Goal: Information Seeking & Learning: Learn about a topic

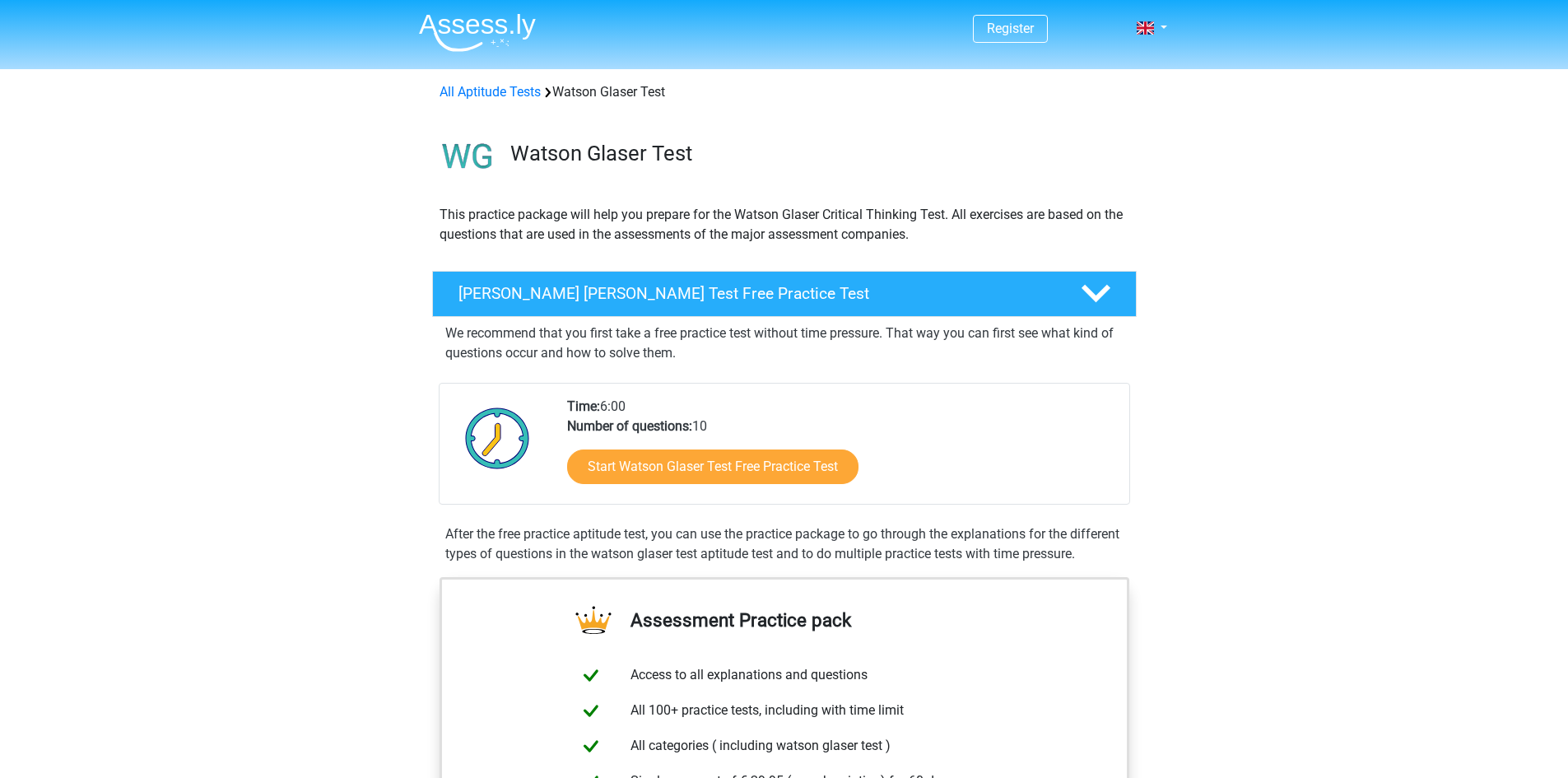
click at [838, 333] on p "We recommend that you first take a free practice test without time pressure. Th…" at bounding box center [784, 343] width 678 height 40
click at [749, 453] on link "Start Watson Glaser Test Free Practice Test" at bounding box center [712, 467] width 335 height 40
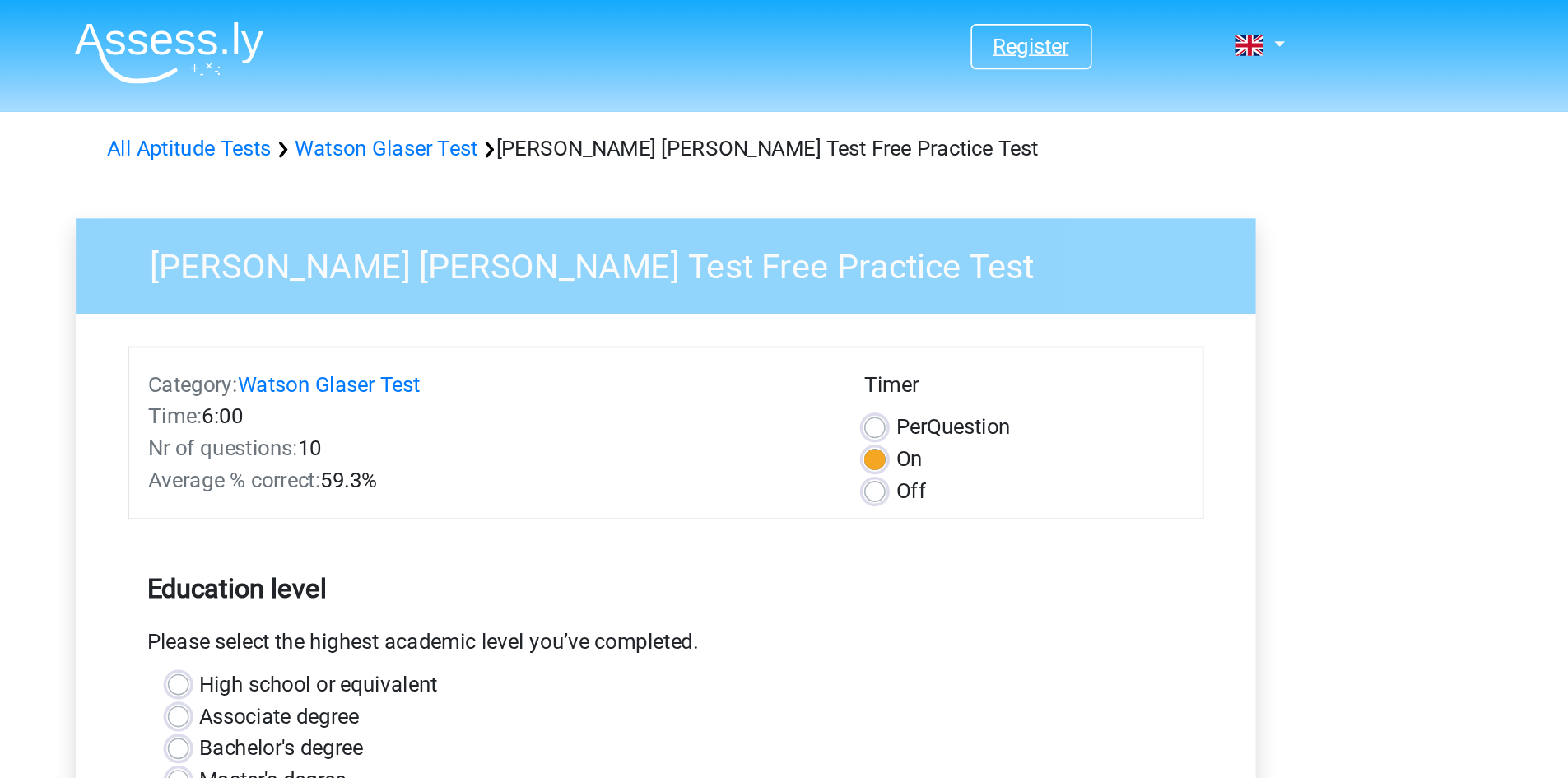
click at [1003, 32] on link "Register" at bounding box center [1010, 29] width 47 height 16
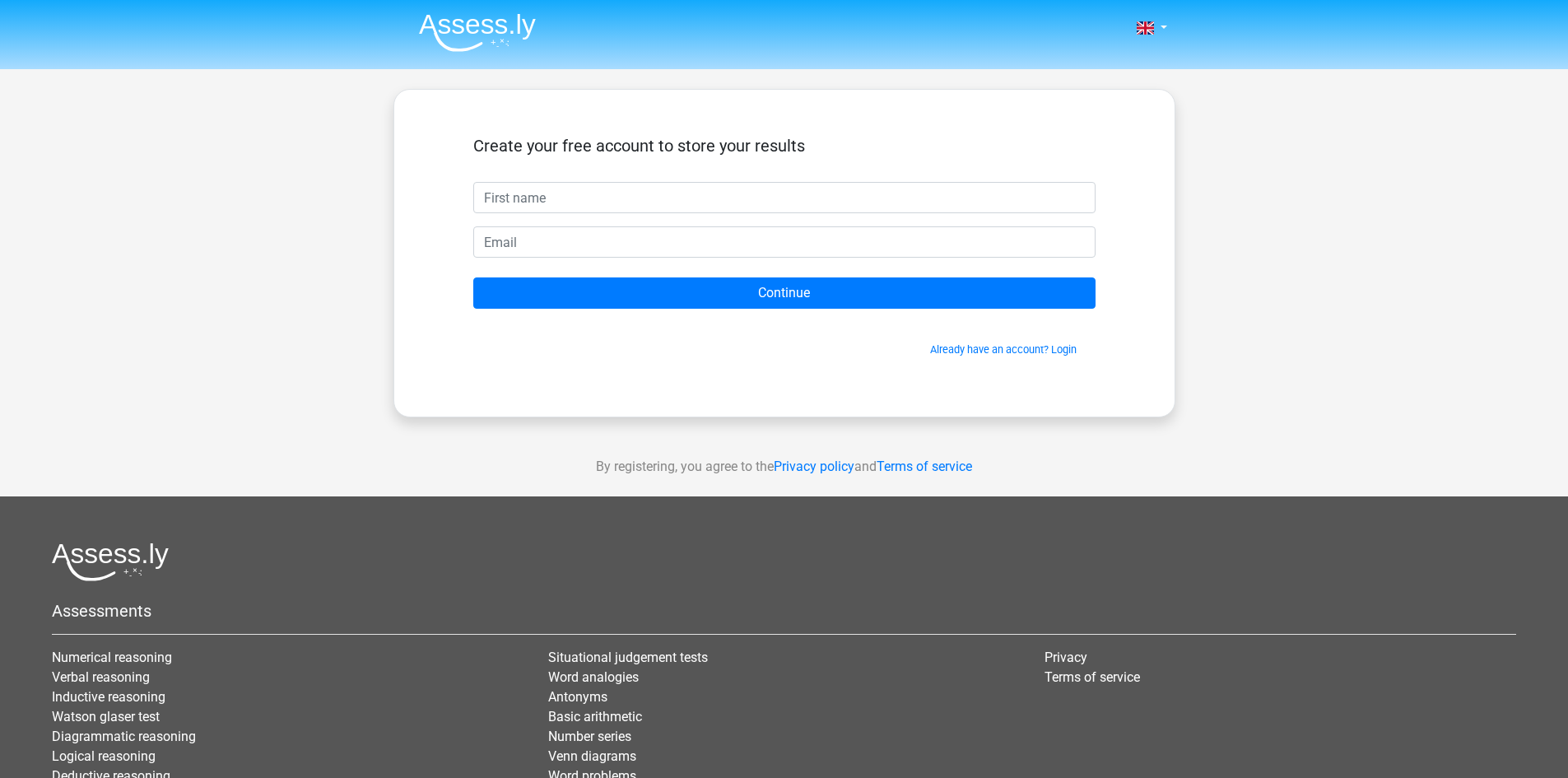
click at [809, 109] on div "Create your free account to store your results Continue Already have an account…" at bounding box center [784, 252] width 781 height 329
click at [1038, 350] on link "Already have an account? Login" at bounding box center [1003, 350] width 147 height 12
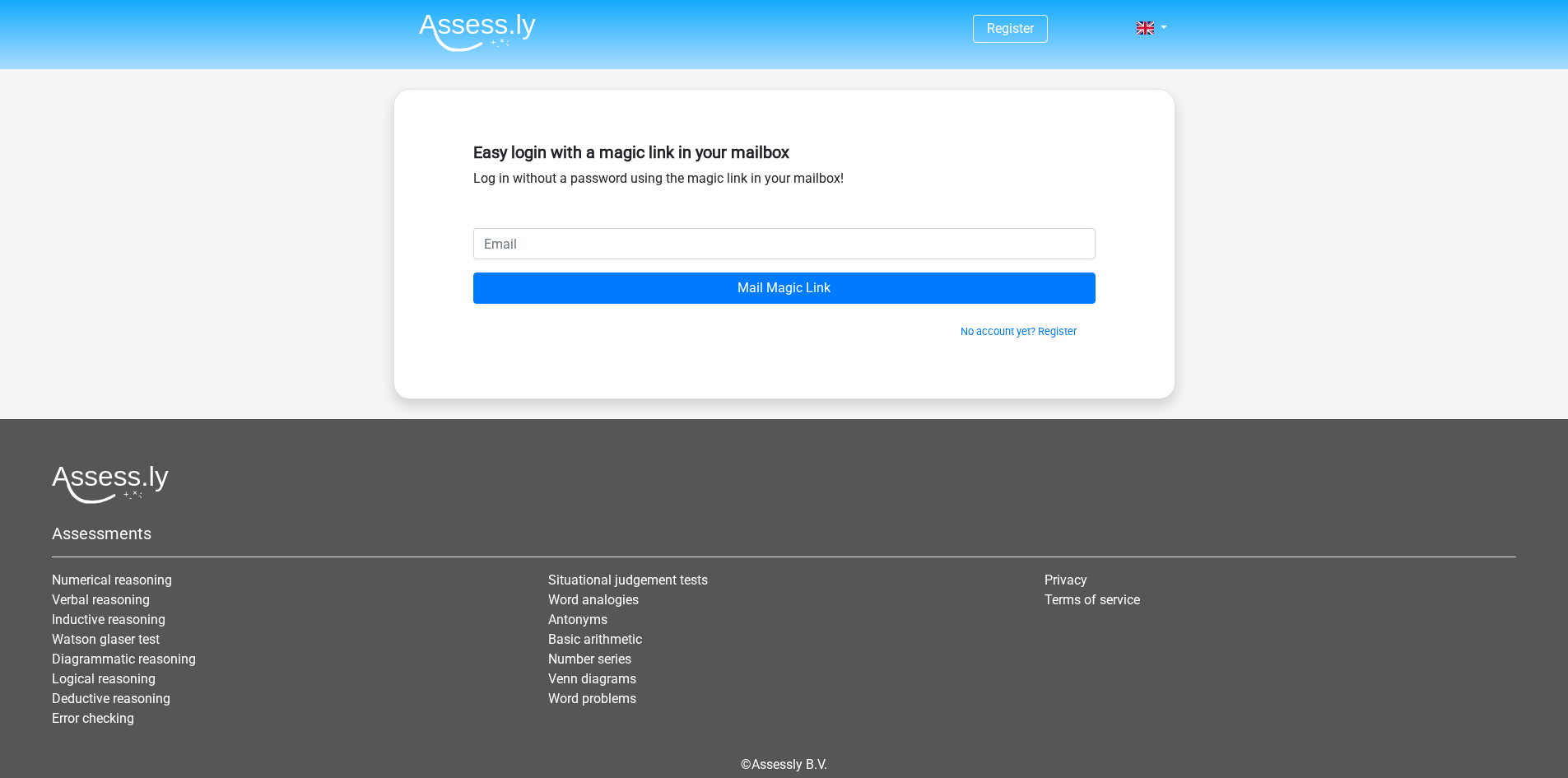
click at [676, 237] on input "email" at bounding box center [784, 244] width 622 height 31
type input "[EMAIL_ADDRESS][DOMAIN_NAME]"
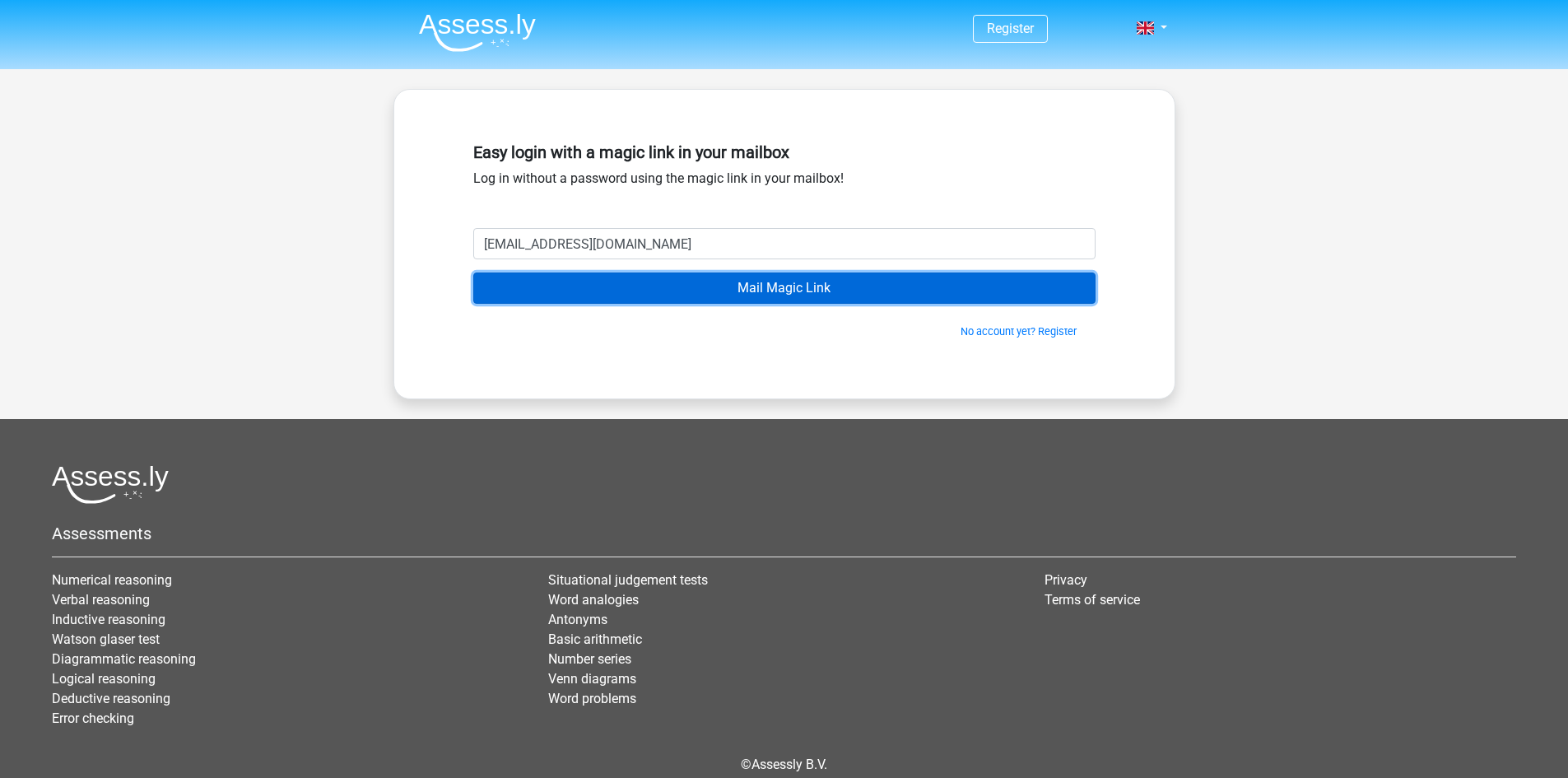
click at [692, 281] on input "Mail Magic Link" at bounding box center [784, 288] width 622 height 31
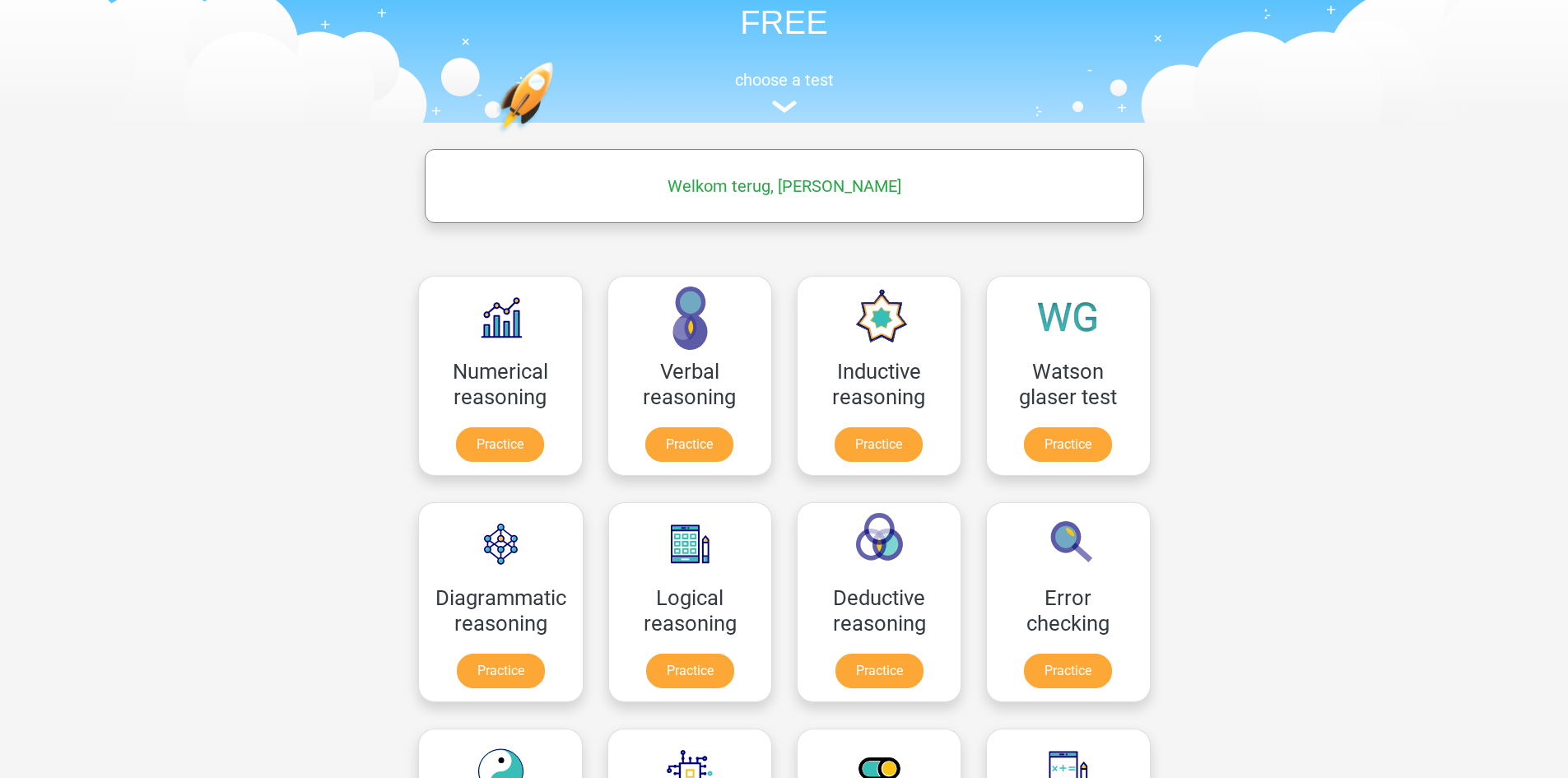
scroll to position [119, 0]
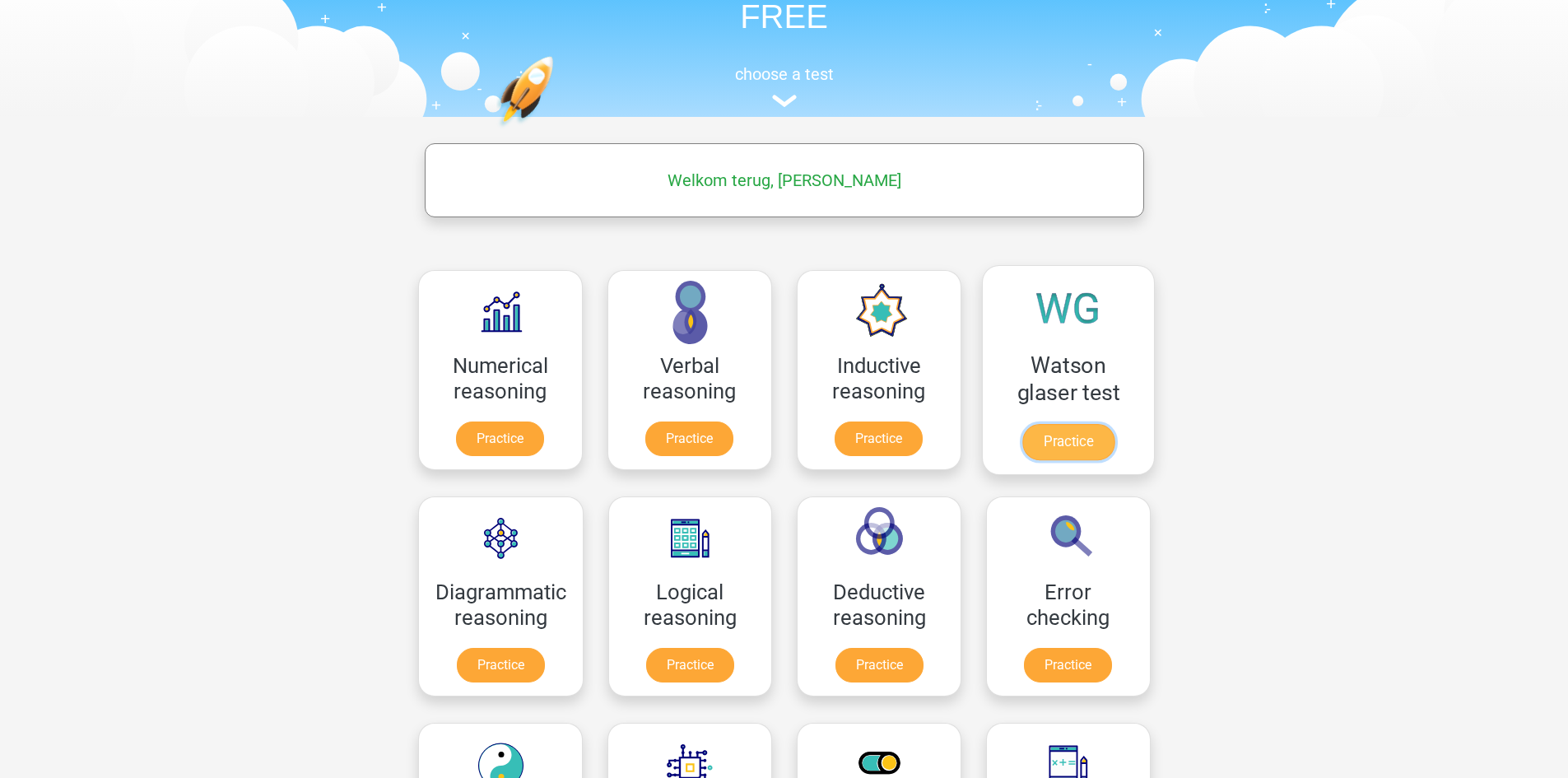
click at [1086, 450] on link "Practice" at bounding box center [1068, 442] width 92 height 36
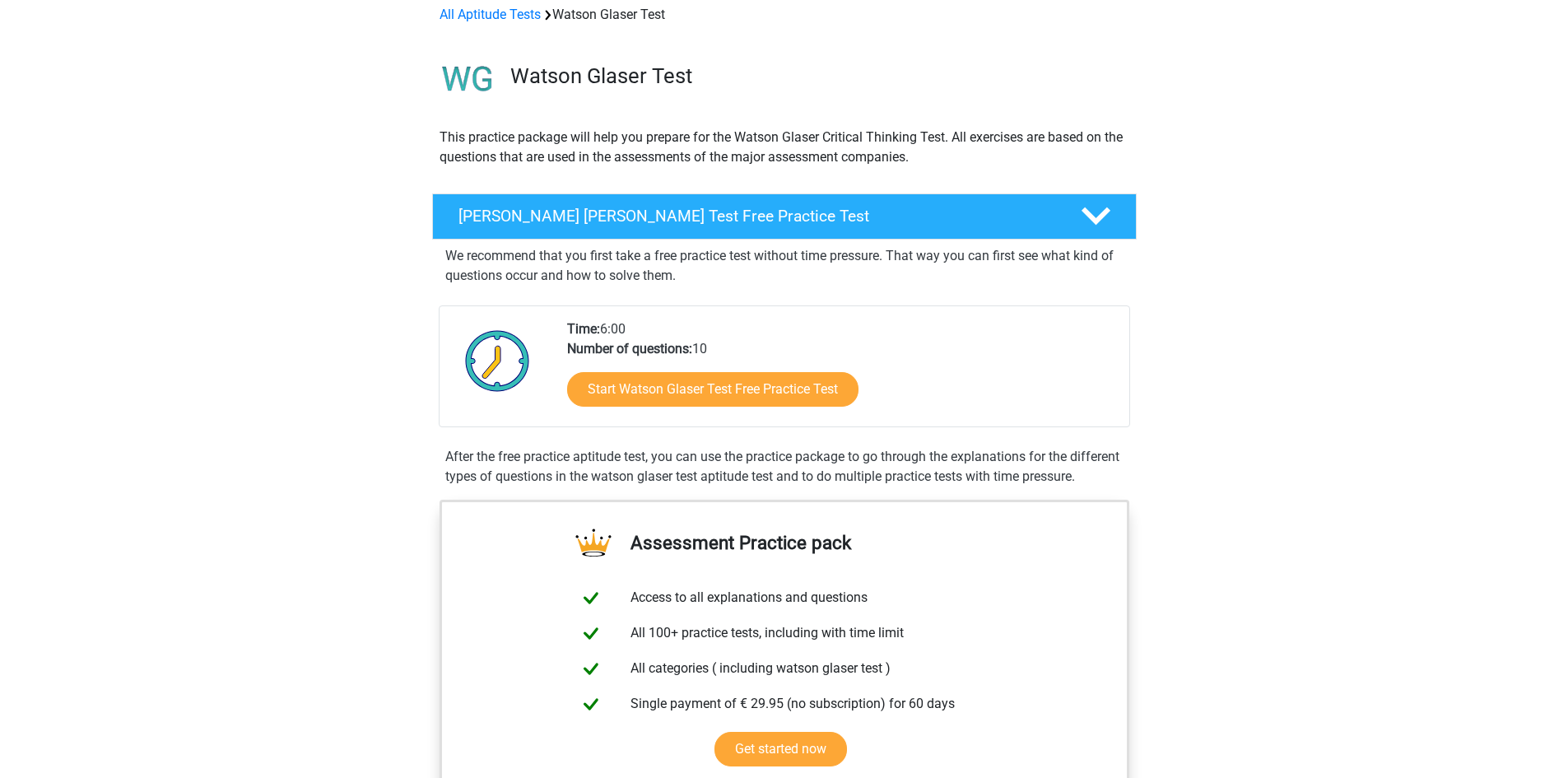
drag, startPoint x: 1067, startPoint y: 340, endPoint x: 1068, endPoint y: 47, distance: 293.0
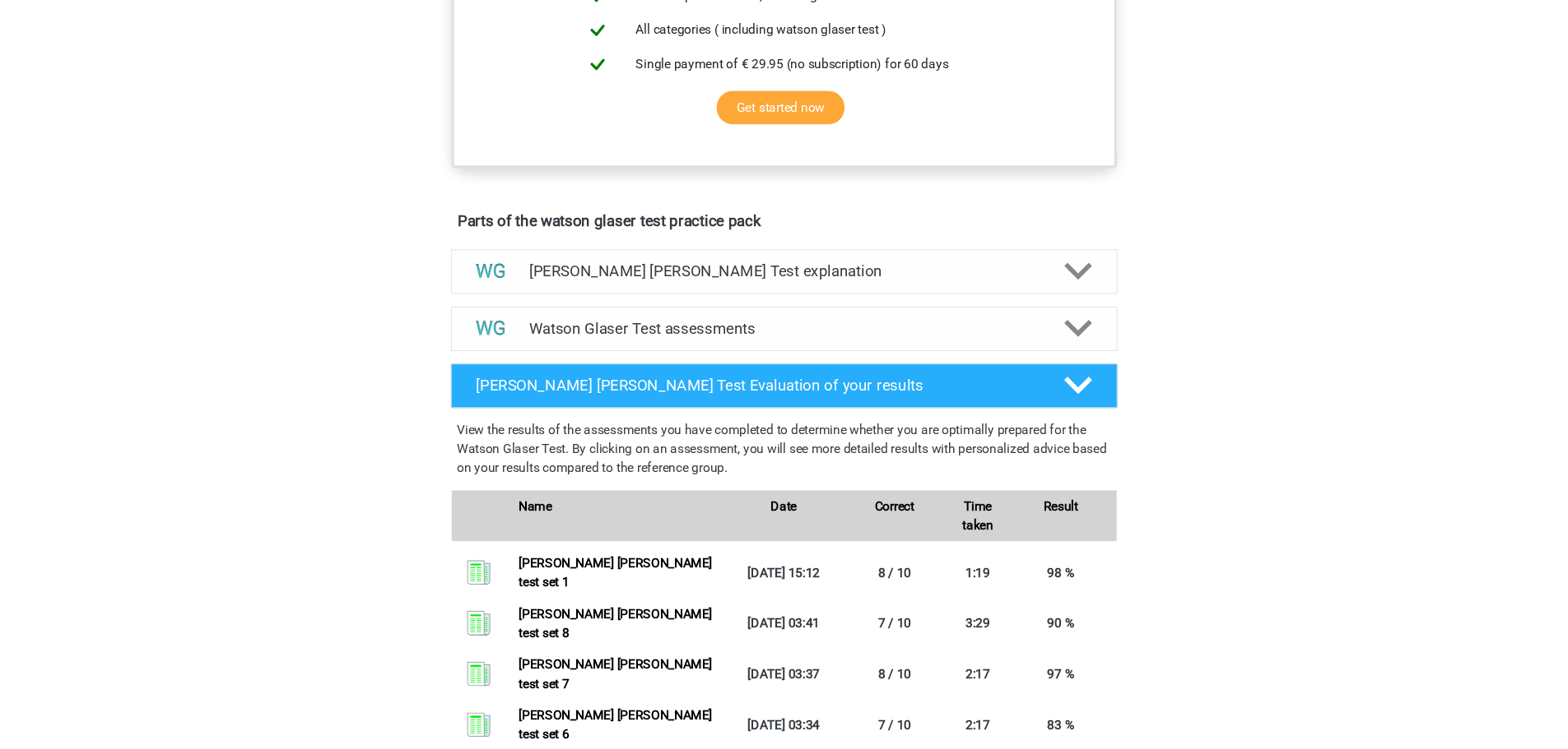
scroll to position [712, 0]
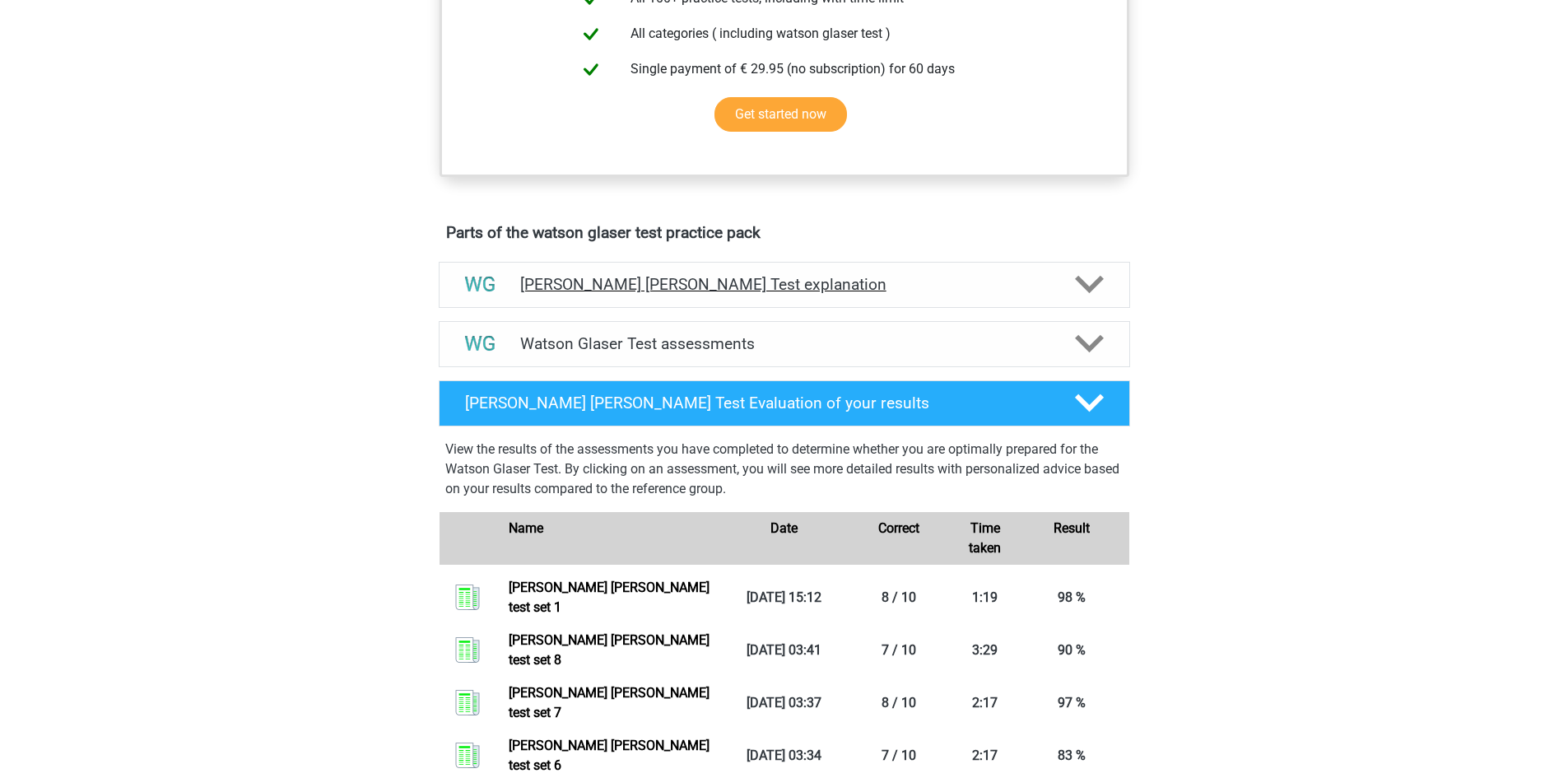
click at [650, 294] on h4 "Watson Glaser Test explanation" at bounding box center [784, 284] width 528 height 19
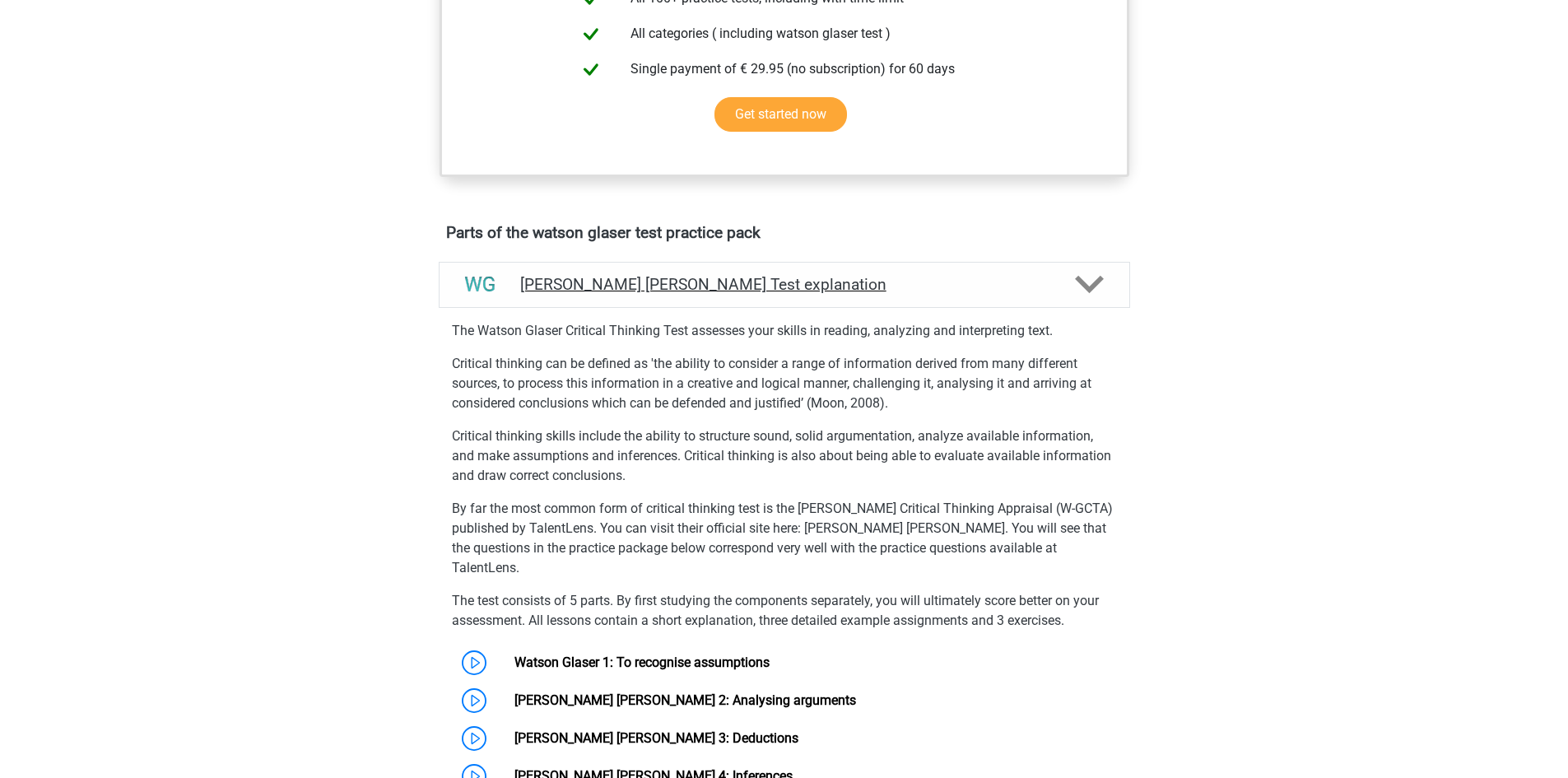
click at [650, 294] on h4 "Watson Glaser Test explanation" at bounding box center [784, 284] width 528 height 19
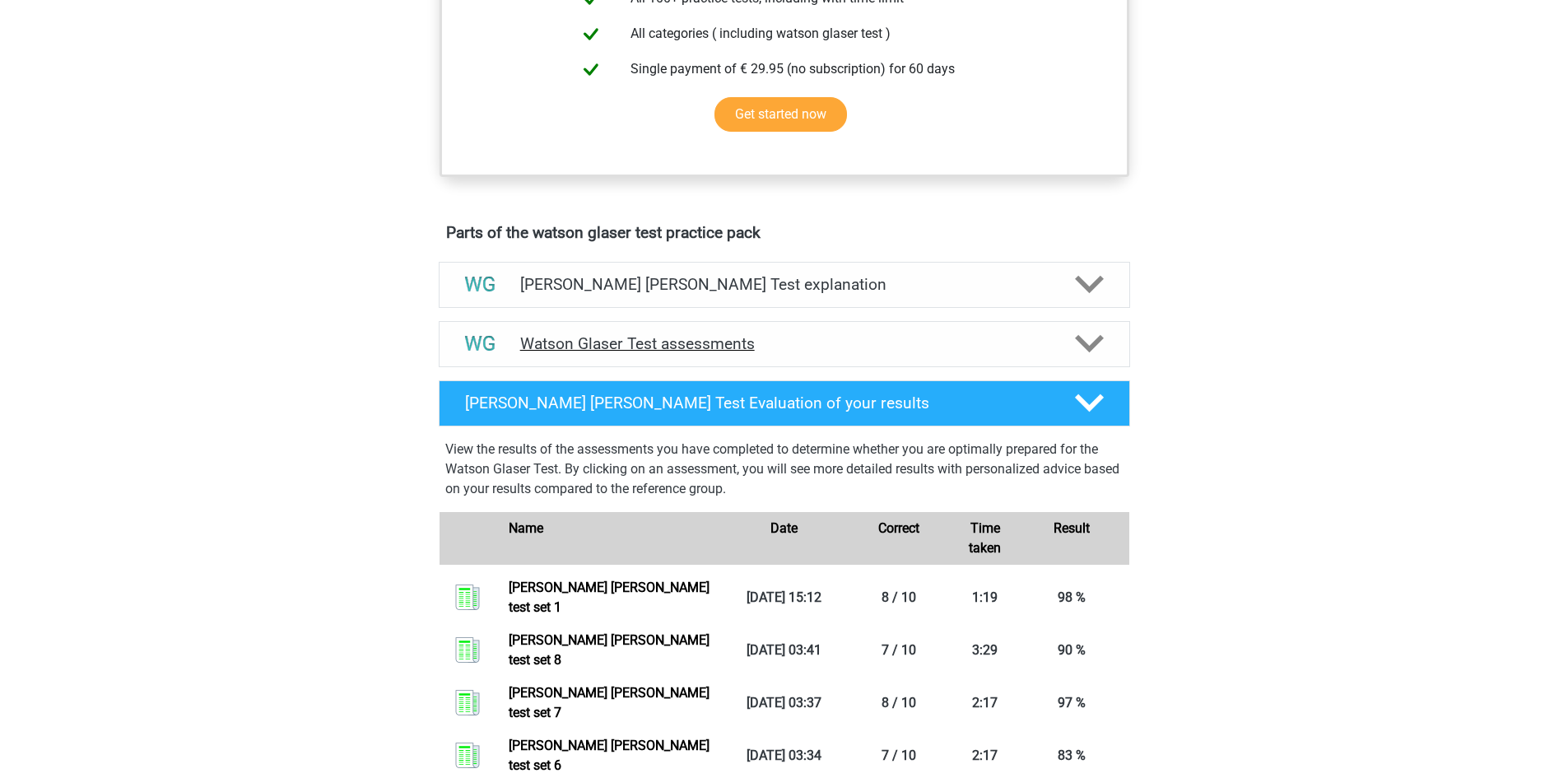
click at [700, 353] on h4 "Watson Glaser Test assessments" at bounding box center [784, 343] width 528 height 19
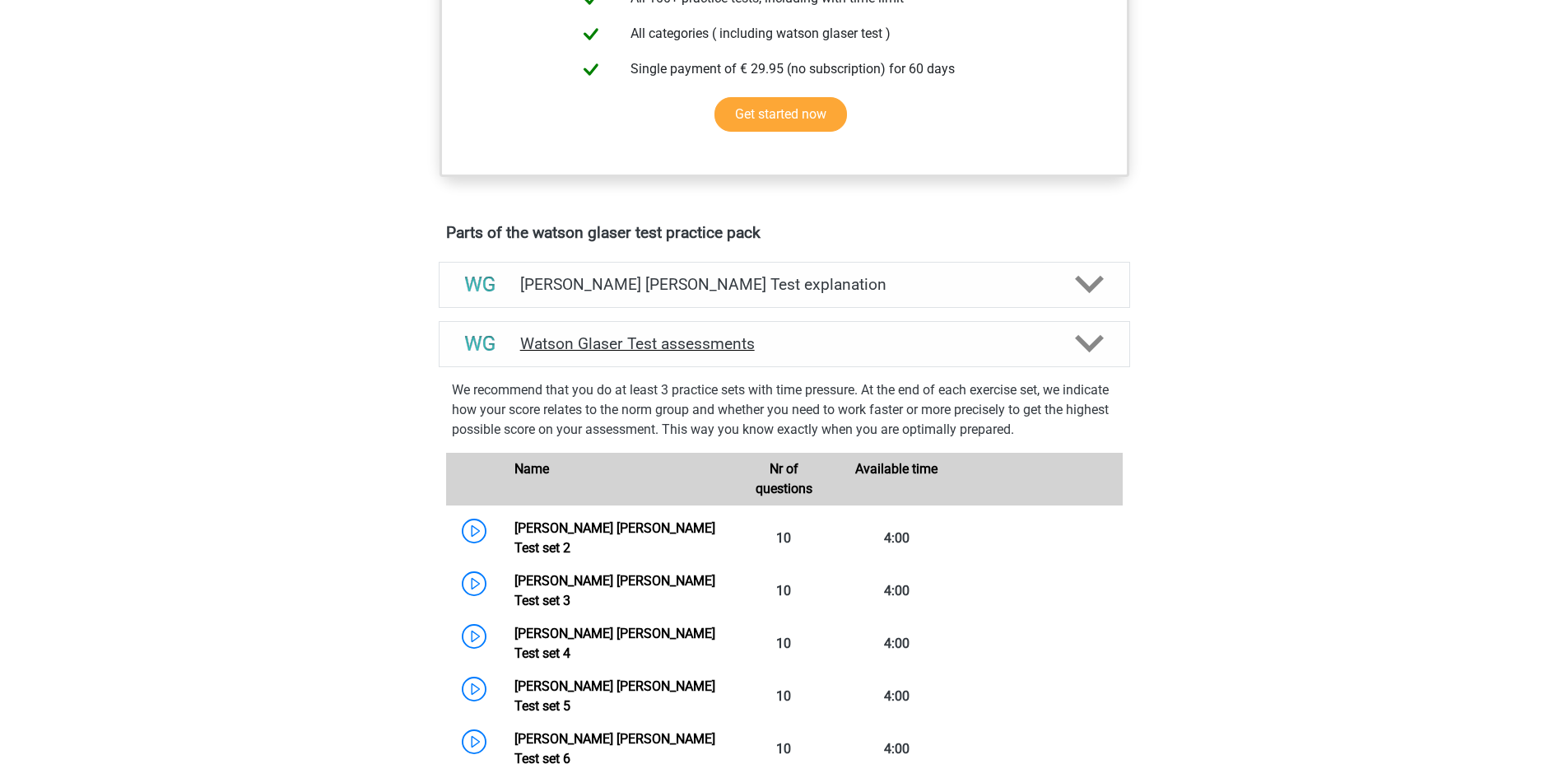
click at [700, 353] on h4 "Watson Glaser Test assessments" at bounding box center [784, 343] width 528 height 19
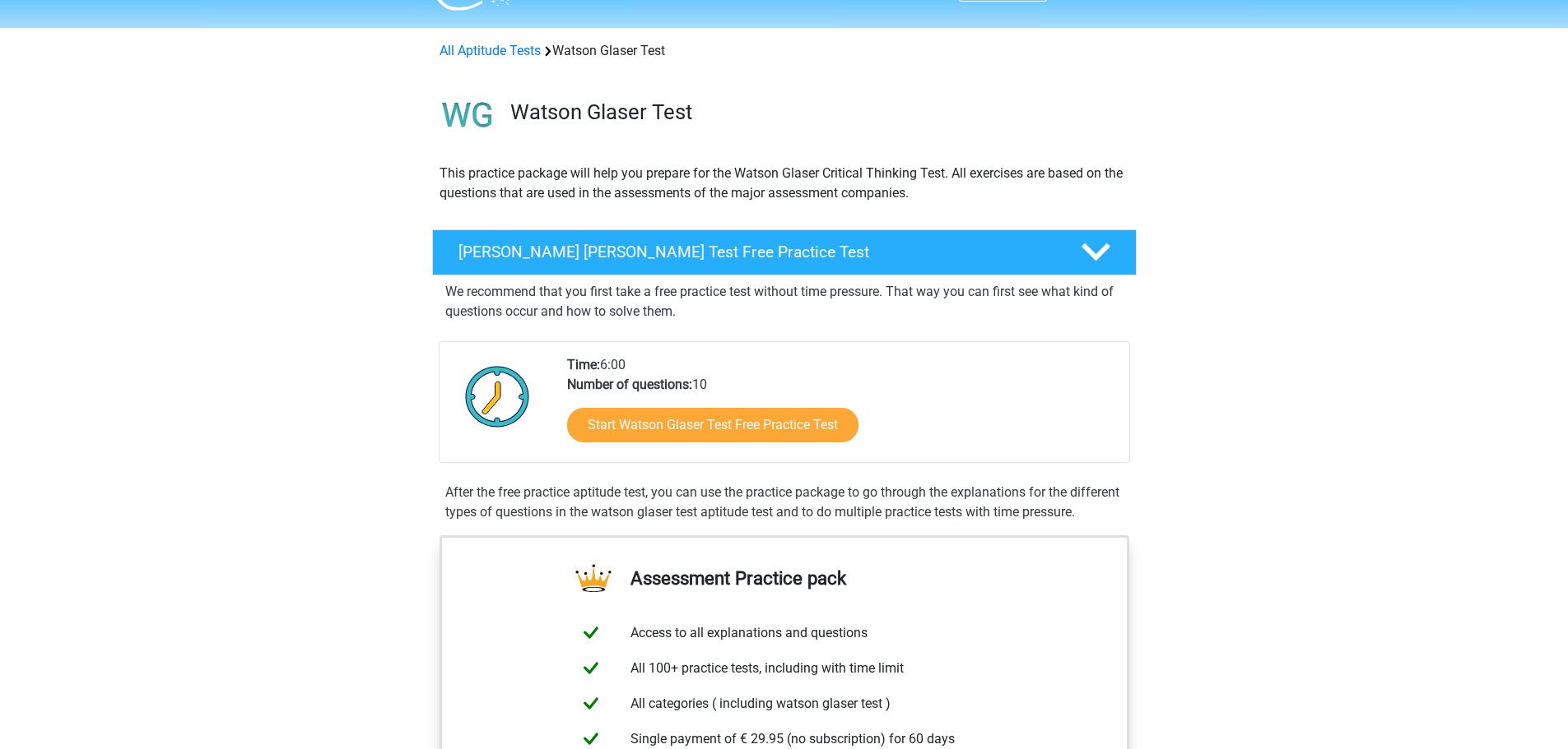
scroll to position [0, 0]
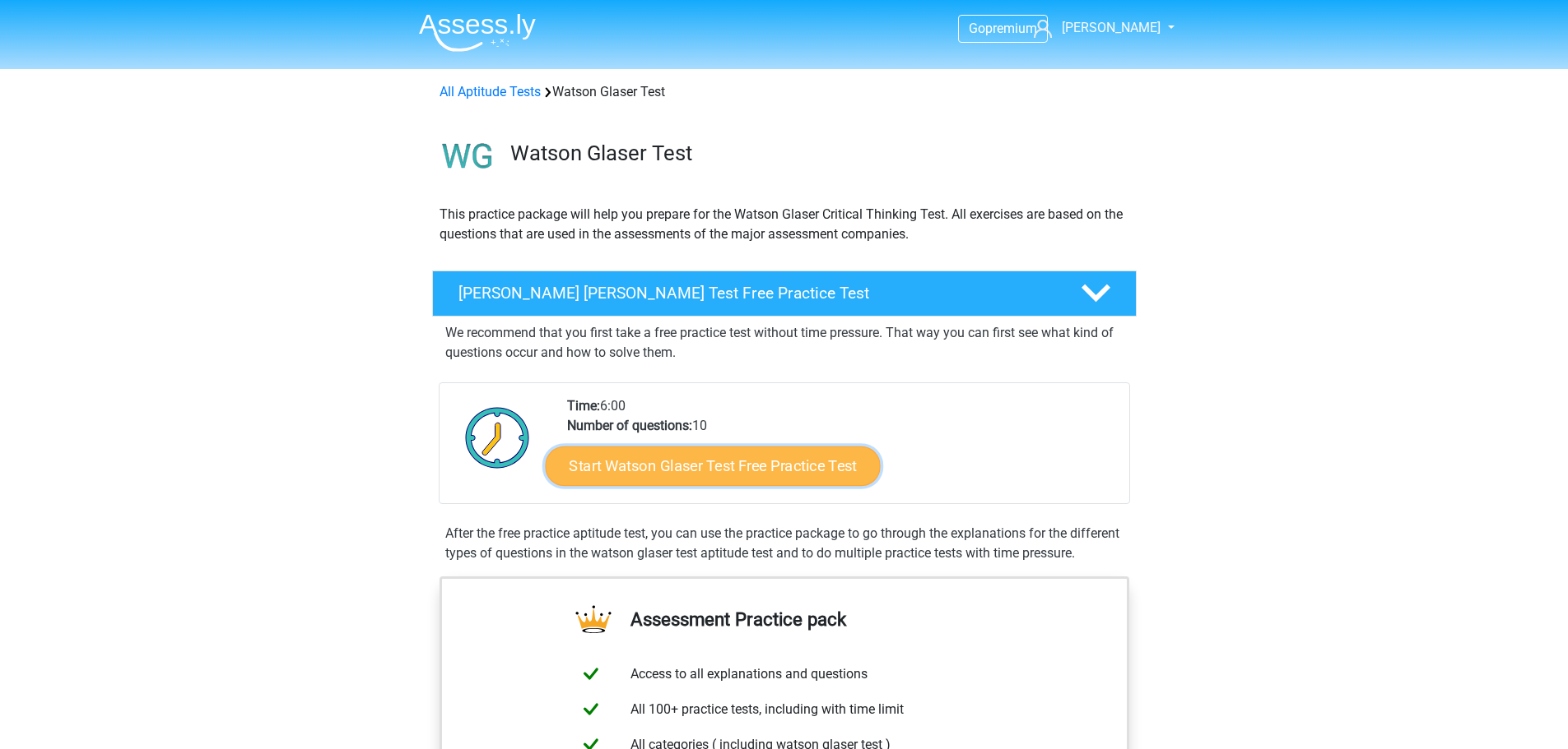
click at [624, 462] on link "Start Watson Glaser Test Free Practice Test" at bounding box center [712, 466] width 335 height 40
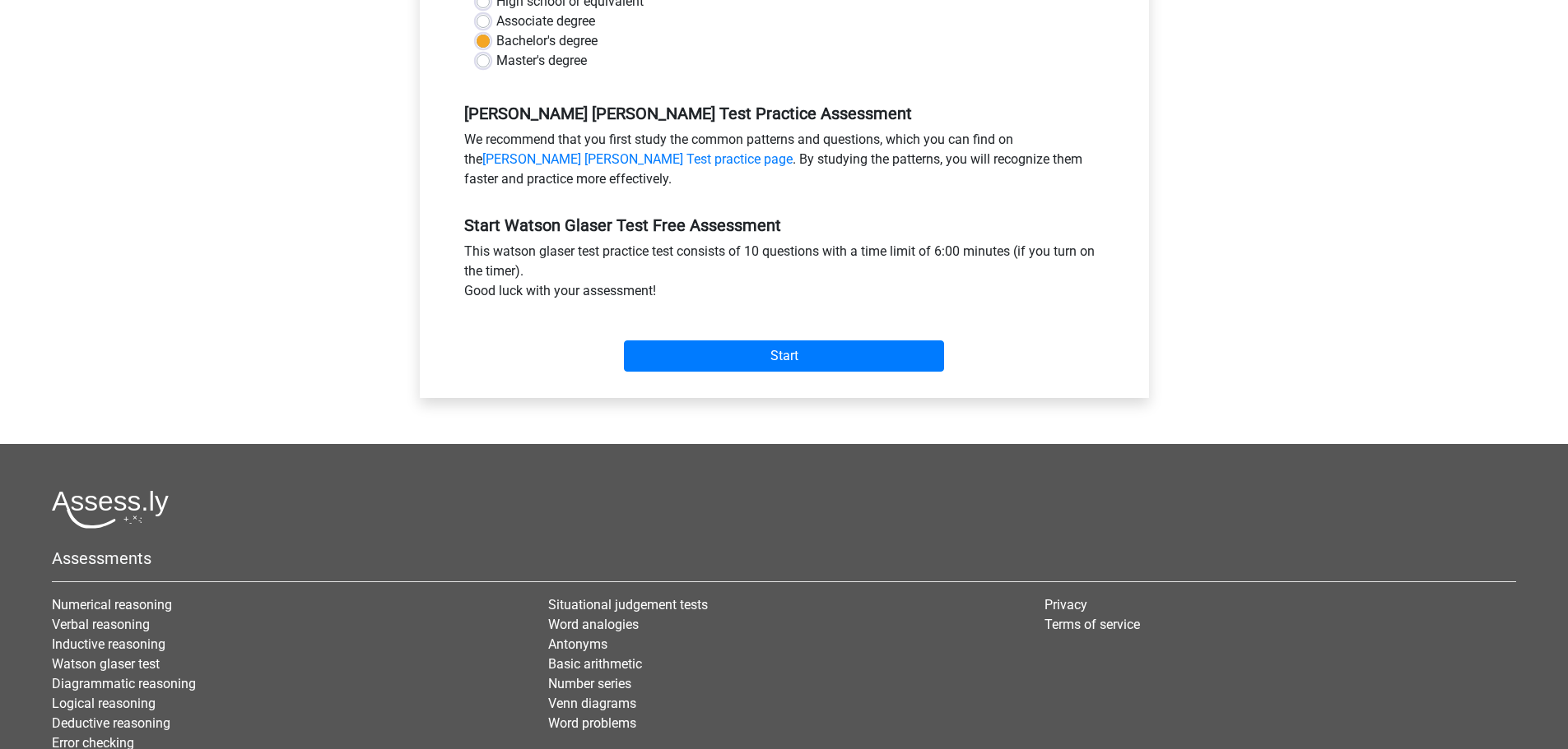
scroll to position [422, 0]
click at [672, 336] on div "Start" at bounding box center [784, 342] width 665 height 57
click at [710, 346] on input "Start" at bounding box center [783, 355] width 320 height 31
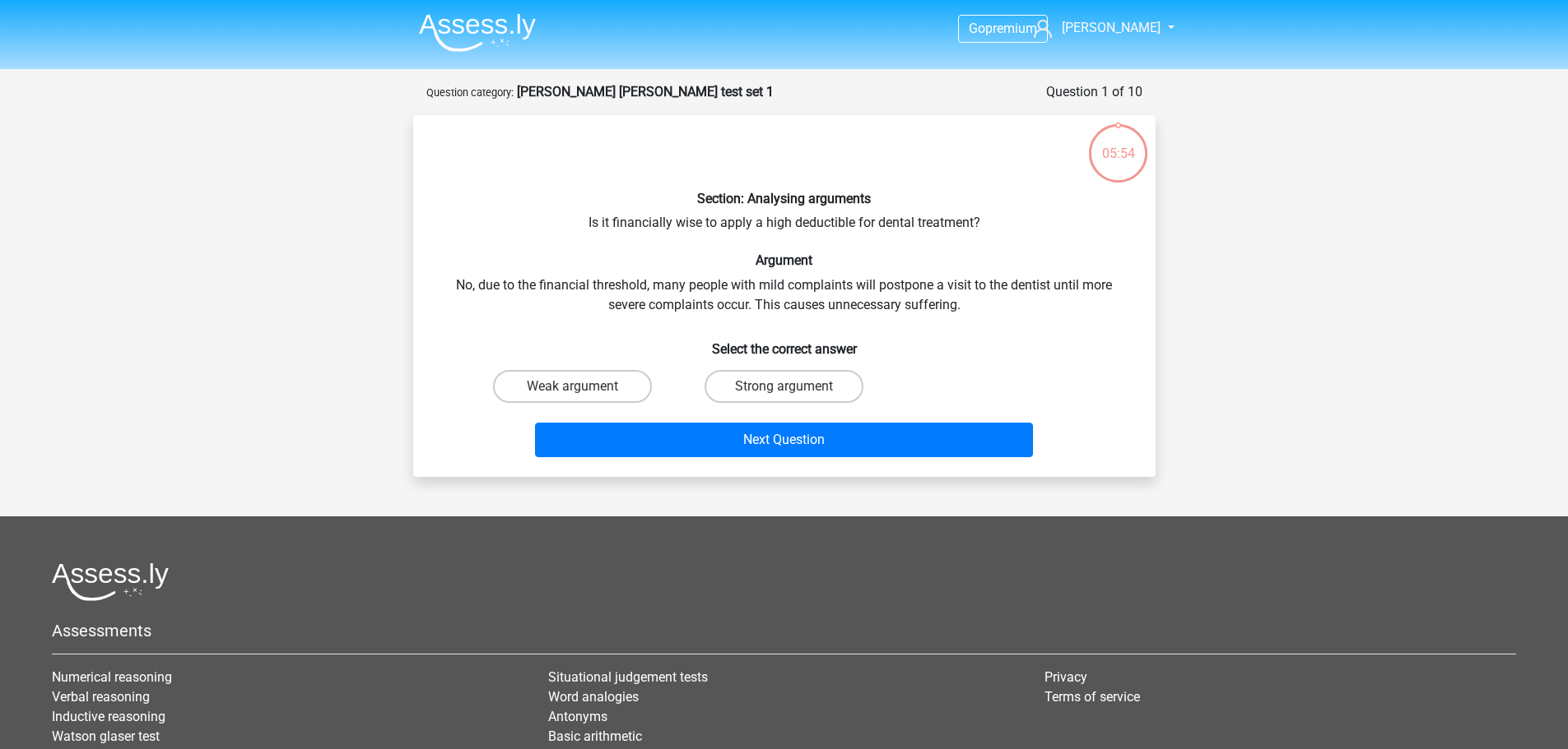
click at [488, 102] on div "Question 1 of 10 Question category: watson glaser test set 1" at bounding box center [785, 92] width 716 height 20
click at [510, 26] on img at bounding box center [477, 32] width 117 height 39
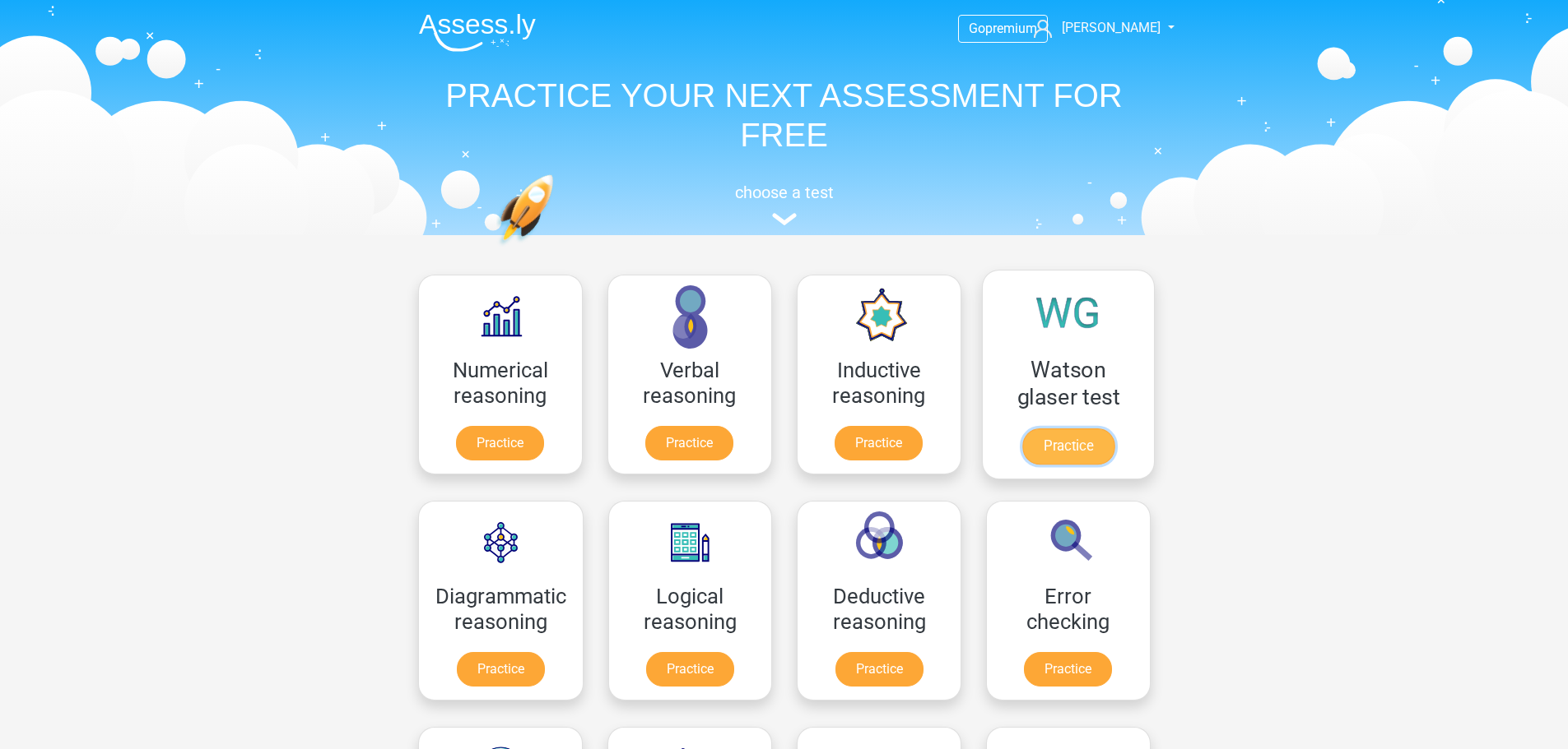
click at [1049, 439] on link "Practice" at bounding box center [1068, 446] width 92 height 36
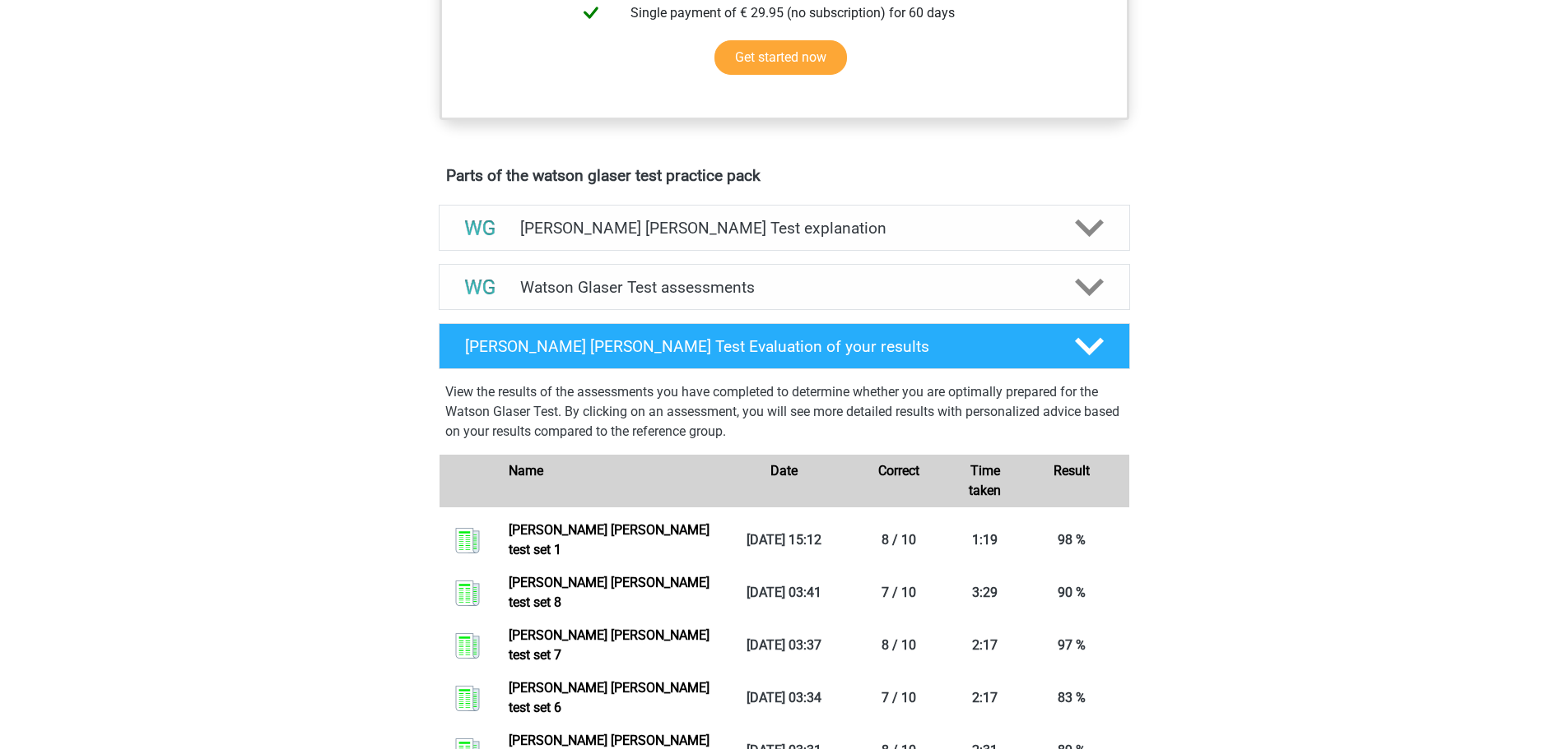
scroll to position [768, 0]
click at [762, 296] on h4 "Watson Glaser Test assessments" at bounding box center [784, 287] width 528 height 19
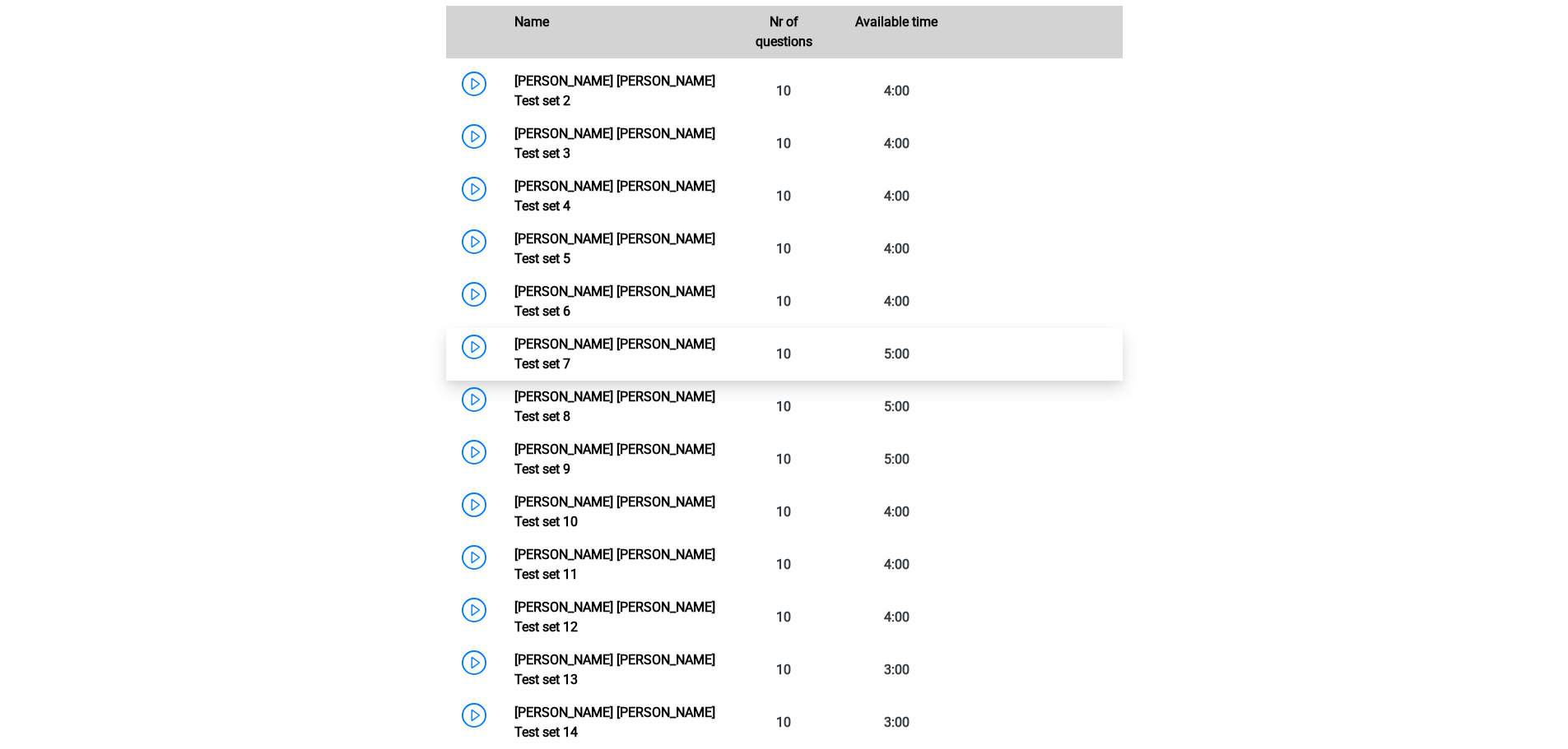
scroll to position [1156, 0]
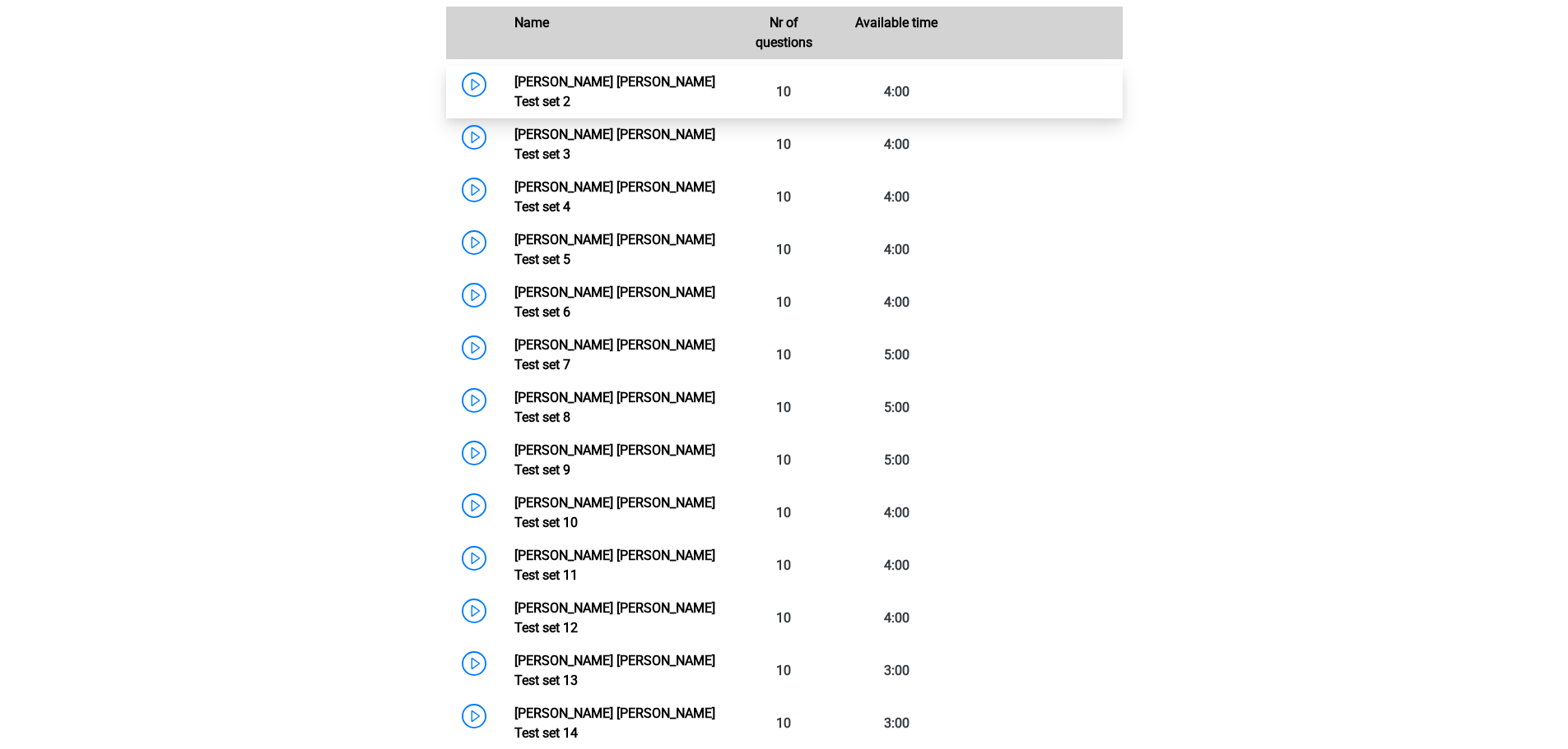
click at [583, 109] on link "Watson Glaser Test set 2" at bounding box center [615, 91] width 201 height 36
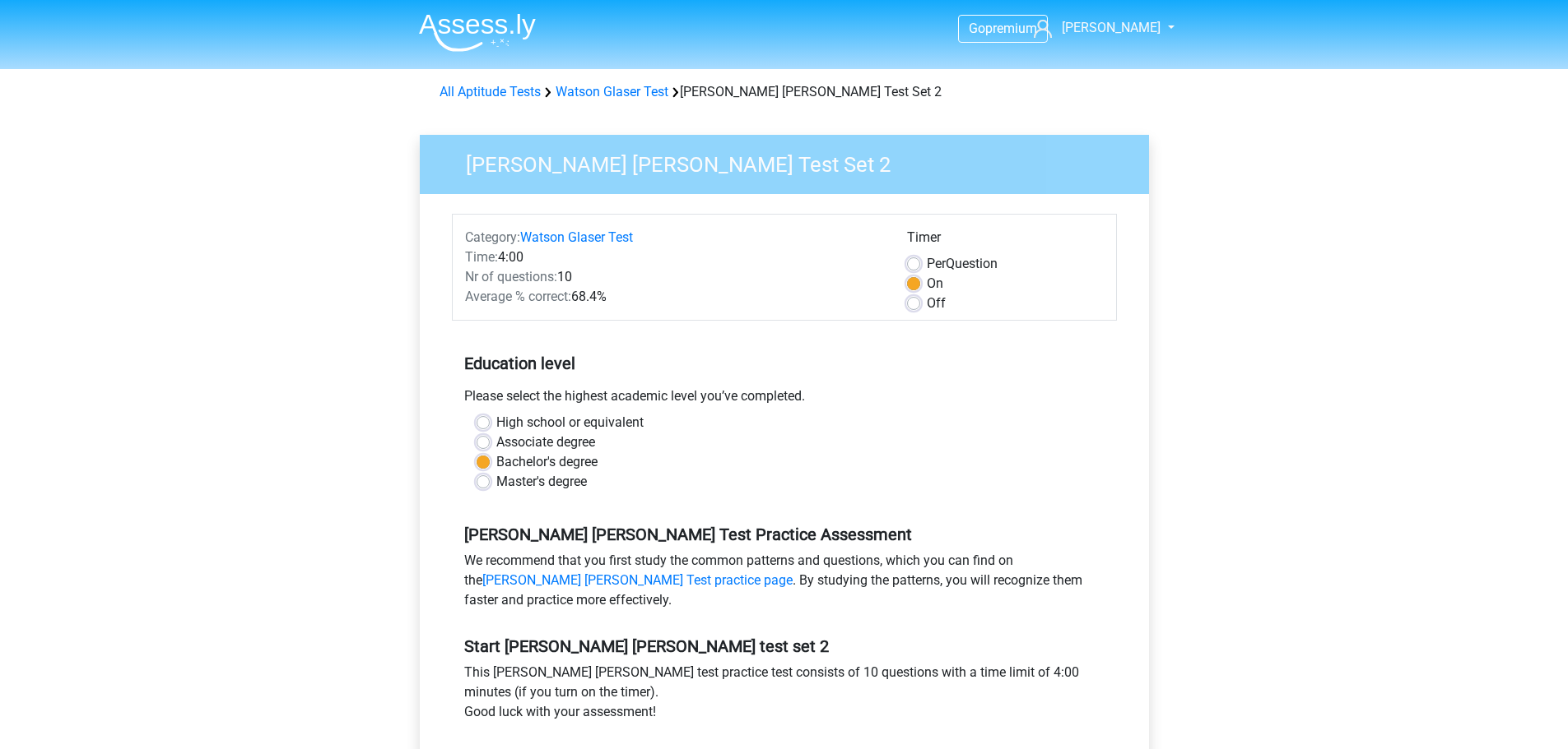
scroll to position [384, 0]
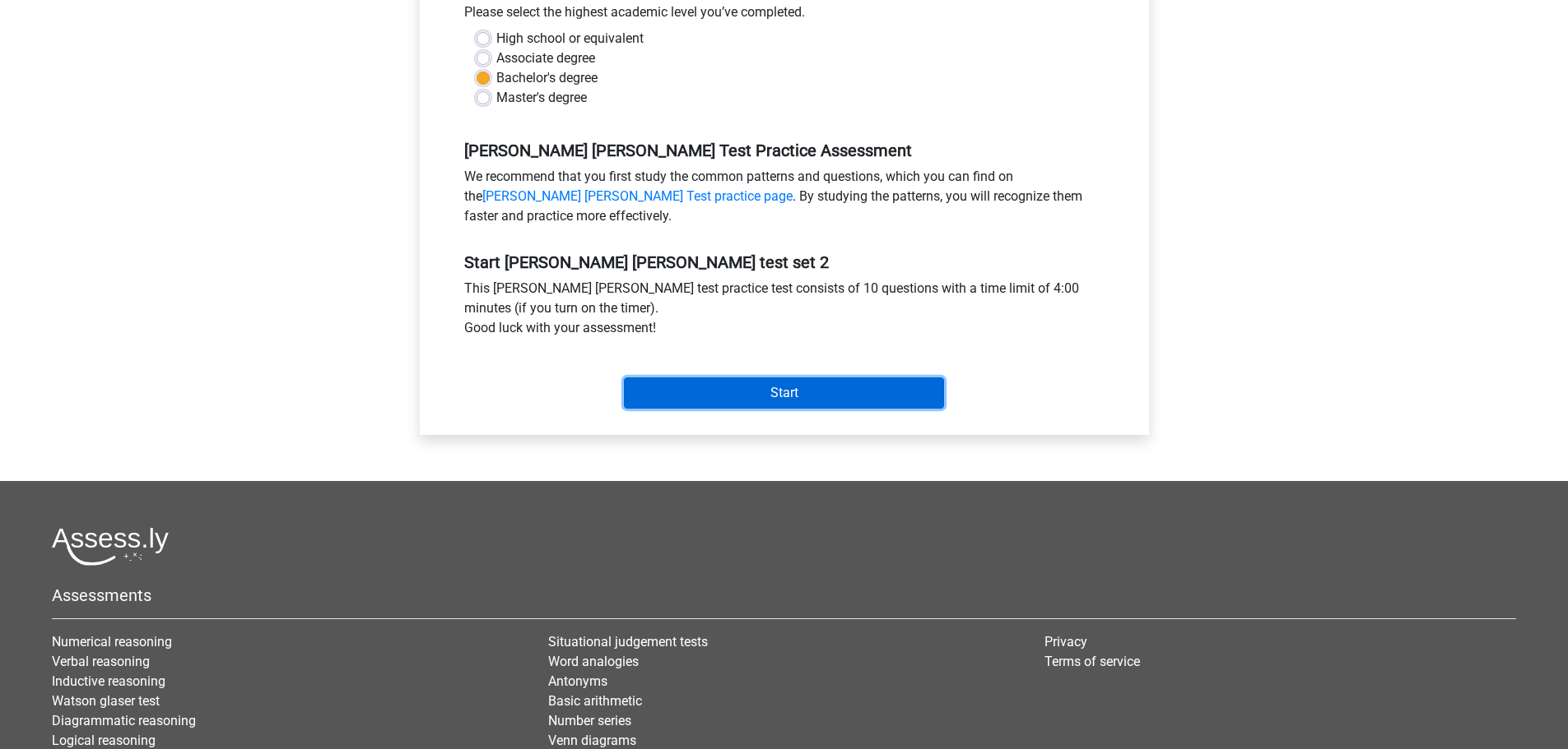
click at [748, 405] on input "Start" at bounding box center [783, 394] width 320 height 31
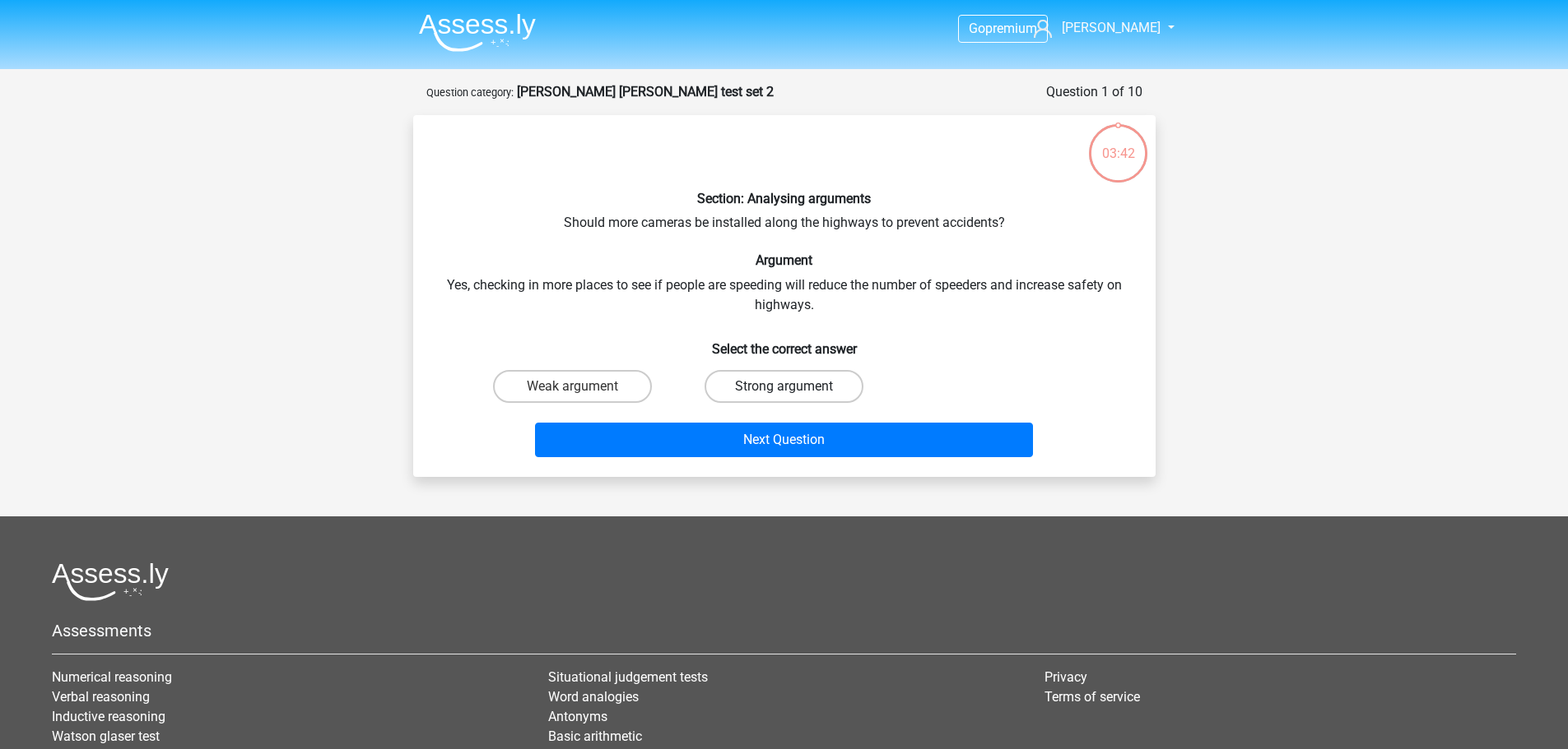
click at [807, 384] on label "Strong argument" at bounding box center [783, 387] width 159 height 33
click at [794, 387] on input "Strong argument" at bounding box center [788, 392] width 10 height 10
radio input "true"
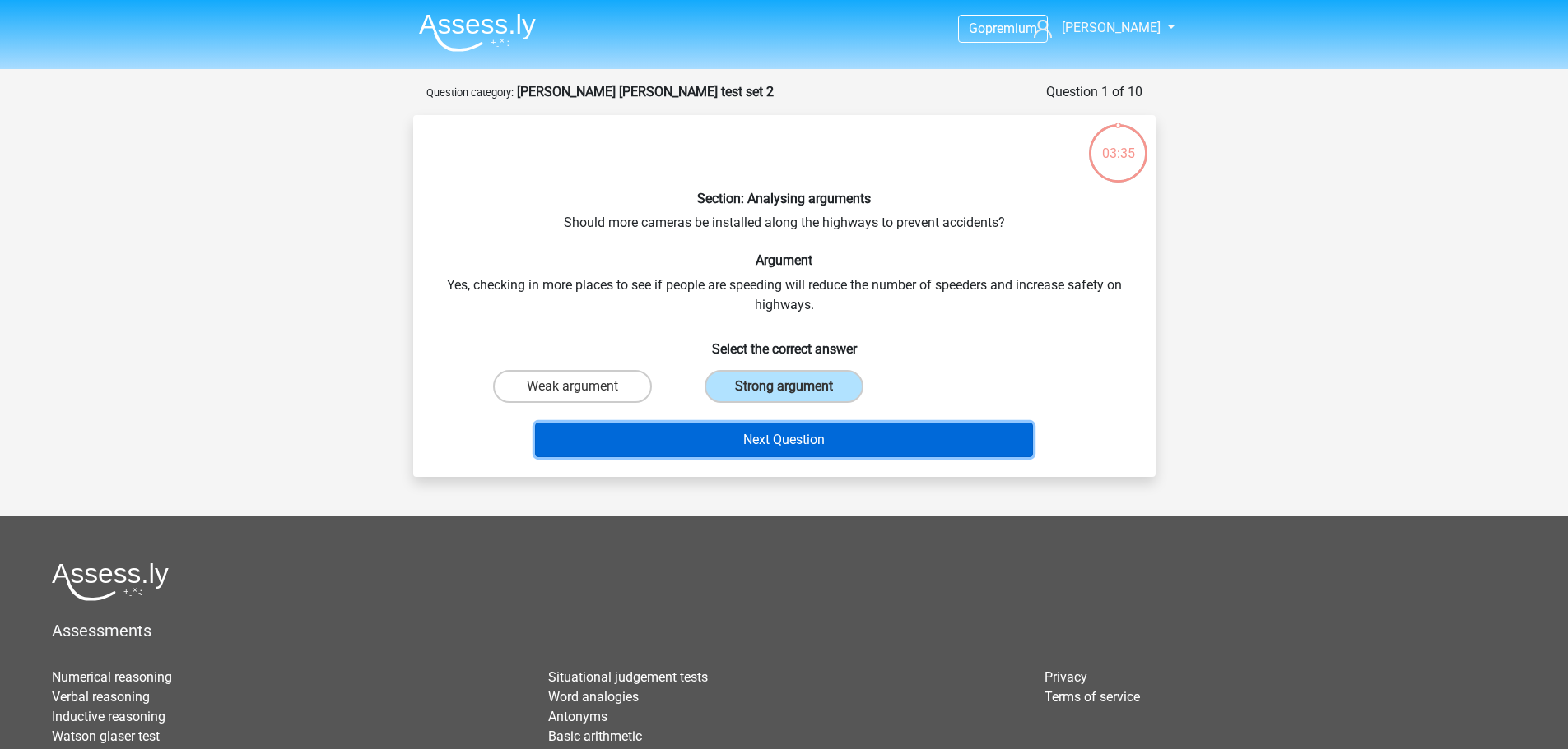
click at [717, 425] on button "Next Question" at bounding box center [784, 440] width 498 height 35
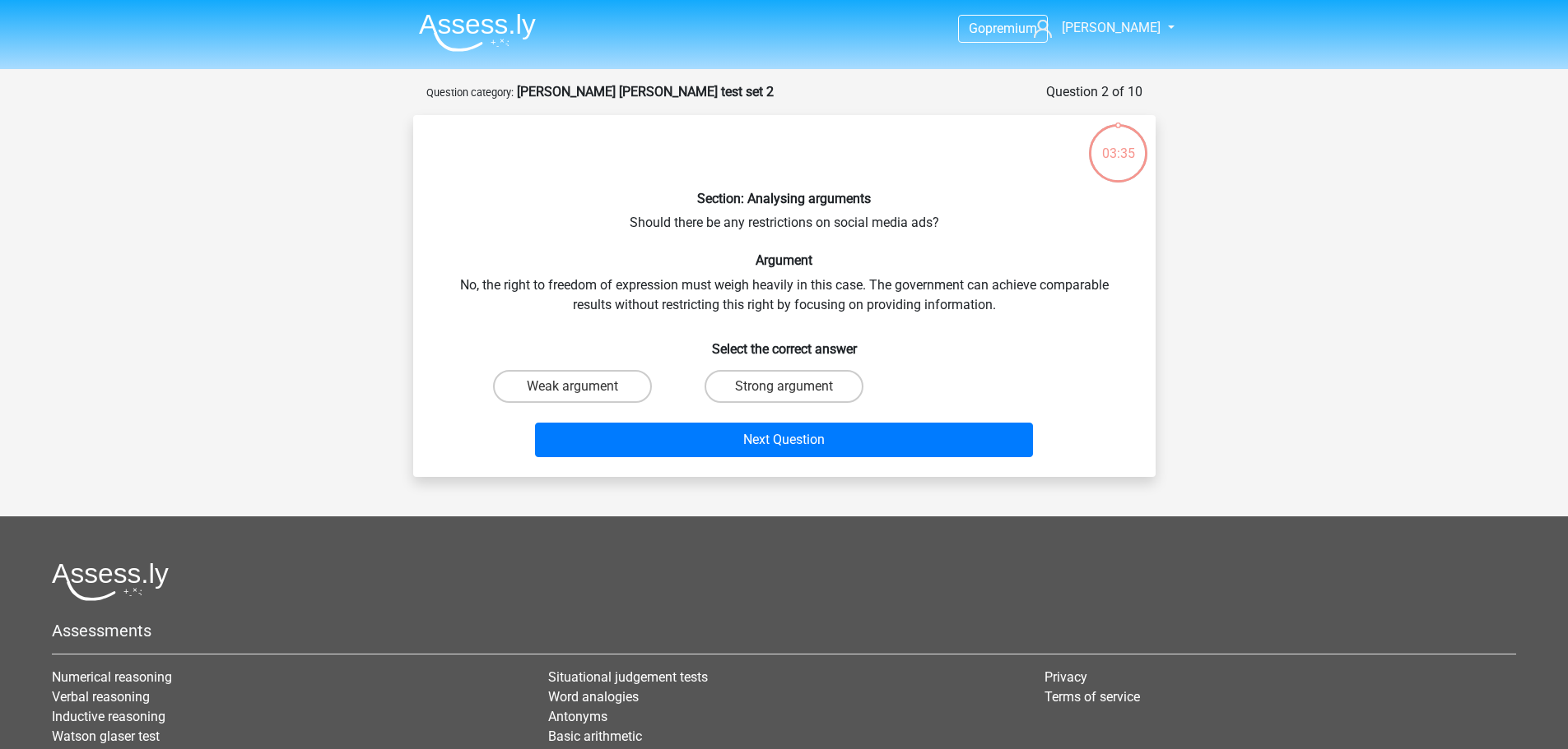
scroll to position [82, 0]
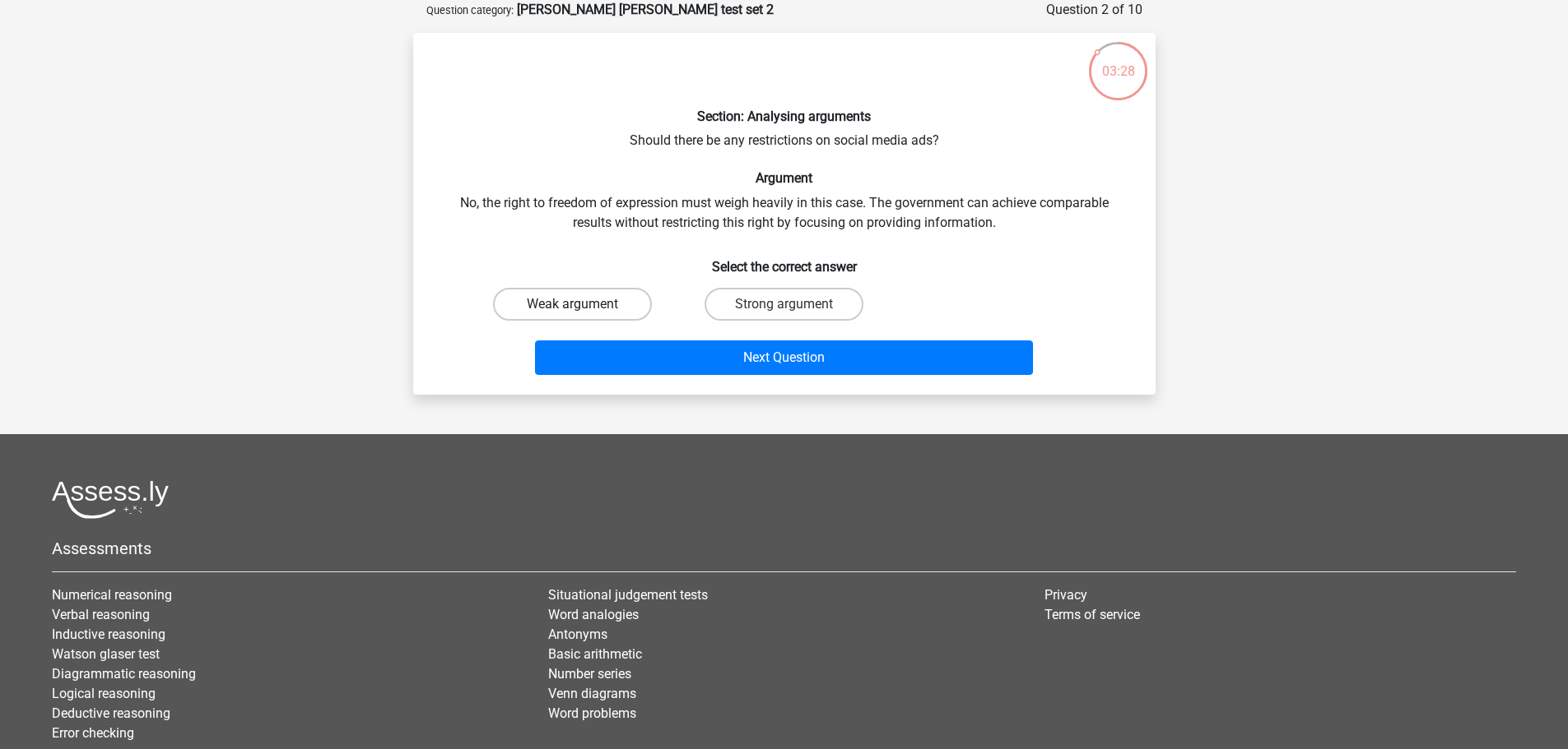
click at [613, 314] on label "Weak argument" at bounding box center [572, 304] width 159 height 33
click at [583, 314] on input "Weak argument" at bounding box center [578, 309] width 10 height 10
radio input "true"
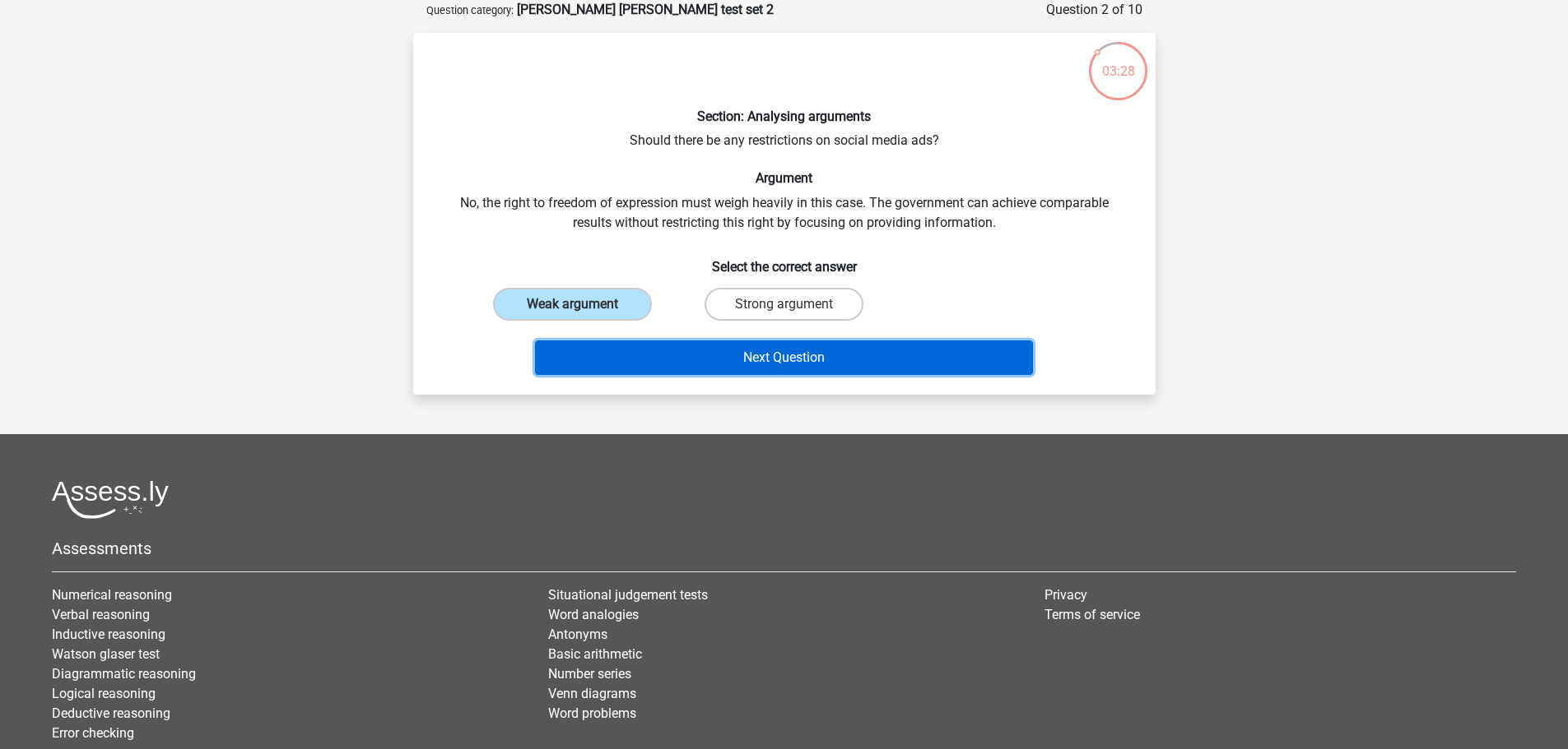
click at [708, 348] on button "Next Question" at bounding box center [784, 358] width 498 height 35
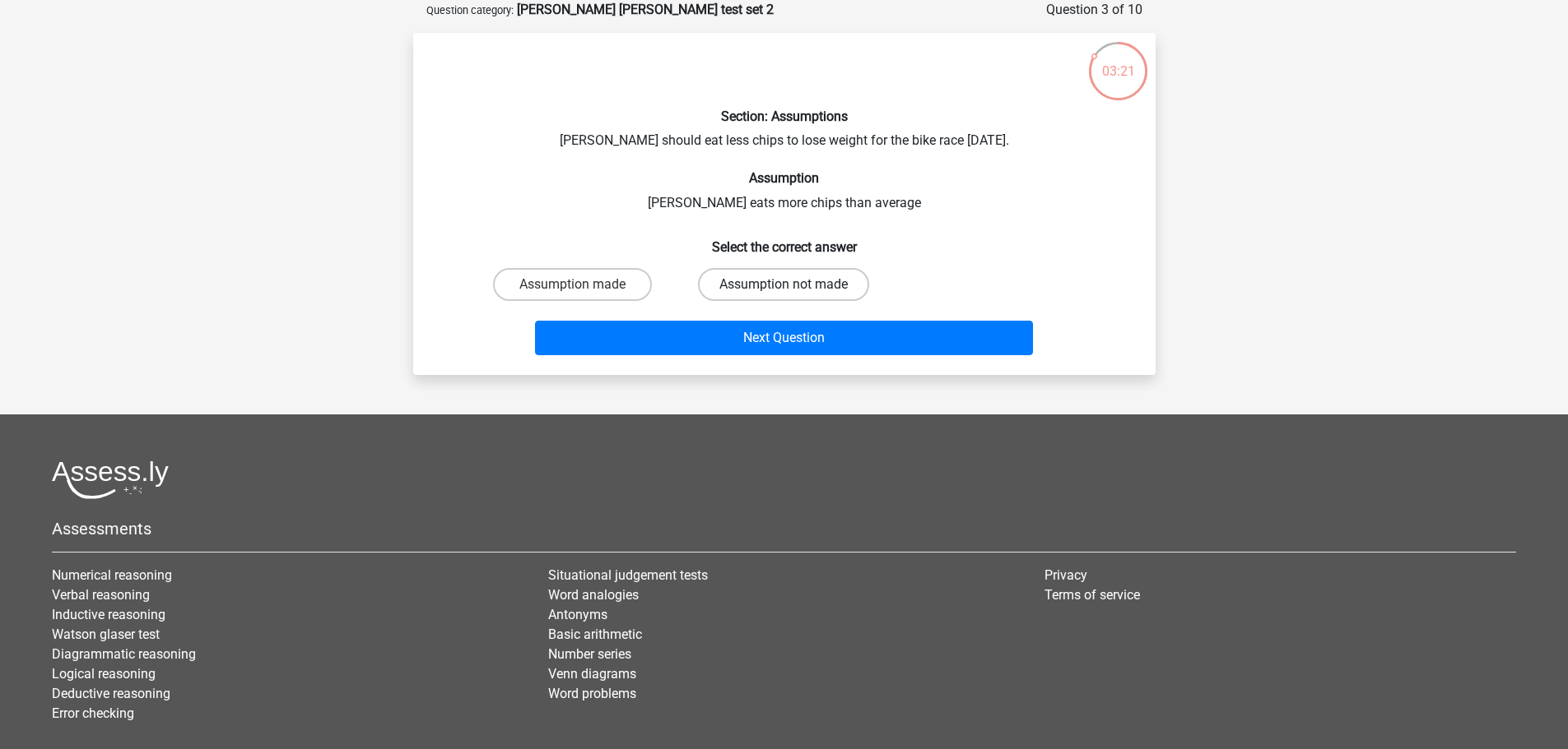
click at [748, 294] on label "Assumption not made" at bounding box center [783, 284] width 171 height 33
click at [783, 294] on input "Assumption not made" at bounding box center [788, 290] width 10 height 10
radio input "true"
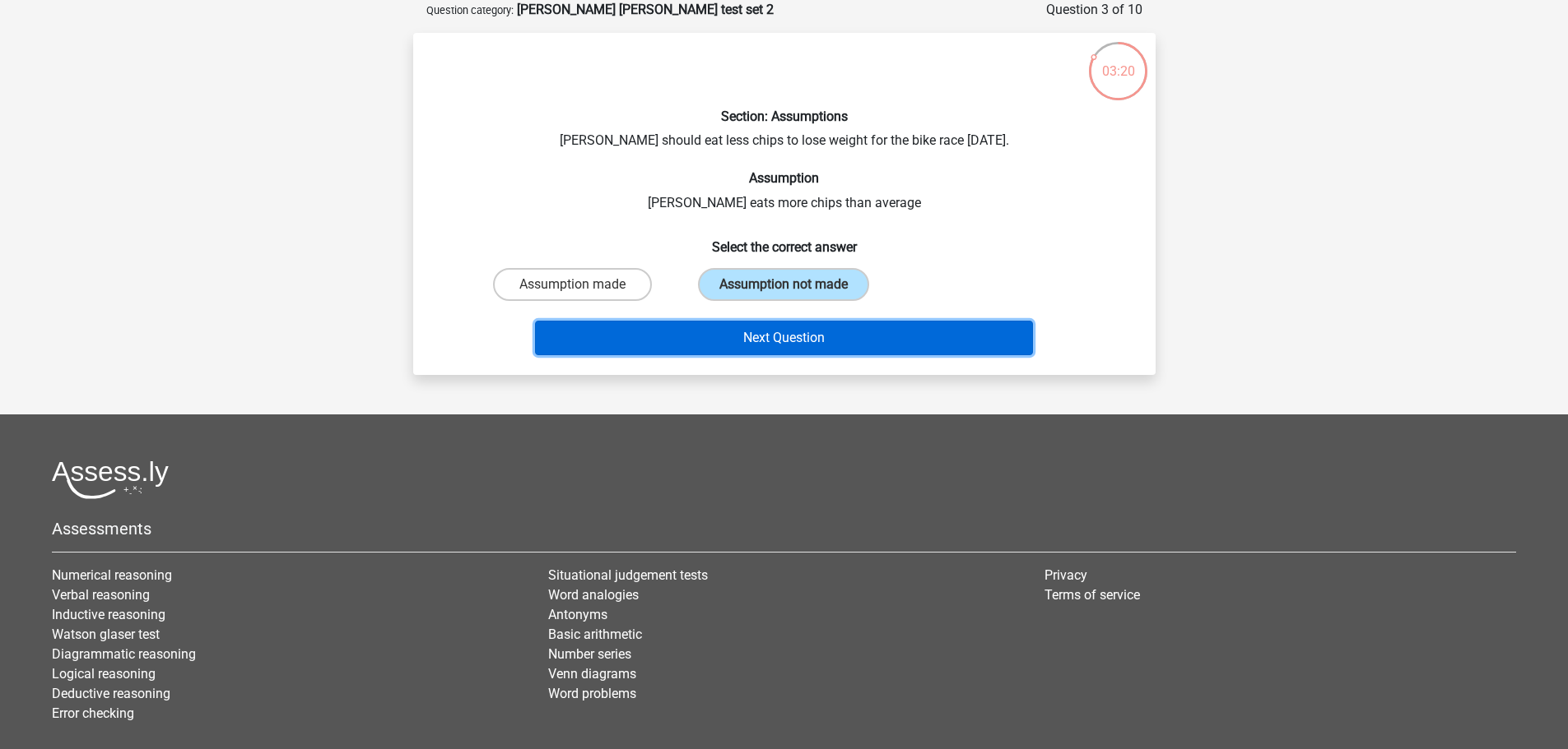
click at [775, 322] on button "Next Question" at bounding box center [784, 338] width 498 height 35
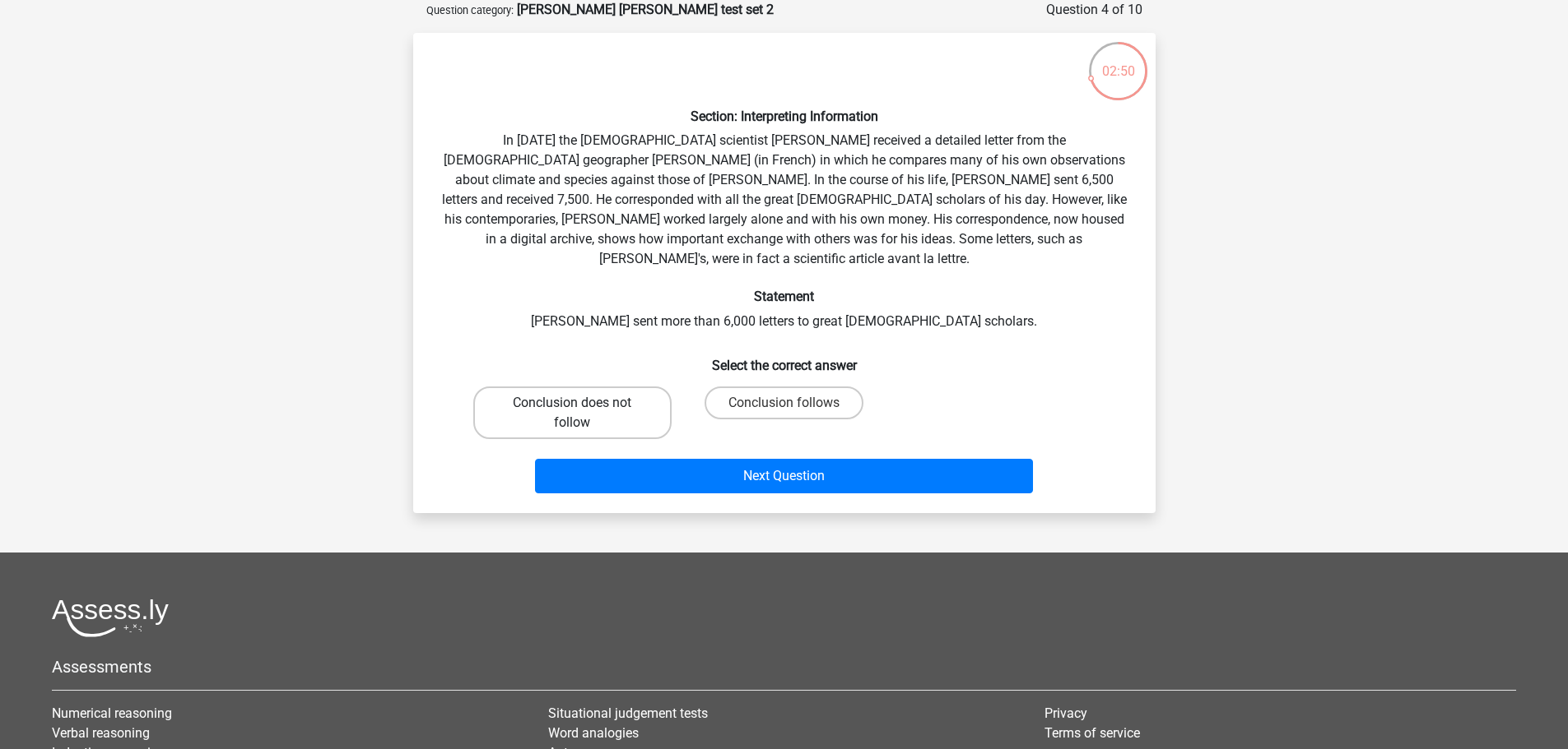
click at [657, 387] on label "Conclusion does not follow" at bounding box center [572, 413] width 199 height 53
click at [583, 403] on input "Conclusion does not follow" at bounding box center [578, 408] width 10 height 10
radio input "true"
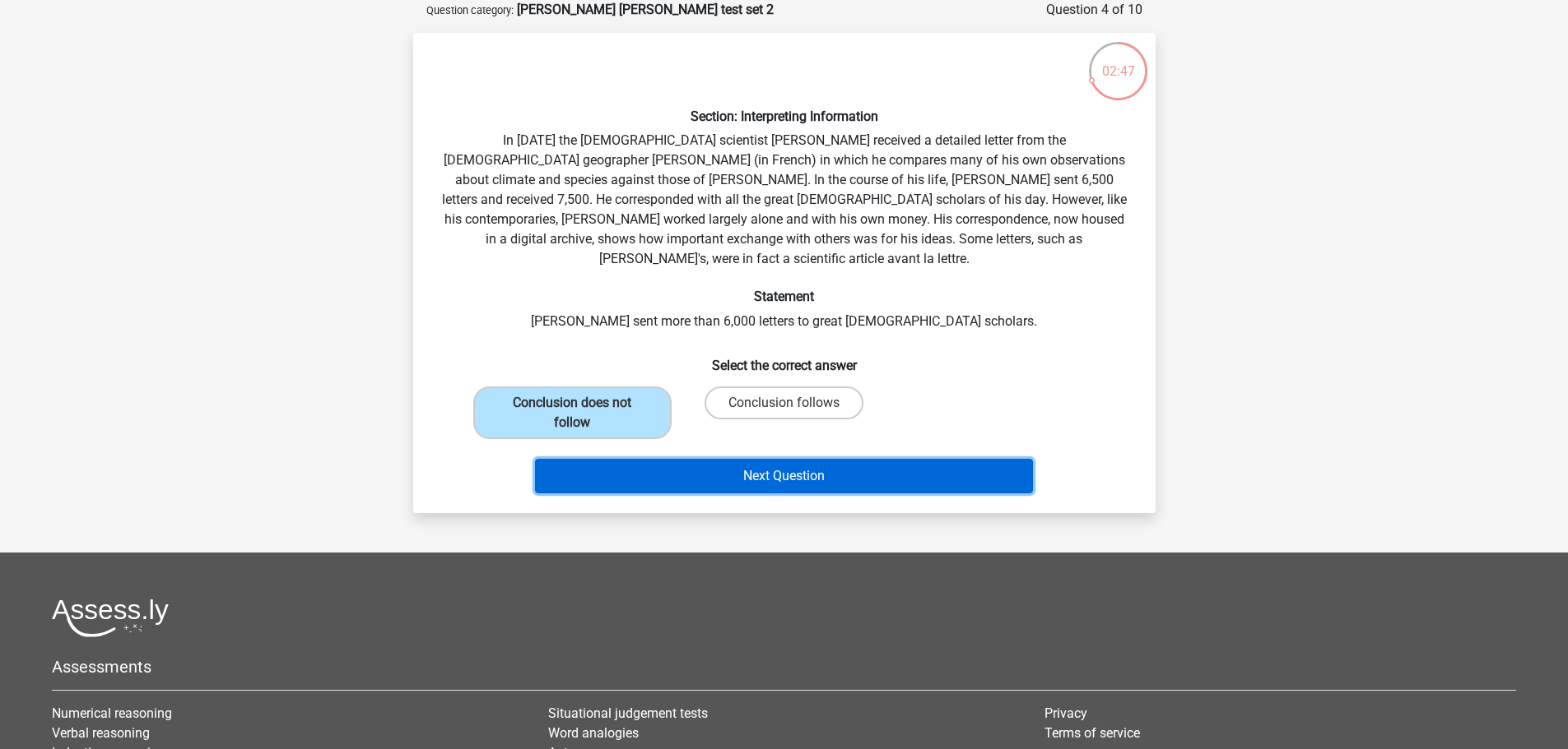
click at [787, 459] on button "Next Question" at bounding box center [784, 477] width 498 height 35
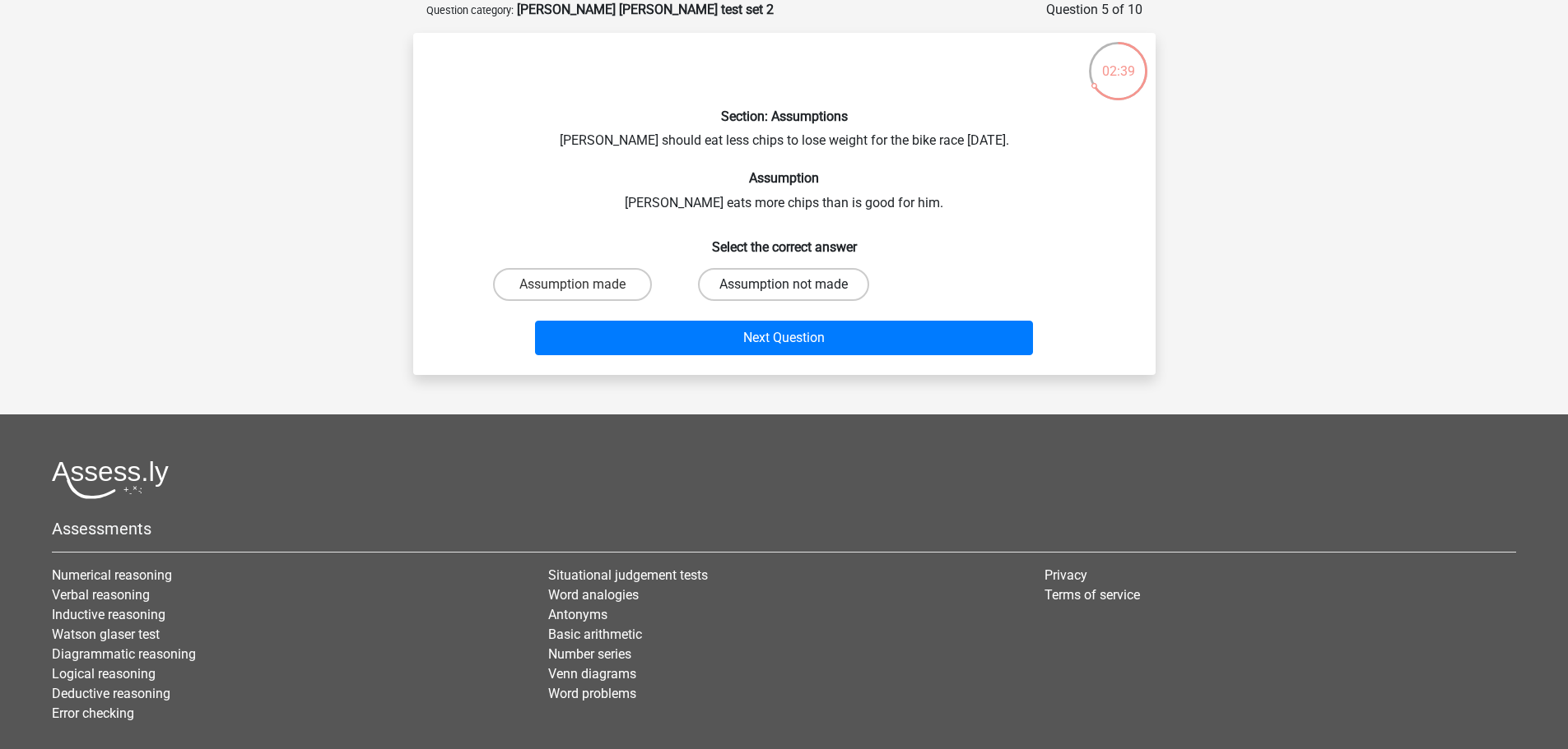
click at [800, 294] on label "Assumption not made" at bounding box center [783, 284] width 171 height 33
click at [794, 294] on input "Assumption not made" at bounding box center [788, 290] width 10 height 10
radio input "true"
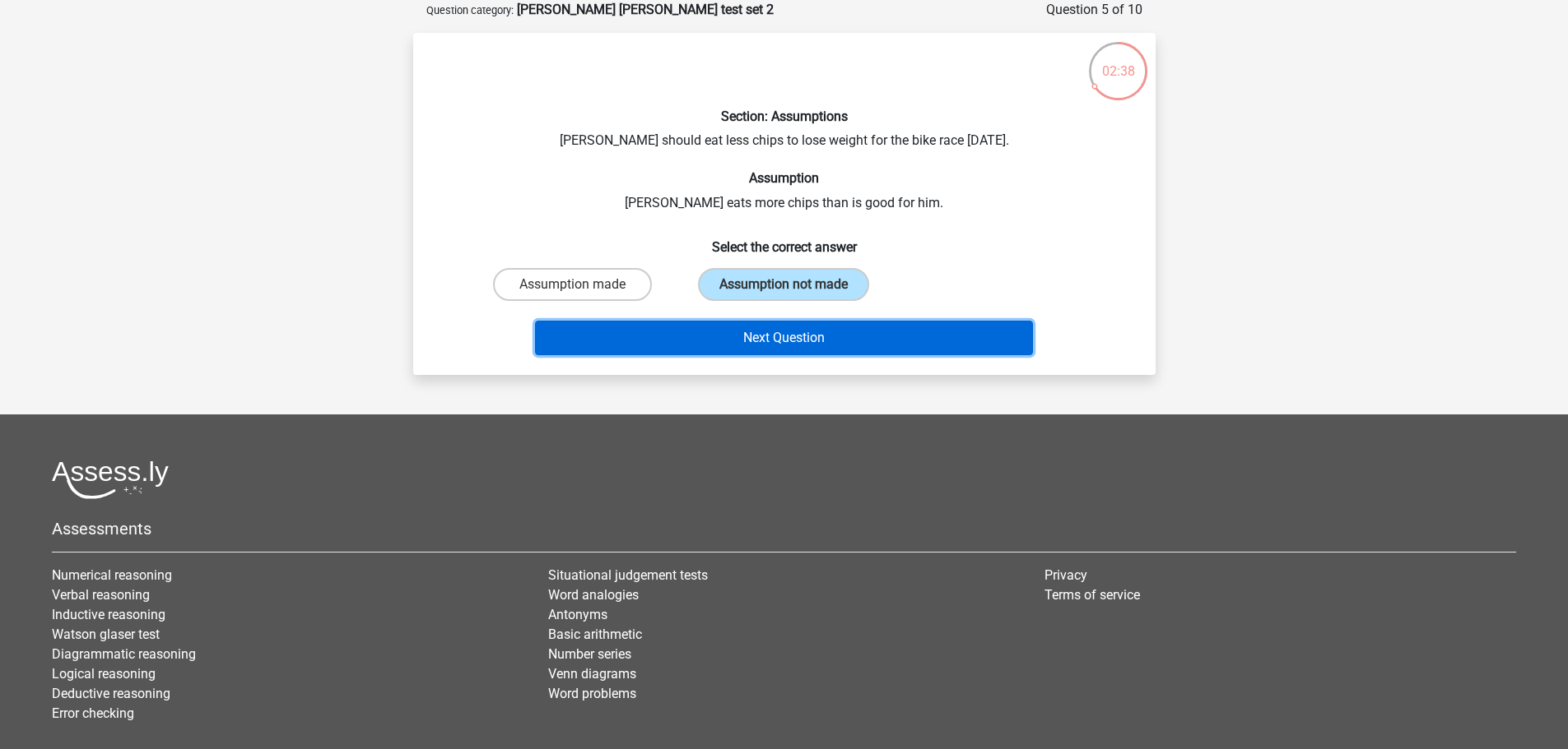
click at [781, 327] on button "Next Question" at bounding box center [784, 338] width 498 height 35
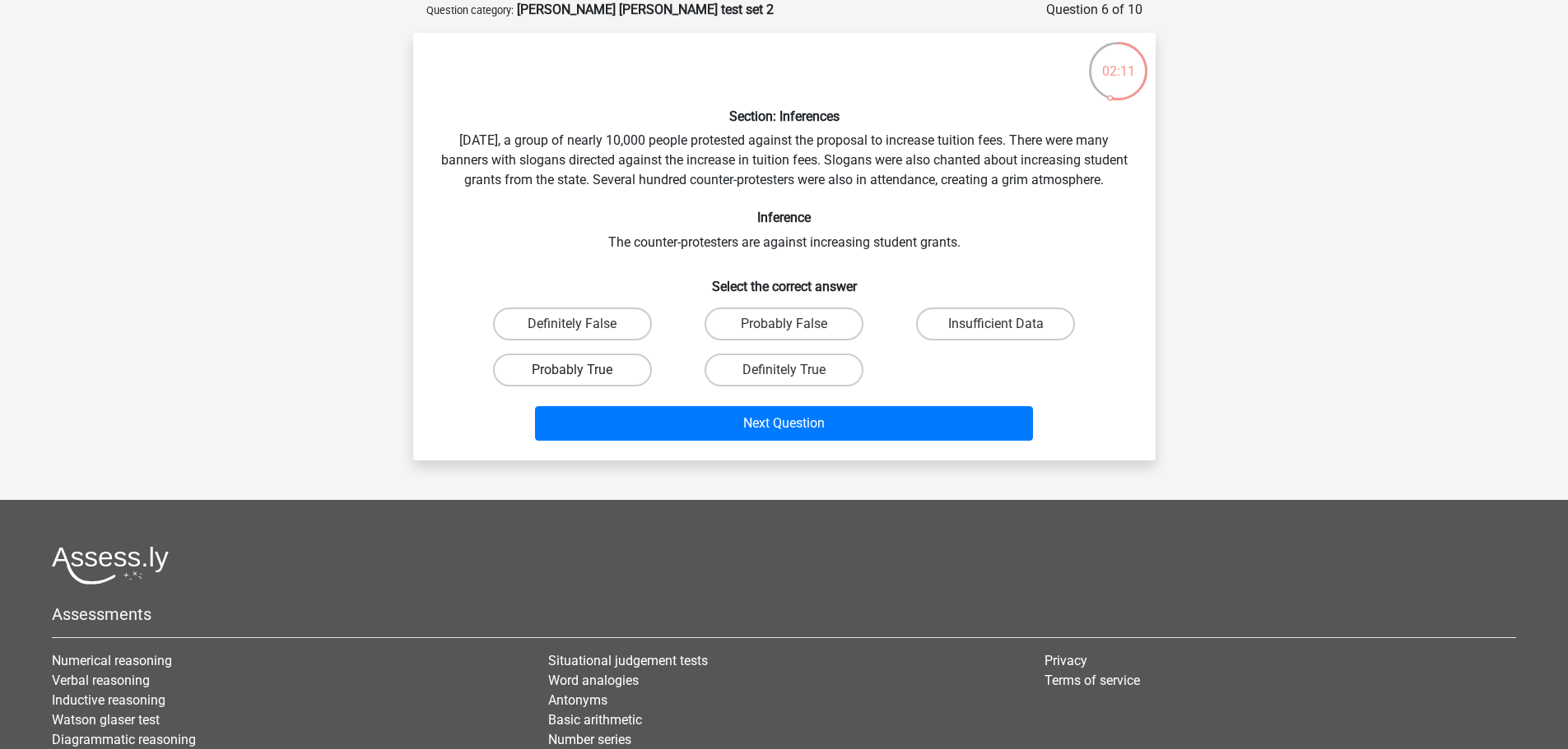
click at [588, 386] on label "Probably True" at bounding box center [572, 370] width 159 height 33
click at [583, 381] on input "Probably True" at bounding box center [578, 375] width 10 height 10
radio input "true"
click at [823, 340] on label "Probably False" at bounding box center [783, 324] width 159 height 33
click at [794, 335] on input "Probably False" at bounding box center [788, 329] width 10 height 10
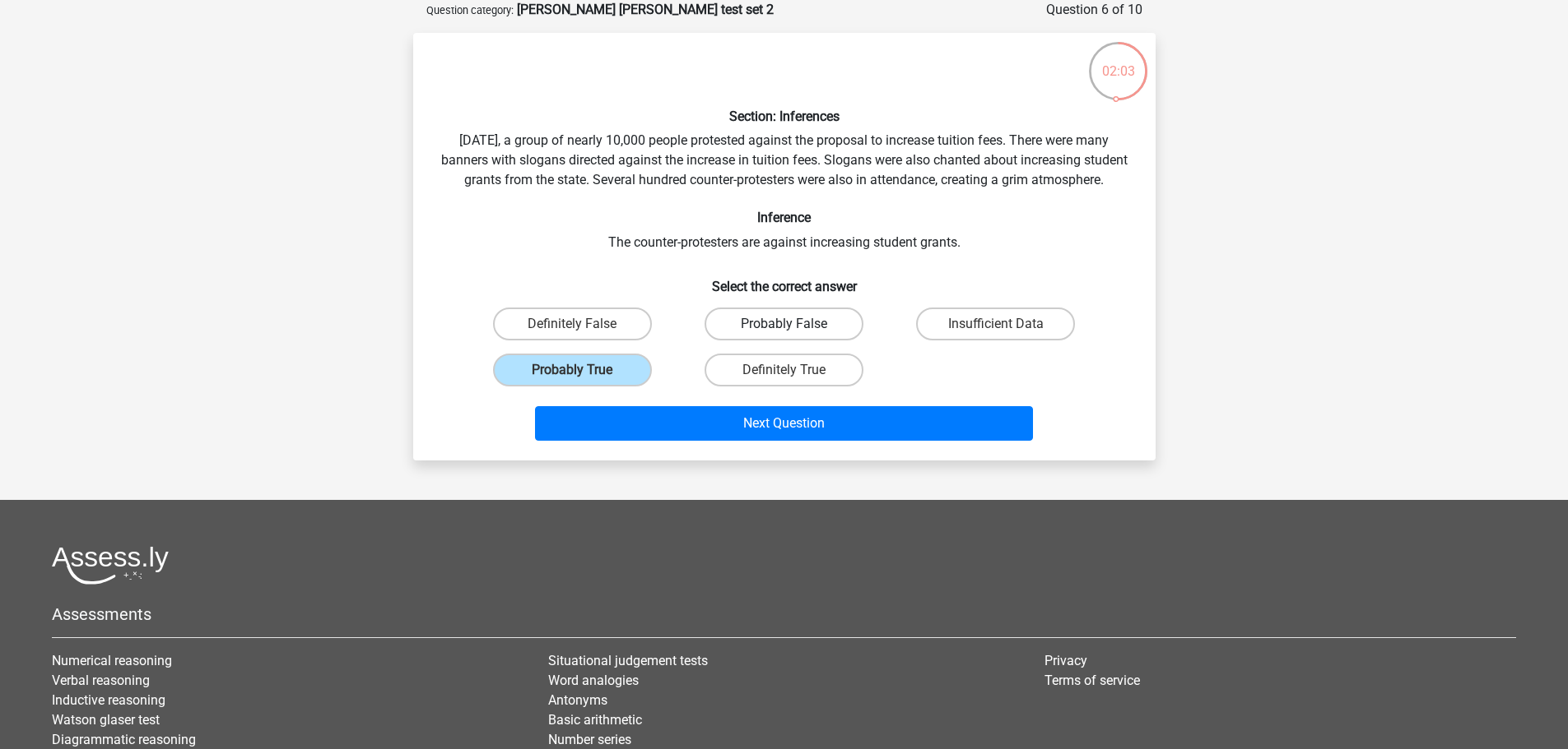
radio input "true"
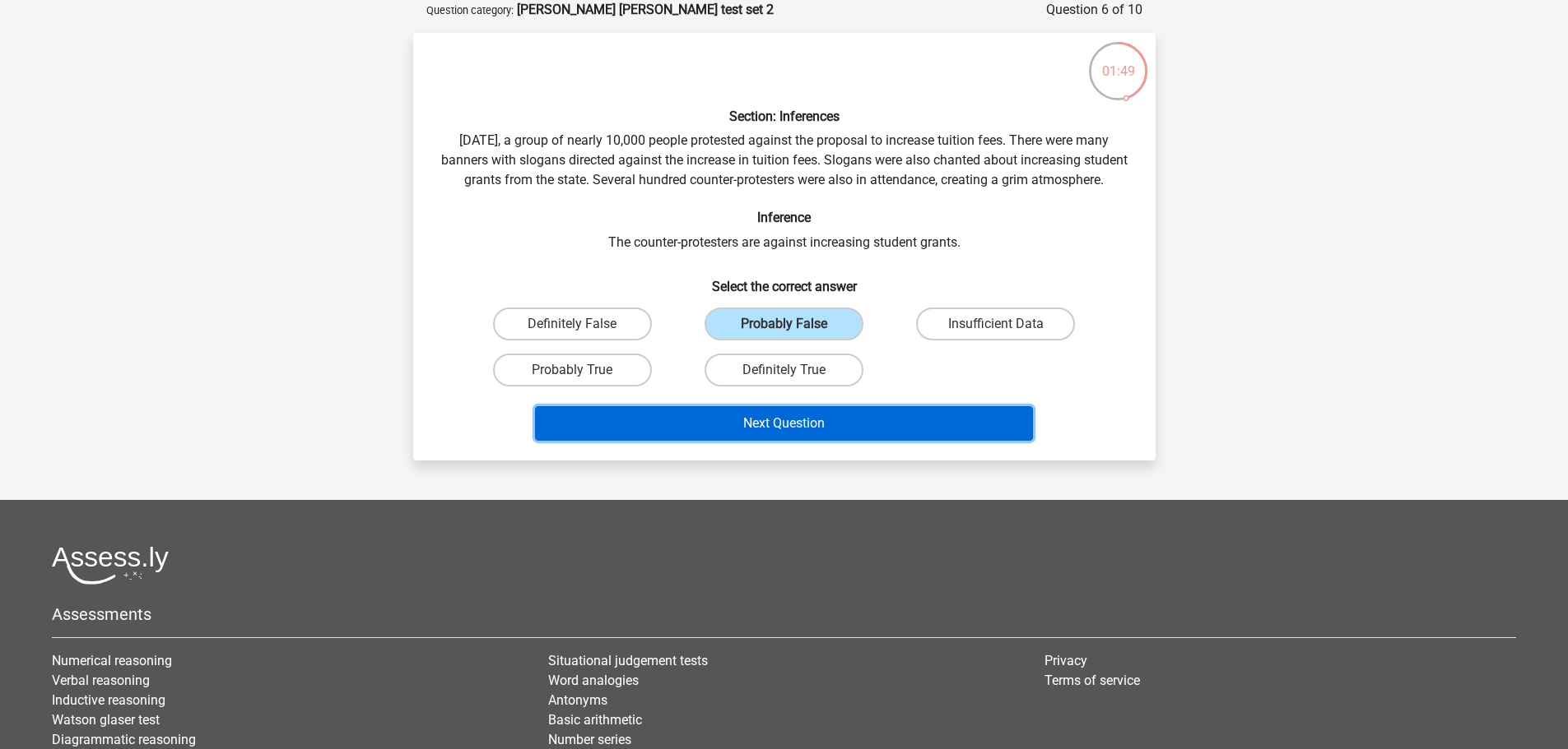
click at [827, 439] on button "Next Question" at bounding box center [784, 424] width 498 height 35
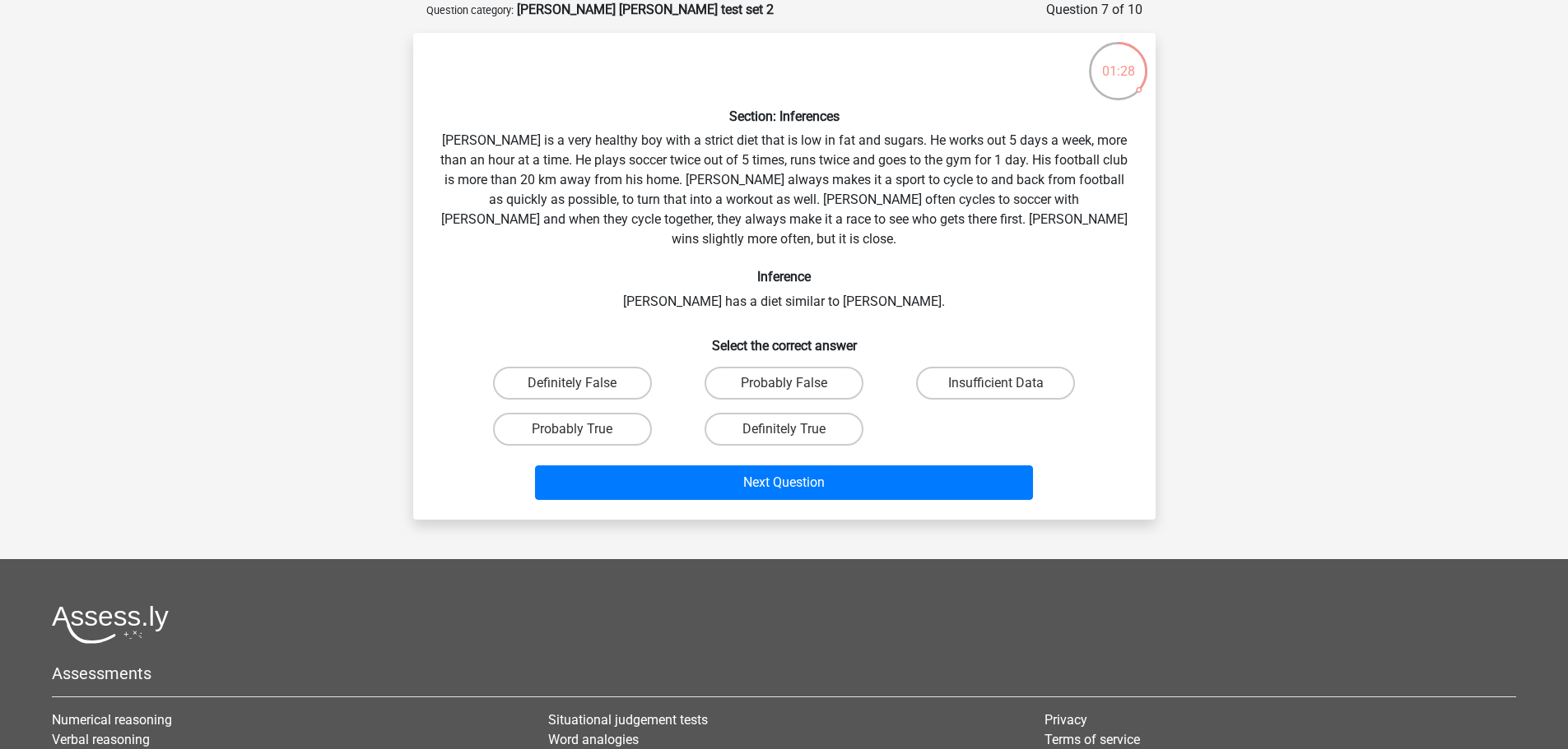
click at [959, 361] on div "Insufficient Data" at bounding box center [996, 383] width 212 height 46
click at [949, 376] on label "Insufficient Data" at bounding box center [995, 383] width 159 height 33
click at [996, 383] on input "Insufficient Data" at bounding box center [1001, 388] width 10 height 10
radio input "true"
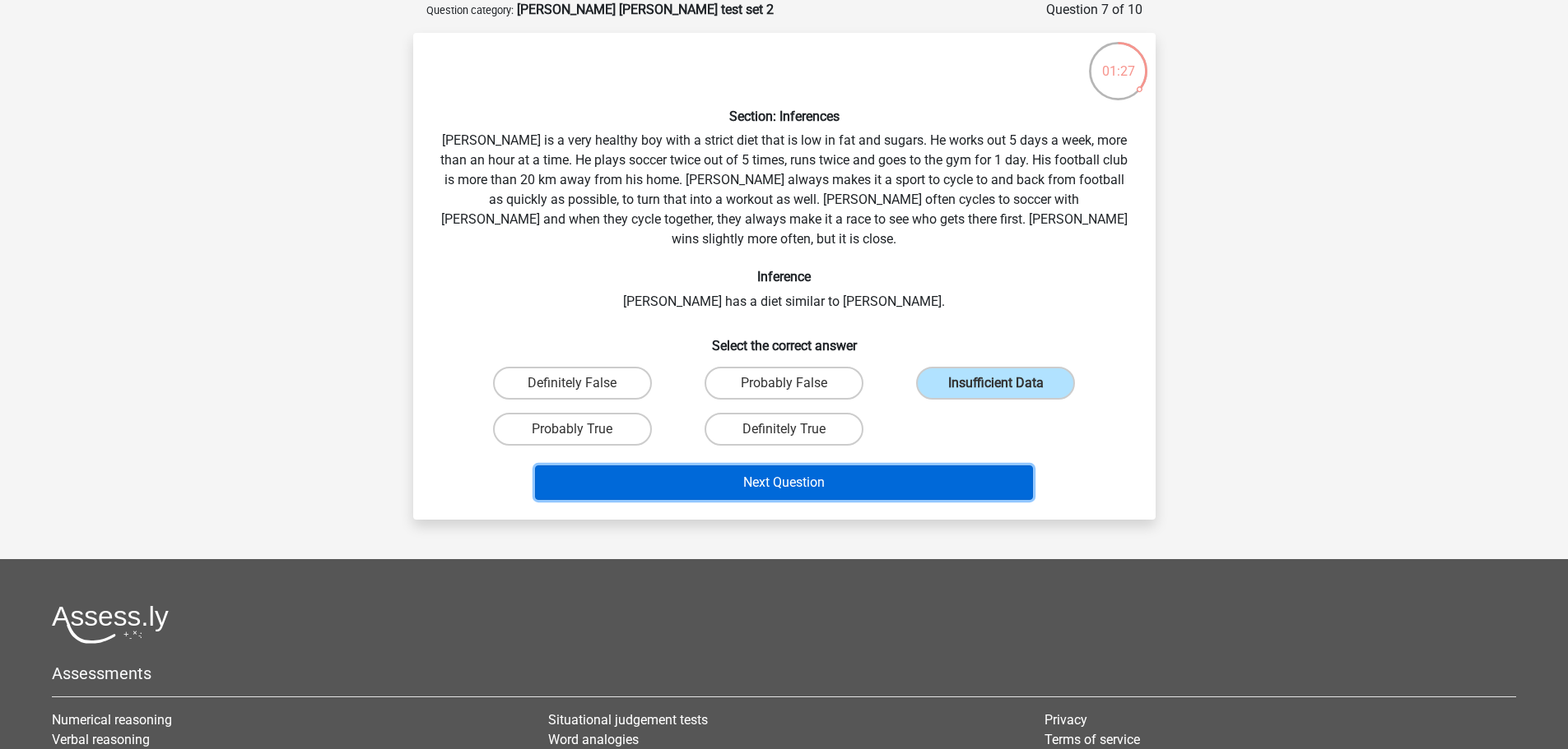
click at [832, 472] on button "Next Question" at bounding box center [784, 483] width 498 height 35
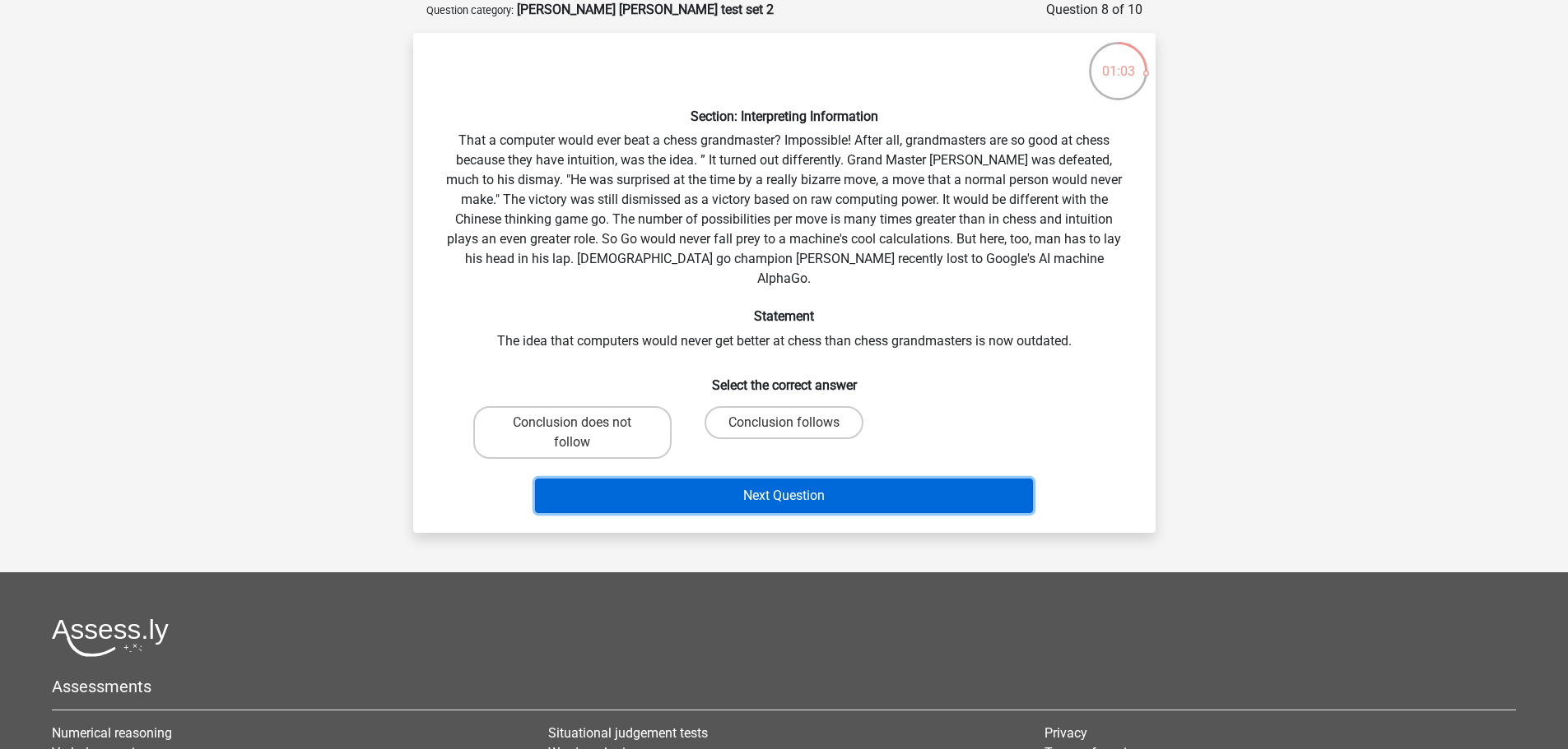
drag, startPoint x: 832, startPoint y: 472, endPoint x: 788, endPoint y: 405, distance: 80.2
click at [788, 405] on div "Section: Interpreting Information That a computer would ever beat a chess grand…" at bounding box center [784, 283] width 729 height 474
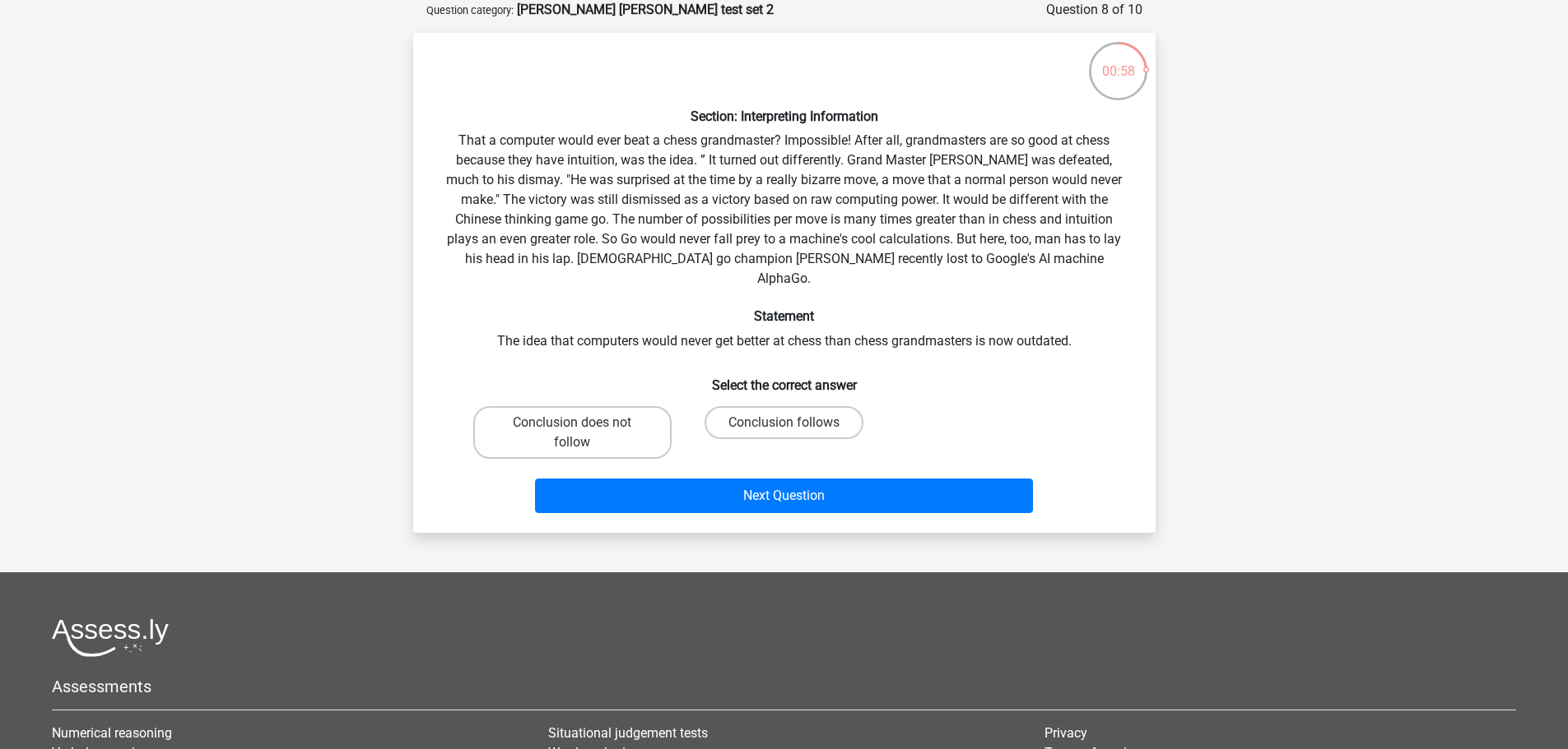
click at [788, 423] on input "Conclusion follows" at bounding box center [788, 428] width 10 height 10
radio input "true"
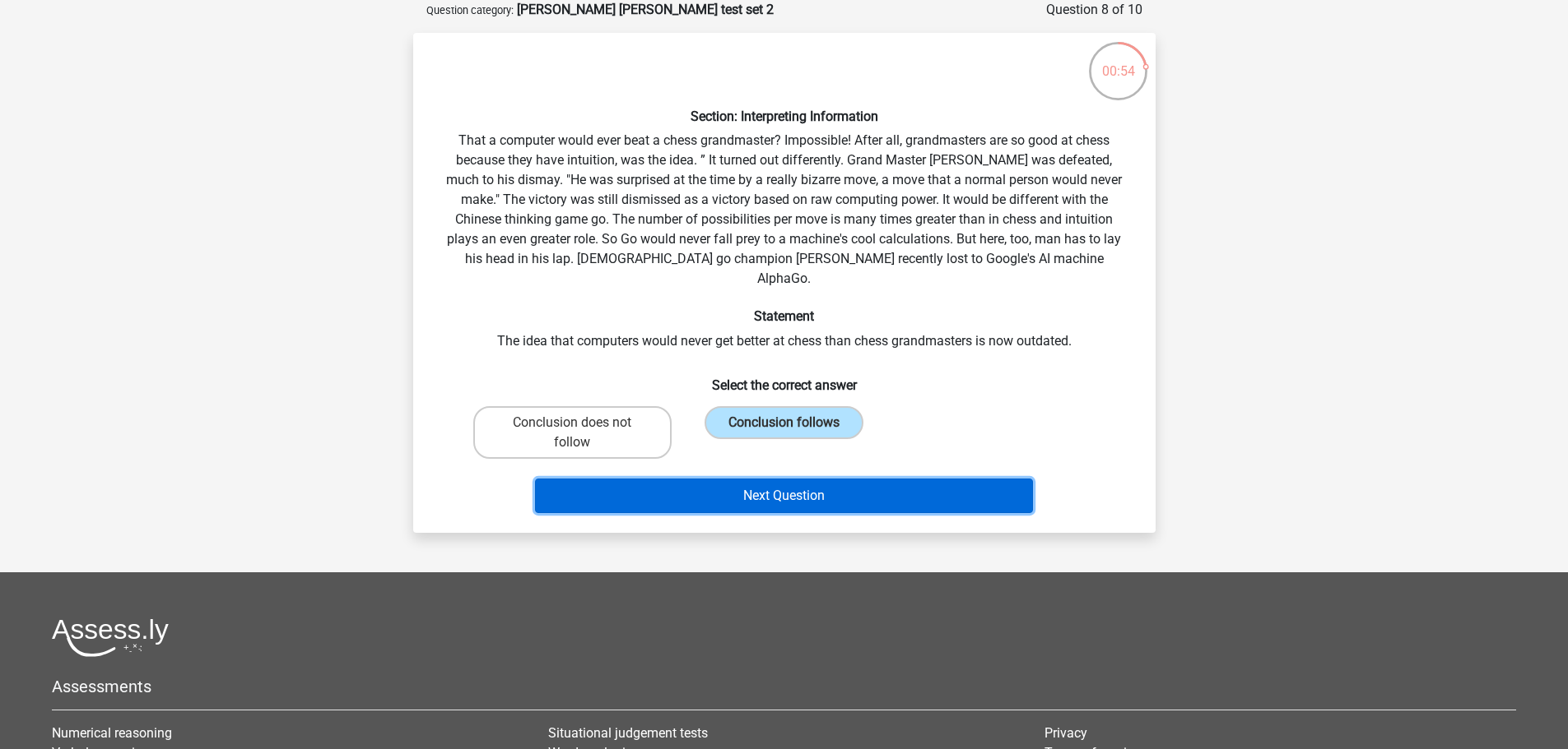
click at [827, 479] on button "Next Question" at bounding box center [784, 496] width 498 height 35
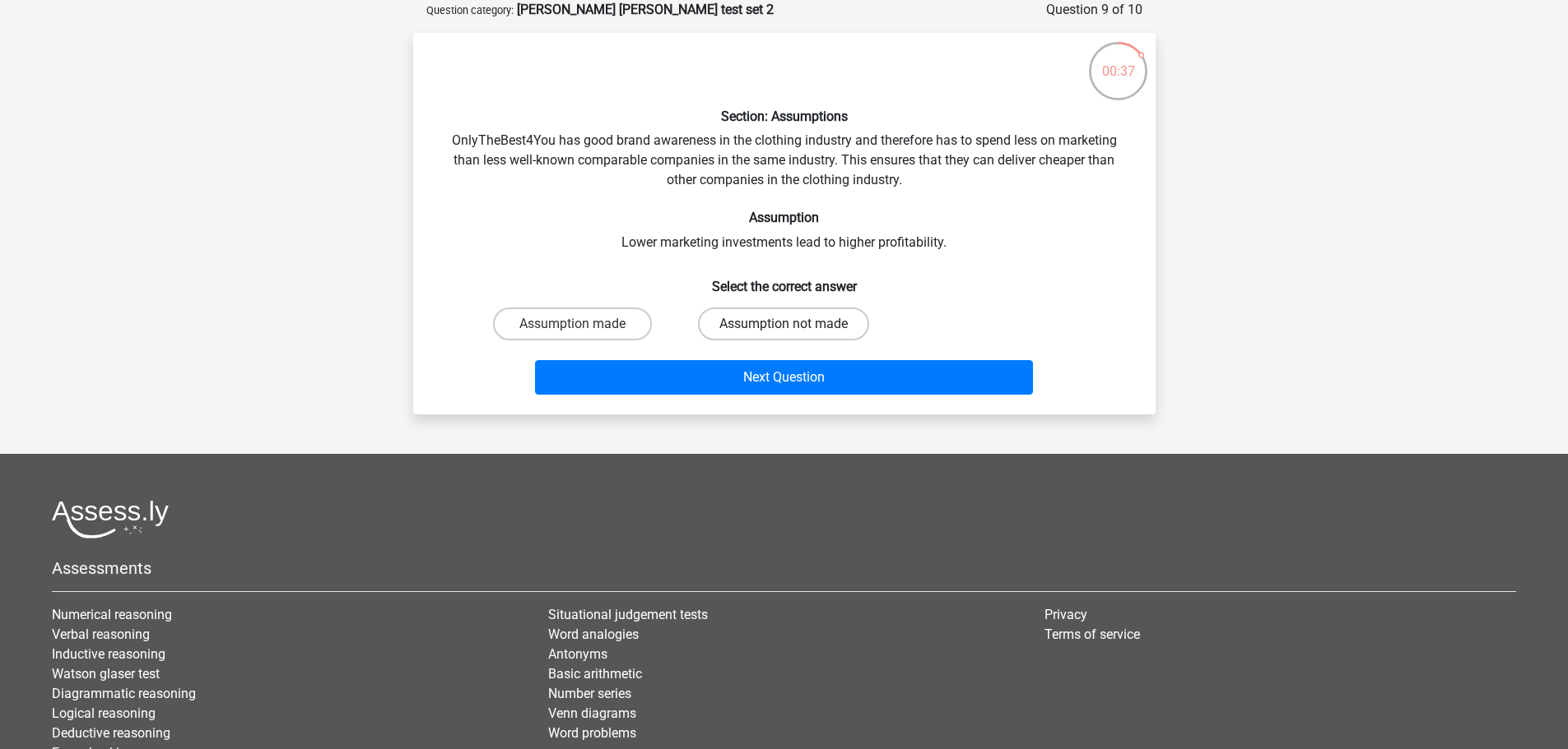
click at [757, 311] on label "Assumption not made" at bounding box center [783, 324] width 171 height 33
click at [783, 324] on input "Assumption not made" at bounding box center [788, 329] width 10 height 10
radio input "true"
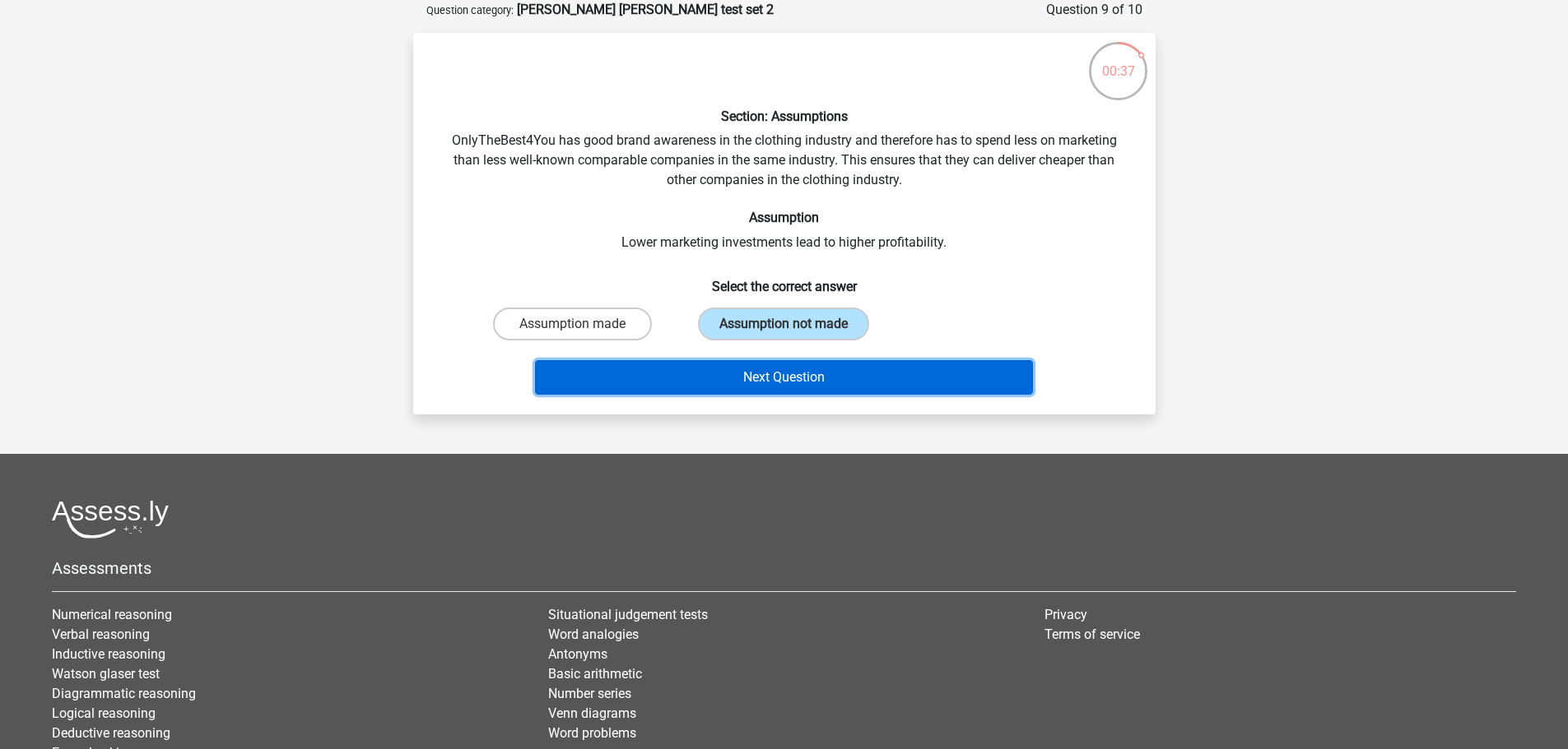
click at [749, 368] on button "Next Question" at bounding box center [784, 378] width 498 height 35
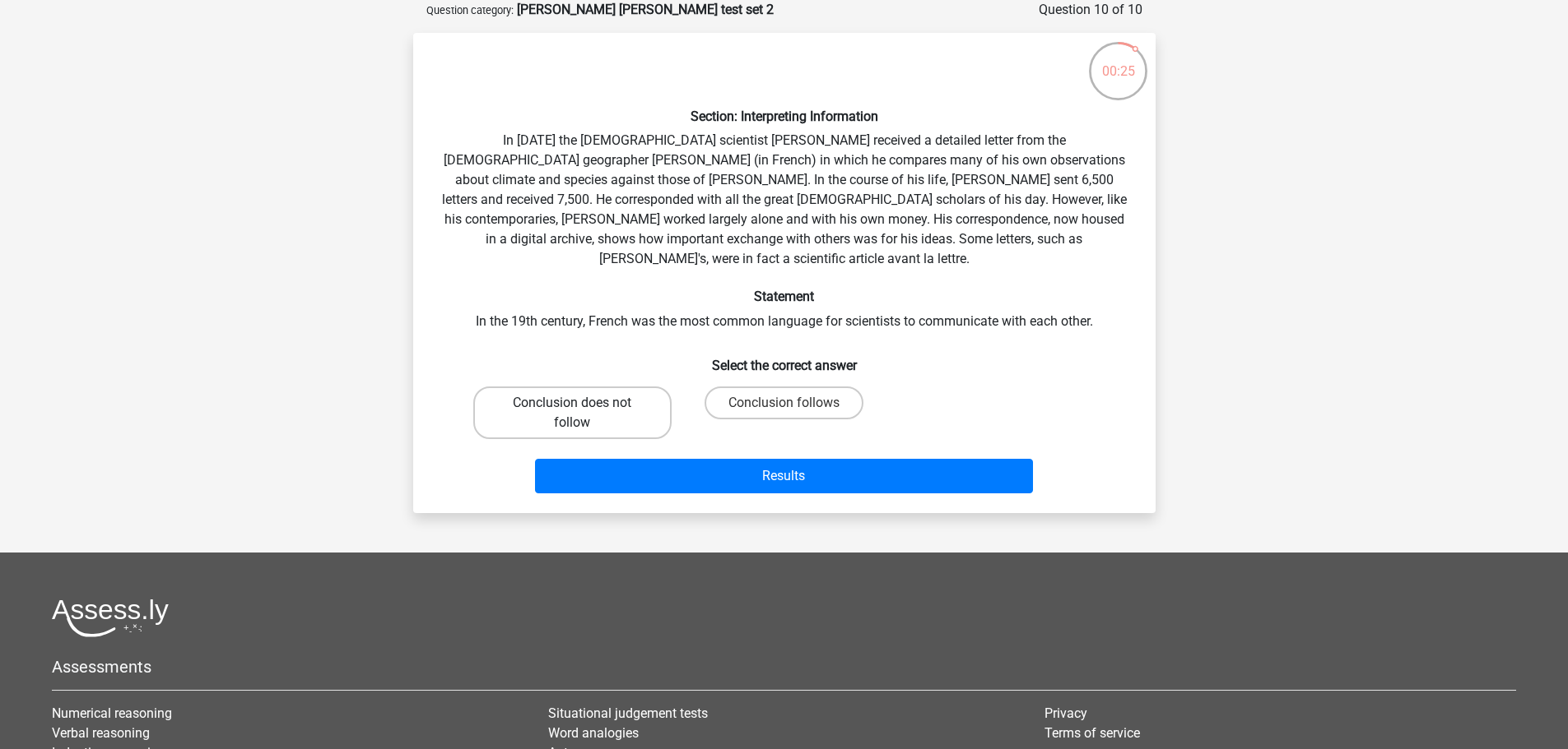
click at [596, 387] on label "Conclusion does not follow" at bounding box center [572, 413] width 199 height 53
click at [583, 403] on input "Conclusion does not follow" at bounding box center [578, 408] width 10 height 10
radio input "true"
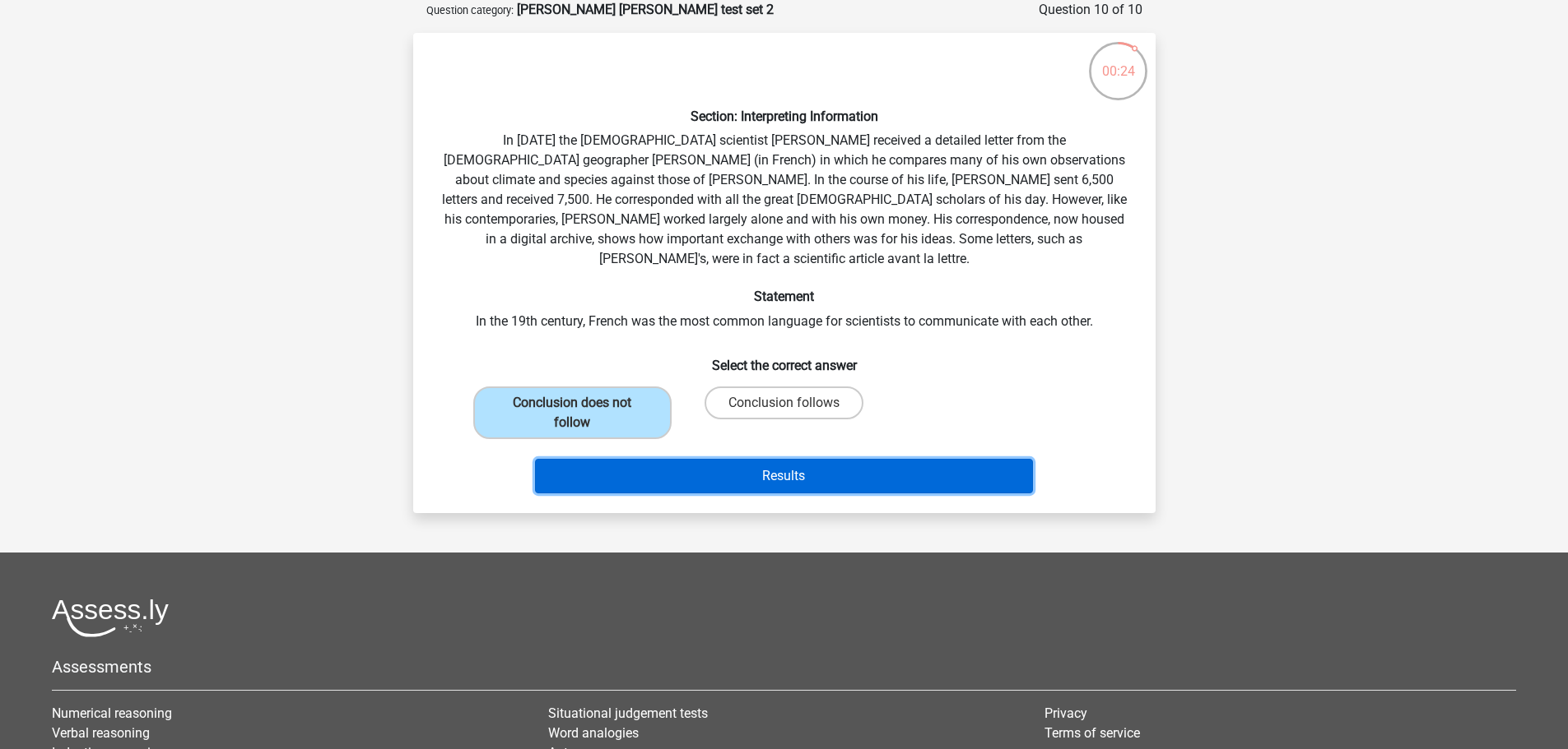
click at [744, 460] on button "Results" at bounding box center [784, 477] width 498 height 35
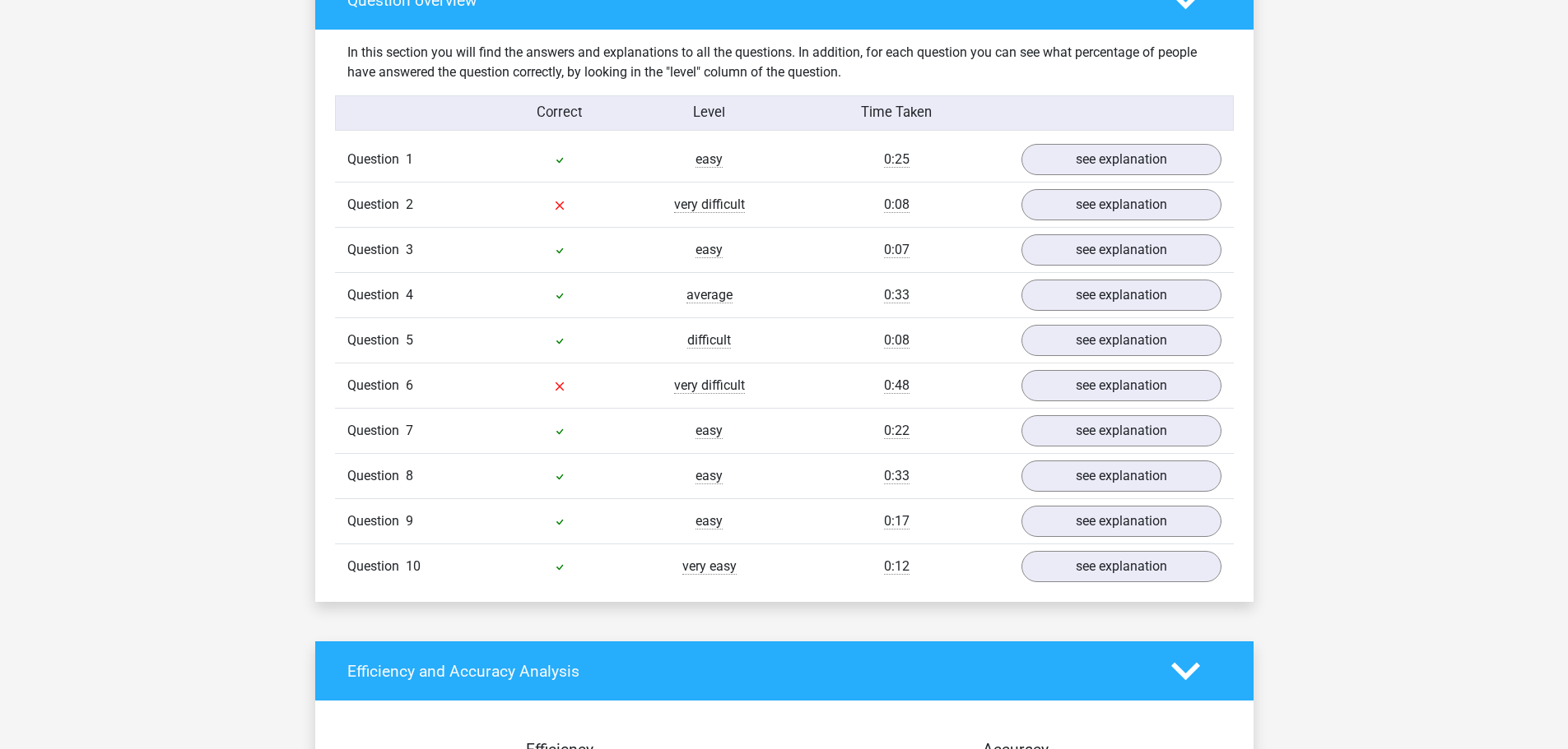
scroll to position [1248, 0]
drag, startPoint x: 0, startPoint y: 0, endPoint x: 774, endPoint y: 287, distance: 825.5
click at [774, 287] on div "Question 1 easy 0:25 see explanation Section: Analysing arguments Should more c…" at bounding box center [784, 363] width 874 height 452
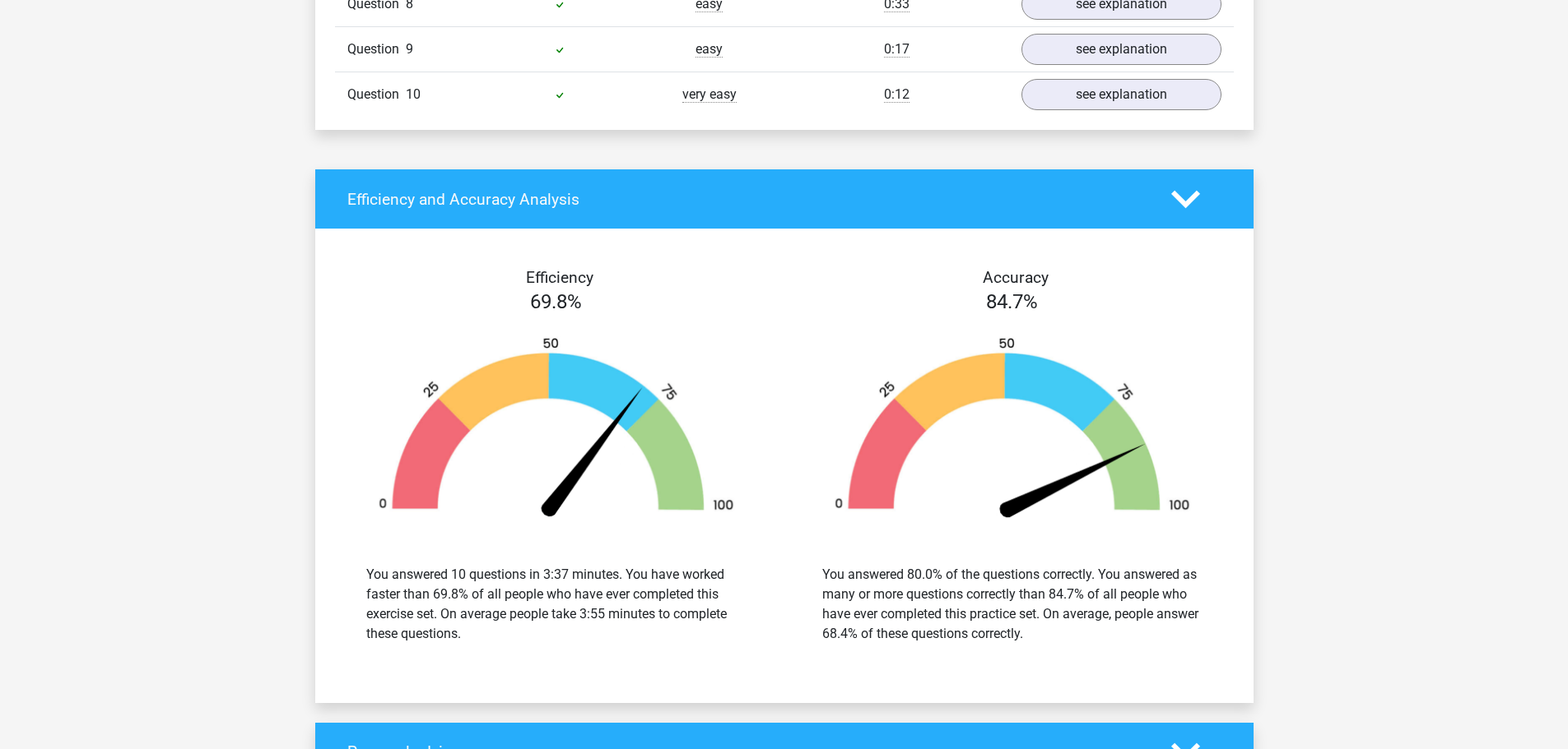
scroll to position [1735, 0]
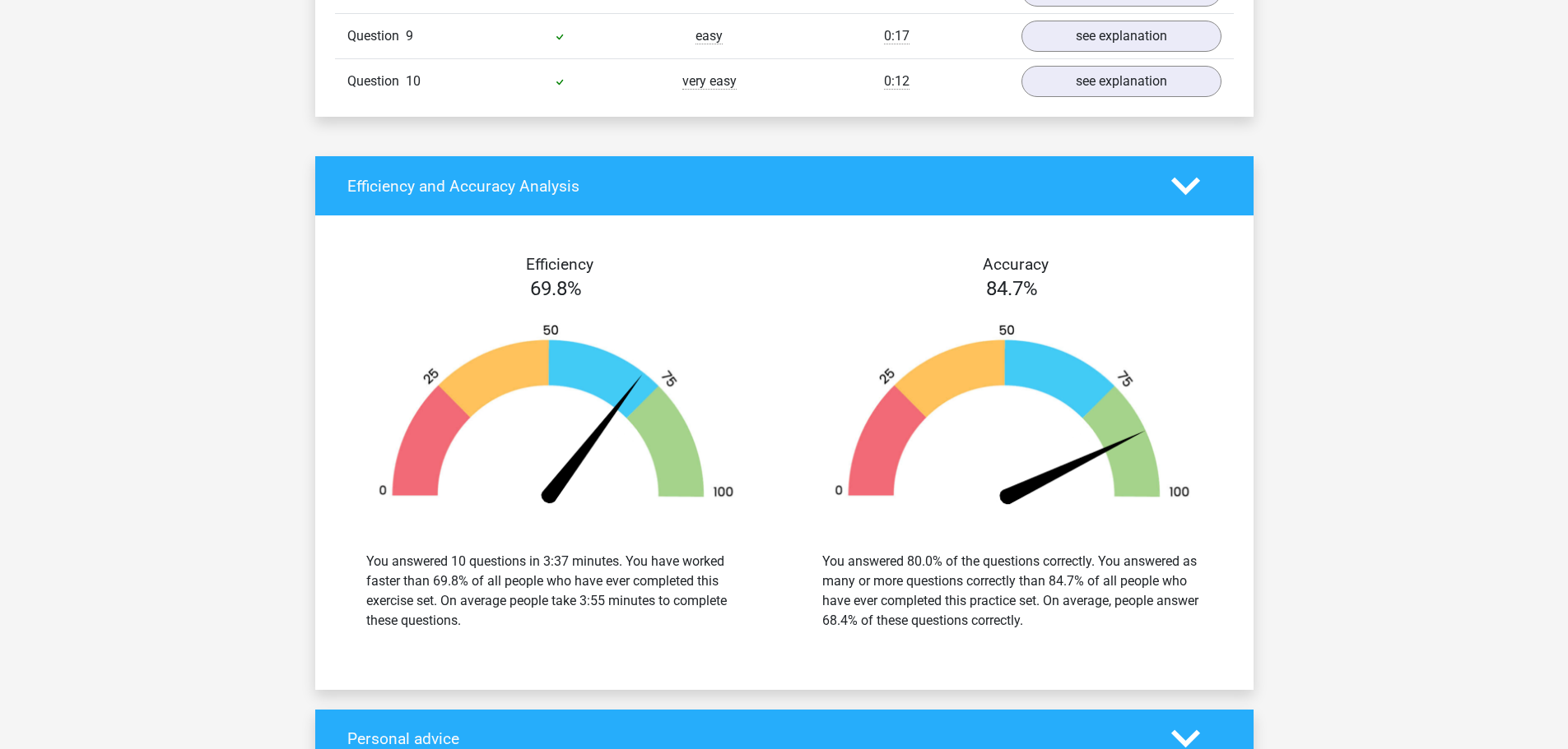
click at [781, 433] on div "Efficiency 69.8% You answered 10 questions in 3:37 minutes. You have worked fas…" at bounding box center [557, 452] width 456 height 394
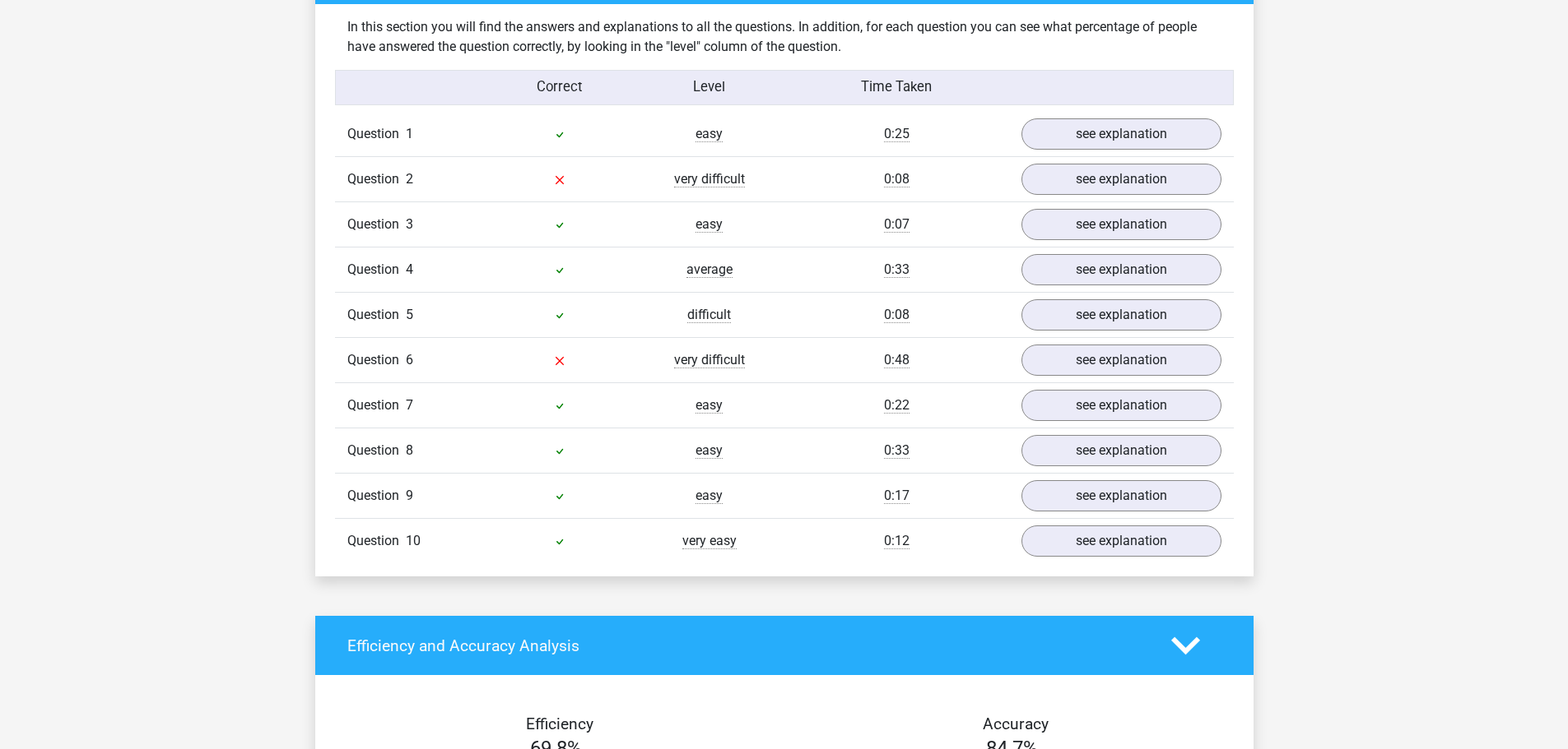
scroll to position [1182, 0]
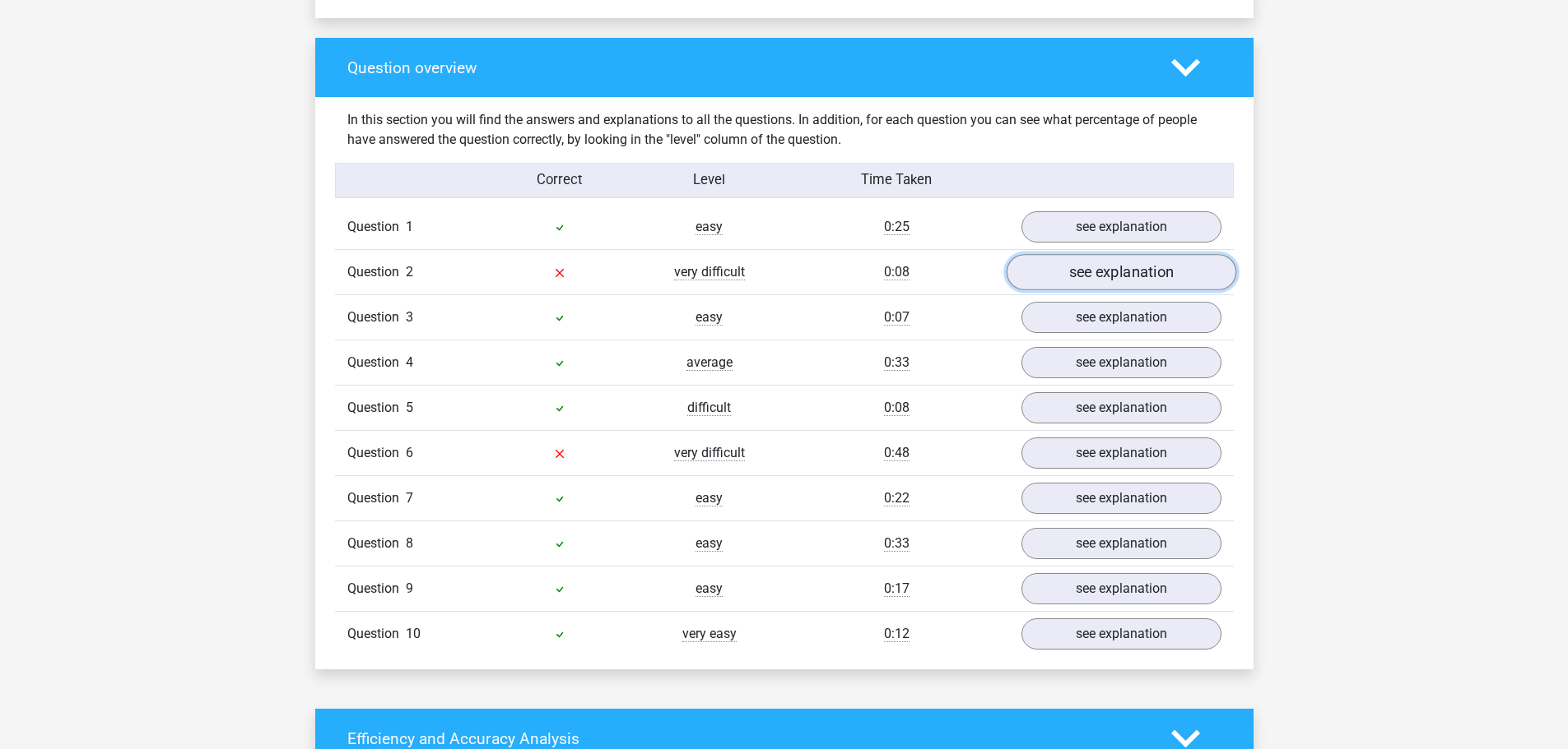
click at [1120, 267] on link "see explanation" at bounding box center [1120, 273] width 230 height 36
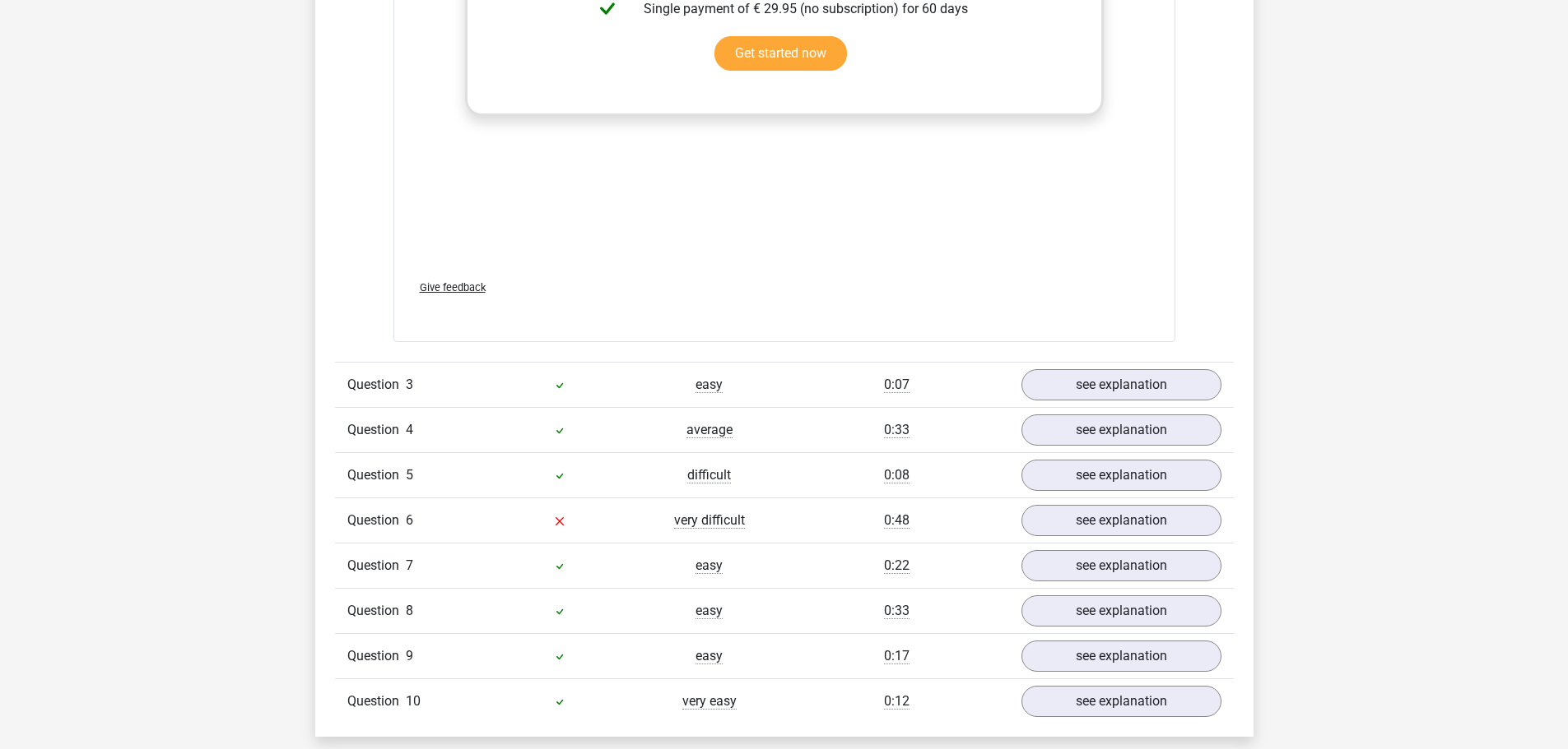
scroll to position [1974, 0]
click at [706, 502] on div "Question 6 very difficult 0:48 see explanation" at bounding box center [784, 519] width 898 height 45
click at [1043, 511] on link "see explanation" at bounding box center [1120, 520] width 230 height 36
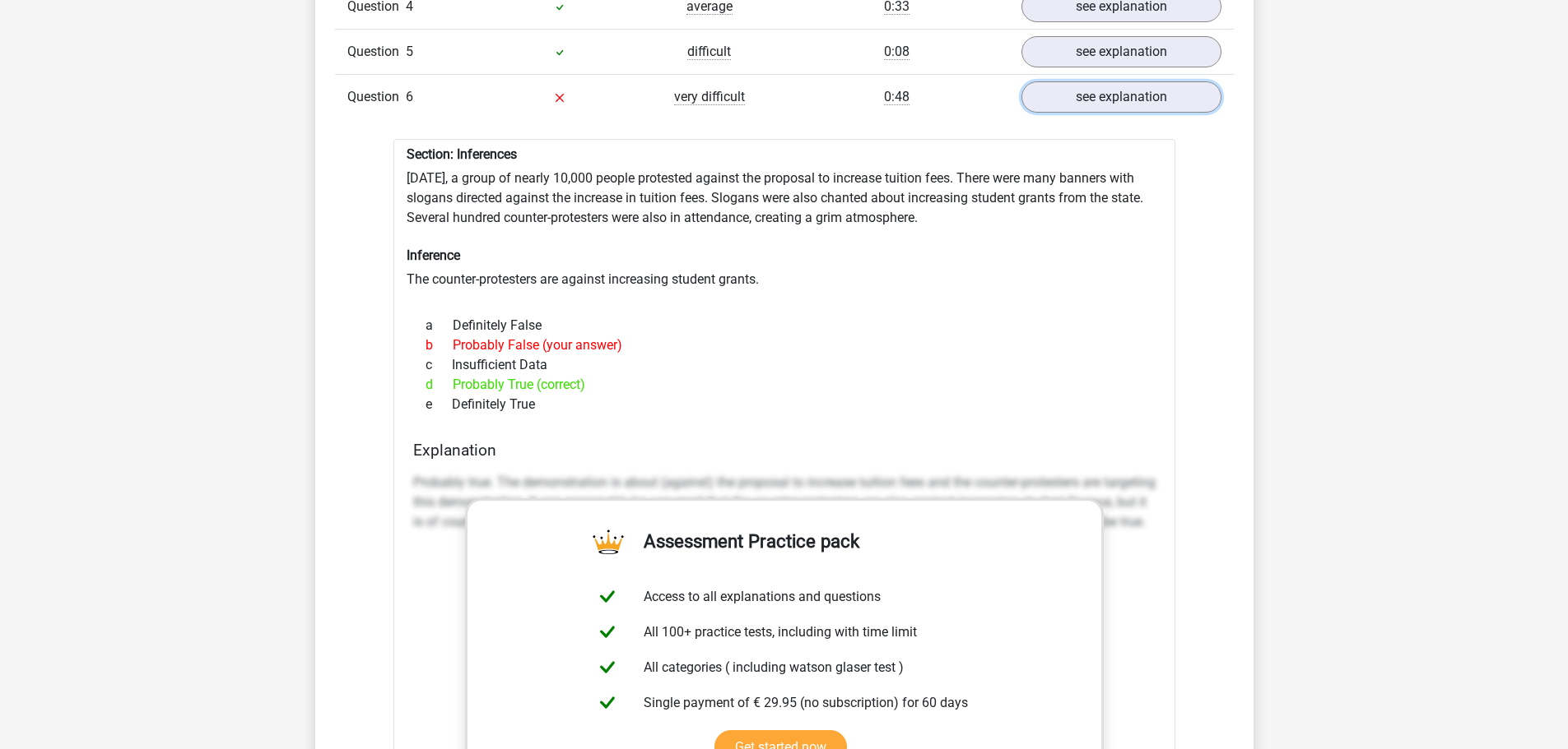
scroll to position [2393, 0]
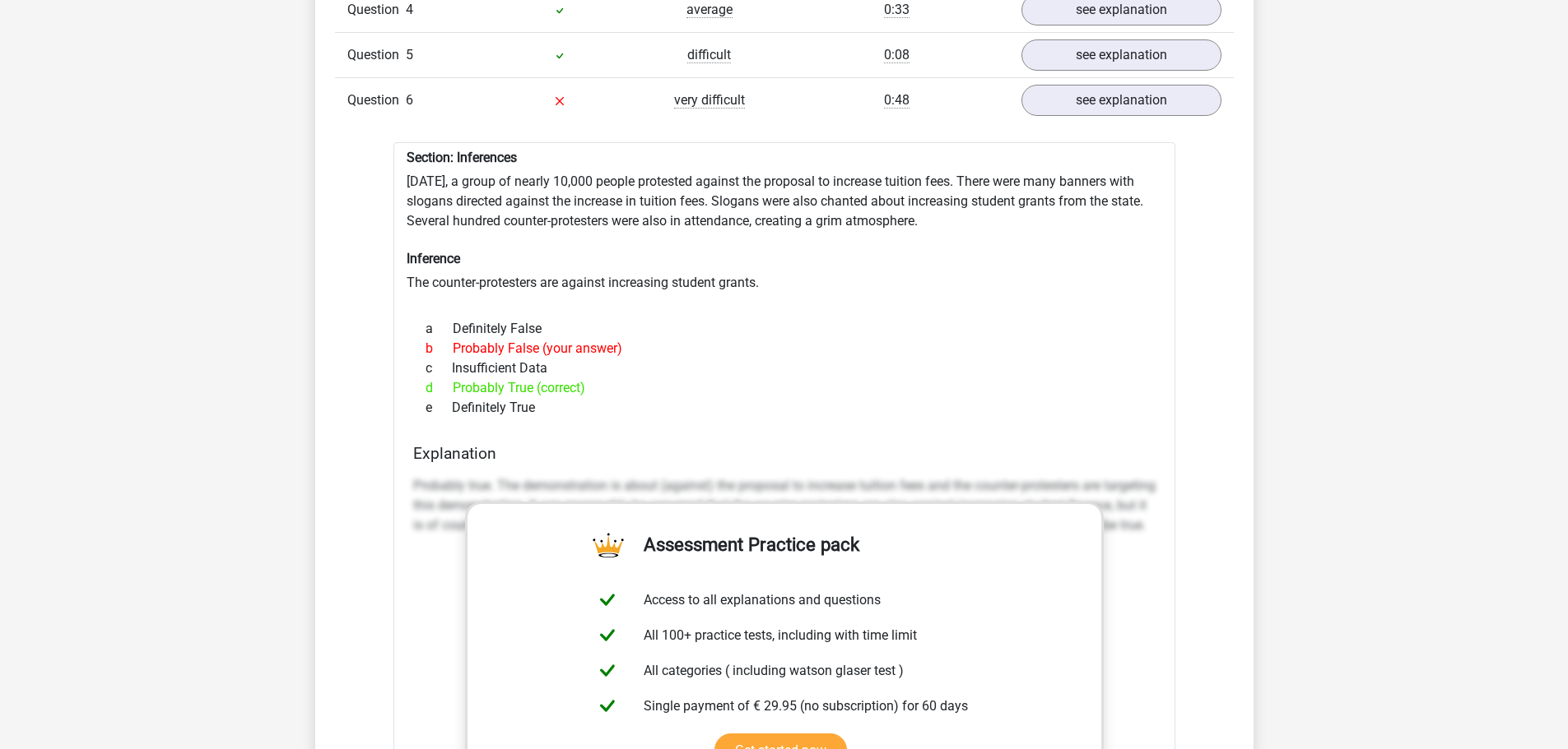
click at [178, 290] on div "Go premium [PERSON_NAME] [EMAIL_ADDRESS][DOMAIN_NAME]" at bounding box center [784, 283] width 1568 height 5351
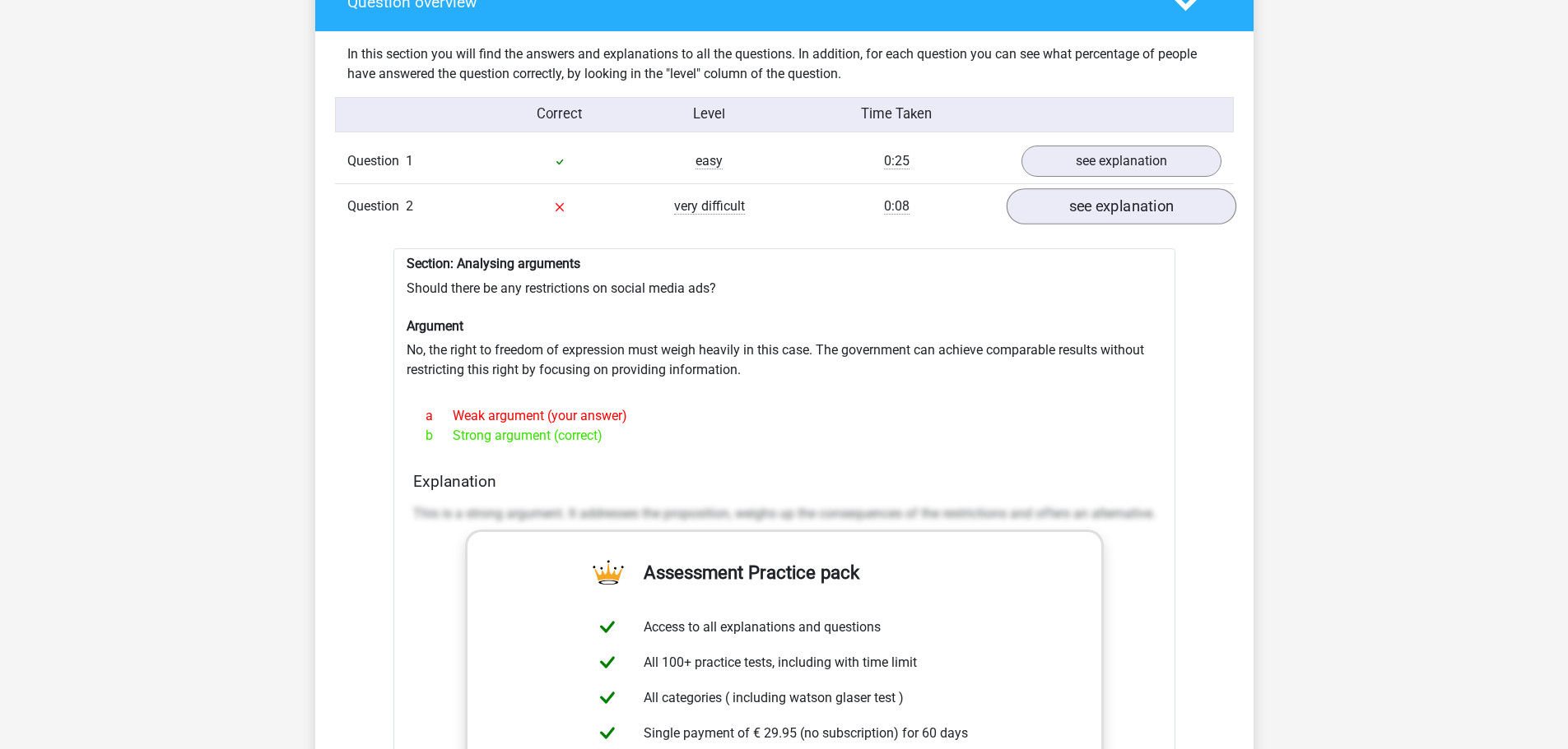
scroll to position [1247, 0]
click at [1093, 212] on link "see explanation" at bounding box center [1120, 208] width 230 height 36
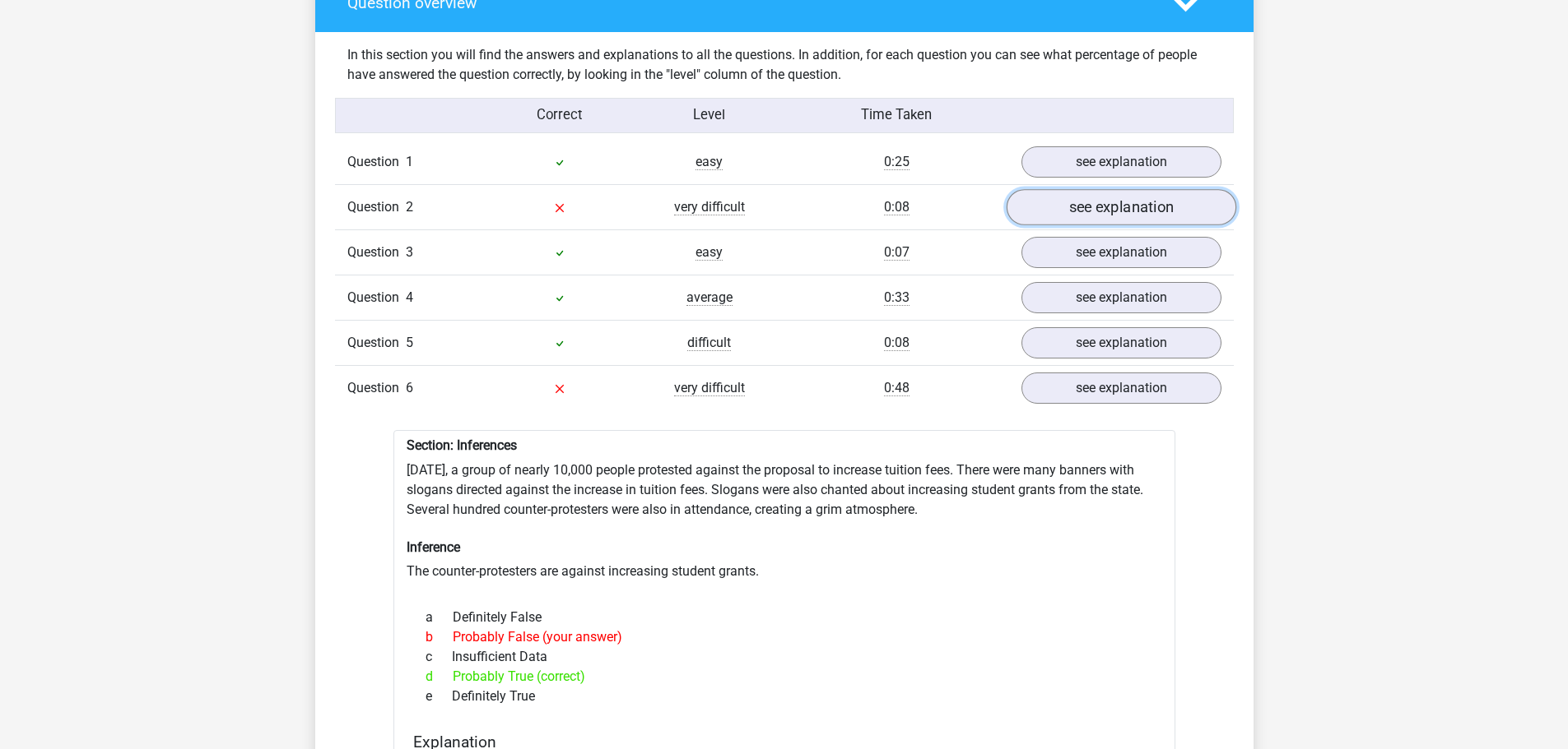
click at [1093, 212] on link "see explanation" at bounding box center [1120, 208] width 230 height 36
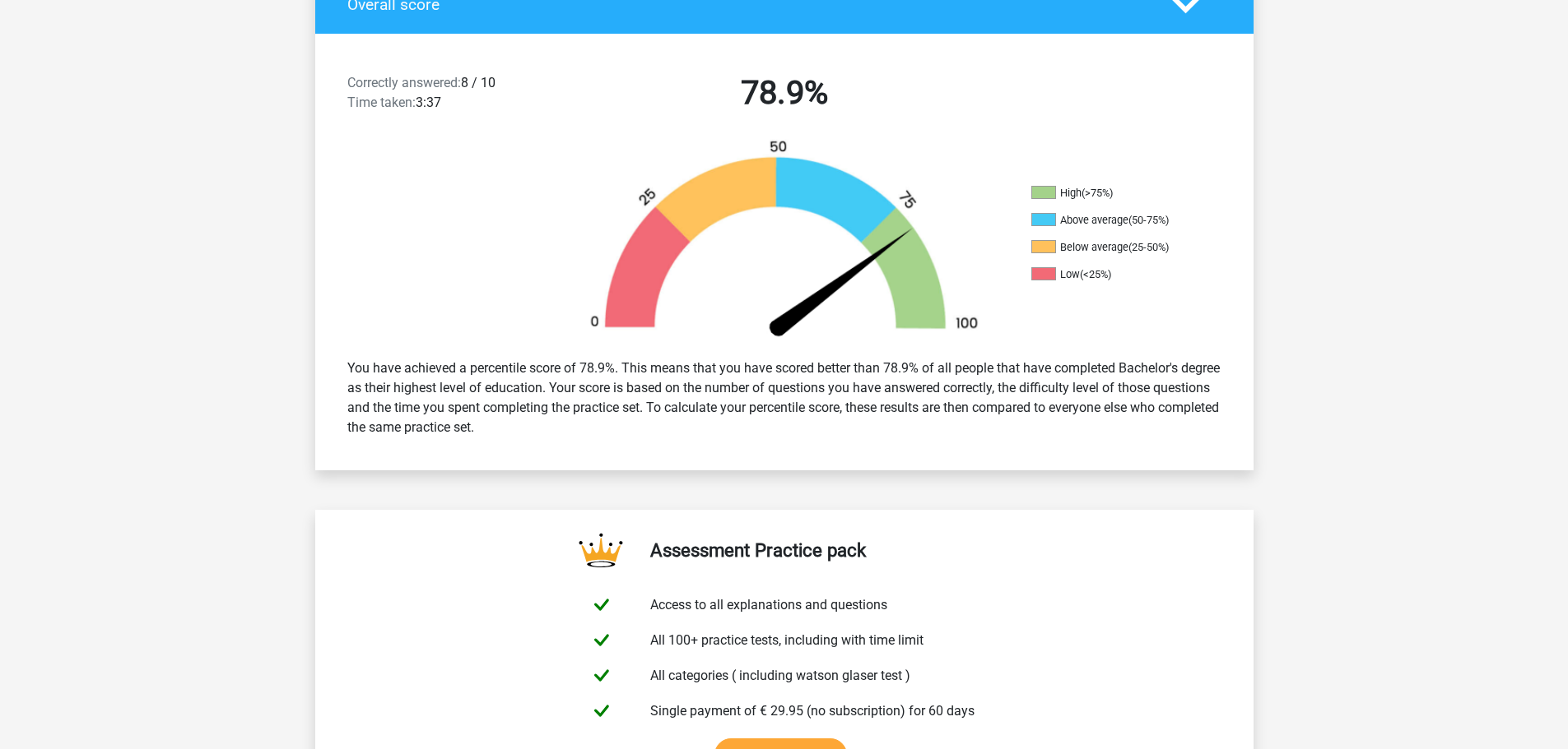
scroll to position [385, 0]
click at [572, 455] on div "Correctly answered: 8 / 10 Time taken: 3:37 78.9% High (>75%) Above average (50…" at bounding box center [784, 251] width 913 height 437
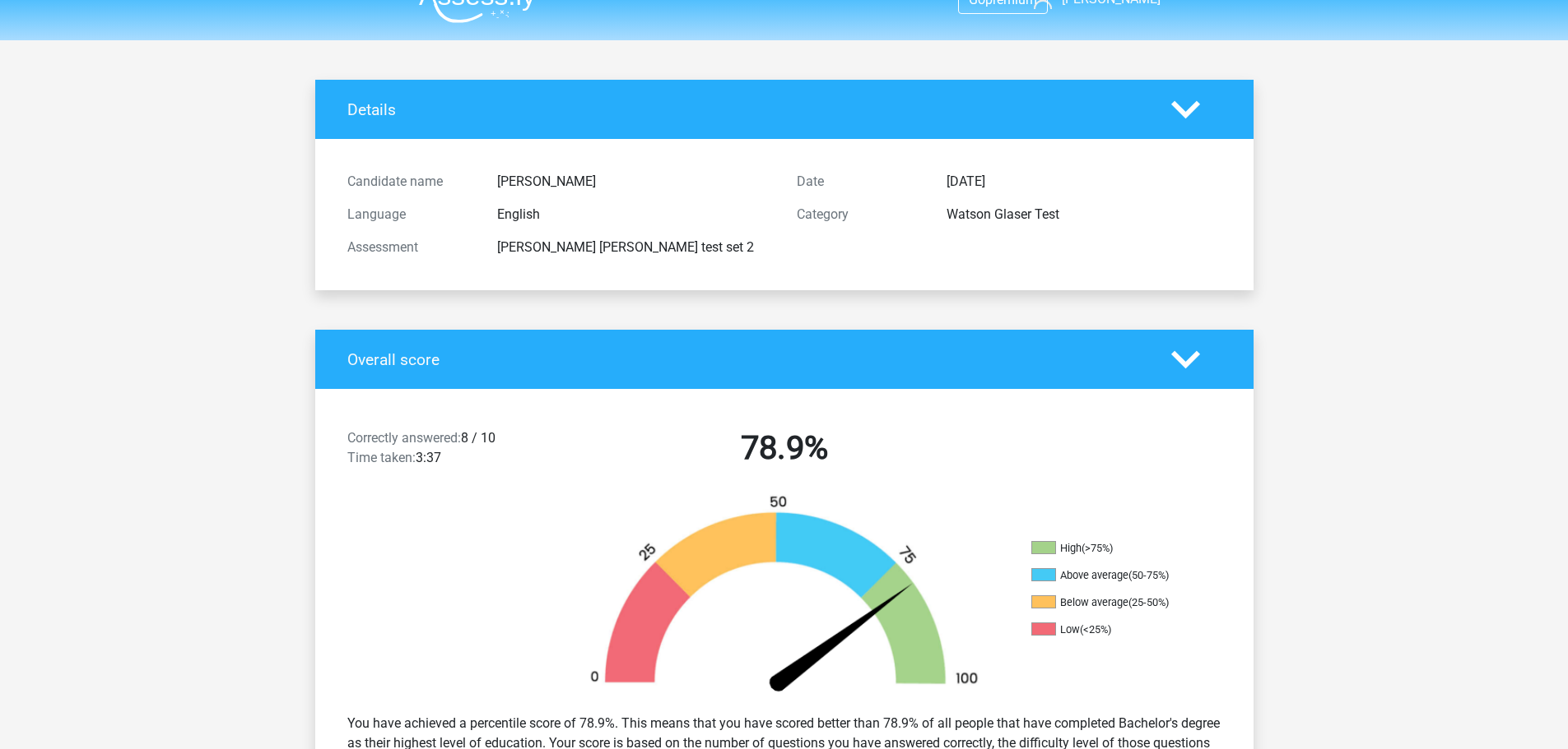
scroll to position [0, 0]
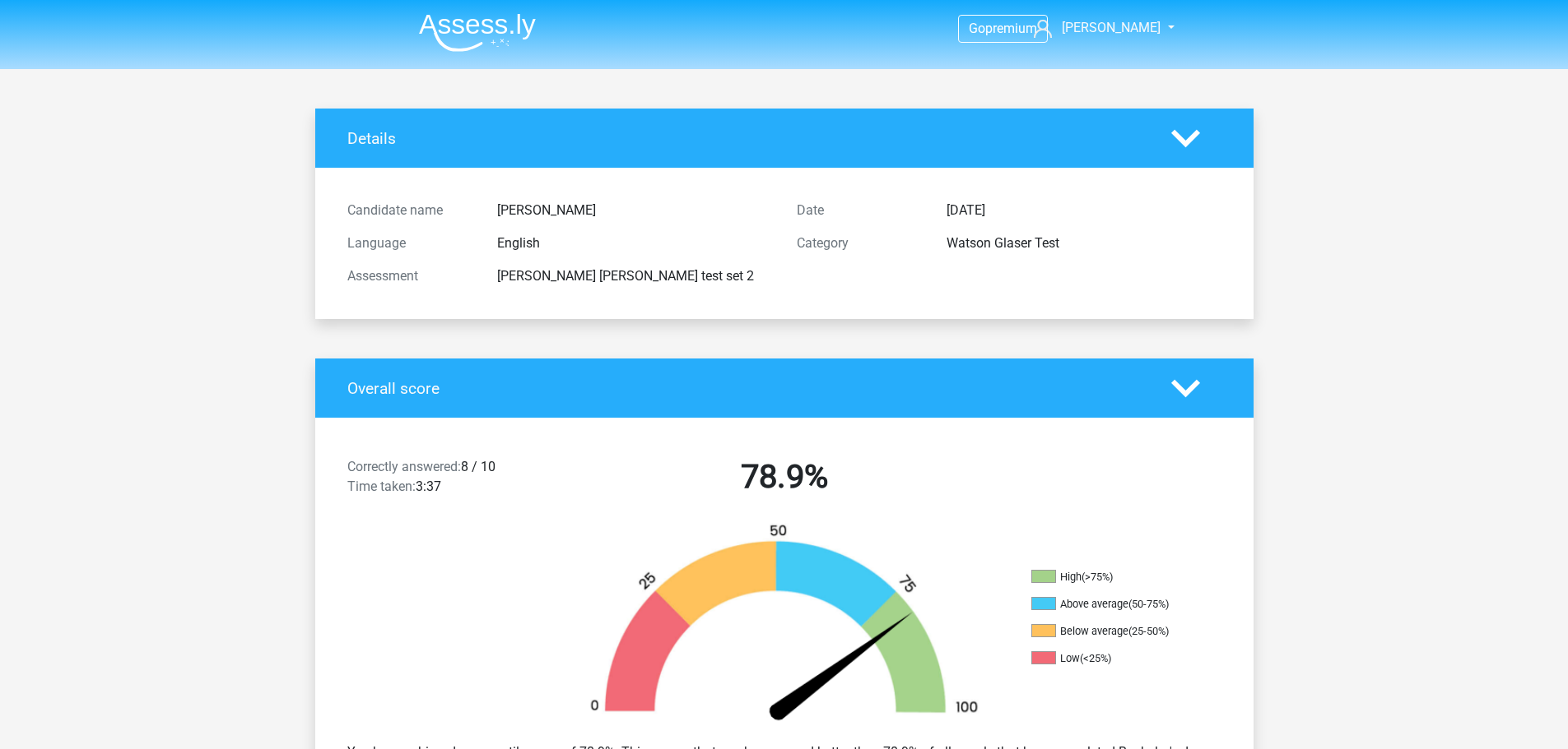
click at [471, 14] on img at bounding box center [477, 32] width 117 height 39
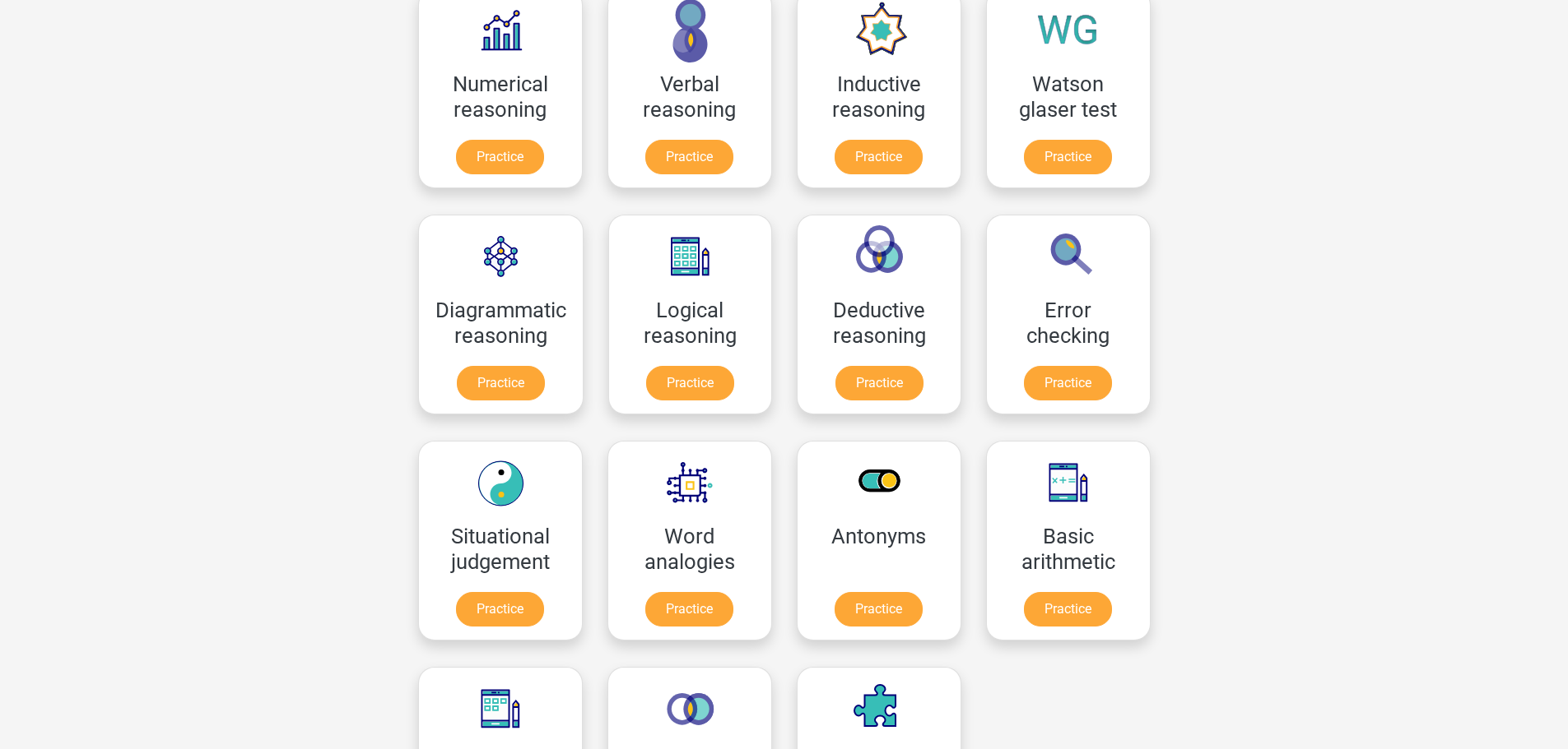
scroll to position [310, 0]
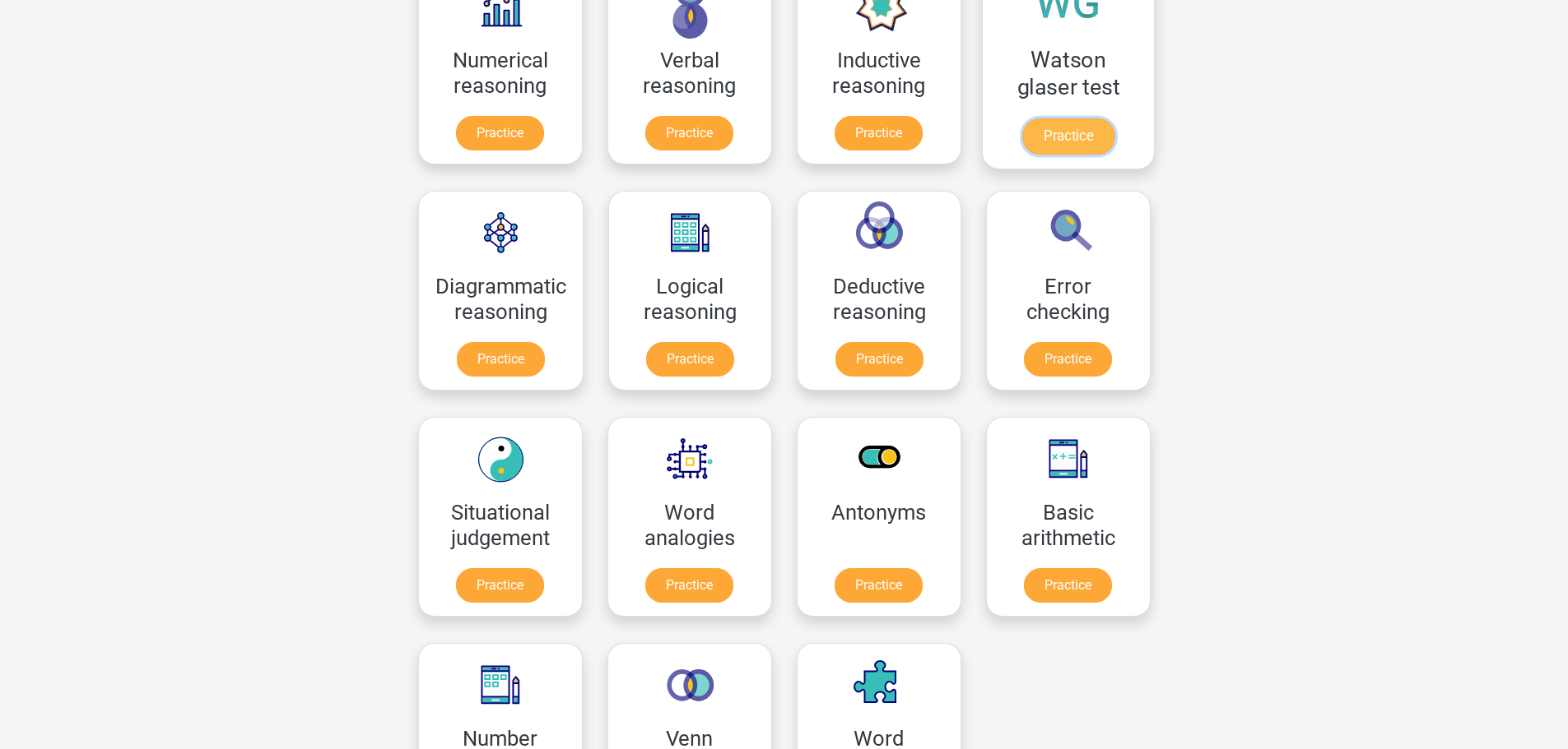
click at [1044, 137] on link "Practice" at bounding box center [1068, 137] width 92 height 36
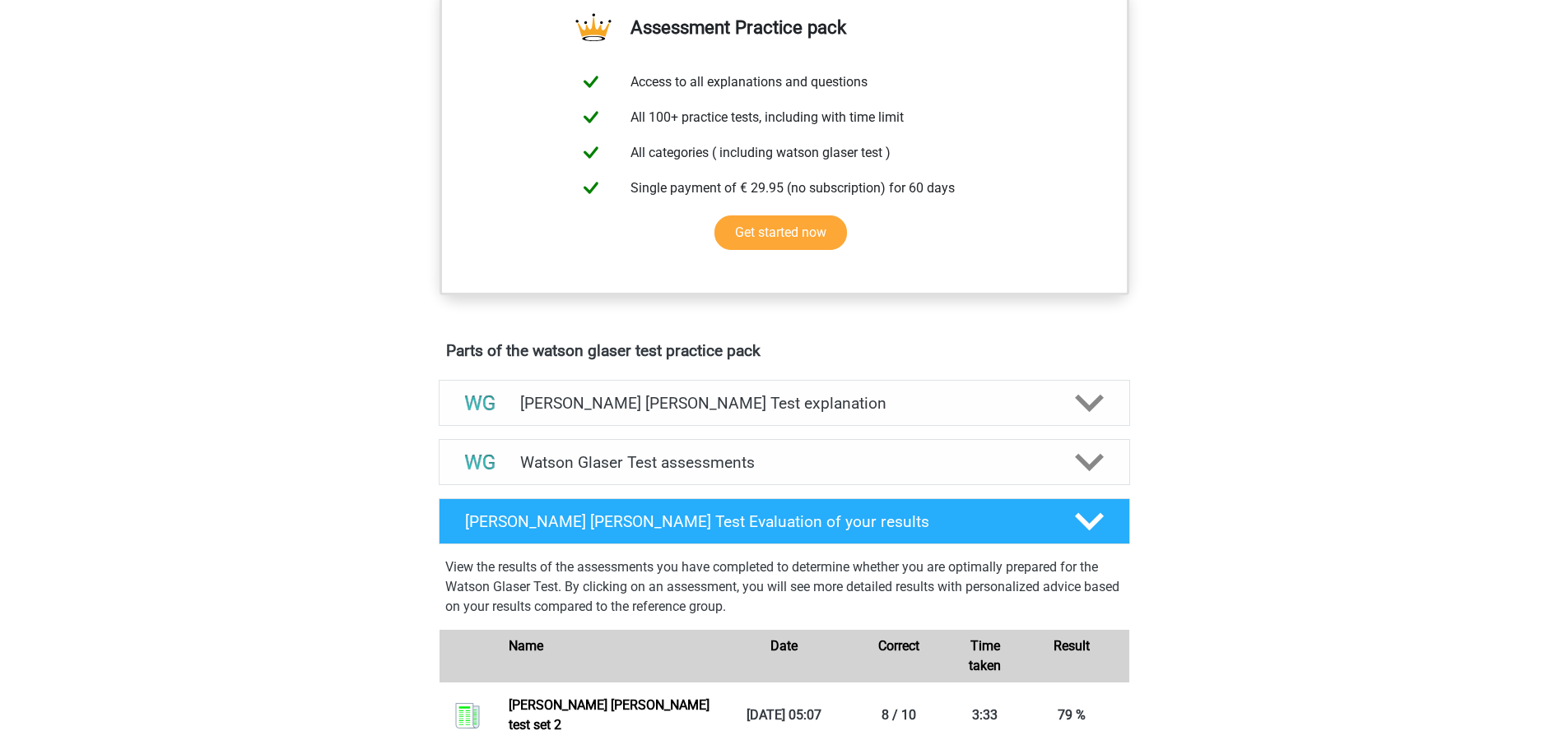
scroll to position [593, 0]
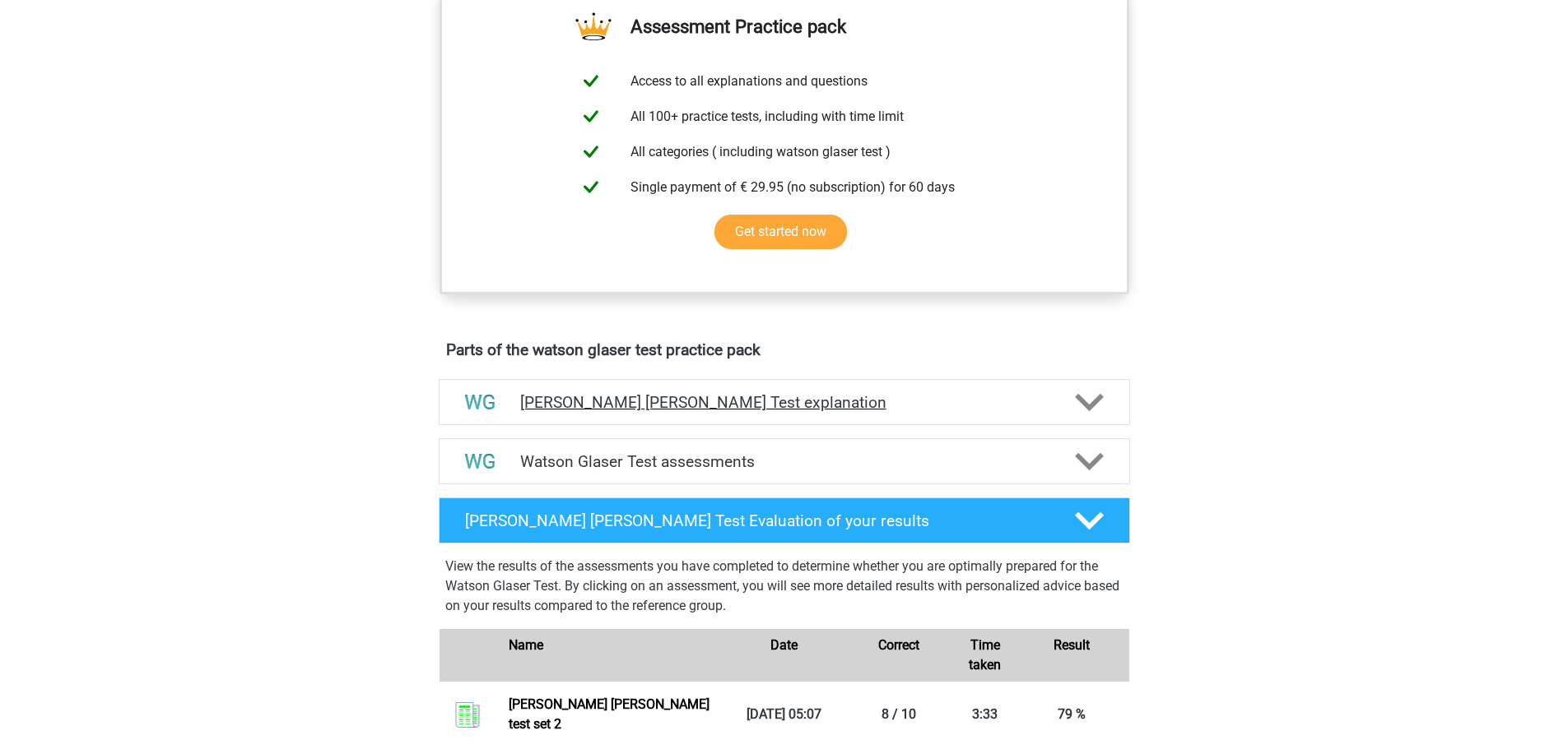
drag, startPoint x: 0, startPoint y: 0, endPoint x: 837, endPoint y: 403, distance: 929.0
click at [837, 403] on div "Watson Glaser Test explanation" at bounding box center [784, 401] width 691 height 46
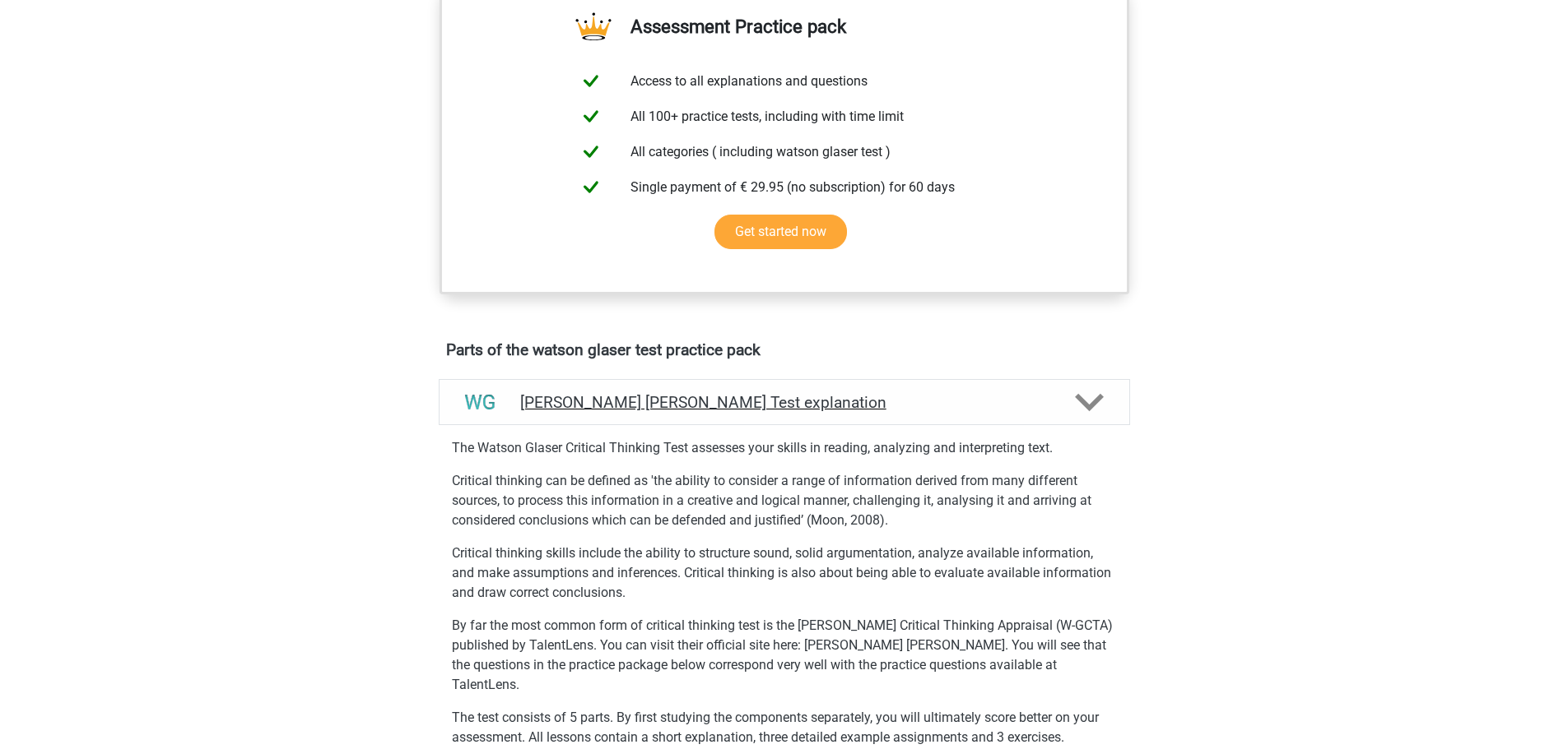
click at [794, 412] on h4 "[PERSON_NAME] [PERSON_NAME] Test explanation" at bounding box center [784, 403] width 528 height 19
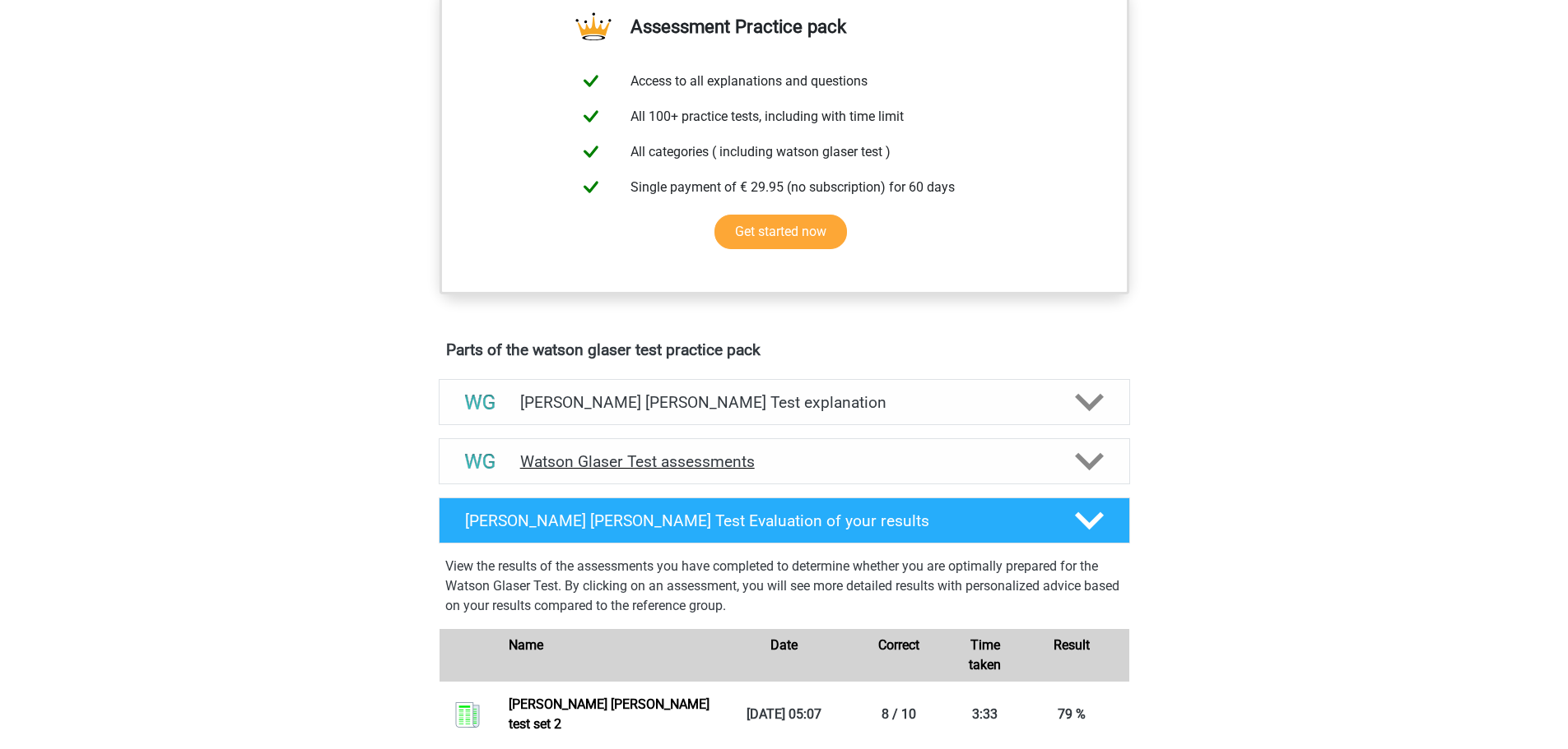
click at [797, 464] on div "Watson Glaser Test assessments" at bounding box center [784, 461] width 691 height 46
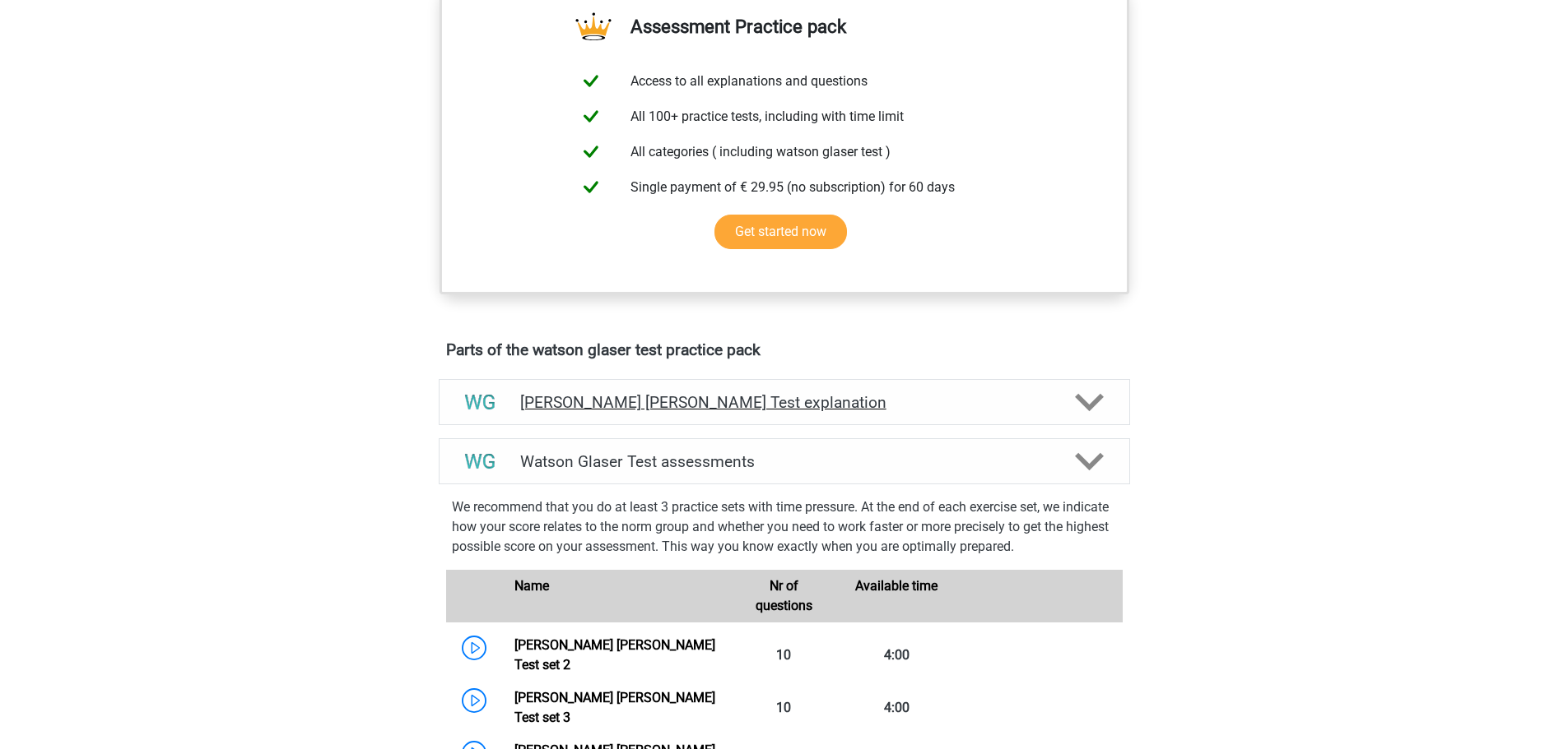
click at [785, 412] on h4 "Watson Glaser Test explanation" at bounding box center [784, 403] width 528 height 19
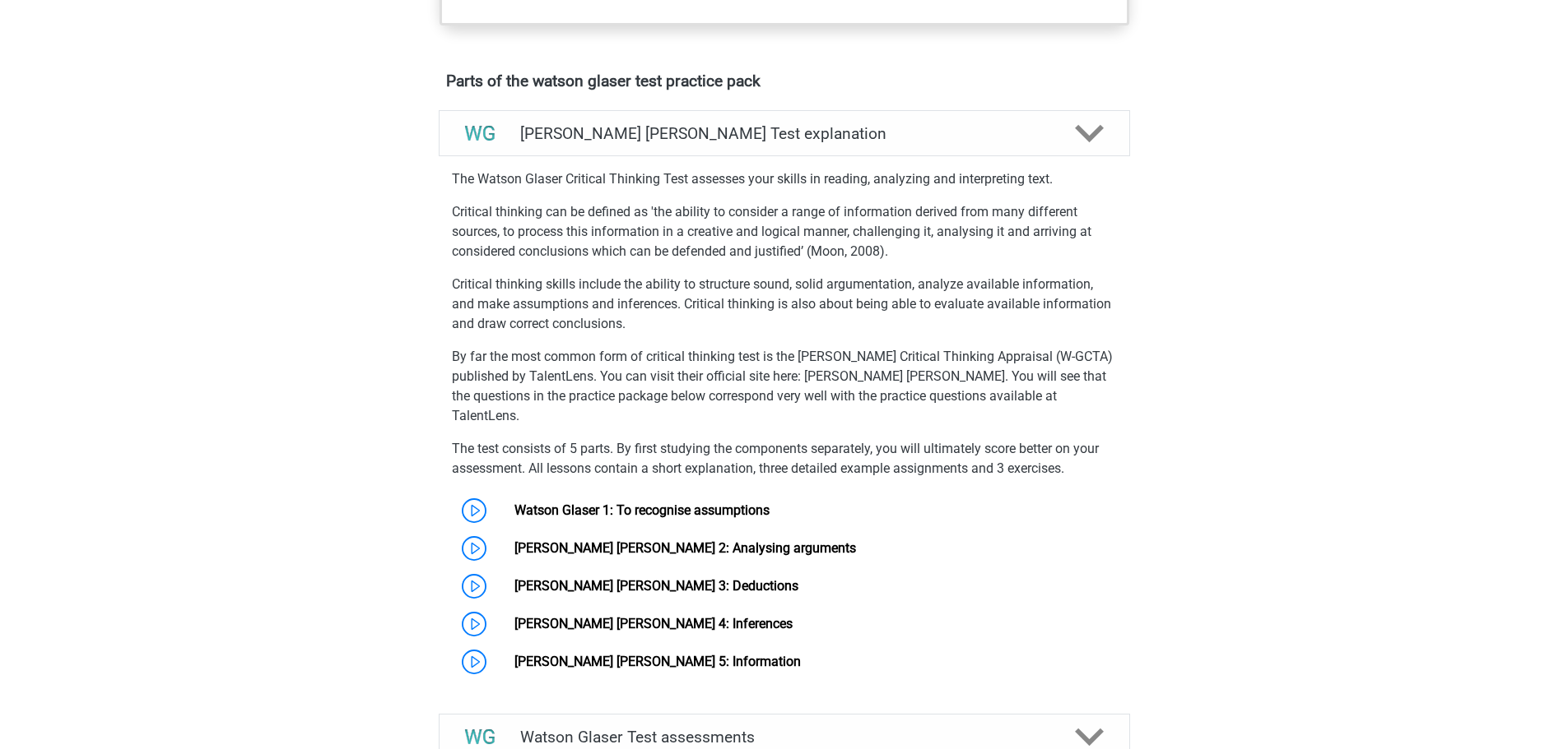
scroll to position [868, 0]
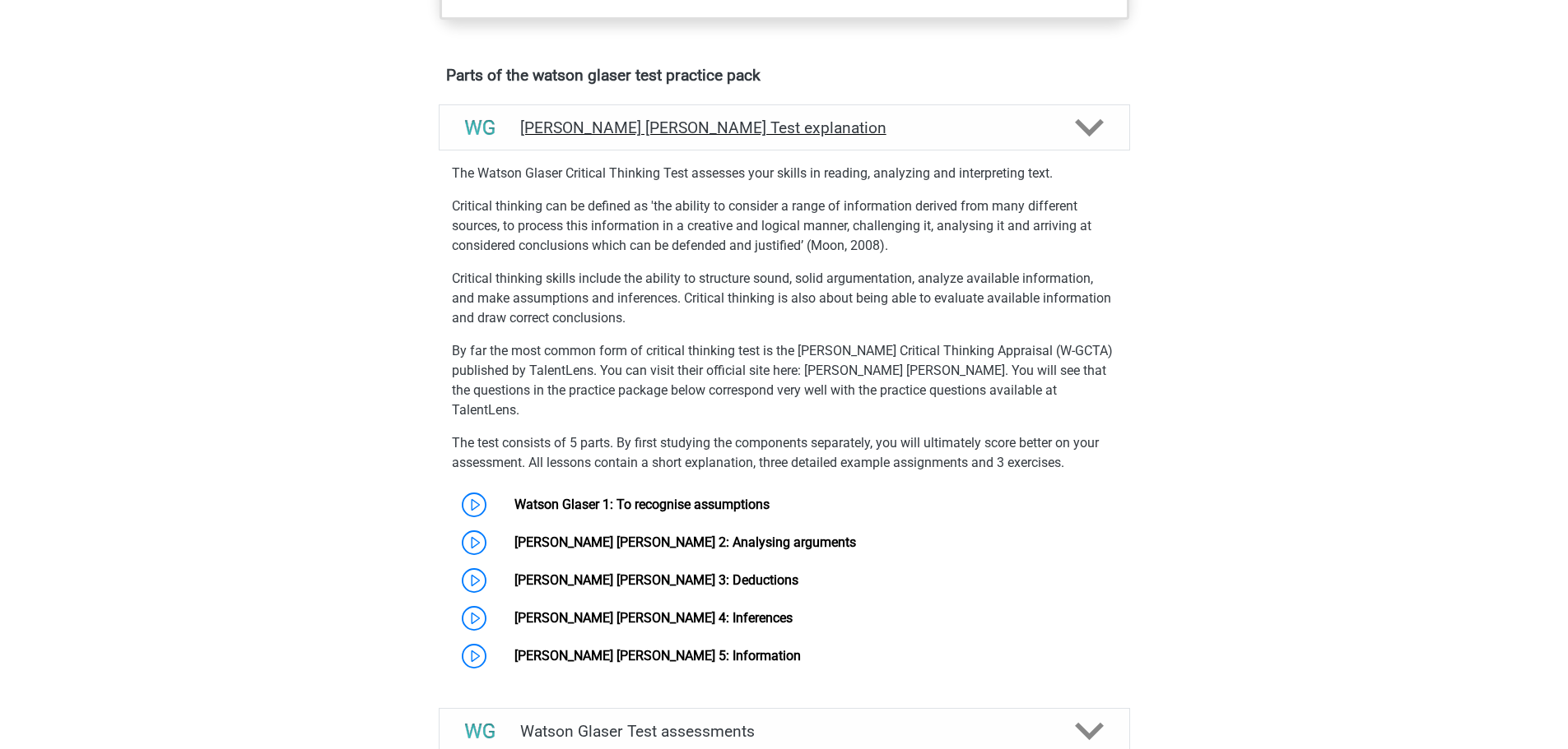
click at [788, 137] on h4 "Watson Glaser Test explanation" at bounding box center [784, 128] width 528 height 19
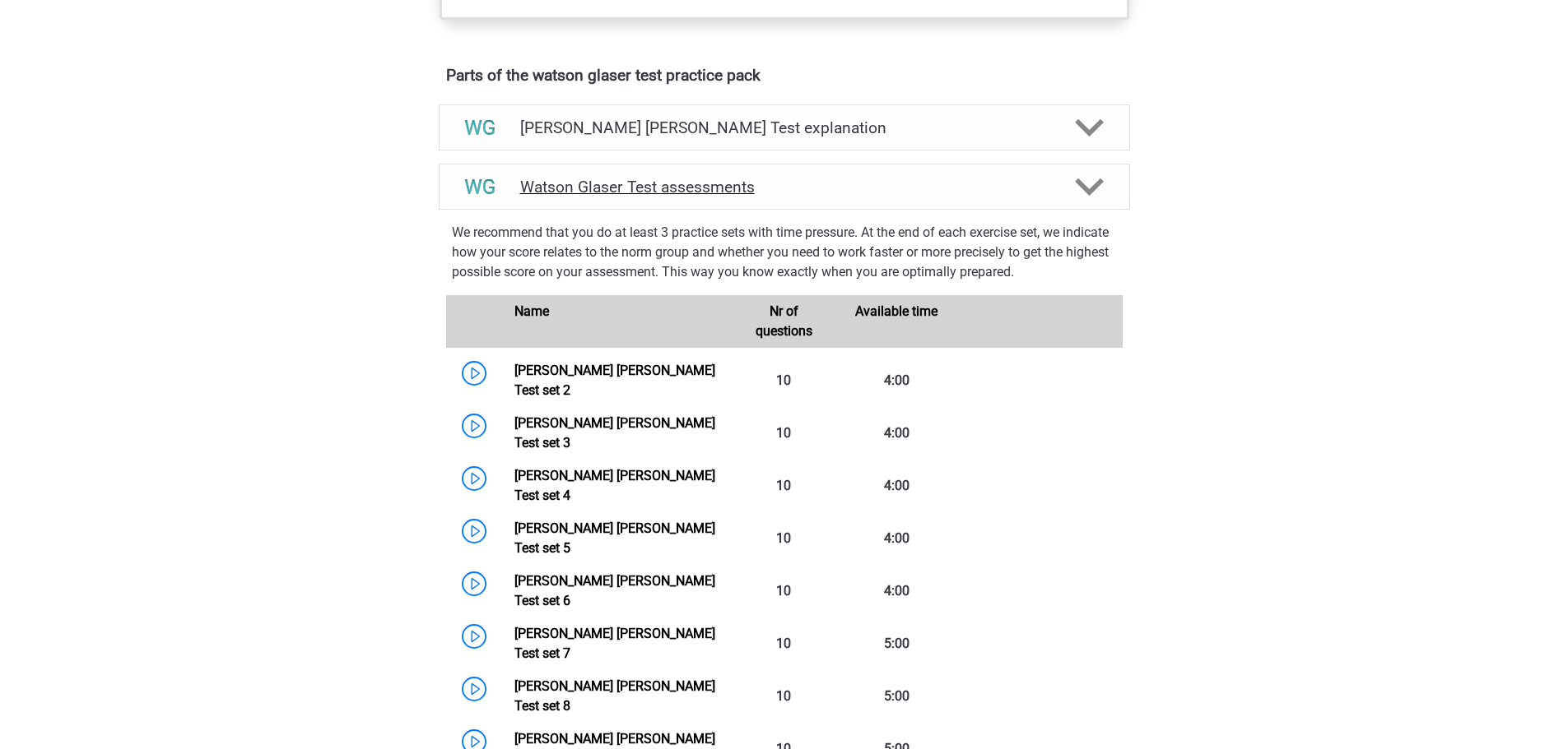
click at [762, 197] on h4 "Watson Glaser Test assessments" at bounding box center [784, 187] width 528 height 19
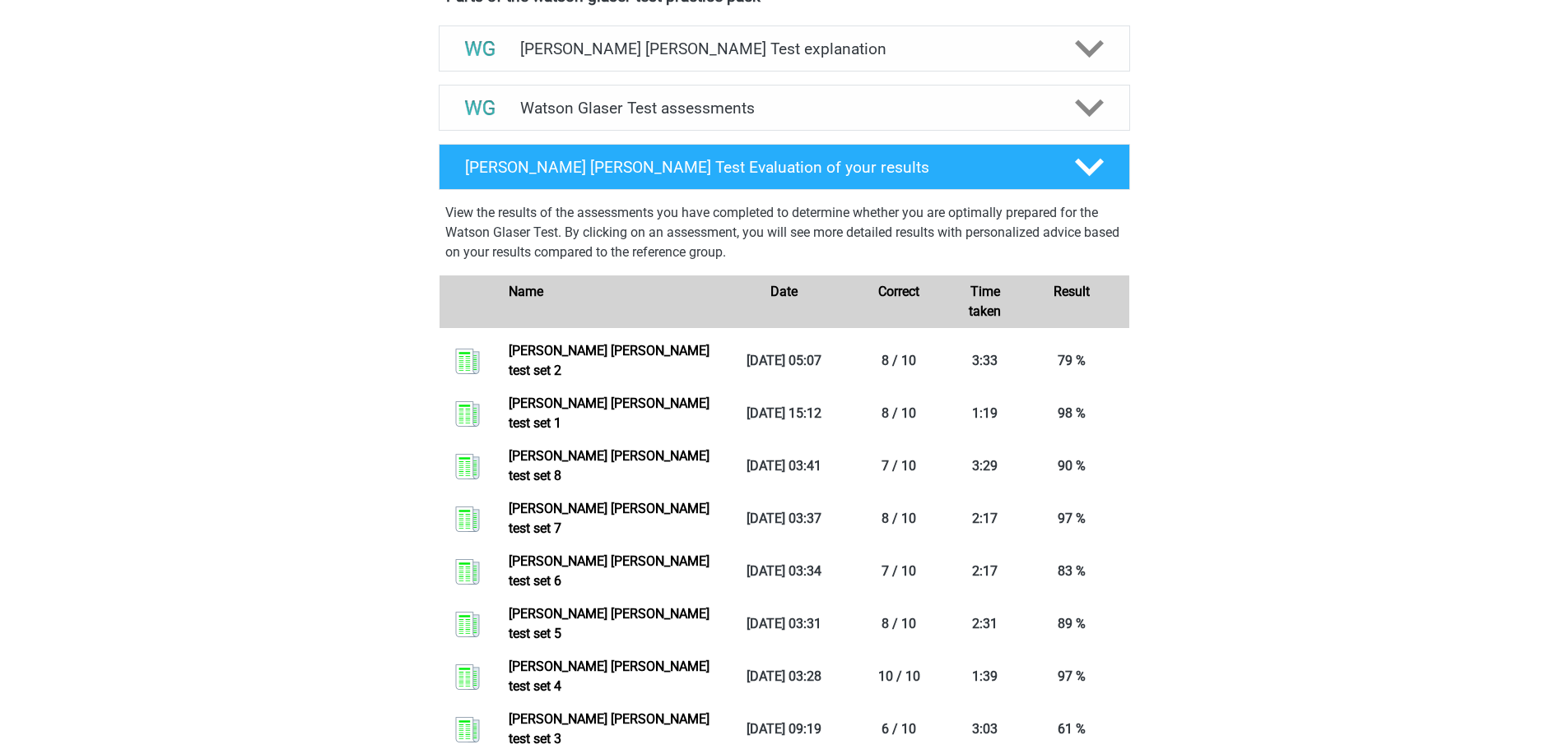
scroll to position [1031, 0]
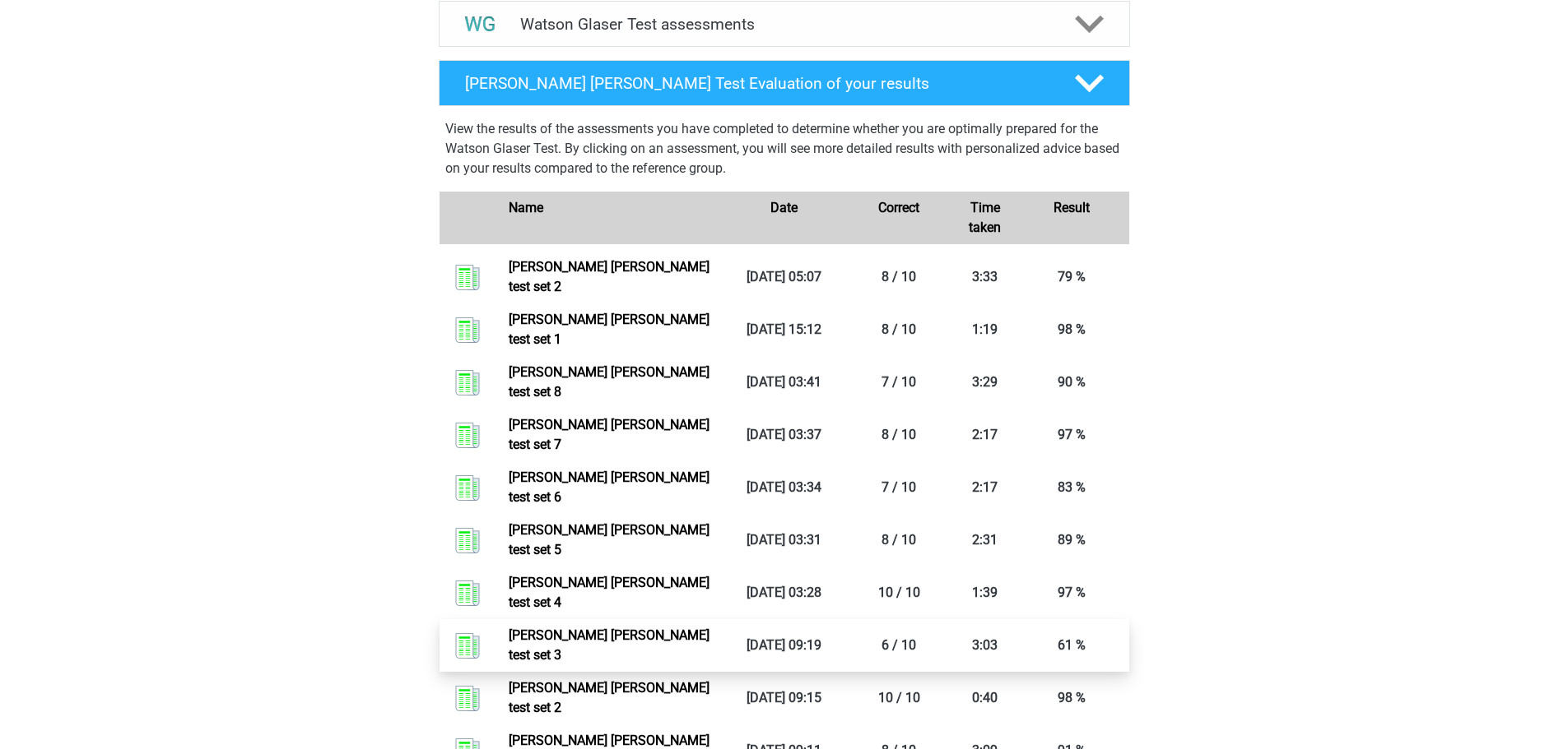
click at [604, 628] on link "Watson glaser test set 3" at bounding box center [609, 645] width 201 height 36
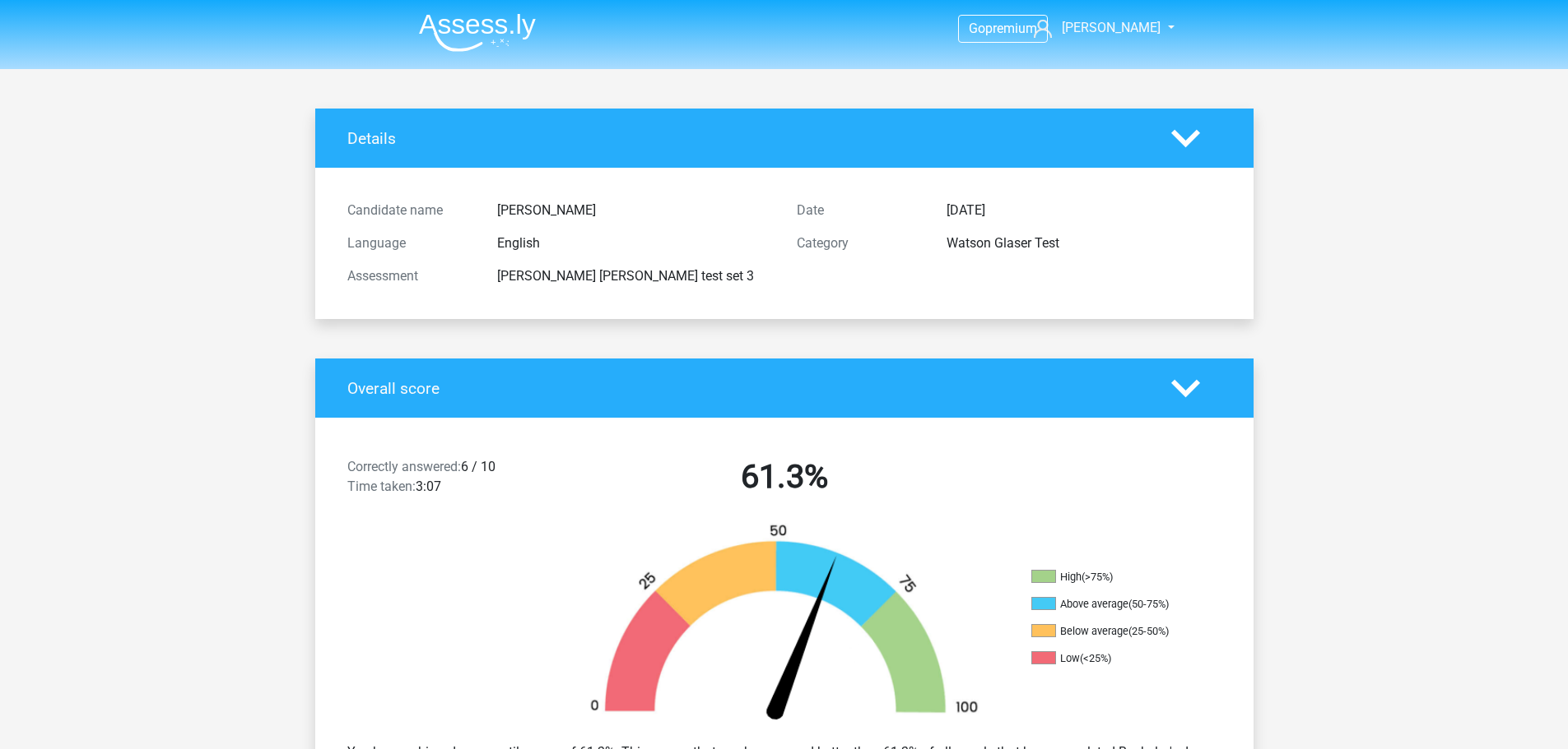
click at [491, 36] on img at bounding box center [477, 32] width 117 height 39
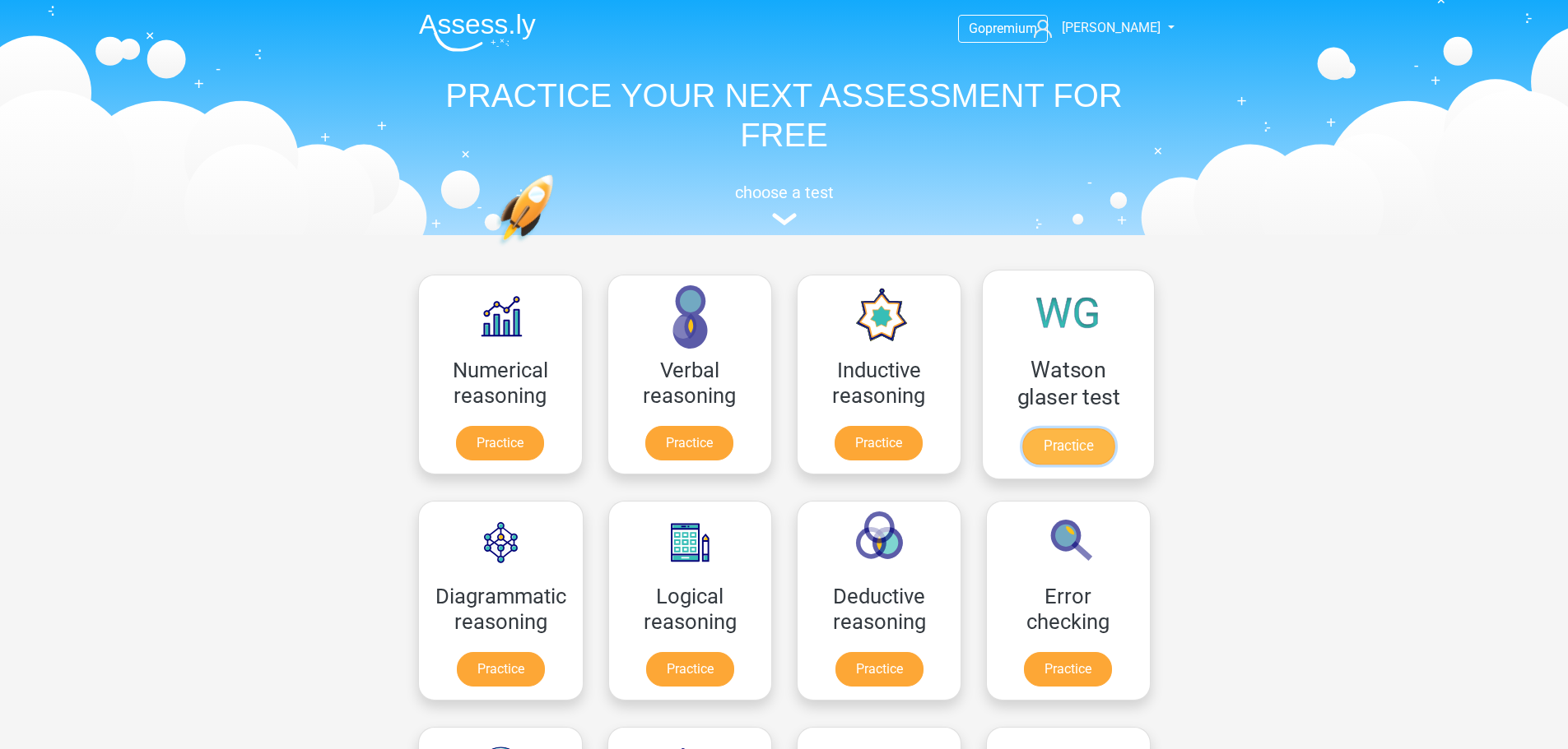
click at [1068, 446] on link "Practice" at bounding box center [1068, 446] width 92 height 36
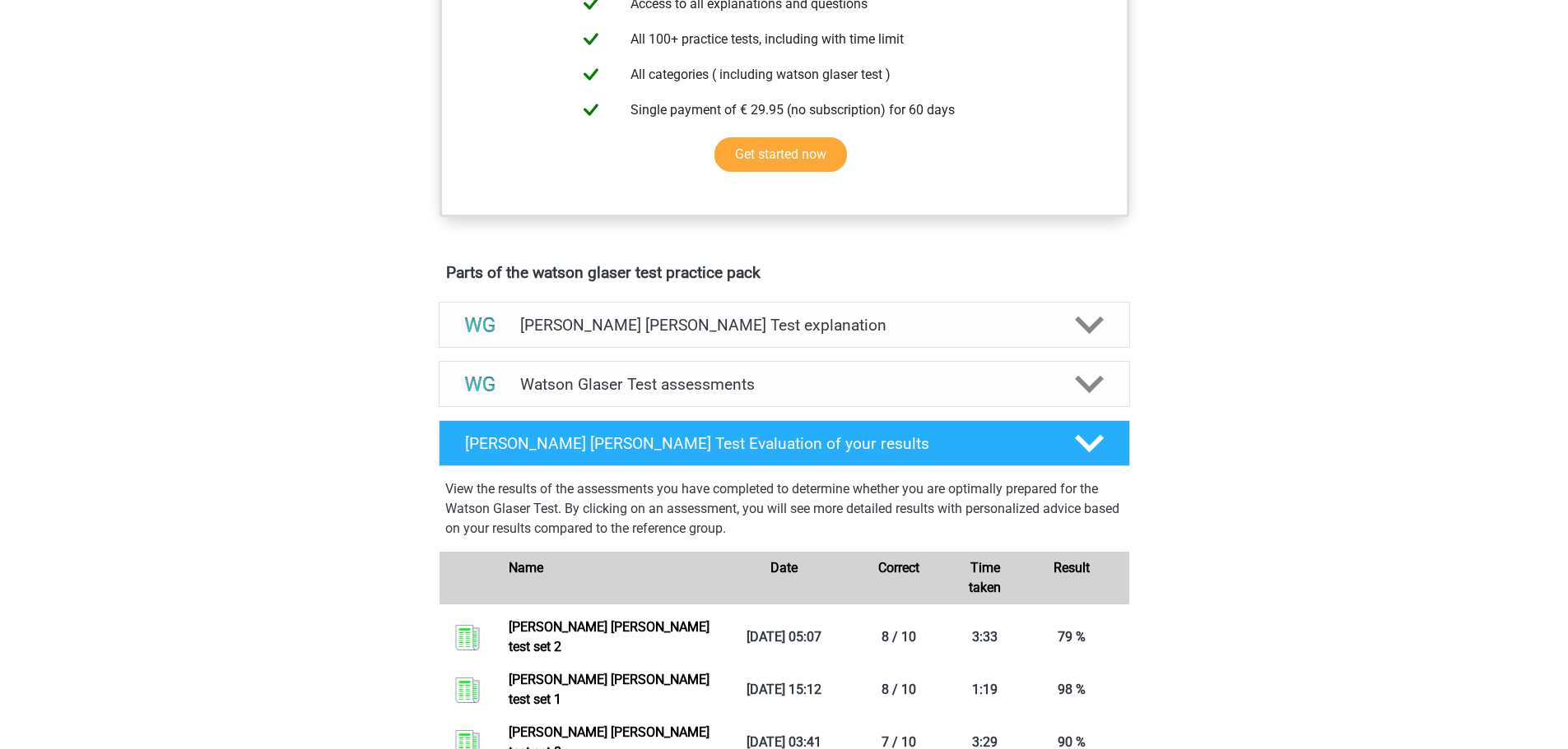
scroll to position [690, 0]
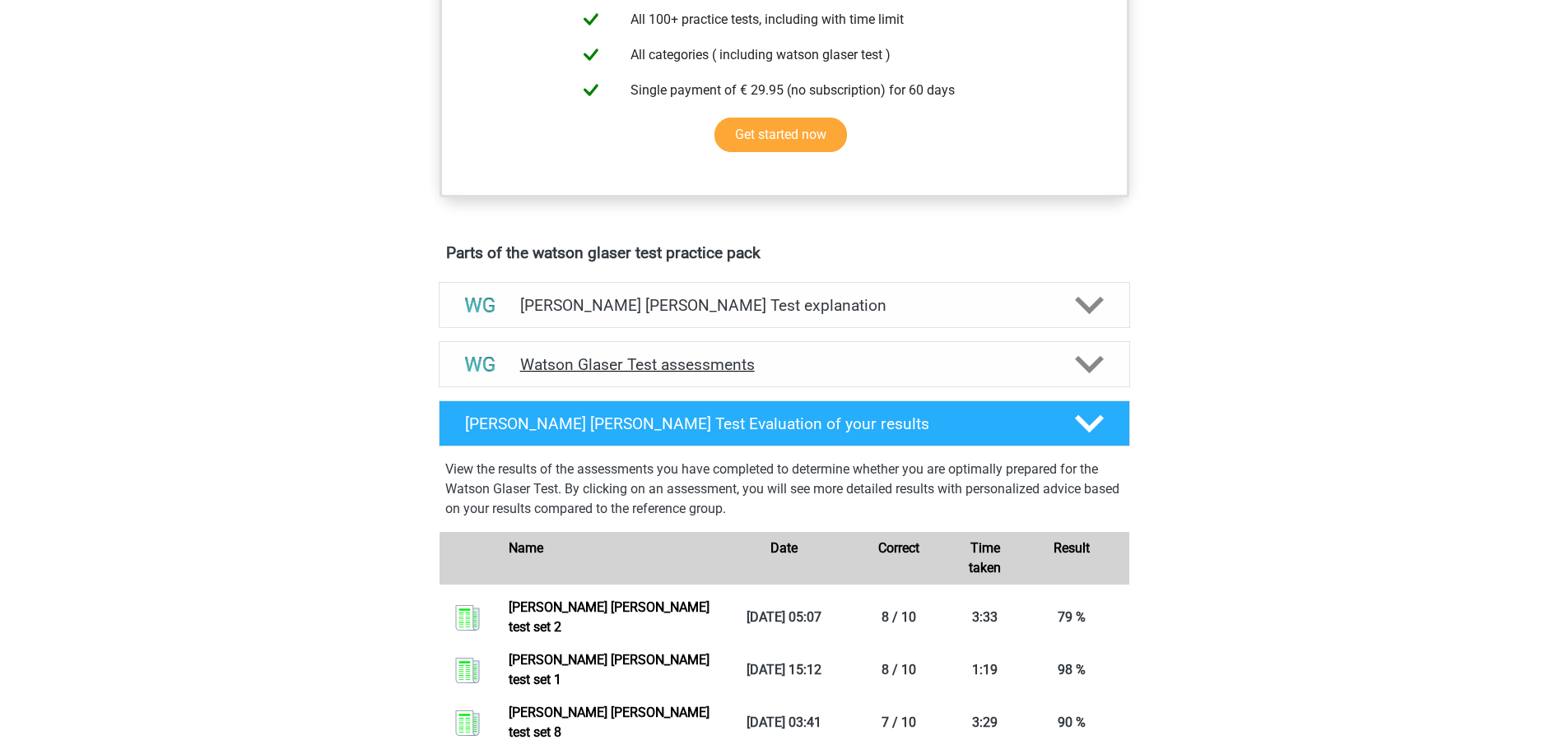
click at [752, 374] on h4 "Watson Glaser Test assessments" at bounding box center [784, 365] width 528 height 19
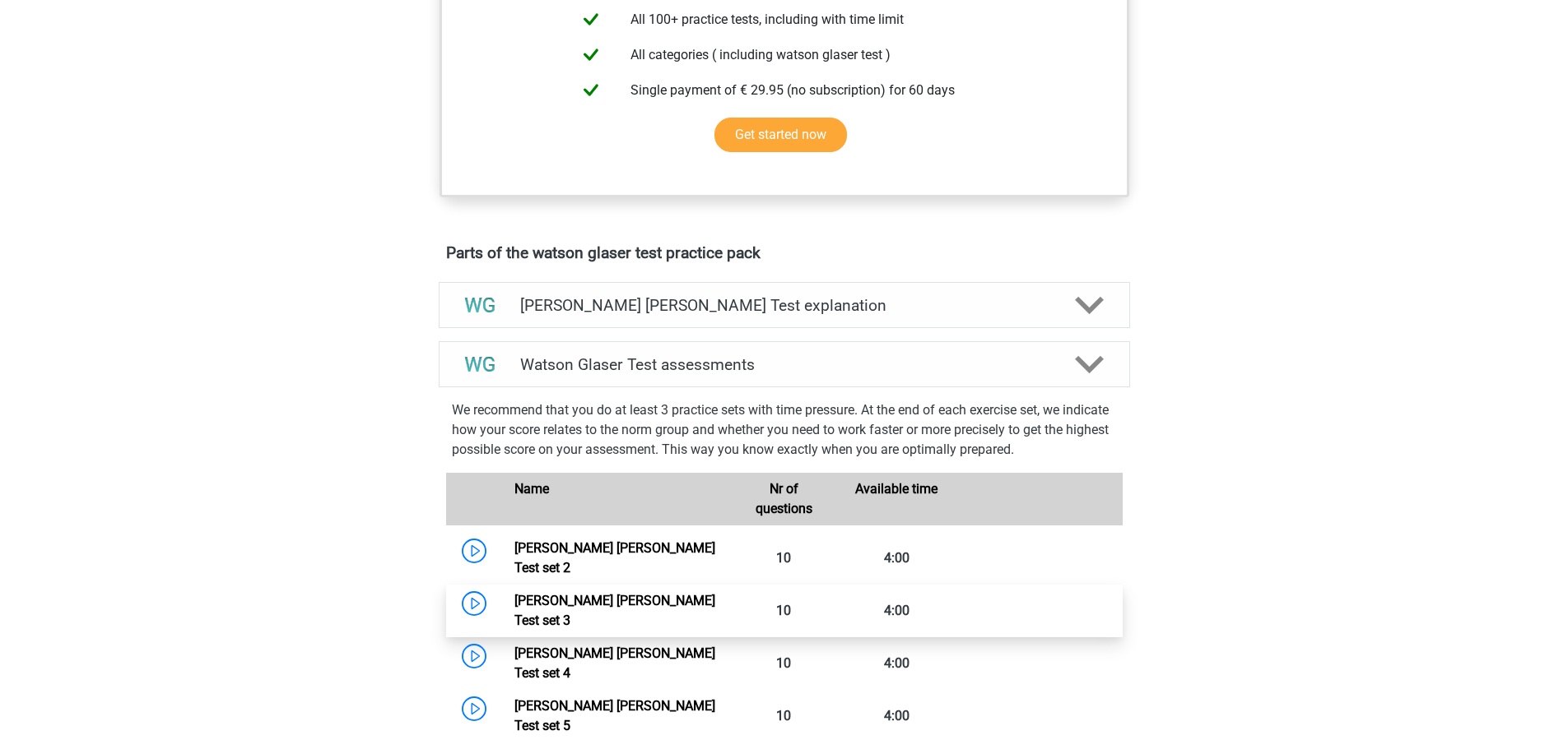
click at [657, 601] on link "[PERSON_NAME] [PERSON_NAME] Test set 3" at bounding box center [615, 610] width 201 height 36
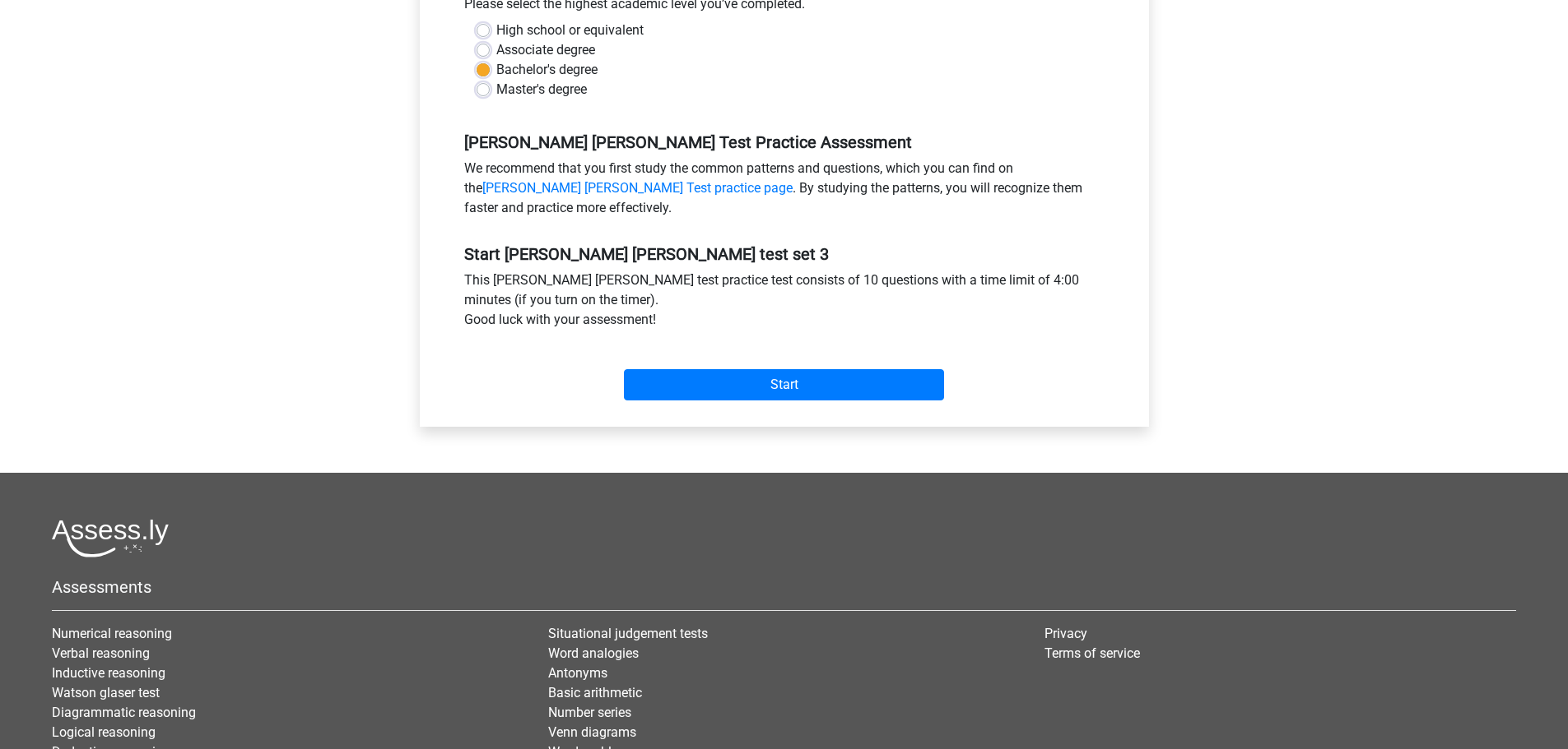
scroll to position [405, 0]
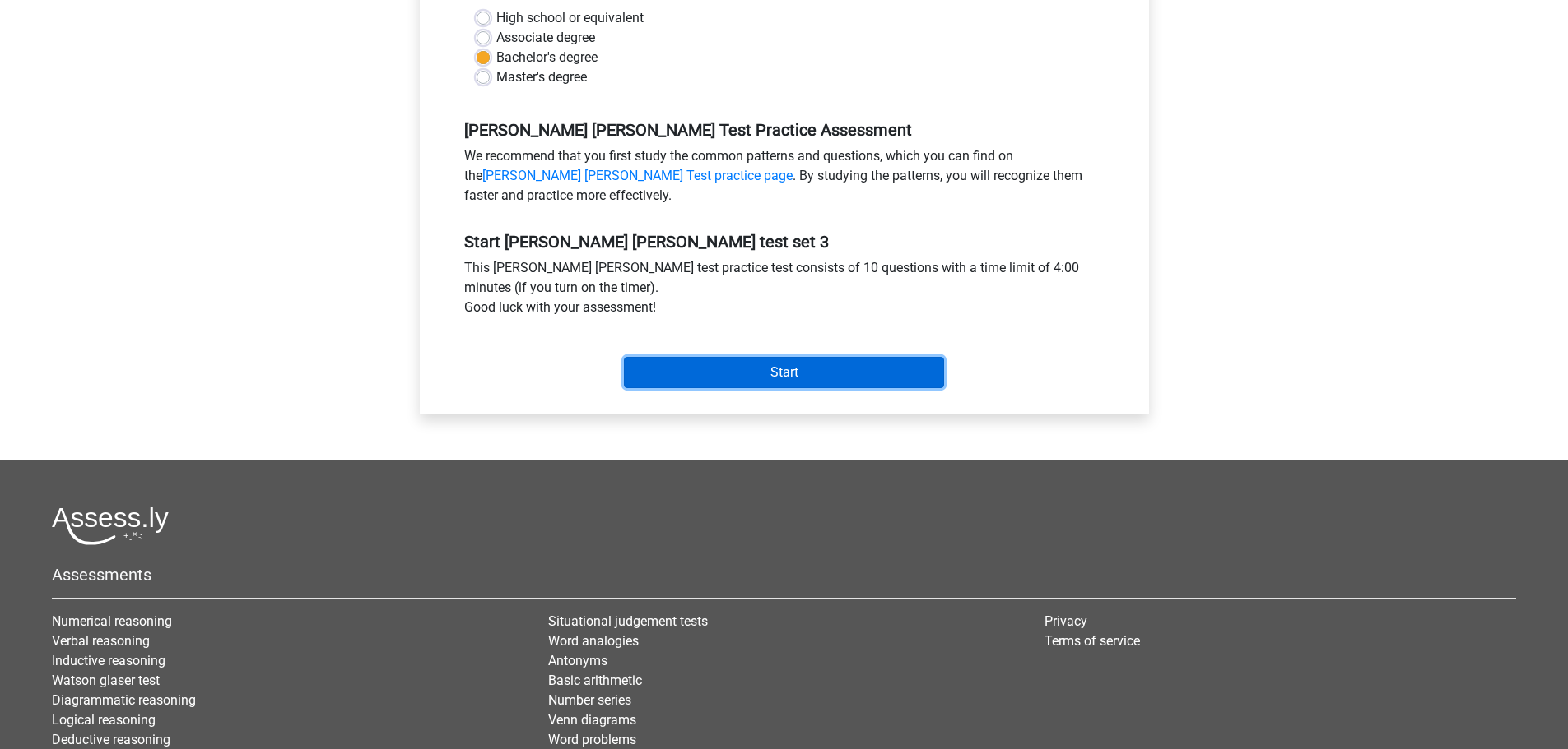
click at [749, 369] on input "Start" at bounding box center [783, 373] width 320 height 31
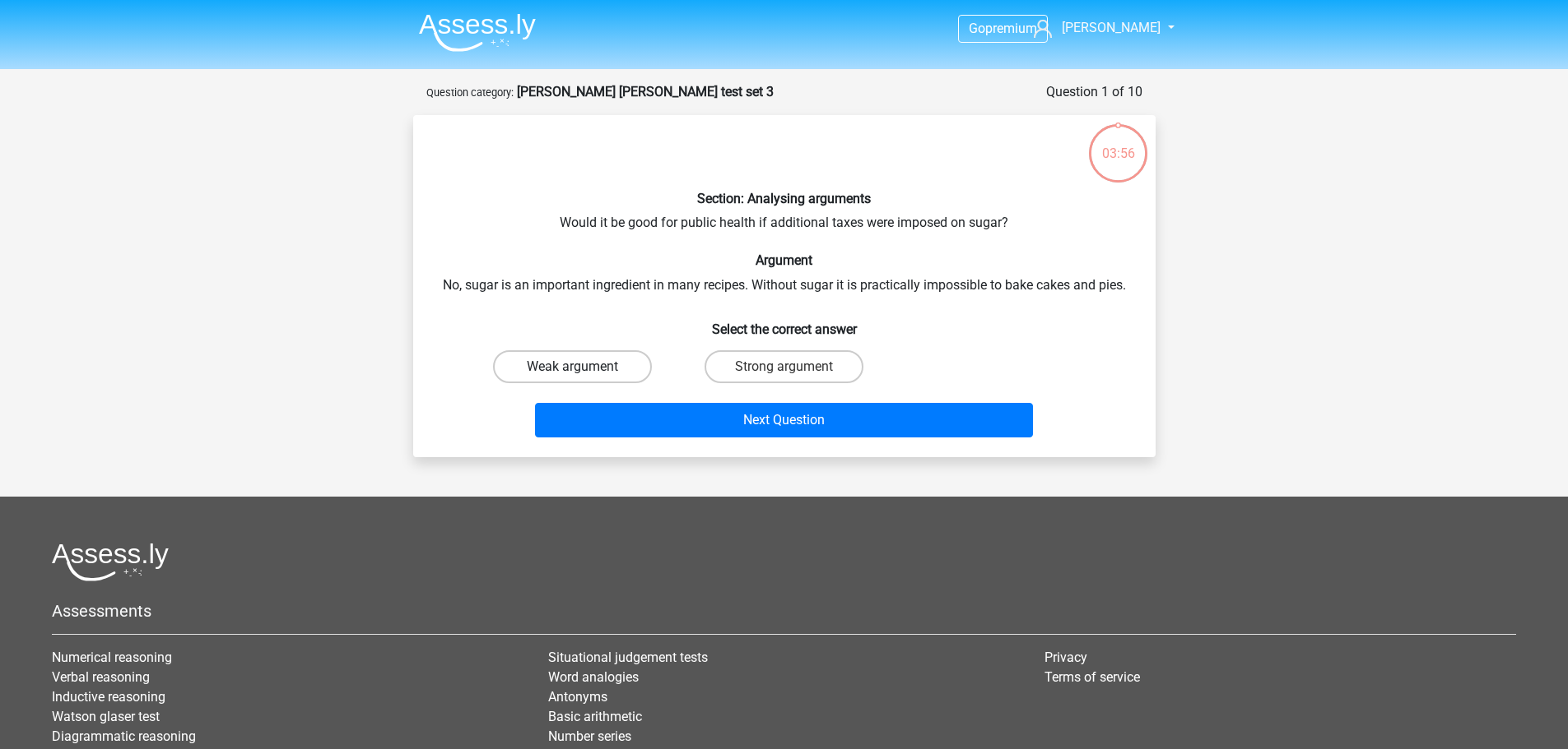
click at [568, 361] on label "Weak argument" at bounding box center [572, 367] width 159 height 33
click at [572, 367] on input "Weak argument" at bounding box center [578, 372] width 10 height 10
radio input "true"
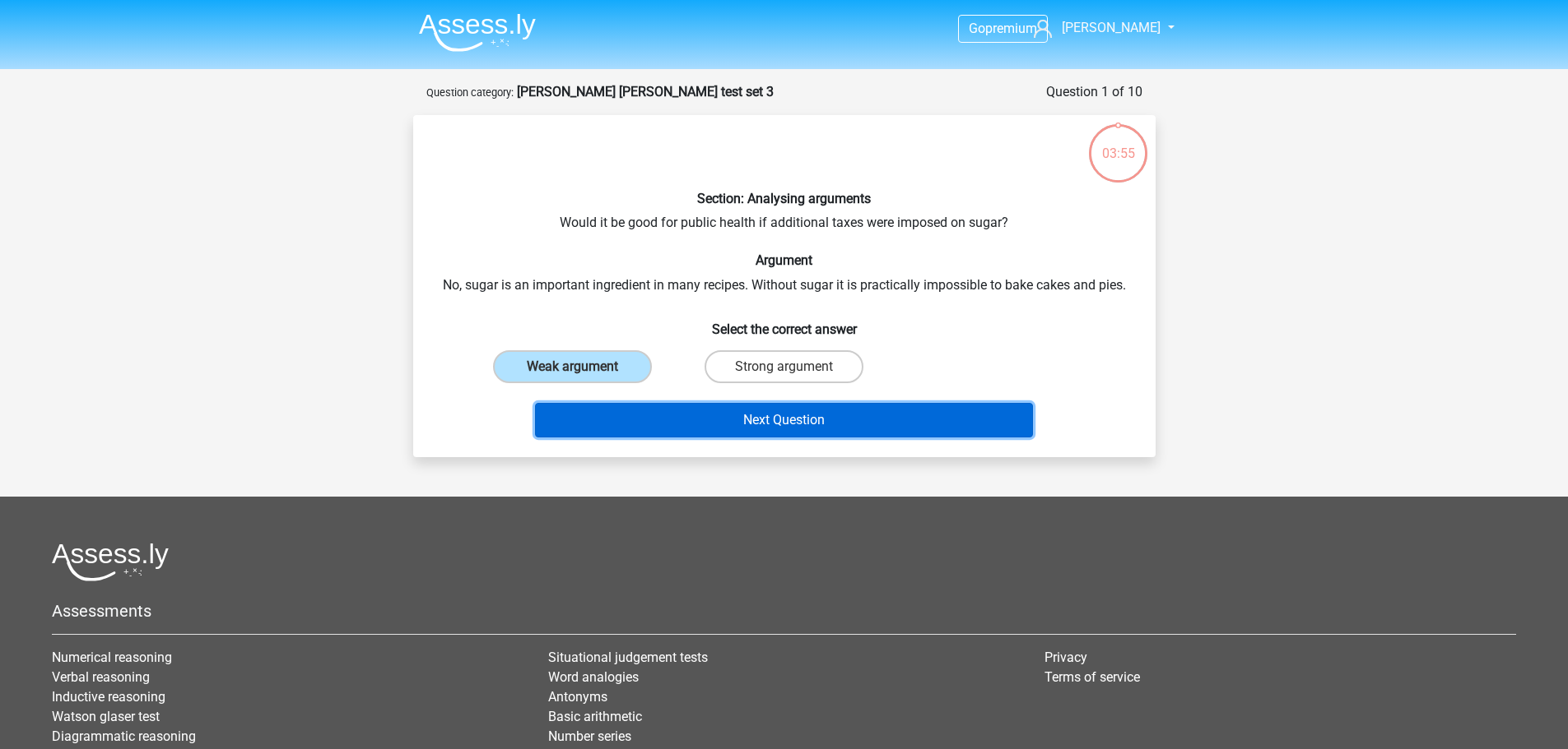
click at [971, 426] on button "Next Question" at bounding box center [784, 420] width 498 height 35
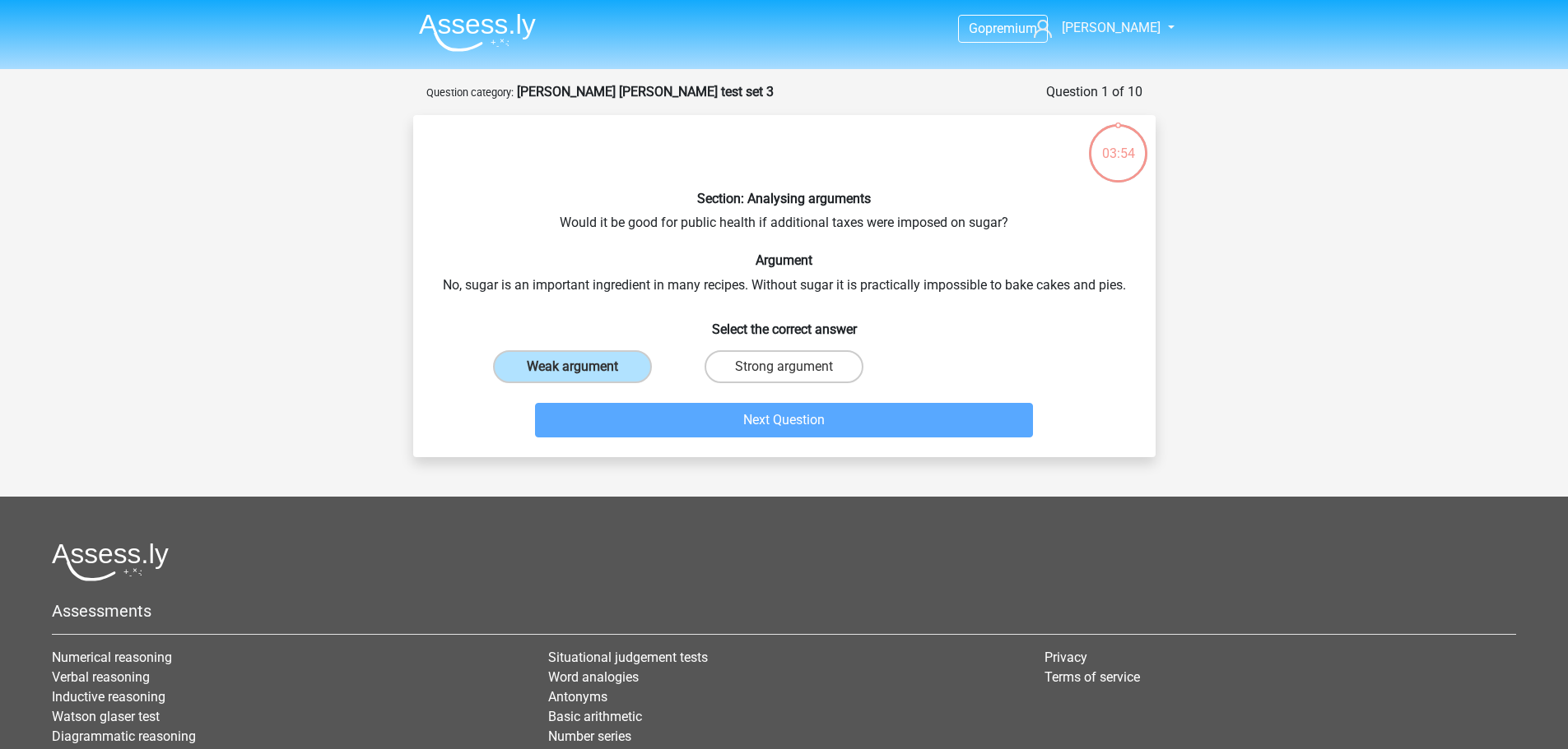
scroll to position [82, 0]
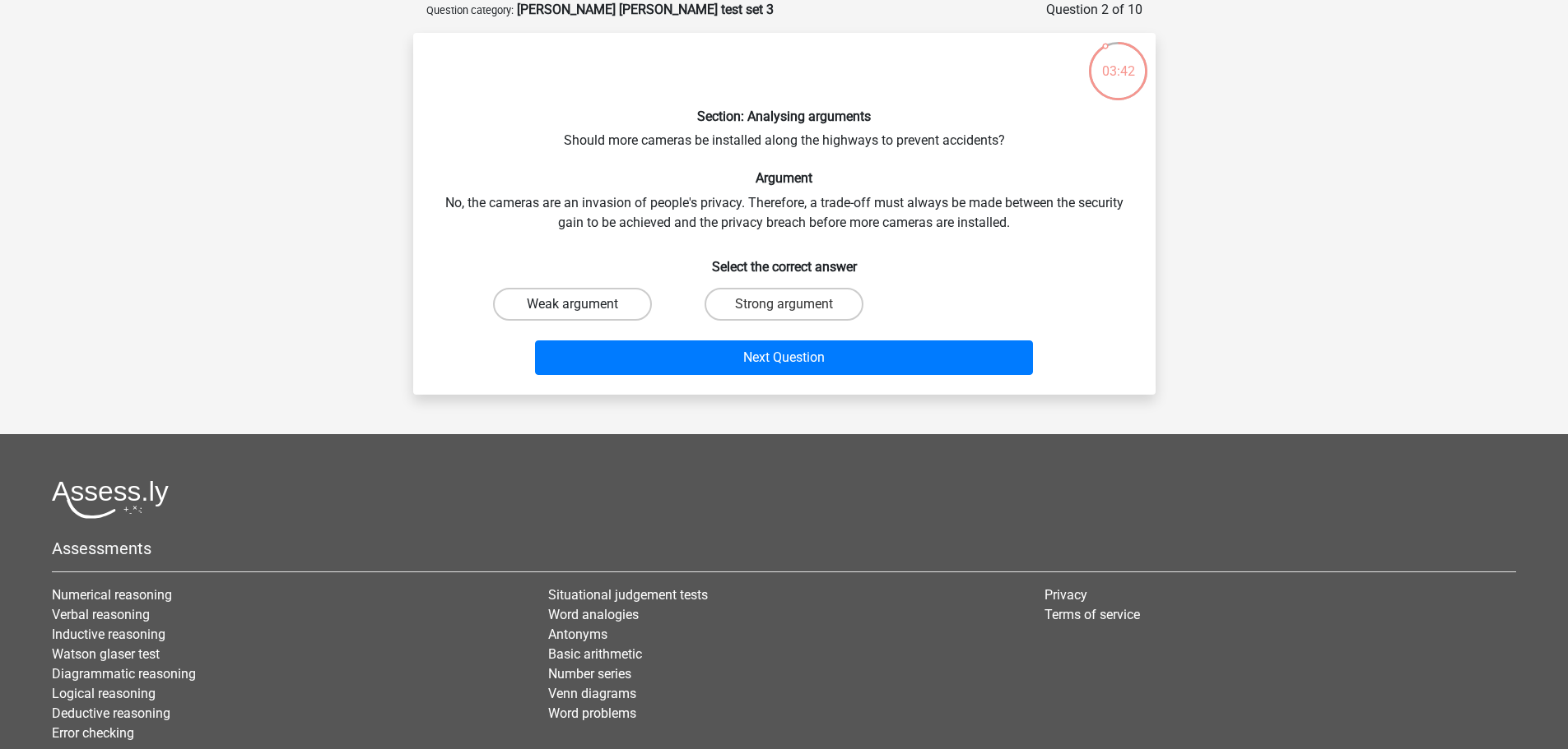
click at [591, 305] on label "Weak argument" at bounding box center [572, 304] width 159 height 33
click at [583, 305] on input "Weak argument" at bounding box center [578, 309] width 10 height 10
radio input "true"
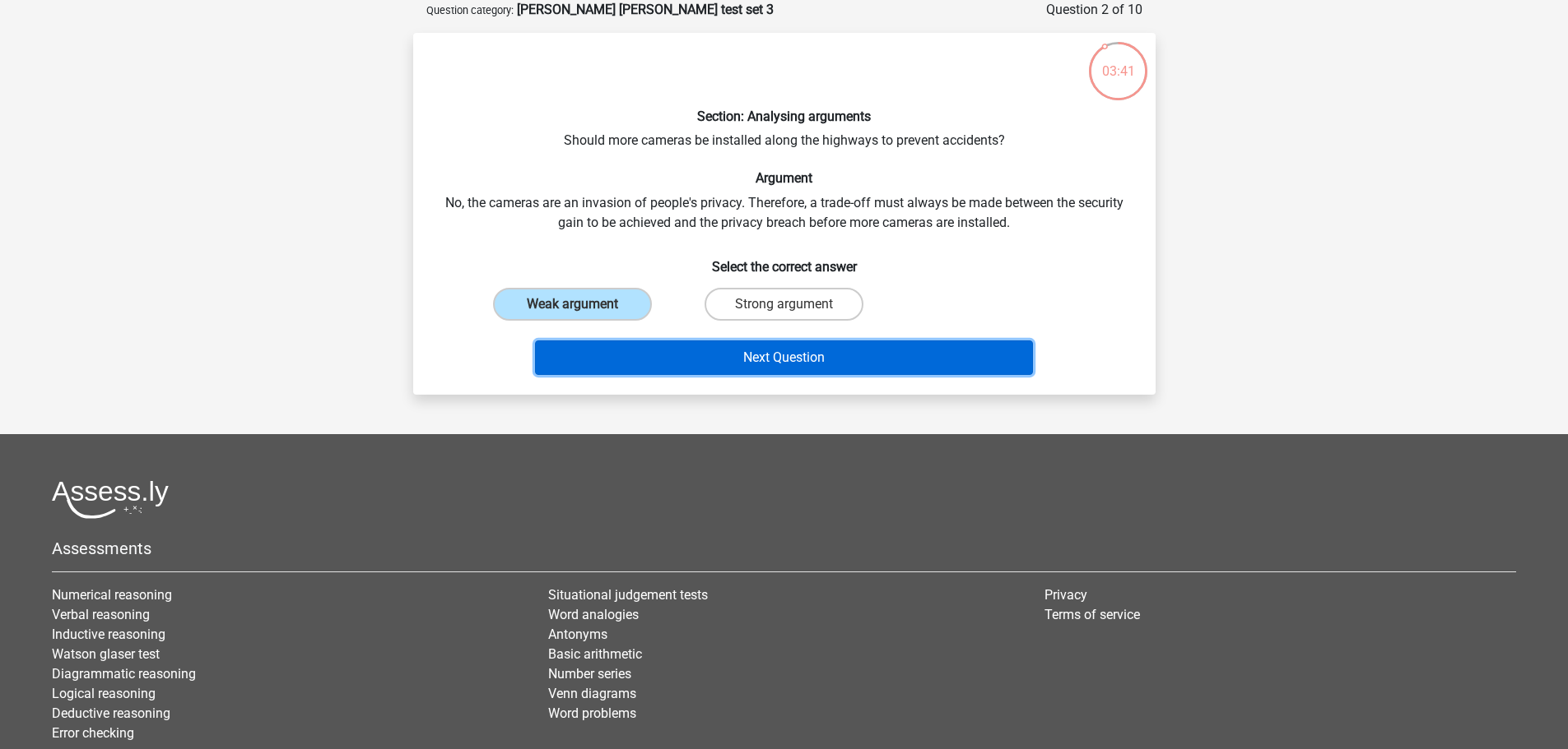
click at [731, 348] on button "Next Question" at bounding box center [784, 358] width 498 height 35
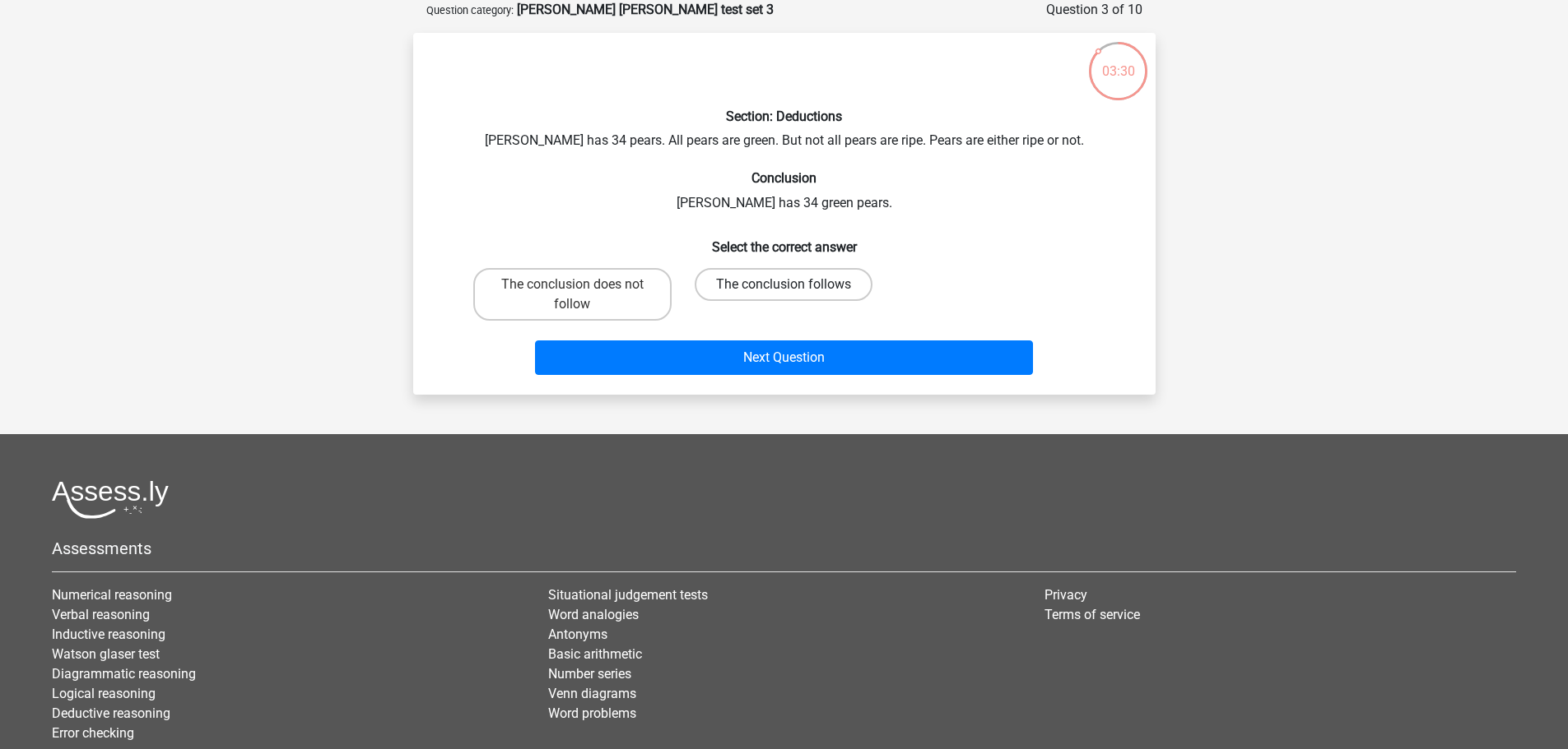
click at [809, 285] on label "The conclusion follows" at bounding box center [783, 284] width 178 height 33
click at [794, 285] on input "The conclusion follows" at bounding box center [788, 290] width 10 height 10
radio input "true"
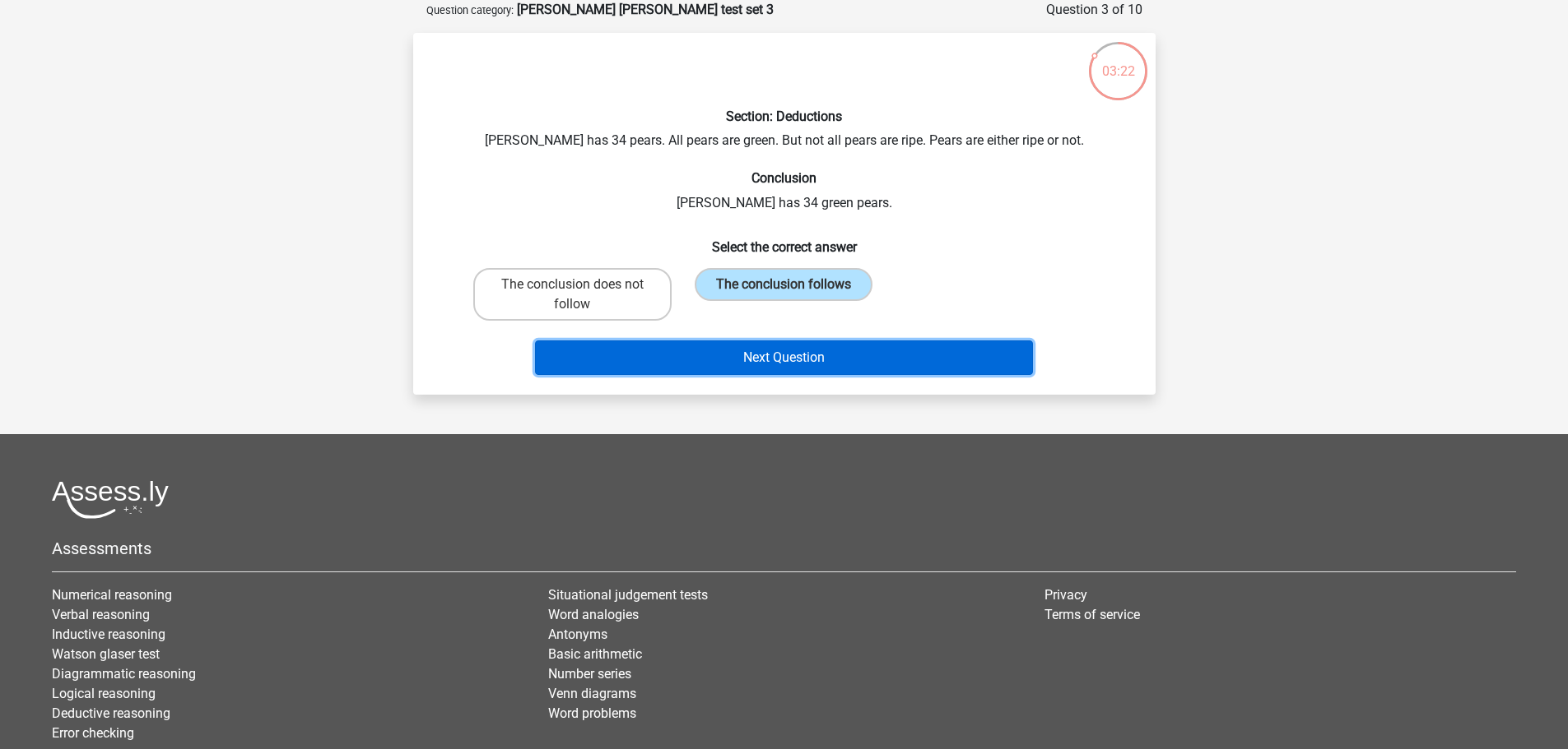
click at [775, 346] on button "Next Question" at bounding box center [784, 358] width 498 height 35
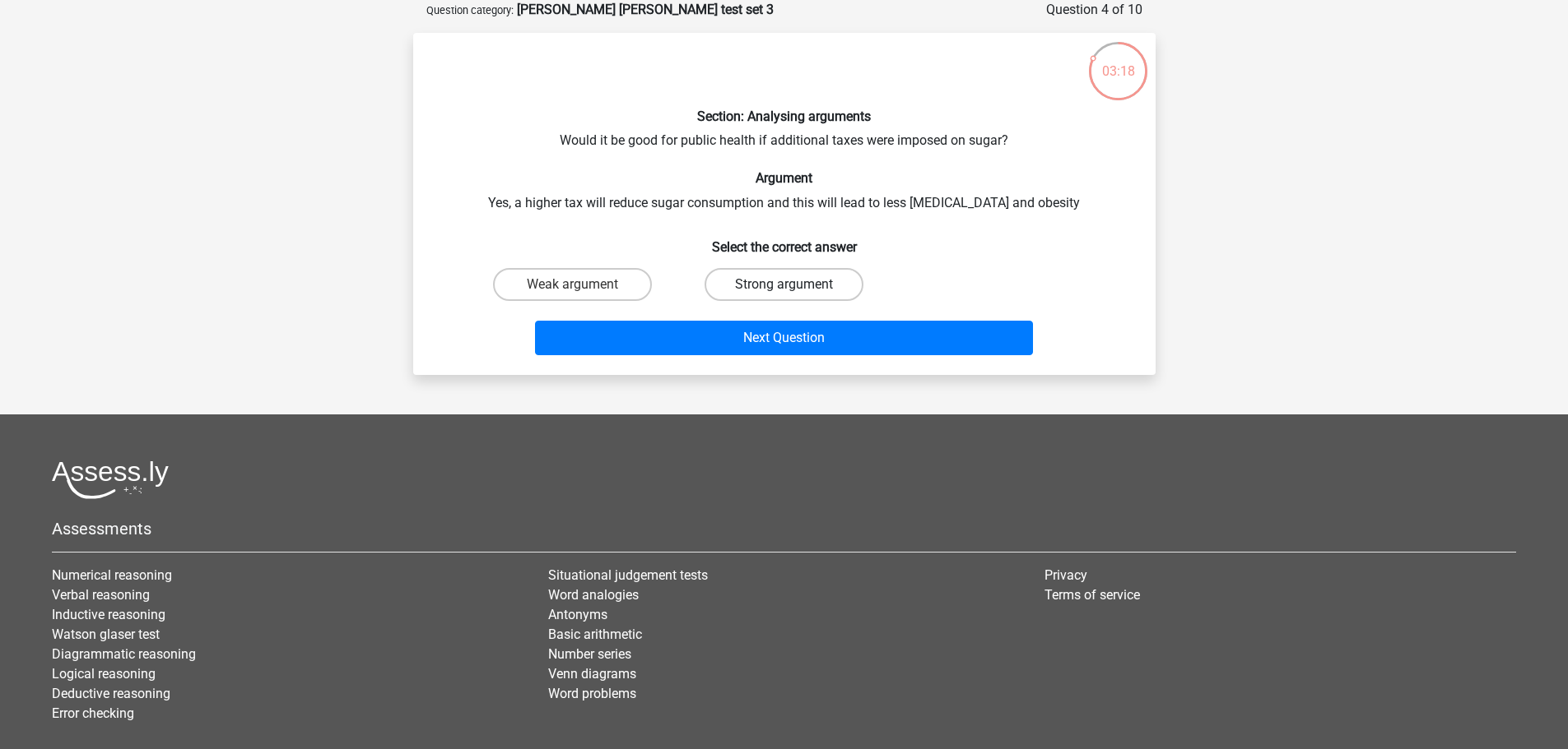
click at [793, 277] on label "Strong argument" at bounding box center [783, 284] width 159 height 33
click at [793, 284] on input "Strong argument" at bounding box center [788, 290] width 10 height 10
radio input "true"
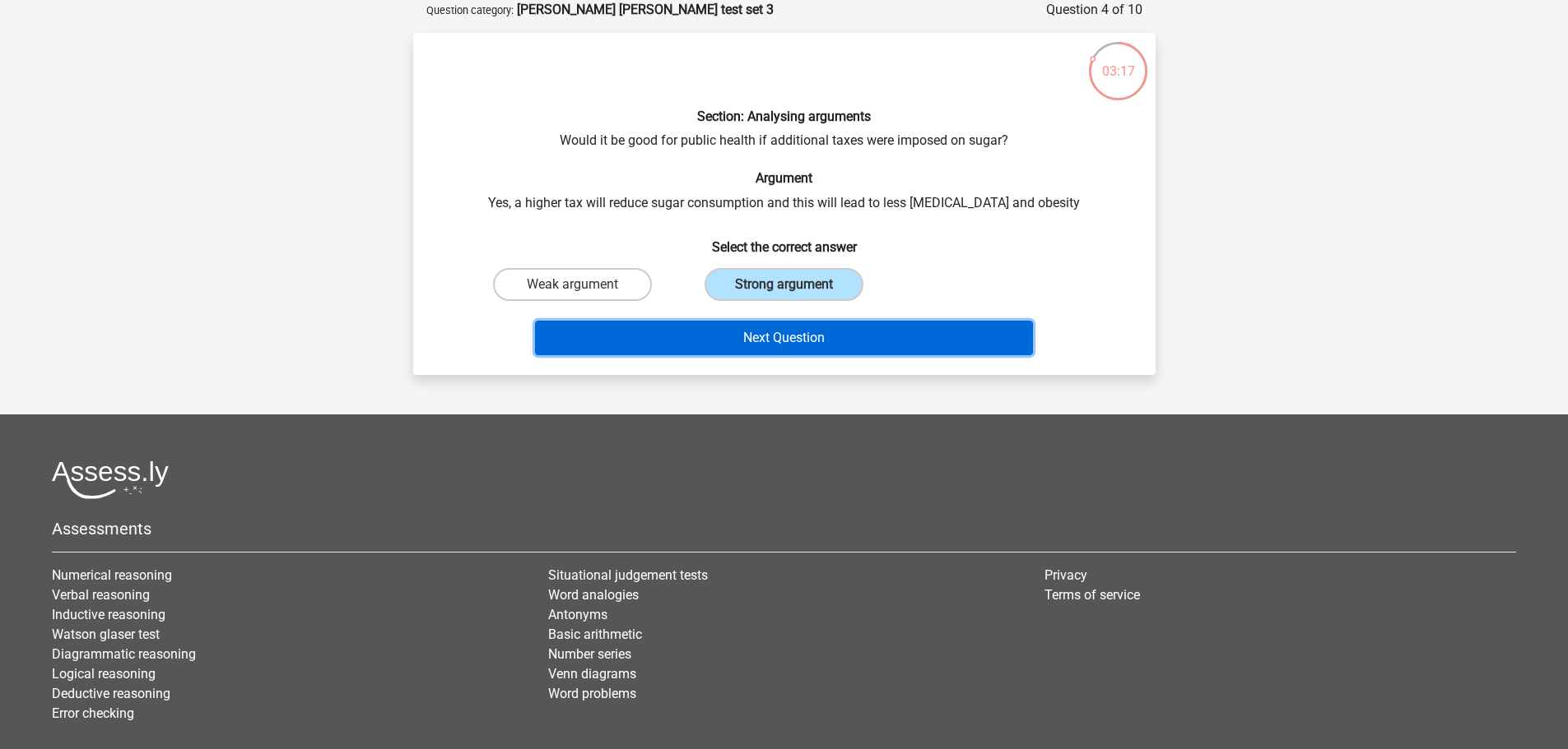
click at [828, 348] on button "Next Question" at bounding box center [784, 338] width 498 height 35
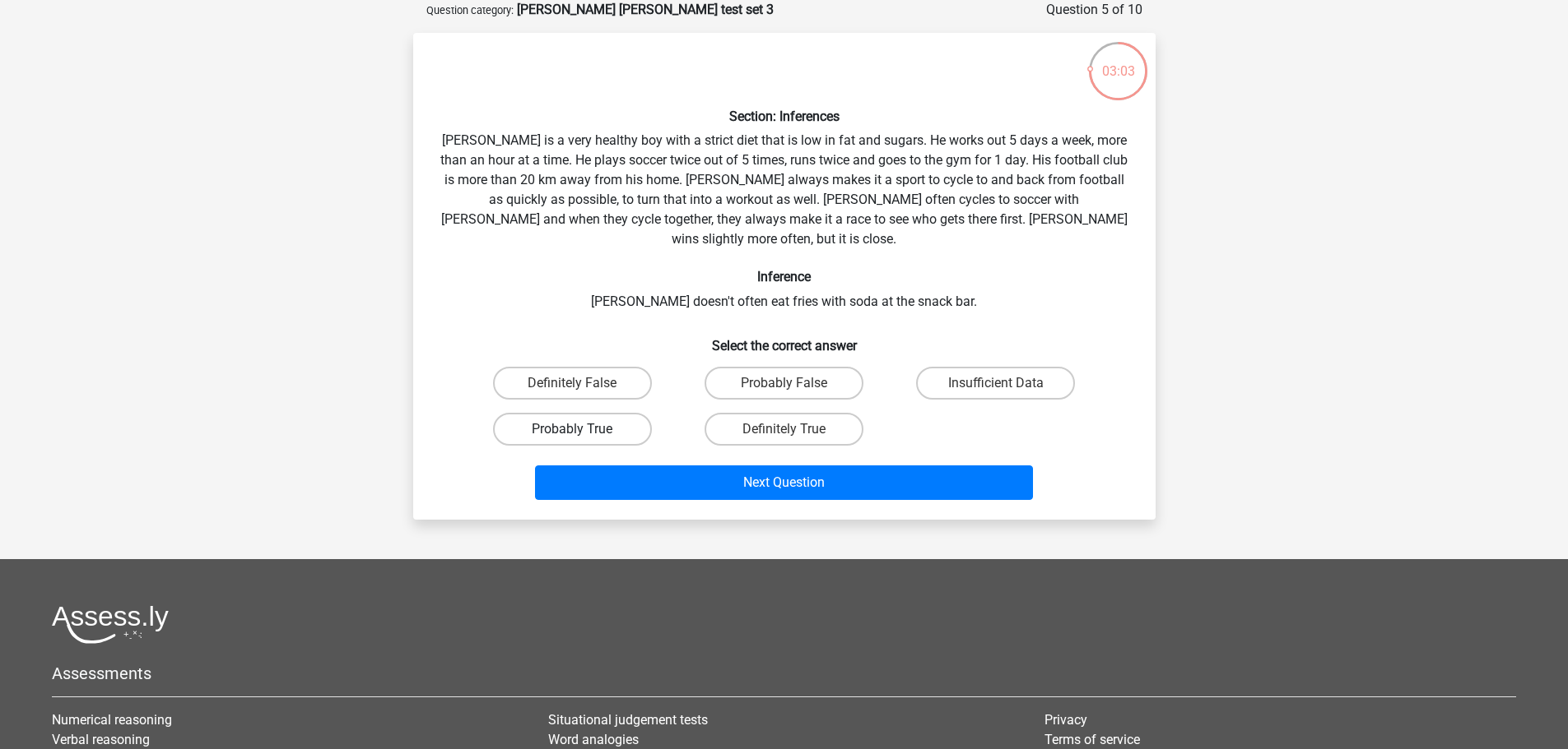
click at [612, 414] on label "Probably True" at bounding box center [572, 429] width 159 height 33
click at [583, 429] on input "Probably True" at bounding box center [578, 434] width 10 height 10
radio input "true"
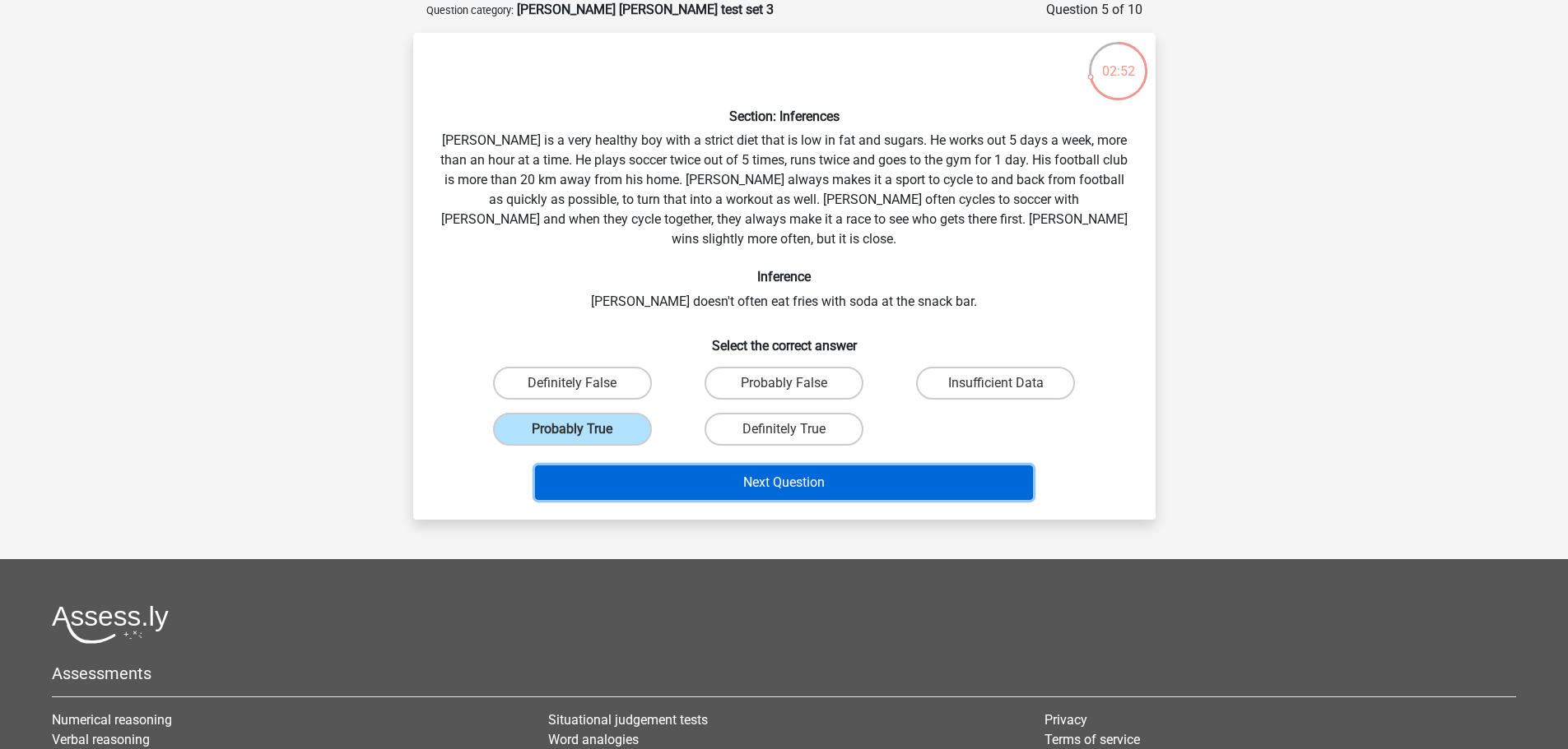
click at [892, 466] on button "Next Question" at bounding box center [784, 483] width 498 height 35
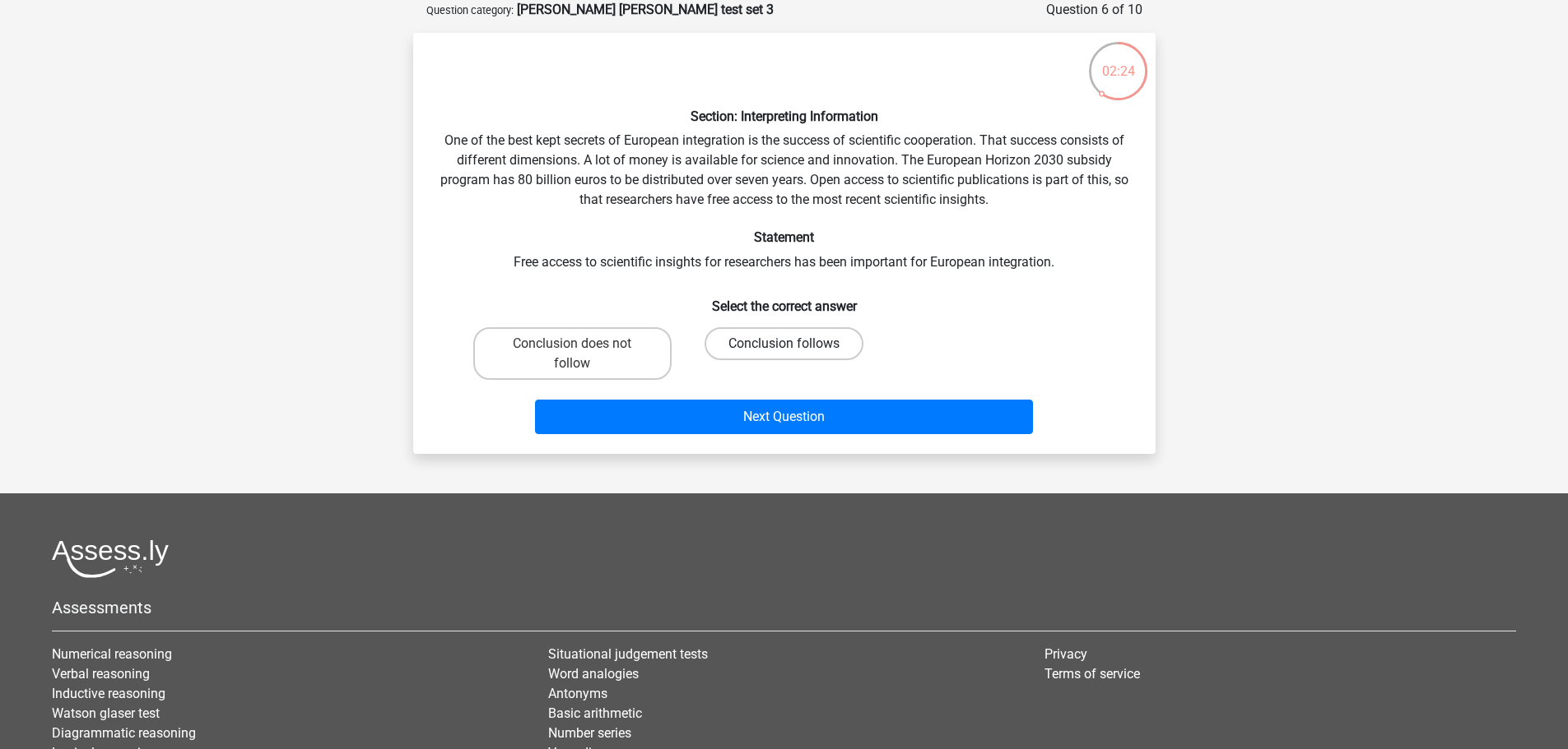
click at [820, 349] on label "Conclusion follows" at bounding box center [783, 344] width 159 height 33
click at [794, 349] on input "Conclusion follows" at bounding box center [788, 349] width 10 height 10
radio input "true"
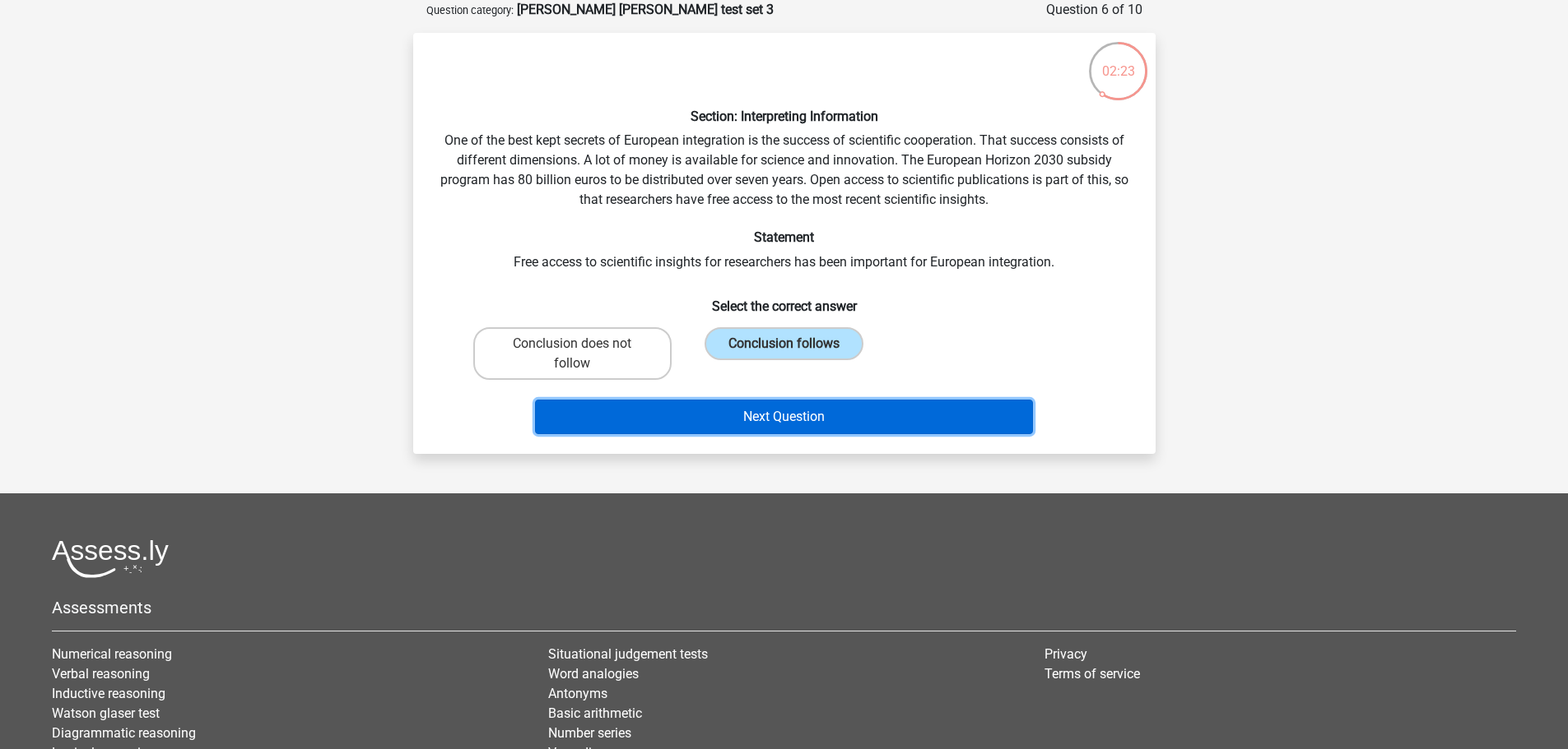
click at [781, 420] on button "Next Question" at bounding box center [784, 417] width 498 height 35
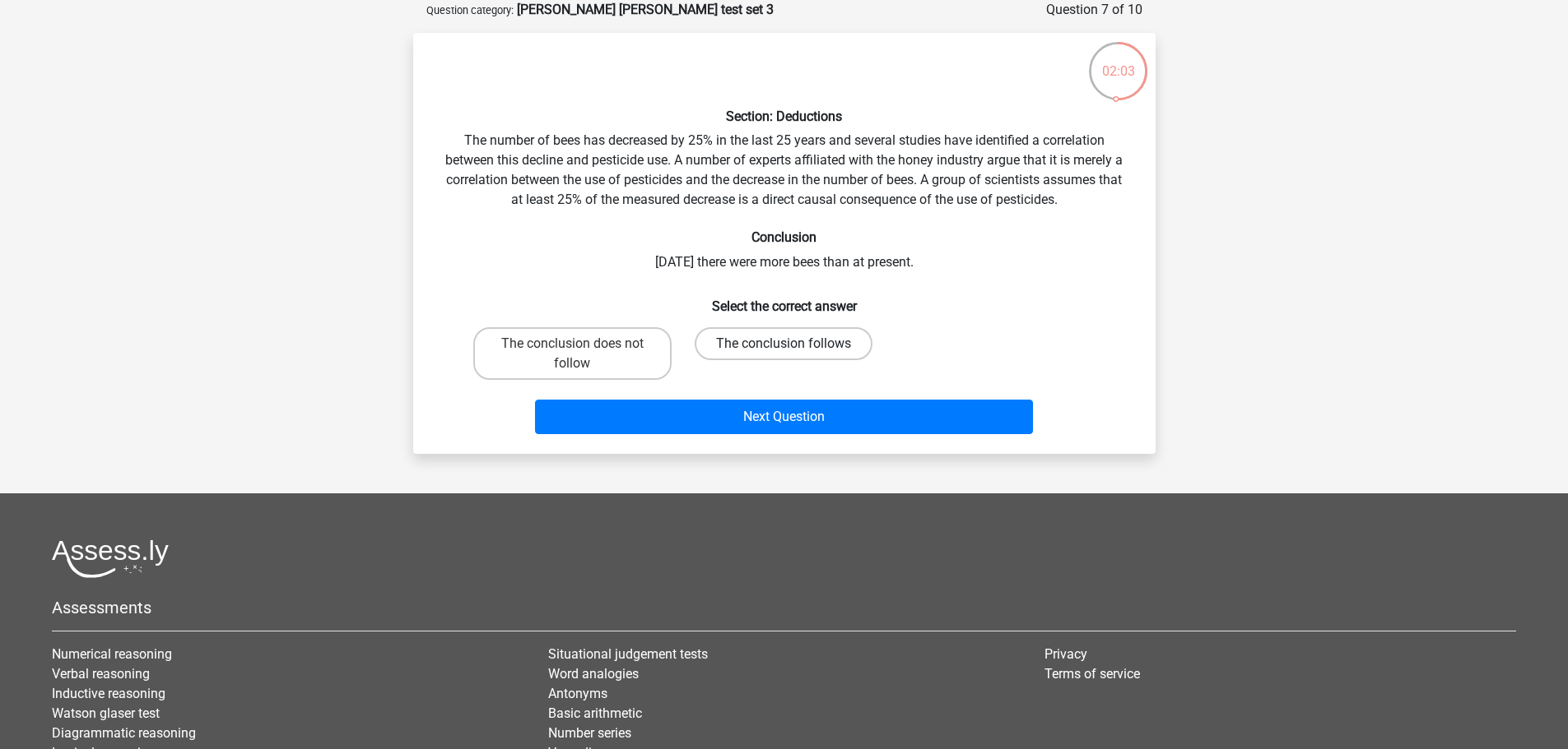
click at [799, 343] on label "The conclusion follows" at bounding box center [783, 344] width 178 height 33
click at [794, 344] on input "The conclusion follows" at bounding box center [788, 349] width 10 height 10
radio input "true"
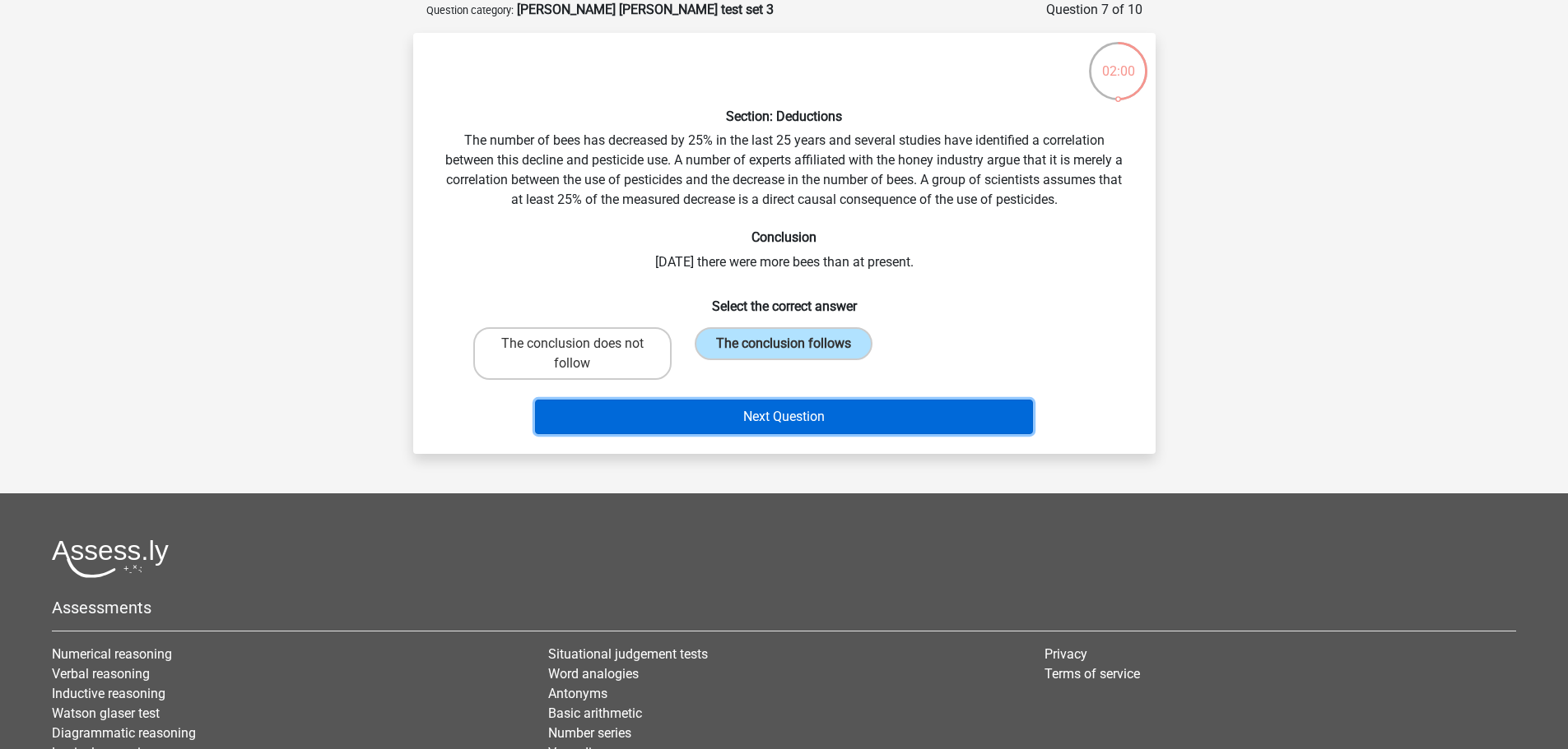
click at [805, 419] on button "Next Question" at bounding box center [784, 417] width 498 height 35
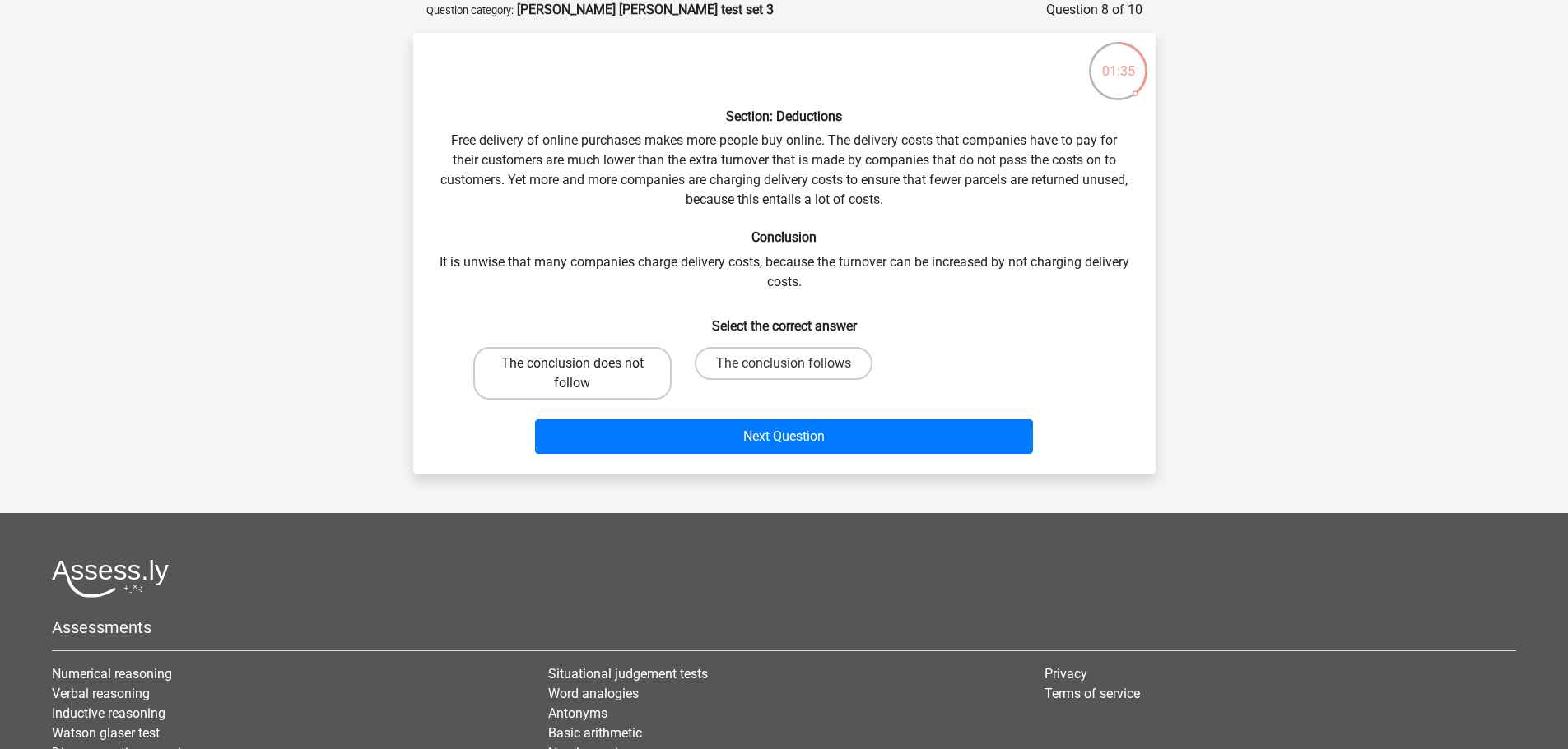
click at [608, 369] on label "The conclusion does not follow" at bounding box center [572, 373] width 199 height 53
click at [583, 369] on input "The conclusion does not follow" at bounding box center [578, 368] width 10 height 10
radio input "true"
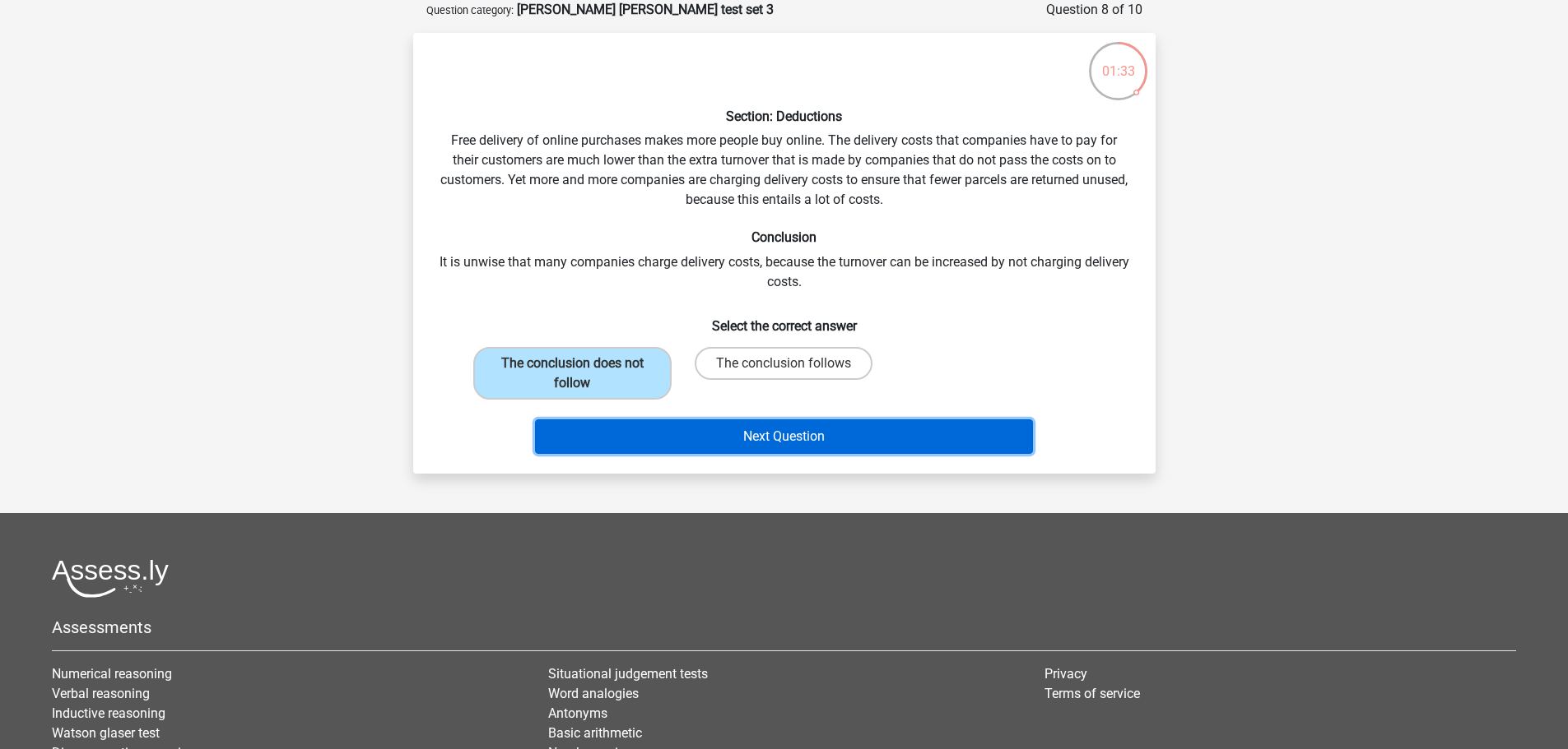
click at [710, 442] on button "Next Question" at bounding box center [784, 437] width 498 height 35
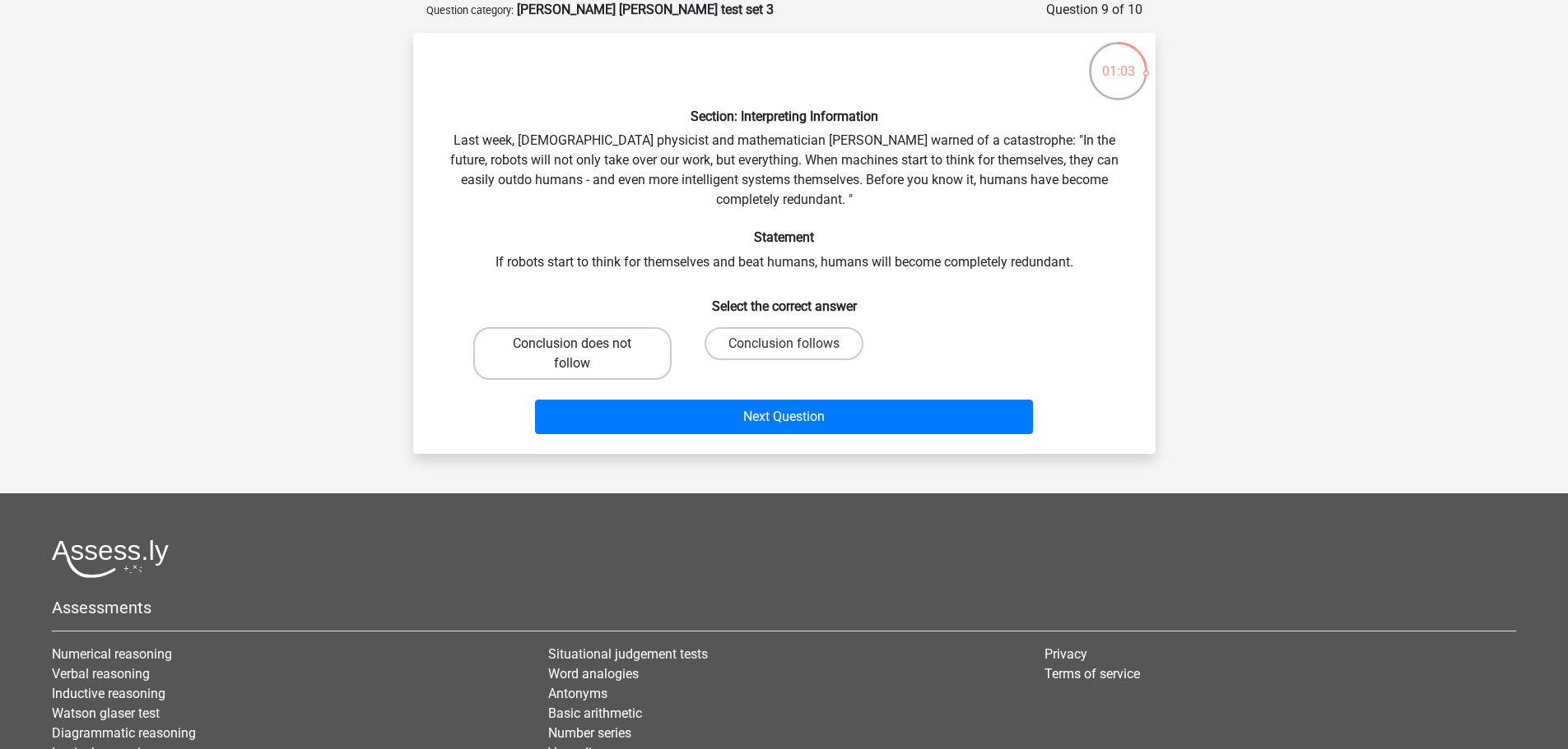
click at [634, 352] on label "Conclusion does not follow" at bounding box center [572, 354] width 199 height 53
click at [583, 352] on input "Conclusion does not follow" at bounding box center [578, 349] width 10 height 10
radio input "true"
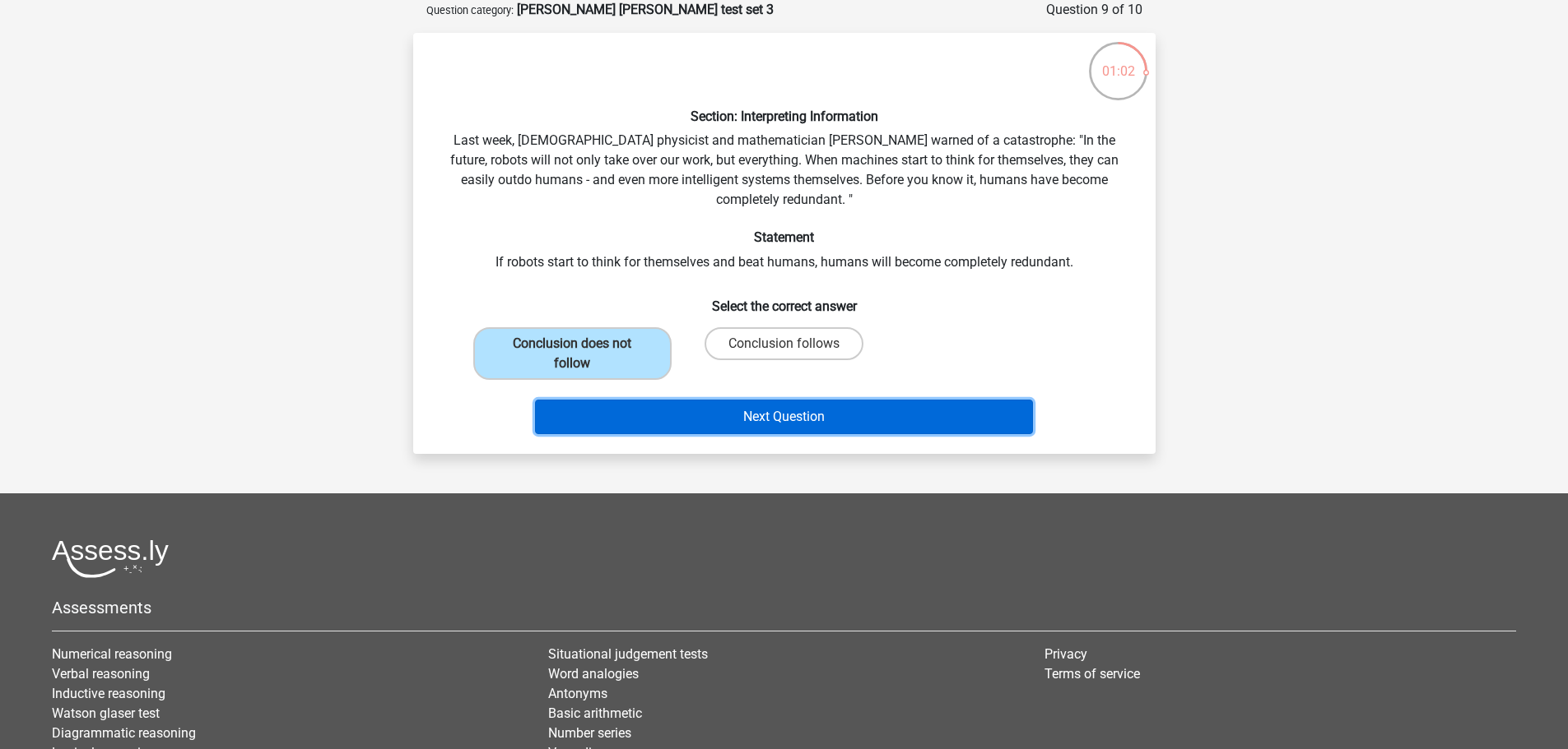
click at [722, 407] on button "Next Question" at bounding box center [784, 417] width 498 height 35
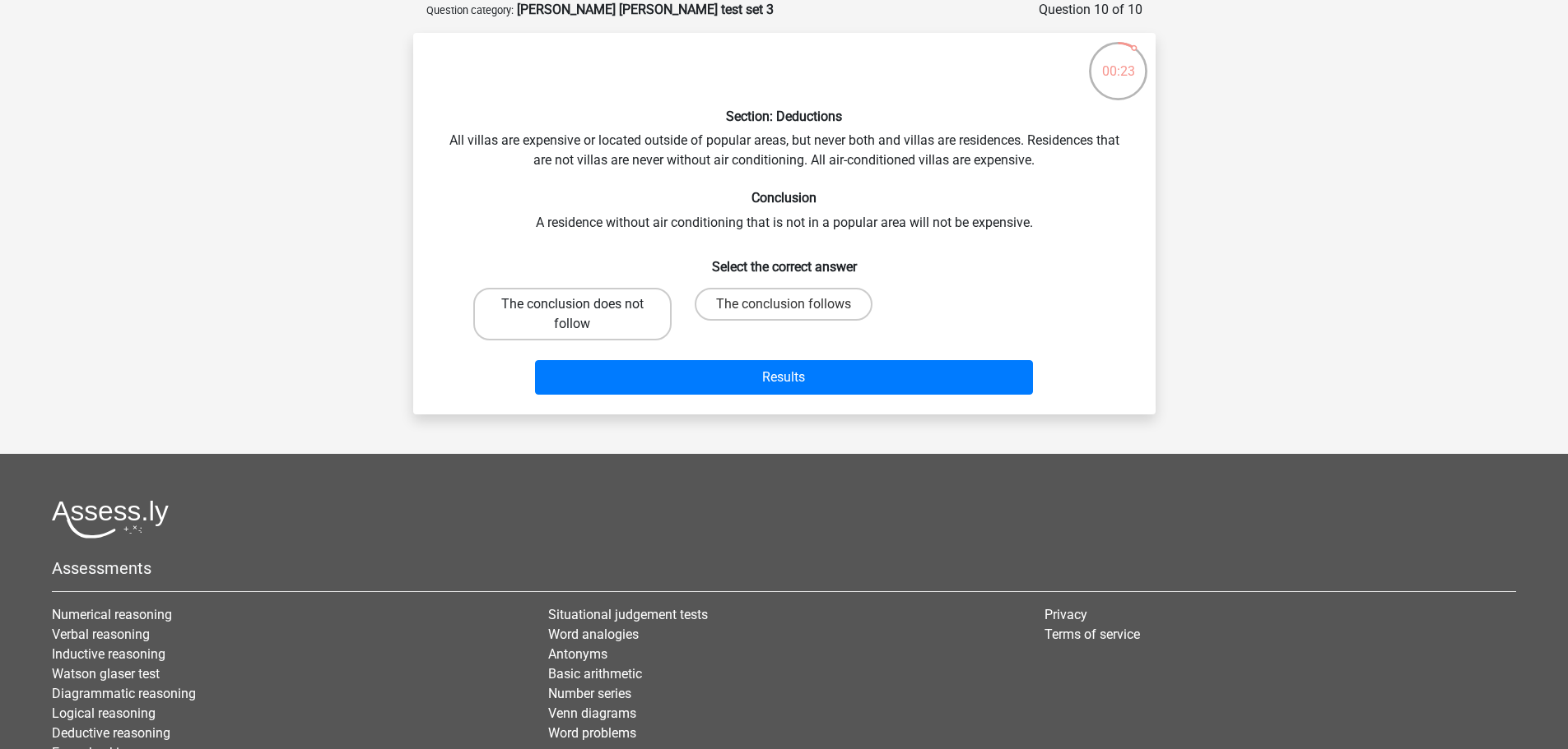
click at [621, 314] on label "The conclusion does not follow" at bounding box center [572, 314] width 199 height 53
click at [583, 314] on input "The conclusion does not follow" at bounding box center [578, 309] width 10 height 10
radio input "true"
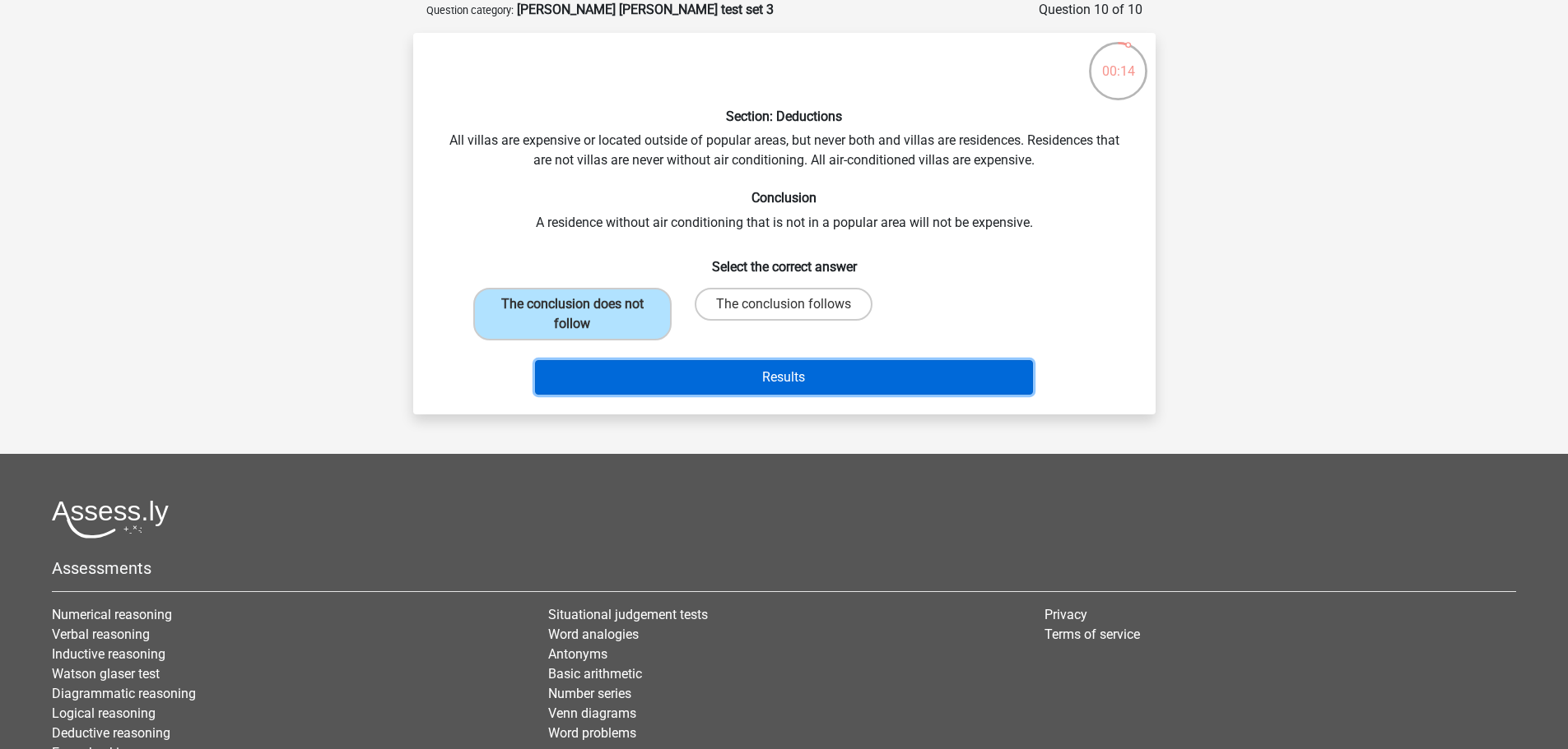
click at [760, 375] on button "Results" at bounding box center [784, 378] width 498 height 35
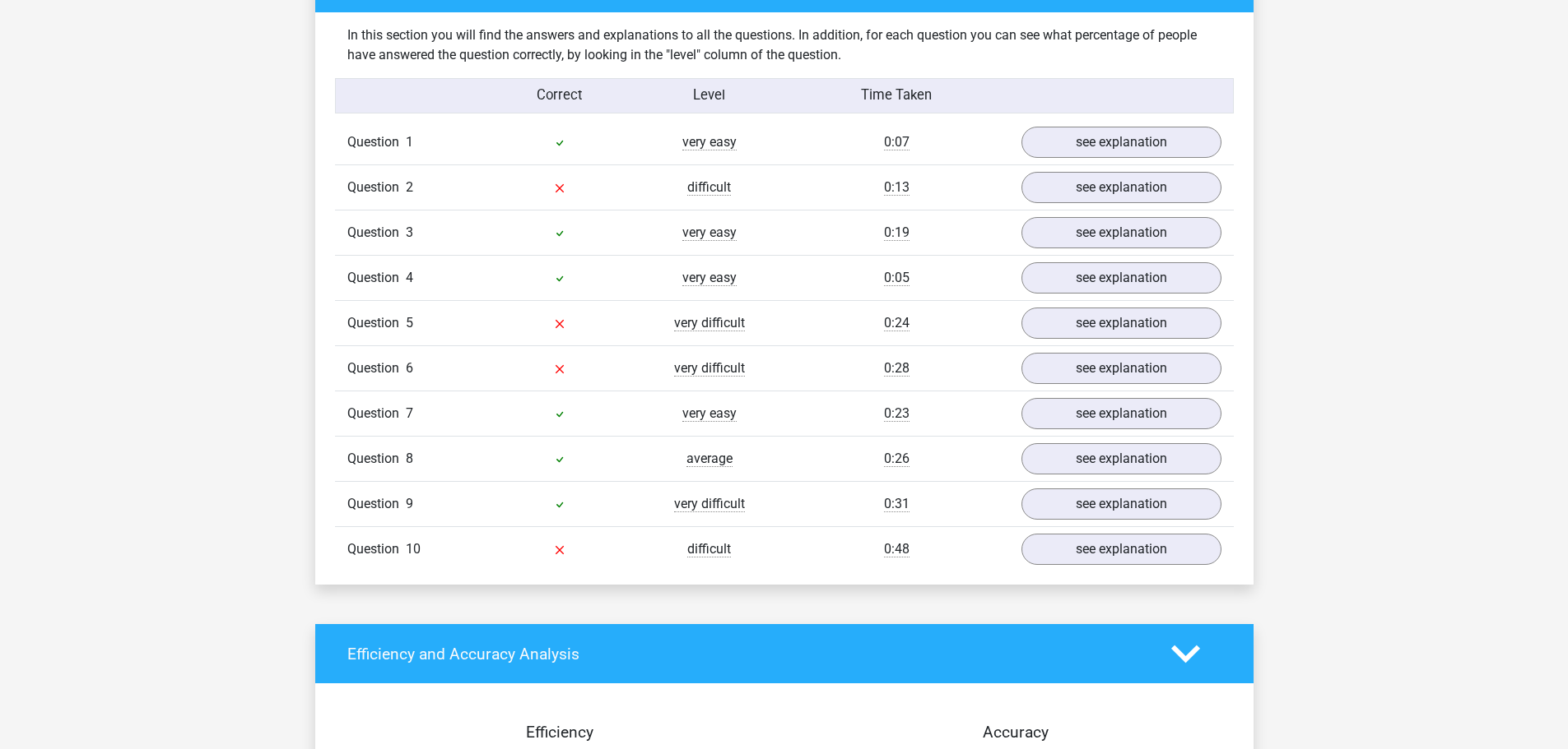
scroll to position [1267, 0]
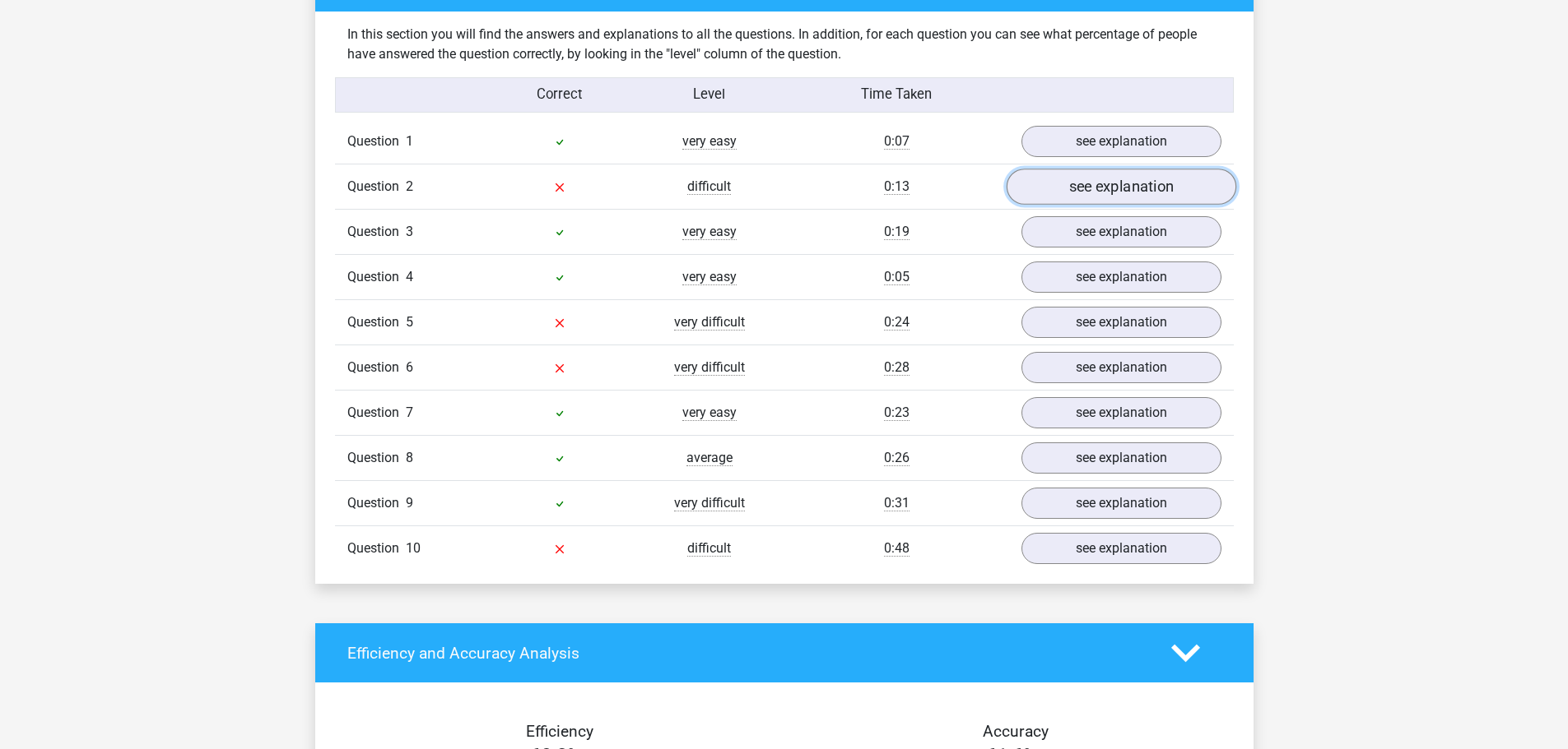
click at [1092, 177] on link "see explanation" at bounding box center [1120, 187] width 230 height 36
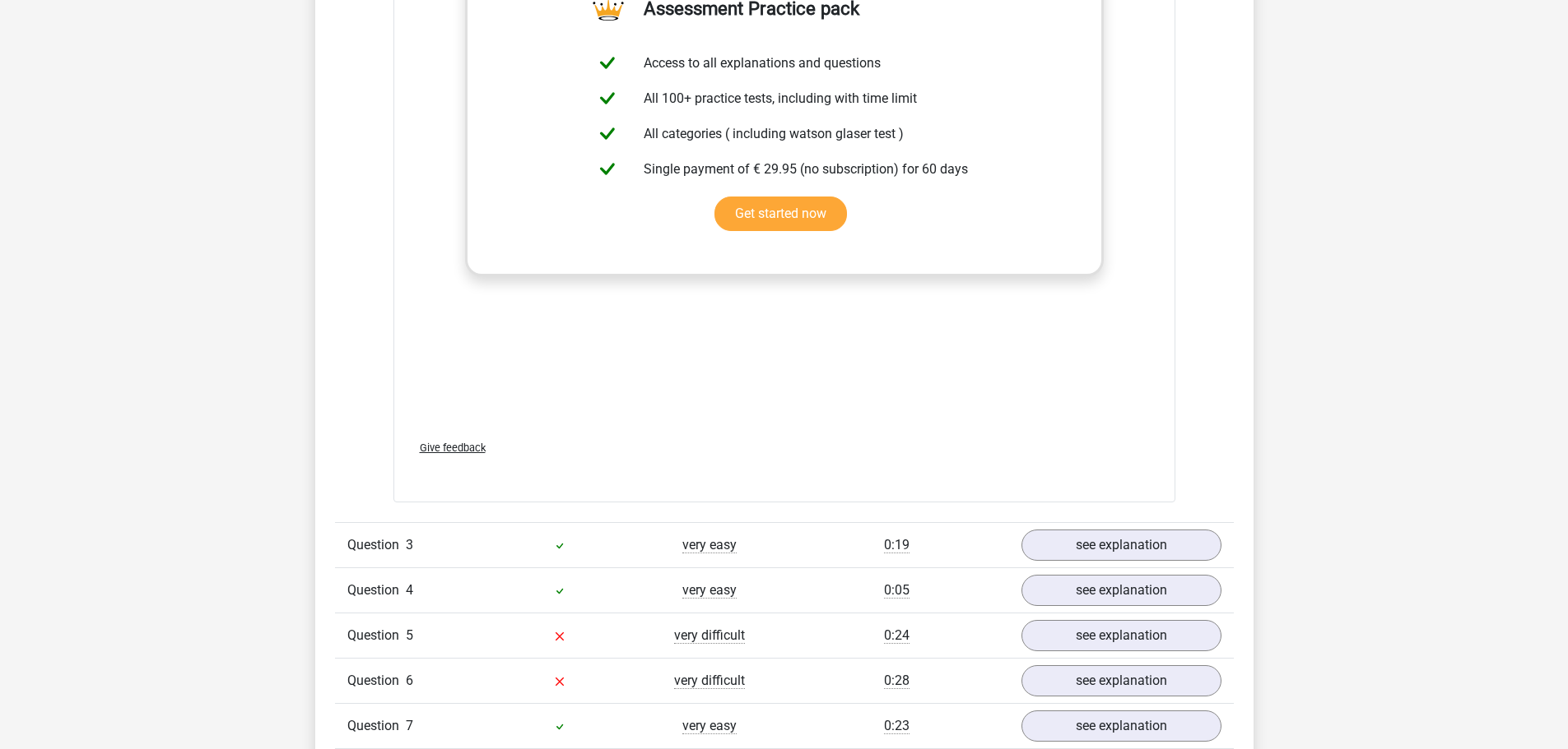
scroll to position [1813, 0]
click at [829, 209] on link "Get started now" at bounding box center [781, 213] width 133 height 35
click at [1114, 642] on link "see explanation" at bounding box center [1120, 635] width 230 height 36
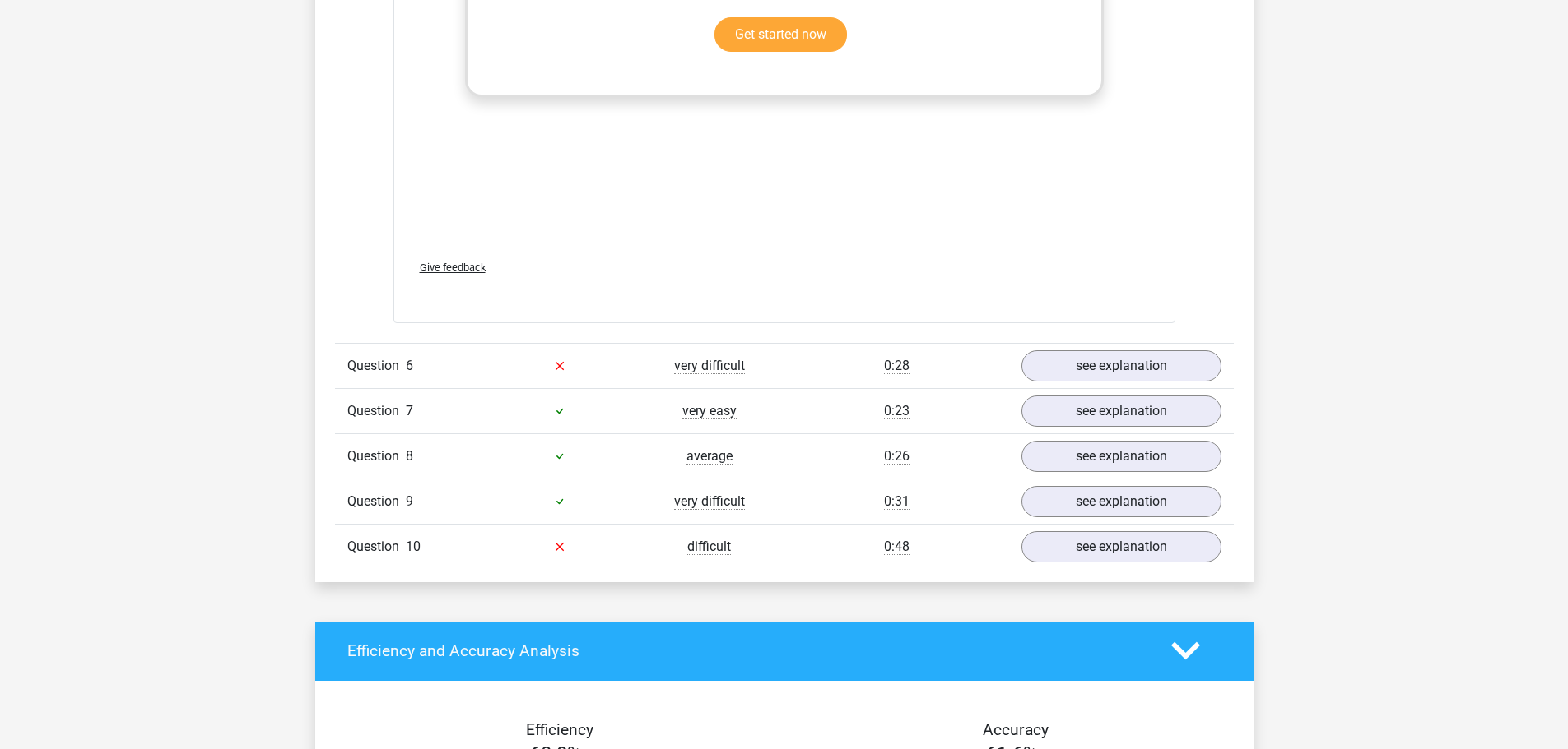
scroll to position [3105, 0]
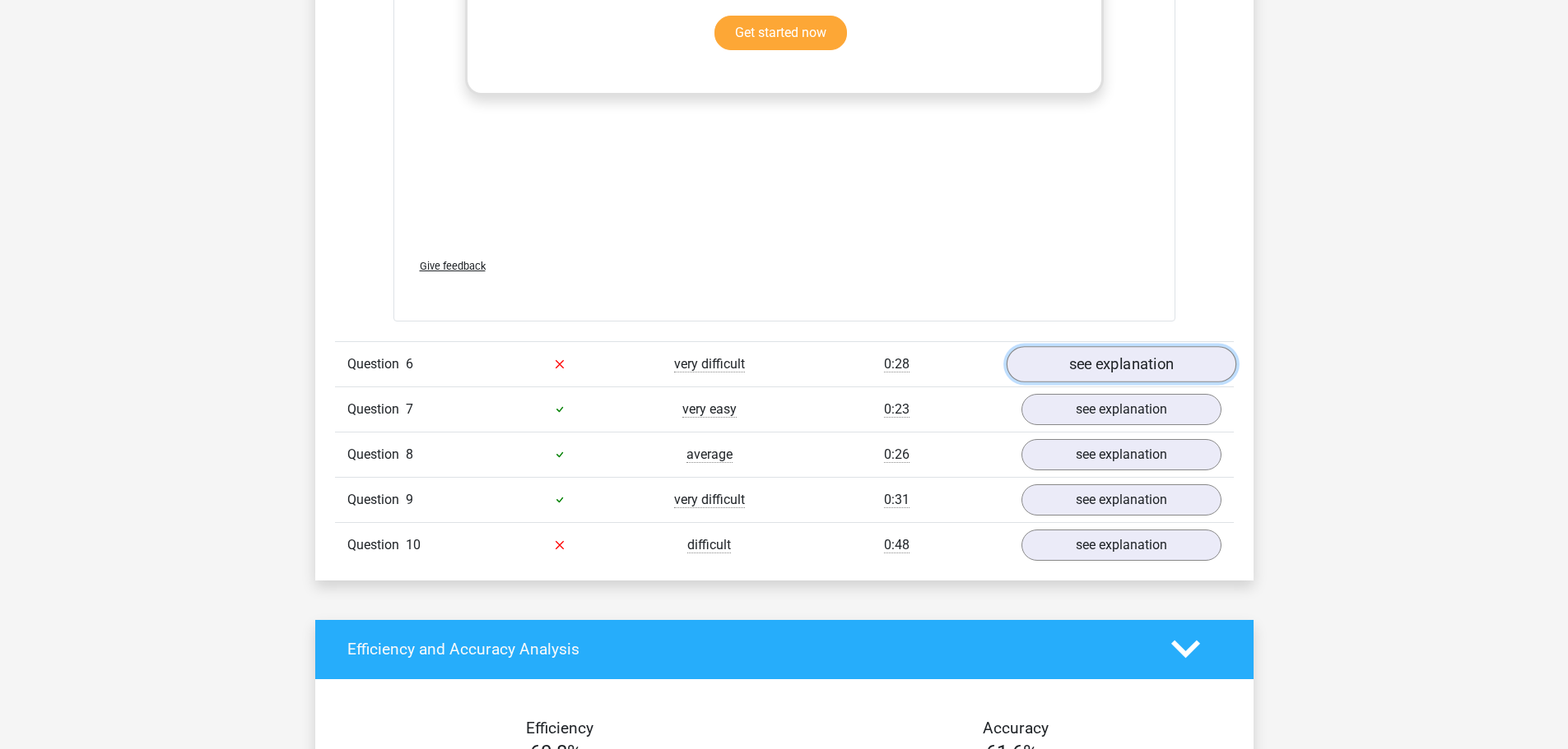
click at [1119, 352] on link "see explanation" at bounding box center [1120, 365] width 230 height 36
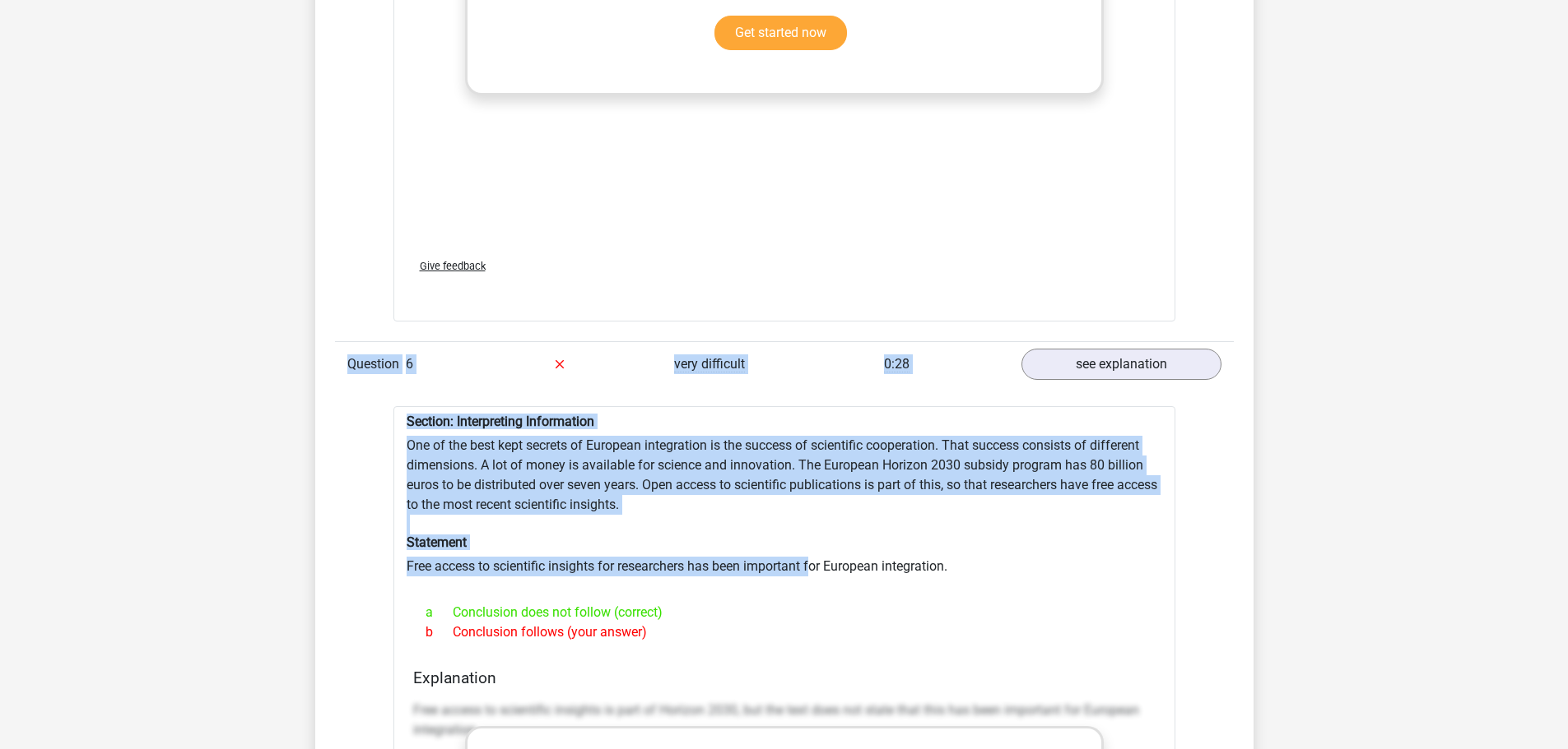
drag, startPoint x: 815, startPoint y: 572, endPoint x: 893, endPoint y: 281, distance: 301.3
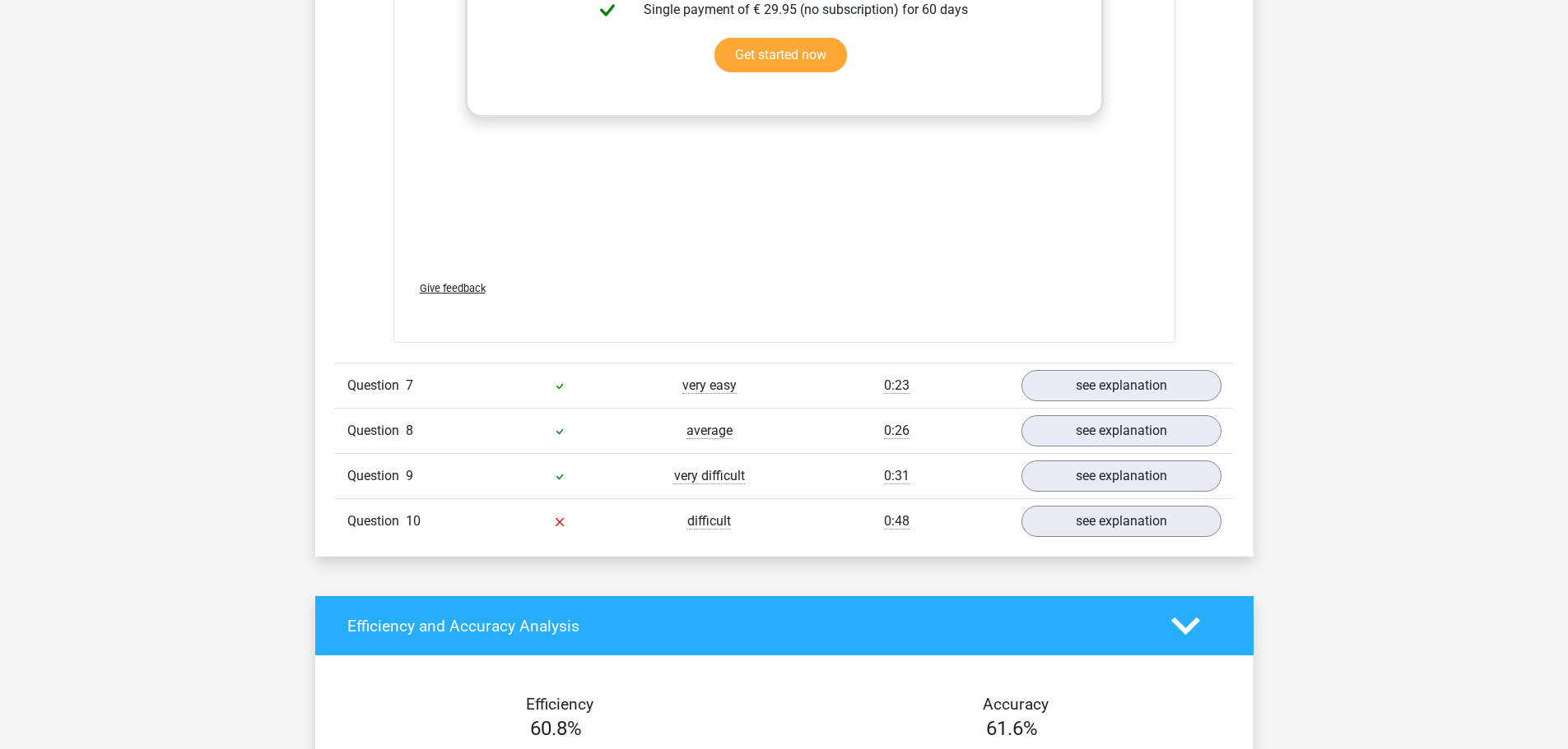
scroll to position [4027, 0]
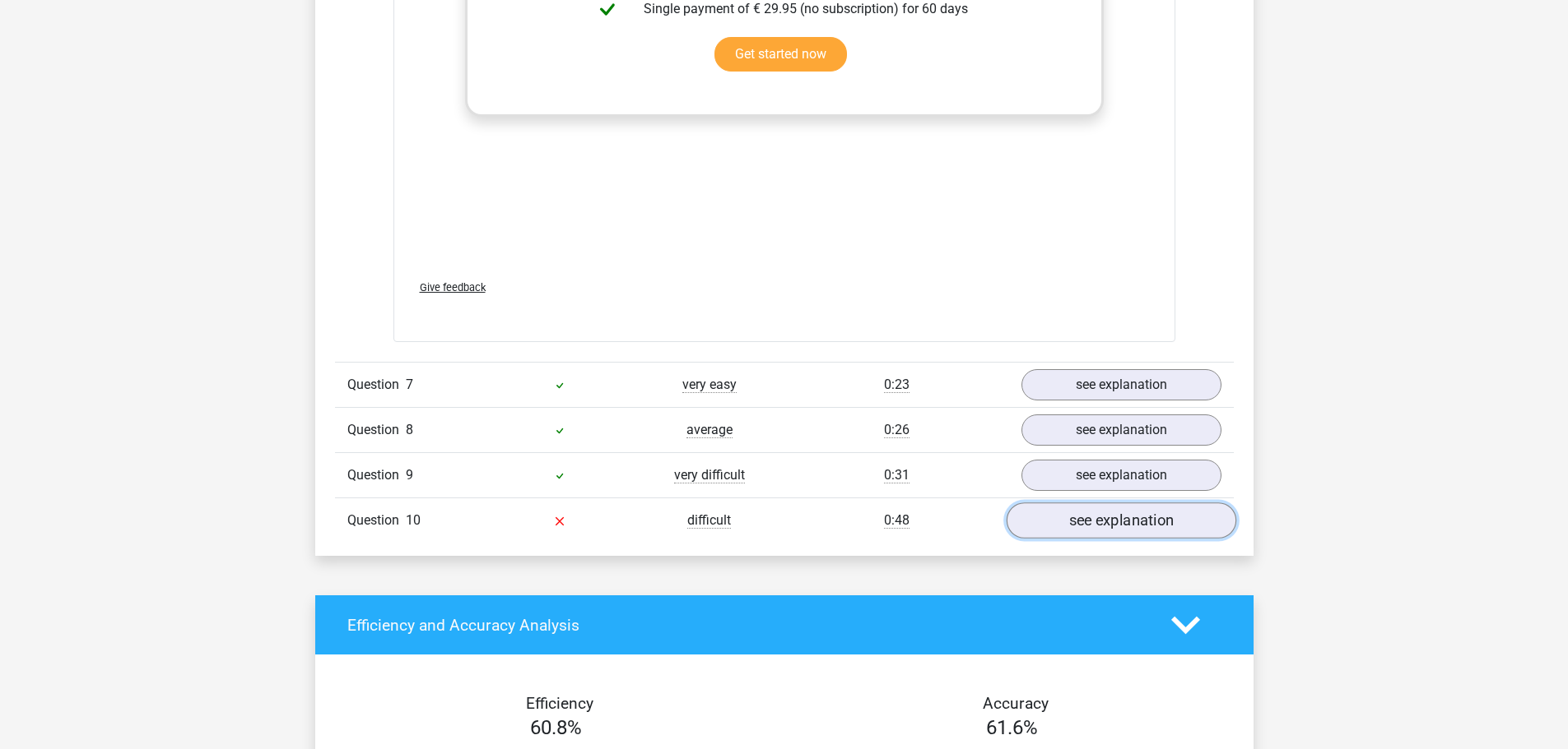
click at [1147, 511] on link "see explanation" at bounding box center [1120, 521] width 230 height 36
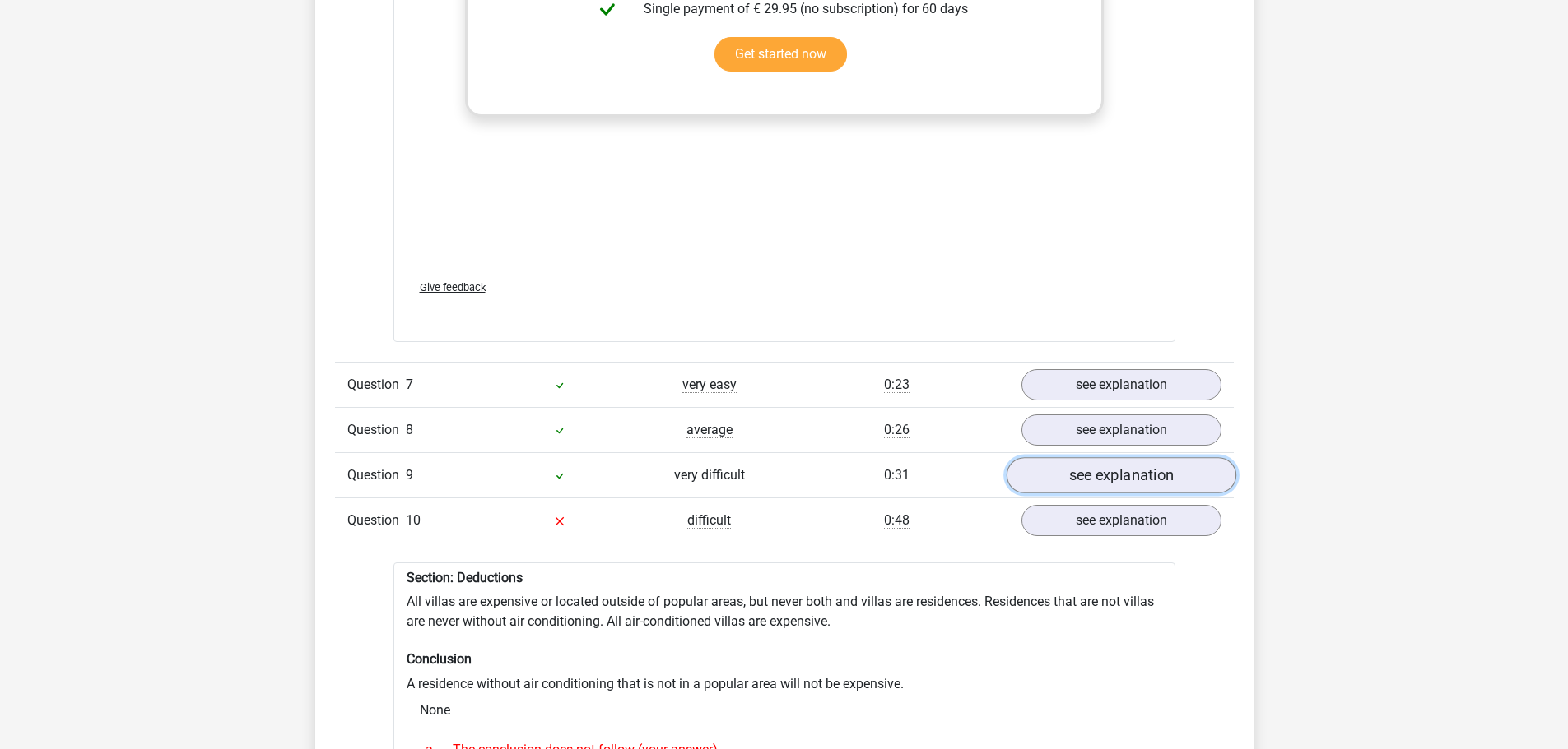
click at [1154, 472] on link "see explanation" at bounding box center [1120, 476] width 230 height 36
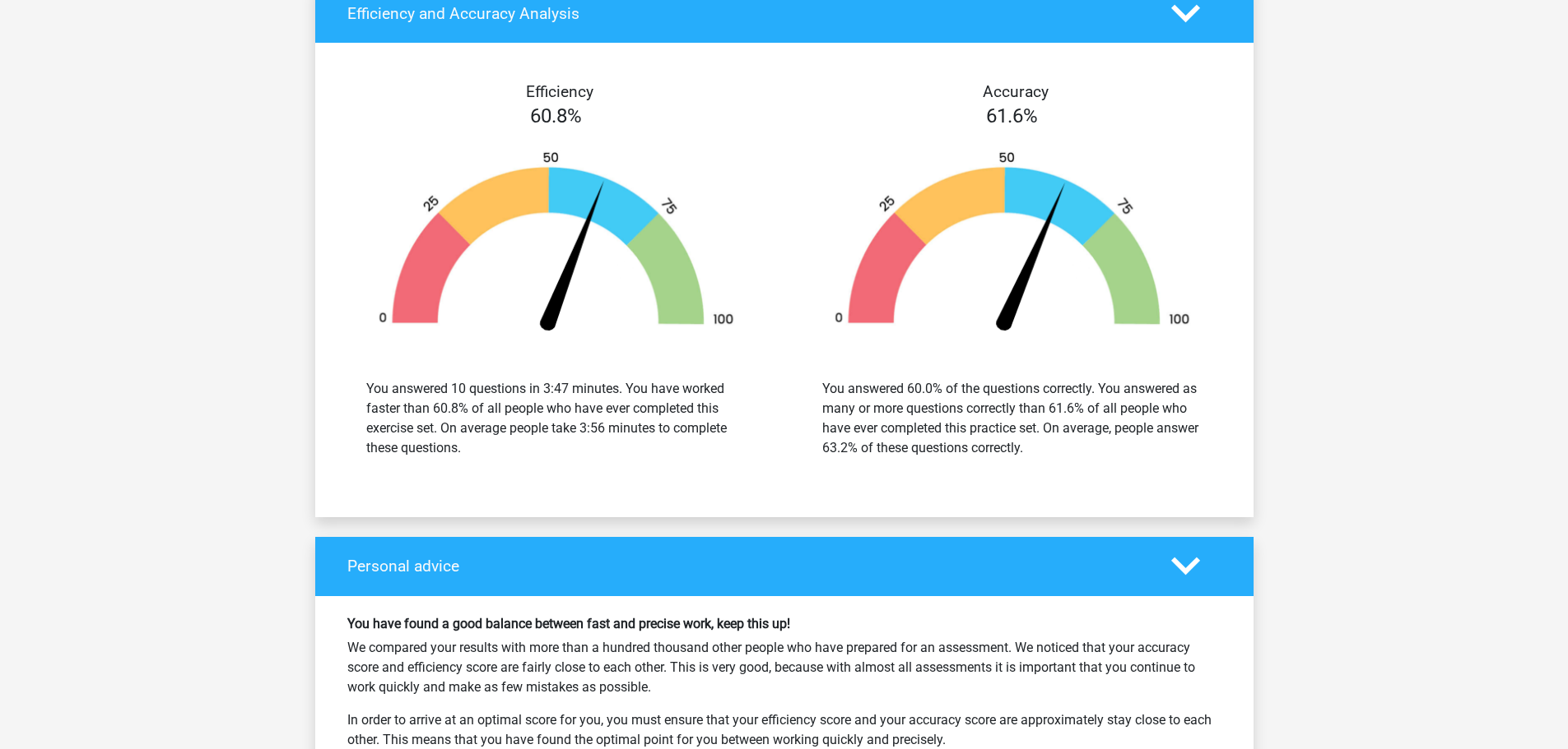
scroll to position [6393, 0]
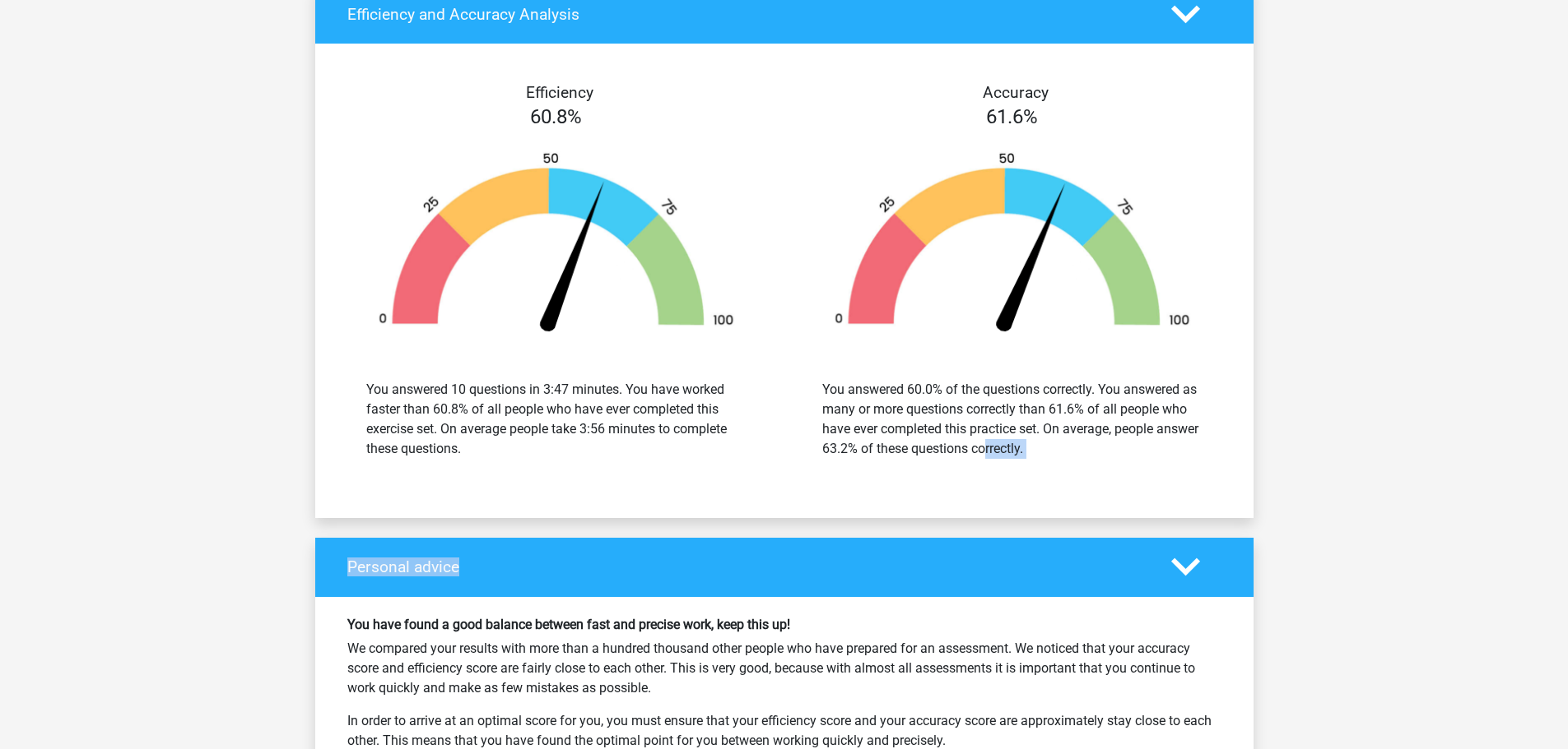
drag, startPoint x: 928, startPoint y: 556, endPoint x: 938, endPoint y: 474, distance: 82.6
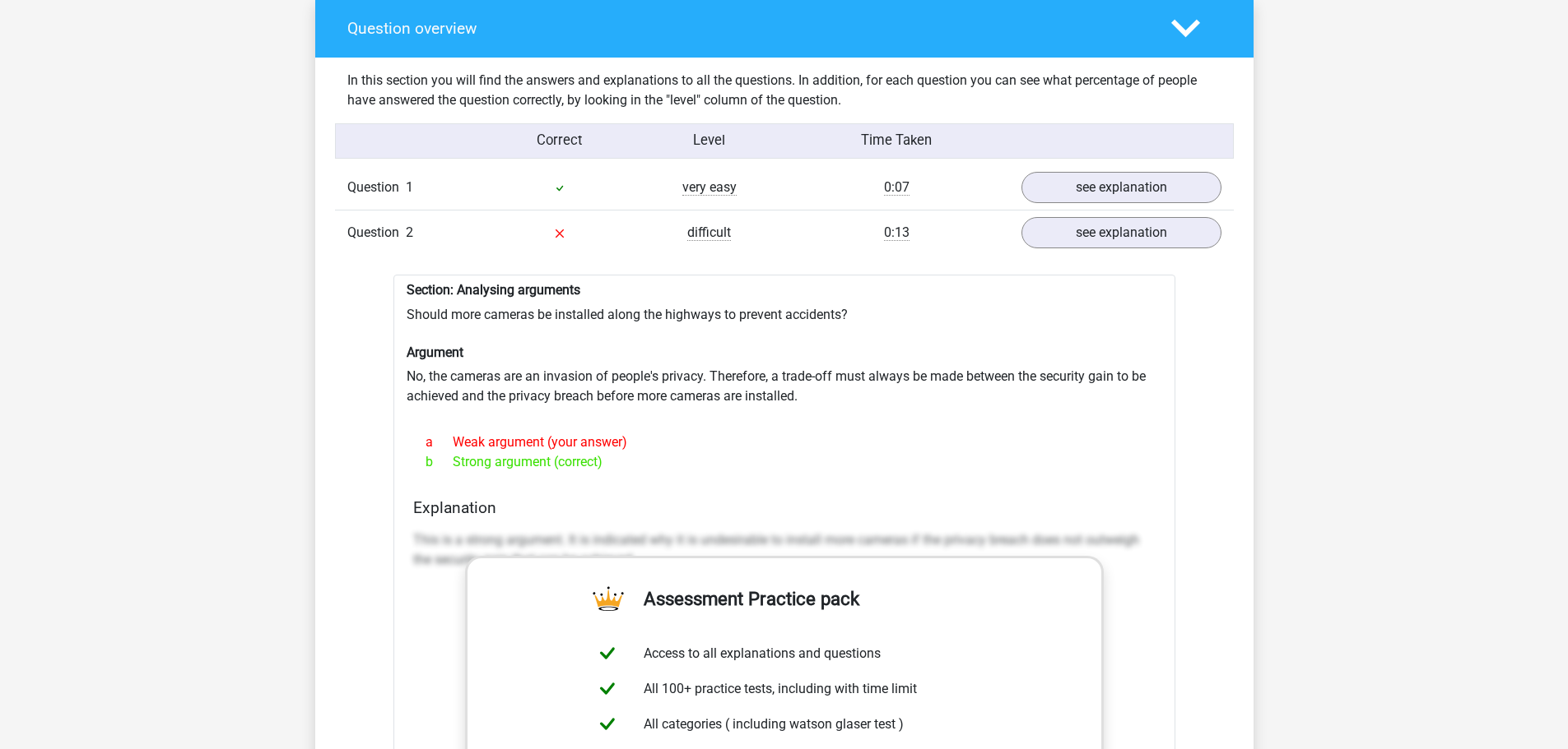
scroll to position [1224, 0]
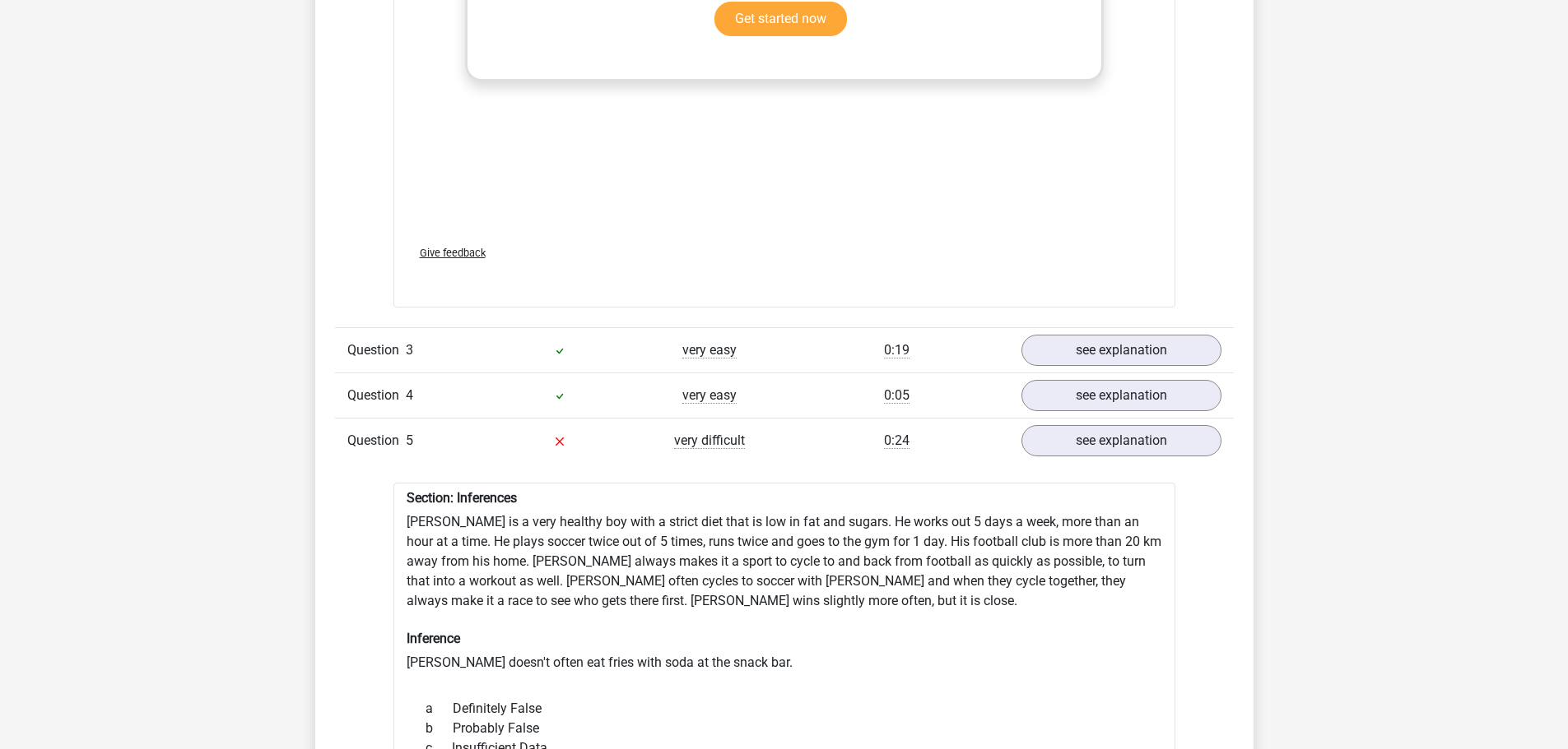
scroll to position [2008, 0]
click at [1054, 452] on link "see explanation" at bounding box center [1120, 440] width 230 height 36
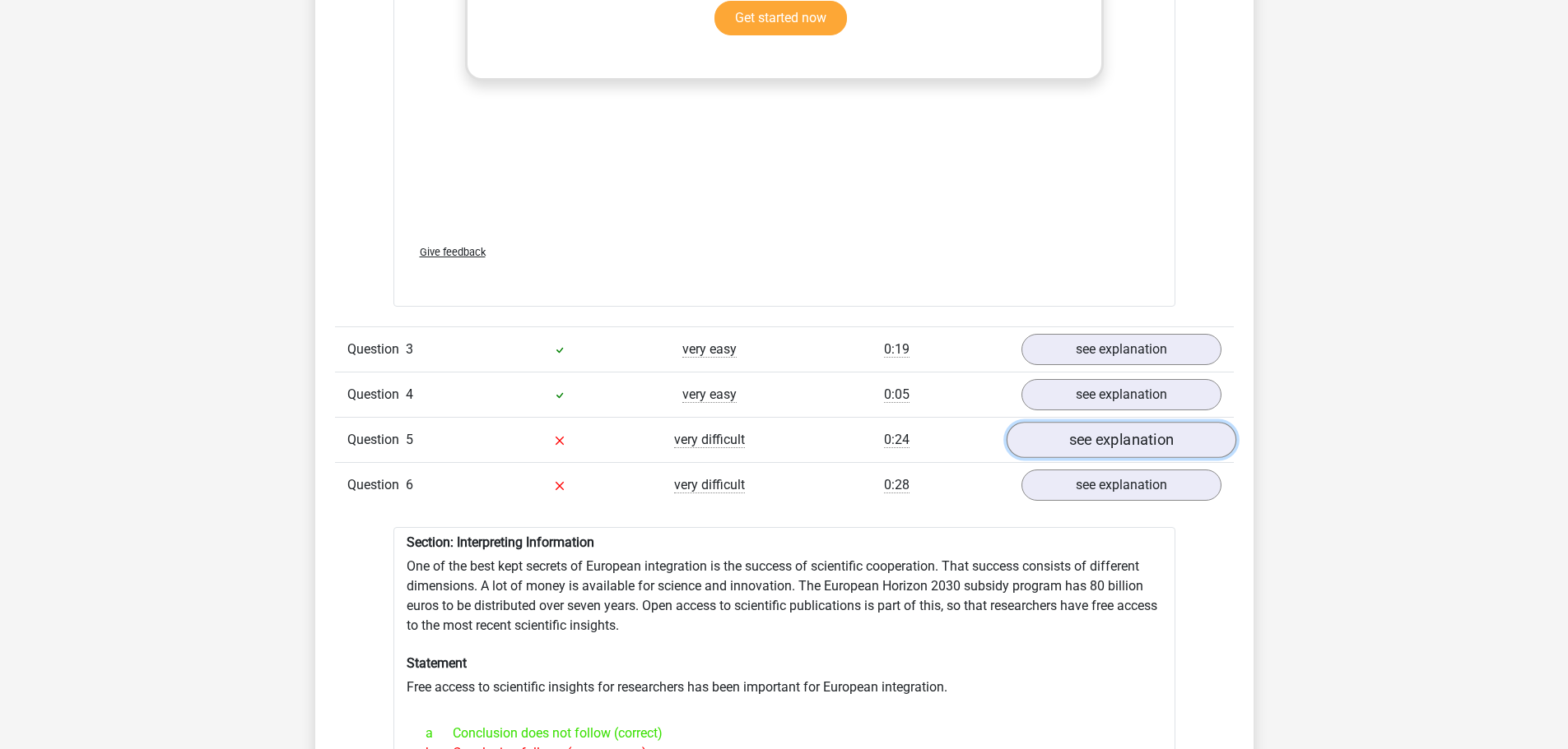
click at [1072, 445] on link "see explanation" at bounding box center [1120, 440] width 230 height 36
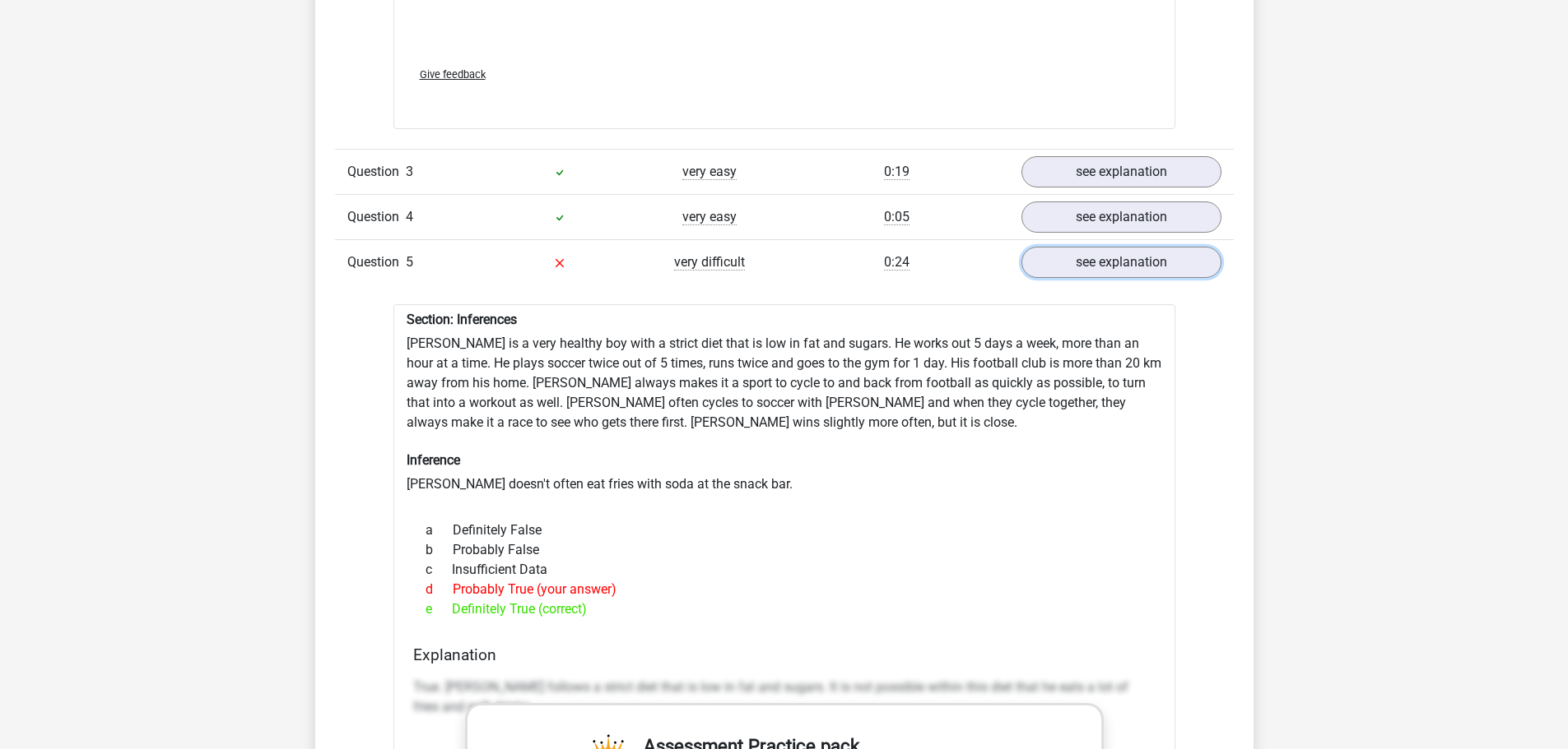
scroll to position [2186, 0]
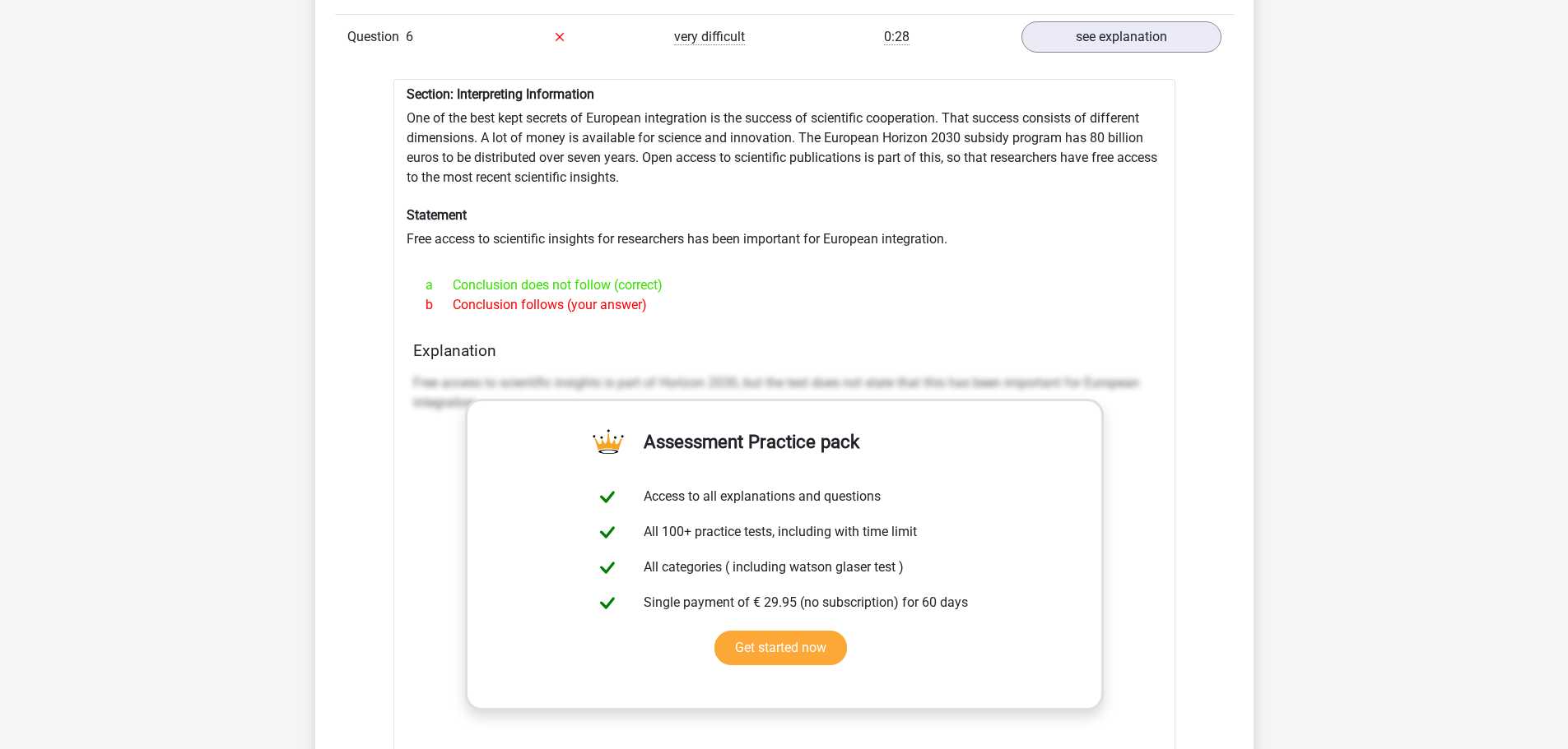
scroll to position [3434, 0]
click at [114, 298] on div "Go premium james sakurakingswoosh@gmail.com" at bounding box center [784, 570] width 1568 height 8009
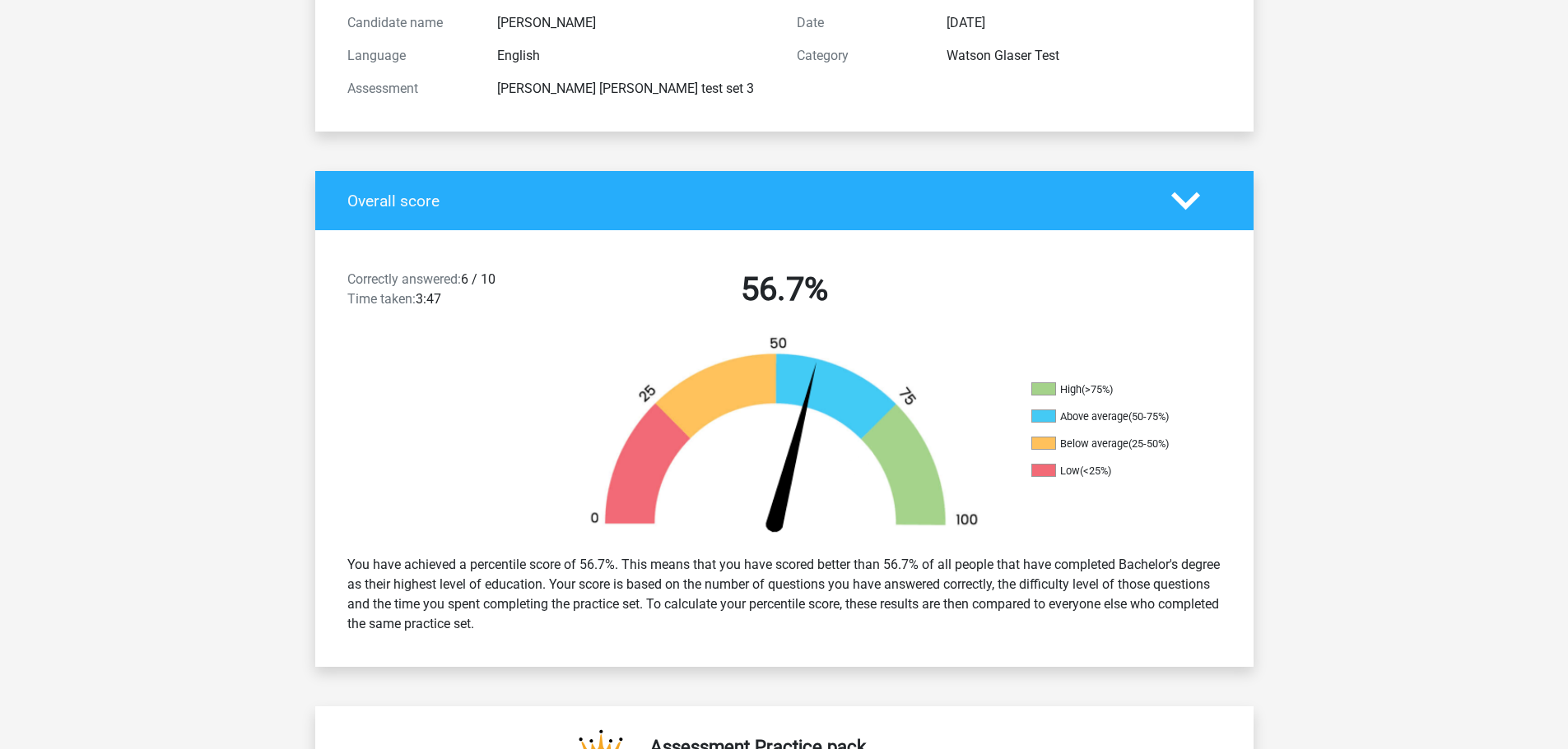
scroll to position [0, 0]
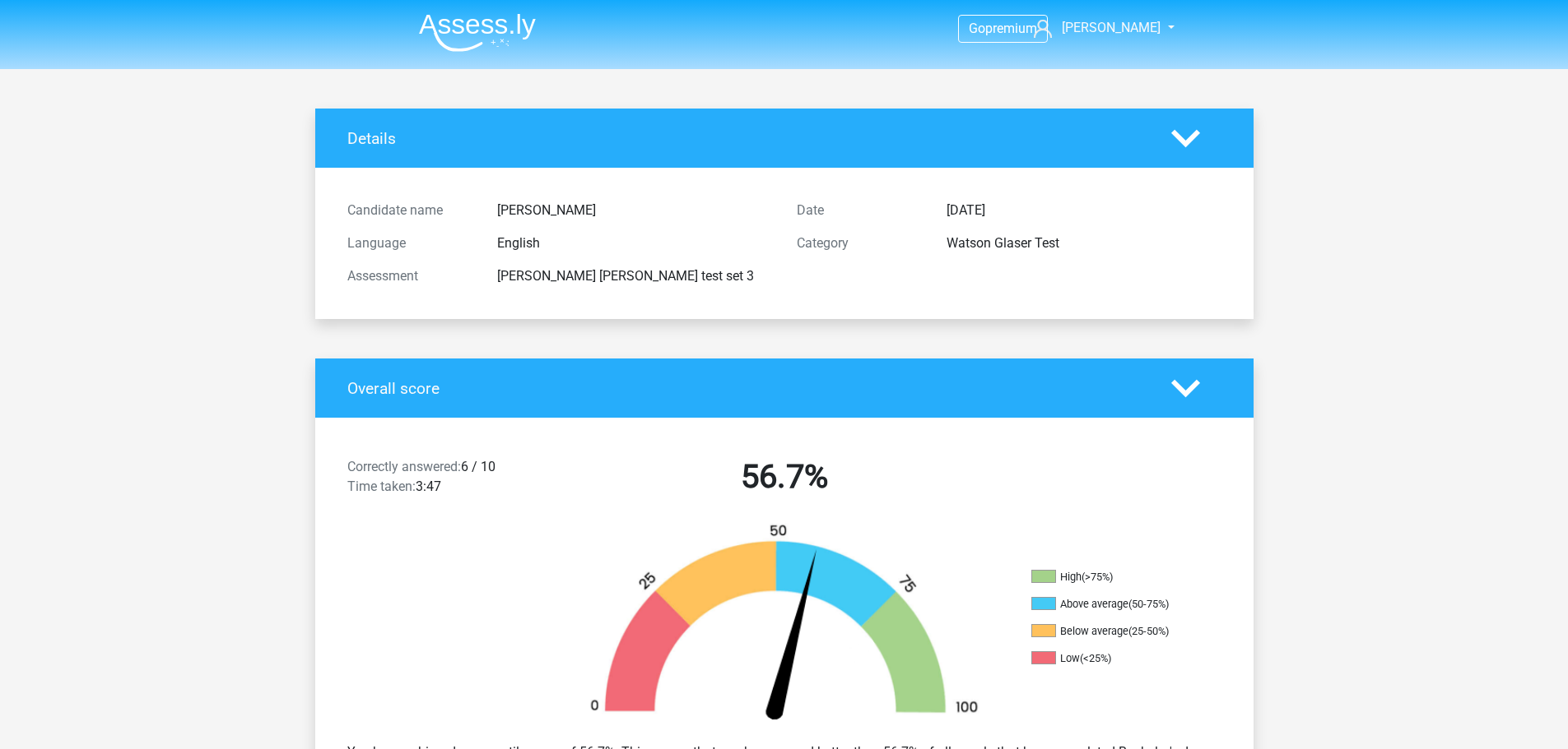
click at [513, 23] on img at bounding box center [477, 32] width 117 height 39
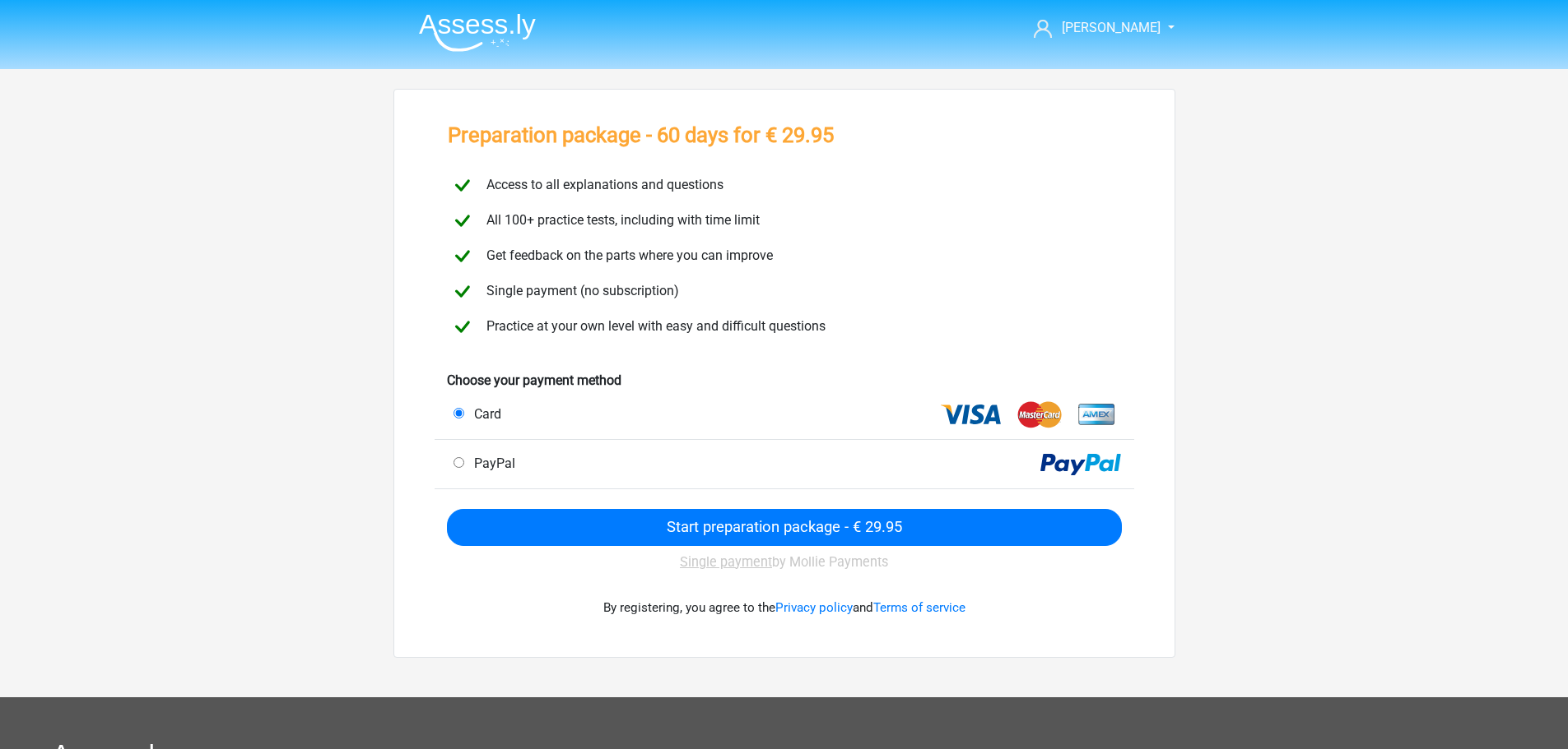
scroll to position [2, 0]
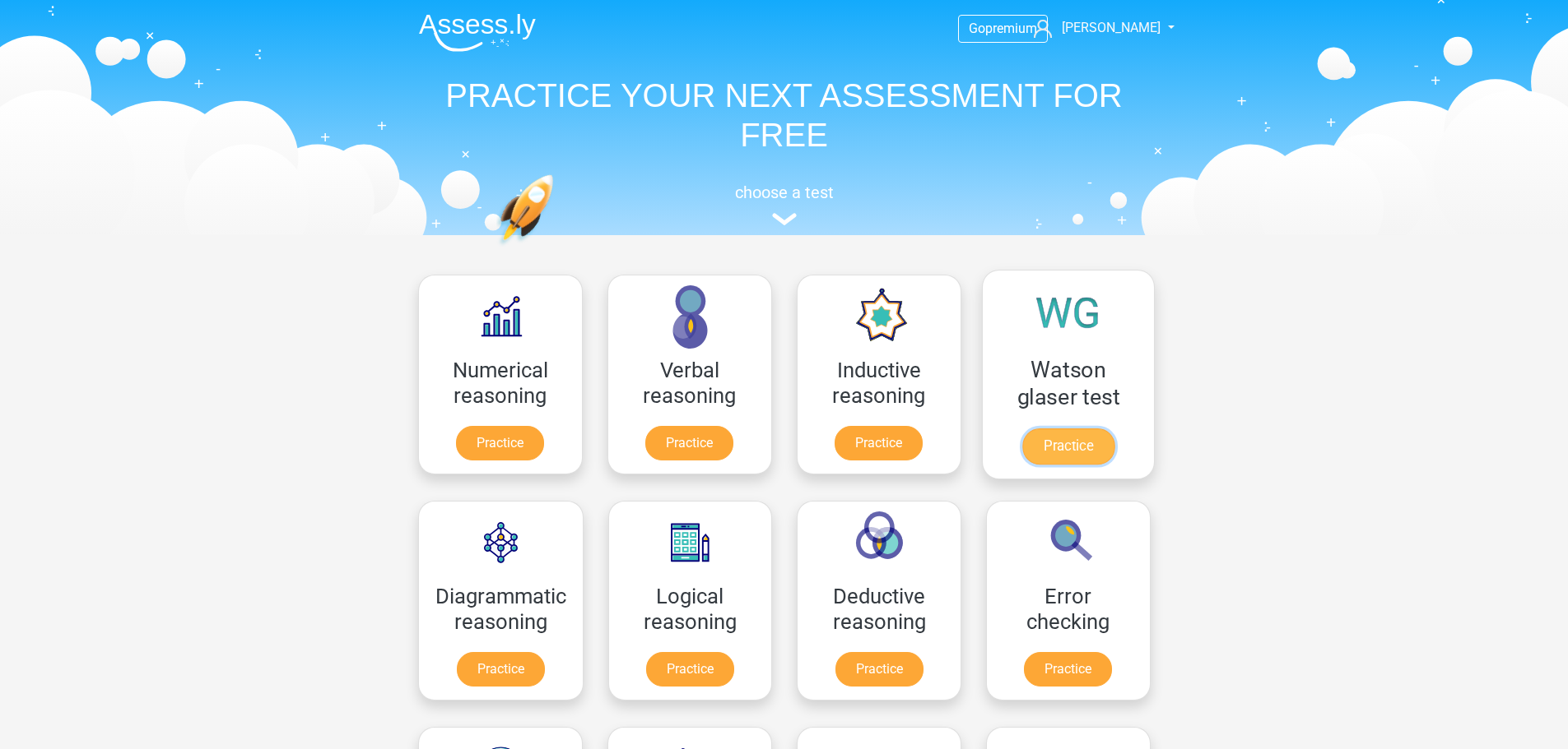
click at [1077, 428] on link "Practice" at bounding box center [1068, 446] width 92 height 36
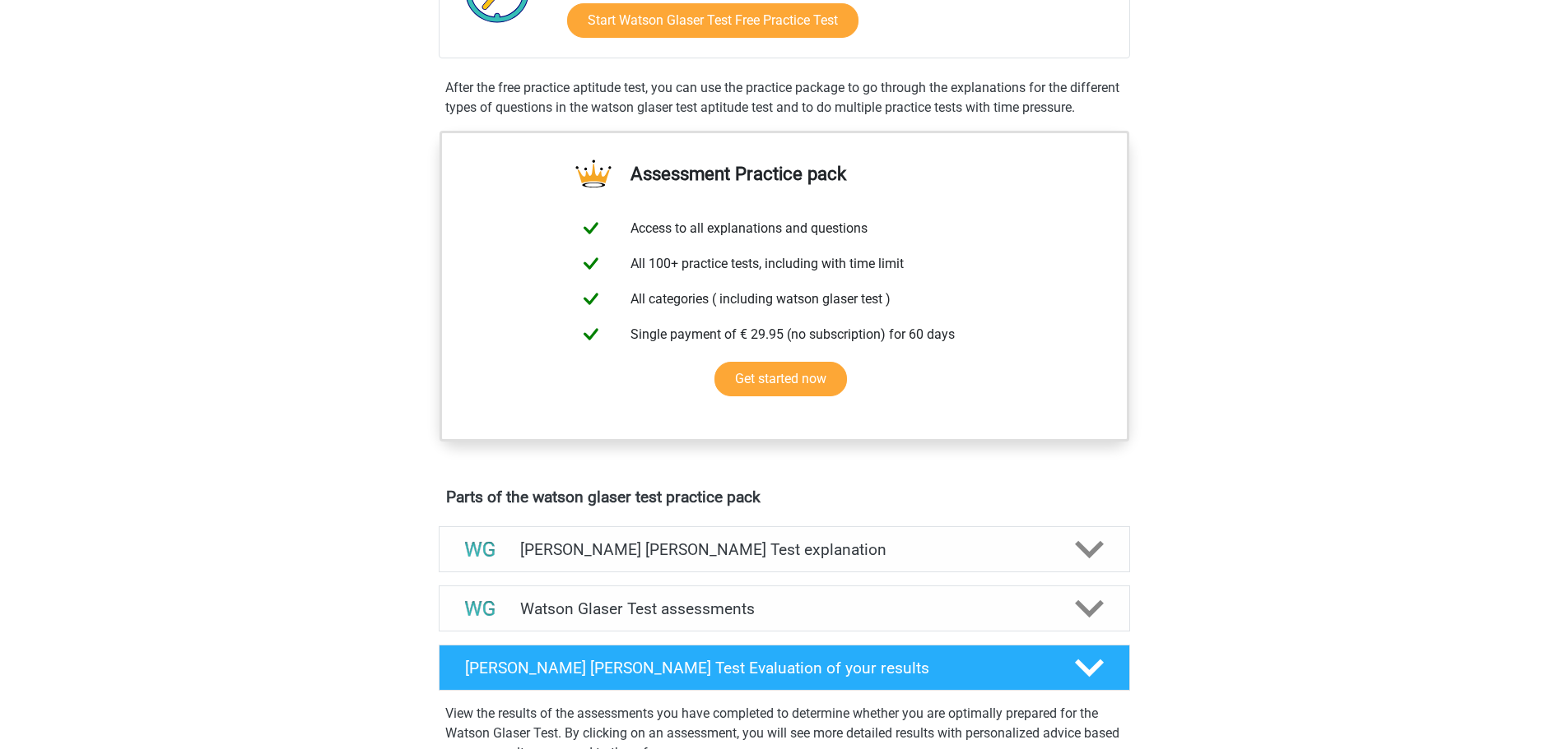
scroll to position [580, 0]
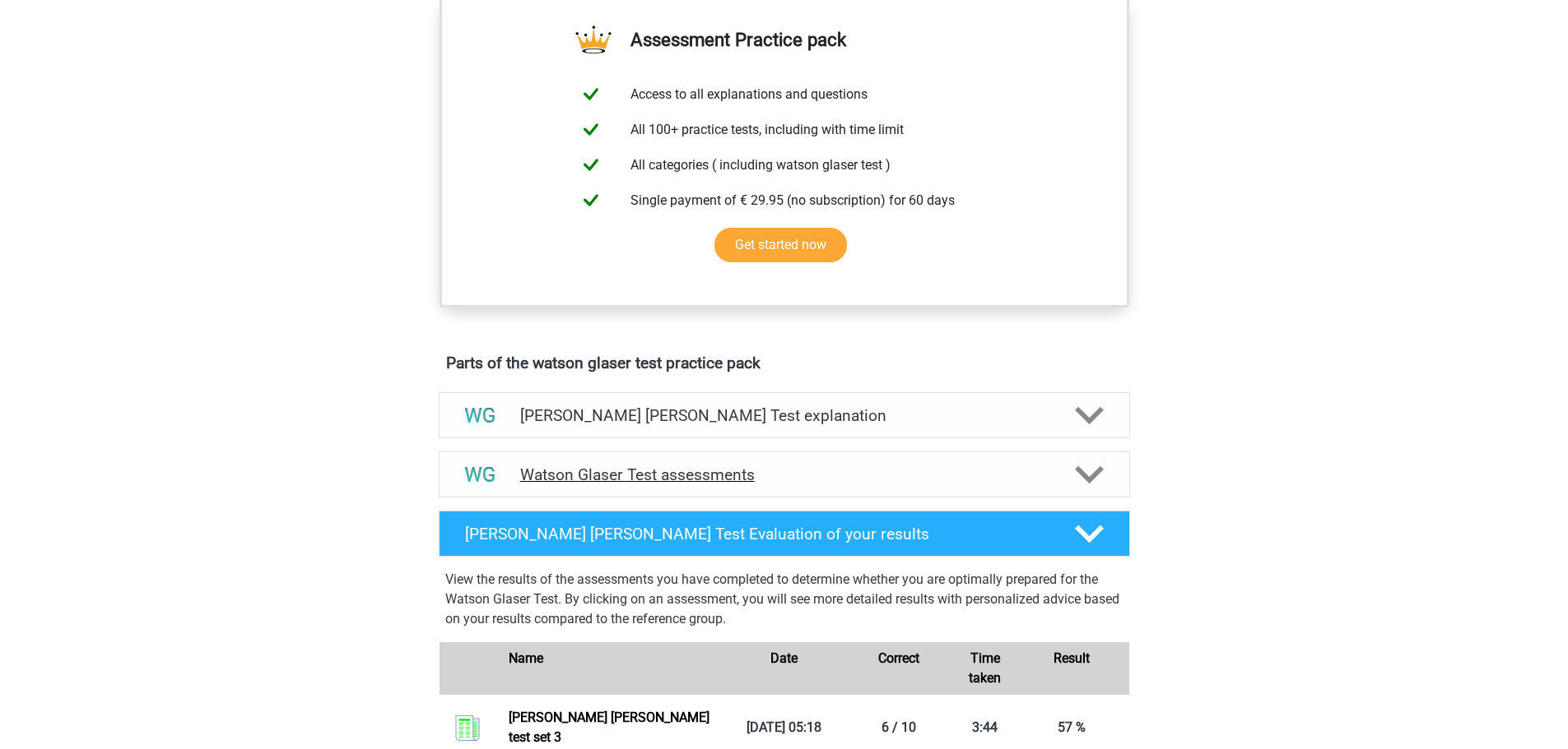
click at [807, 485] on h4 "Watson Glaser Test assessments" at bounding box center [784, 475] width 528 height 19
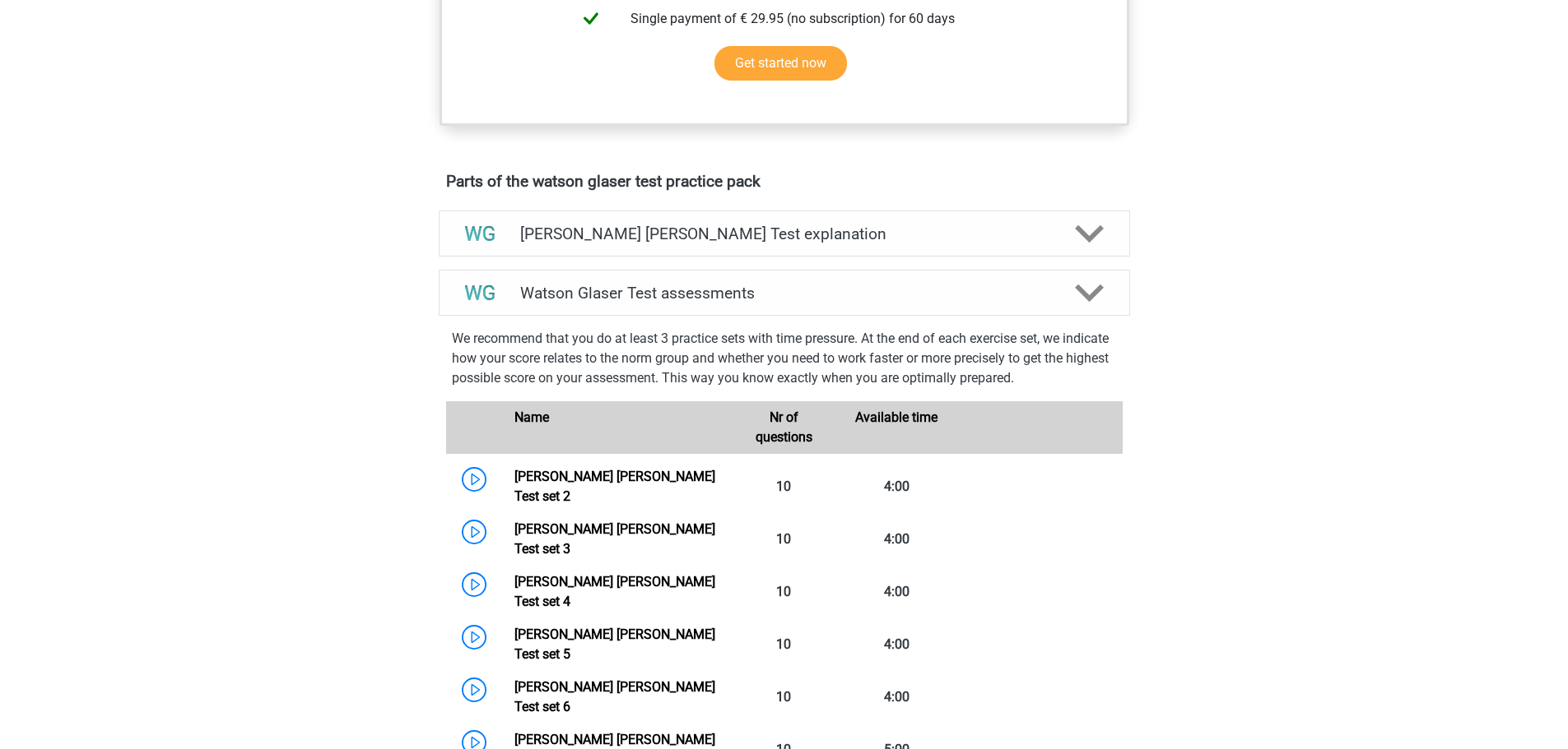
scroll to position [764, 0]
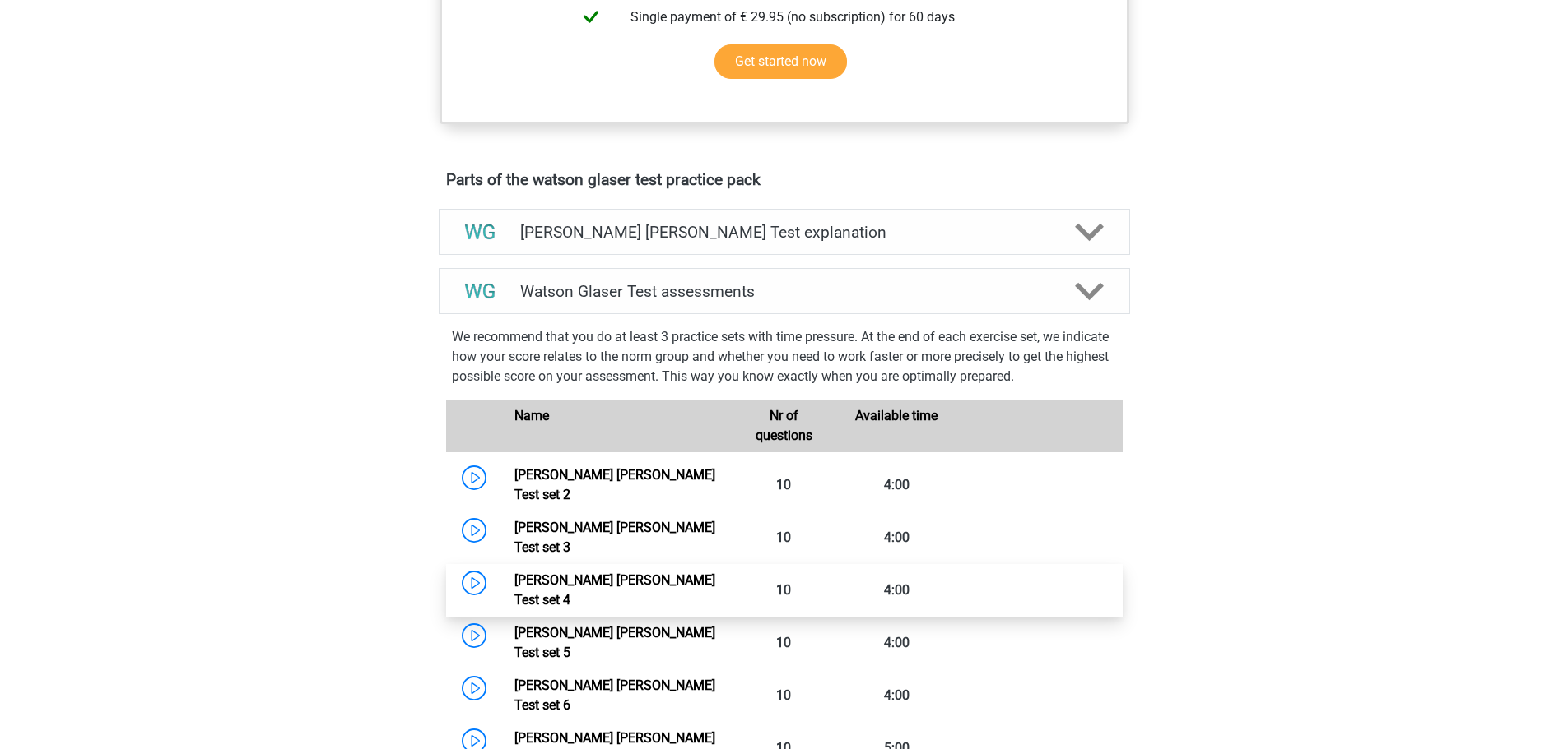
click at [514, 572] on link "[PERSON_NAME] [PERSON_NAME] Test set 4" at bounding box center [615, 589] width 201 height 36
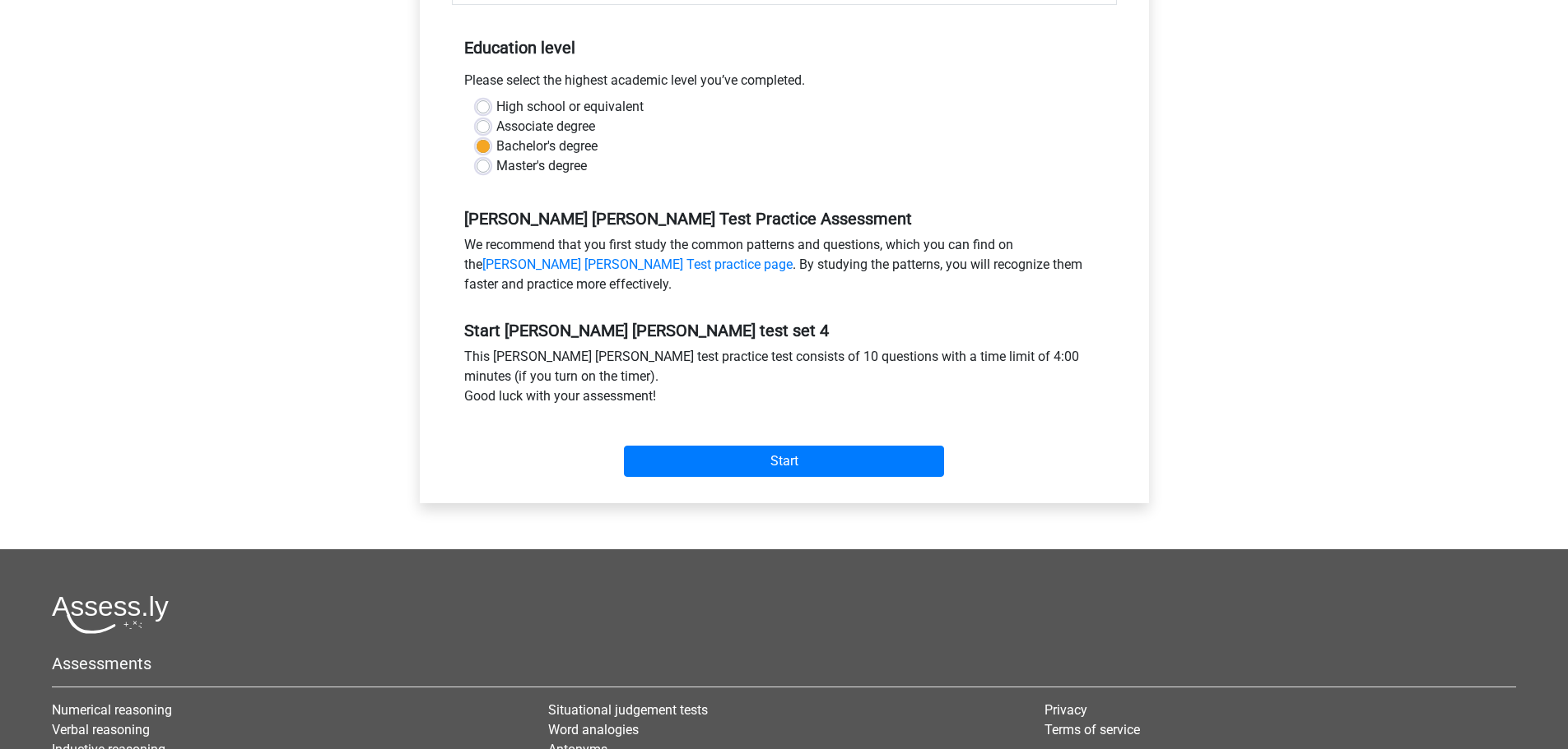
scroll to position [338, 0]
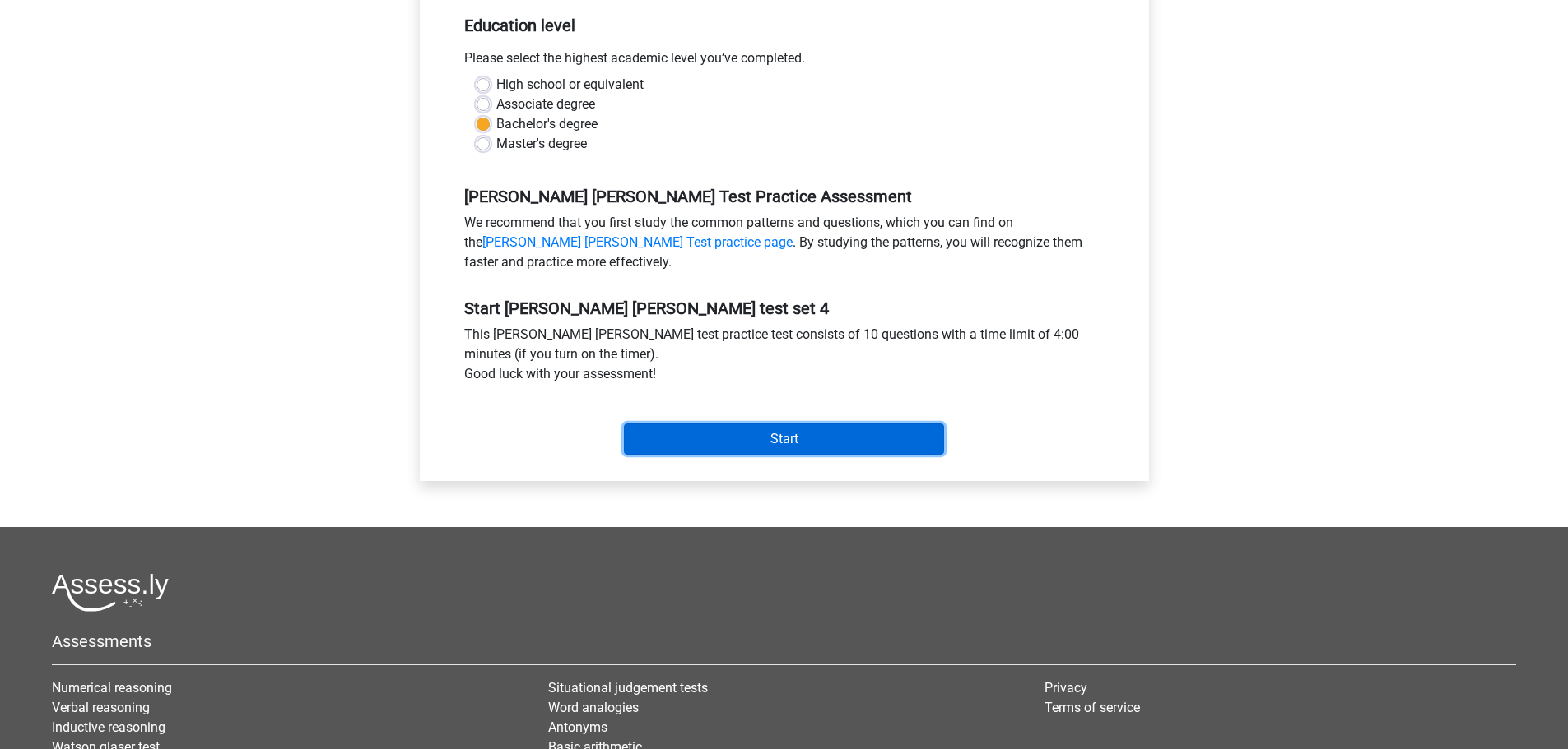
click at [822, 446] on input "Start" at bounding box center [783, 440] width 320 height 31
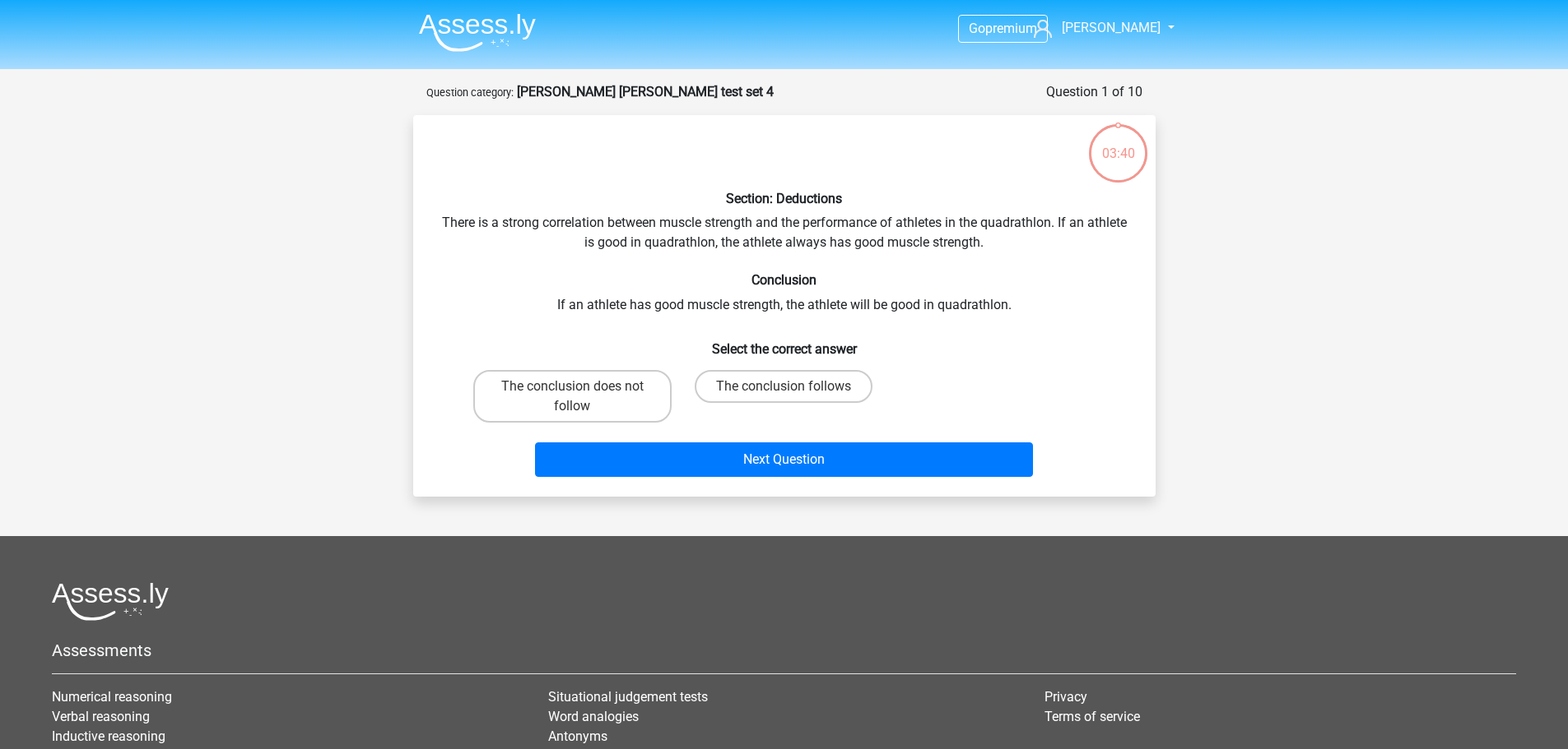
click at [550, 433] on div "Next Question" at bounding box center [784, 456] width 689 height 55
click at [596, 423] on div "The conclusion does not follow" at bounding box center [572, 396] width 212 height 66
click at [583, 378] on label "The conclusion does not follow" at bounding box center [572, 396] width 199 height 53
click at [583, 387] on input "The conclusion does not follow" at bounding box center [578, 392] width 10 height 10
radio input "true"
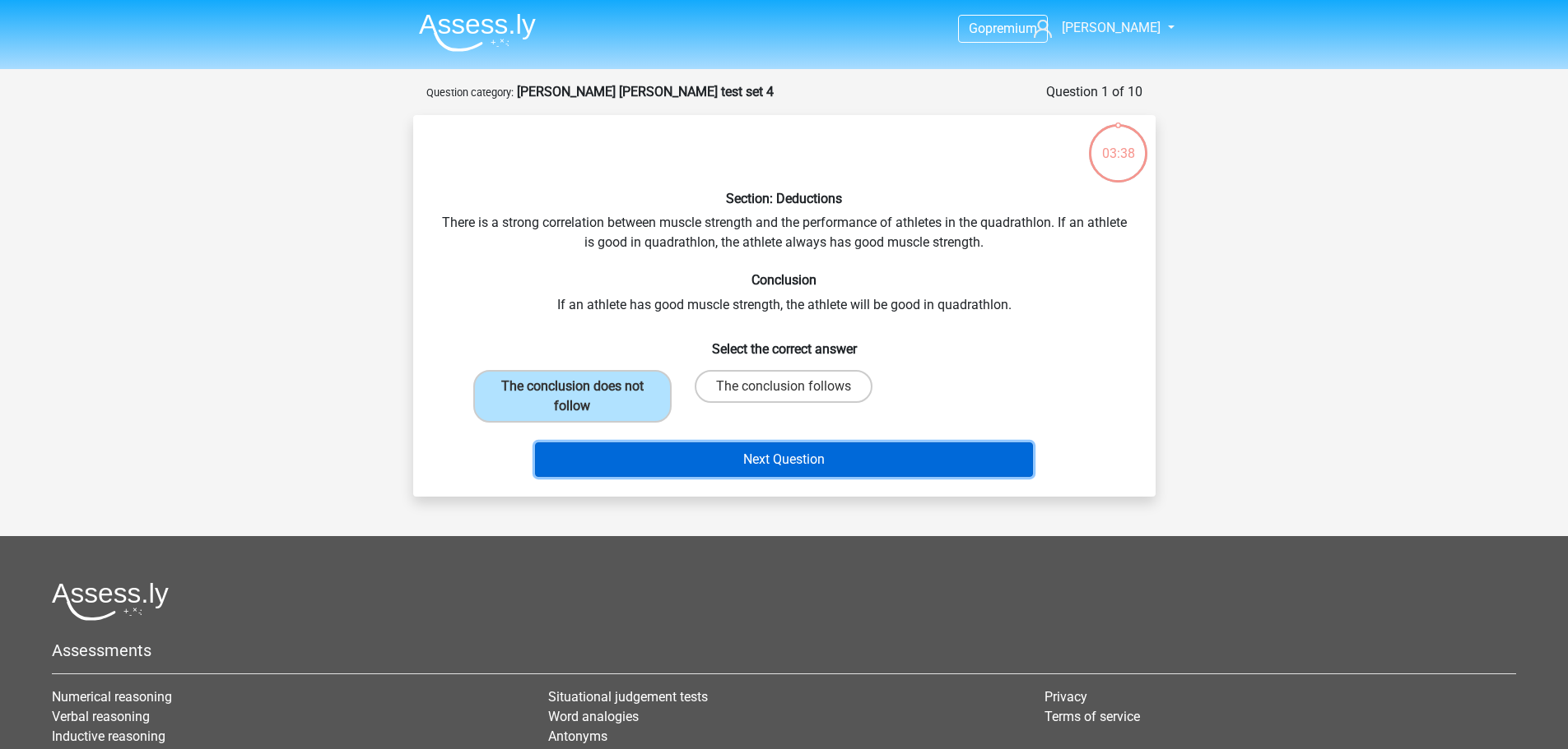
click at [717, 463] on button "Next Question" at bounding box center [784, 460] width 498 height 35
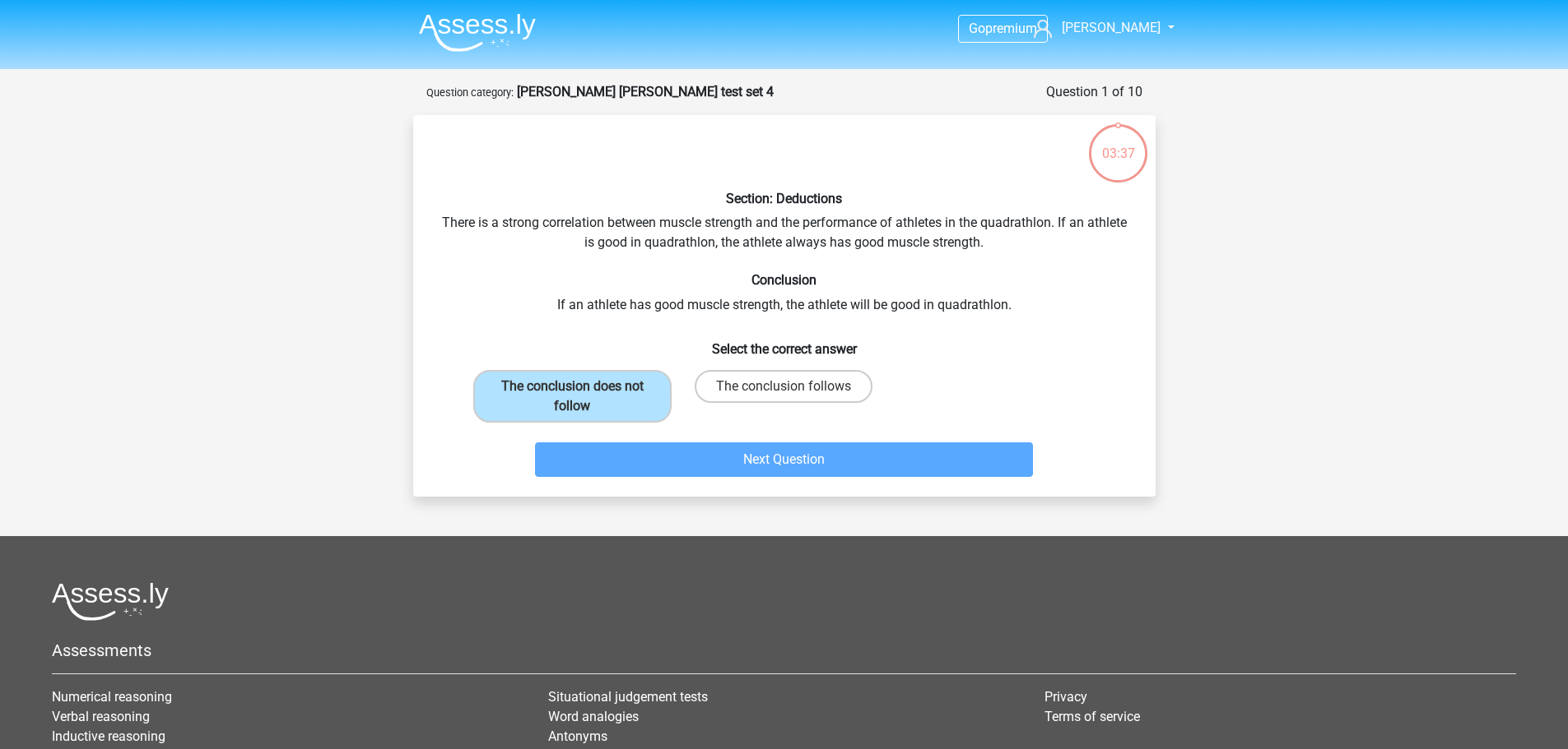
scroll to position [82, 0]
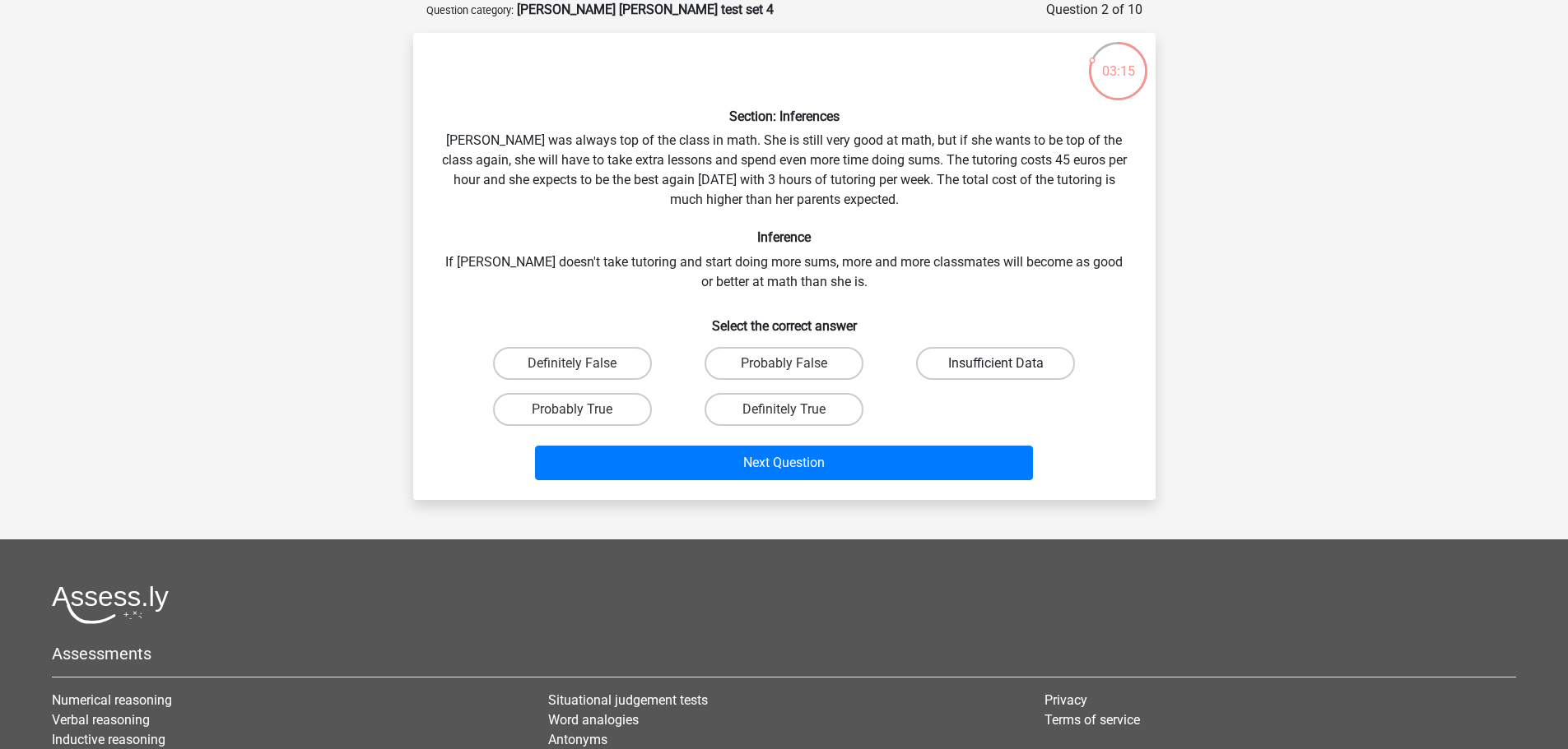
click at [1051, 351] on label "Insufficient Data" at bounding box center [995, 363] width 159 height 33
click at [1007, 363] on input "Insufficient Data" at bounding box center [1001, 368] width 10 height 10
radio input "true"
click at [867, 375] on div "Probably False" at bounding box center [784, 363] width 199 height 33
click at [828, 374] on label "Probably False" at bounding box center [783, 363] width 159 height 33
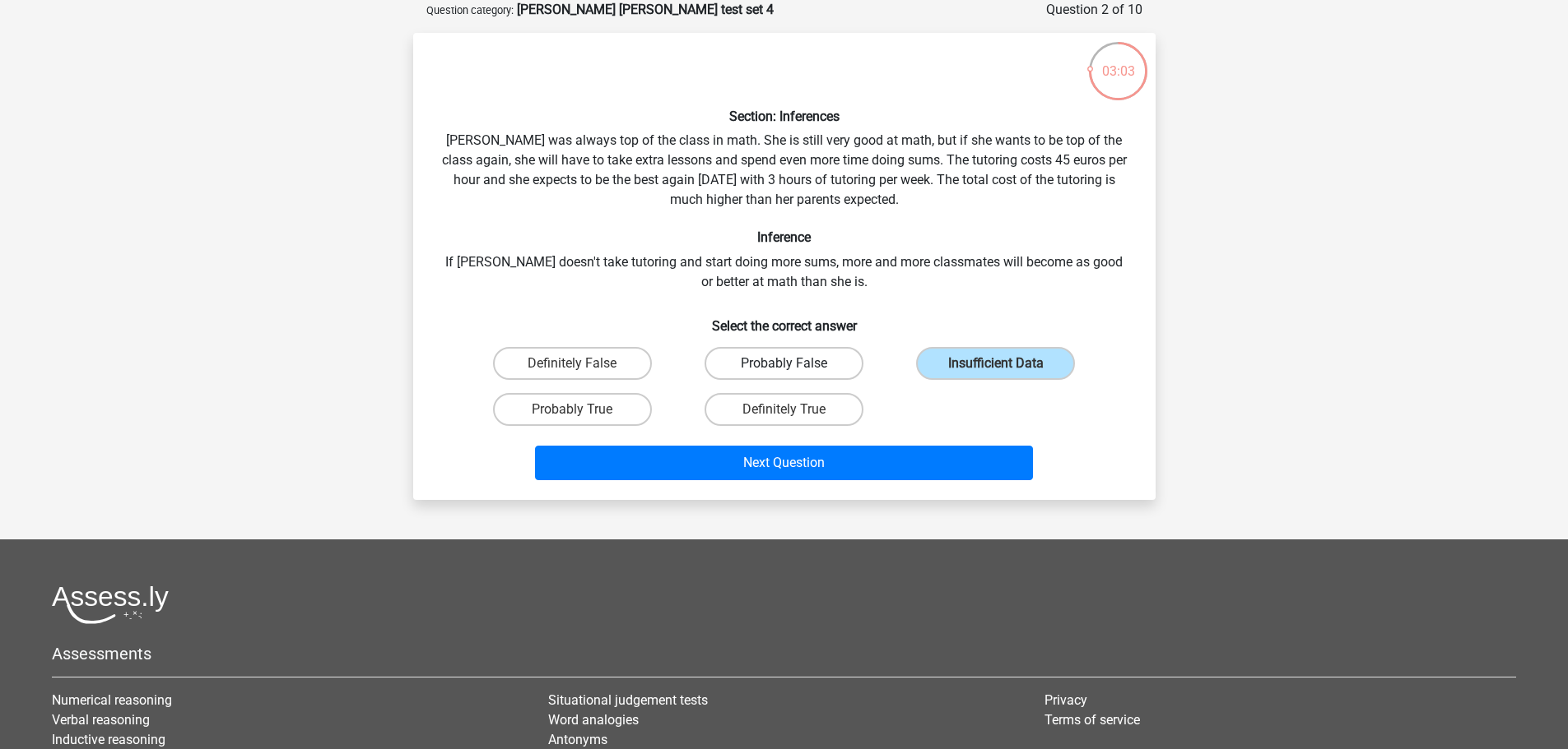
click at [794, 374] on input "Probably False" at bounding box center [788, 368] width 10 height 10
radio input "true"
click at [598, 364] on label "Definitely False" at bounding box center [572, 363] width 159 height 33
click at [583, 364] on input "Definitely False" at bounding box center [578, 368] width 10 height 10
radio input "true"
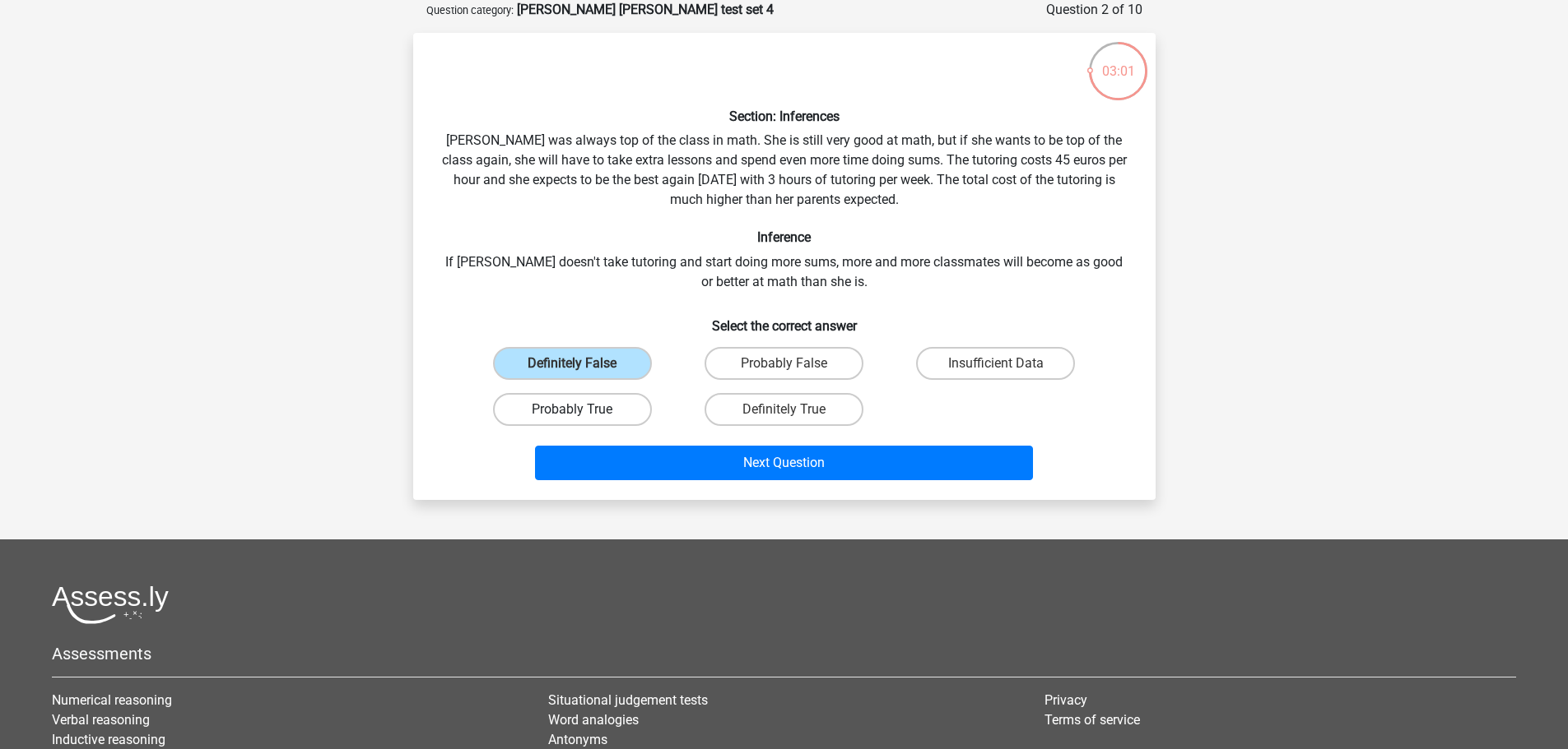
click at [572, 423] on label "Probably True" at bounding box center [572, 410] width 159 height 33
click at [572, 420] on input "Probably True" at bounding box center [578, 415] width 10 height 10
radio input "true"
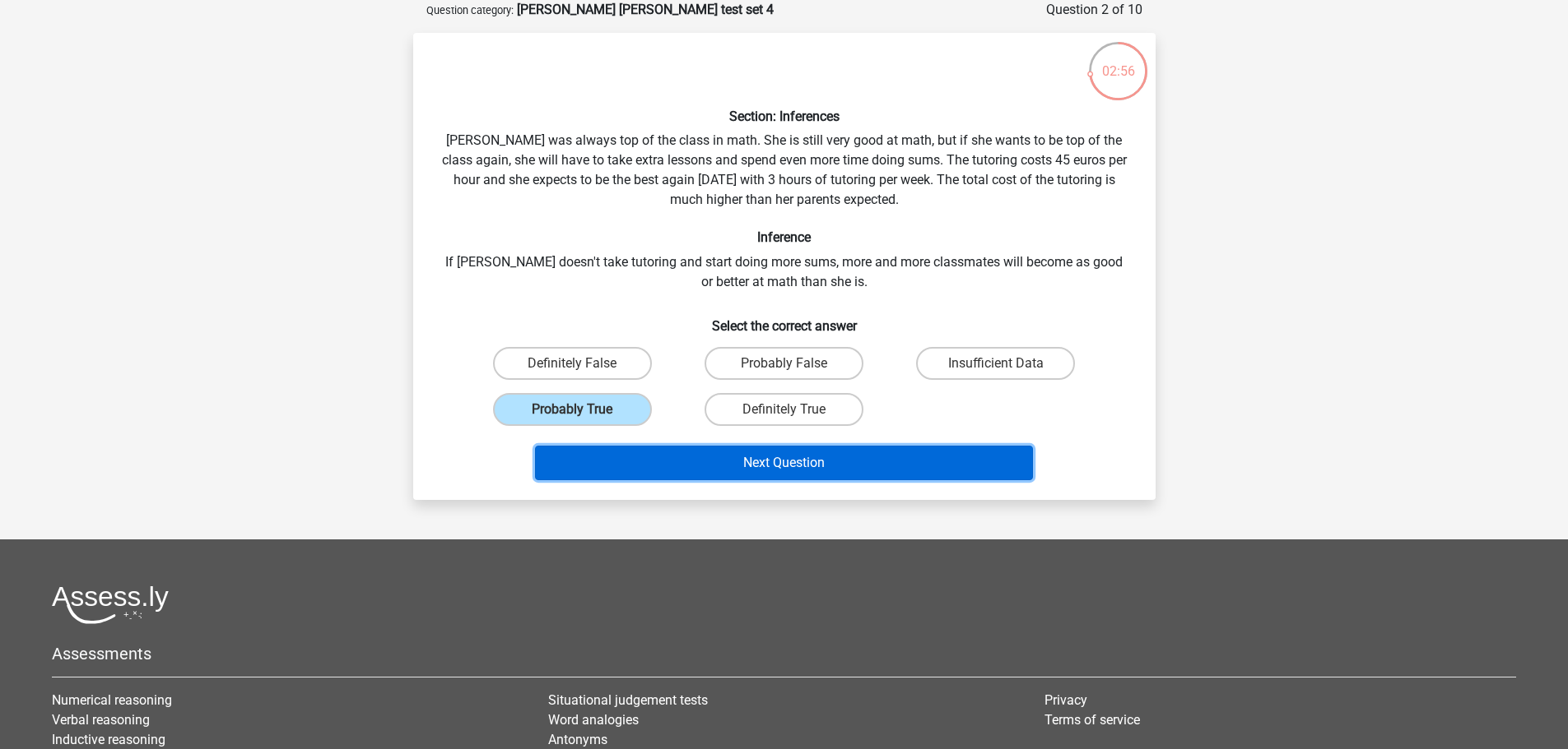
click at [805, 464] on button "Next Question" at bounding box center [784, 463] width 498 height 35
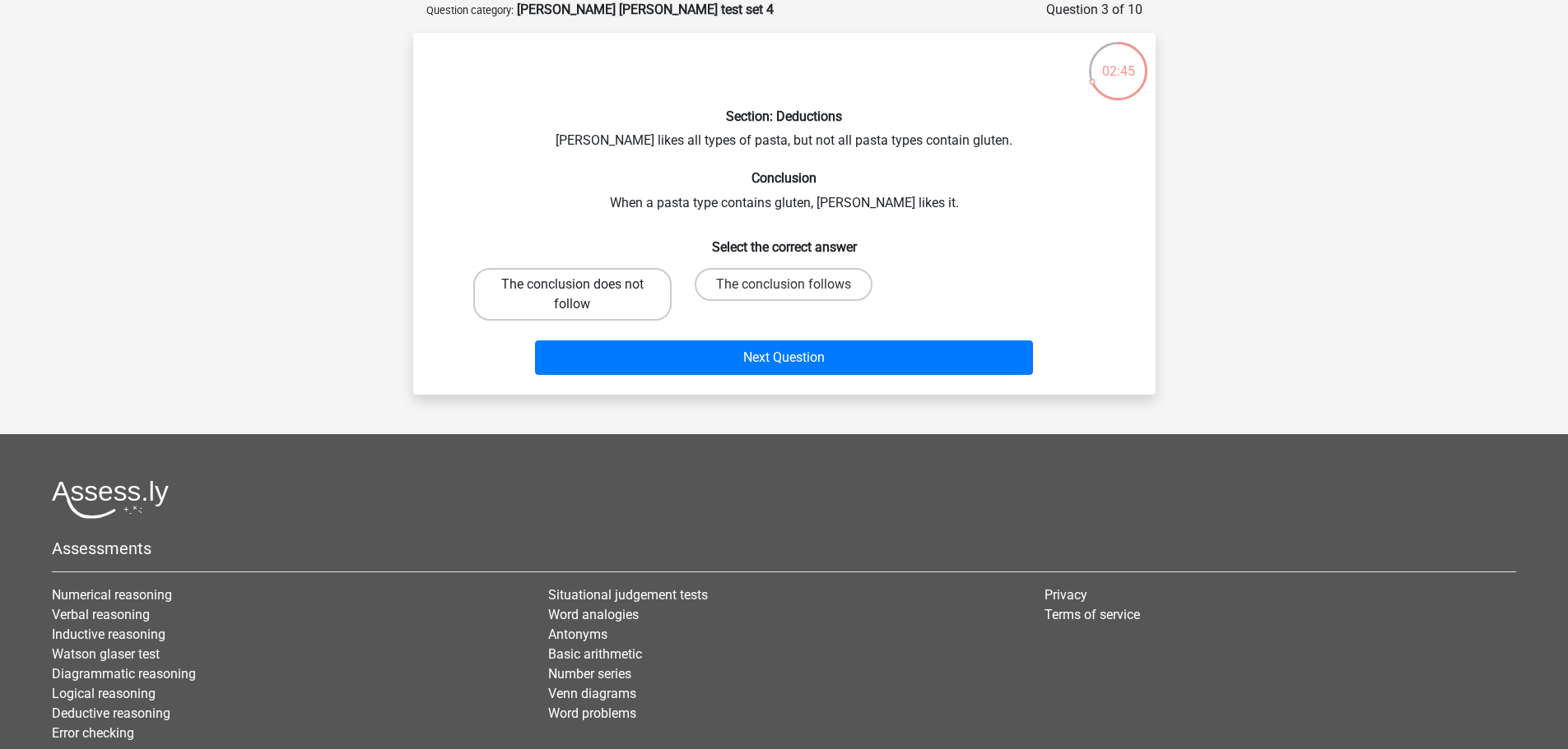
click at [596, 294] on label "The conclusion does not follow" at bounding box center [572, 294] width 199 height 53
click at [583, 294] on input "The conclusion does not follow" at bounding box center [578, 290] width 10 height 10
radio input "true"
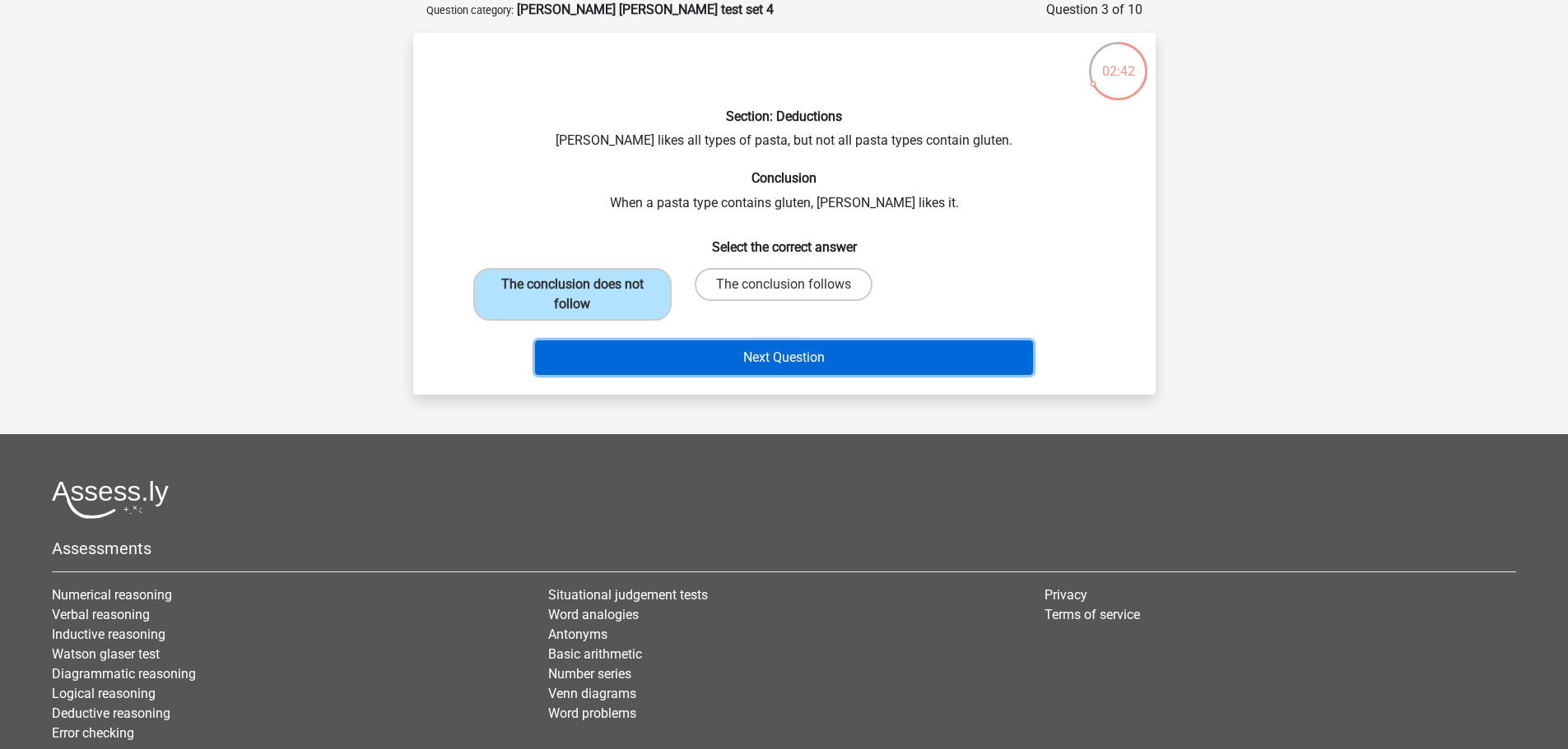
click at [814, 366] on button "Next Question" at bounding box center [784, 358] width 498 height 35
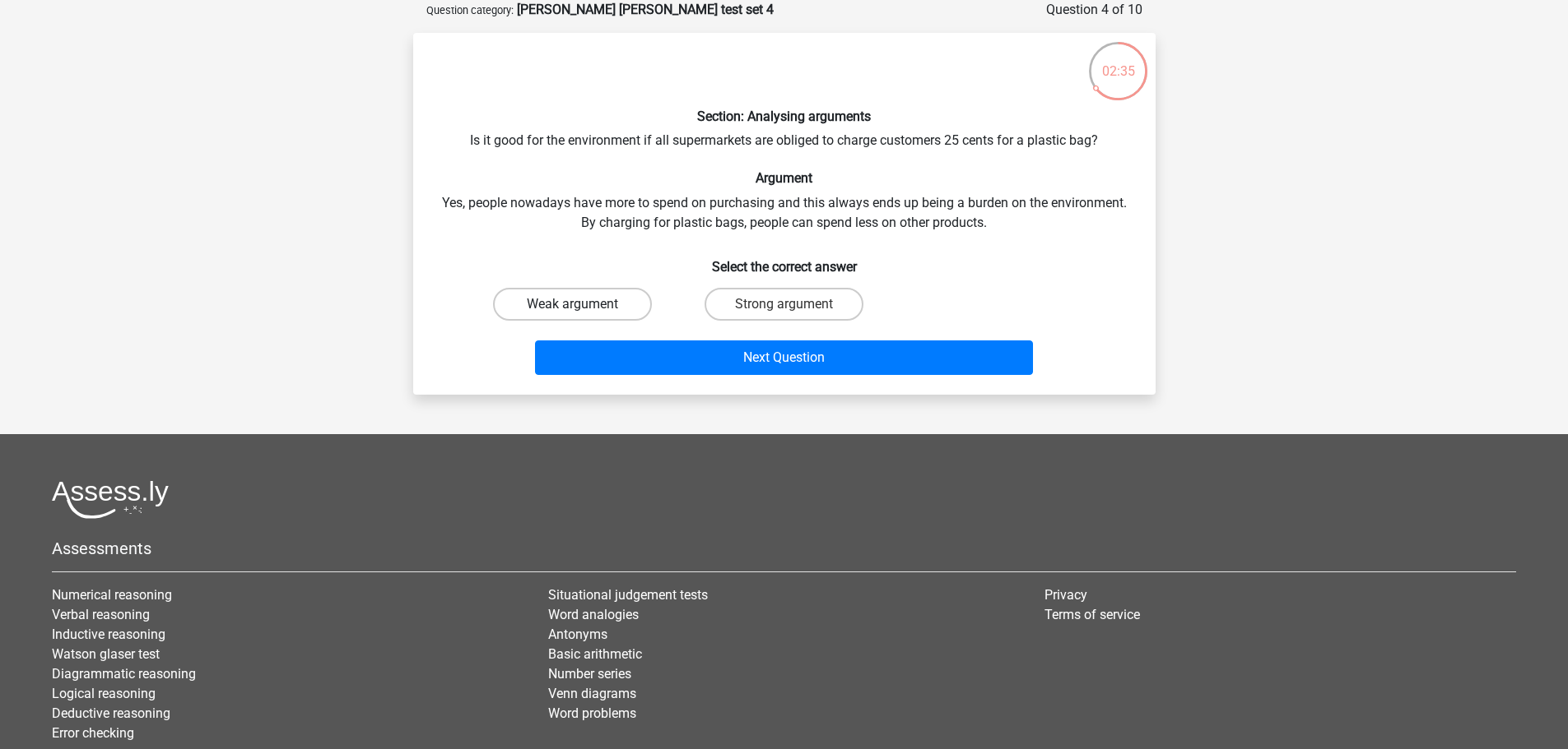
click at [596, 318] on label "Weak argument" at bounding box center [572, 304] width 159 height 33
click at [583, 315] on input "Weak argument" at bounding box center [578, 309] width 10 height 10
radio input "true"
click at [790, 296] on label "Strong argument" at bounding box center [783, 304] width 159 height 33
click at [790, 304] on input "Strong argument" at bounding box center [788, 309] width 10 height 10
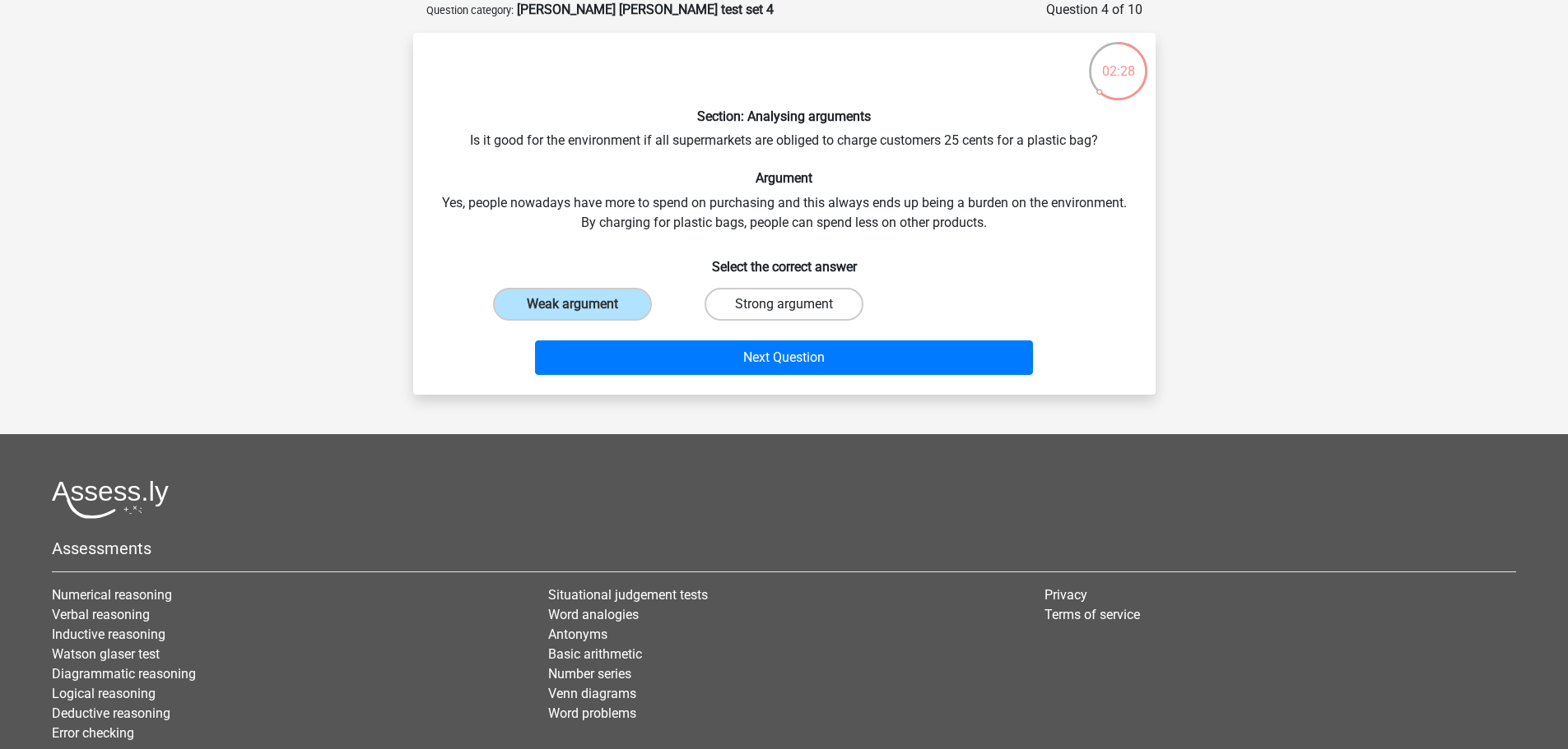
radio input "true"
click at [608, 286] on div "Weak argument" at bounding box center [572, 304] width 212 height 46
click at [594, 283] on div "Weak argument" at bounding box center [572, 304] width 212 height 46
click at [604, 293] on label "Weak argument" at bounding box center [572, 304] width 159 height 33
click at [583, 304] on input "Weak argument" at bounding box center [578, 309] width 10 height 10
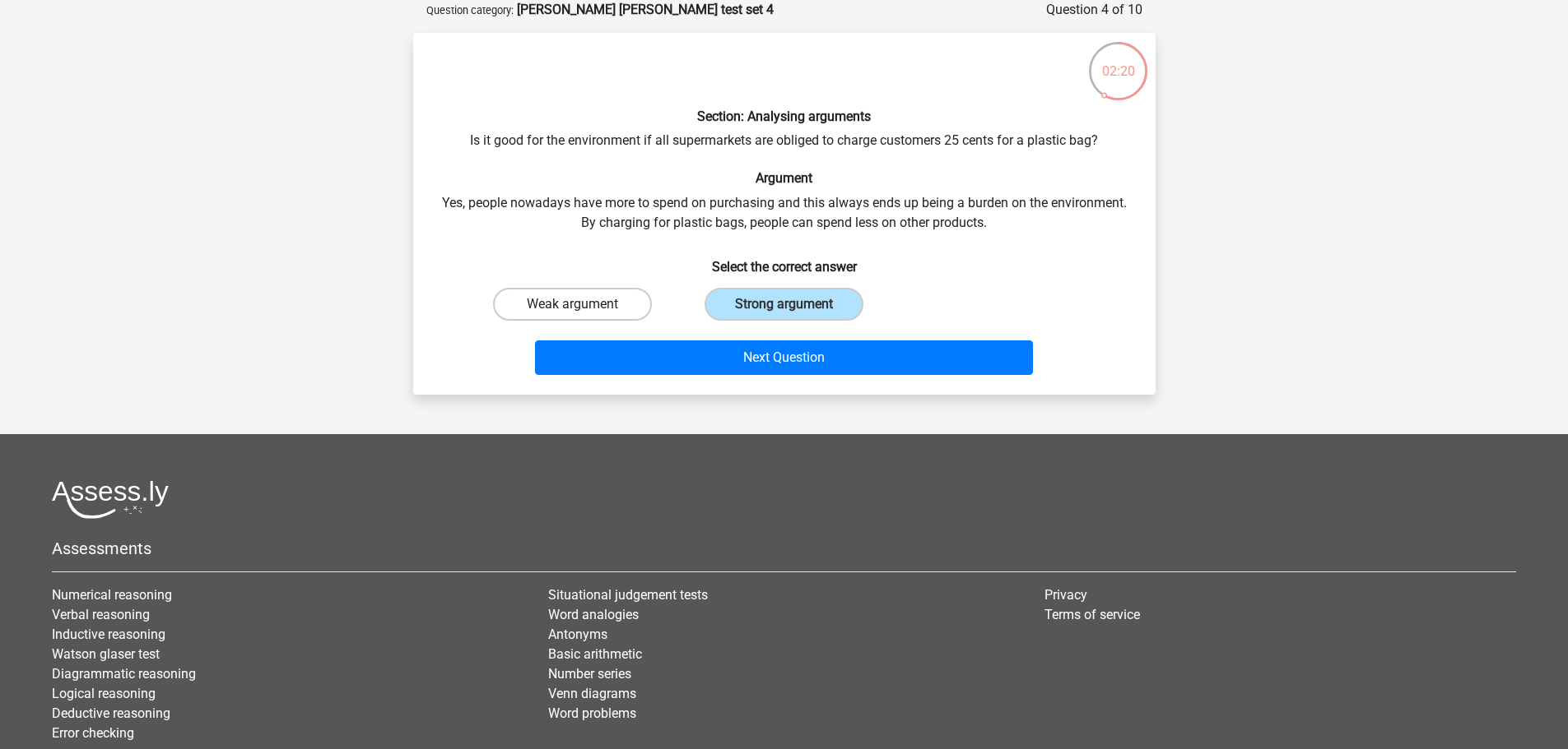
radio input "true"
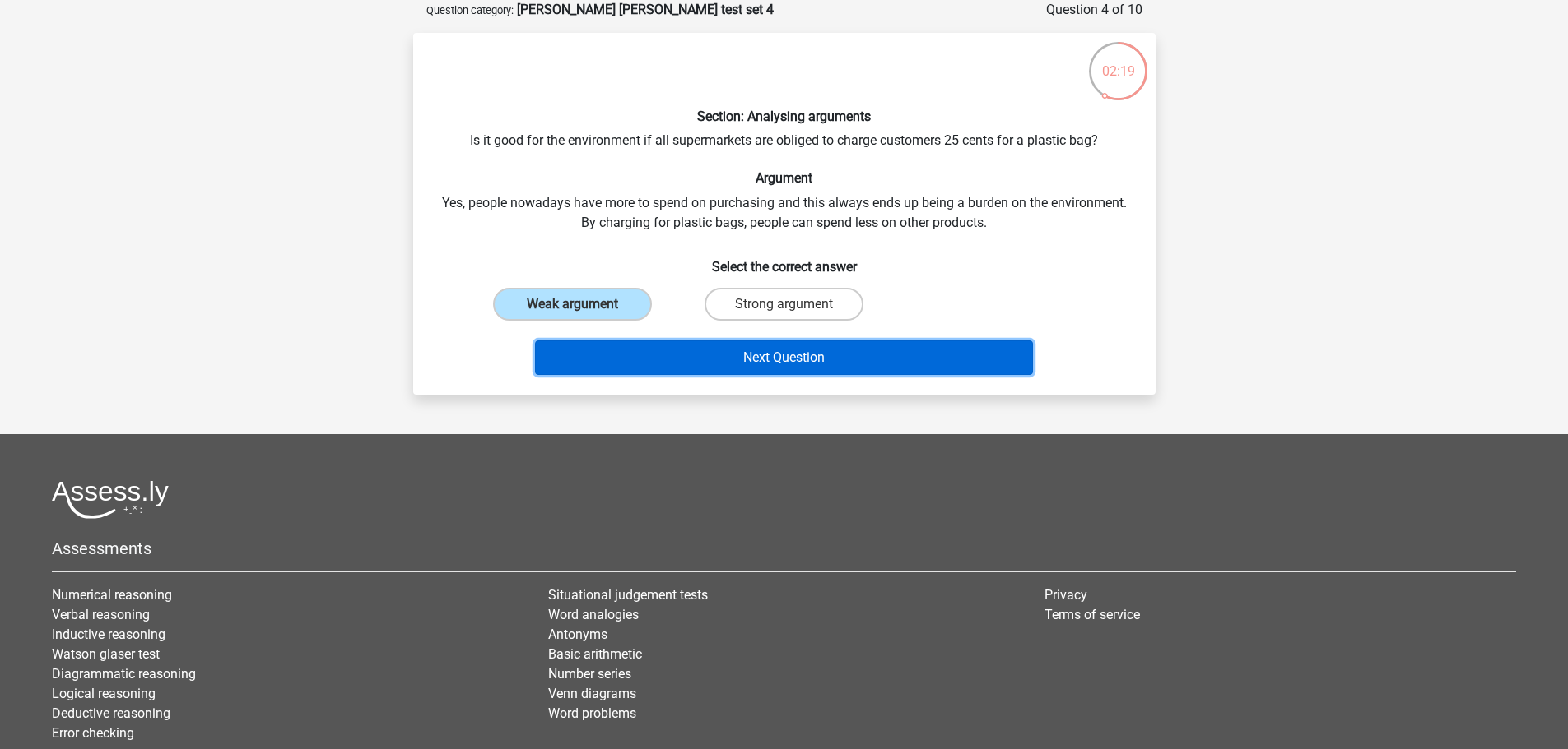
click at [676, 349] on button "Next Question" at bounding box center [784, 358] width 498 height 35
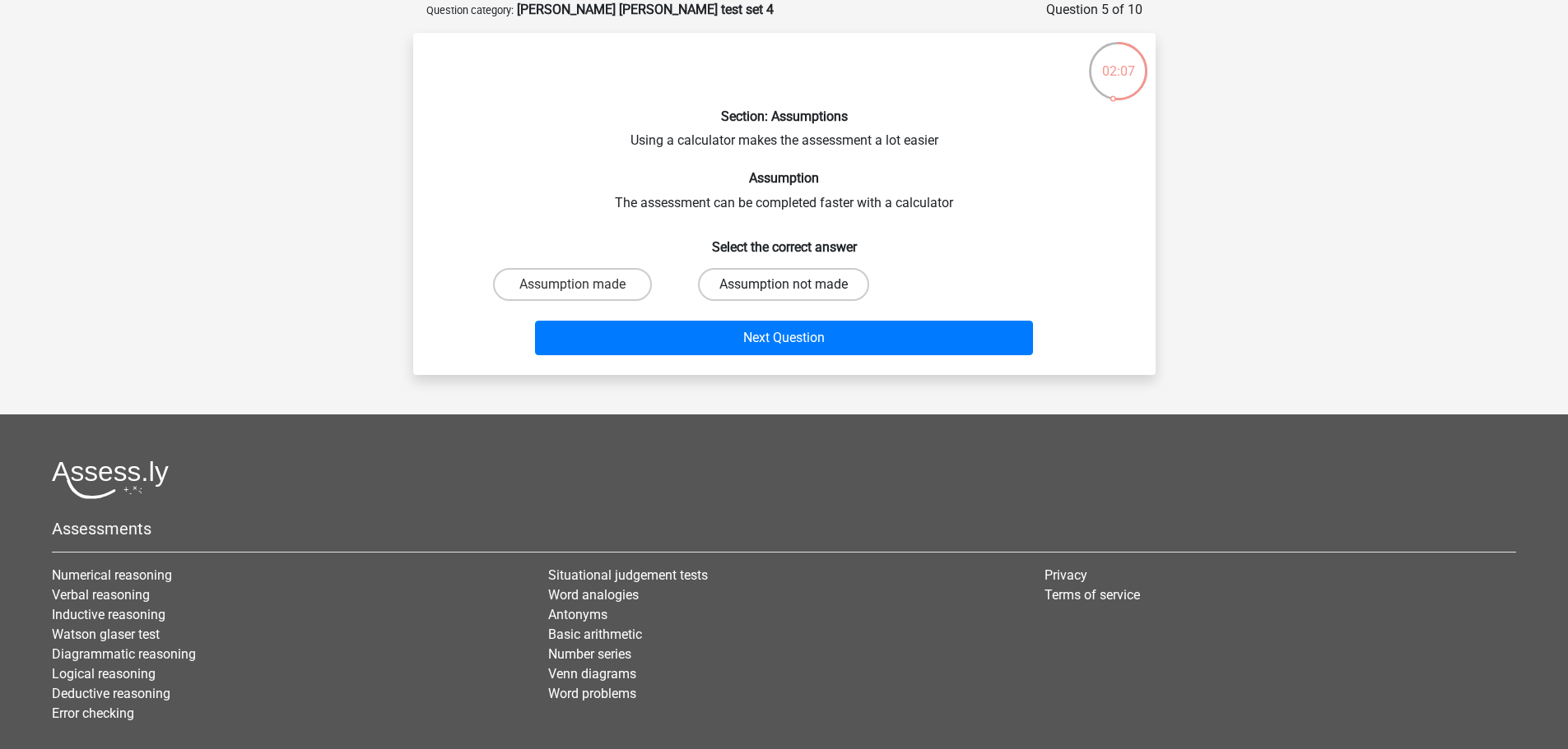
click at [841, 296] on label "Assumption not made" at bounding box center [783, 284] width 171 height 33
click at [794, 296] on input "Assumption not made" at bounding box center [788, 290] width 10 height 10
radio input "true"
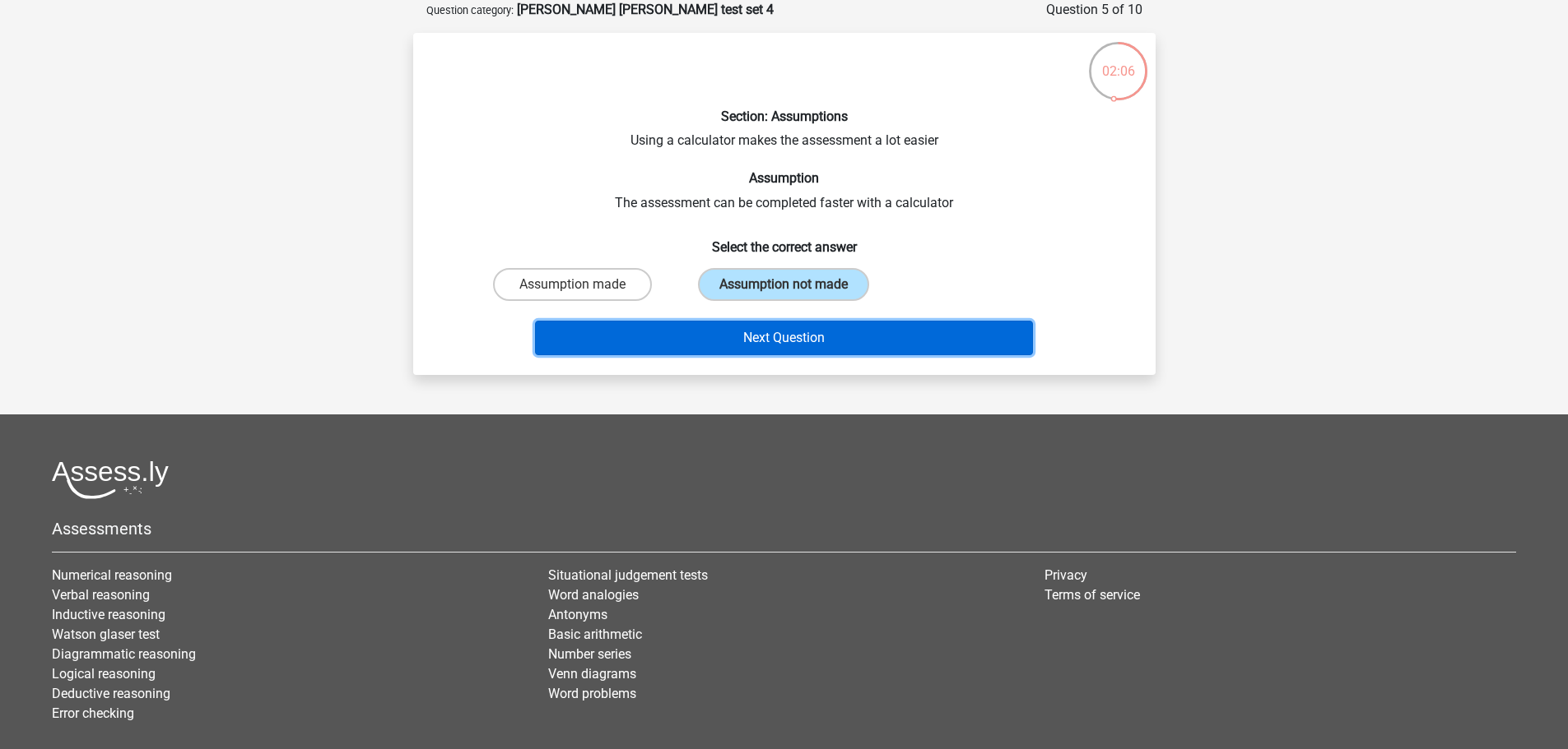
click at [769, 342] on button "Next Question" at bounding box center [784, 338] width 498 height 35
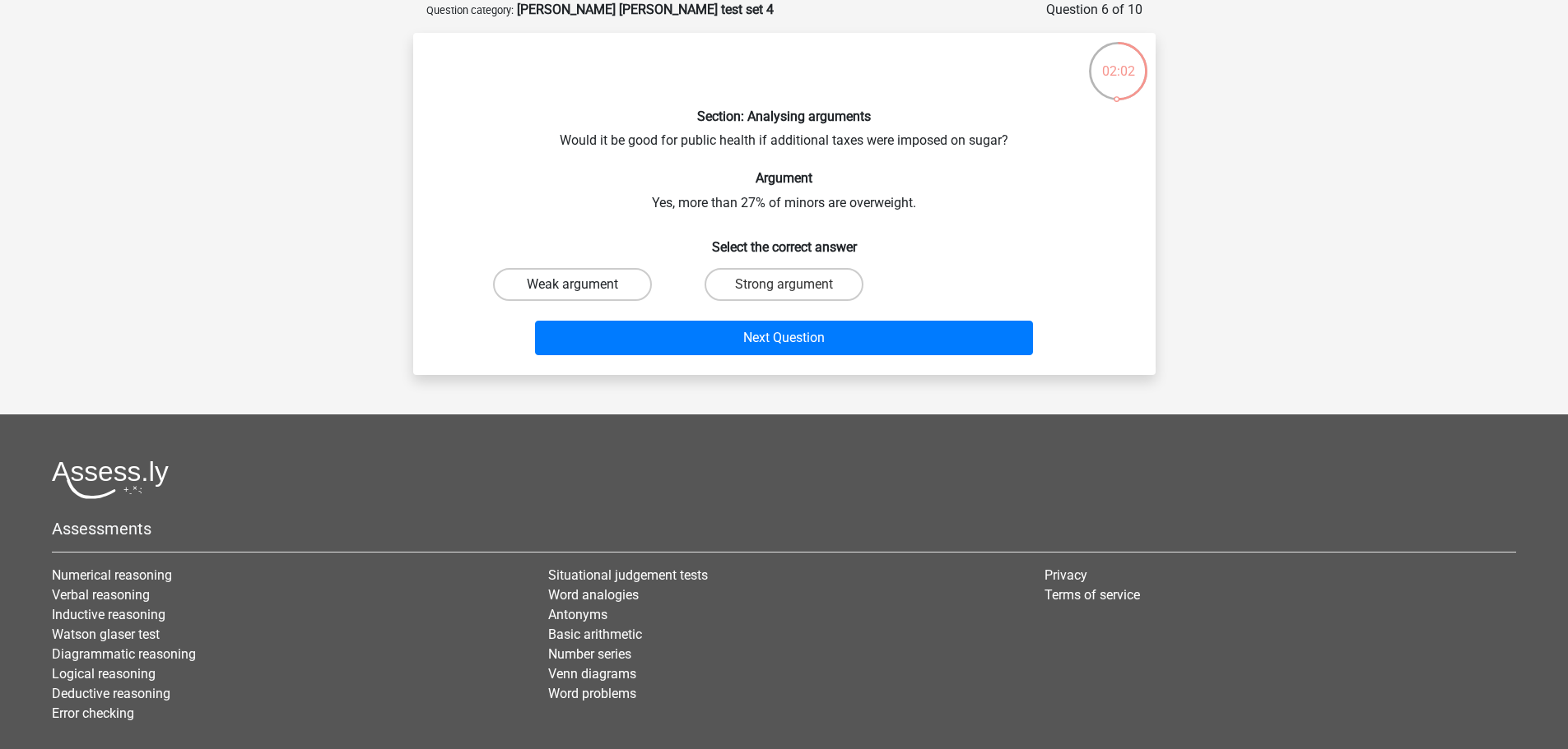
click at [594, 286] on label "Weak argument" at bounding box center [572, 284] width 159 height 33
click at [583, 286] on input "Weak argument" at bounding box center [578, 290] width 10 height 10
radio input "true"
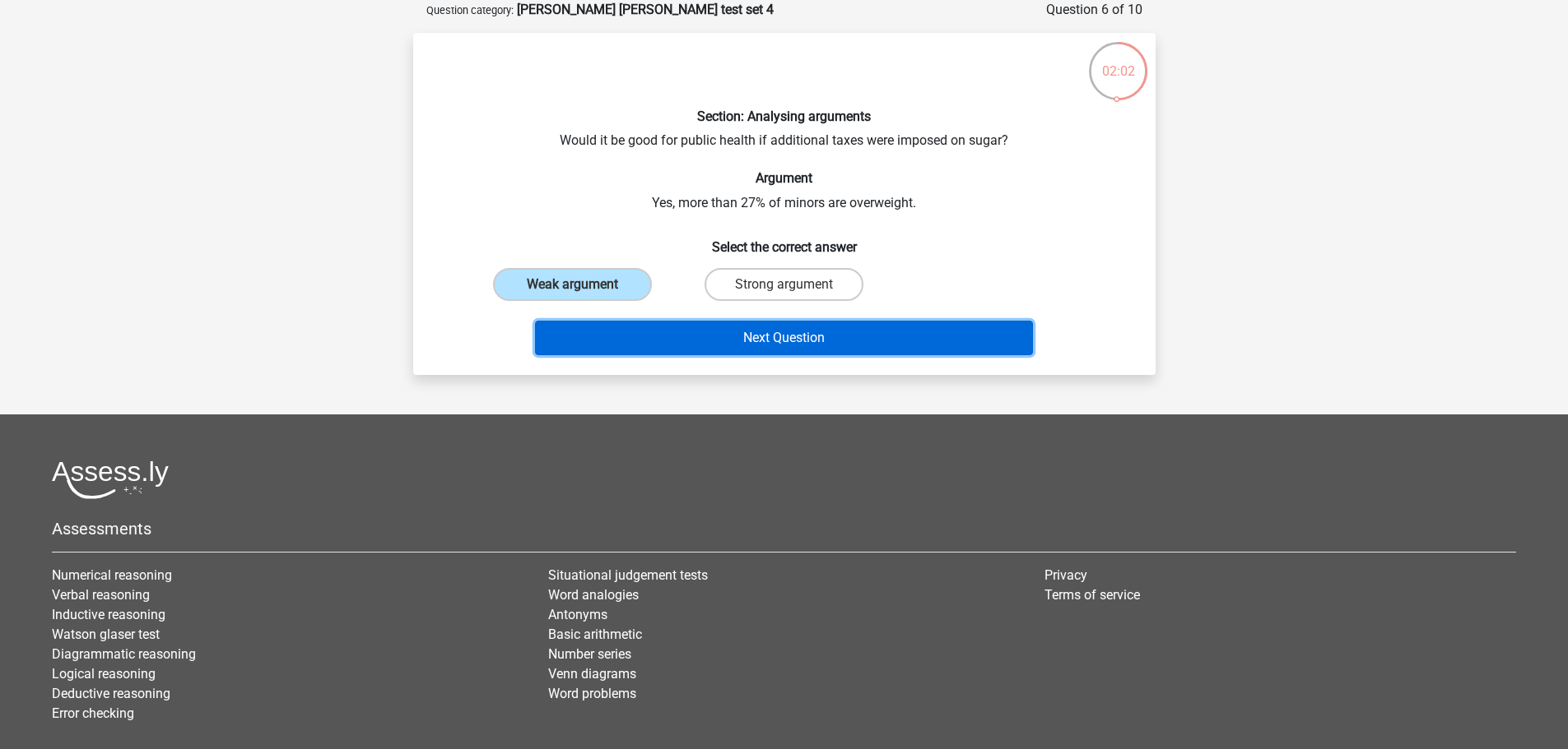
click at [716, 344] on button "Next Question" at bounding box center [784, 338] width 498 height 35
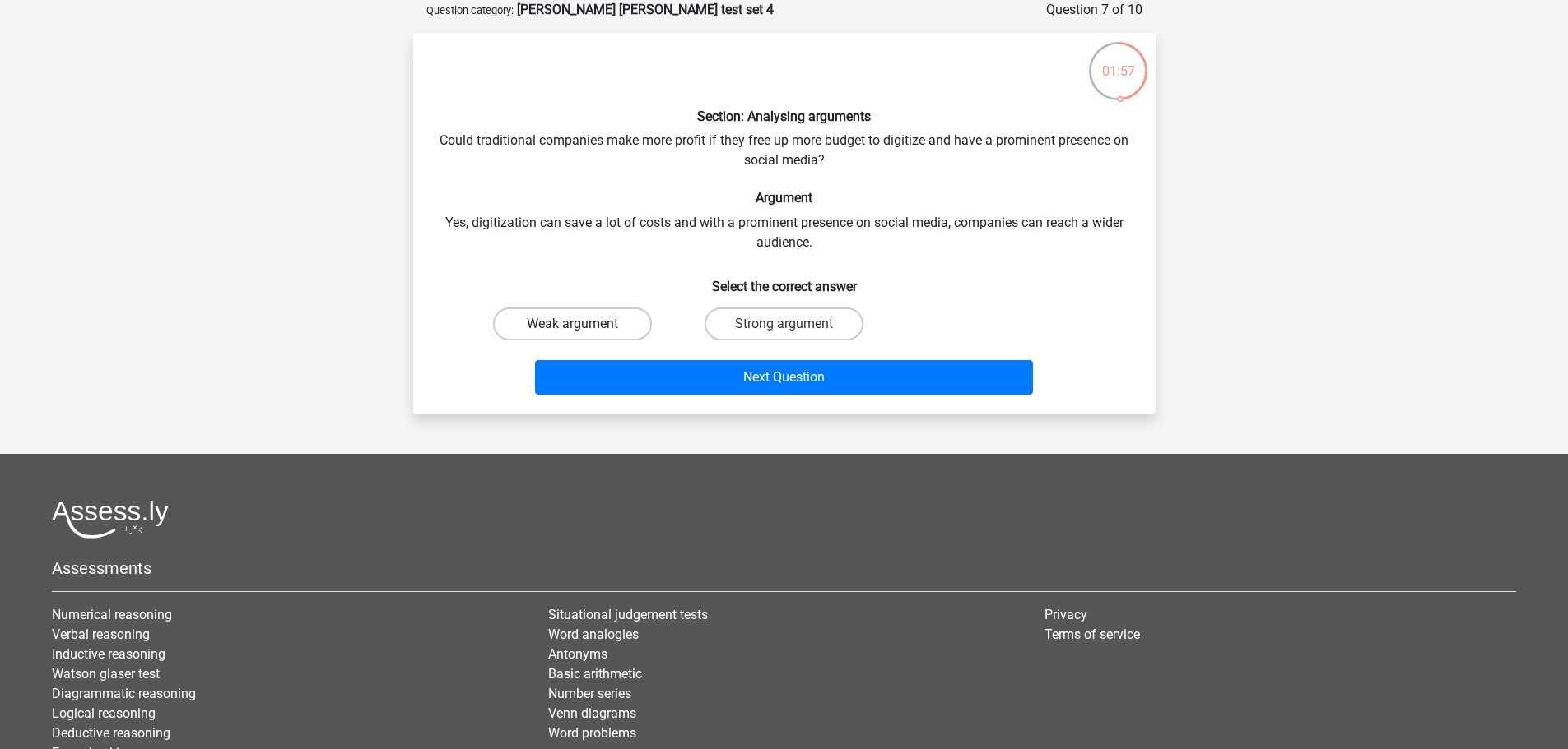
click at [624, 320] on label "Weak argument" at bounding box center [572, 324] width 159 height 33
click at [583, 324] on input "Weak argument" at bounding box center [578, 329] width 10 height 10
radio input "true"
click at [769, 322] on label "Strong argument" at bounding box center [783, 324] width 159 height 33
click at [783, 324] on input "Strong argument" at bounding box center [788, 329] width 10 height 10
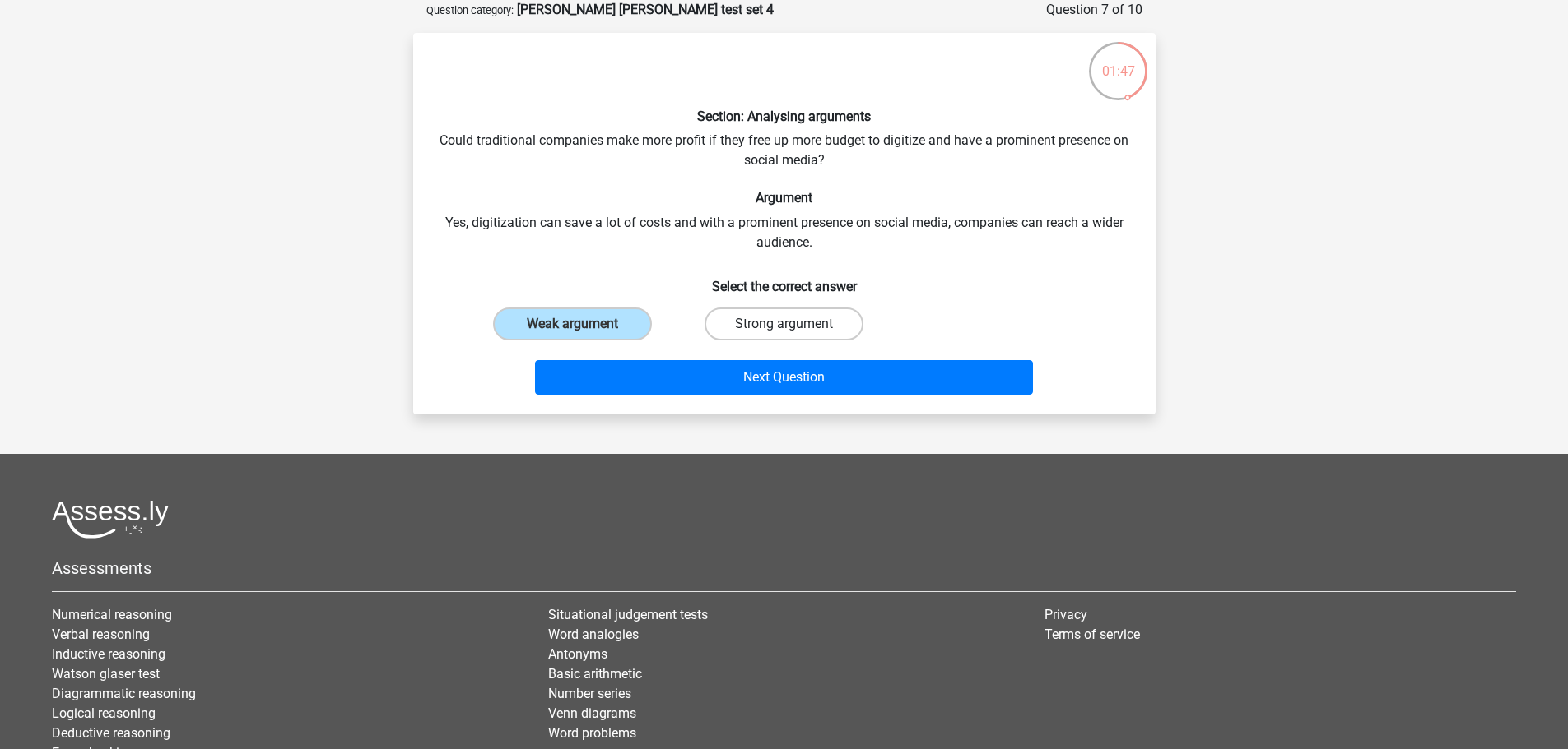
radio input "true"
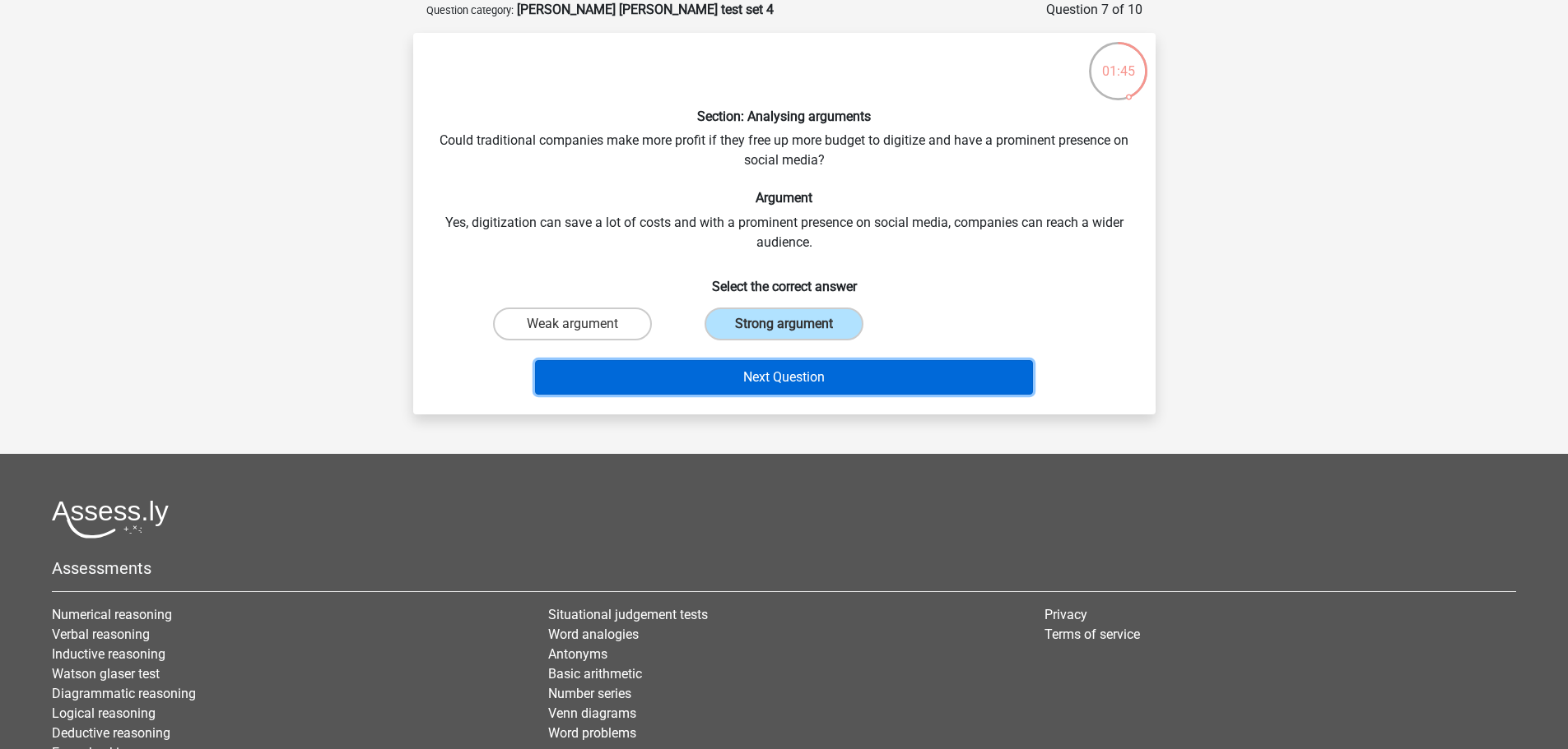
click at [794, 370] on button "Next Question" at bounding box center [784, 378] width 498 height 35
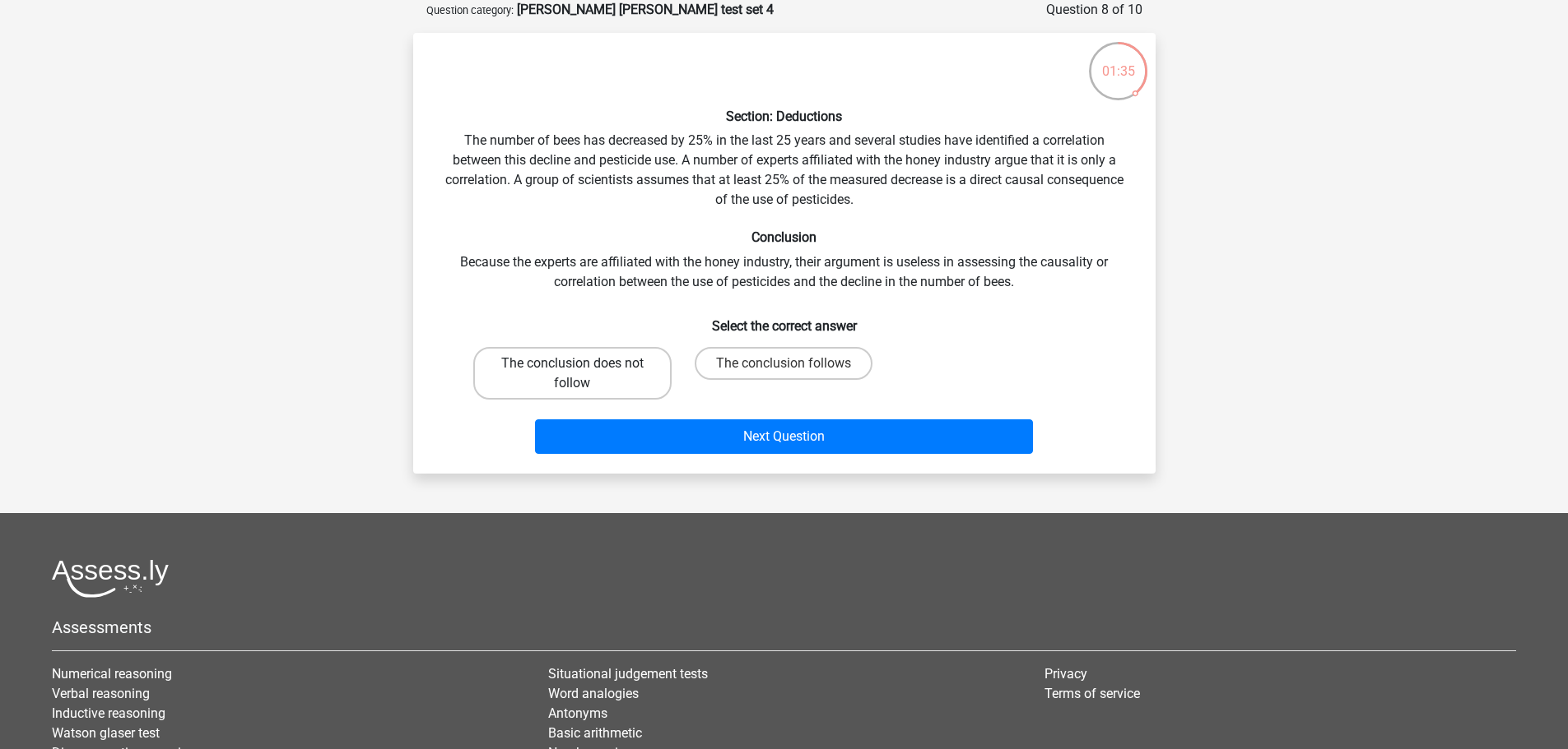
click at [580, 380] on label "The conclusion does not follow" at bounding box center [572, 373] width 199 height 53
click at [580, 374] on input "The conclusion does not follow" at bounding box center [578, 368] width 10 height 10
radio input "true"
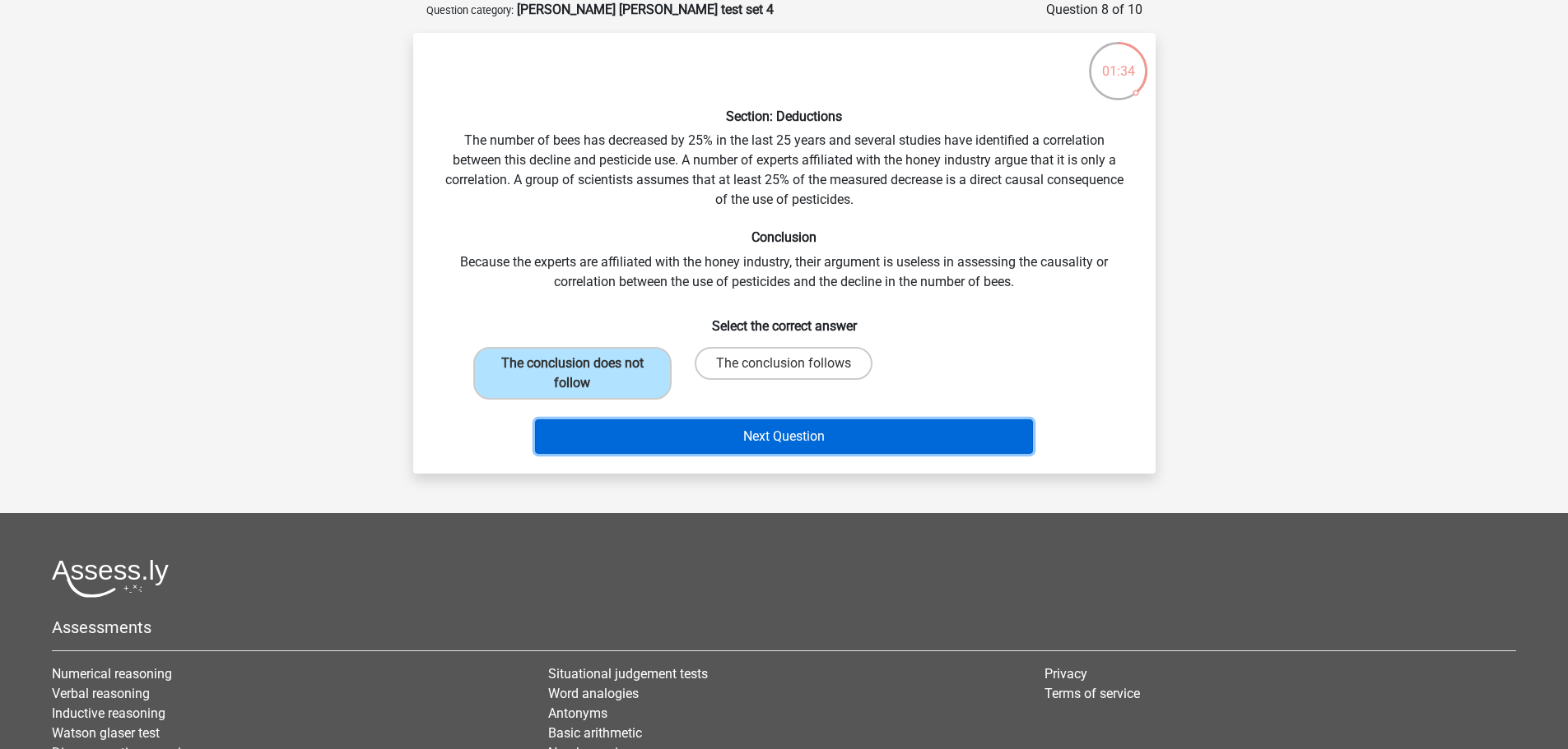
click at [788, 426] on button "Next Question" at bounding box center [784, 437] width 498 height 35
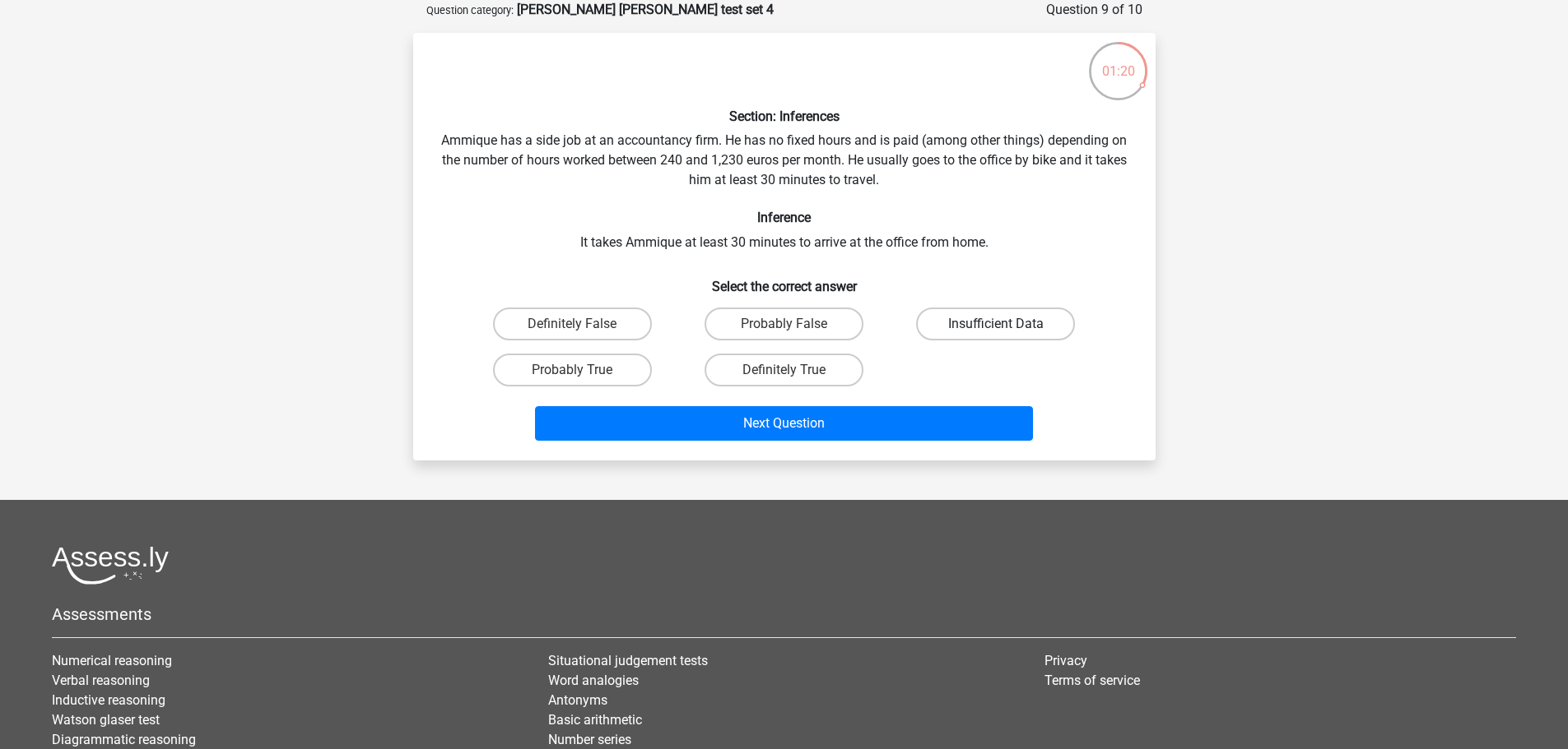
click at [956, 332] on label "Insufficient Data" at bounding box center [995, 324] width 159 height 33
click at [996, 332] on input "Insufficient Data" at bounding box center [1001, 329] width 10 height 10
radio input "true"
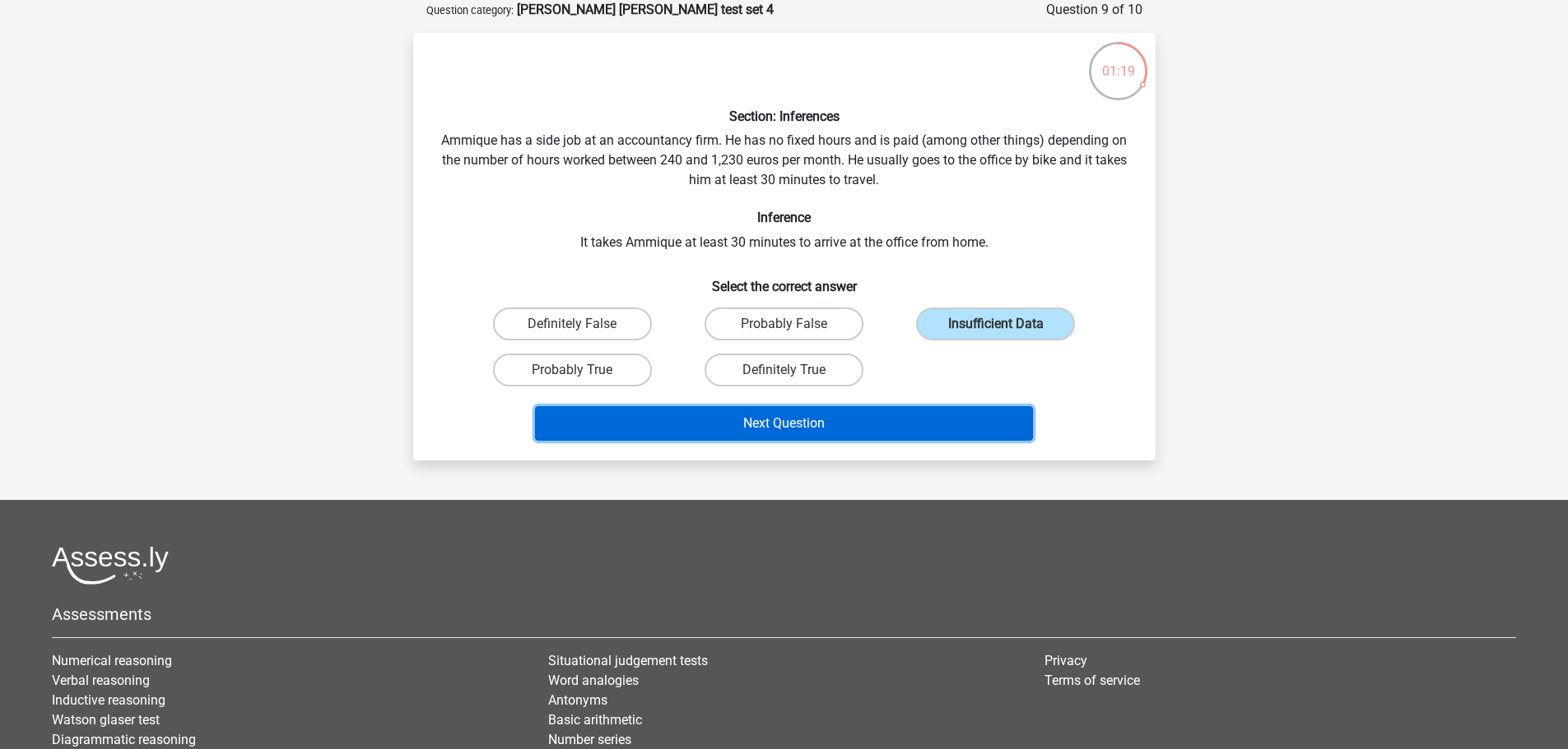
click at [867, 437] on button "Next Question" at bounding box center [784, 424] width 498 height 35
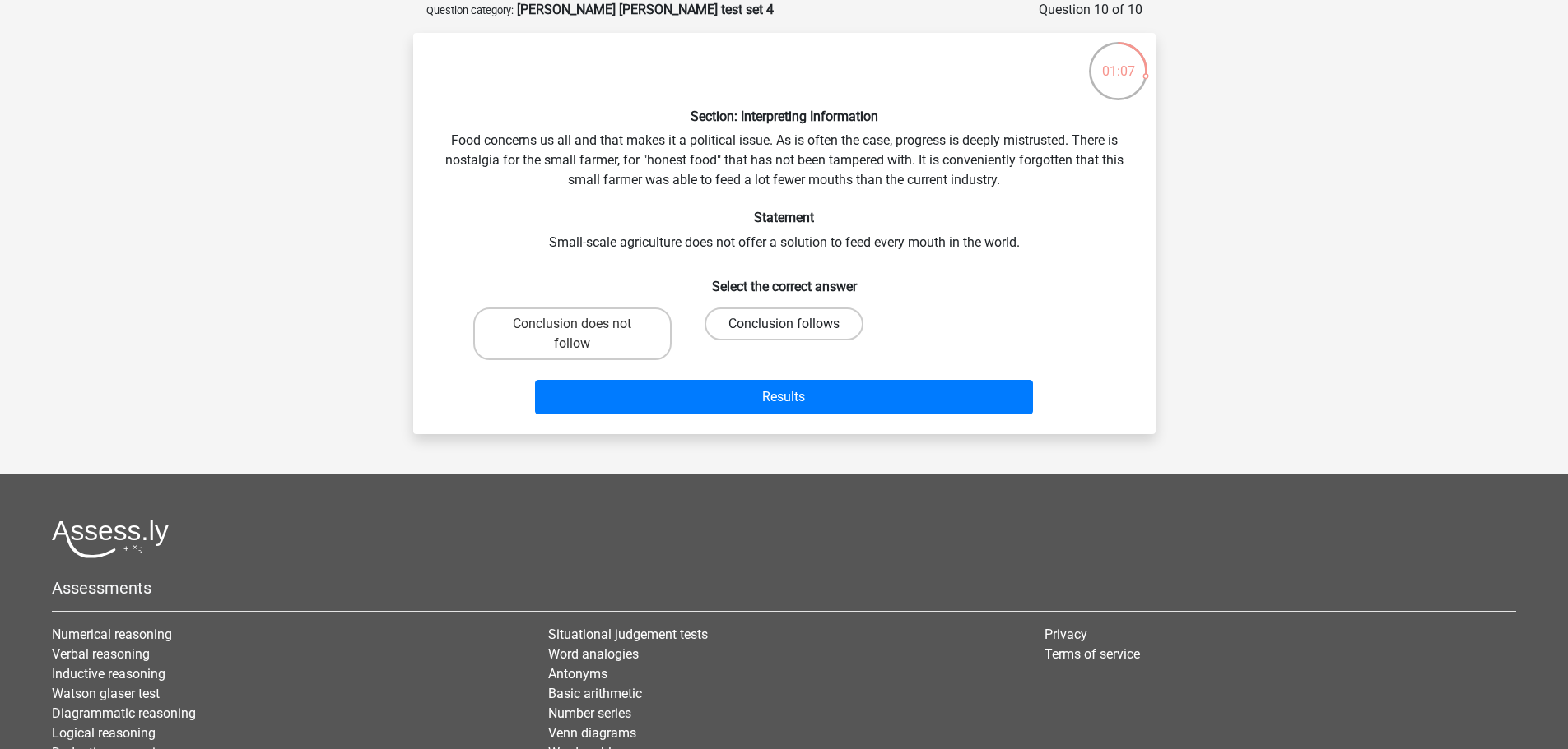
click at [768, 309] on label "Conclusion follows" at bounding box center [783, 324] width 159 height 33
click at [783, 324] on input "Conclusion follows" at bounding box center [788, 329] width 10 height 10
radio input "true"
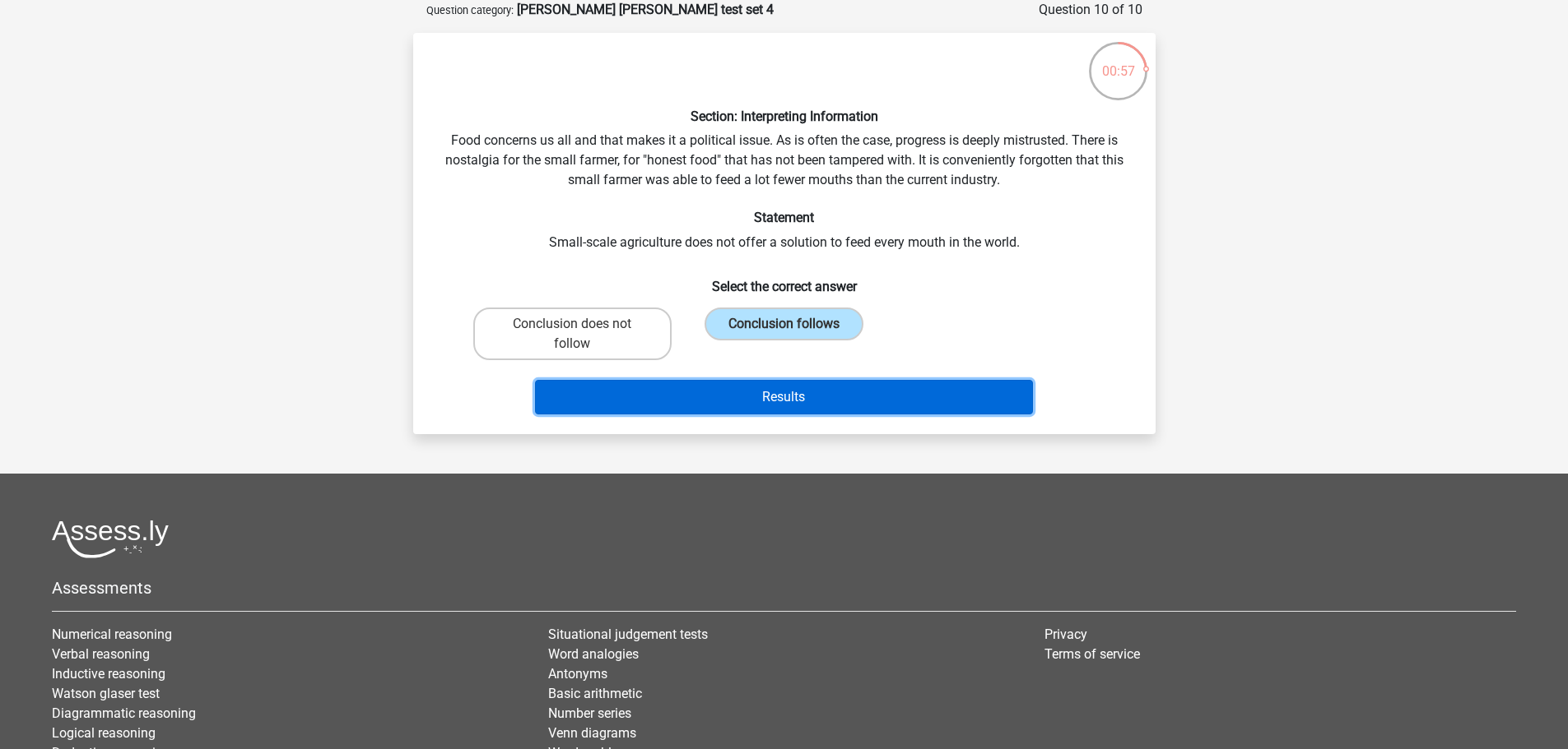
click at [845, 413] on button "Results" at bounding box center [784, 397] width 498 height 35
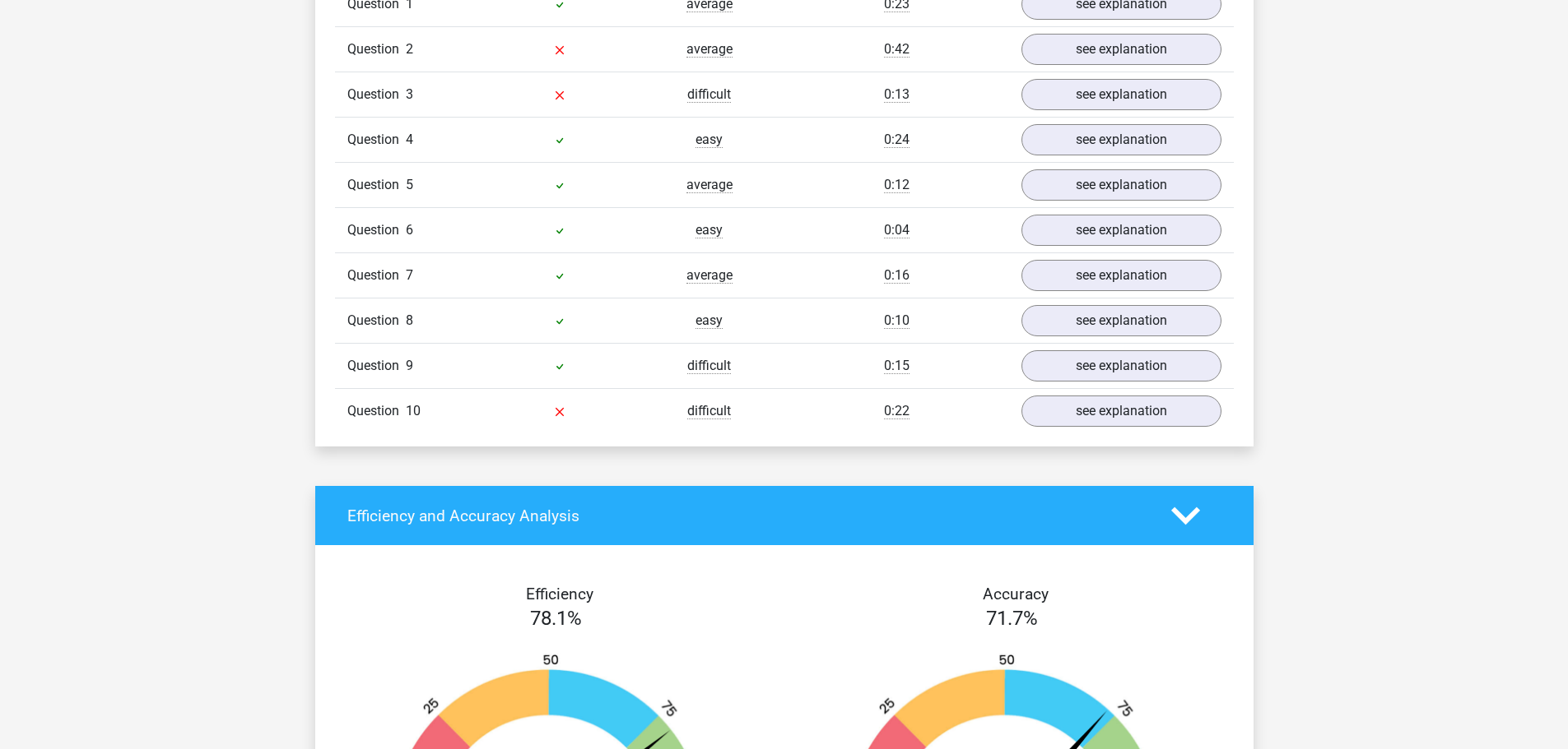
scroll to position [1403, 0]
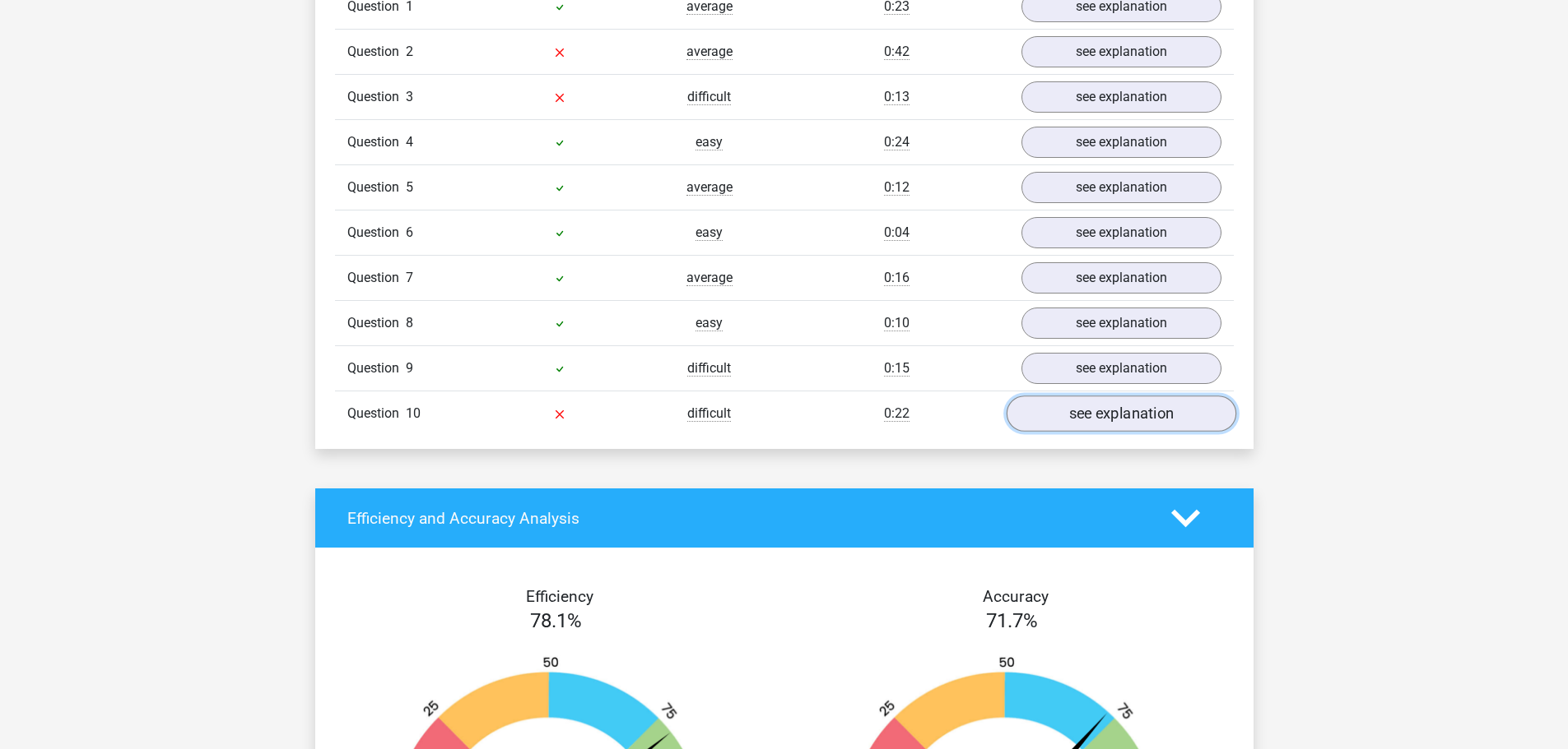
click at [1150, 407] on link "see explanation" at bounding box center [1120, 414] width 230 height 36
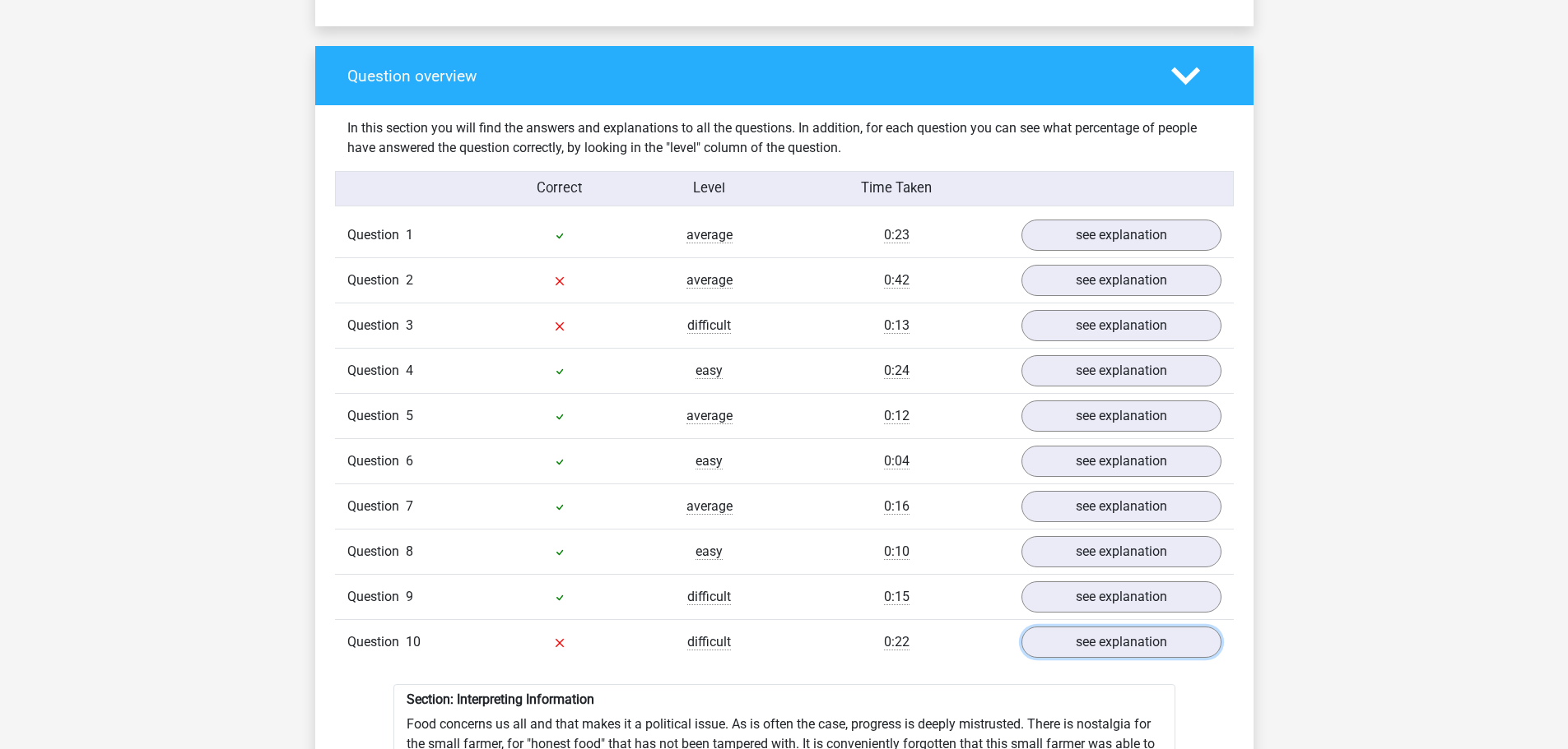
scroll to position [1173, 0]
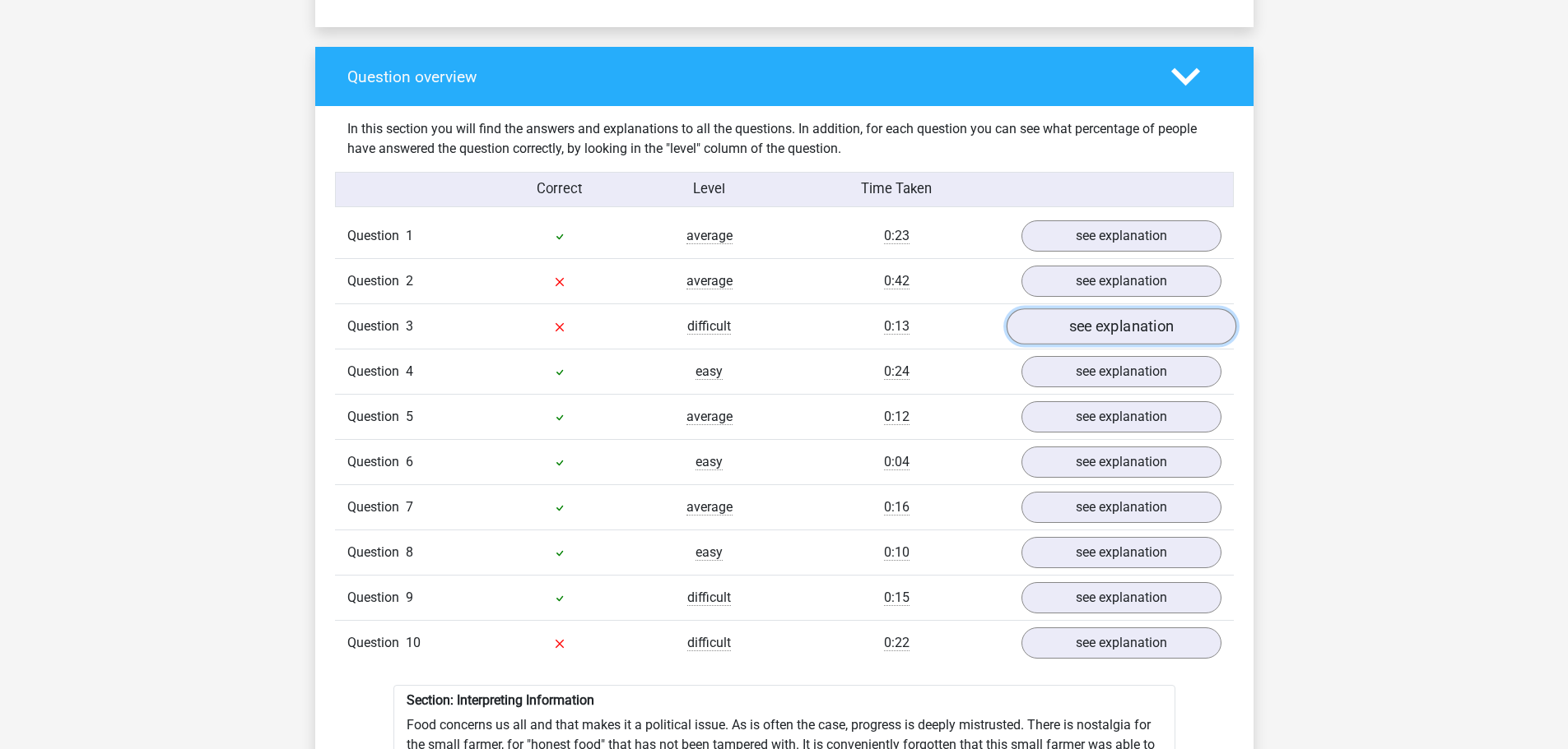
click at [1104, 335] on link "see explanation" at bounding box center [1120, 328] width 230 height 36
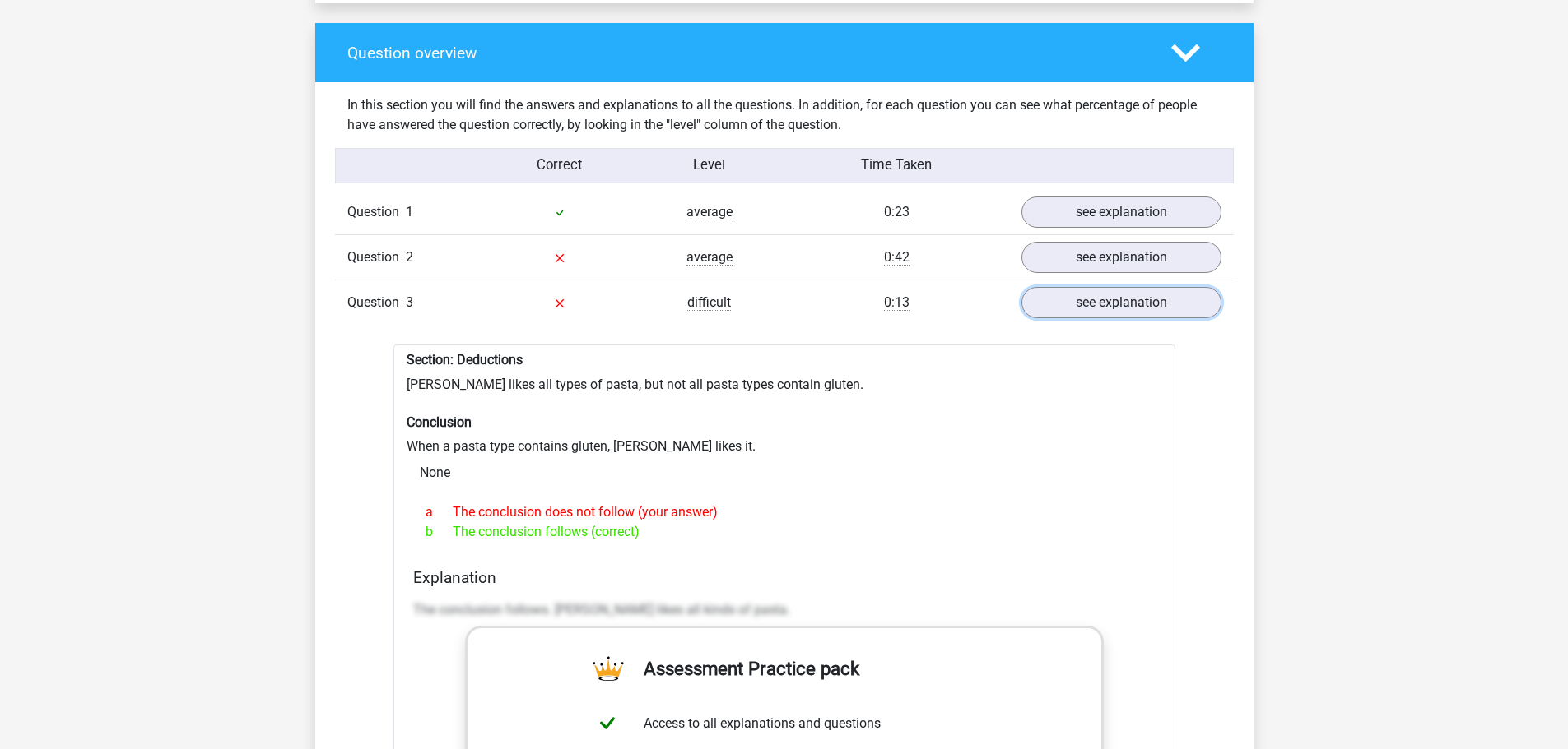
scroll to position [1198, 0]
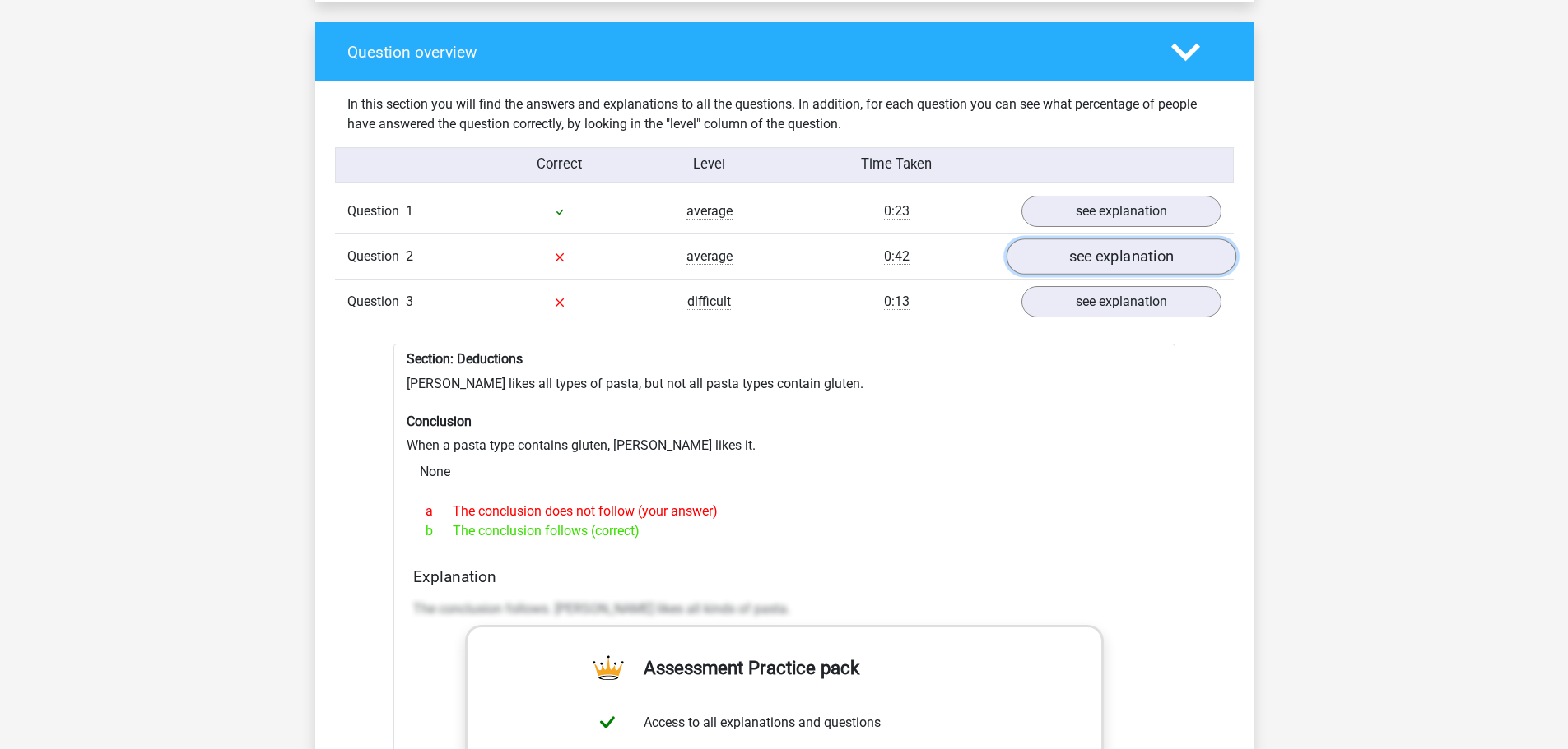
click at [1081, 254] on link "see explanation" at bounding box center [1120, 257] width 230 height 36
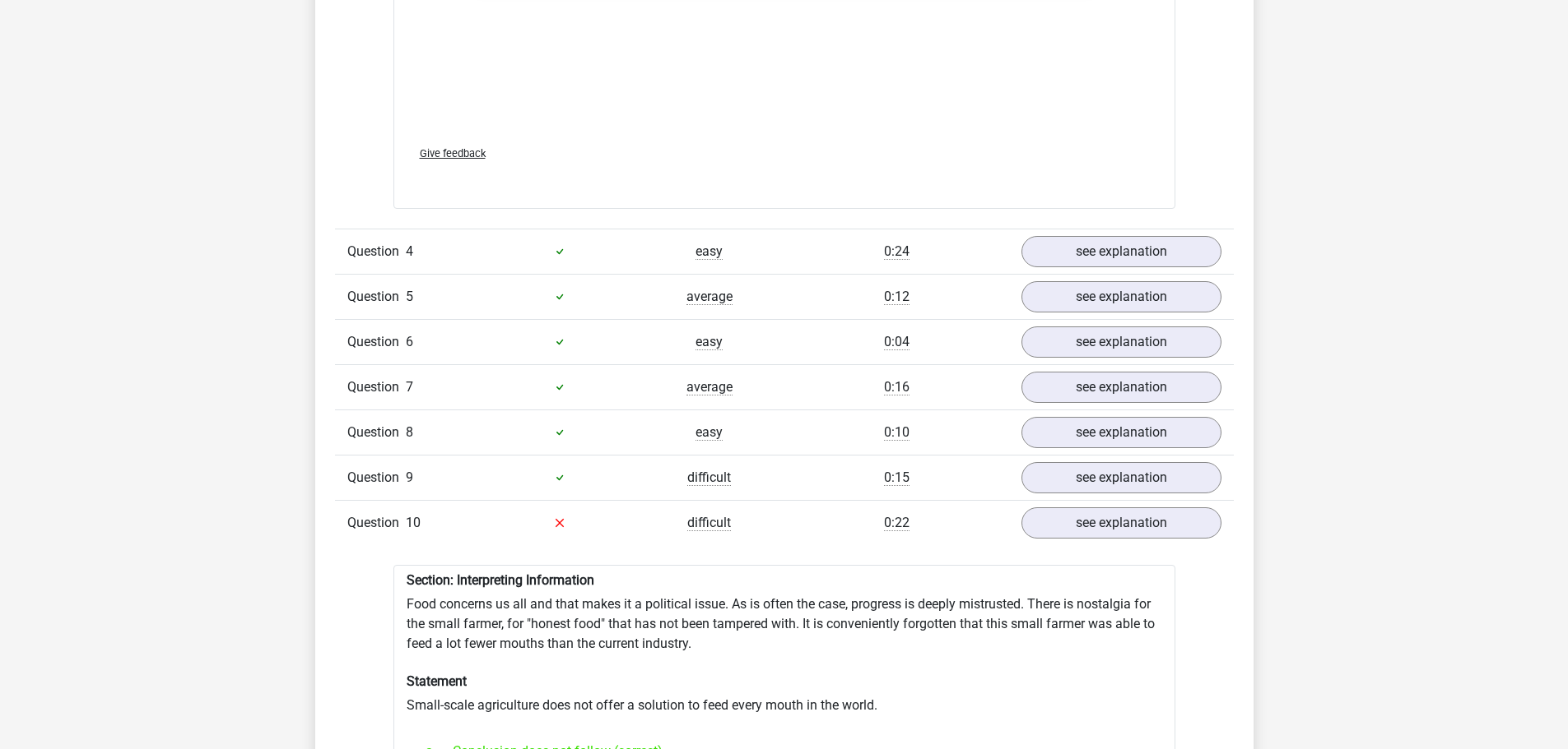
scroll to position [3111, 0]
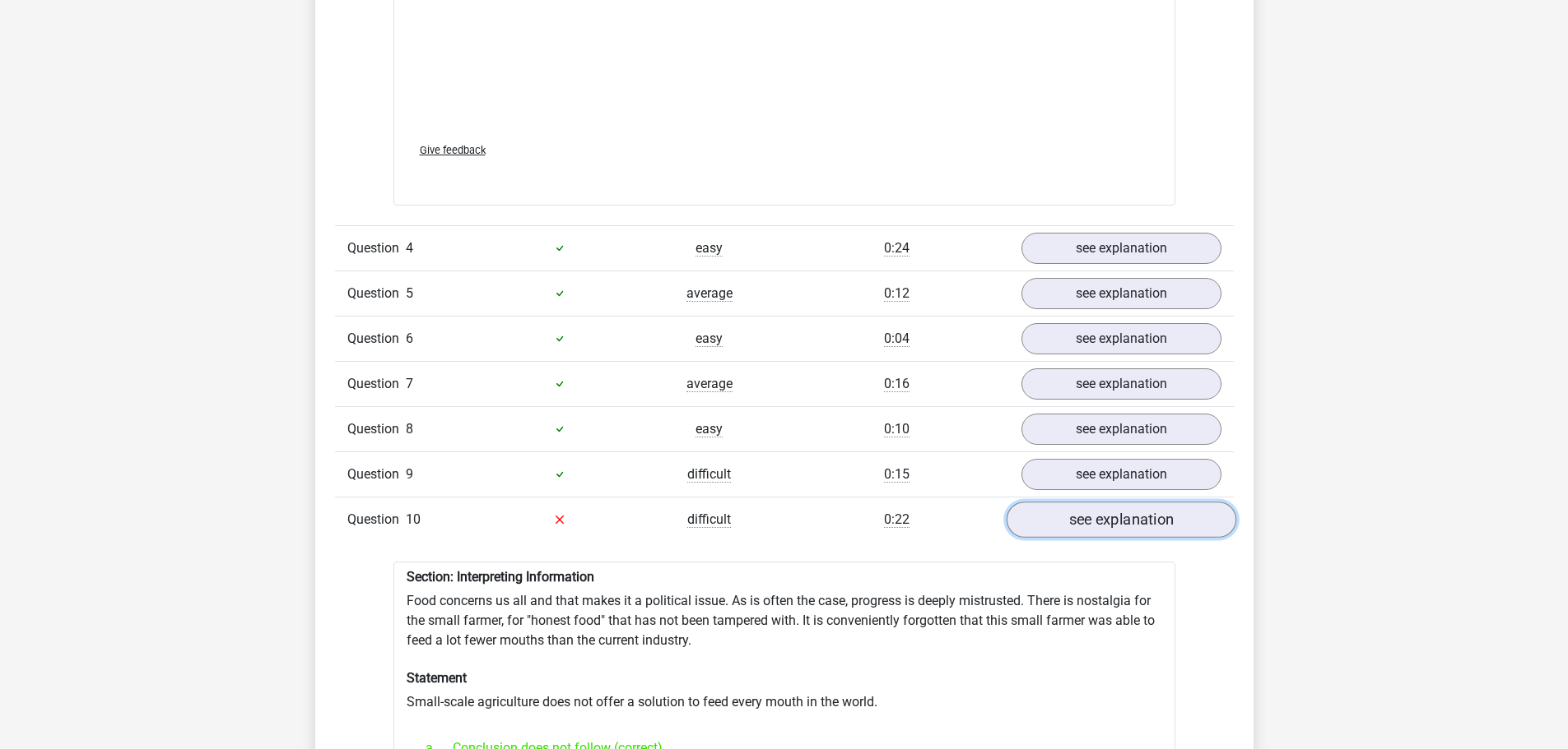
click at [1094, 538] on link "see explanation" at bounding box center [1120, 520] width 230 height 36
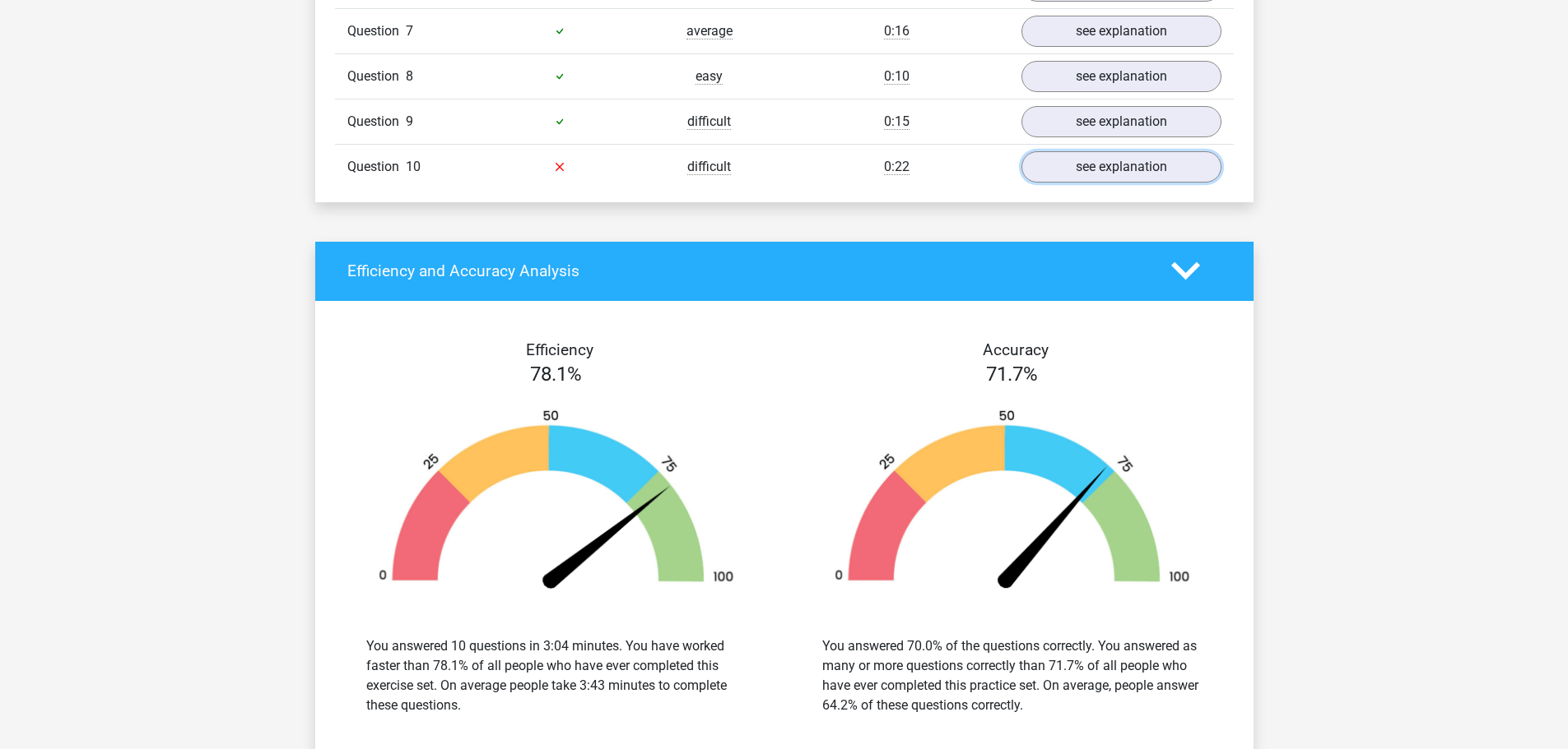
scroll to position [3462, 0]
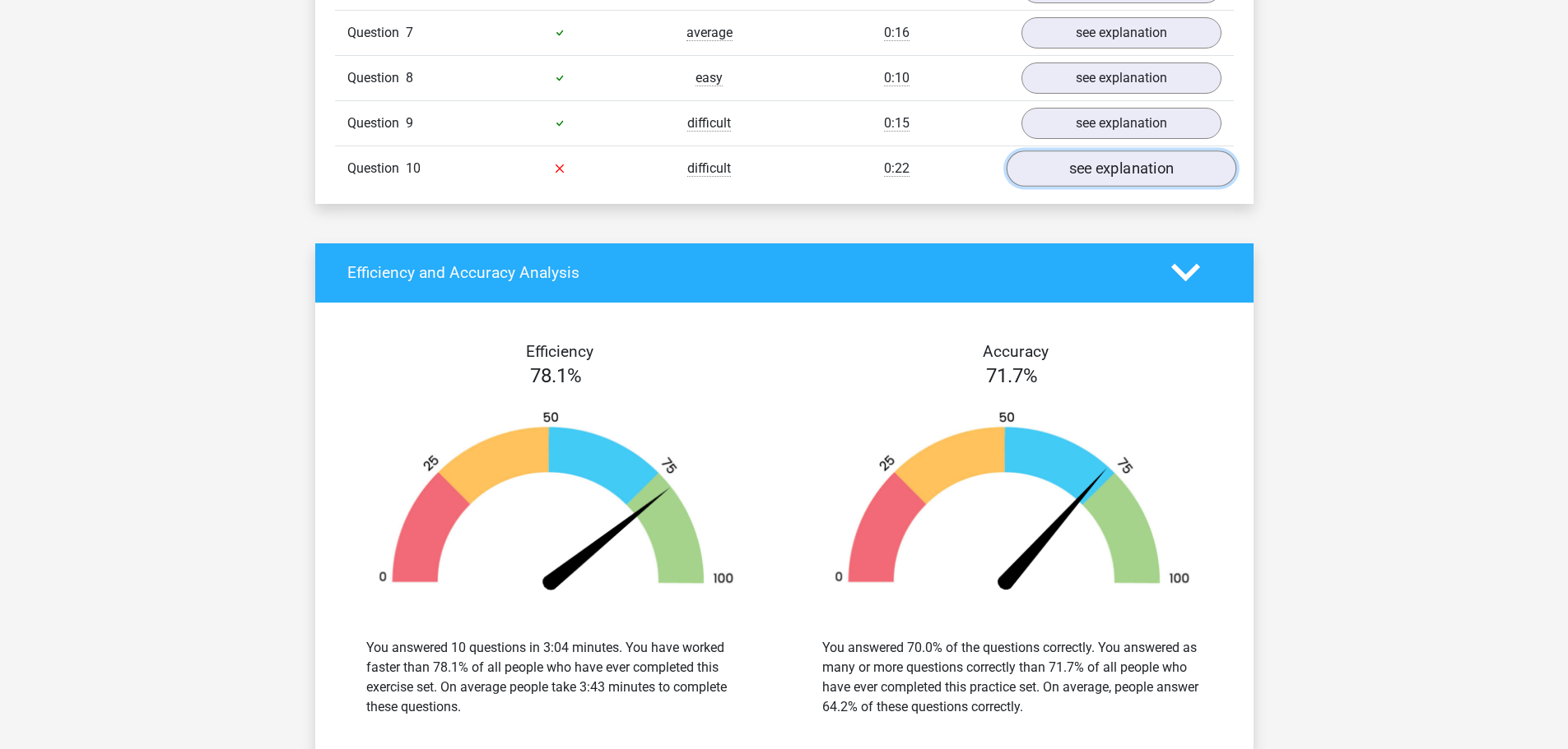
click at [1119, 186] on link "see explanation" at bounding box center [1120, 169] width 230 height 36
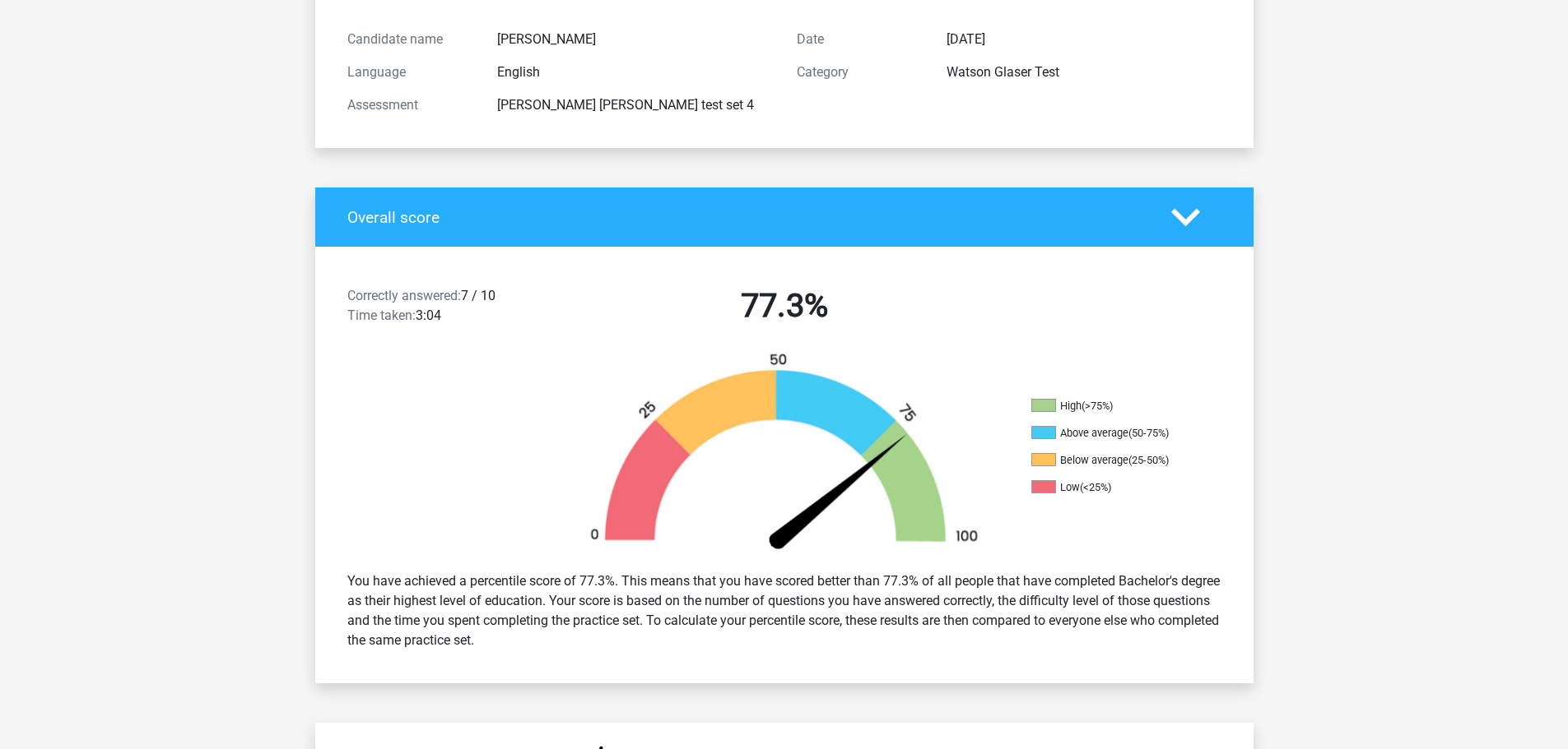
scroll to position [0, 0]
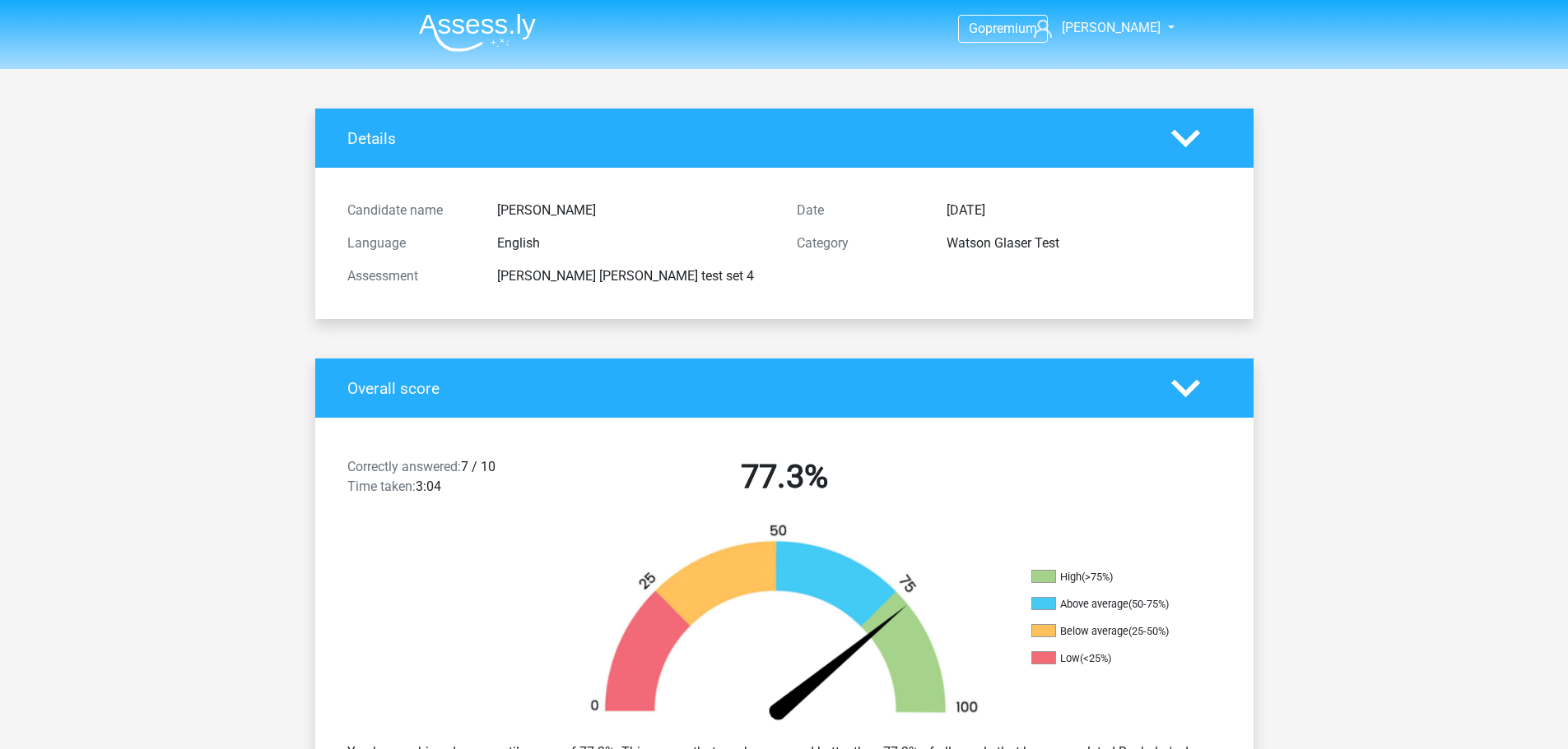
click at [500, 39] on img at bounding box center [477, 32] width 117 height 39
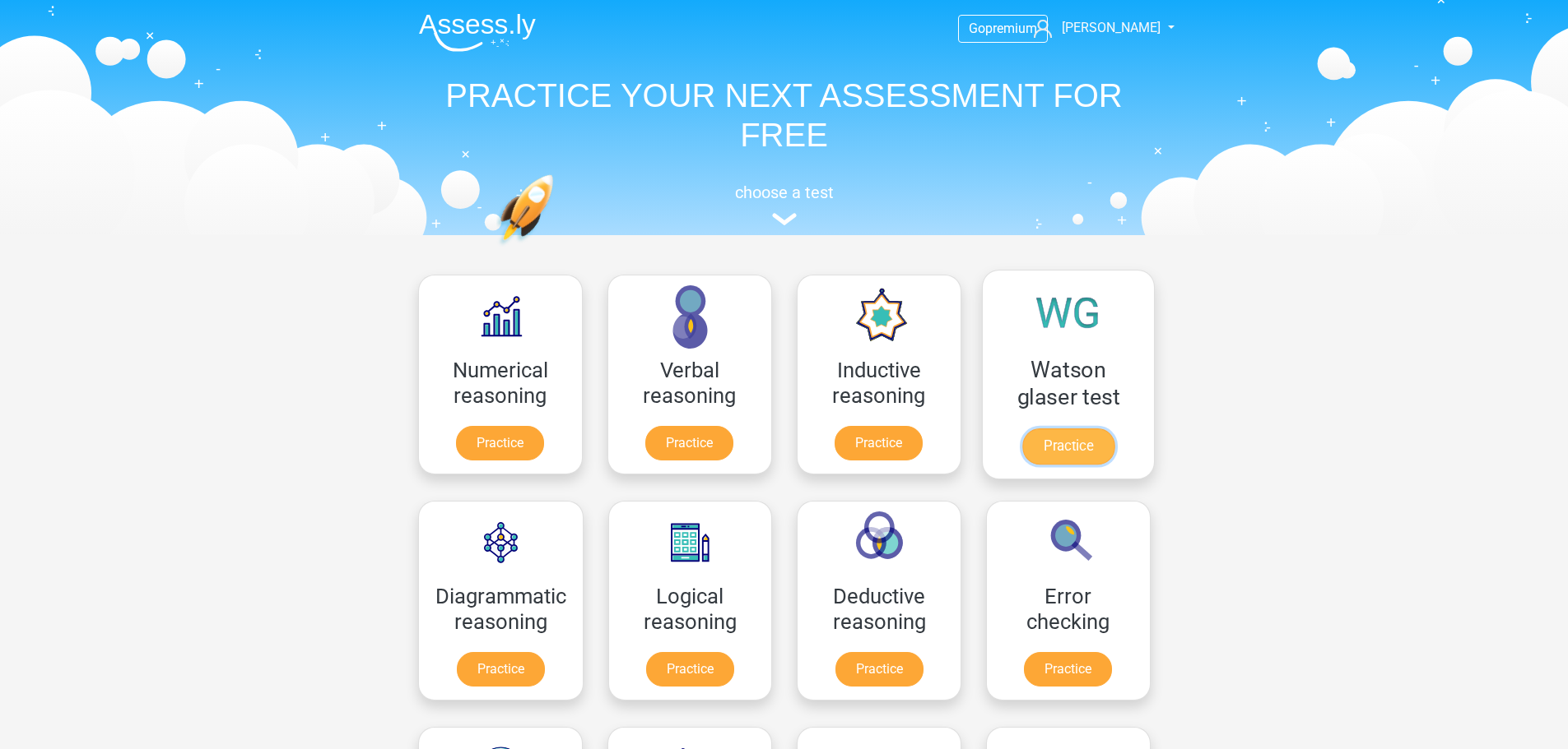
click at [1055, 437] on link "Practice" at bounding box center [1068, 446] width 92 height 36
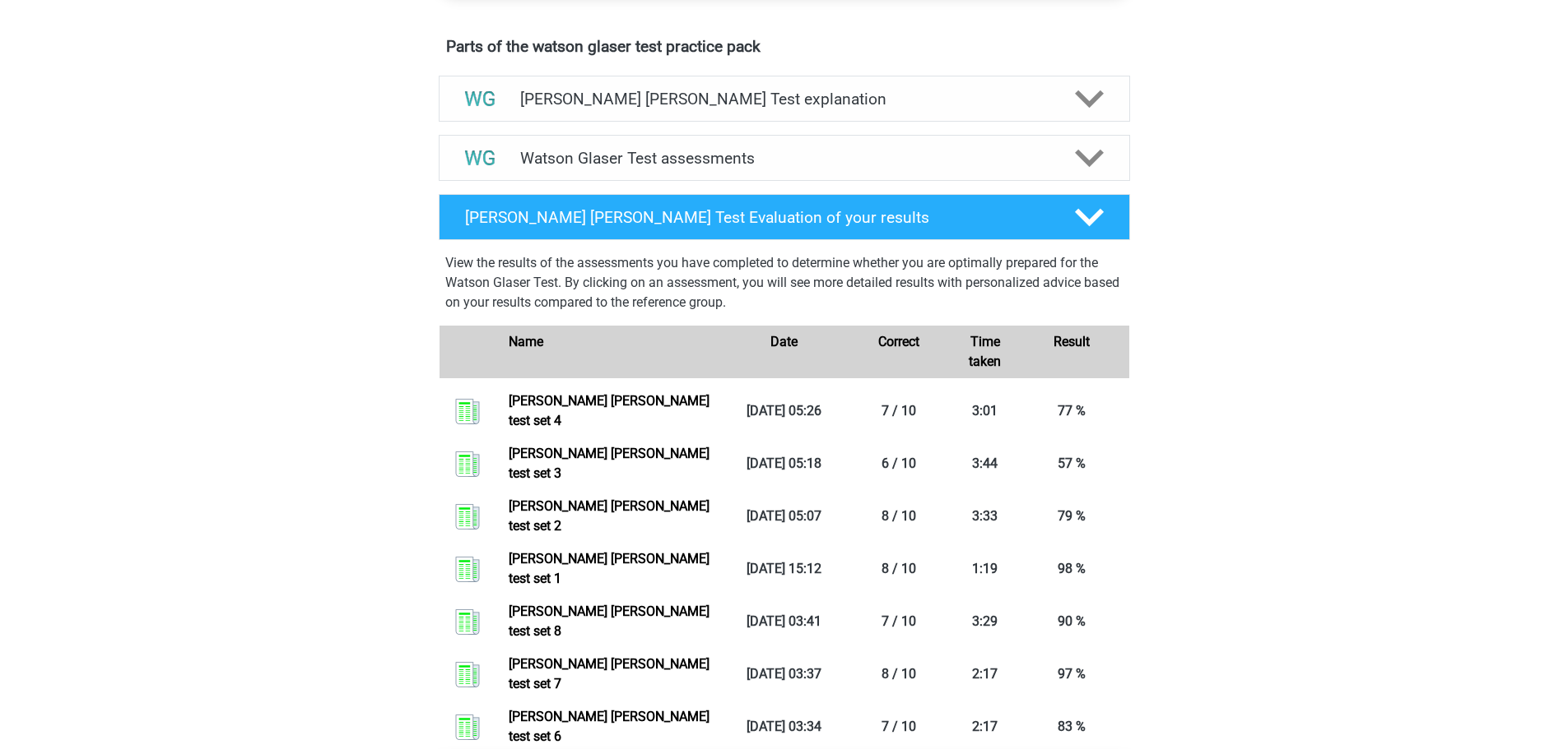
scroll to position [888, 0]
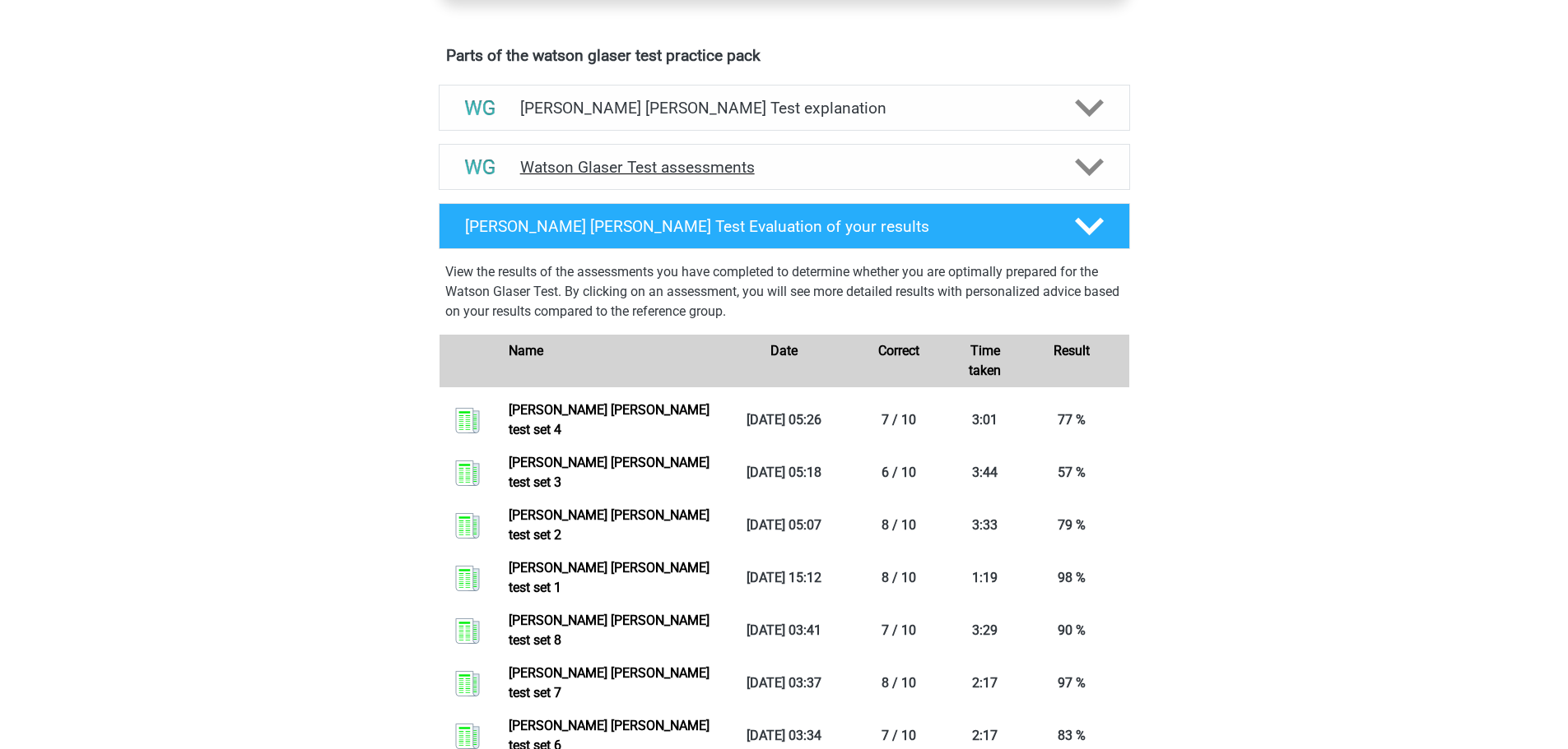
click at [786, 177] on h4 "Watson Glaser Test assessments" at bounding box center [784, 167] width 528 height 19
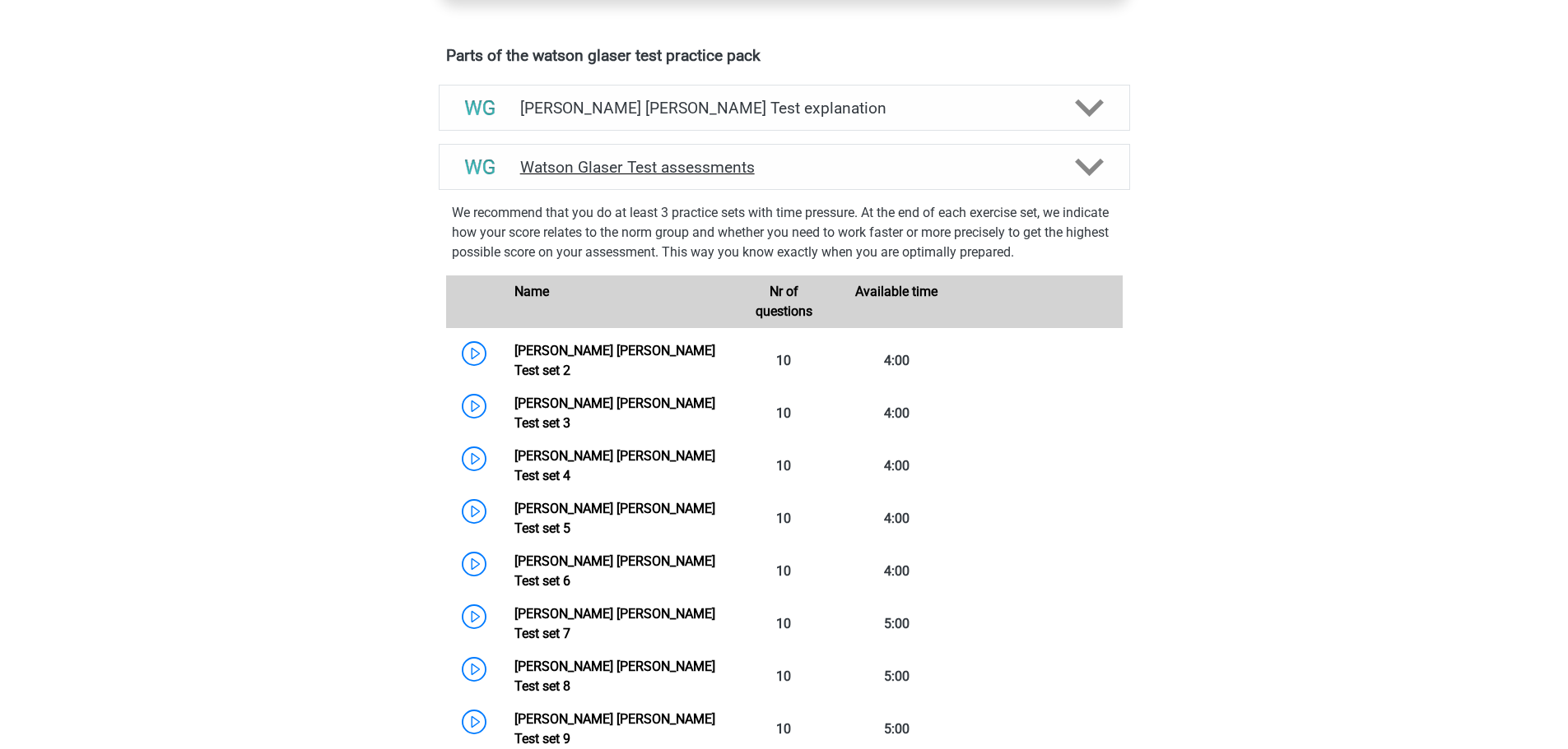
click at [805, 166] on div "Watson Glaser Test assessments" at bounding box center [784, 166] width 691 height 46
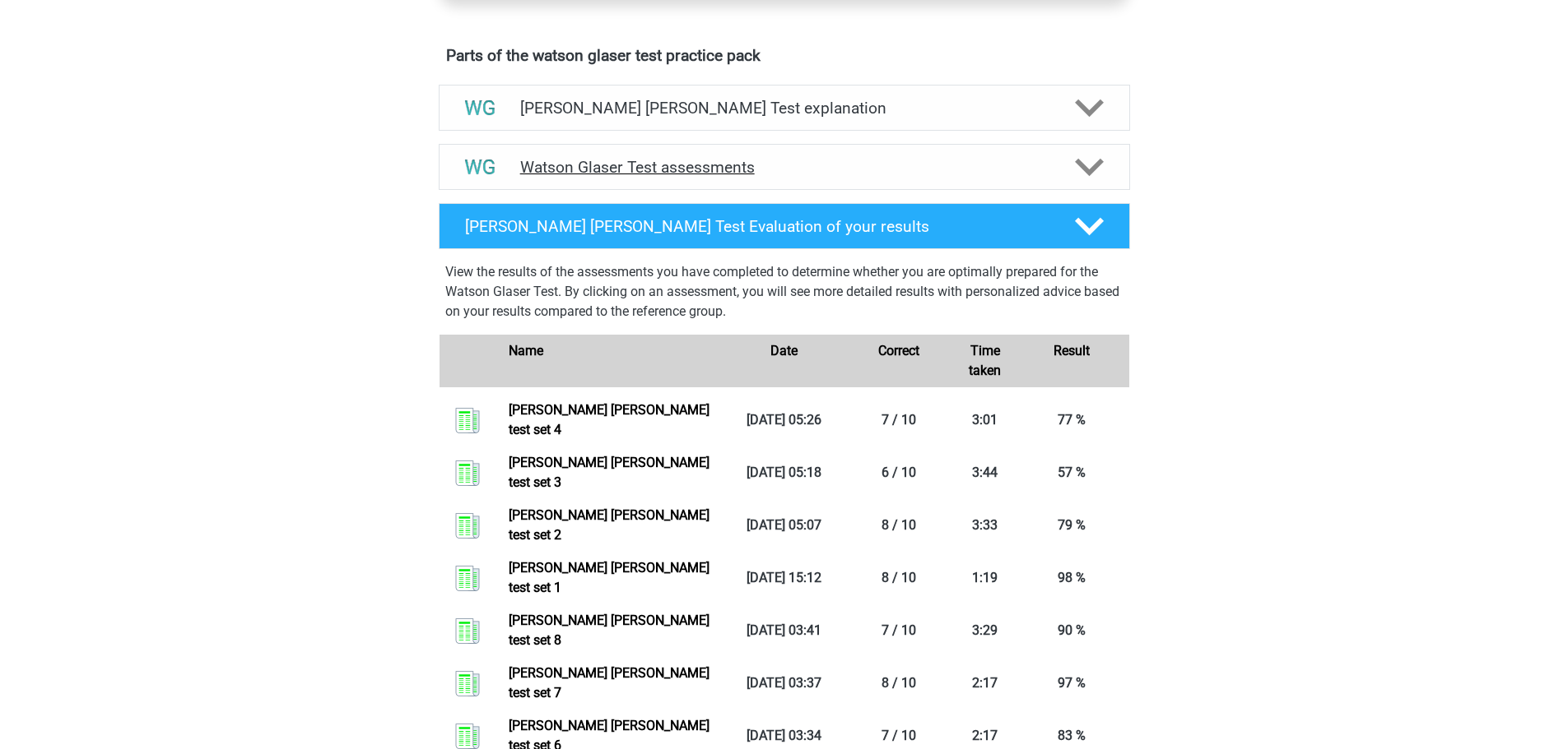
click at [812, 177] on h4 "Watson Glaser Test assessments" at bounding box center [784, 167] width 528 height 19
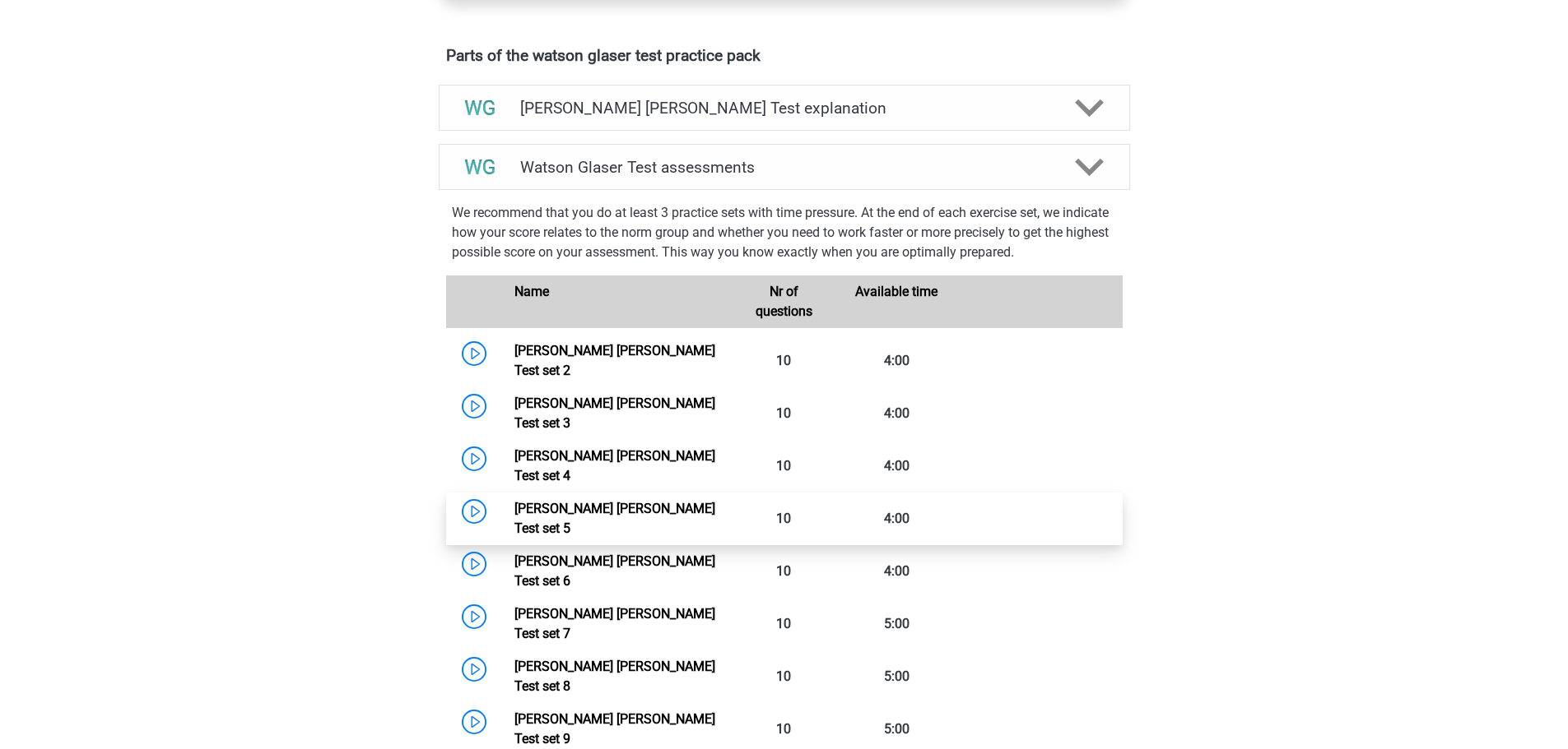
click at [654, 501] on link "[PERSON_NAME] [PERSON_NAME] Test set 5" at bounding box center [615, 518] width 201 height 36
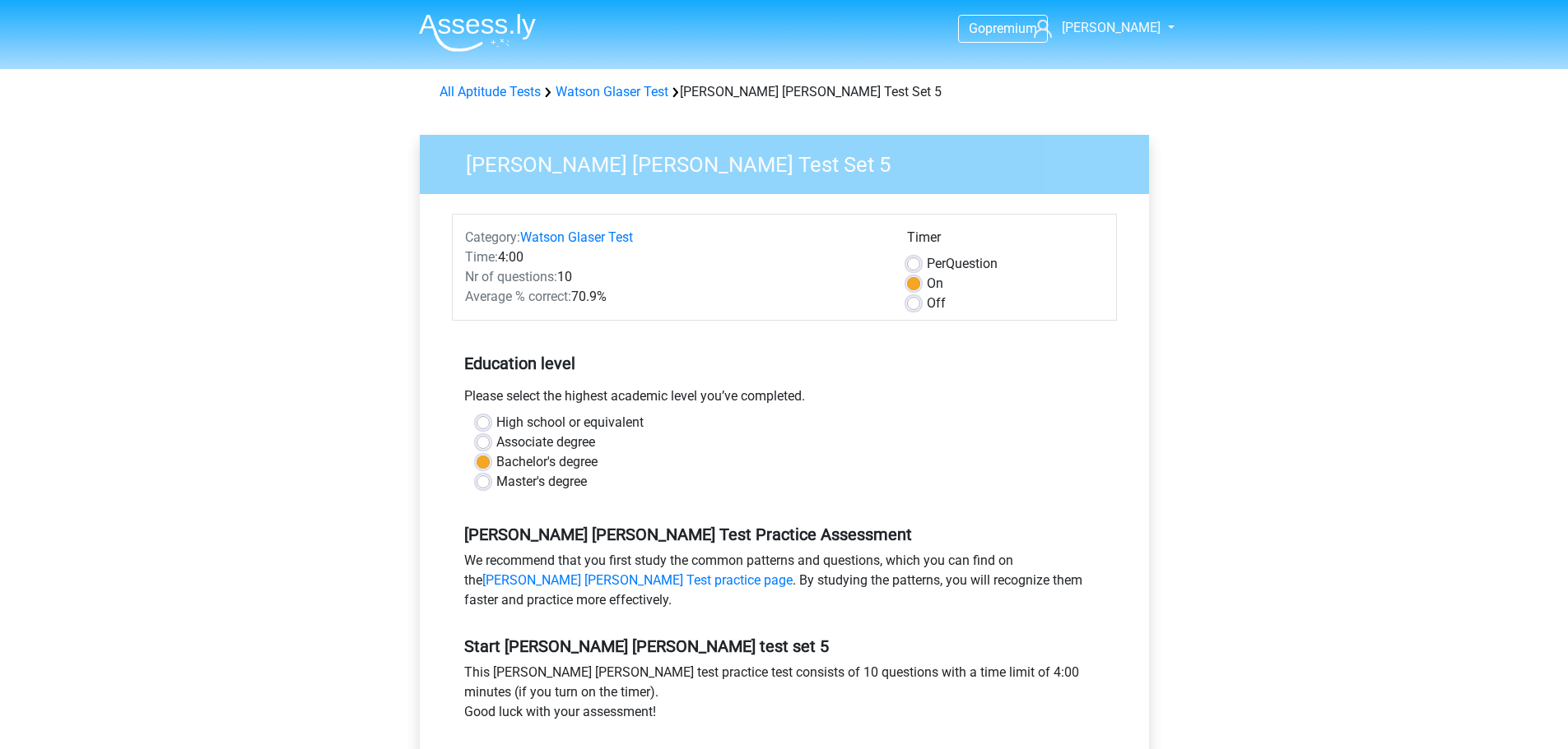
click at [539, 485] on label "Master's degree" at bounding box center [541, 482] width 90 height 20
click at [490, 485] on input "Master's degree" at bounding box center [482, 480] width 13 height 16
radio input "true"
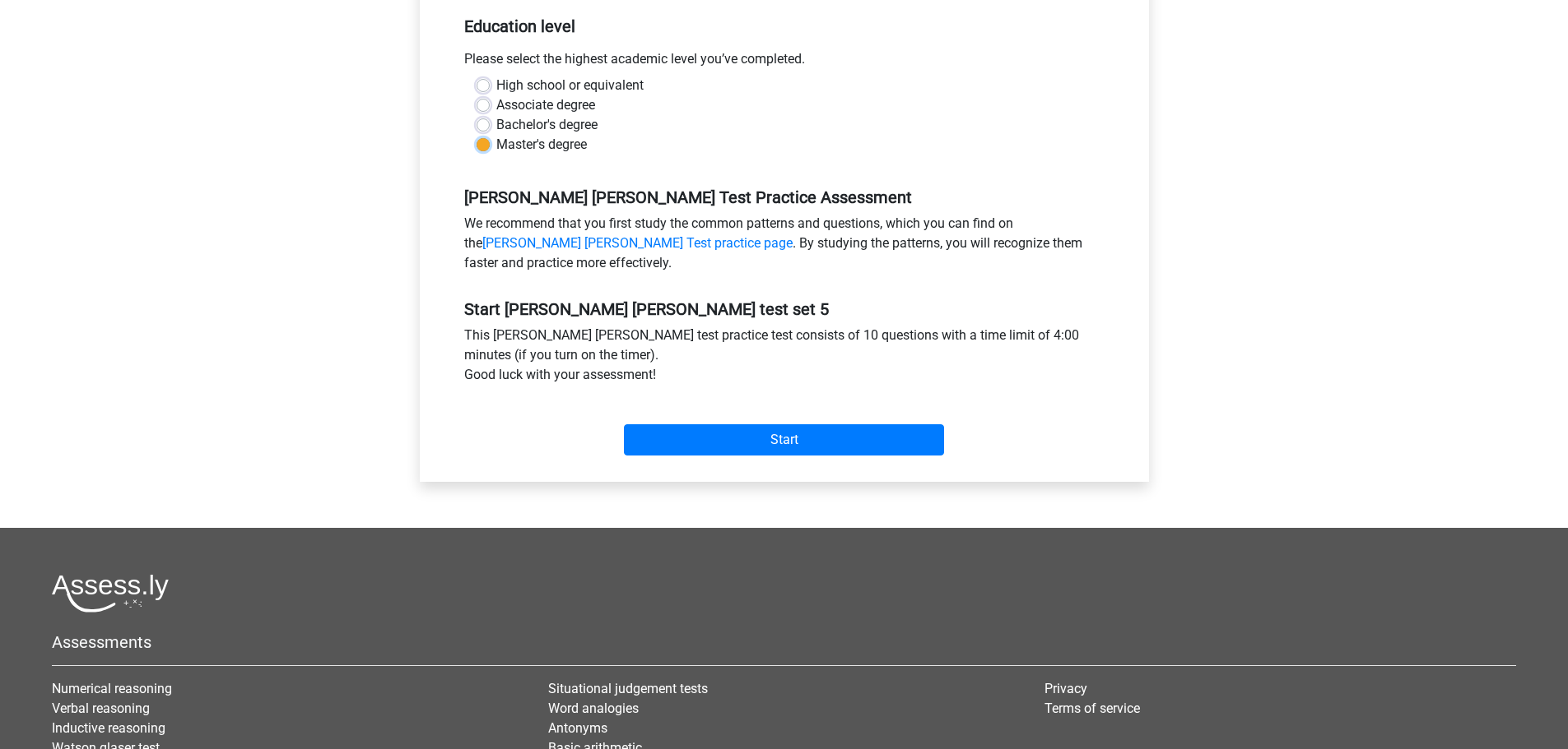
scroll to position [333, 0]
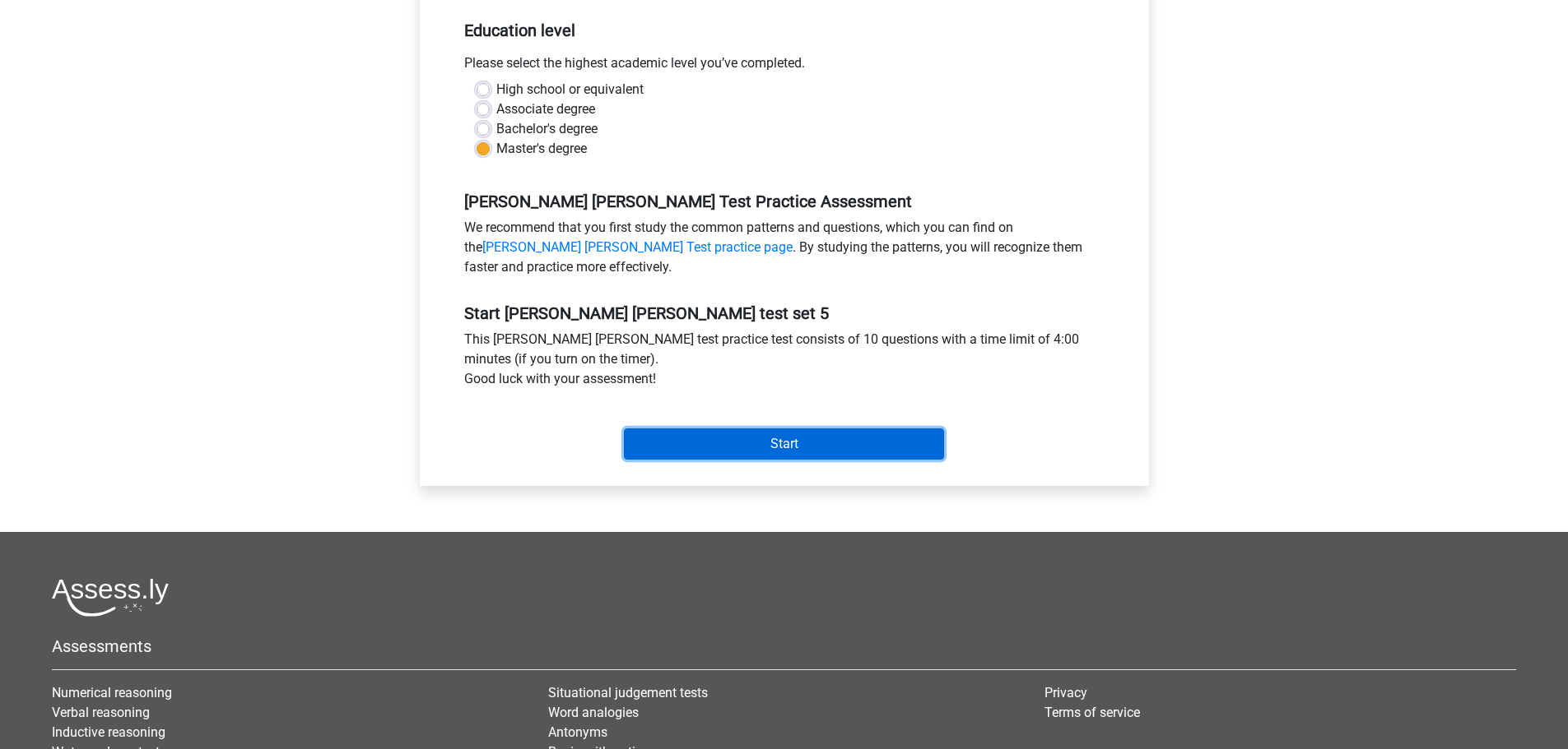
click at [698, 440] on input "Start" at bounding box center [783, 444] width 320 height 31
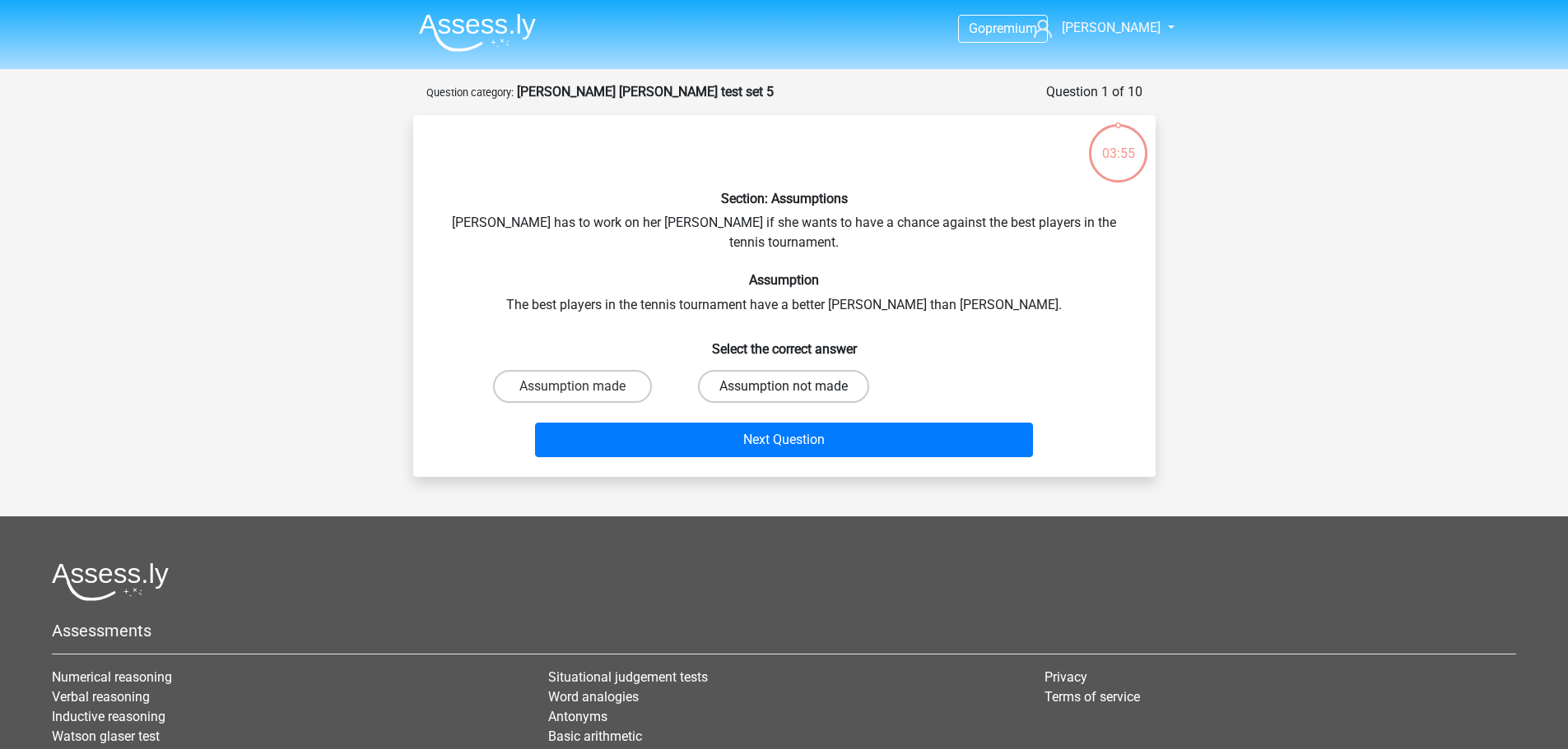
click at [719, 376] on label "Assumption not made" at bounding box center [783, 387] width 171 height 33
click at [783, 387] on input "Assumption not made" at bounding box center [788, 392] width 10 height 10
radio input "true"
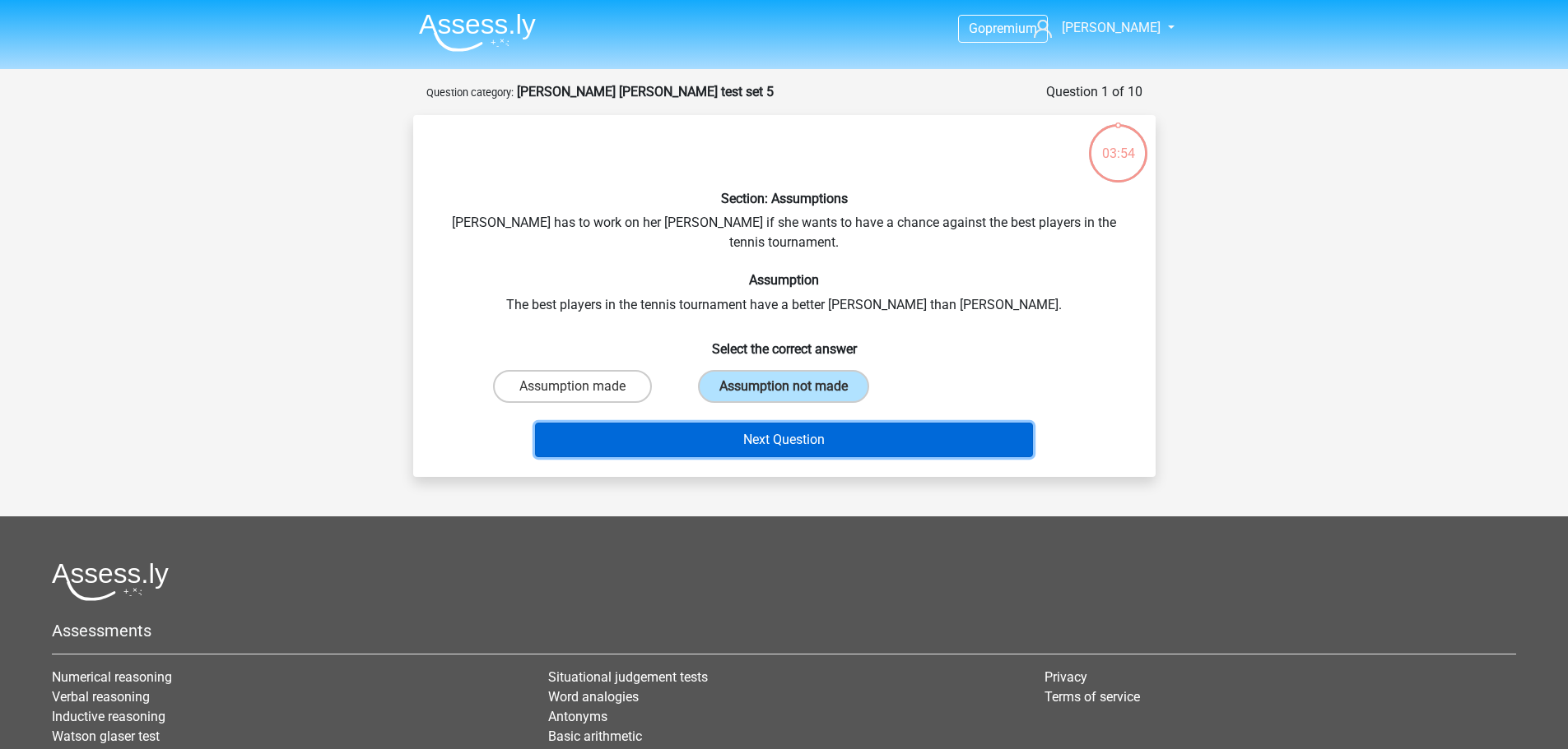
click at [759, 433] on button "Next Question" at bounding box center [784, 440] width 498 height 35
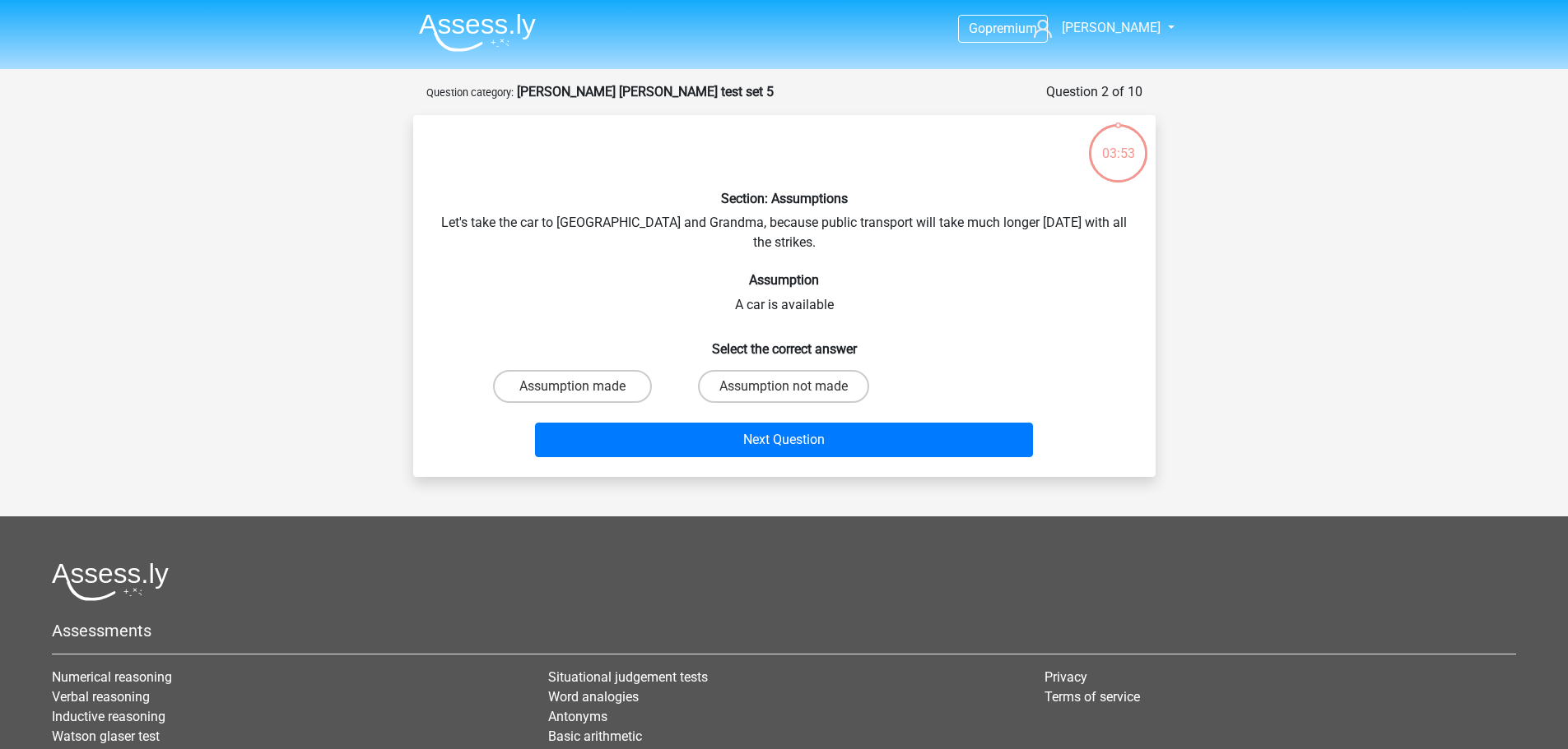
scroll to position [82, 0]
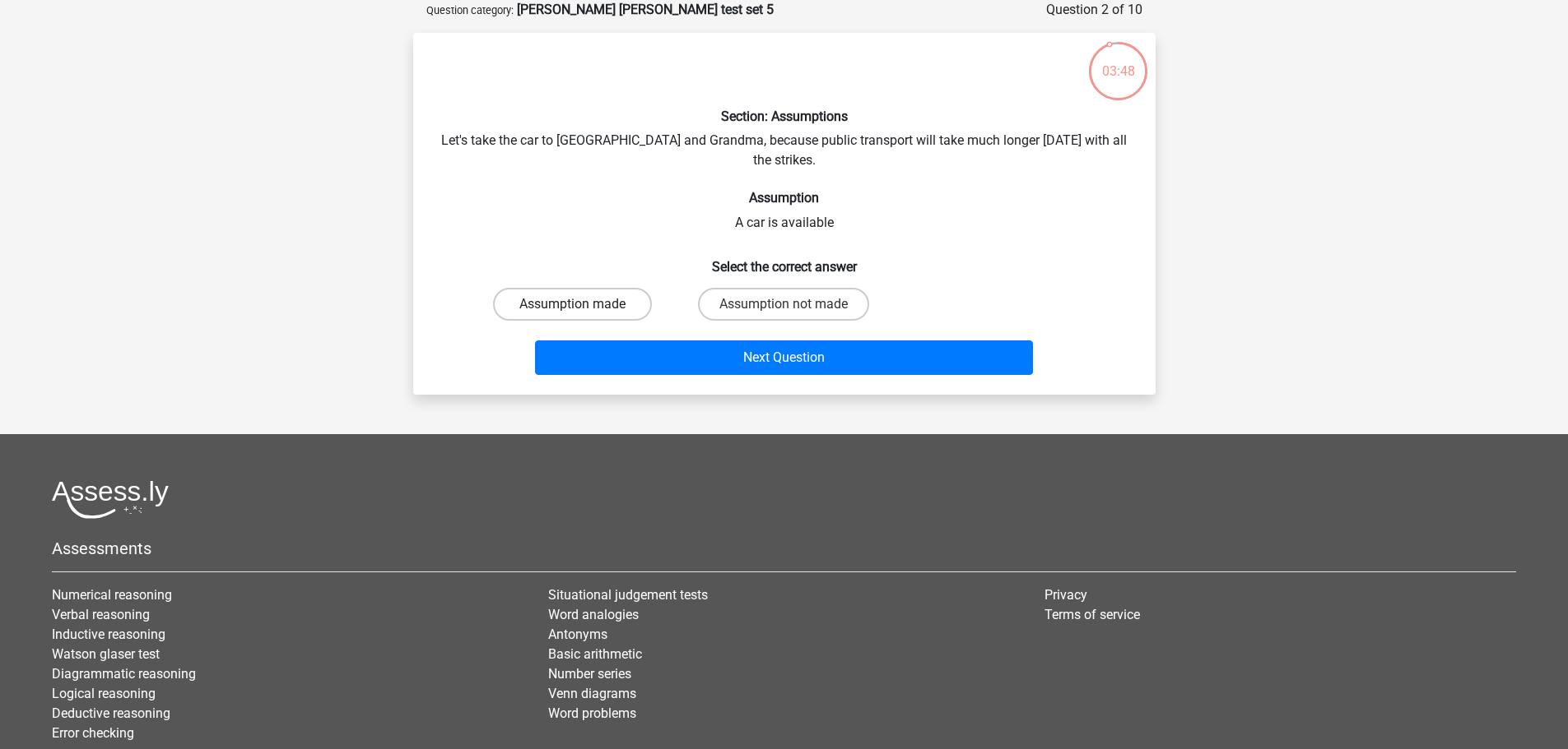
click at [606, 288] on label "Assumption made" at bounding box center [572, 304] width 159 height 33
click at [583, 304] on input "Assumption made" at bounding box center [578, 309] width 10 height 10
radio input "true"
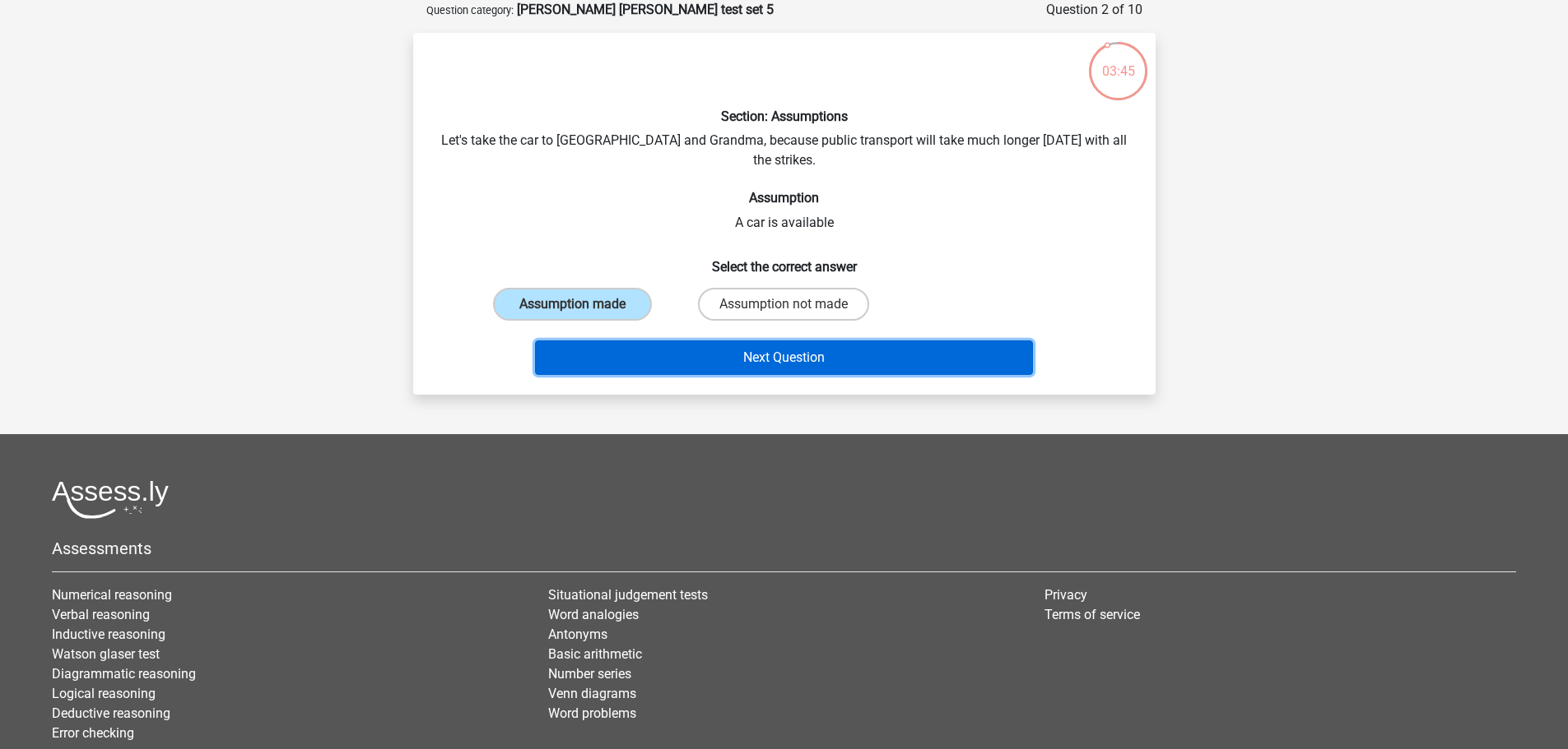
click at [713, 341] on button "Next Question" at bounding box center [784, 358] width 498 height 35
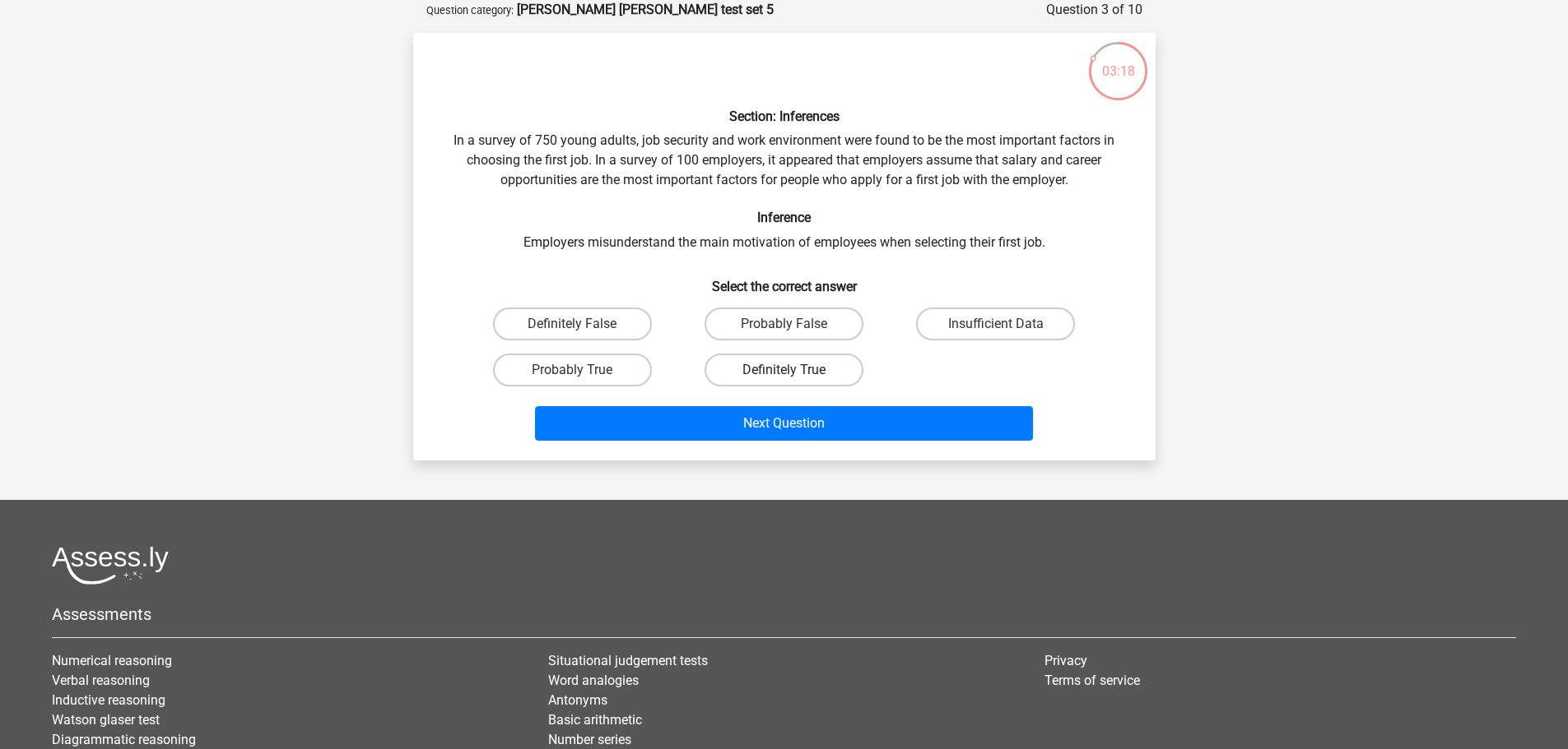
click at [829, 379] on label "Definitely True" at bounding box center [783, 370] width 159 height 33
click at [794, 379] on input "Definitely True" at bounding box center [788, 375] width 10 height 10
radio input "true"
click at [628, 366] on label "Probably True" at bounding box center [572, 370] width 159 height 33
click at [583, 370] on input "Probably True" at bounding box center [578, 375] width 10 height 10
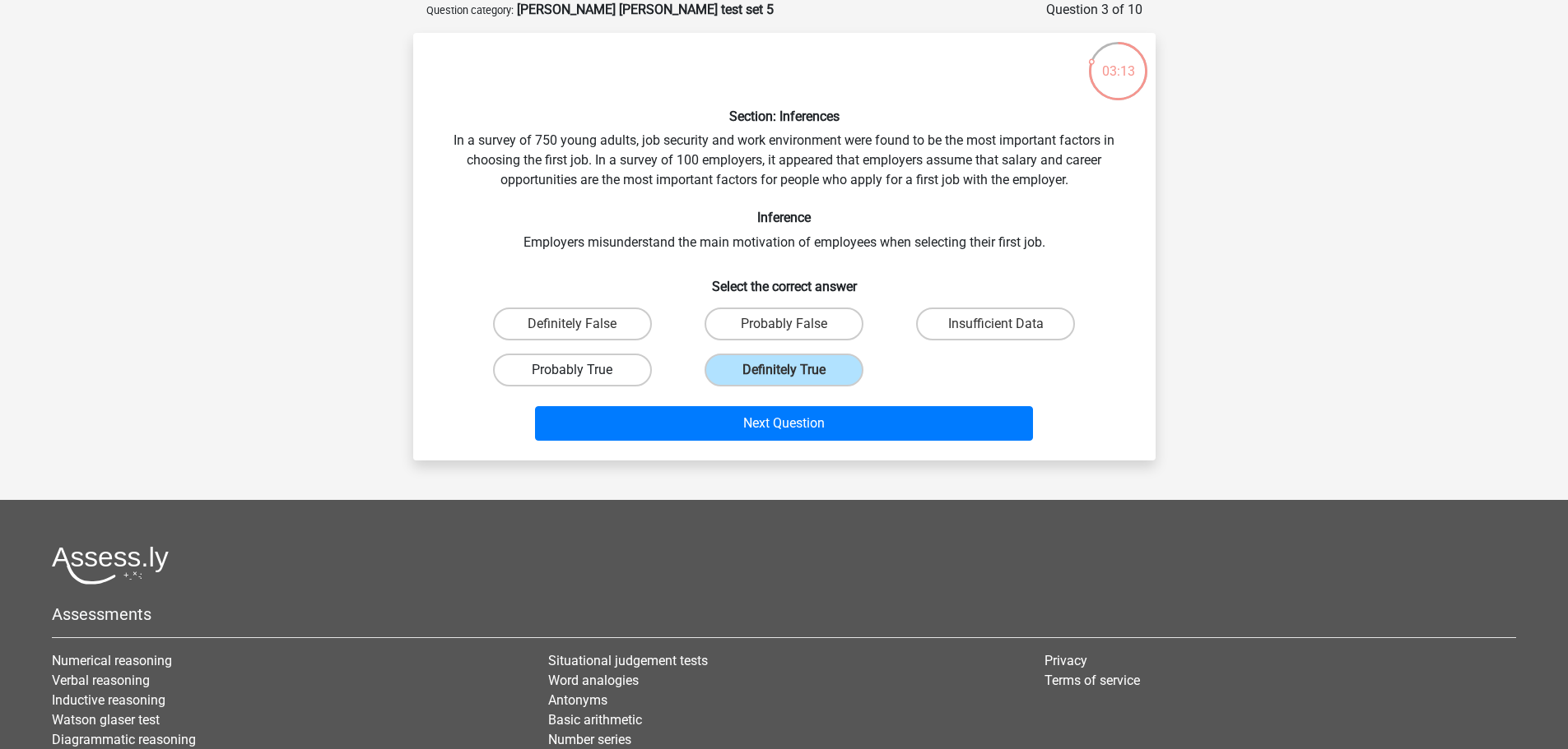
radio input "true"
click at [968, 316] on label "Insufficient Data" at bounding box center [995, 324] width 159 height 33
click at [996, 324] on input "Insufficient Data" at bounding box center [1001, 329] width 10 height 10
radio input "true"
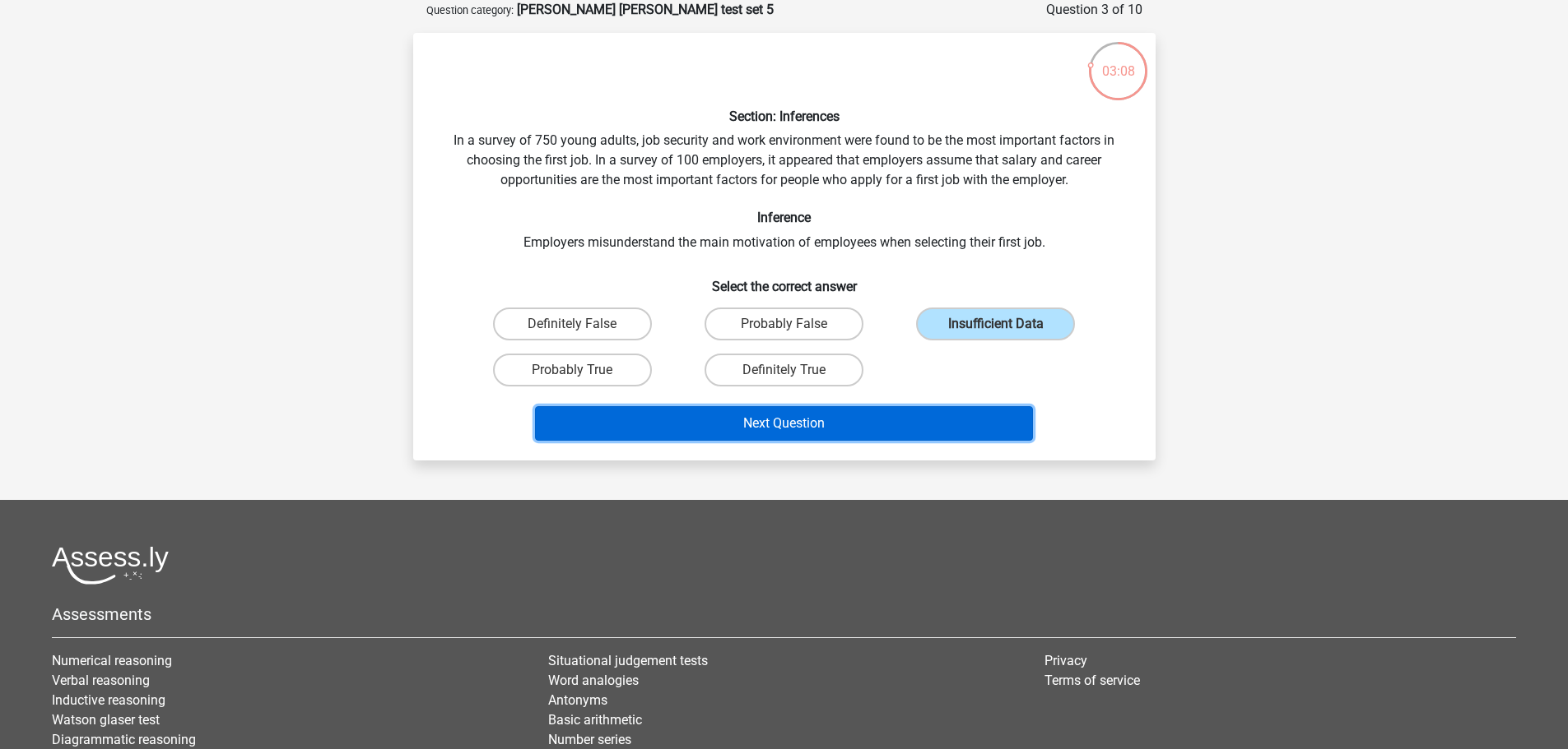
click at [854, 421] on button "Next Question" at bounding box center [784, 424] width 498 height 35
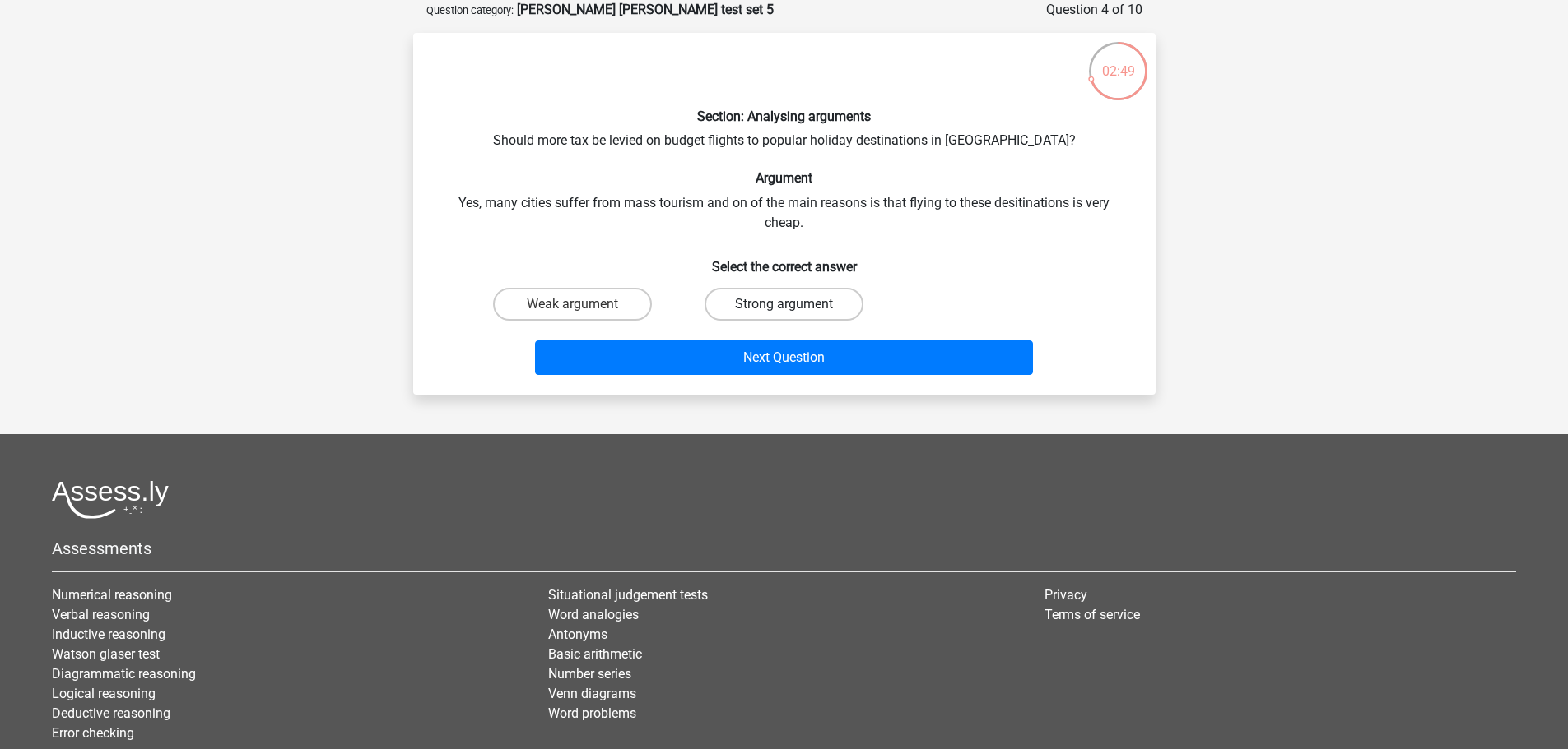
click at [773, 310] on label "Strong argument" at bounding box center [783, 304] width 159 height 33
click at [783, 310] on input "Strong argument" at bounding box center [788, 309] width 10 height 10
radio input "true"
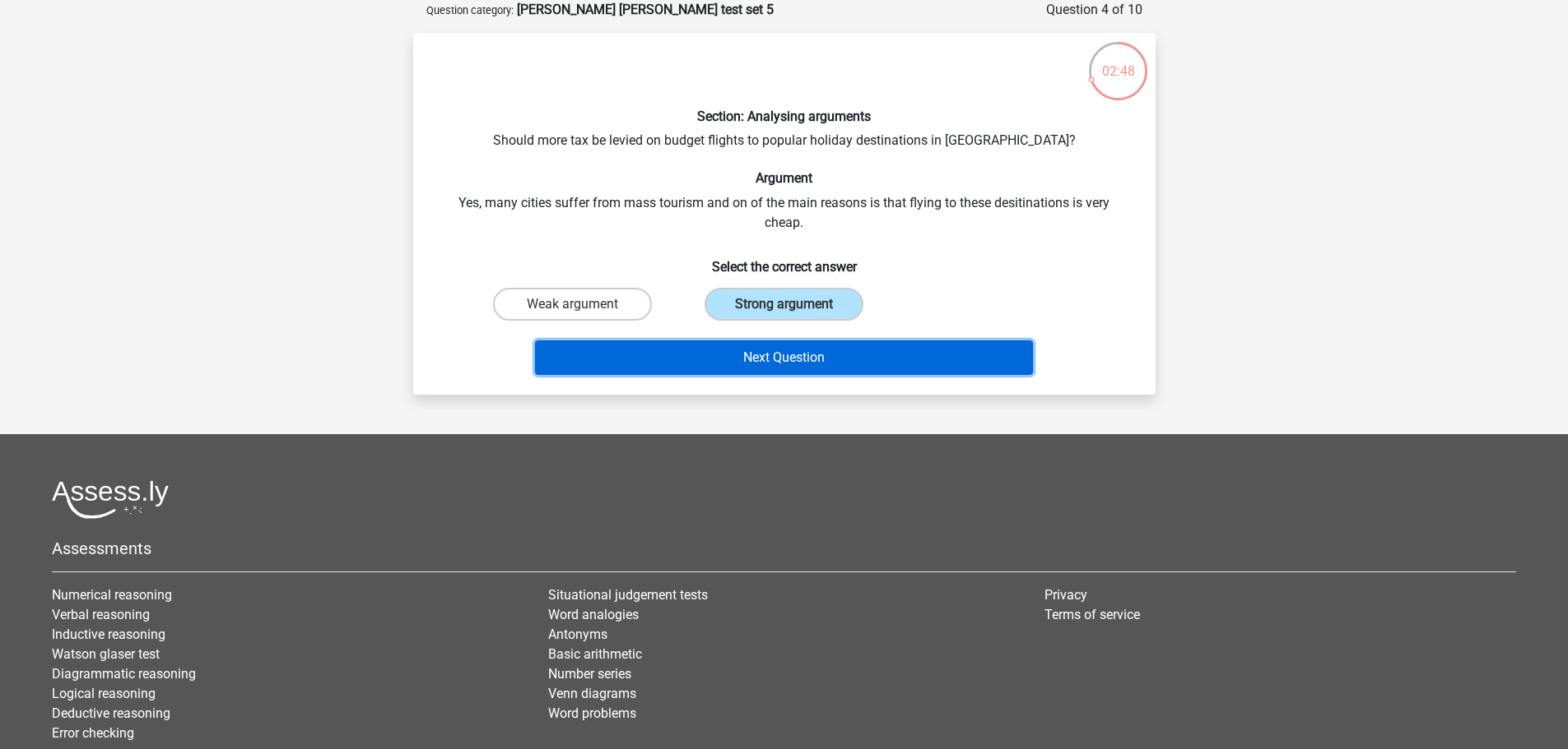
click at [814, 370] on button "Next Question" at bounding box center [784, 358] width 498 height 35
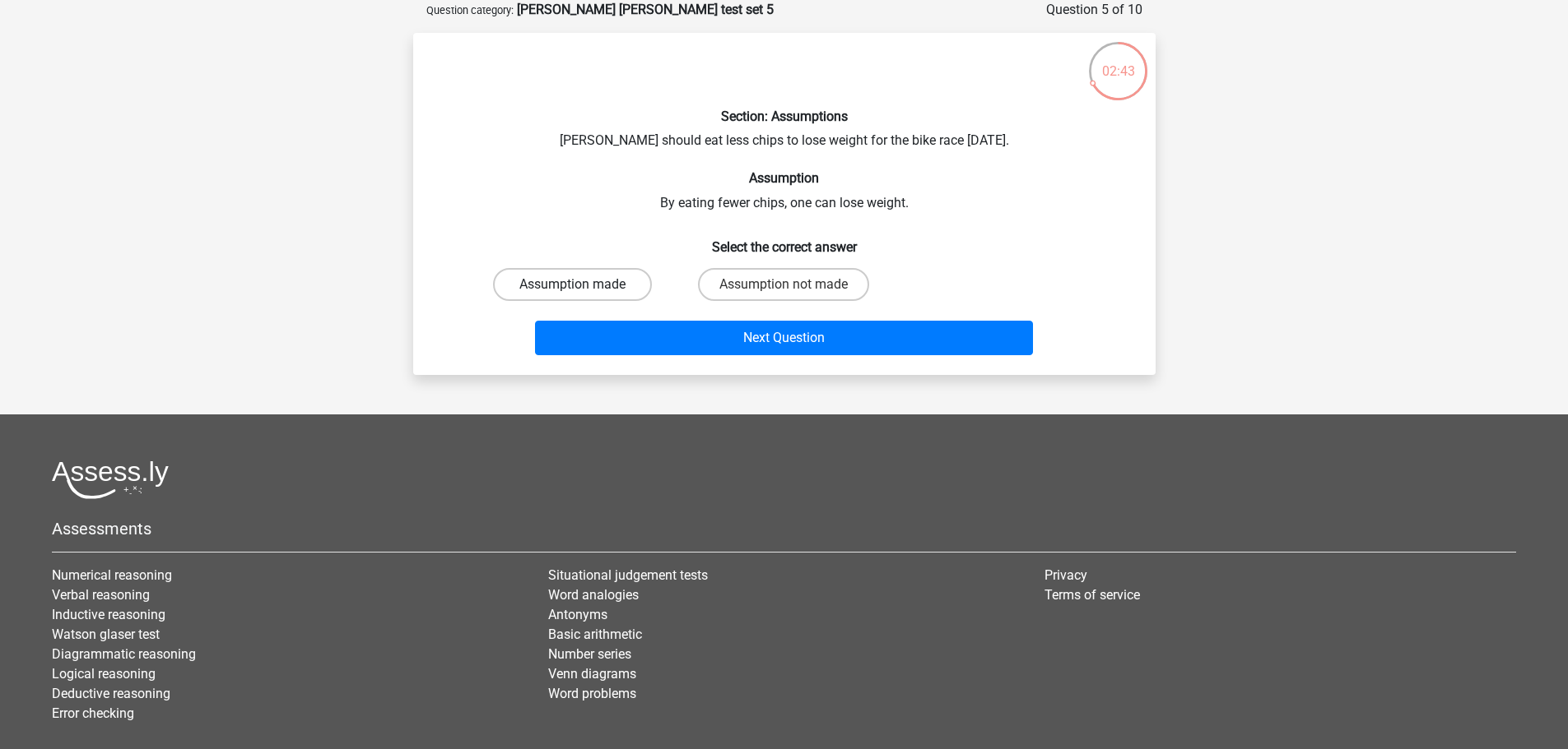
click at [617, 272] on label "Assumption made" at bounding box center [572, 284] width 159 height 33
click at [583, 284] on input "Assumption made" at bounding box center [578, 290] width 10 height 10
radio input "true"
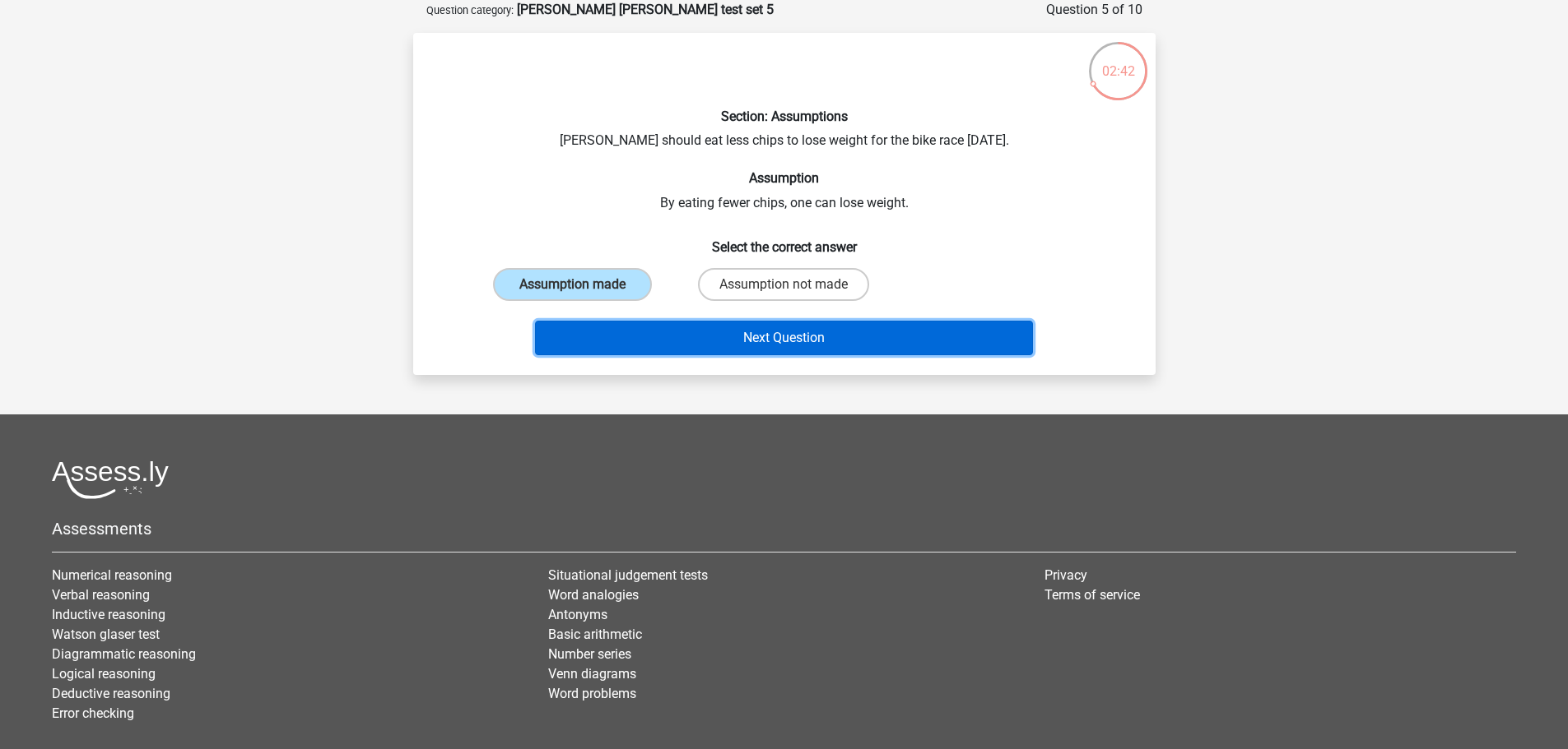
click at [728, 339] on button "Next Question" at bounding box center [784, 338] width 498 height 35
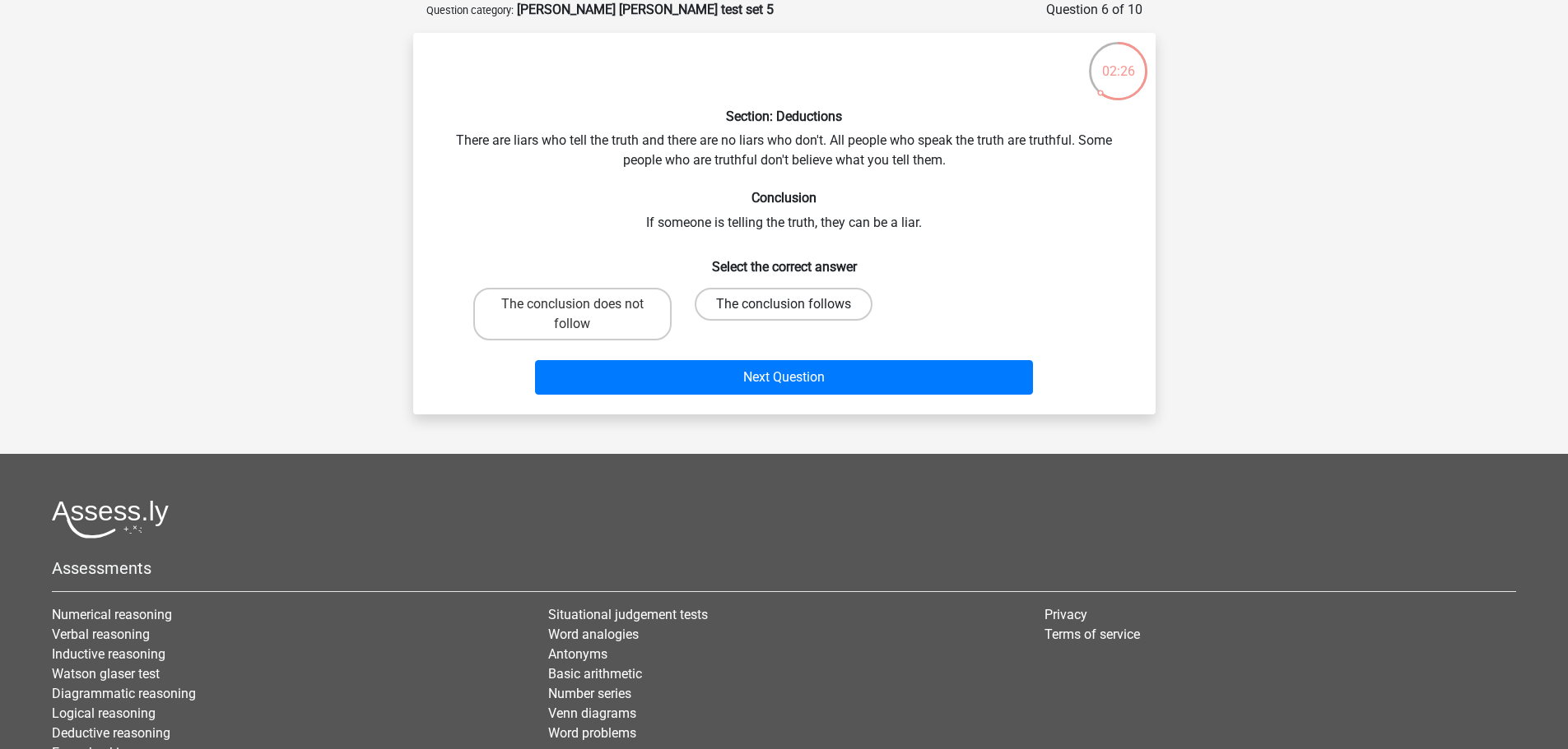
click at [758, 318] on label "The conclusion follows" at bounding box center [783, 304] width 178 height 33
click at [783, 315] on input "The conclusion follows" at bounding box center [788, 309] width 10 height 10
radio input "true"
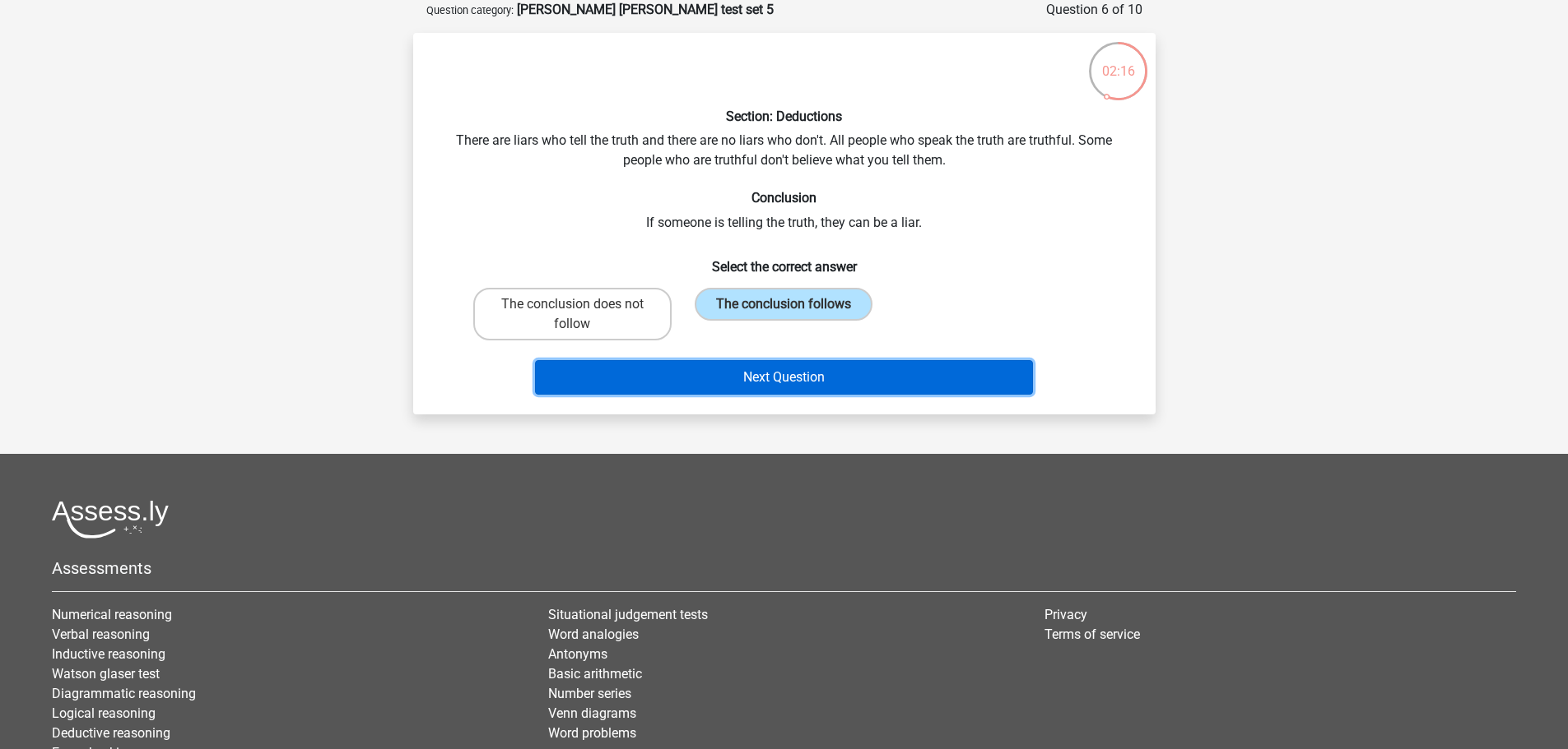
click at [787, 374] on button "Next Question" at bounding box center [784, 378] width 498 height 35
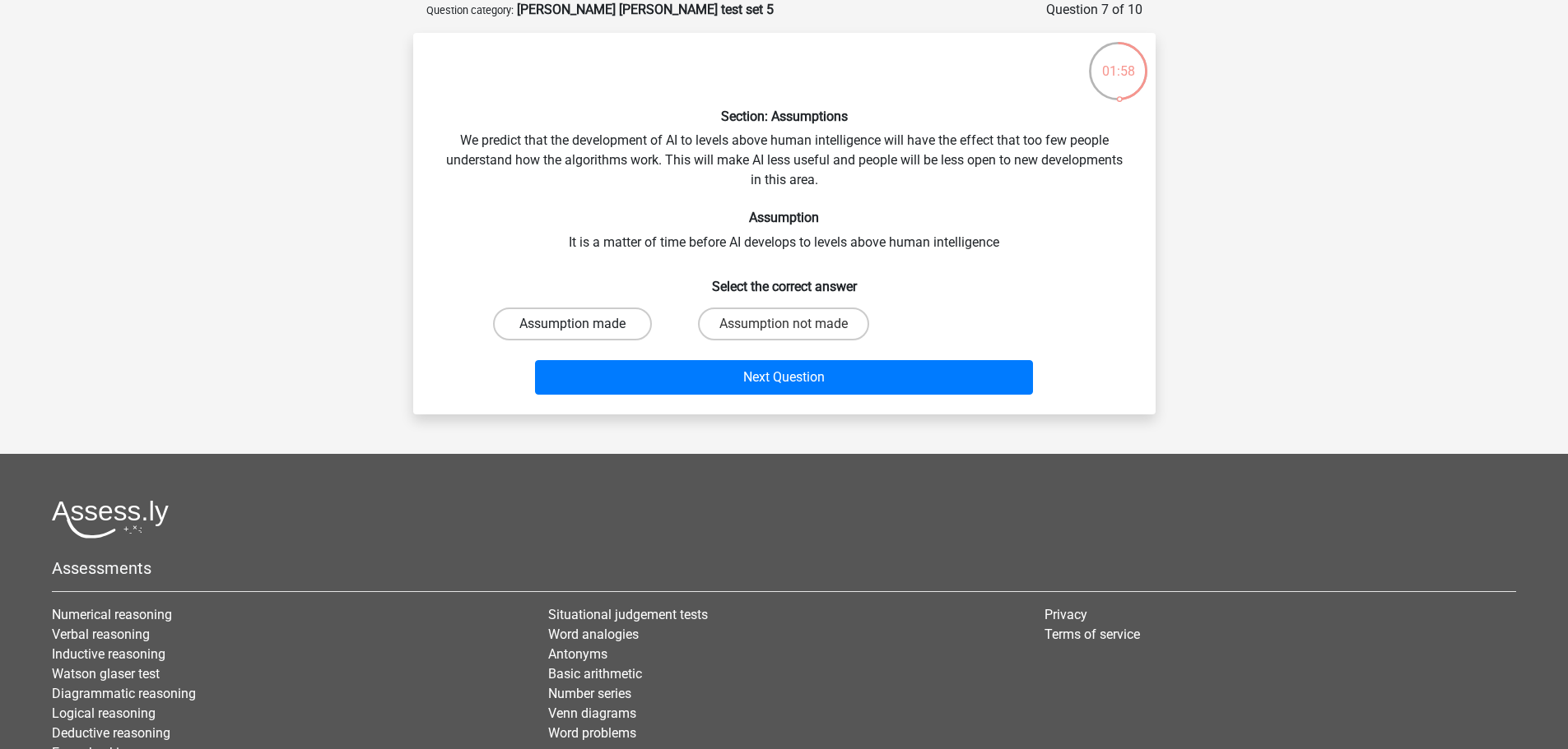
click at [592, 315] on label "Assumption made" at bounding box center [572, 324] width 159 height 33
click at [583, 324] on input "Assumption made" at bounding box center [578, 329] width 10 height 10
radio input "true"
click at [786, 328] on input "Assumption not made" at bounding box center [788, 329] width 10 height 10
radio input "true"
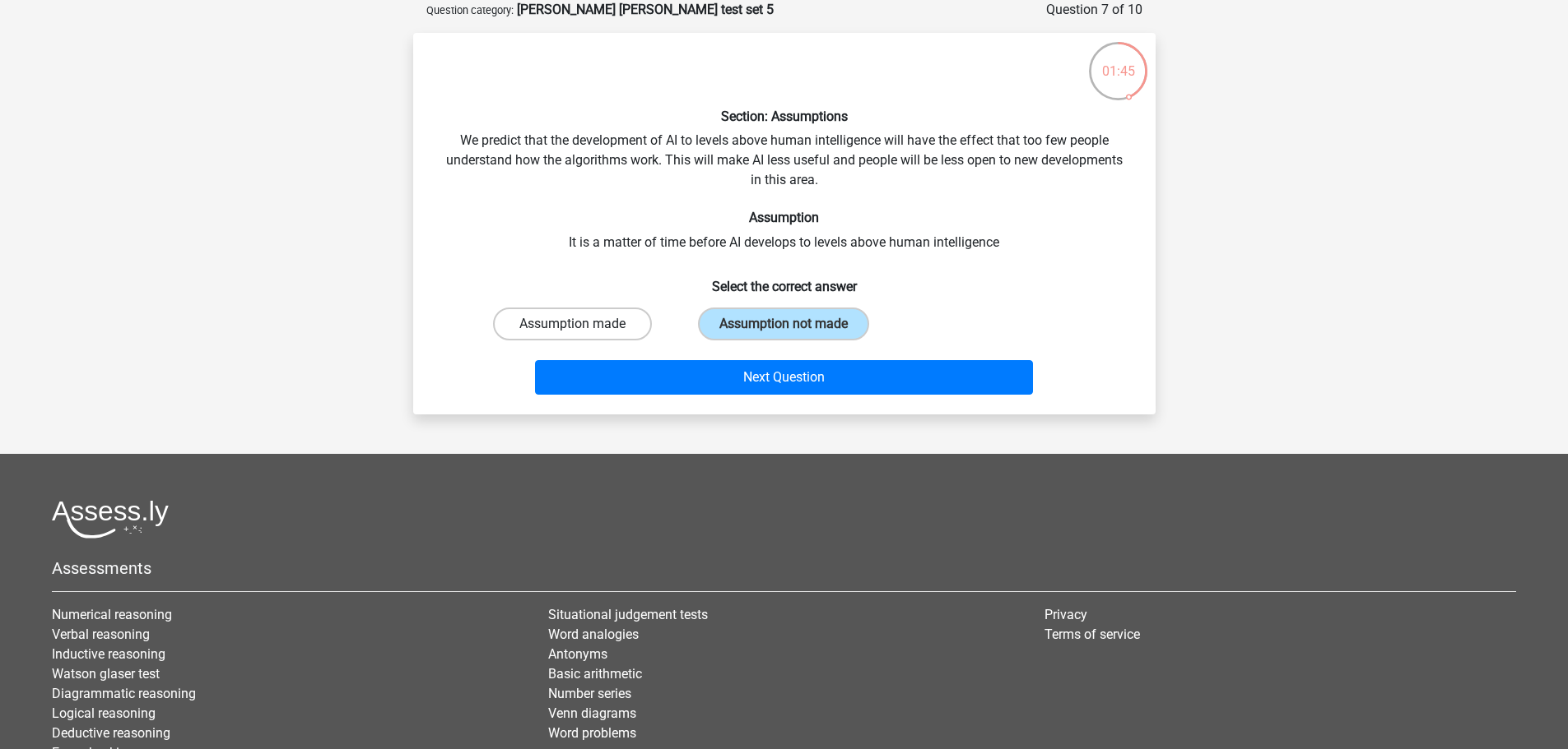
click at [647, 329] on label "Assumption made" at bounding box center [572, 324] width 159 height 33
click at [583, 329] on input "Assumption made" at bounding box center [578, 329] width 10 height 10
radio input "true"
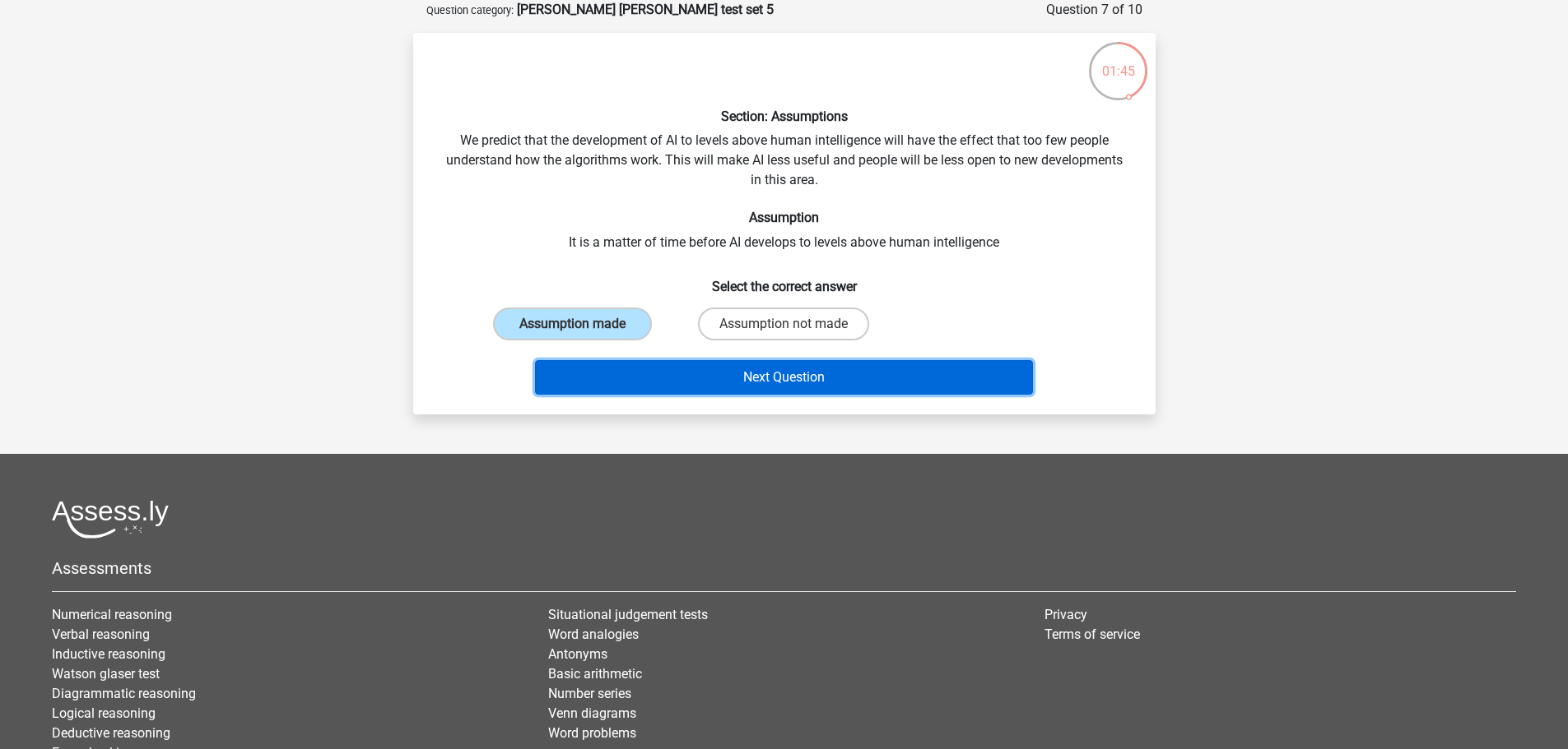
click at [695, 366] on button "Next Question" at bounding box center [784, 378] width 498 height 35
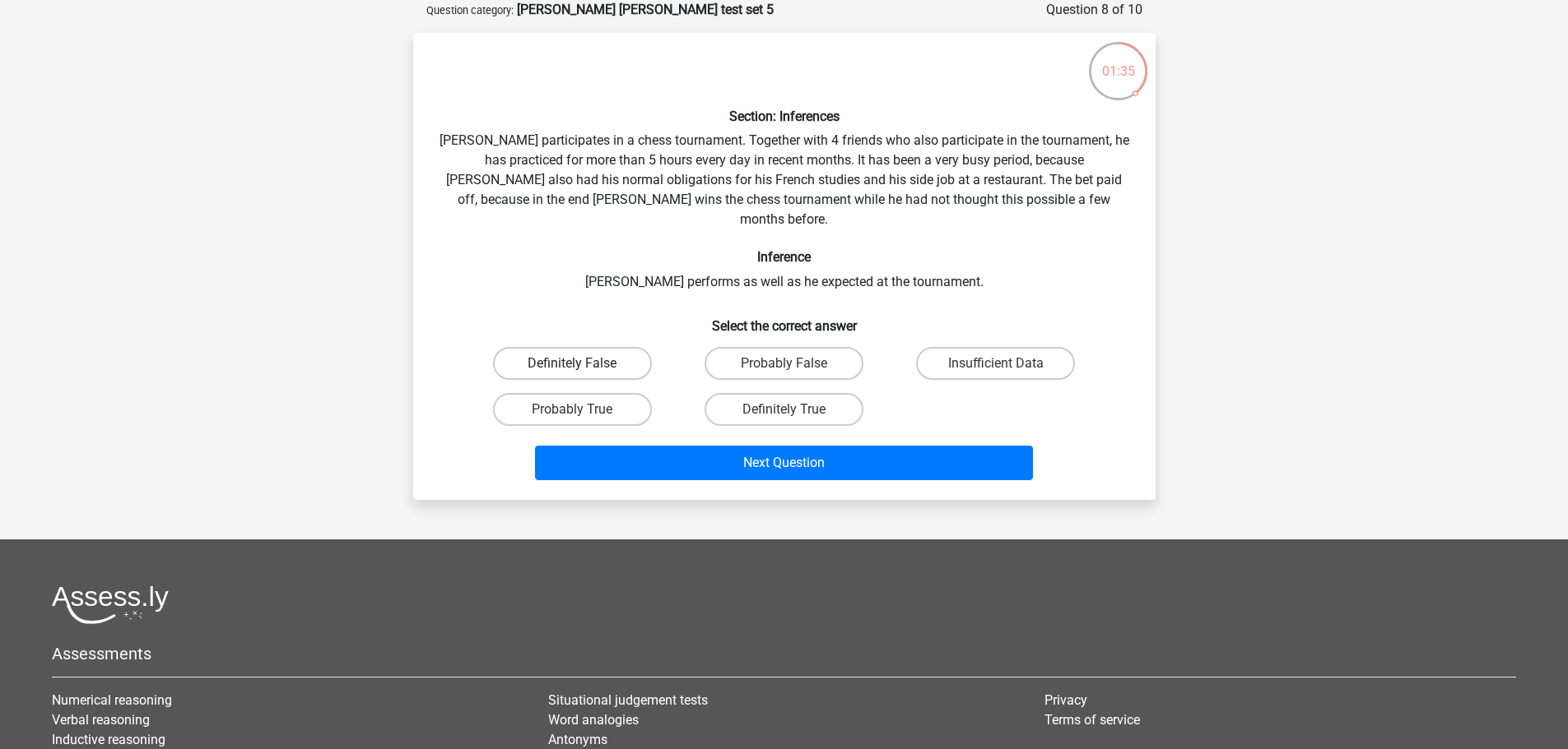
click at [607, 349] on label "Definitely False" at bounding box center [572, 363] width 159 height 33
click at [583, 363] on input "Definitely False" at bounding box center [578, 368] width 10 height 10
radio input "true"
click at [760, 354] on label "Probably False" at bounding box center [783, 363] width 159 height 33
click at [783, 363] on input "Probably False" at bounding box center [788, 368] width 10 height 10
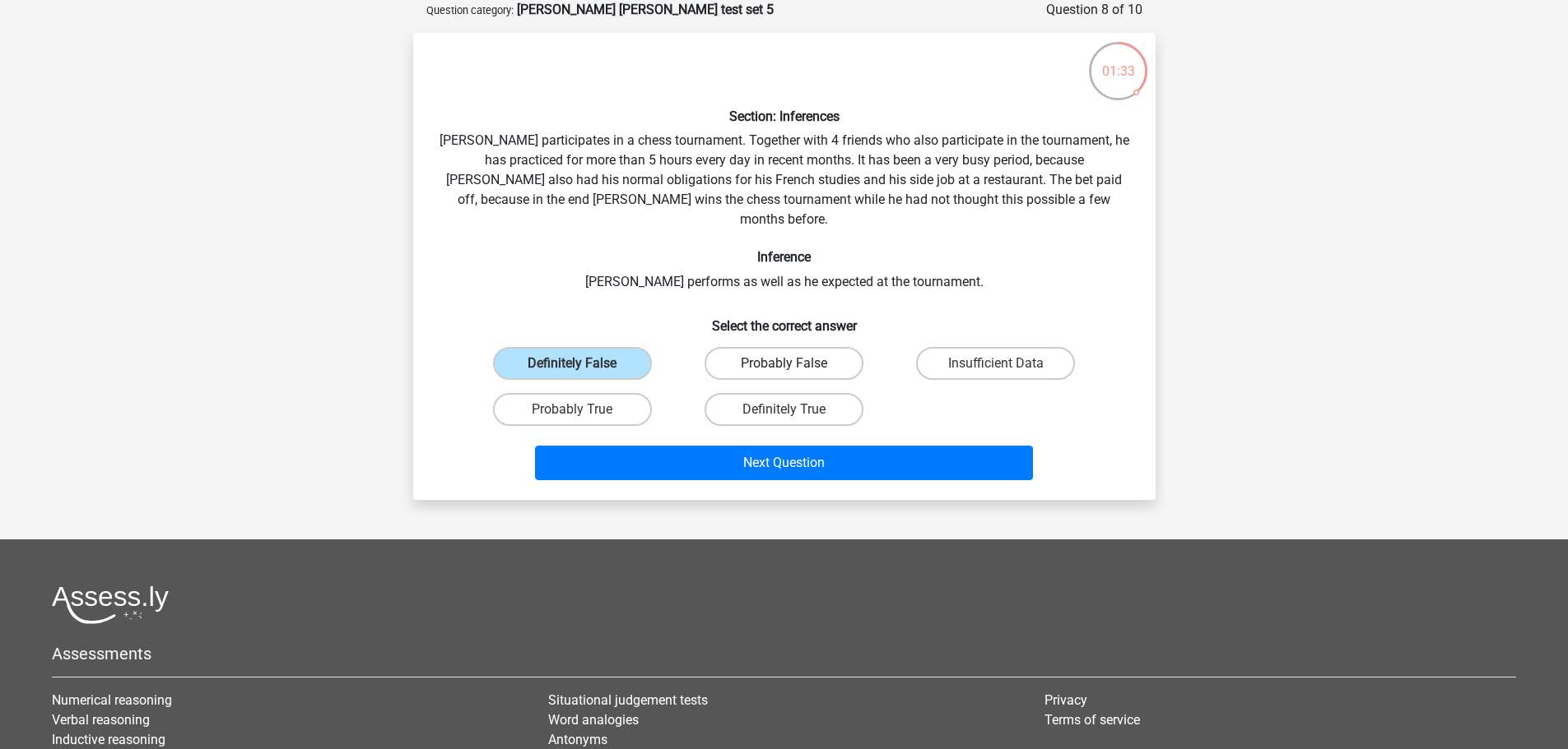
radio input "true"
click at [993, 347] on label "Insufficient Data" at bounding box center [995, 363] width 159 height 33
click at [996, 363] on input "Insufficient Data" at bounding box center [1001, 368] width 10 height 10
radio input "true"
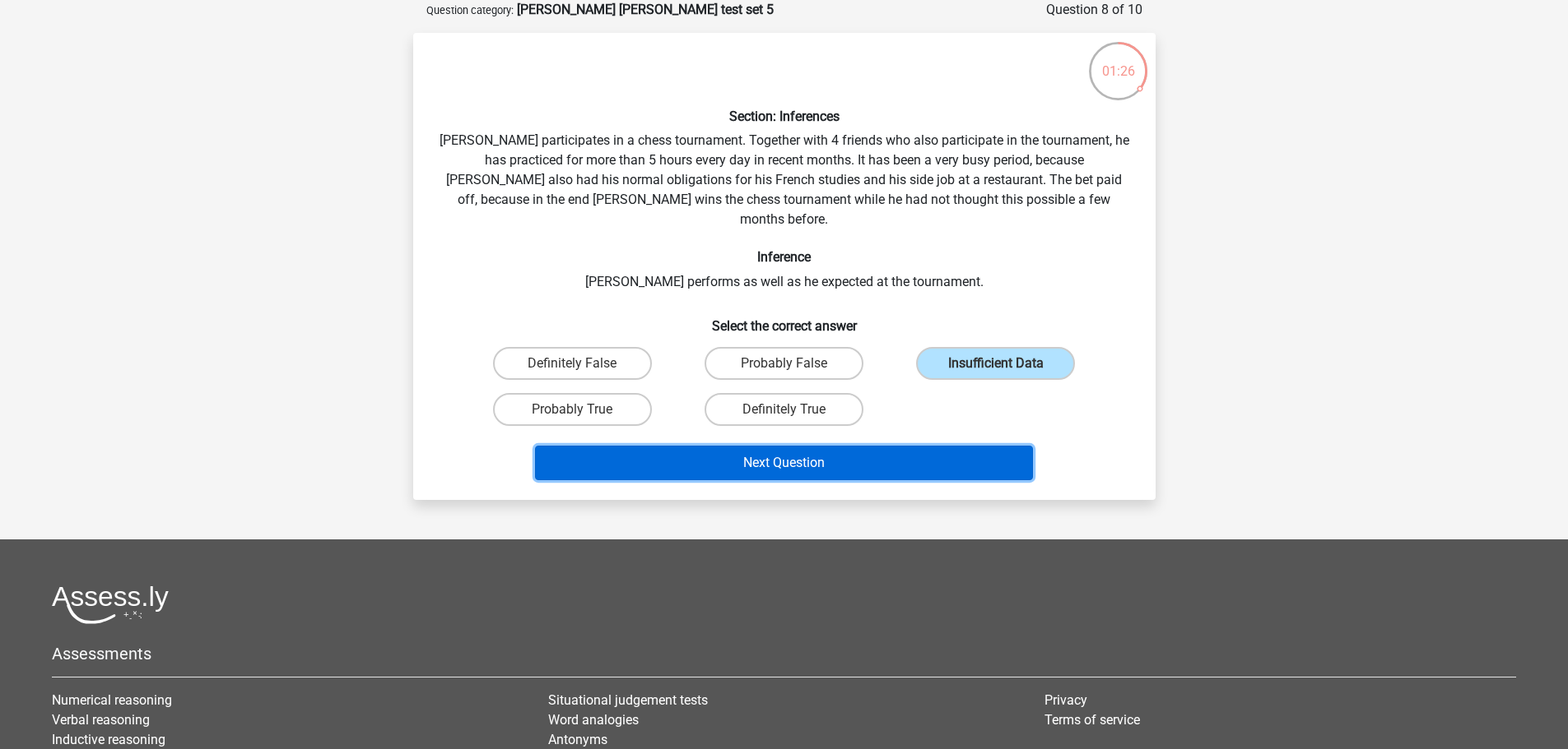
click at [886, 446] on button "Next Question" at bounding box center [784, 463] width 498 height 35
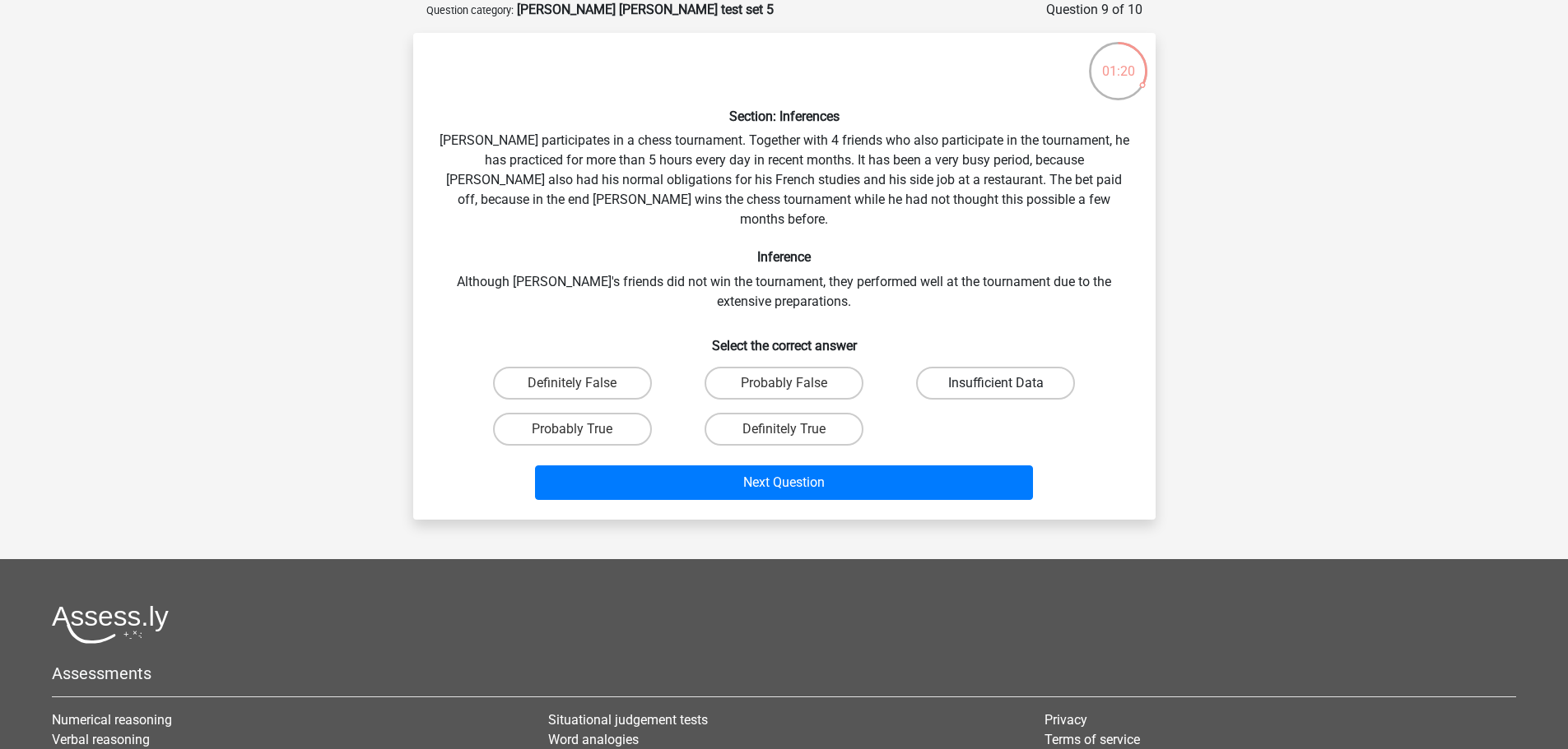
click at [983, 367] on label "Insufficient Data" at bounding box center [995, 383] width 159 height 33
click at [996, 383] on input "Insufficient Data" at bounding box center [1001, 388] width 10 height 10
radio input "true"
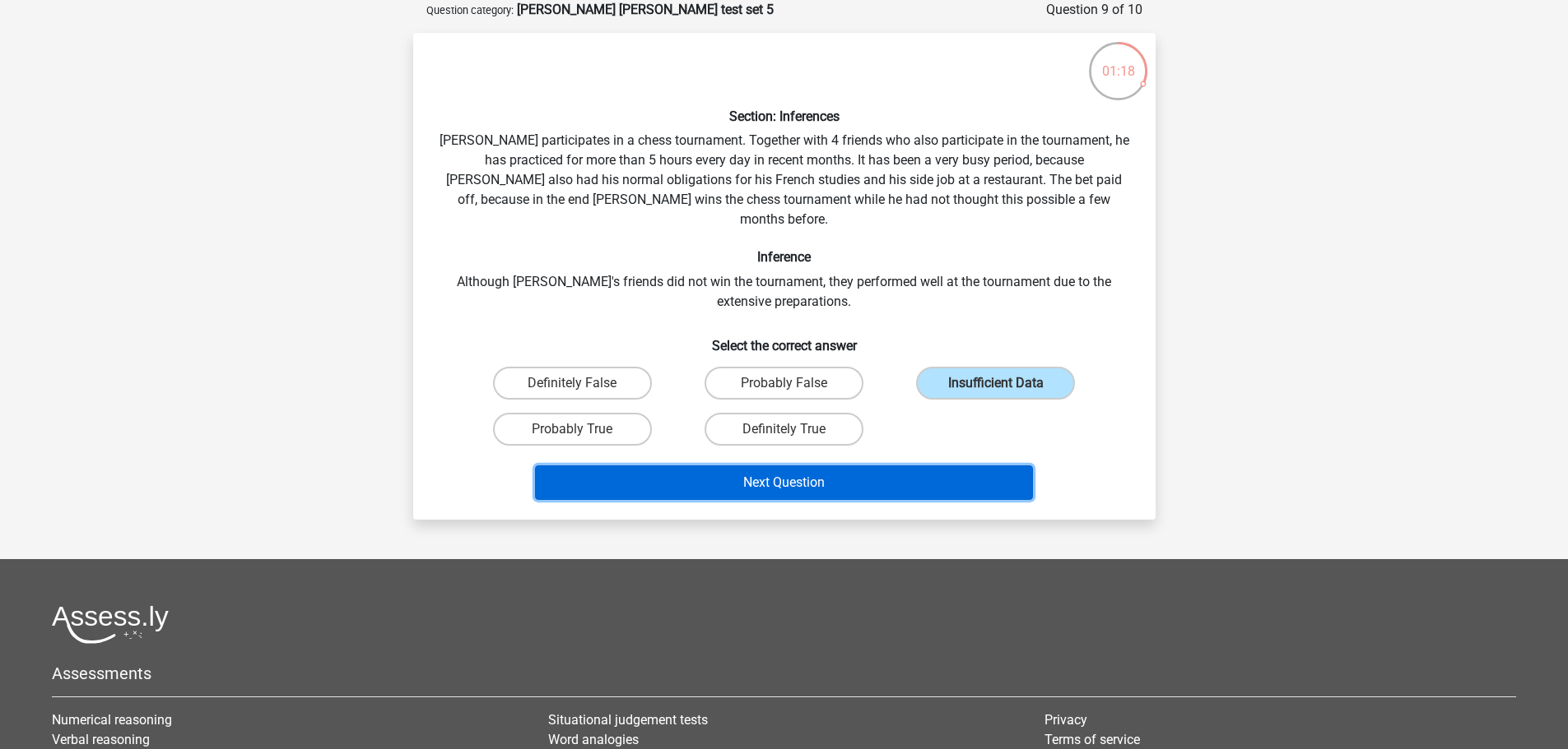
click at [831, 466] on button "Next Question" at bounding box center [784, 483] width 498 height 35
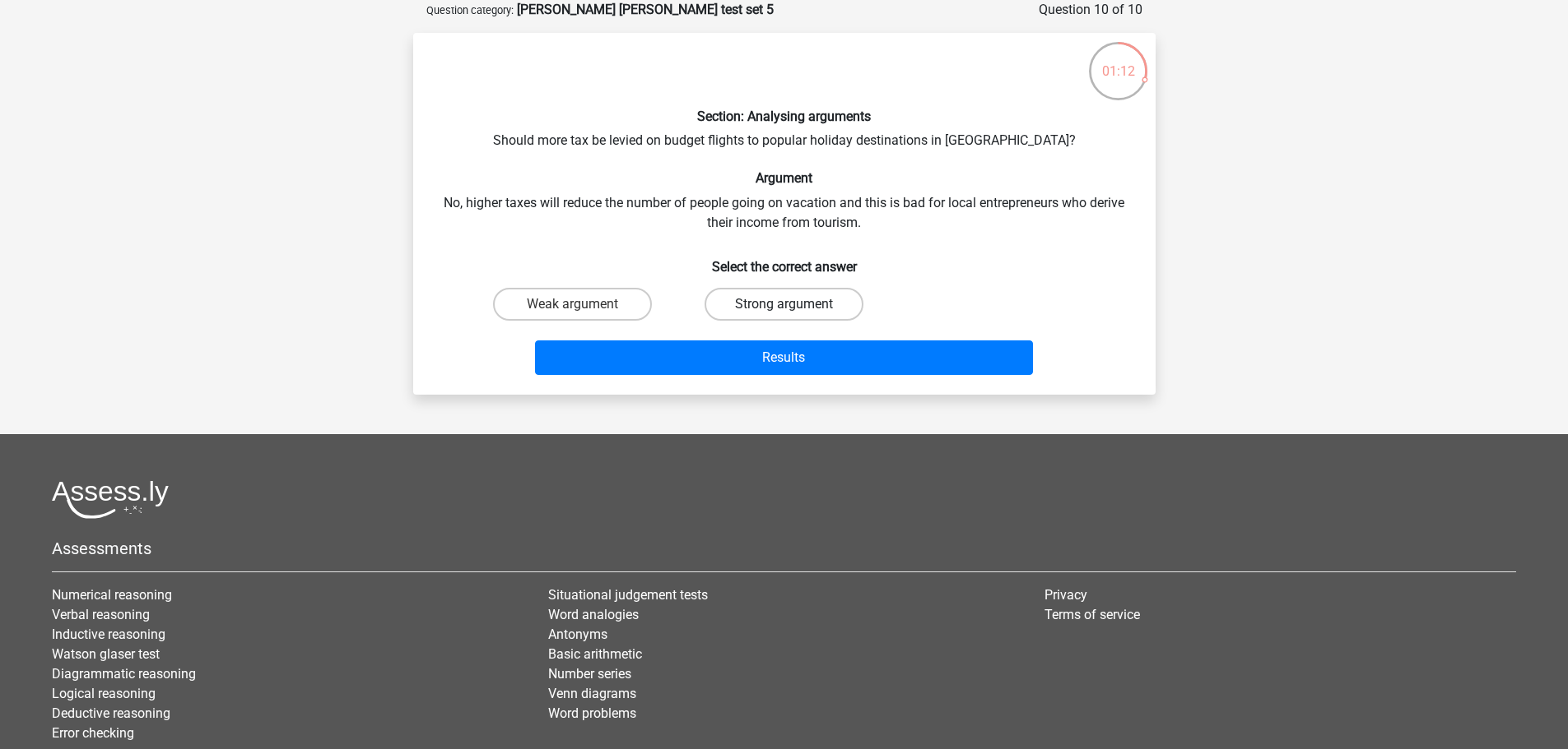
click at [764, 296] on label "Strong argument" at bounding box center [783, 304] width 159 height 33
click at [783, 304] on input "Strong argument" at bounding box center [788, 309] width 10 height 10
radio input "true"
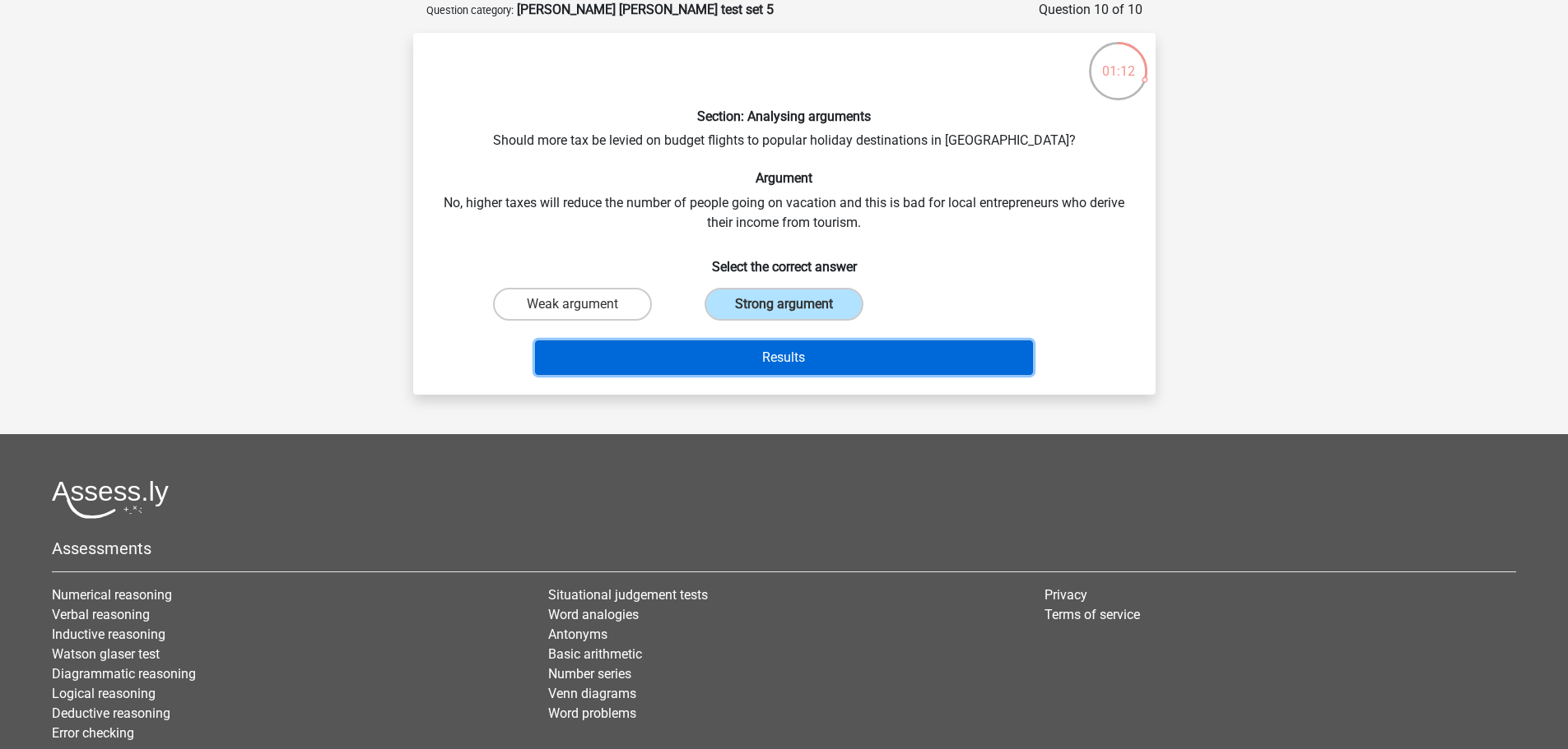
click at [818, 347] on button "Results" at bounding box center [784, 358] width 498 height 35
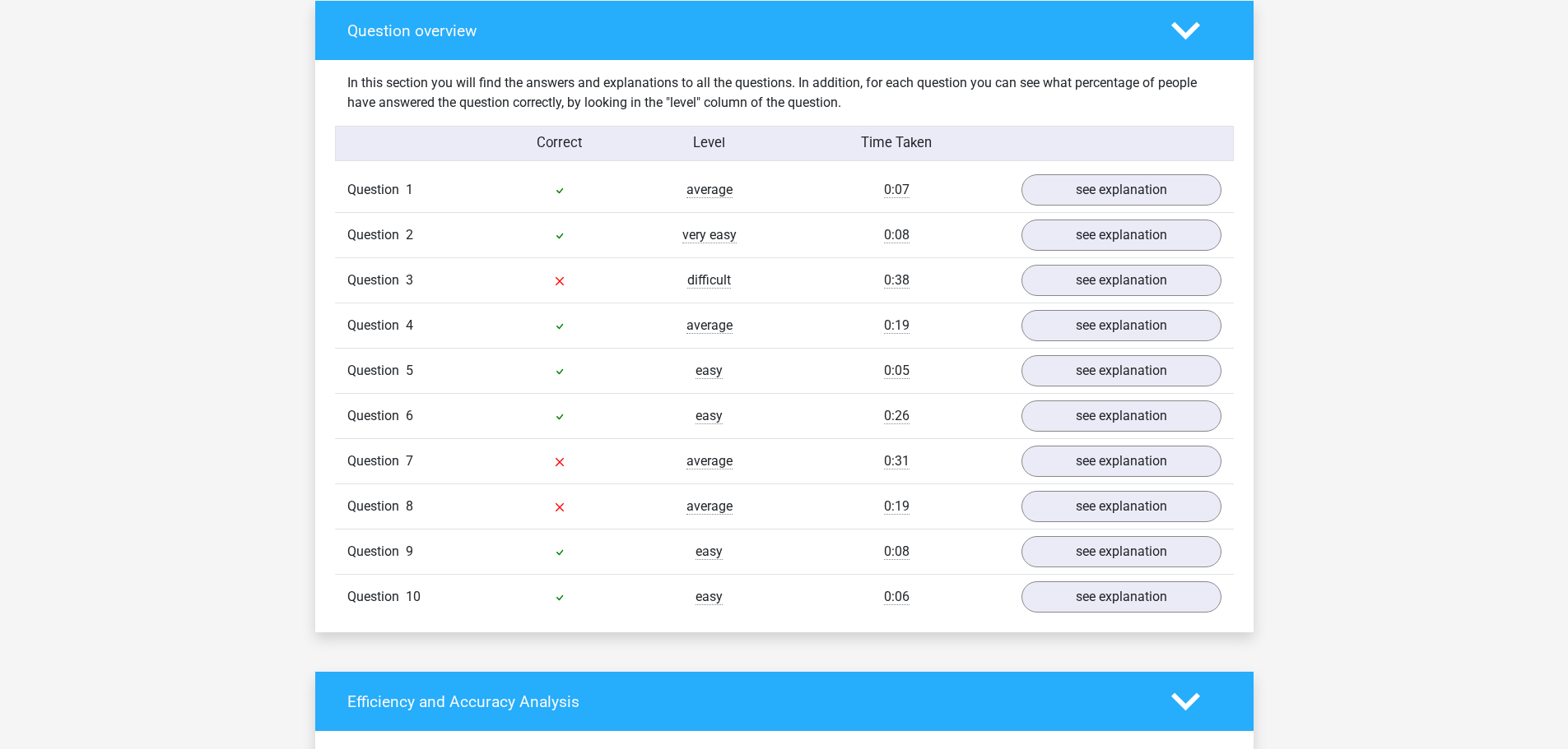
scroll to position [1220, 0]
click at [1172, 291] on link "see explanation" at bounding box center [1120, 281] width 230 height 36
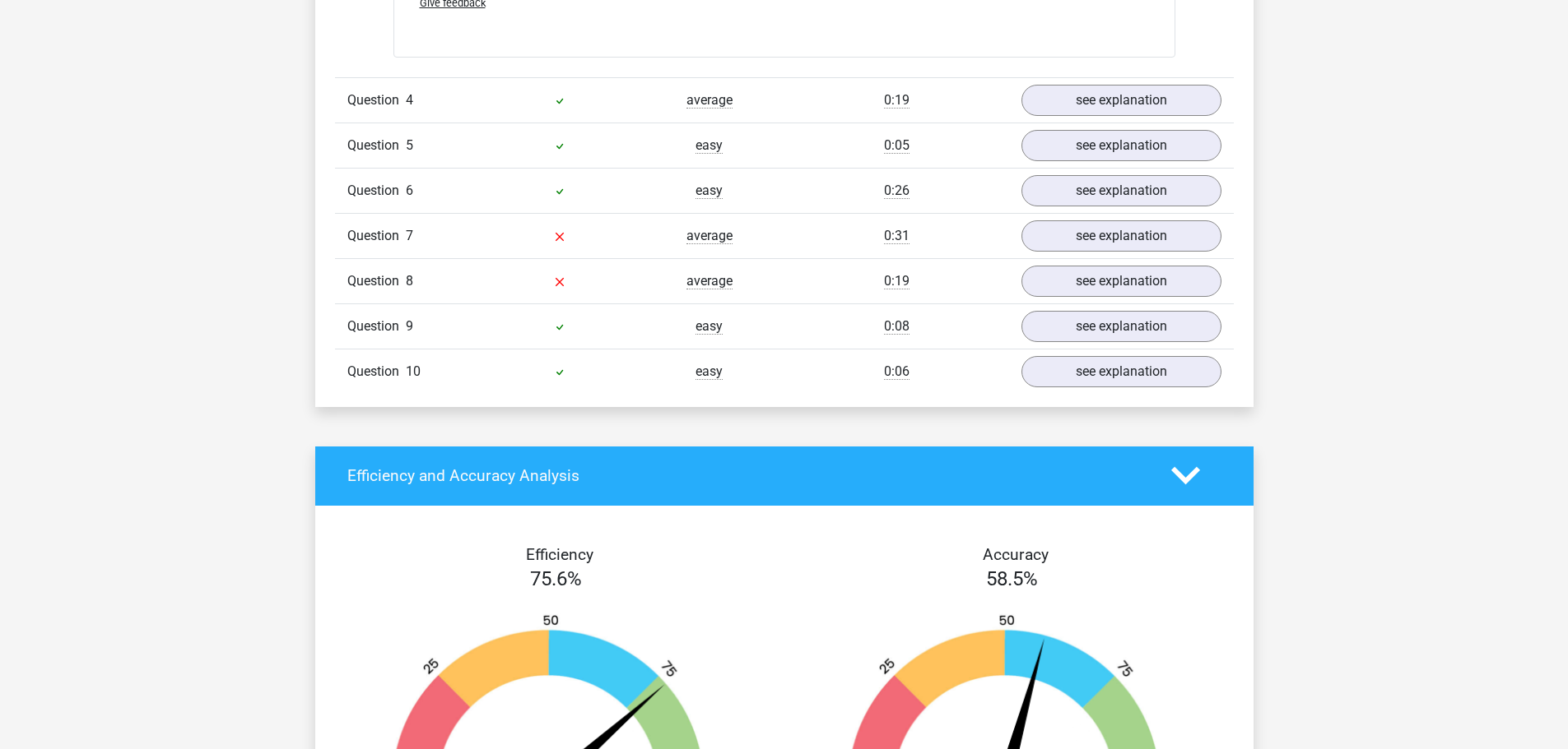
scroll to position [2382, 0]
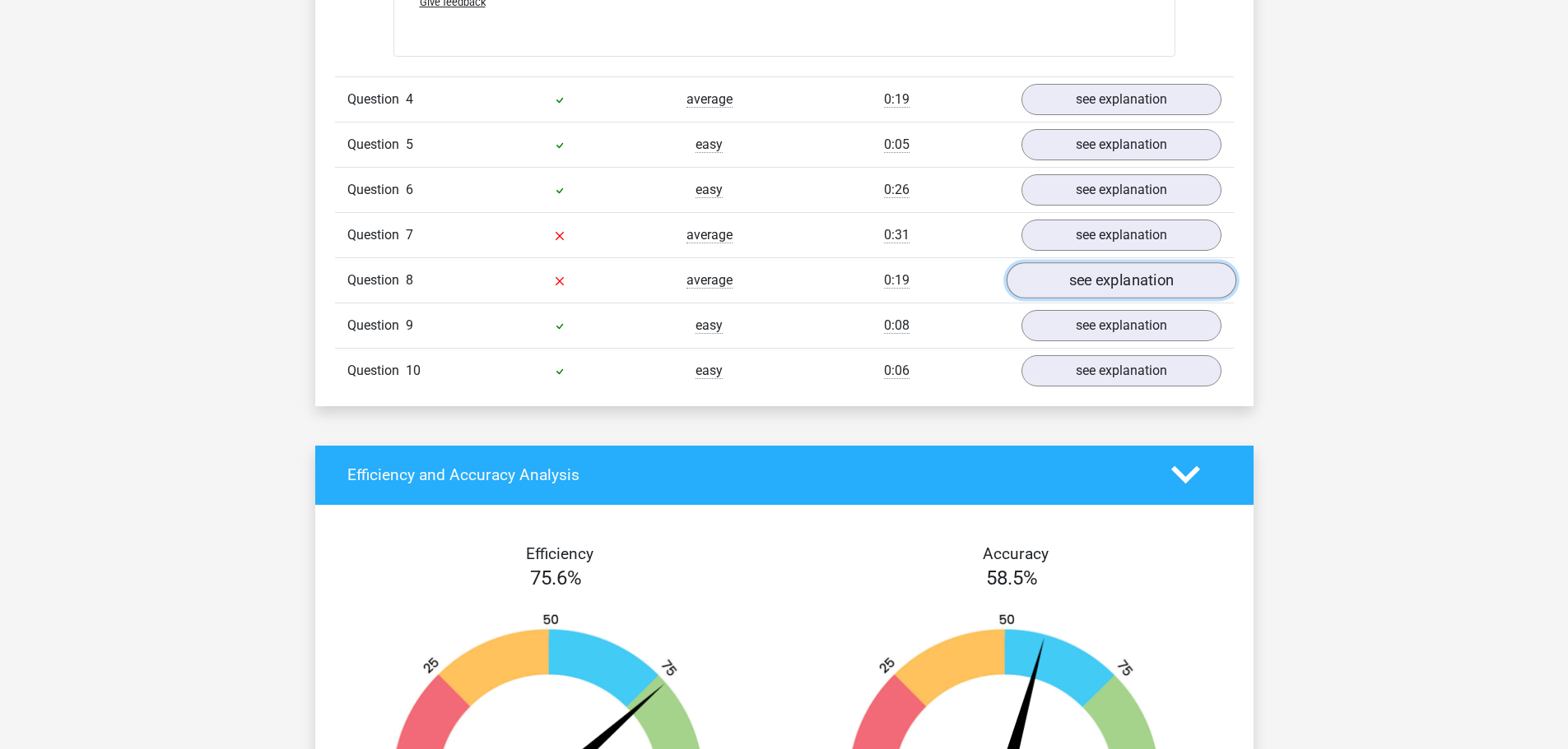
click at [1097, 284] on link "see explanation" at bounding box center [1120, 281] width 230 height 36
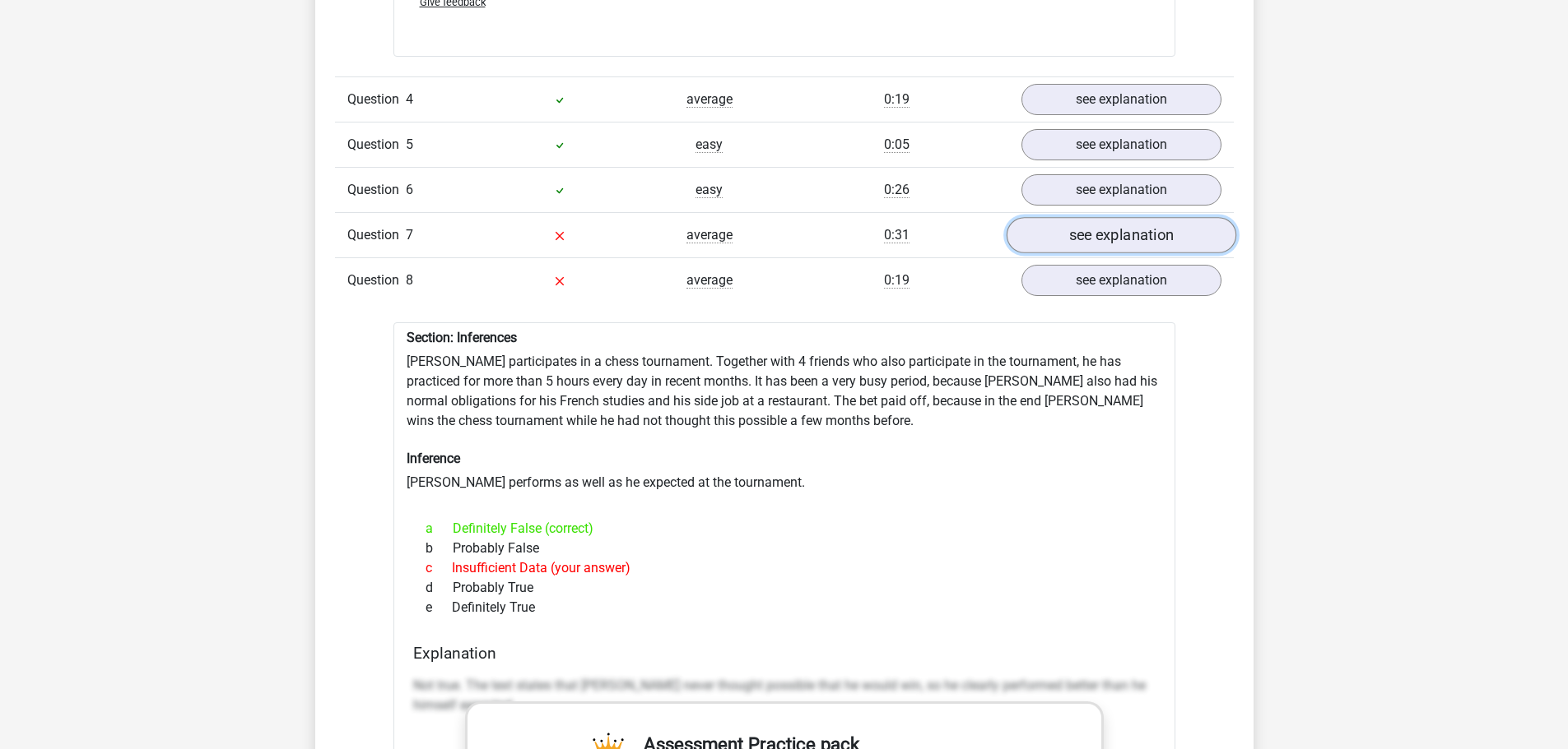
click at [1141, 225] on link "see explanation" at bounding box center [1120, 236] width 230 height 36
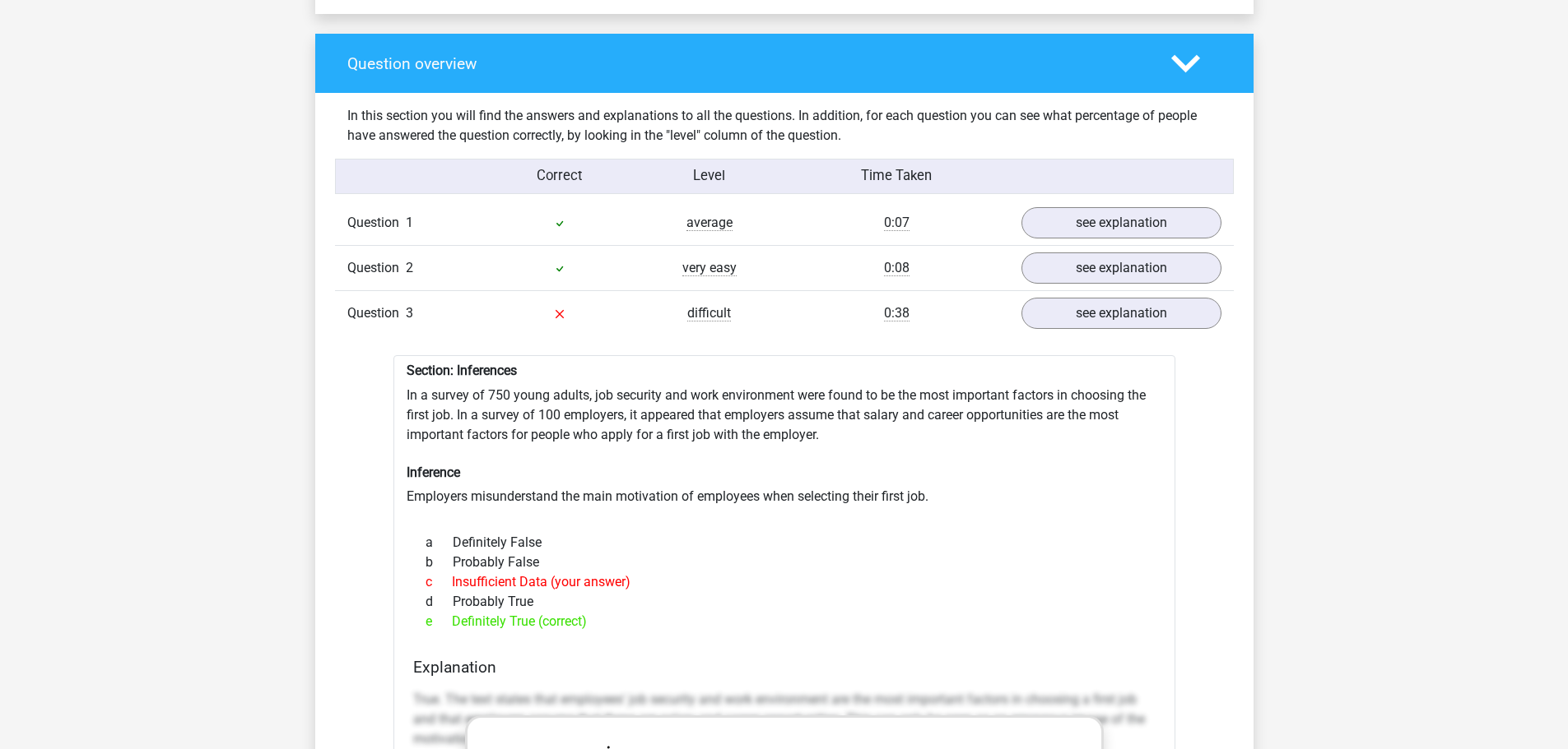
scroll to position [1307, 0]
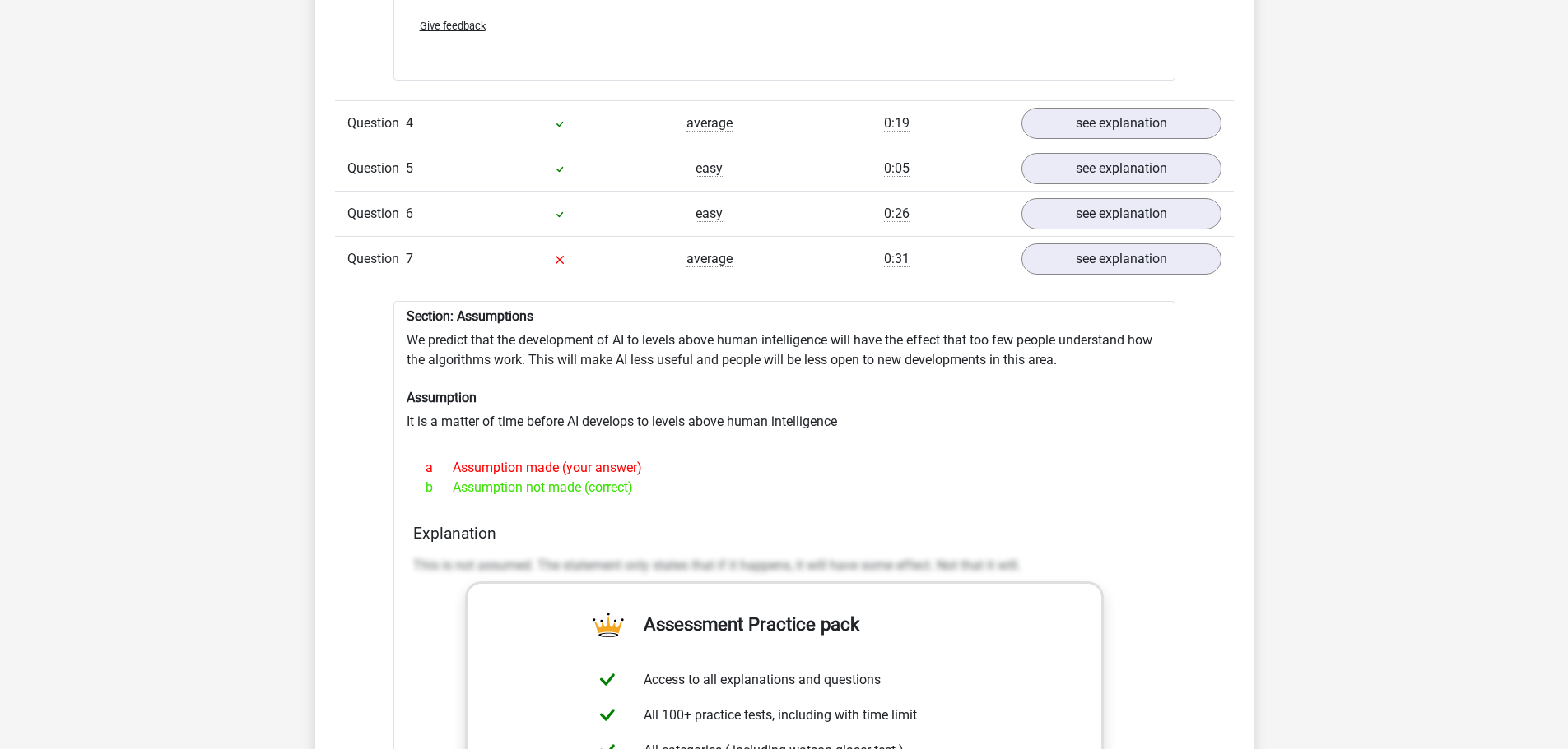
scroll to position [2360, 0]
click at [1071, 249] on link "see explanation" at bounding box center [1120, 258] width 230 height 36
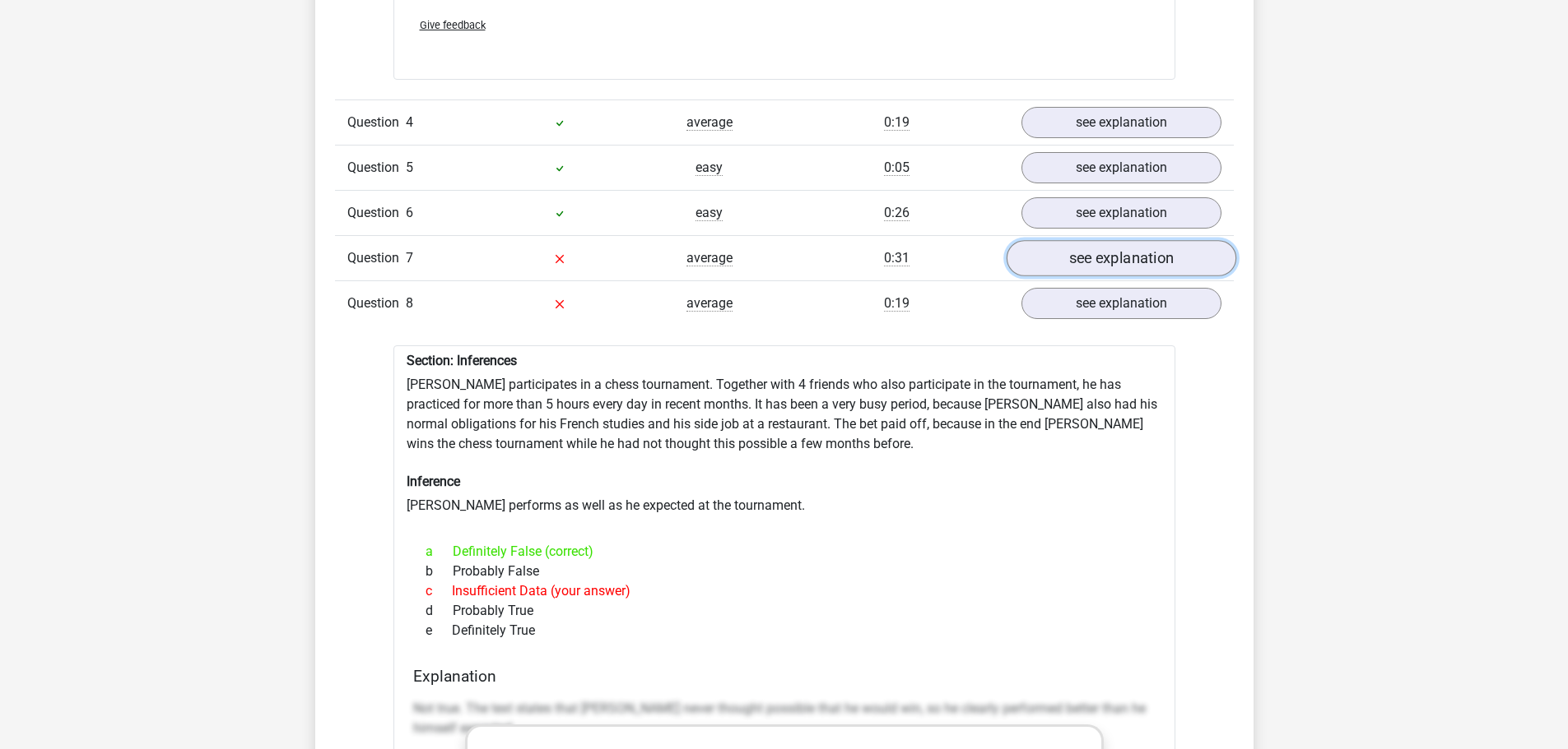
click at [1071, 249] on link "see explanation" at bounding box center [1120, 258] width 230 height 36
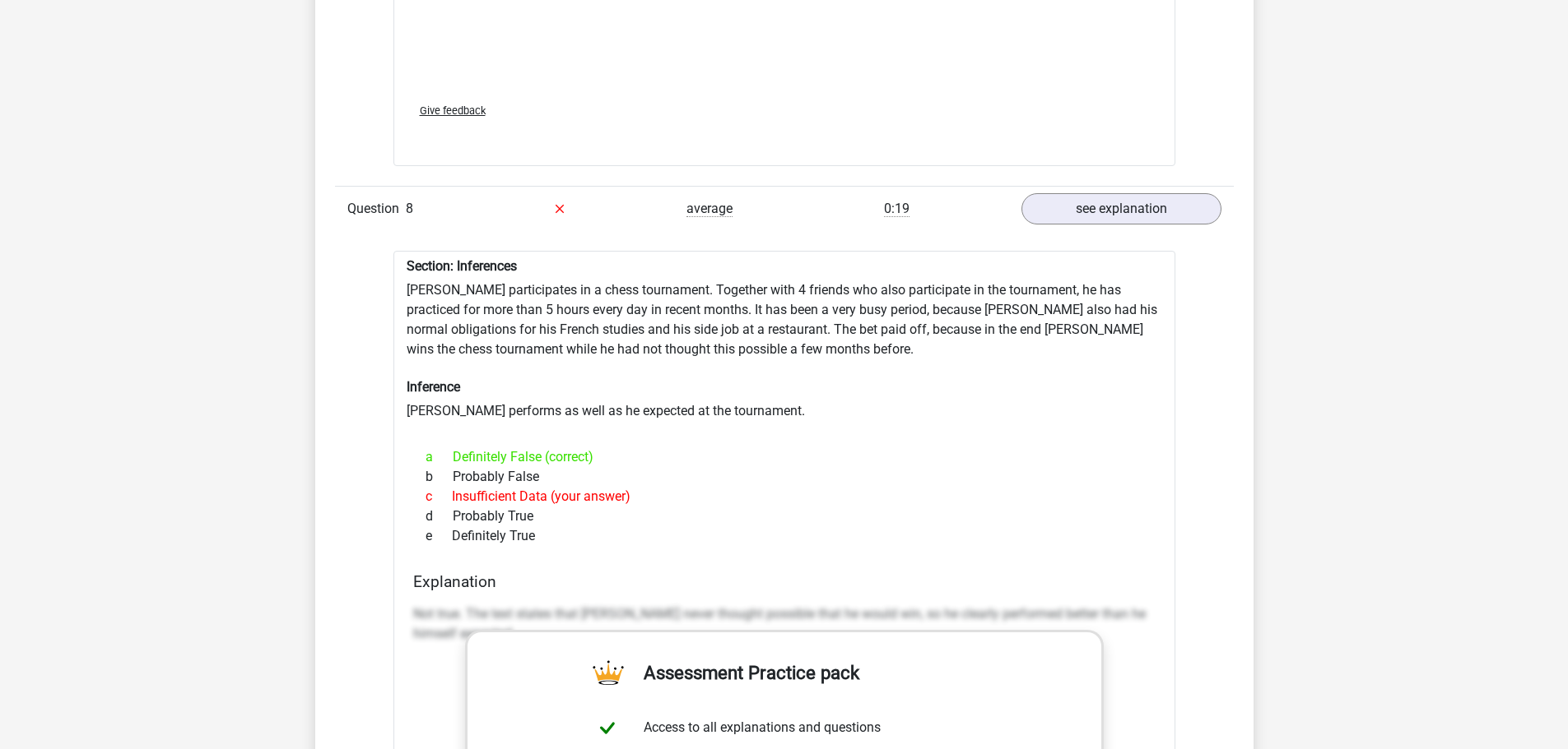
scroll to position [3312, 0]
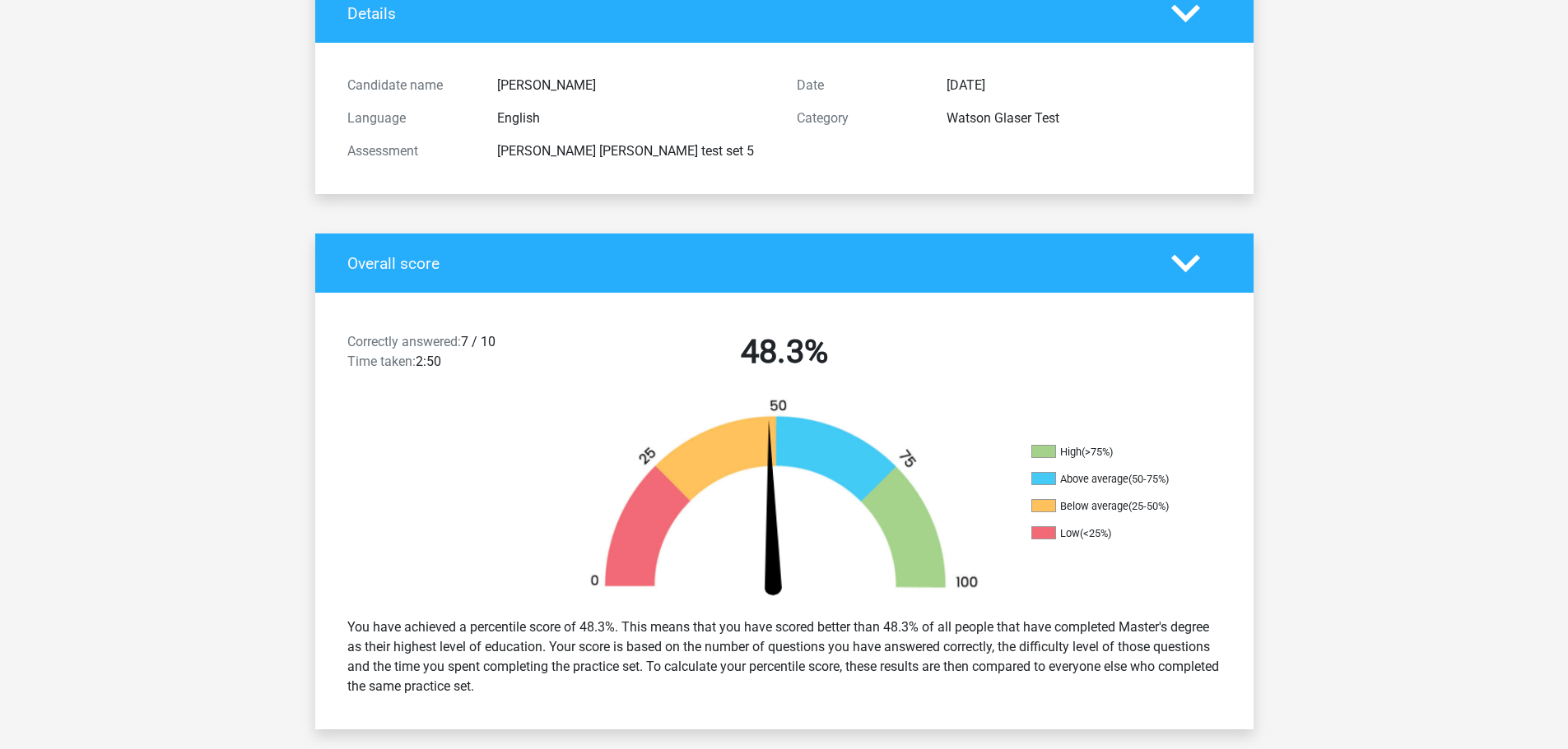
scroll to position [0, 0]
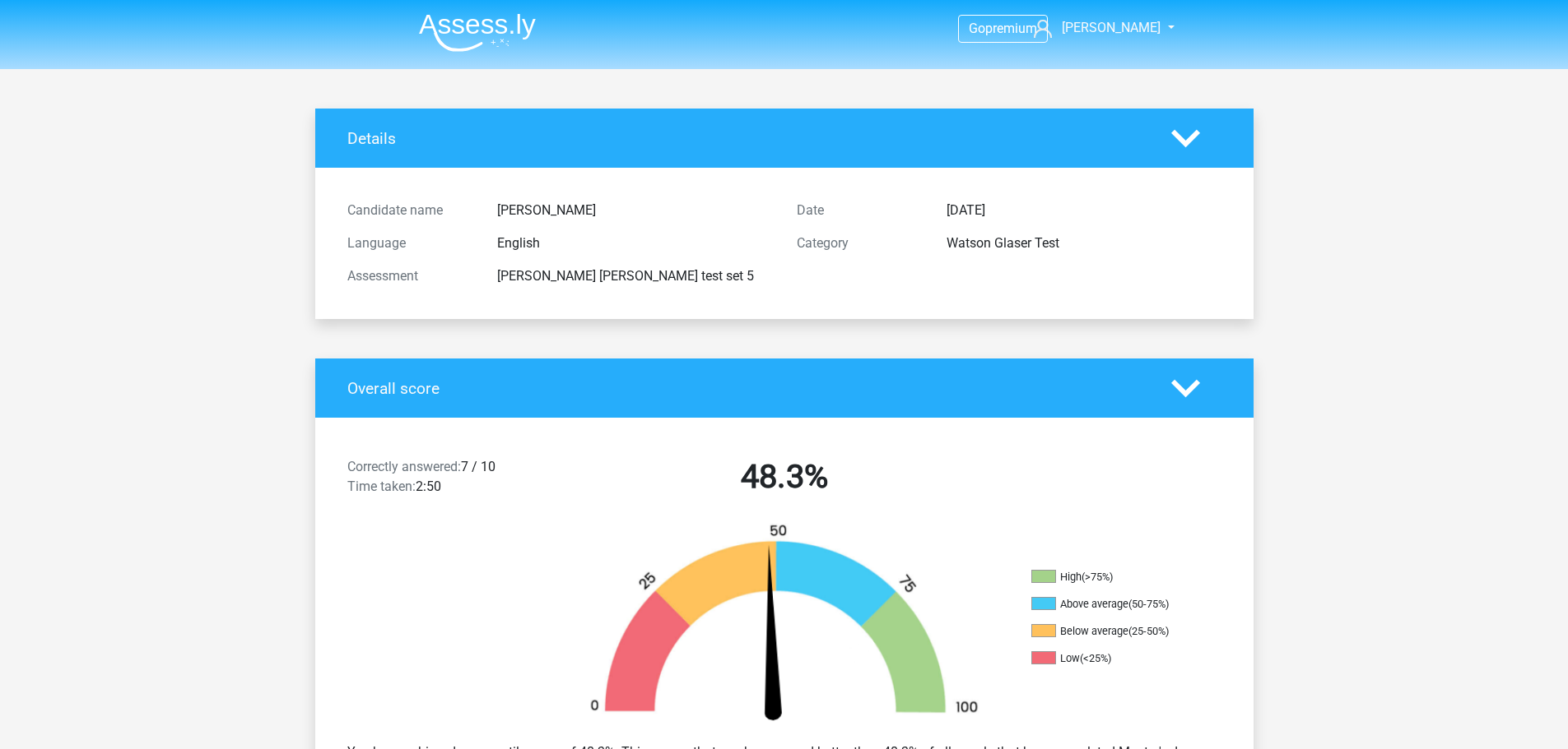
click at [492, 31] on img at bounding box center [477, 32] width 117 height 39
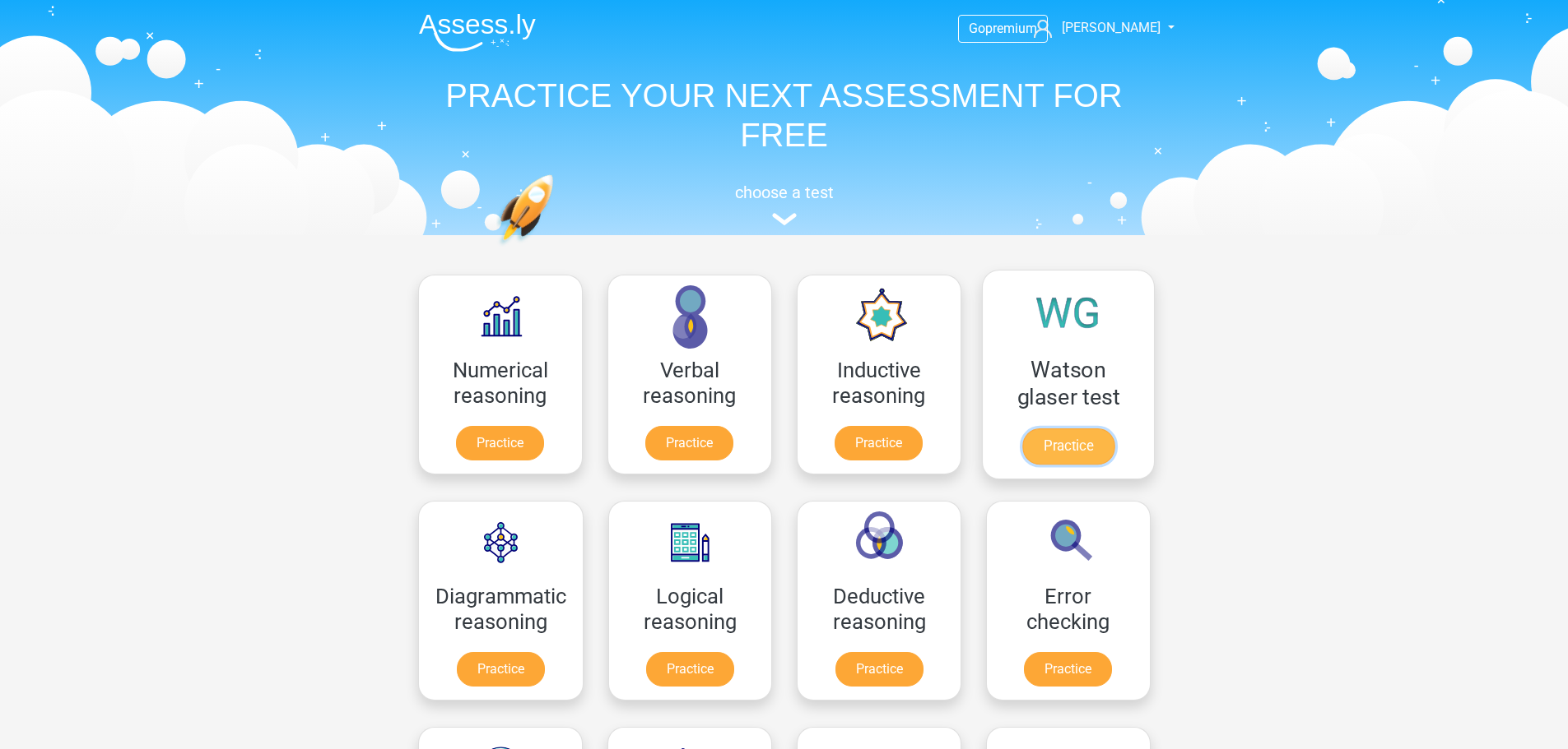
click at [1025, 436] on link "Practice" at bounding box center [1068, 446] width 92 height 36
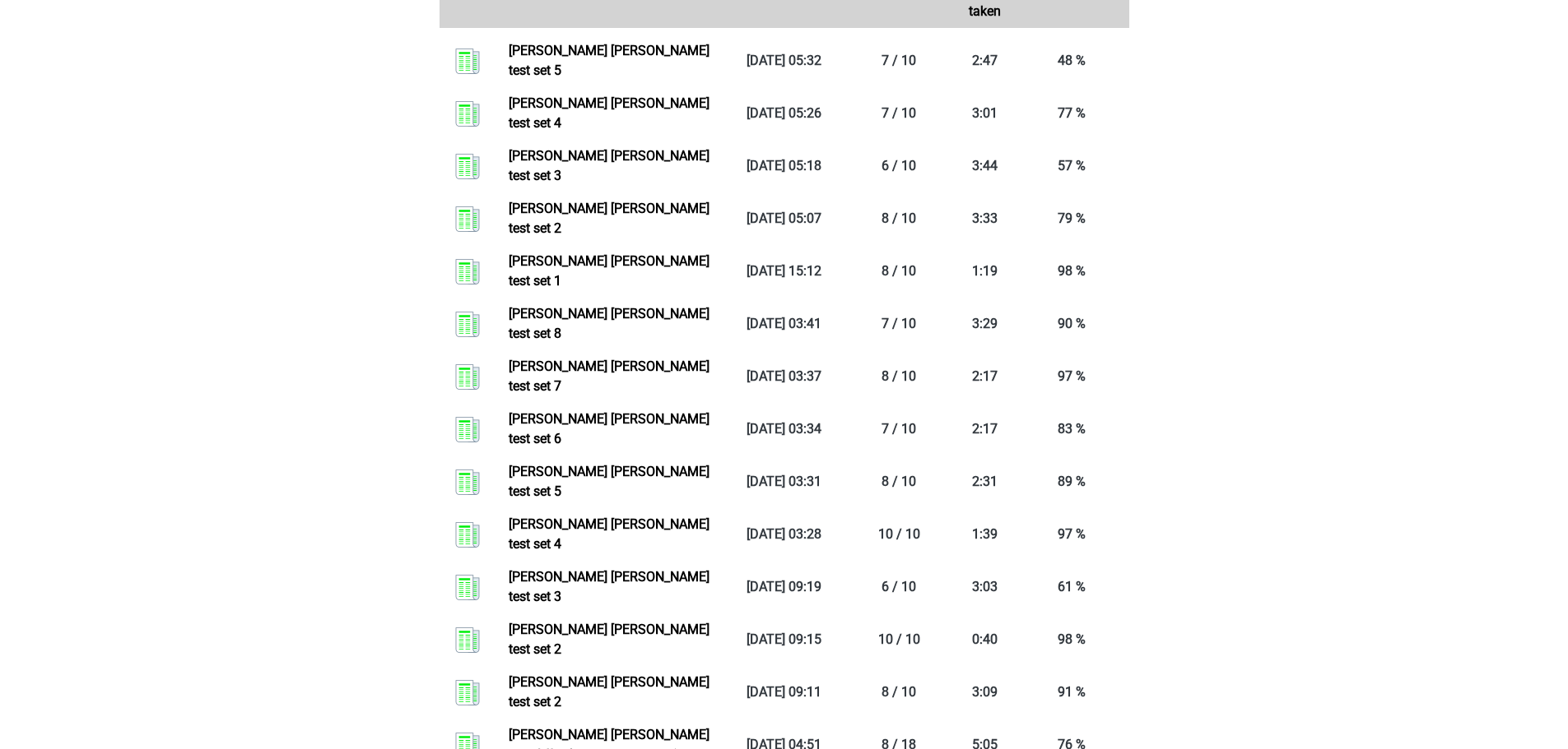
scroll to position [1248, 0]
click at [679, 463] on link "[PERSON_NAME] [PERSON_NAME] test set 5" at bounding box center [609, 480] width 201 height 36
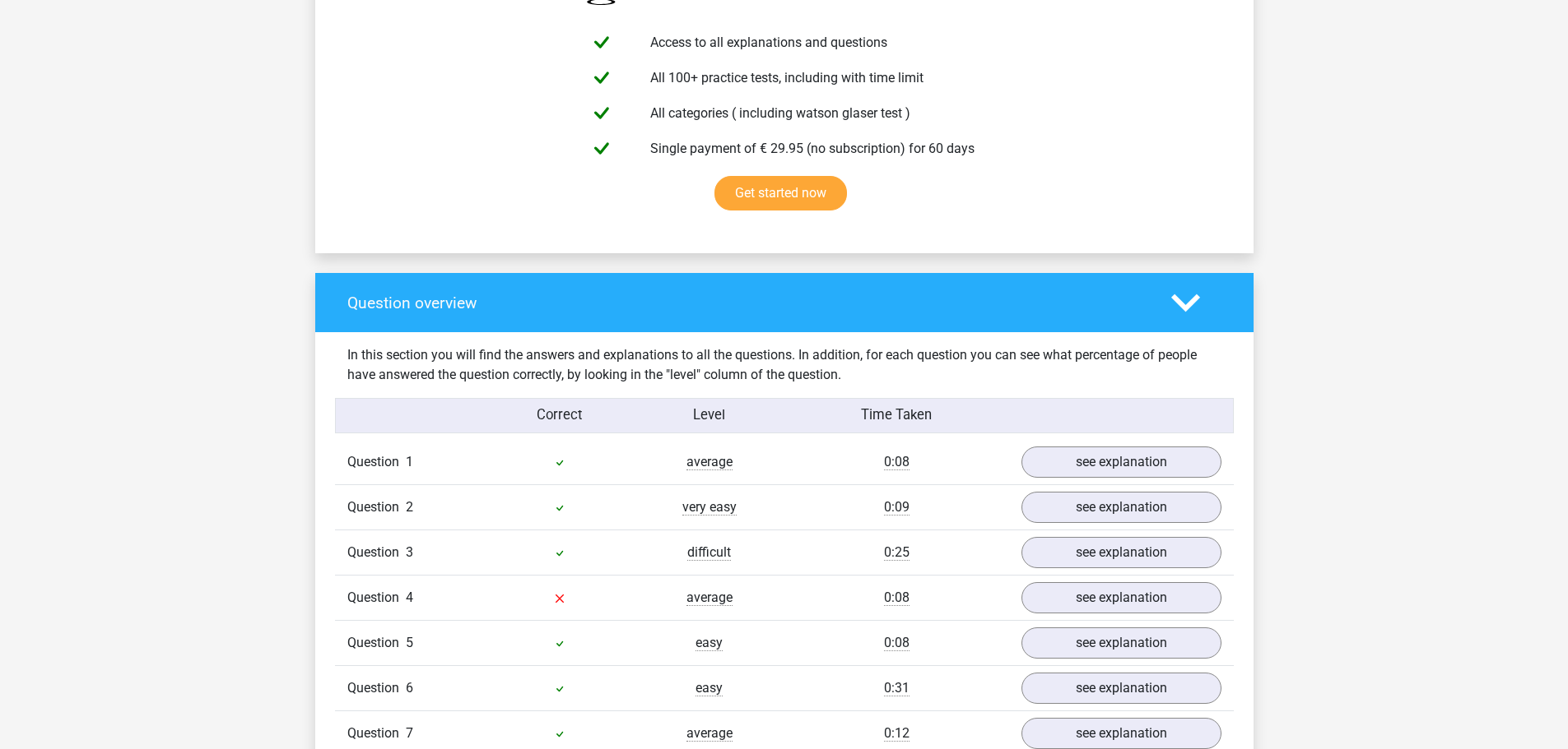
scroll to position [1043, 0]
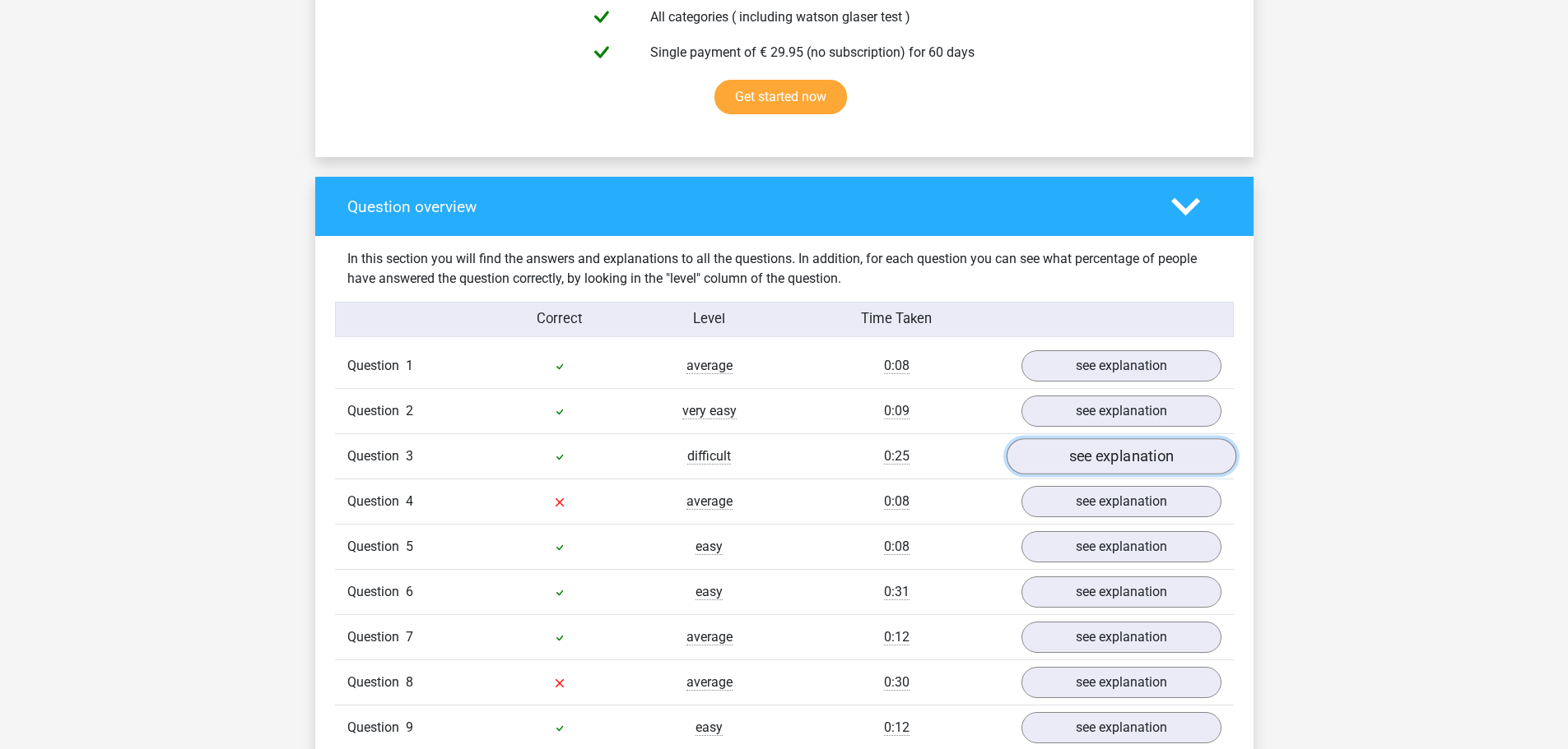
click at [1072, 461] on link "see explanation" at bounding box center [1120, 458] width 230 height 36
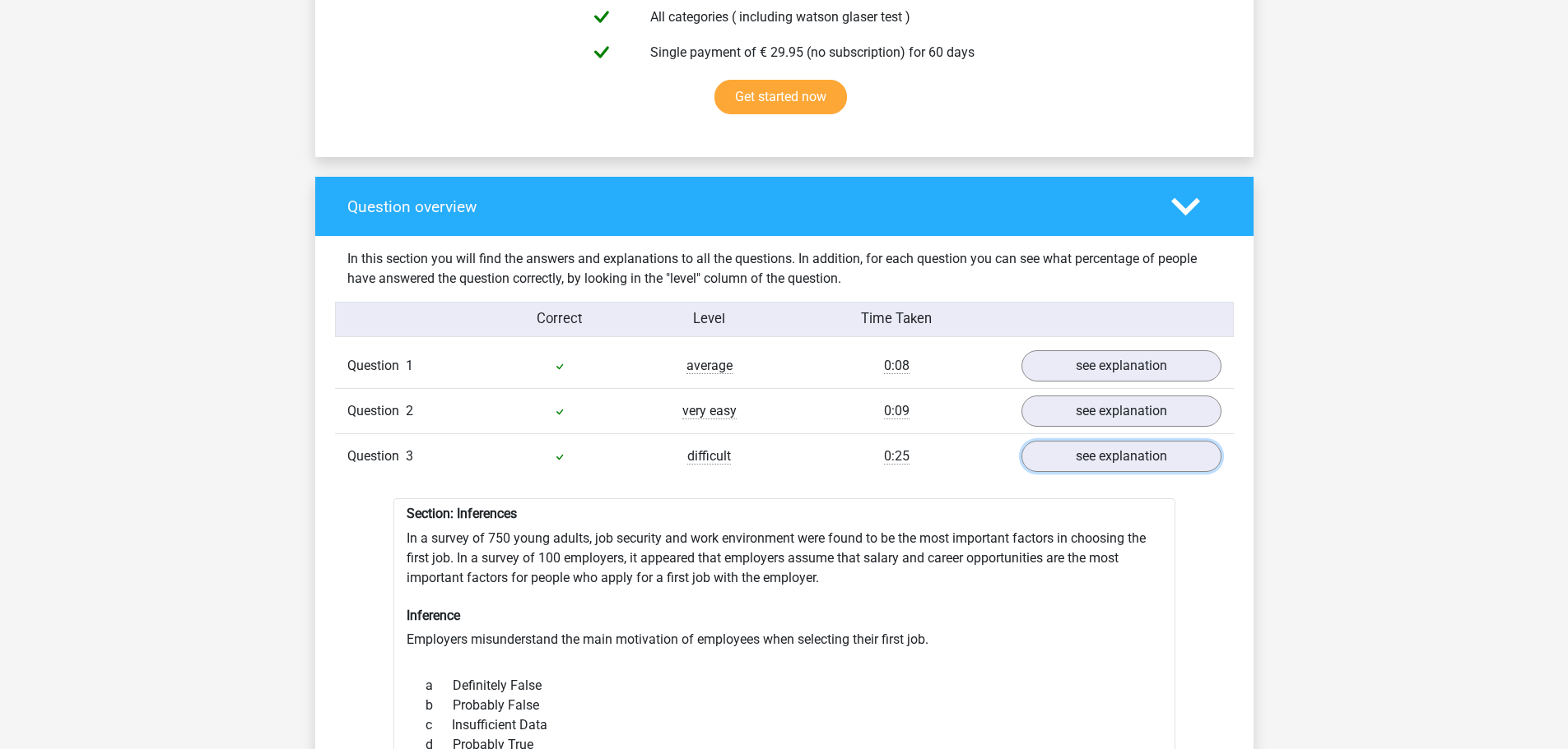
scroll to position [1143, 0]
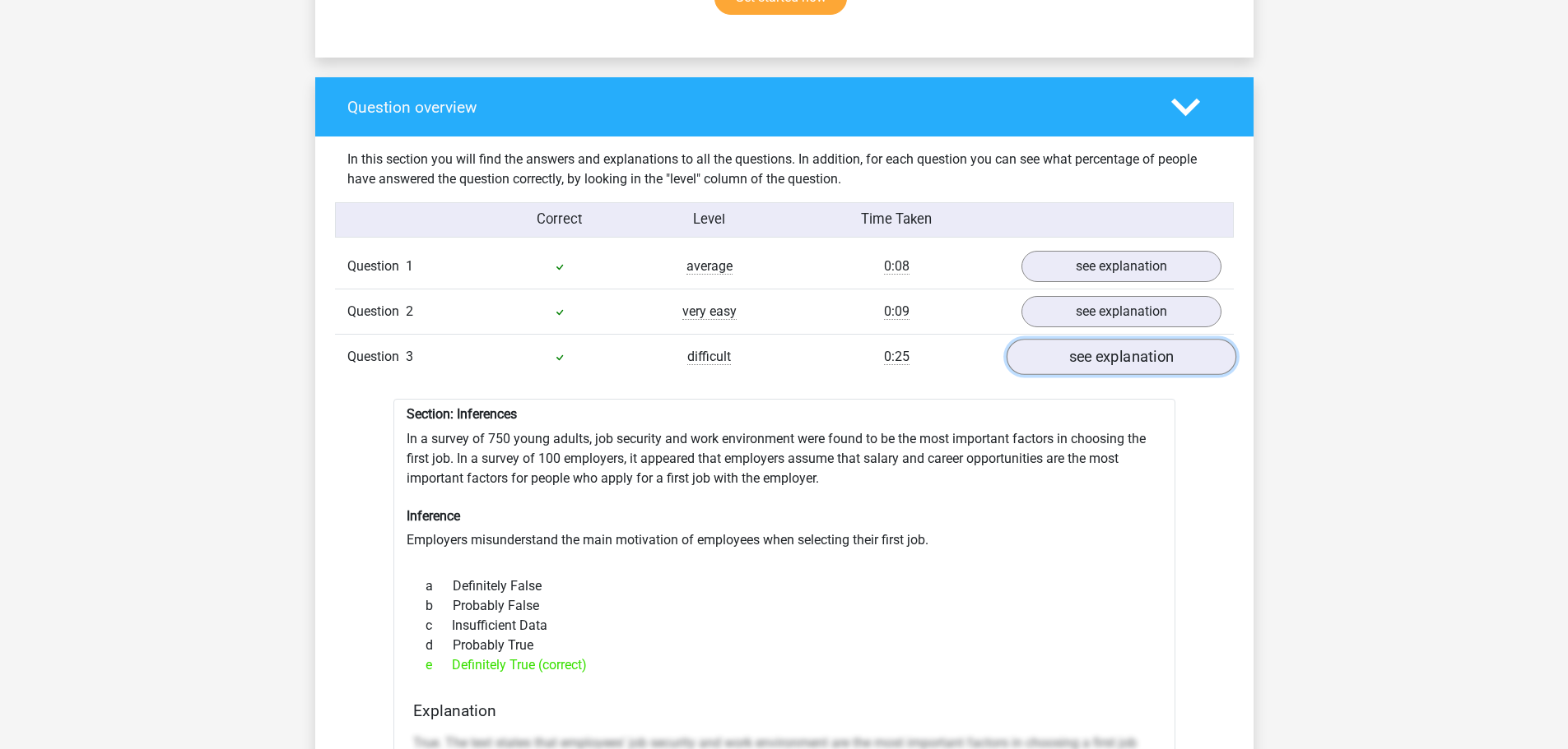
click at [1079, 359] on link "see explanation" at bounding box center [1120, 358] width 230 height 36
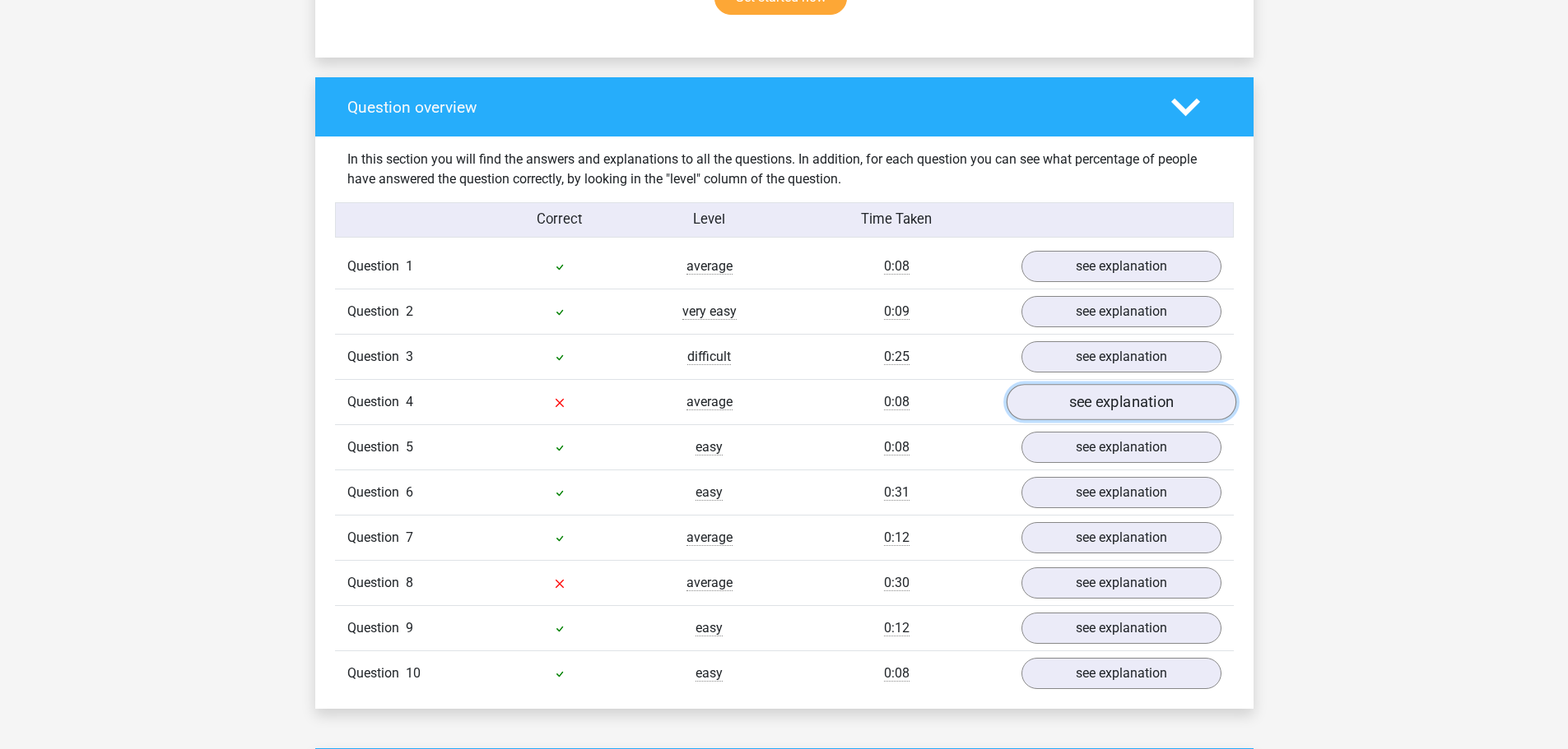
click at [1089, 401] on link "see explanation" at bounding box center [1120, 403] width 230 height 36
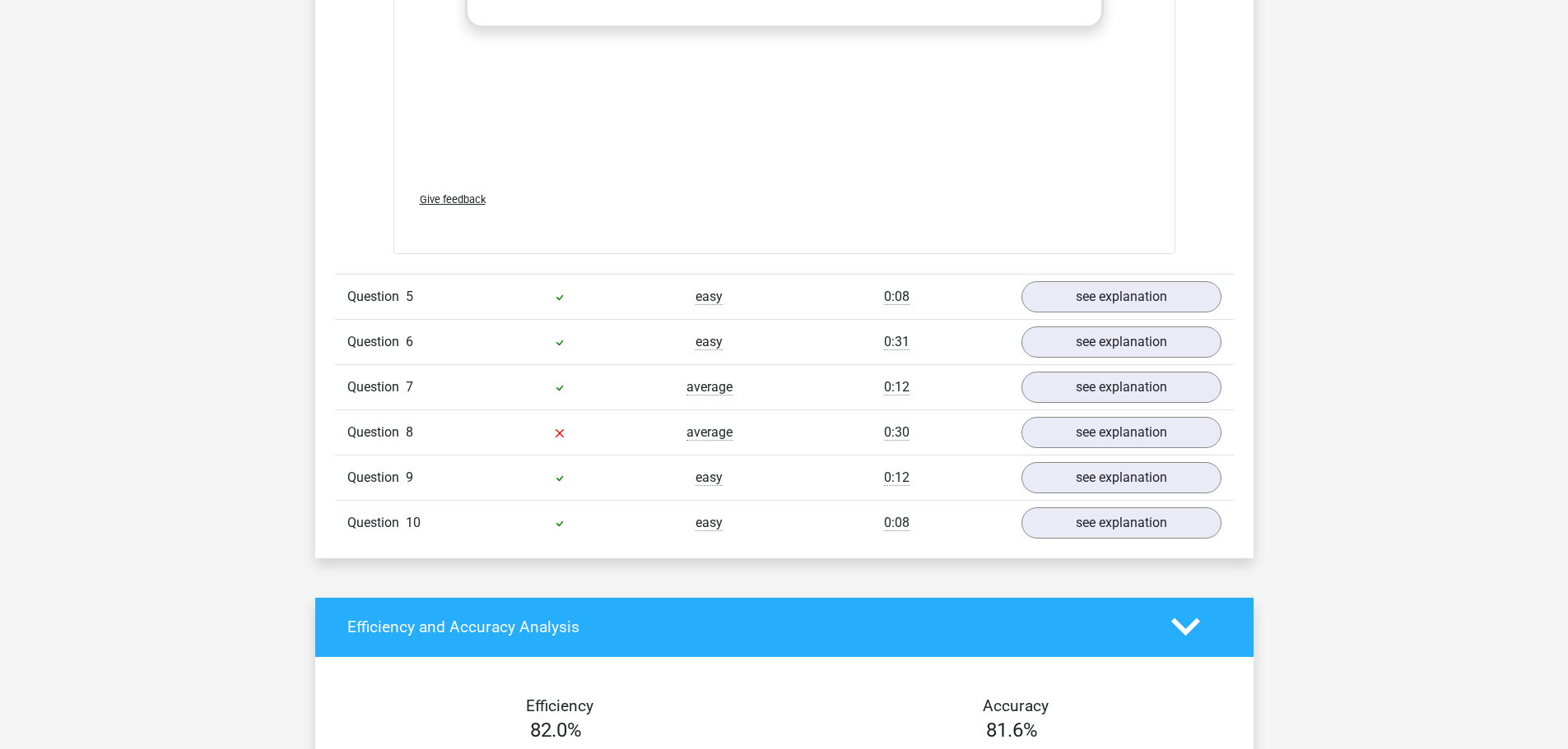
scroll to position [2174, 0]
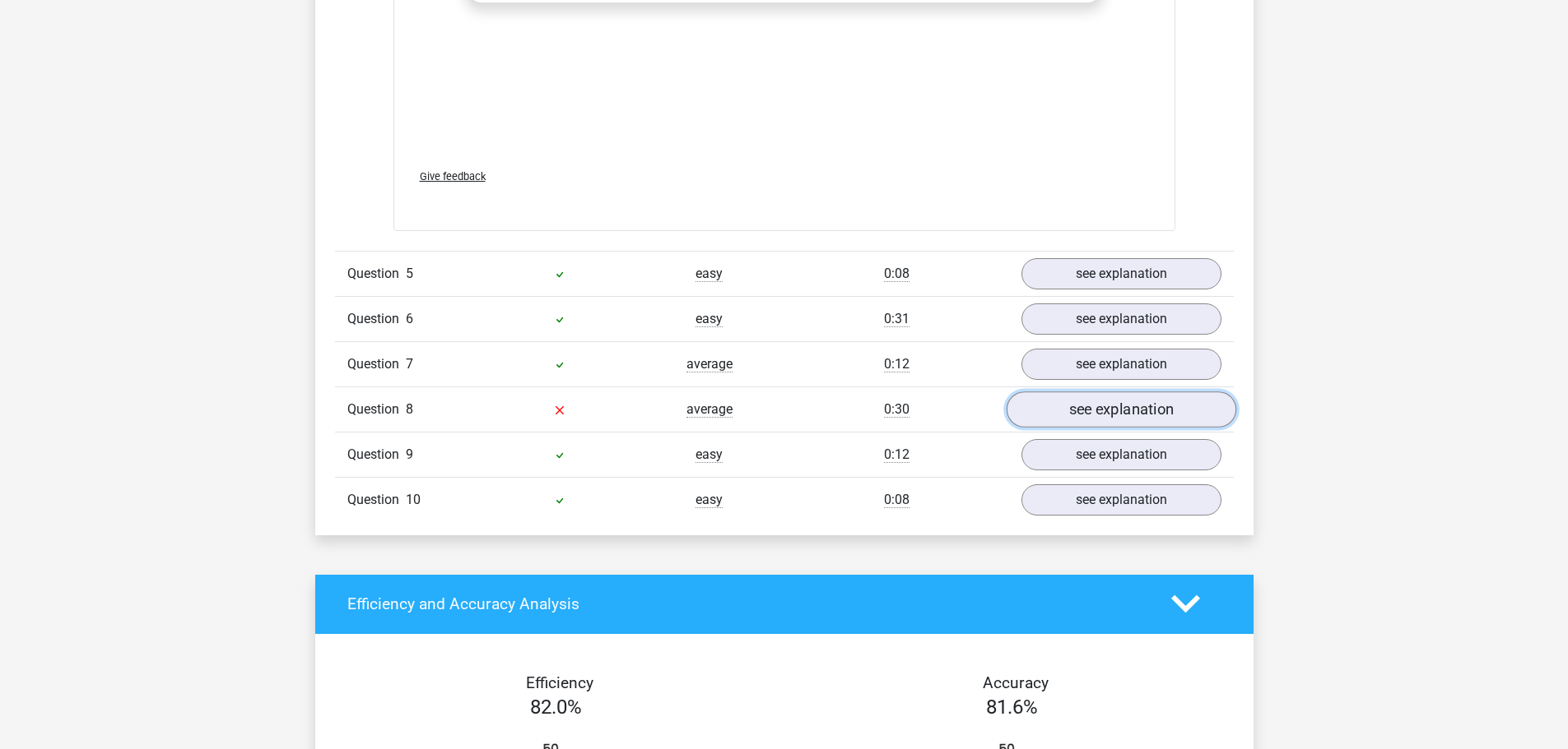
click at [1097, 410] on link "see explanation" at bounding box center [1120, 410] width 230 height 36
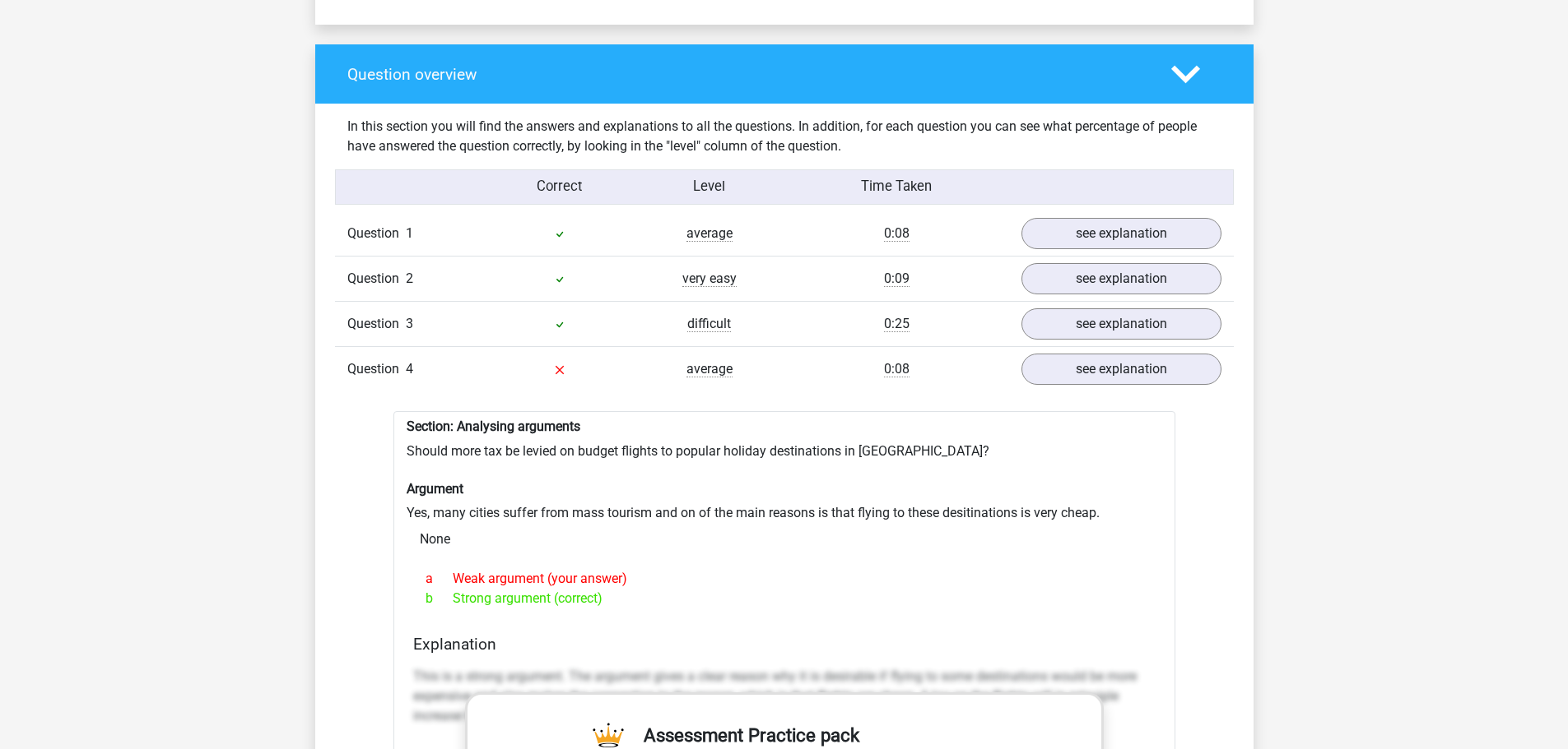
scroll to position [1181, 0]
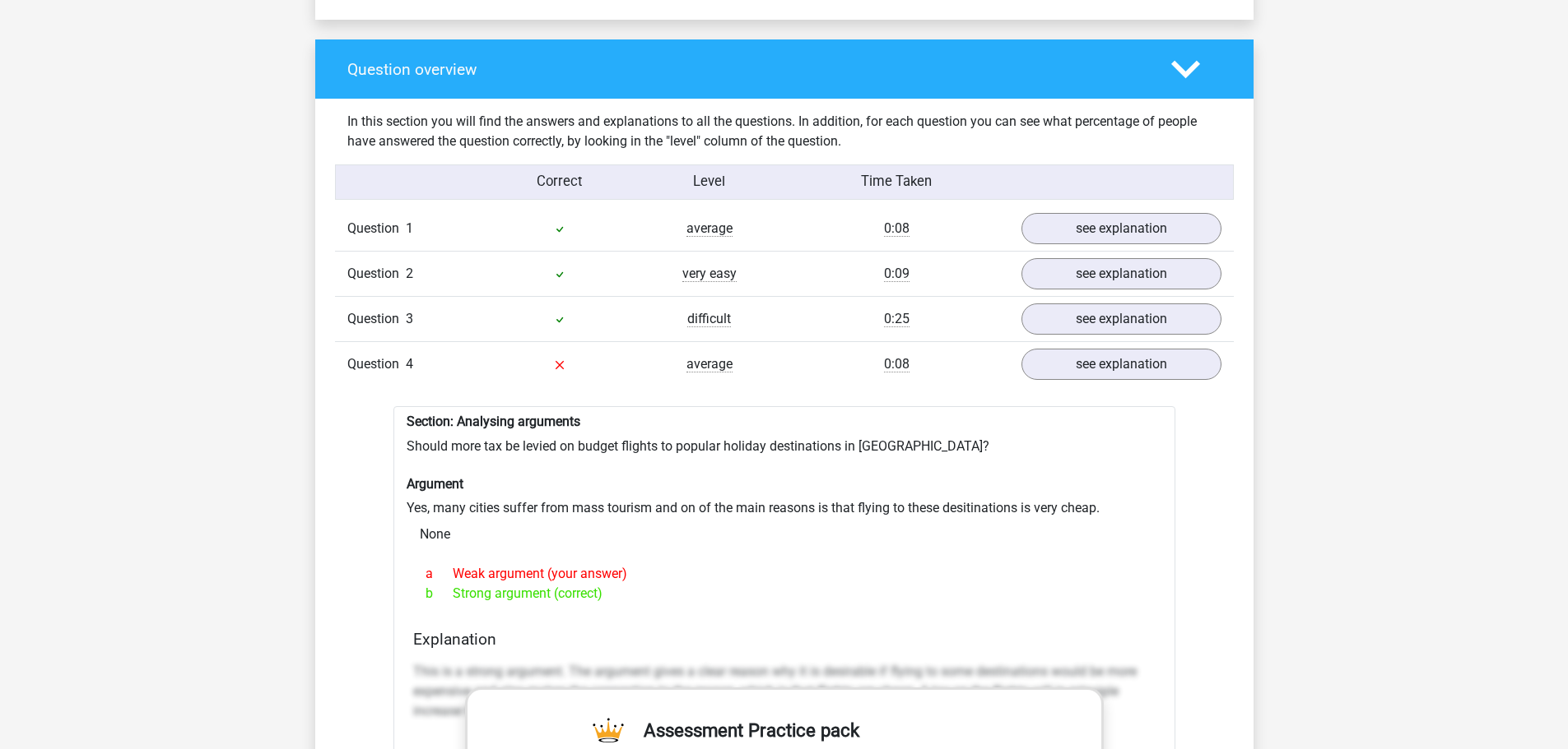
click at [872, 281] on div "0:09" at bounding box center [896, 274] width 225 height 20
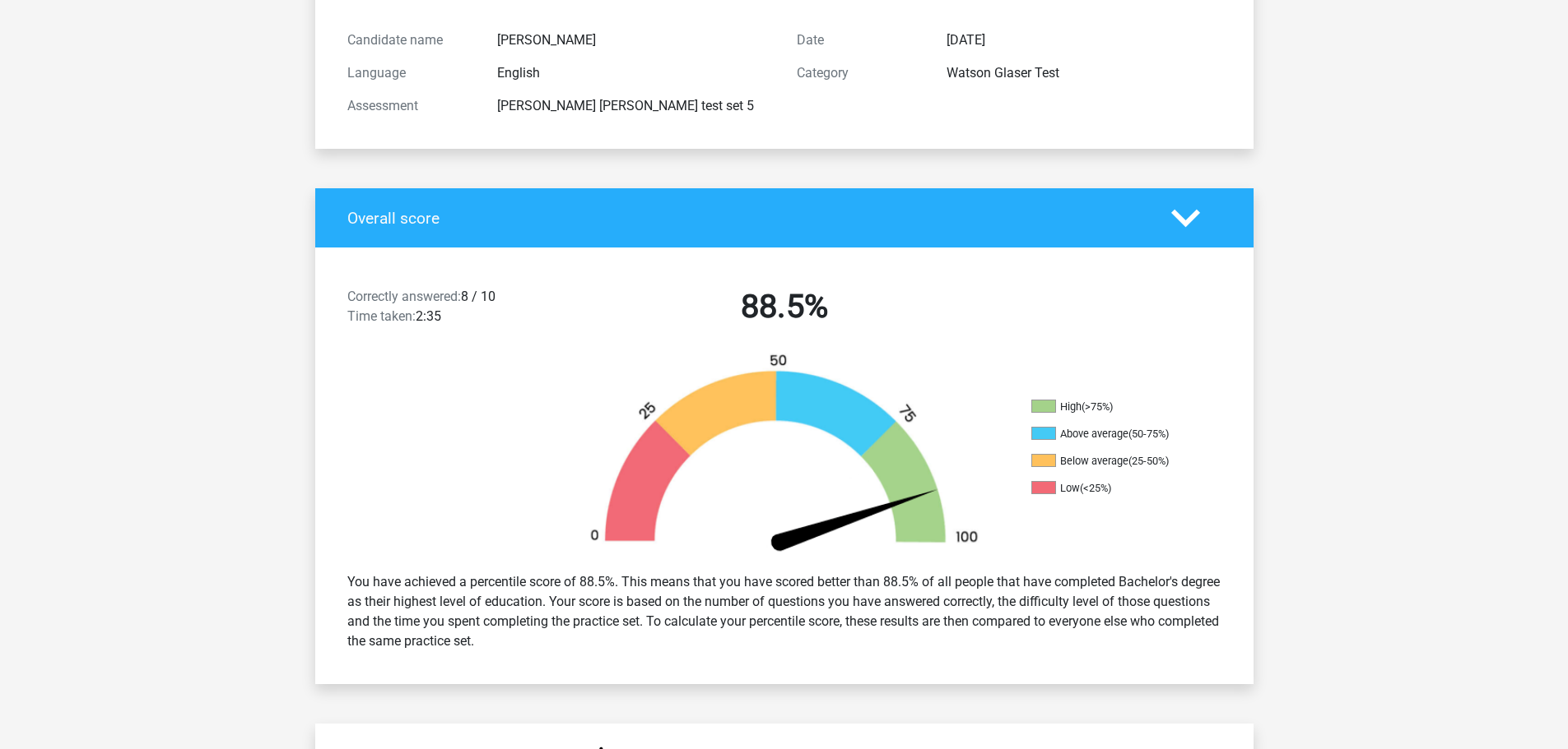
scroll to position [0, 0]
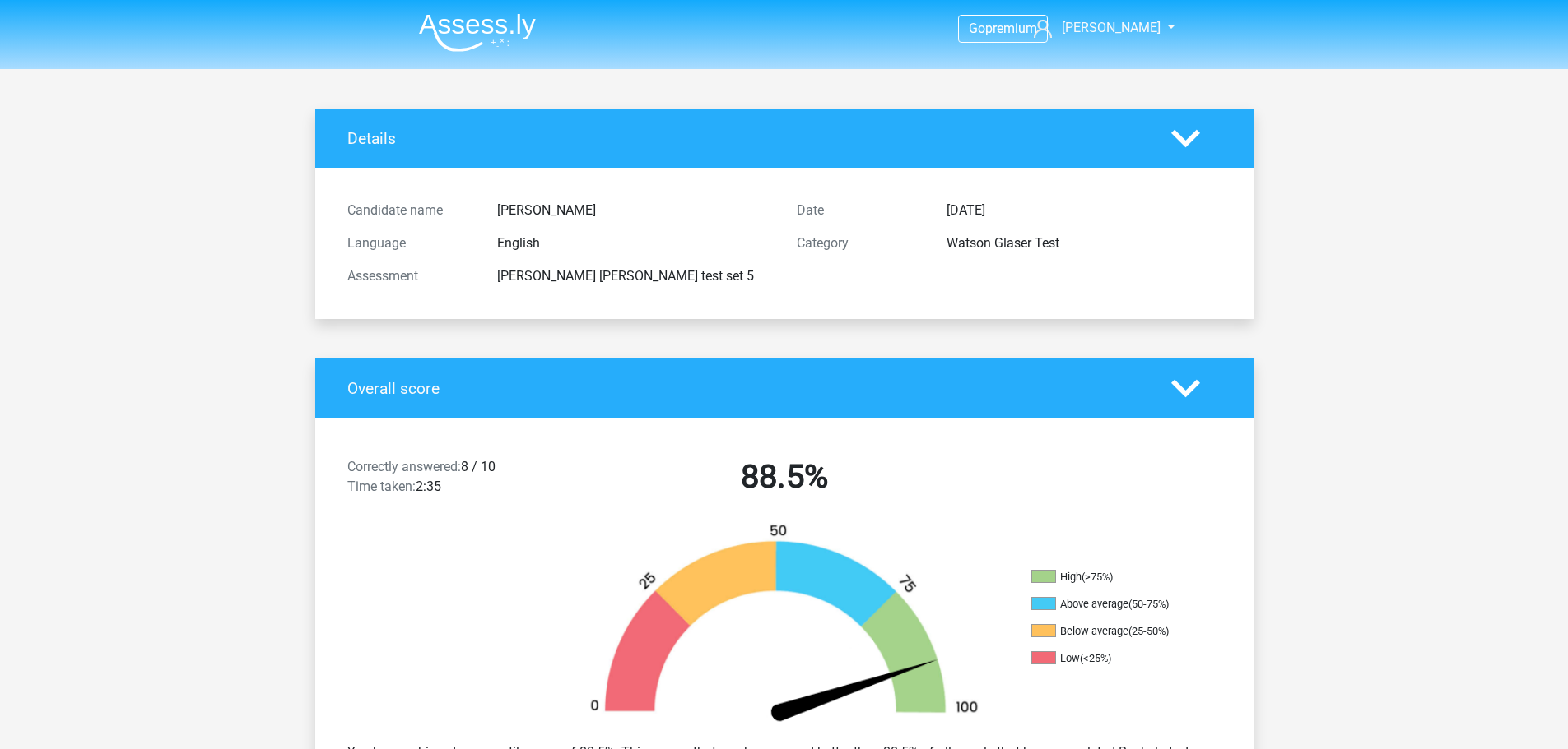
click at [527, 35] on img at bounding box center [477, 32] width 117 height 39
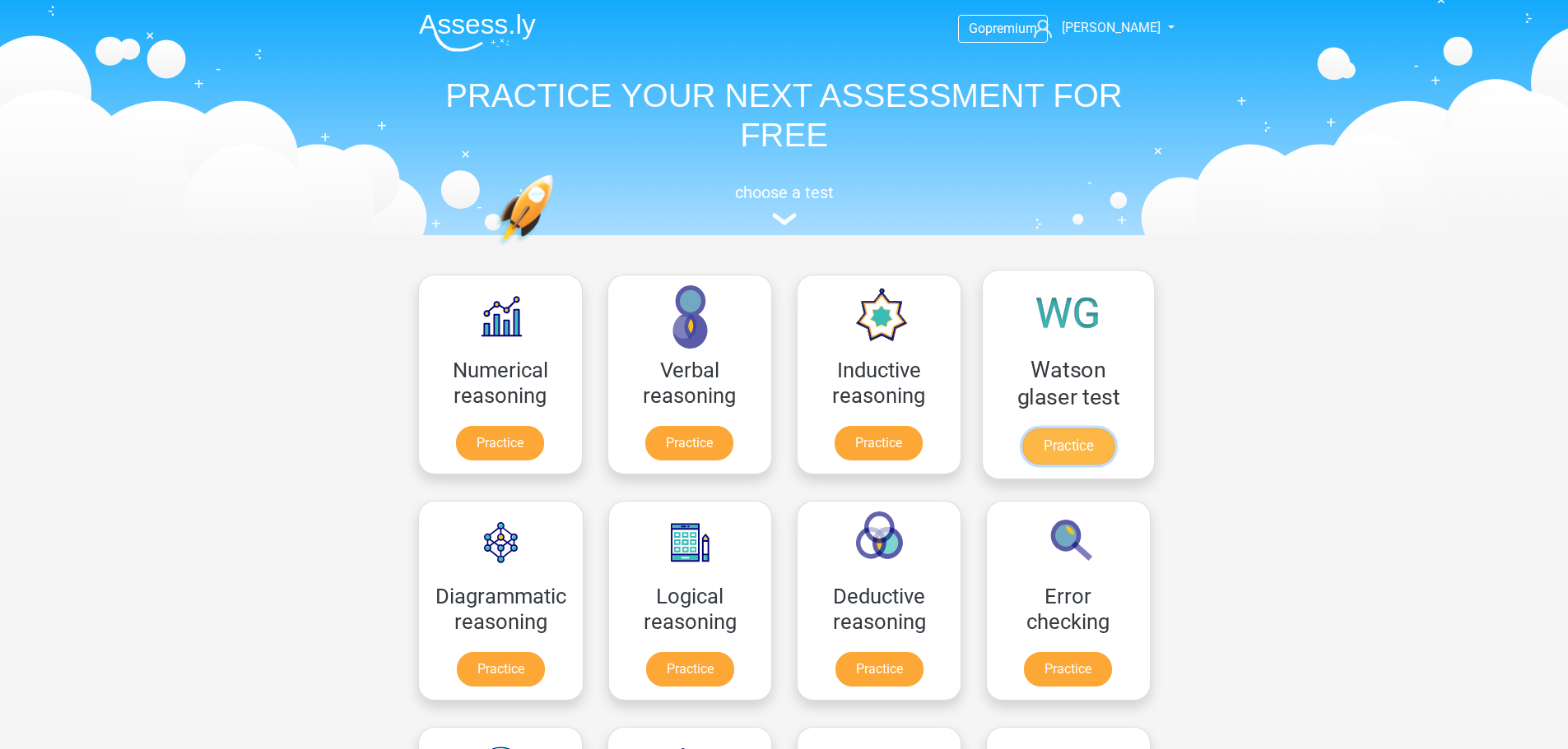
click at [1083, 453] on link "Practice" at bounding box center [1068, 446] width 92 height 36
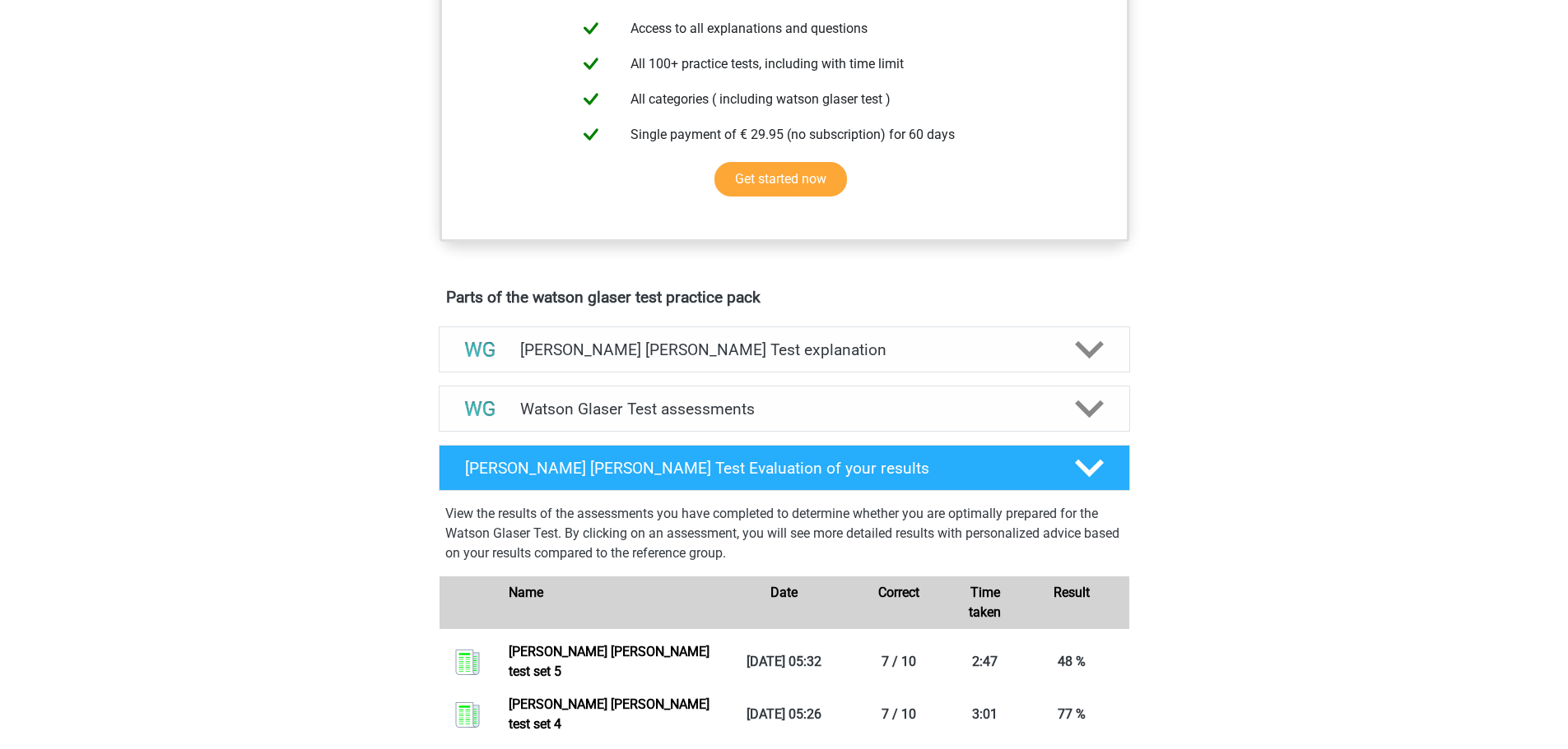
scroll to position [713, 0]
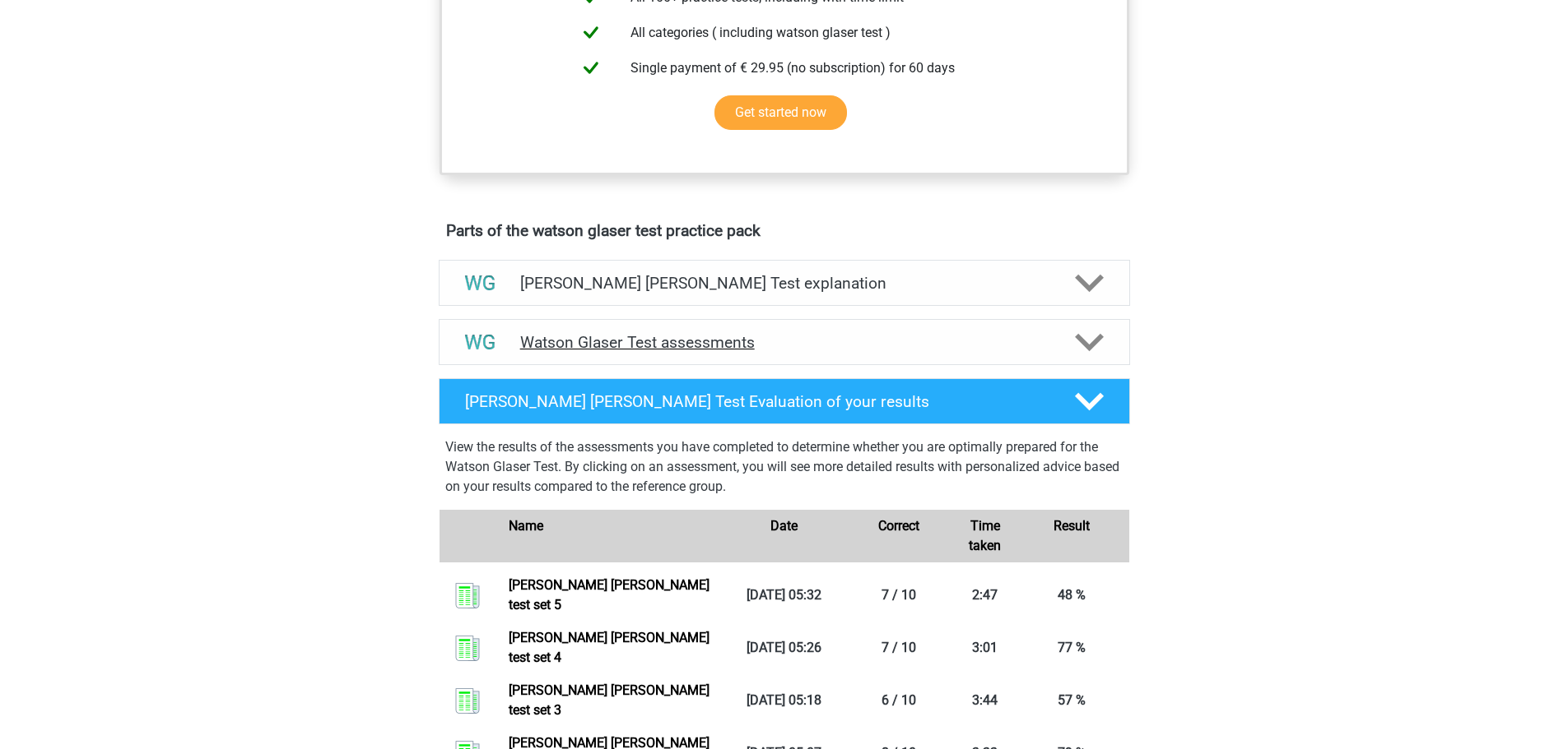
click at [717, 352] on h4 "Watson Glaser Test assessments" at bounding box center [784, 342] width 528 height 19
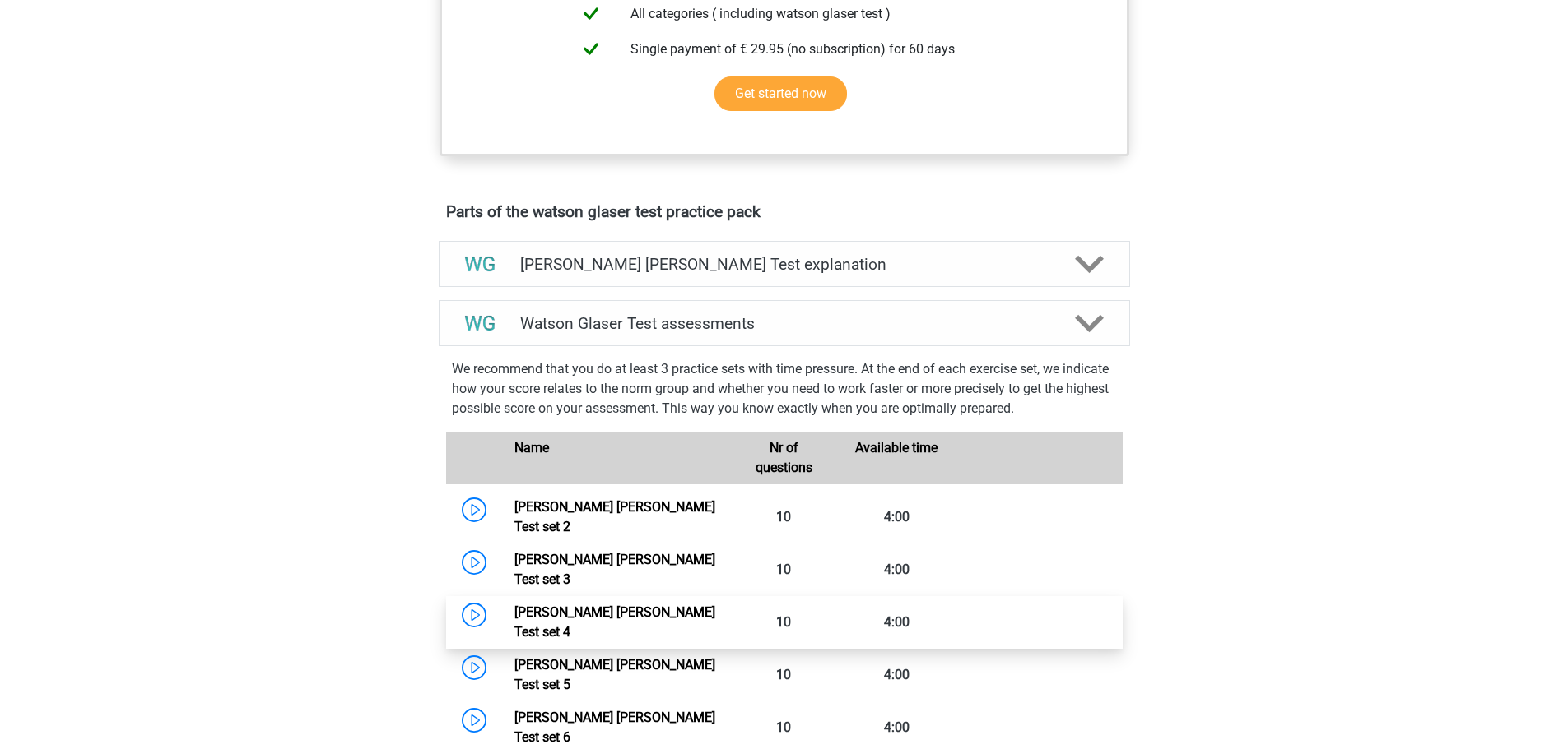
scroll to position [736, 0]
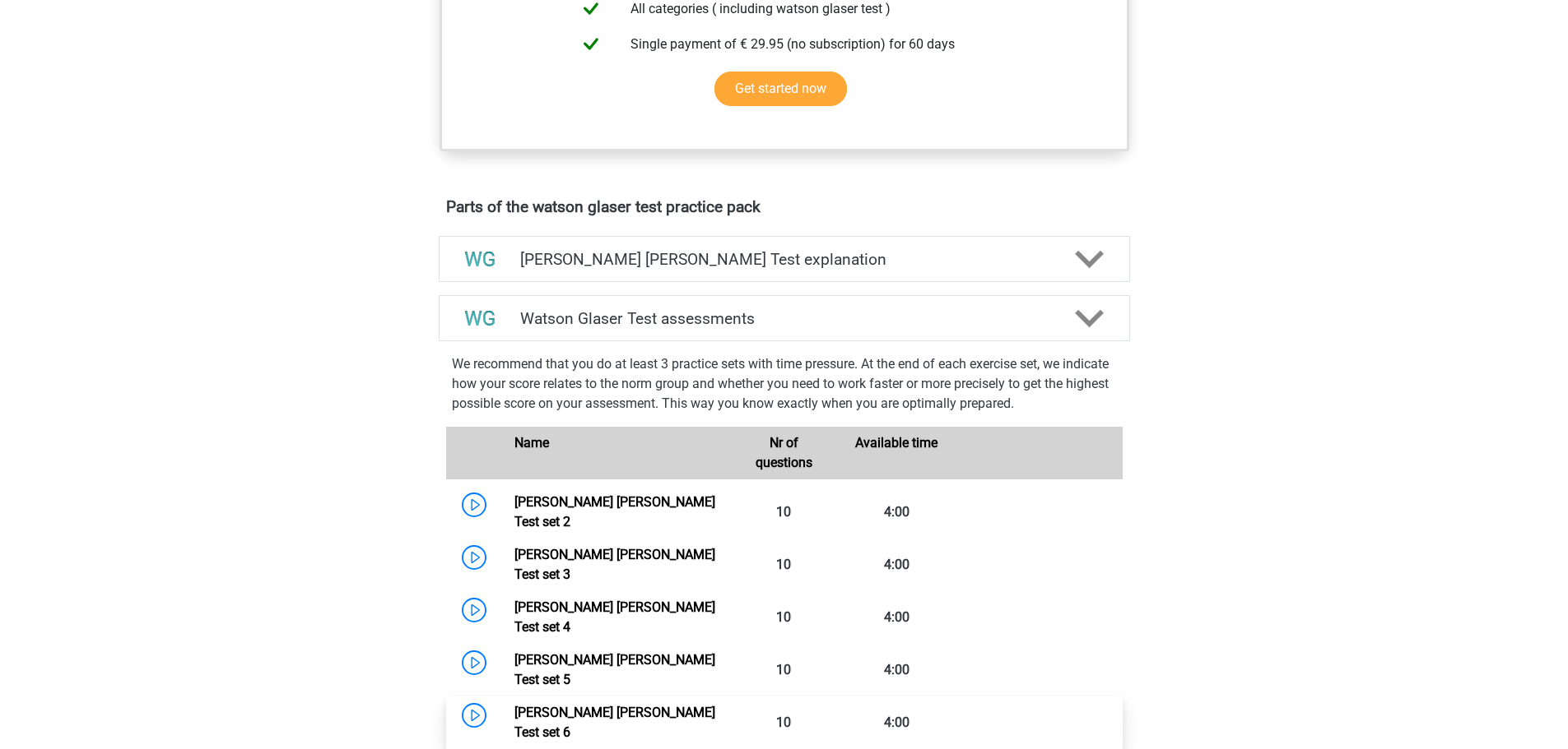
click at [598, 705] on link "Watson Glaser Test set 6" at bounding box center [615, 722] width 201 height 36
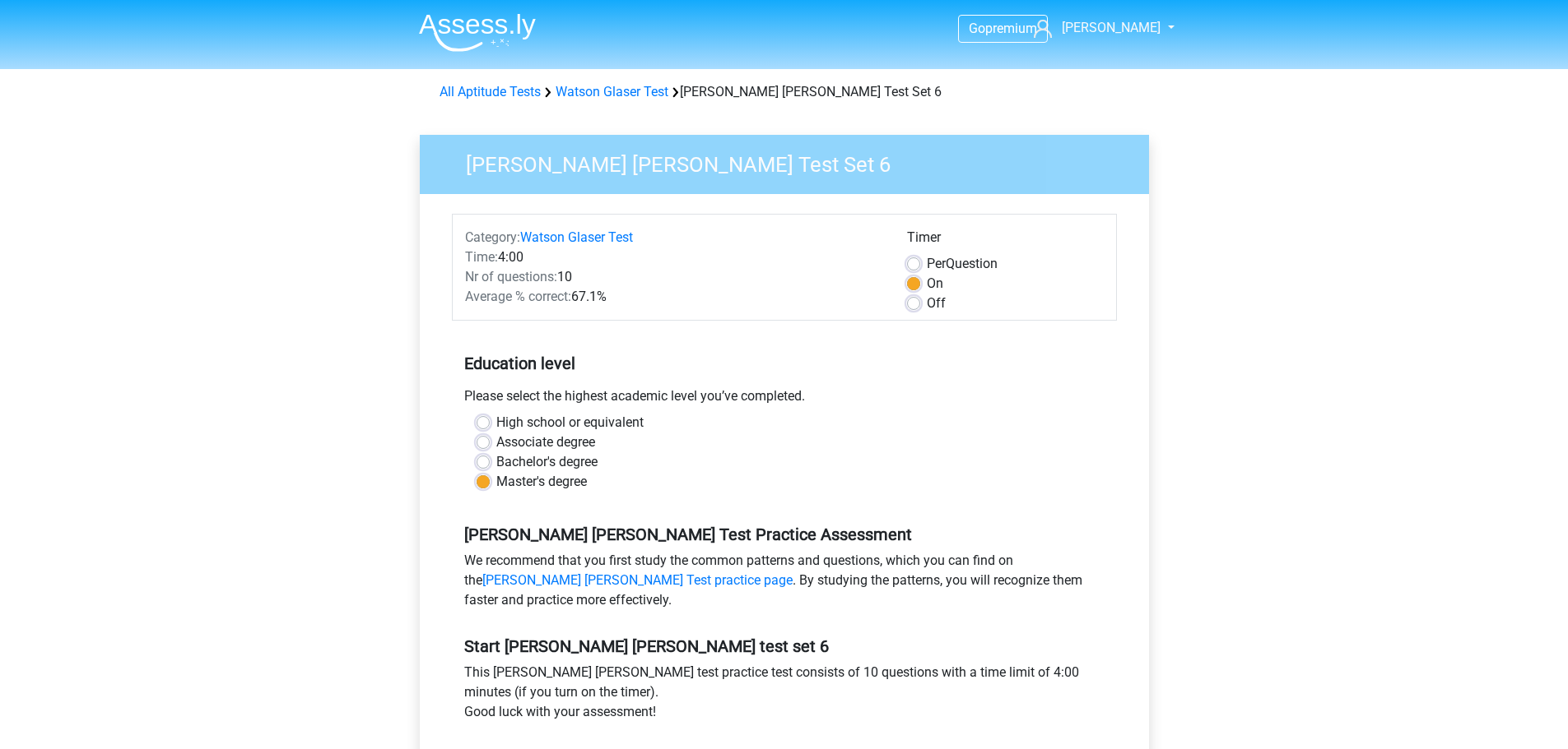
click at [669, 621] on div "Start watson glaser test set 6 This watson glaser test practice test consists o…" at bounding box center [784, 708] width 665 height 183
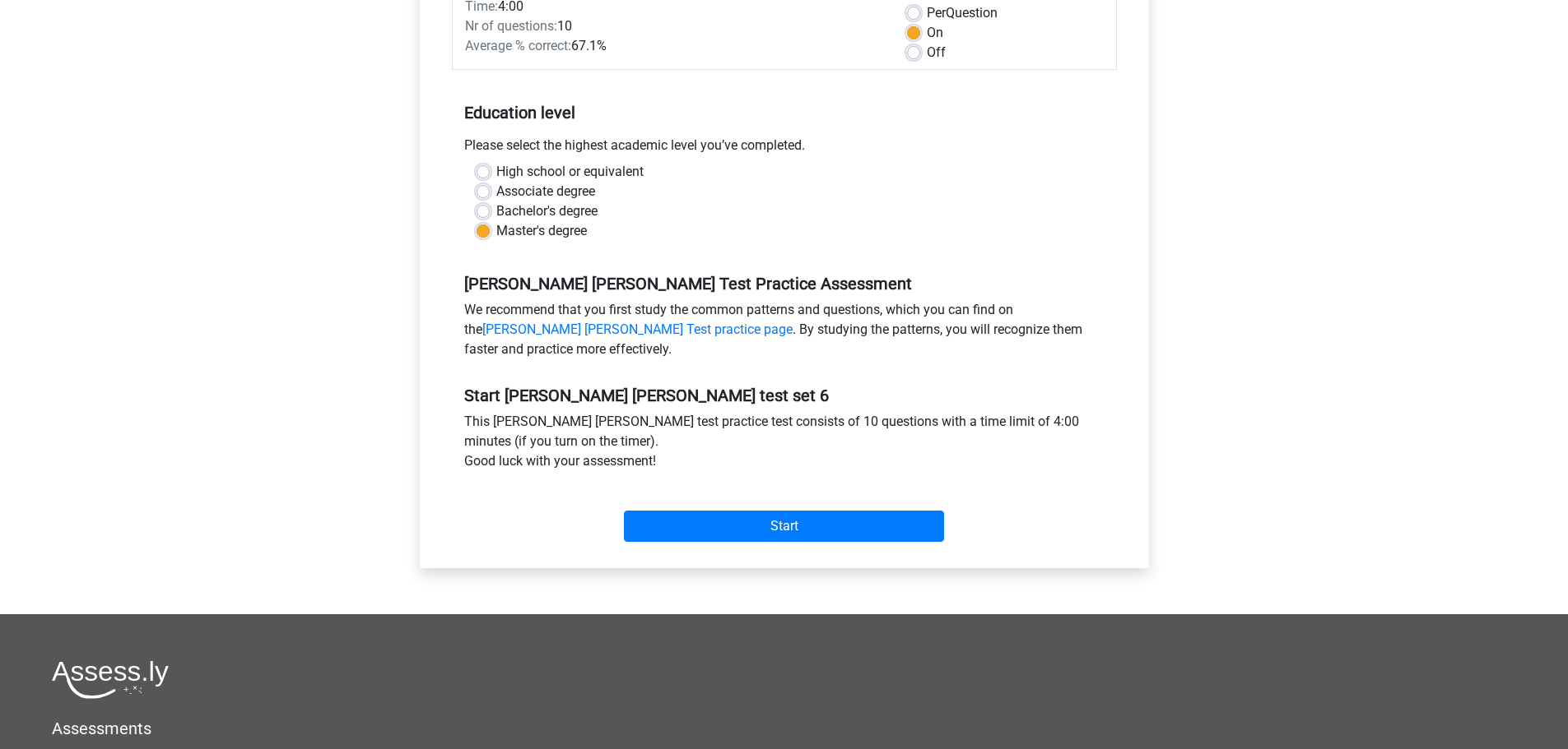
scroll to position [251, 0]
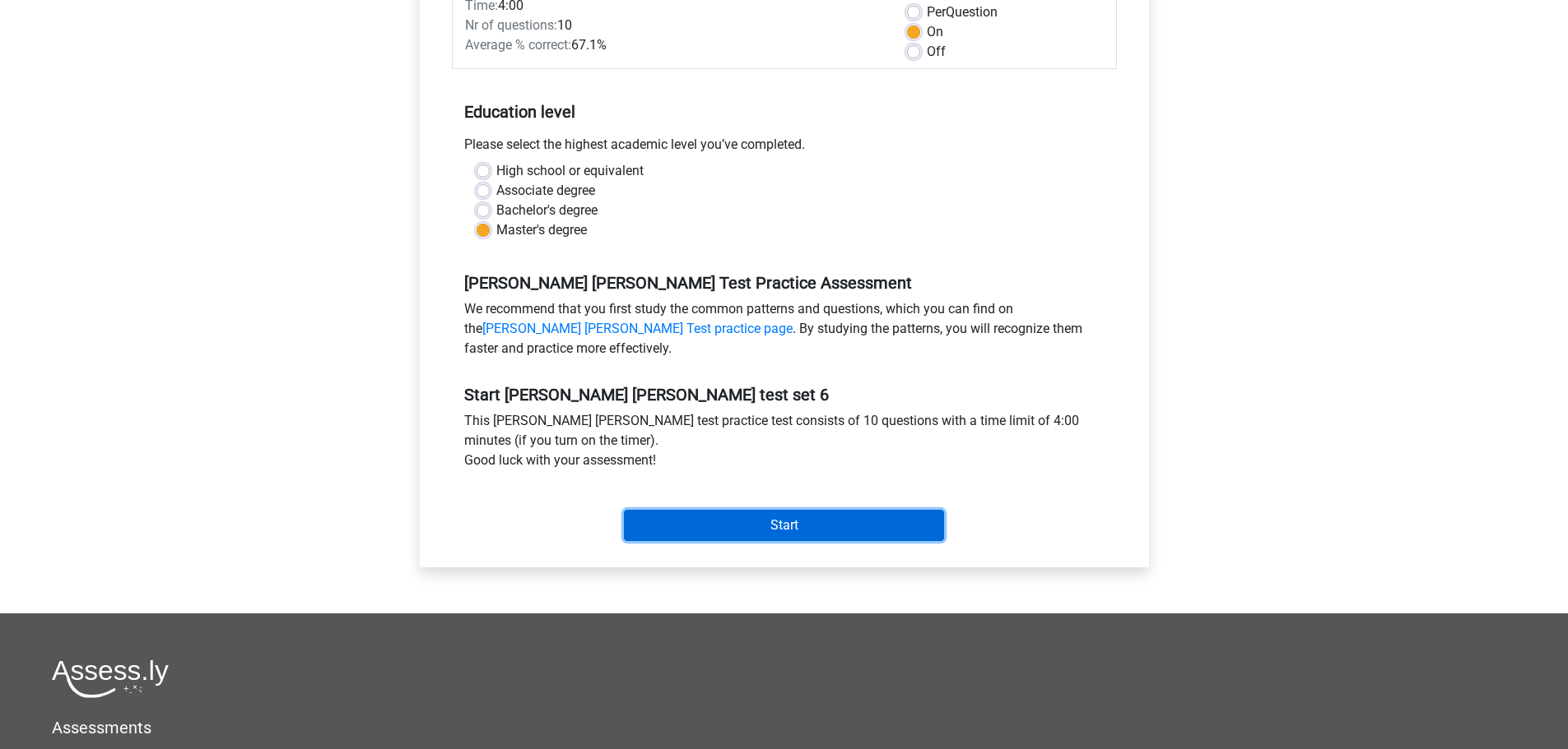
click at [785, 524] on input "Start" at bounding box center [783, 525] width 320 height 31
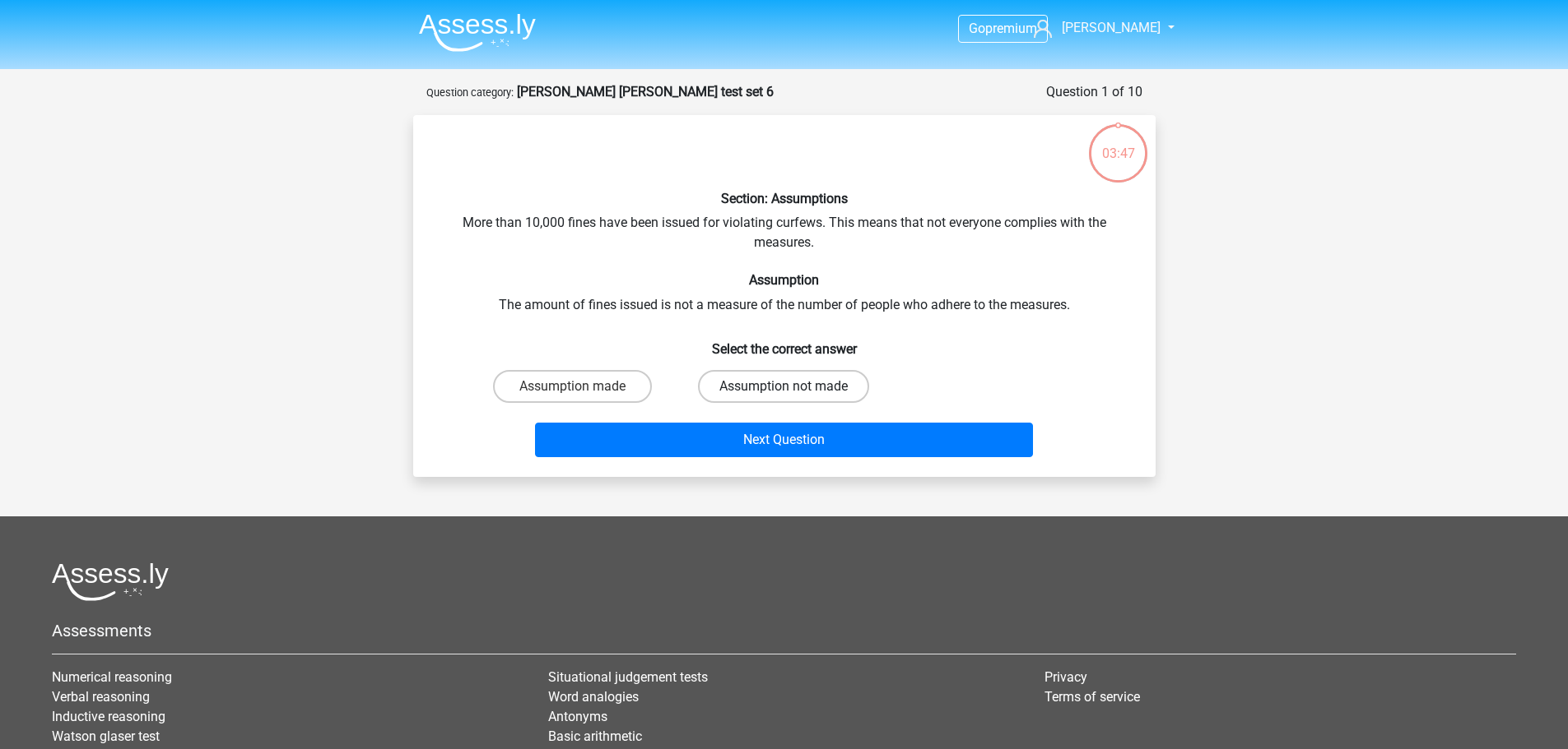
click at [803, 394] on label "Assumption not made" at bounding box center [783, 387] width 171 height 33
click at [794, 394] on input "Assumption not made" at bounding box center [788, 392] width 10 height 10
radio input "true"
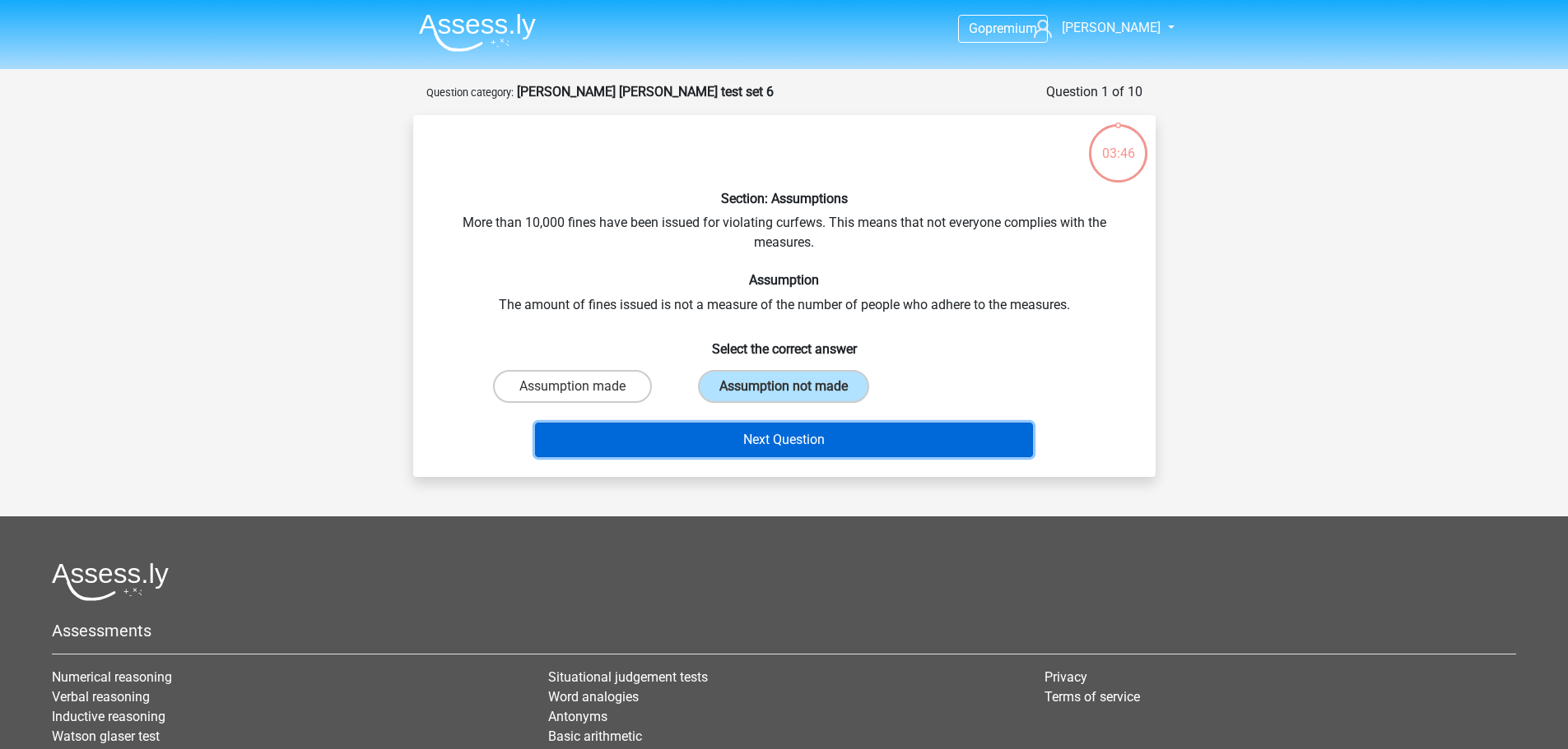
click at [845, 427] on button "Next Question" at bounding box center [784, 440] width 498 height 35
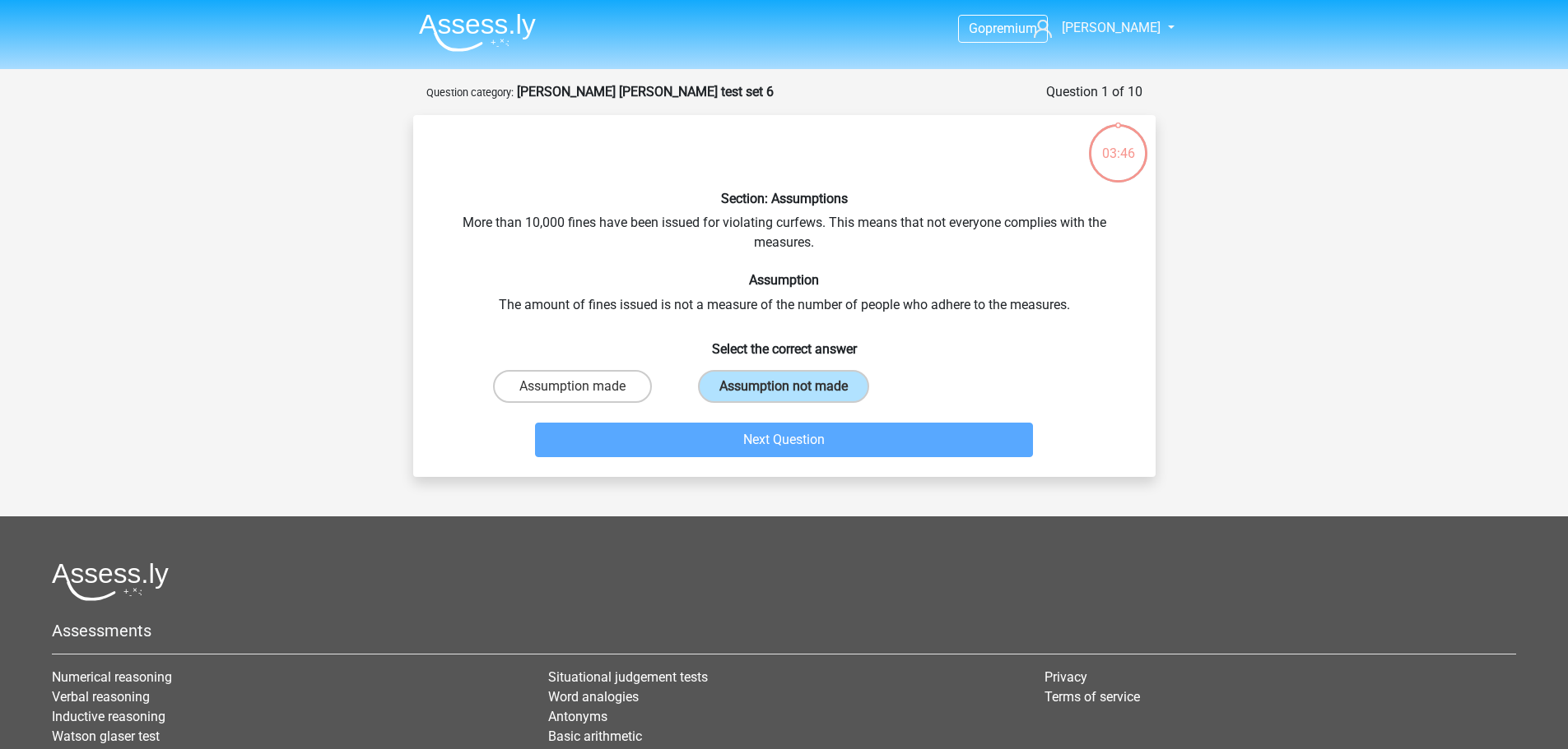
scroll to position [82, 0]
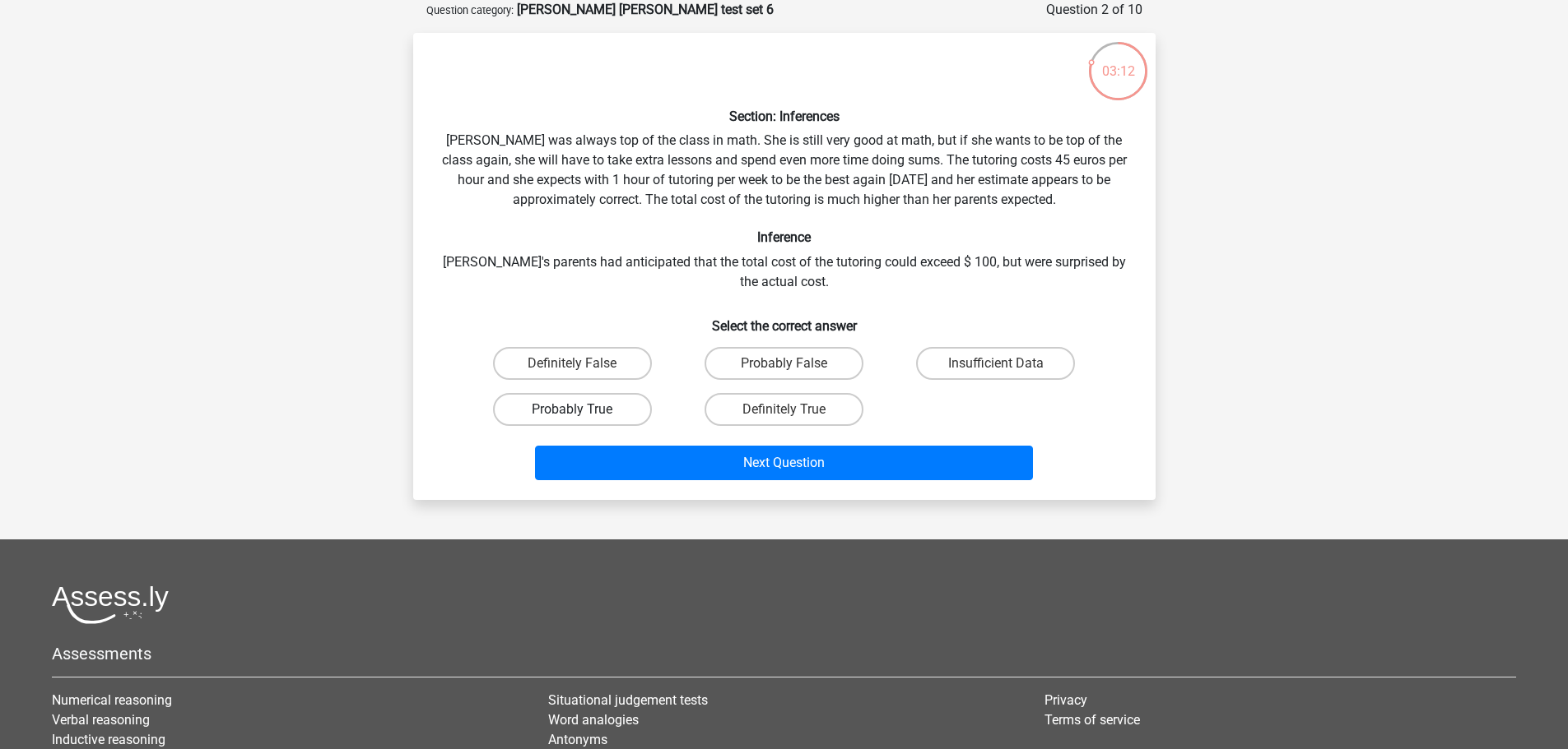
click at [612, 404] on label "Probably True" at bounding box center [572, 410] width 159 height 33
click at [583, 410] on input "Probably True" at bounding box center [578, 415] width 10 height 10
radio input "true"
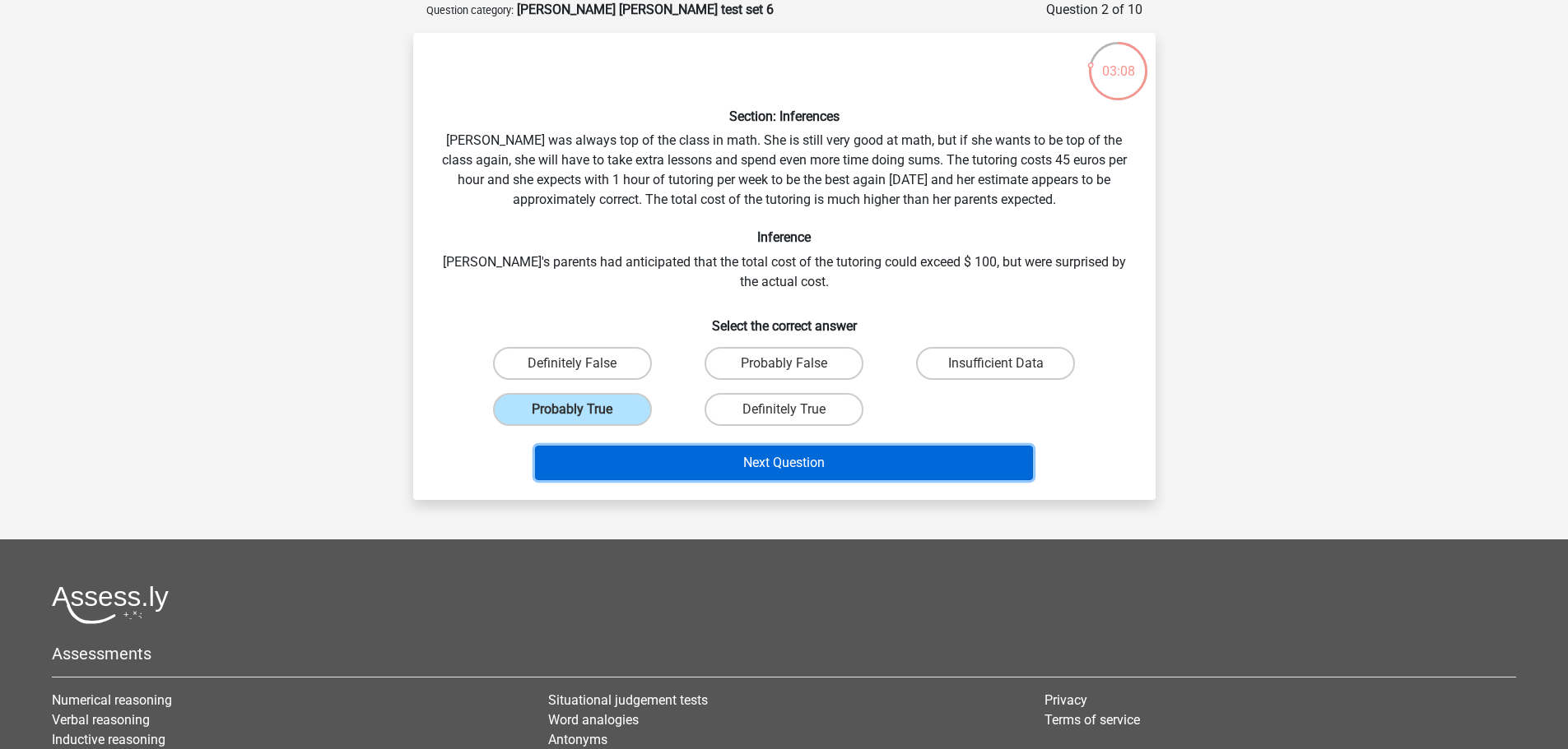
click at [767, 456] on button "Next Question" at bounding box center [784, 463] width 498 height 35
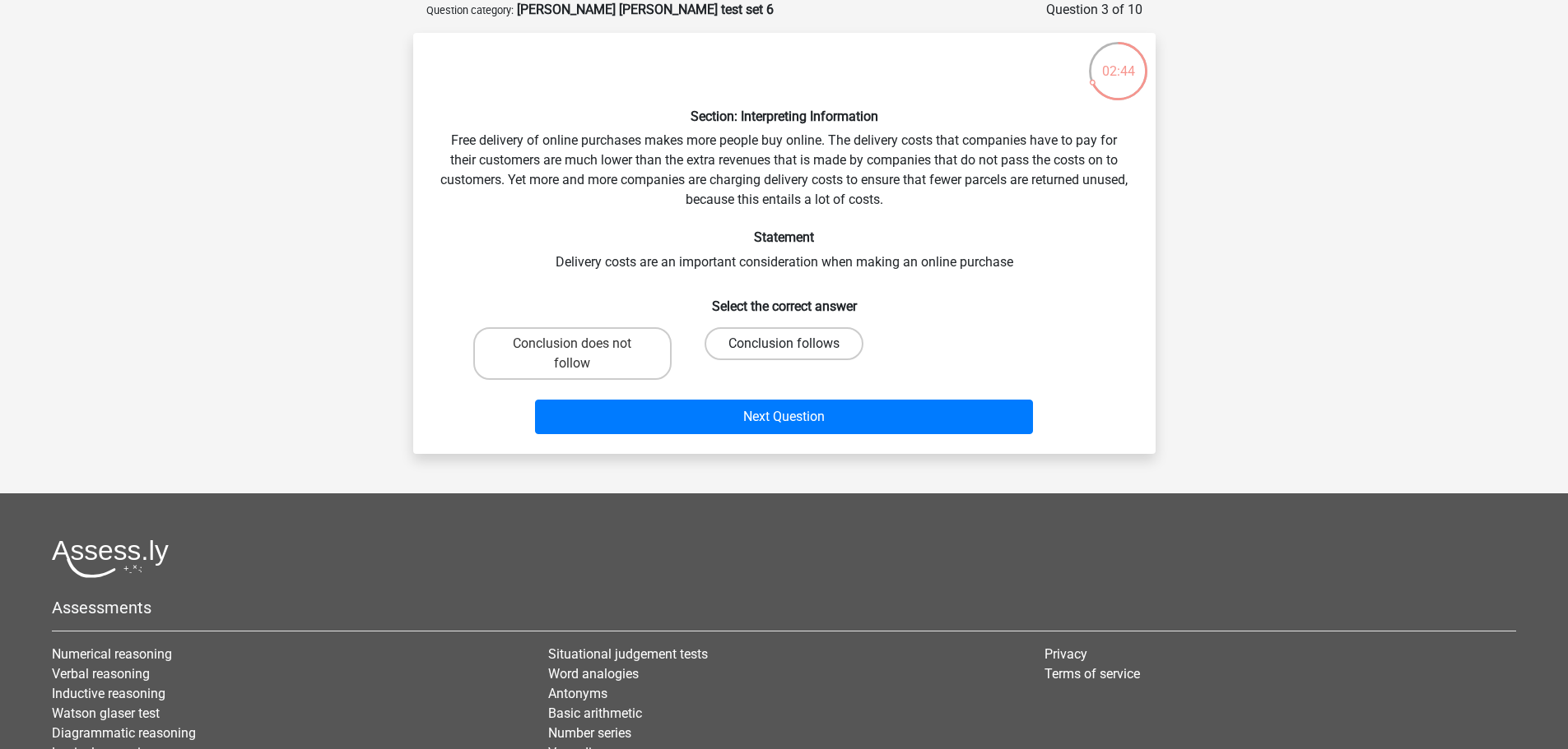
click at [754, 340] on label "Conclusion follows" at bounding box center [783, 344] width 159 height 33
click at [783, 344] on input "Conclusion follows" at bounding box center [788, 349] width 10 height 10
radio input "true"
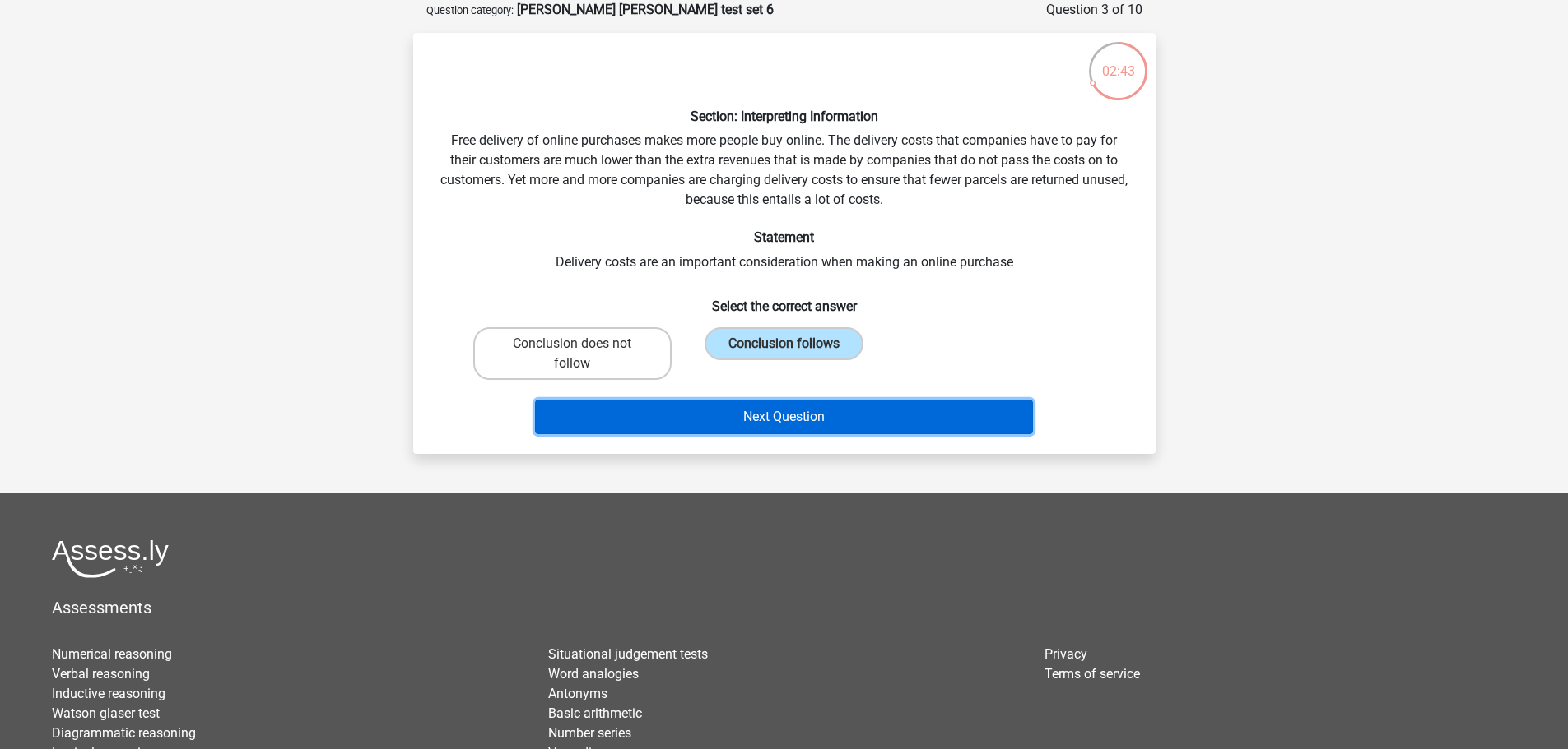
click at [809, 419] on button "Next Question" at bounding box center [784, 417] width 498 height 35
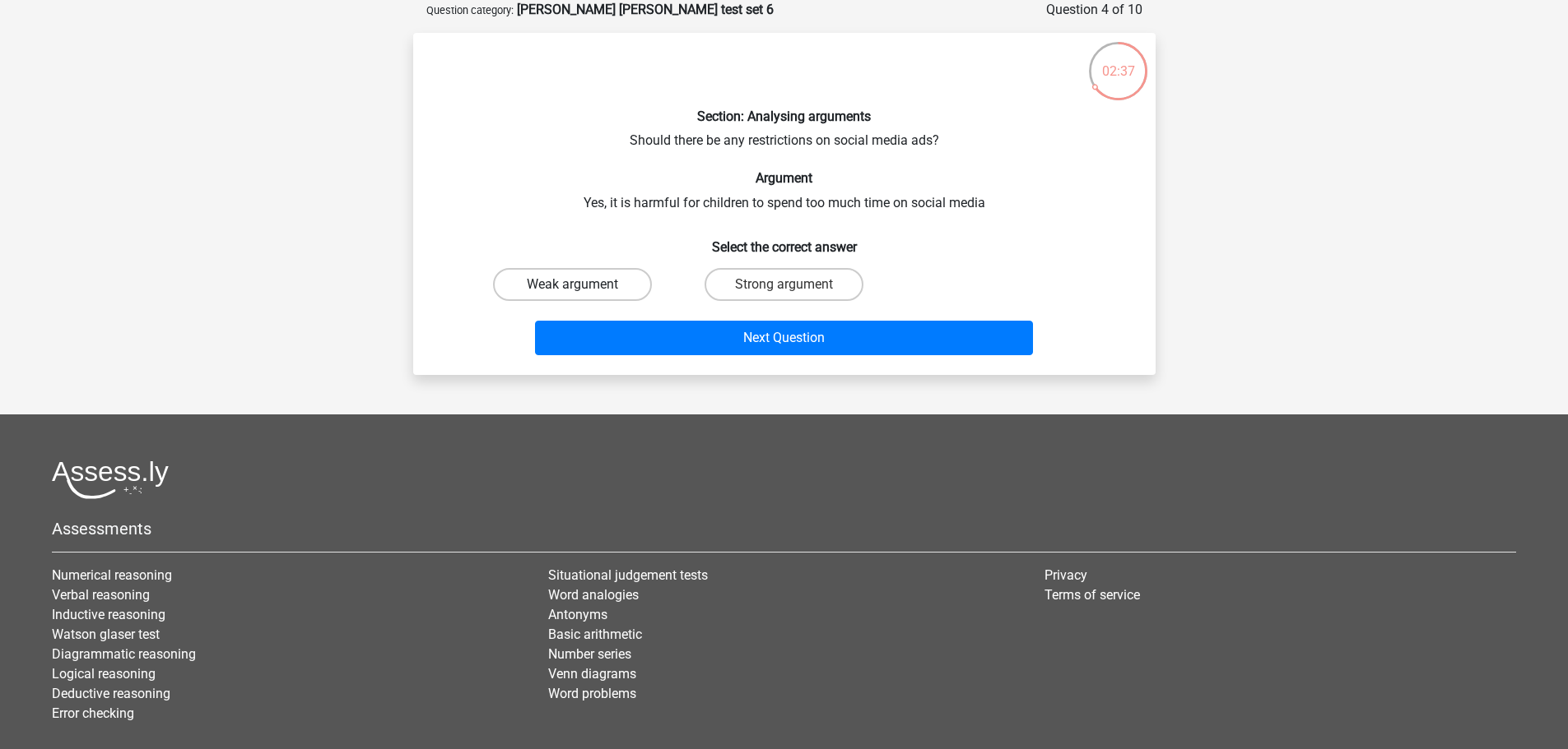
click at [638, 280] on label "Weak argument" at bounding box center [572, 284] width 159 height 33
click at [583, 284] on input "Weak argument" at bounding box center [578, 290] width 10 height 10
radio input "true"
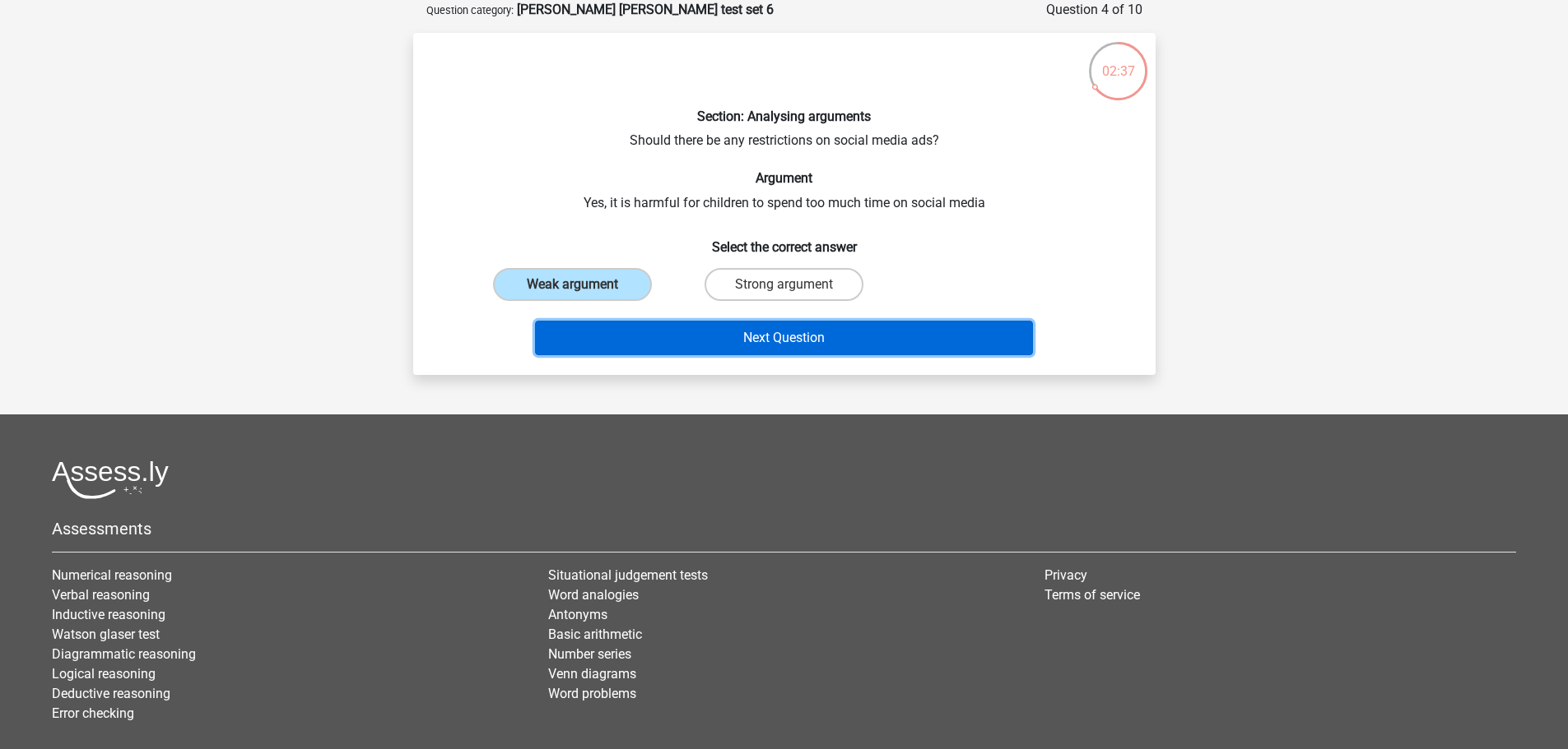
click at [753, 327] on button "Next Question" at bounding box center [784, 338] width 498 height 35
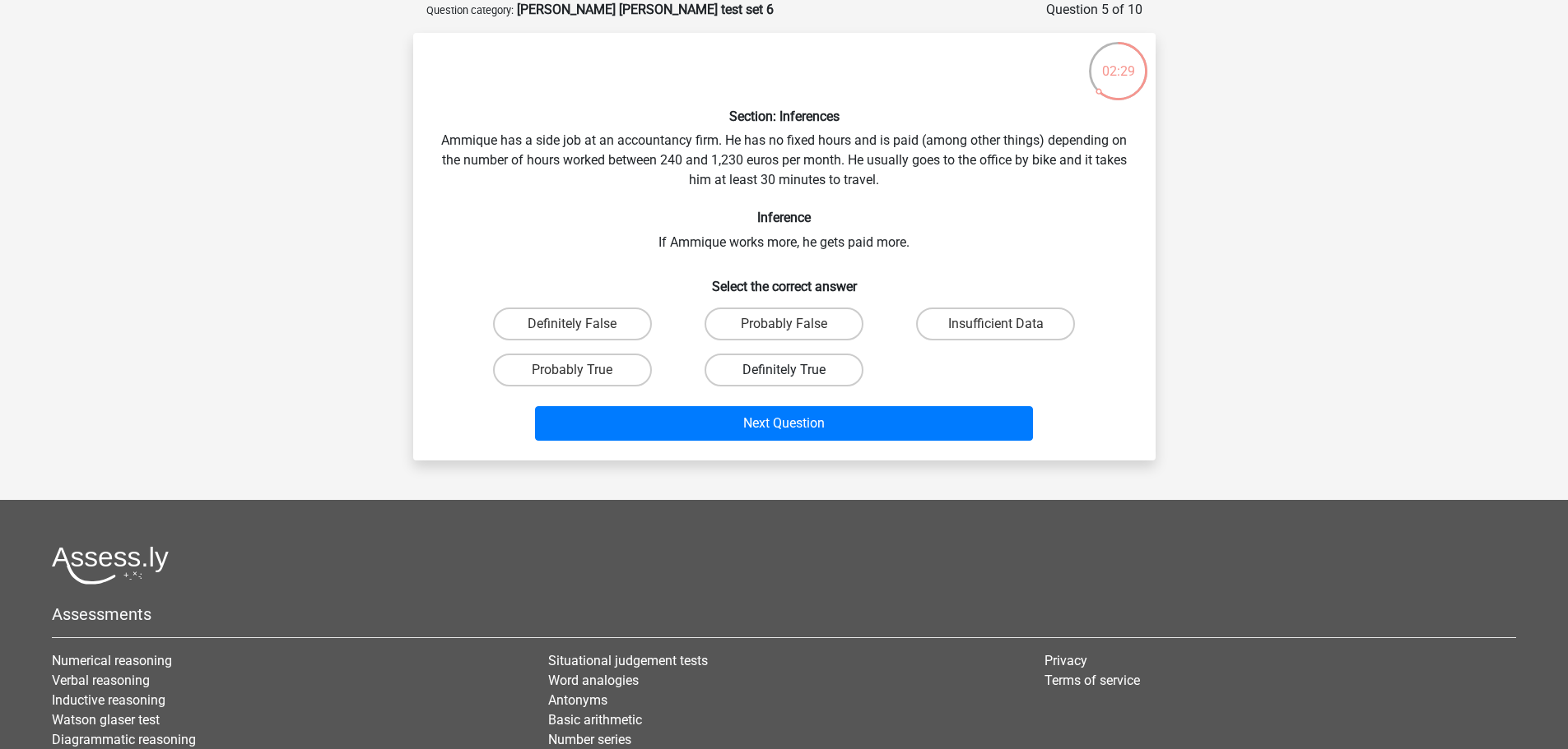
click at [797, 374] on label "Definitely True" at bounding box center [783, 370] width 159 height 33
click at [794, 374] on input "Definitely True" at bounding box center [788, 375] width 10 height 10
radio input "true"
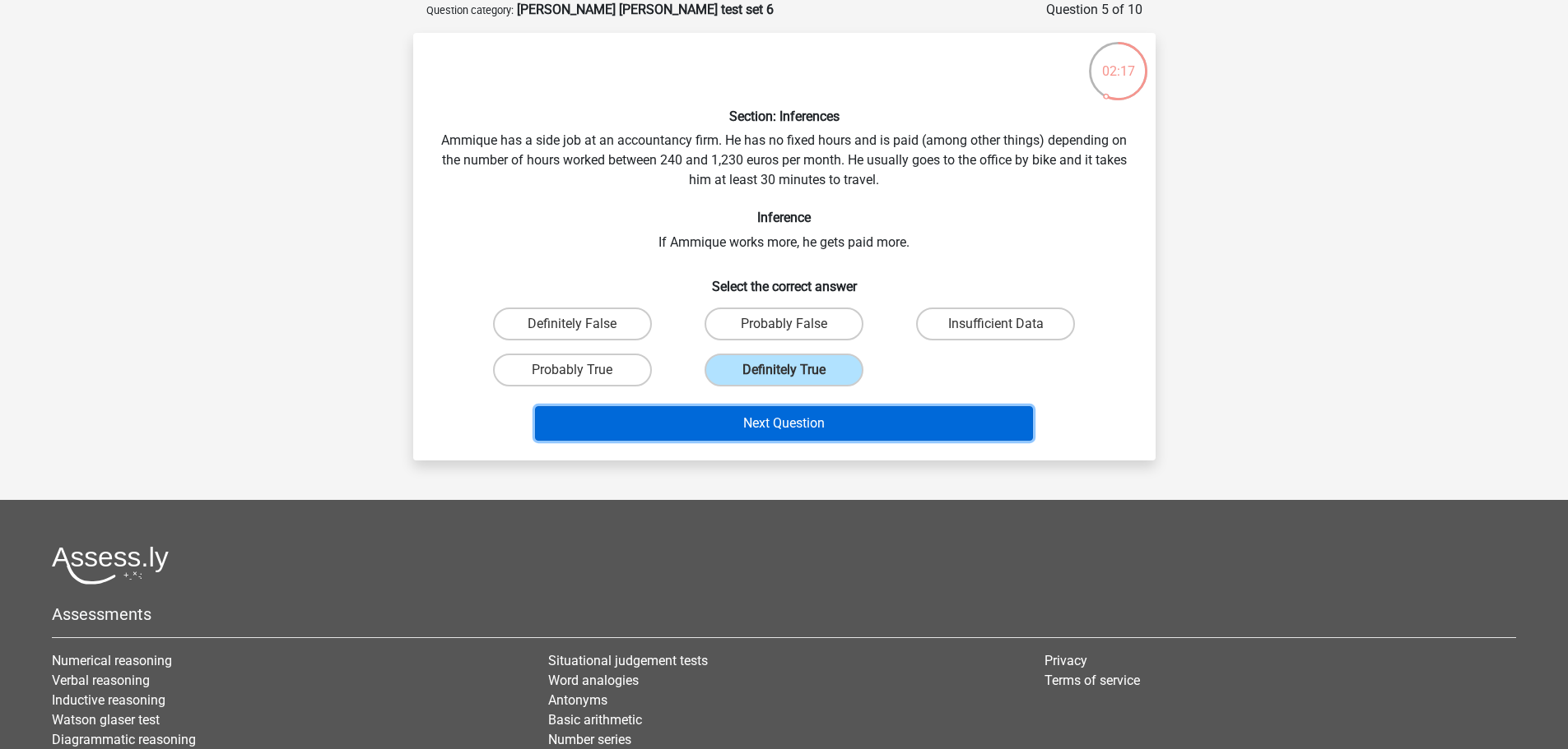
click at [852, 407] on button "Next Question" at bounding box center [784, 424] width 498 height 35
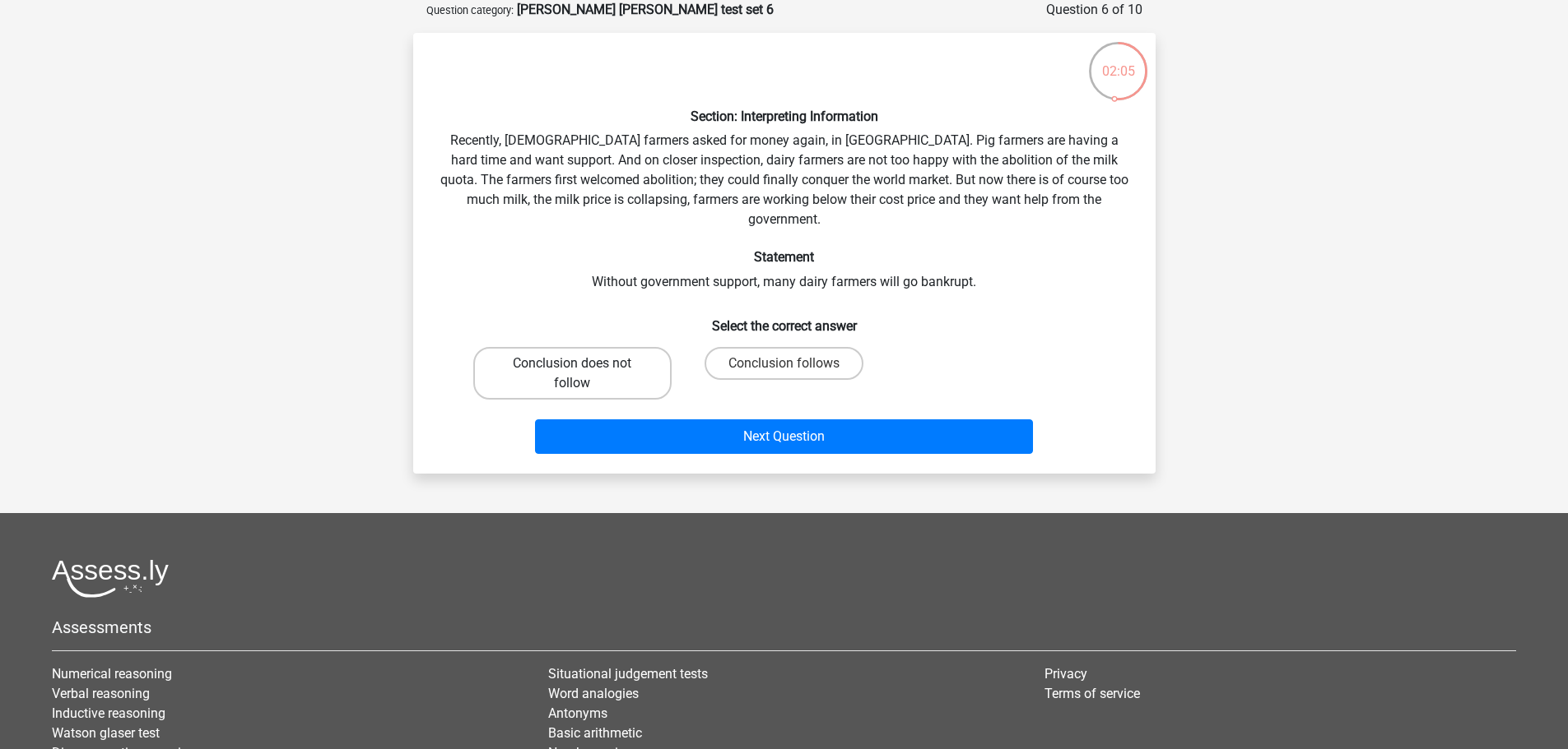
click at [630, 362] on label "Conclusion does not follow" at bounding box center [572, 373] width 199 height 53
click at [583, 363] on input "Conclusion does not follow" at bounding box center [578, 368] width 10 height 10
radio input "true"
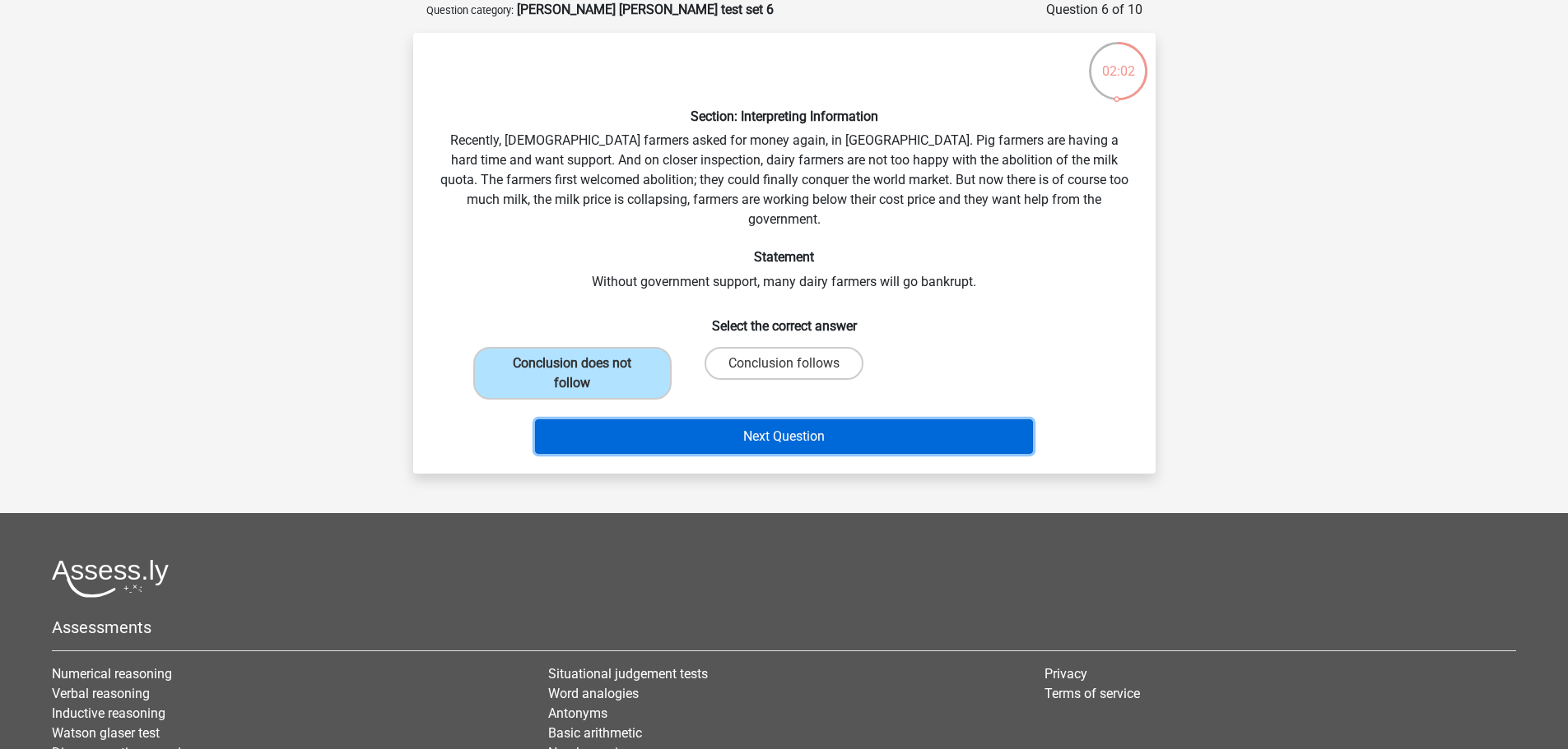
click at [730, 420] on button "Next Question" at bounding box center [784, 437] width 498 height 35
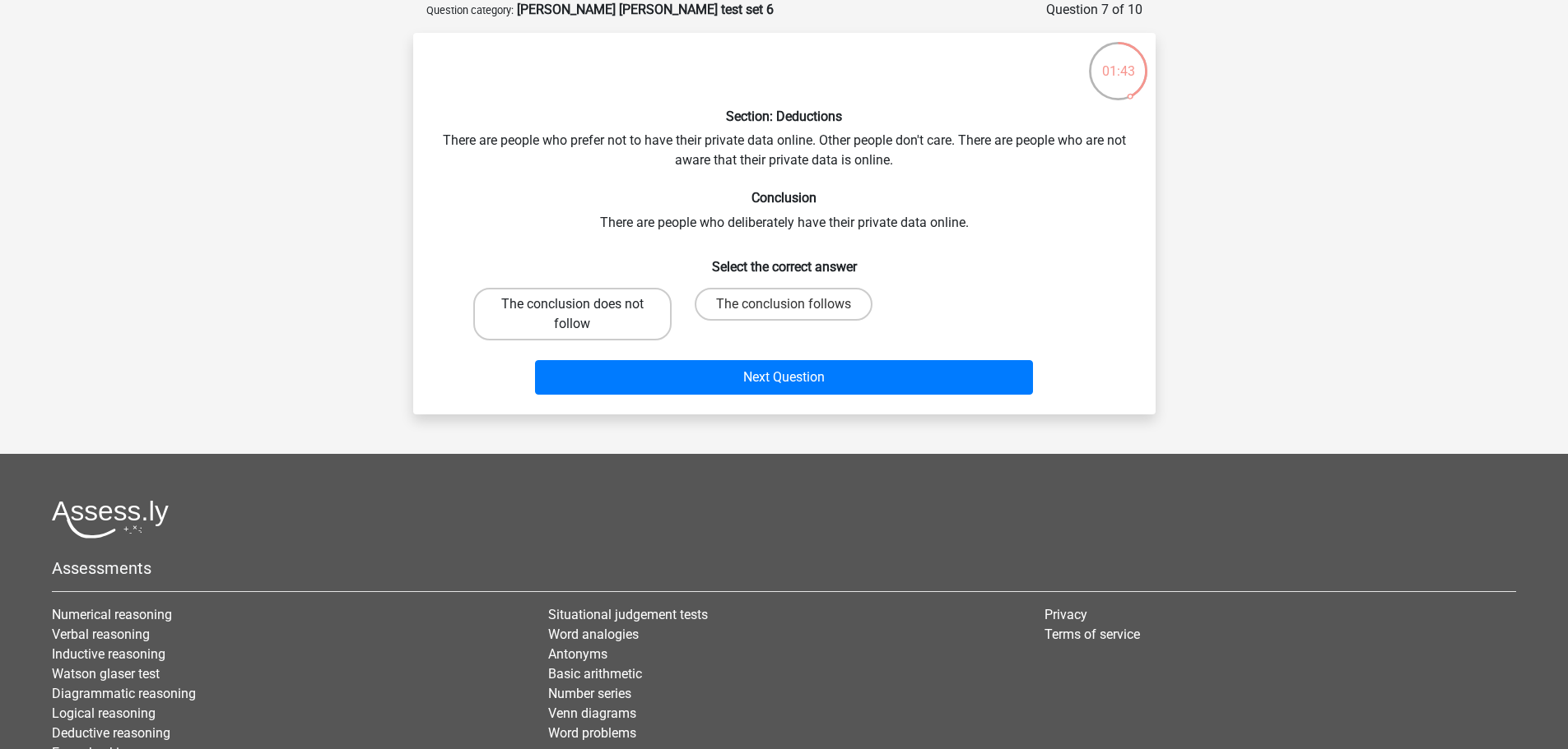
click at [598, 307] on label "The conclusion does not follow" at bounding box center [572, 314] width 199 height 53
click at [583, 307] on input "The conclusion does not follow" at bounding box center [578, 309] width 10 height 10
radio input "true"
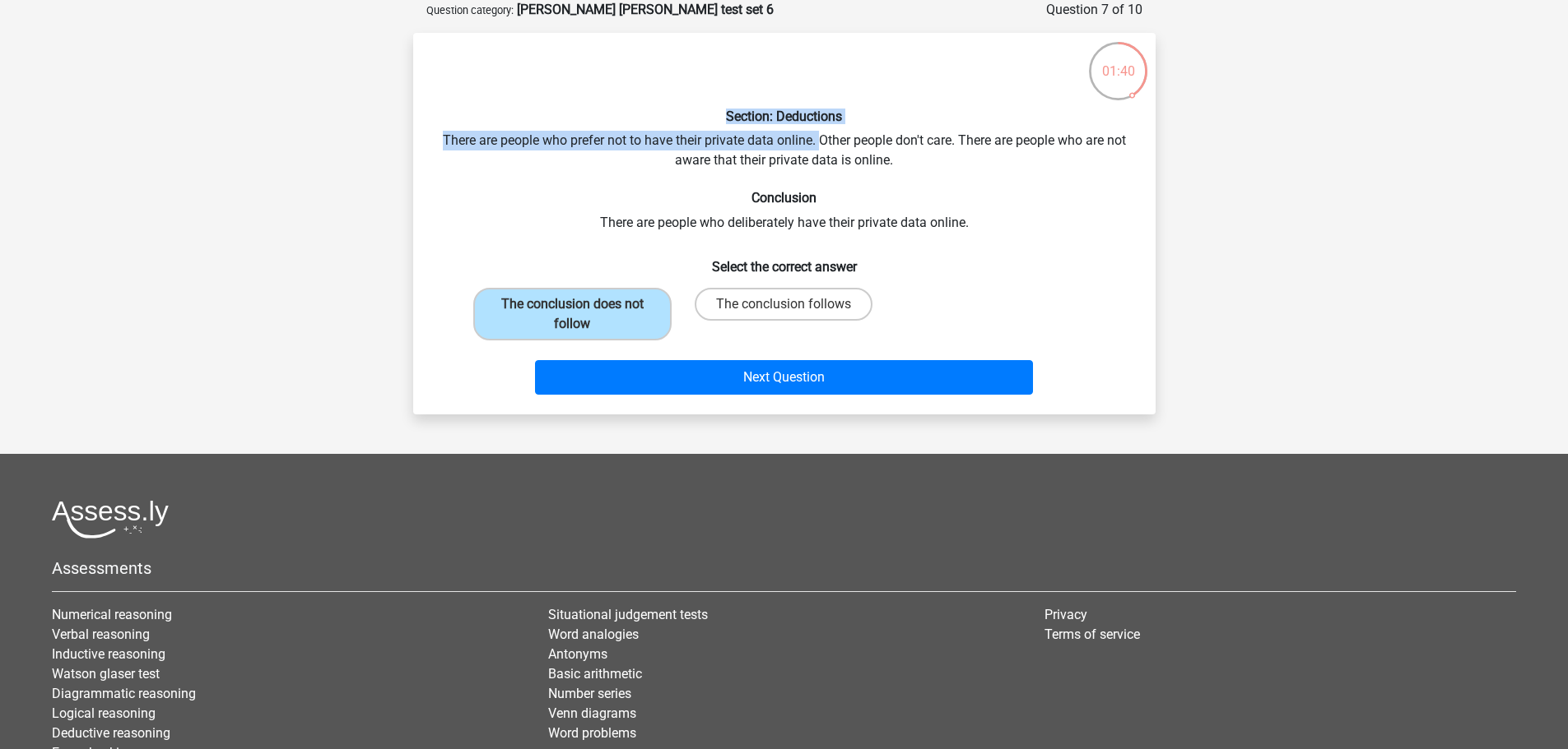
drag, startPoint x: 828, startPoint y: 145, endPoint x: 532, endPoint y: 123, distance: 296.8
click at [532, 123] on div "Section: Deductions There are people who prefer not to have their private data …" at bounding box center [784, 224] width 729 height 355
click at [532, 123] on h6 "Section: Deductions" at bounding box center [784, 116] width 689 height 16
click at [760, 302] on label "The conclusion follows" at bounding box center [783, 304] width 178 height 33
click at [783, 304] on input "The conclusion follows" at bounding box center [788, 309] width 10 height 10
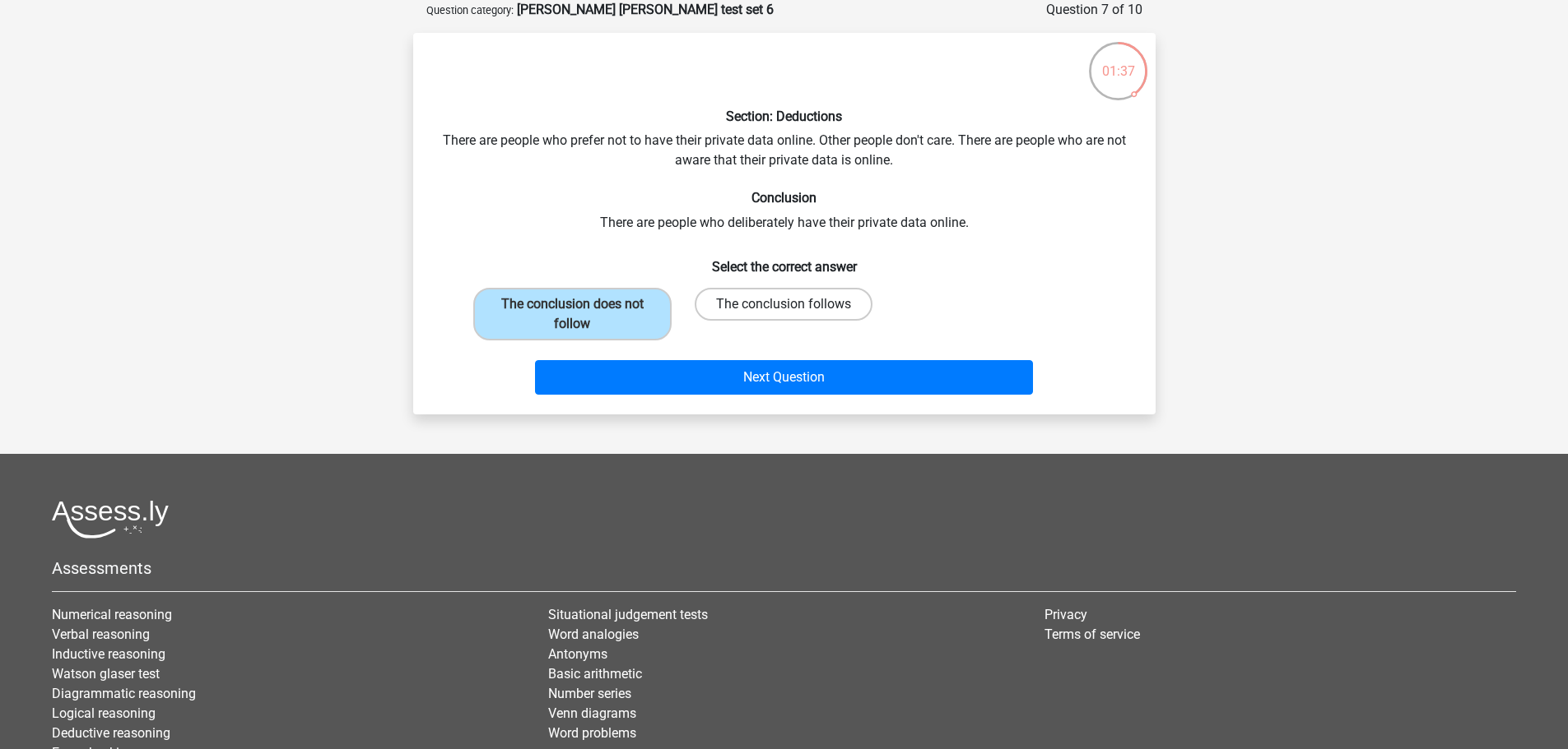
radio input "true"
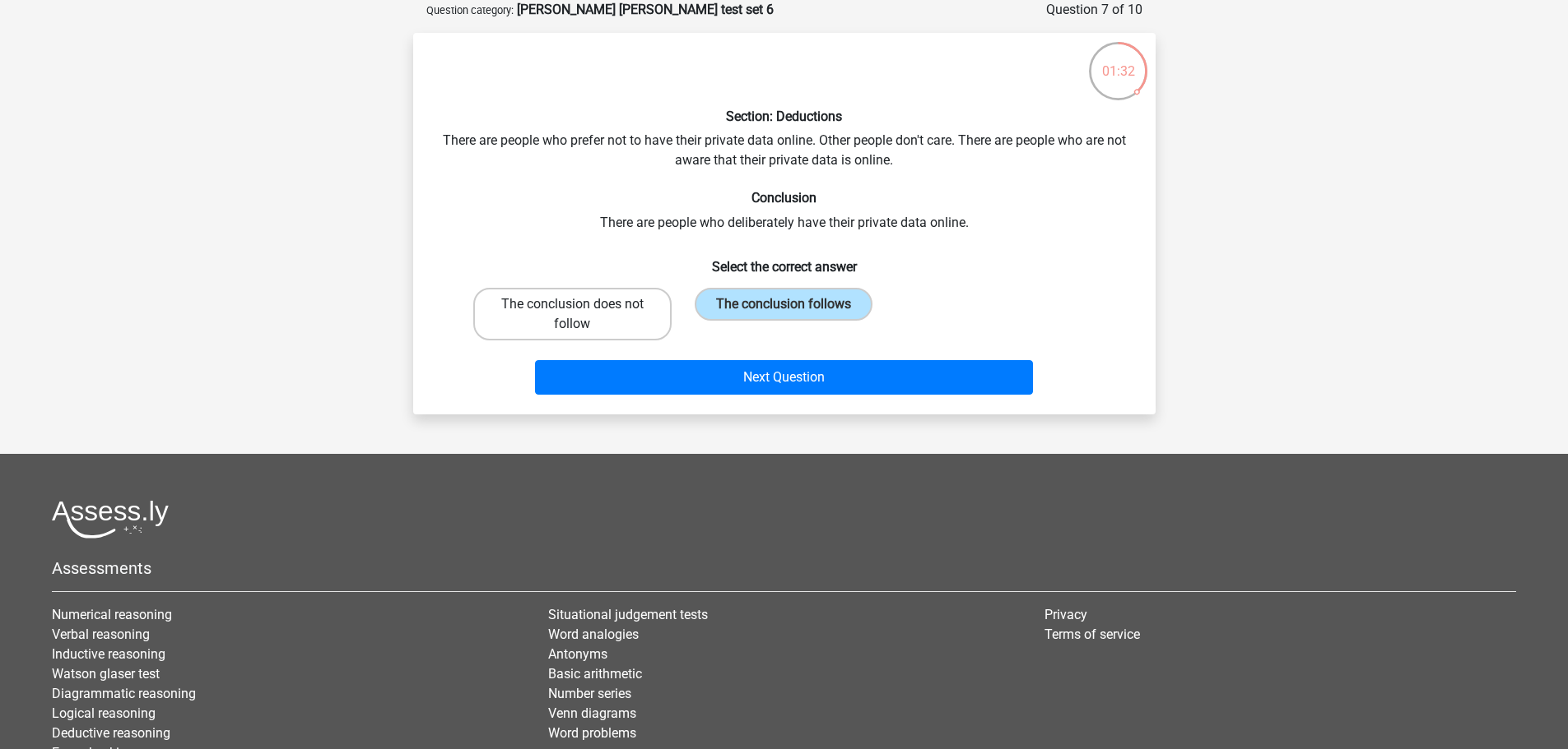
click at [637, 311] on label "The conclusion does not follow" at bounding box center [572, 314] width 199 height 53
click at [583, 311] on input "The conclusion does not follow" at bounding box center [578, 309] width 10 height 10
radio input "true"
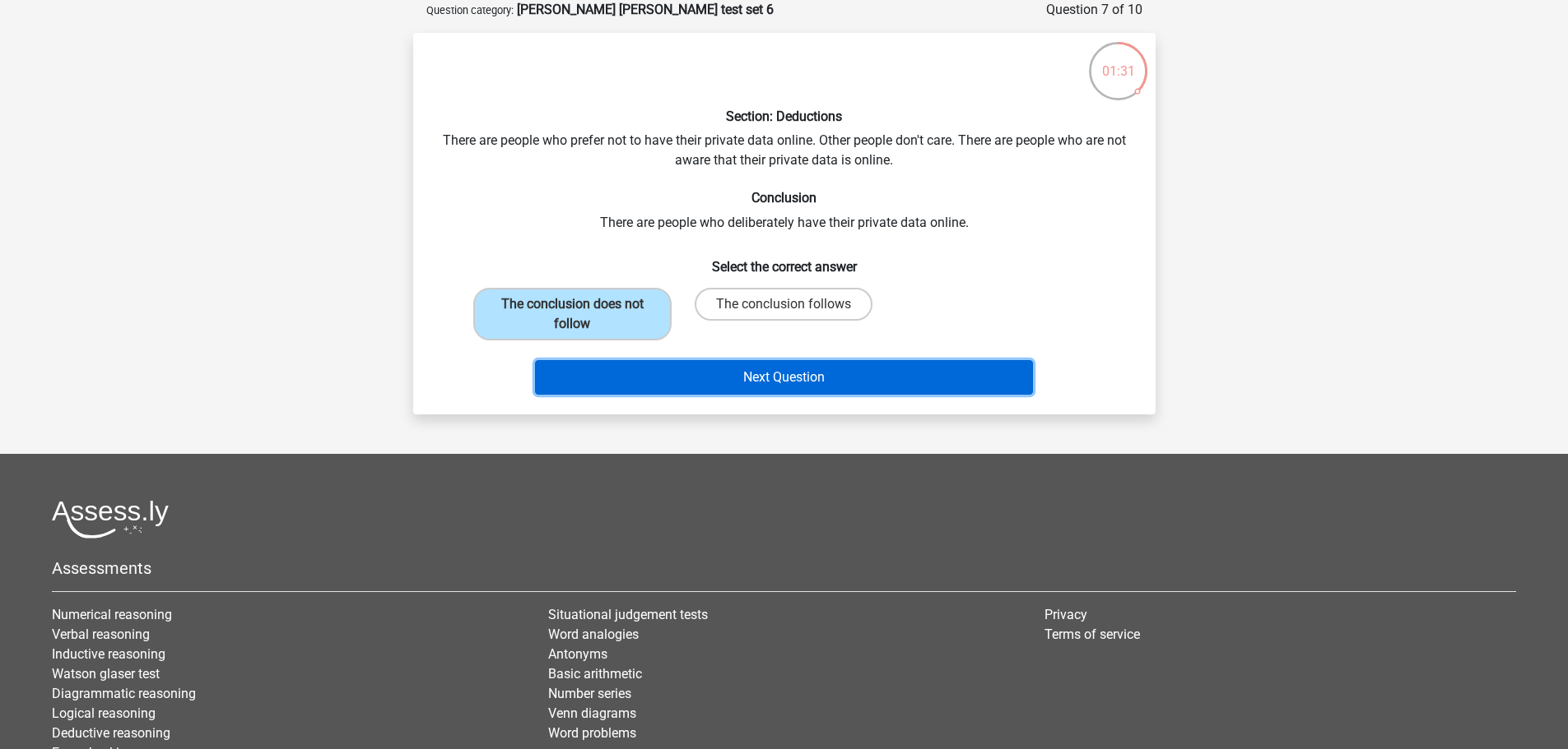
click at [738, 390] on button "Next Question" at bounding box center [784, 378] width 498 height 35
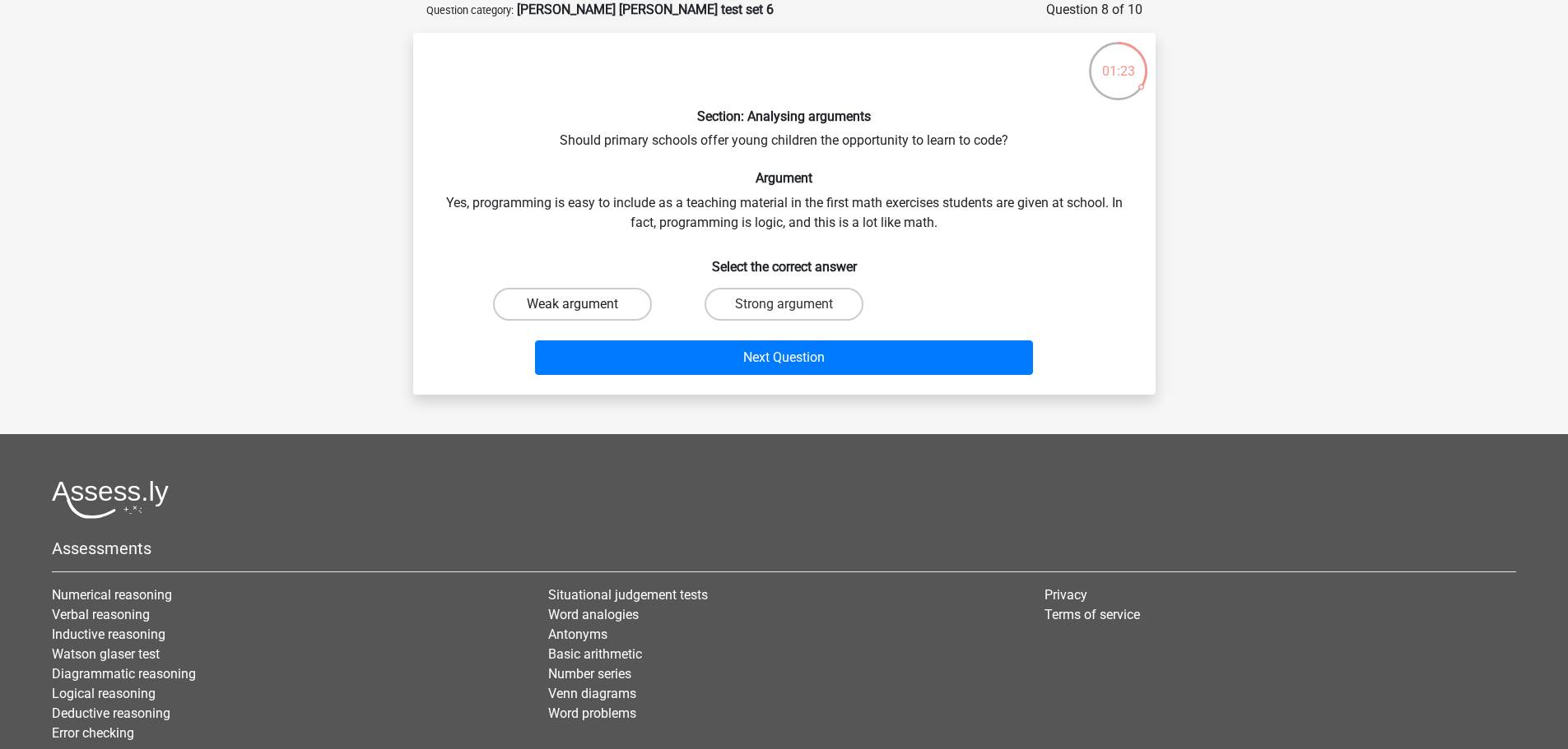
click at [601, 297] on label "Weak argument" at bounding box center [572, 304] width 159 height 33
click at [583, 304] on input "Weak argument" at bounding box center [578, 309] width 10 height 10
radio input "true"
click at [811, 290] on label "Strong argument" at bounding box center [783, 304] width 159 height 33
click at [794, 304] on input "Strong argument" at bounding box center [788, 309] width 10 height 10
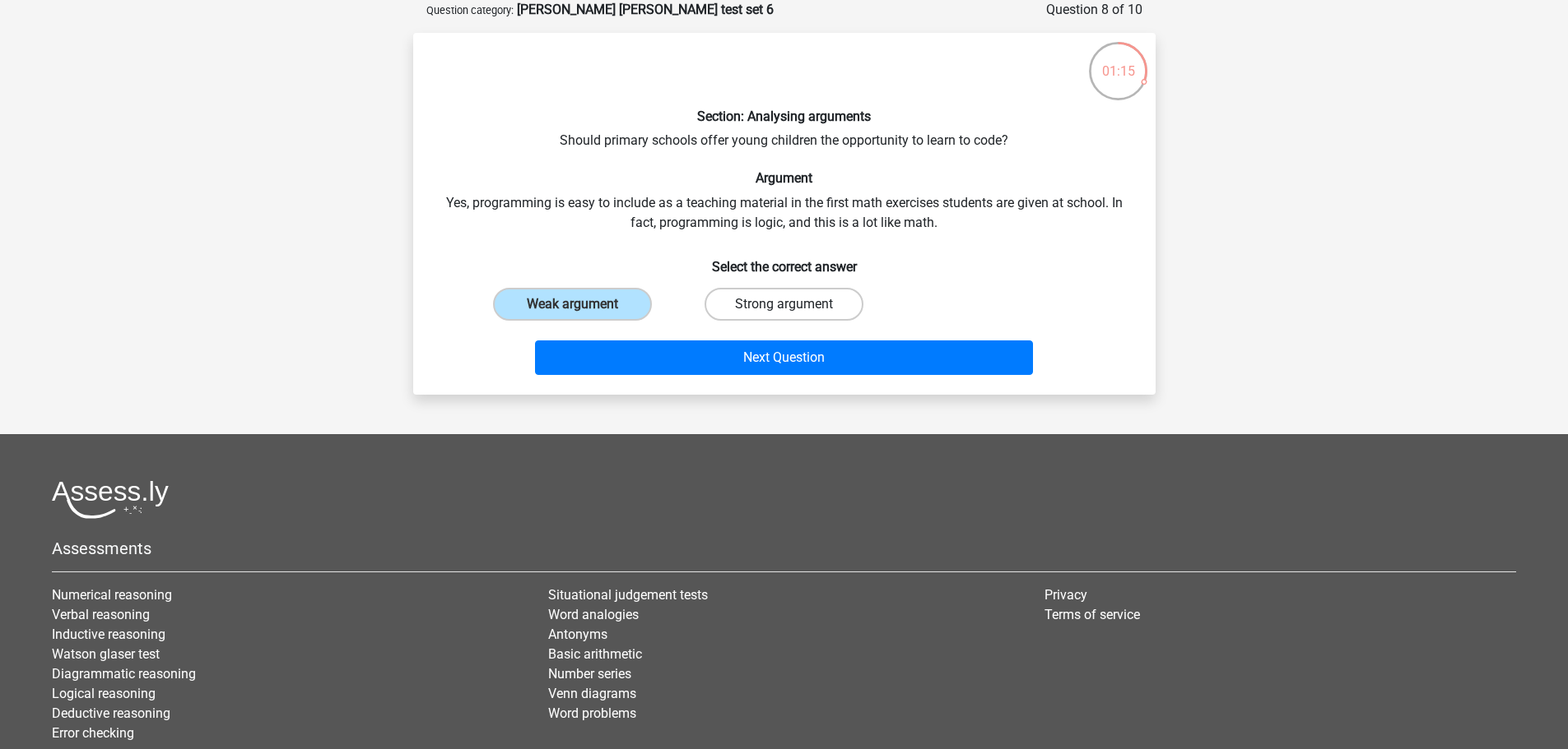
radio input "true"
click at [601, 293] on label "Weak argument" at bounding box center [572, 304] width 159 height 33
click at [583, 304] on input "Weak argument" at bounding box center [578, 309] width 10 height 10
radio input "true"
click at [780, 312] on label "Strong argument" at bounding box center [783, 304] width 159 height 33
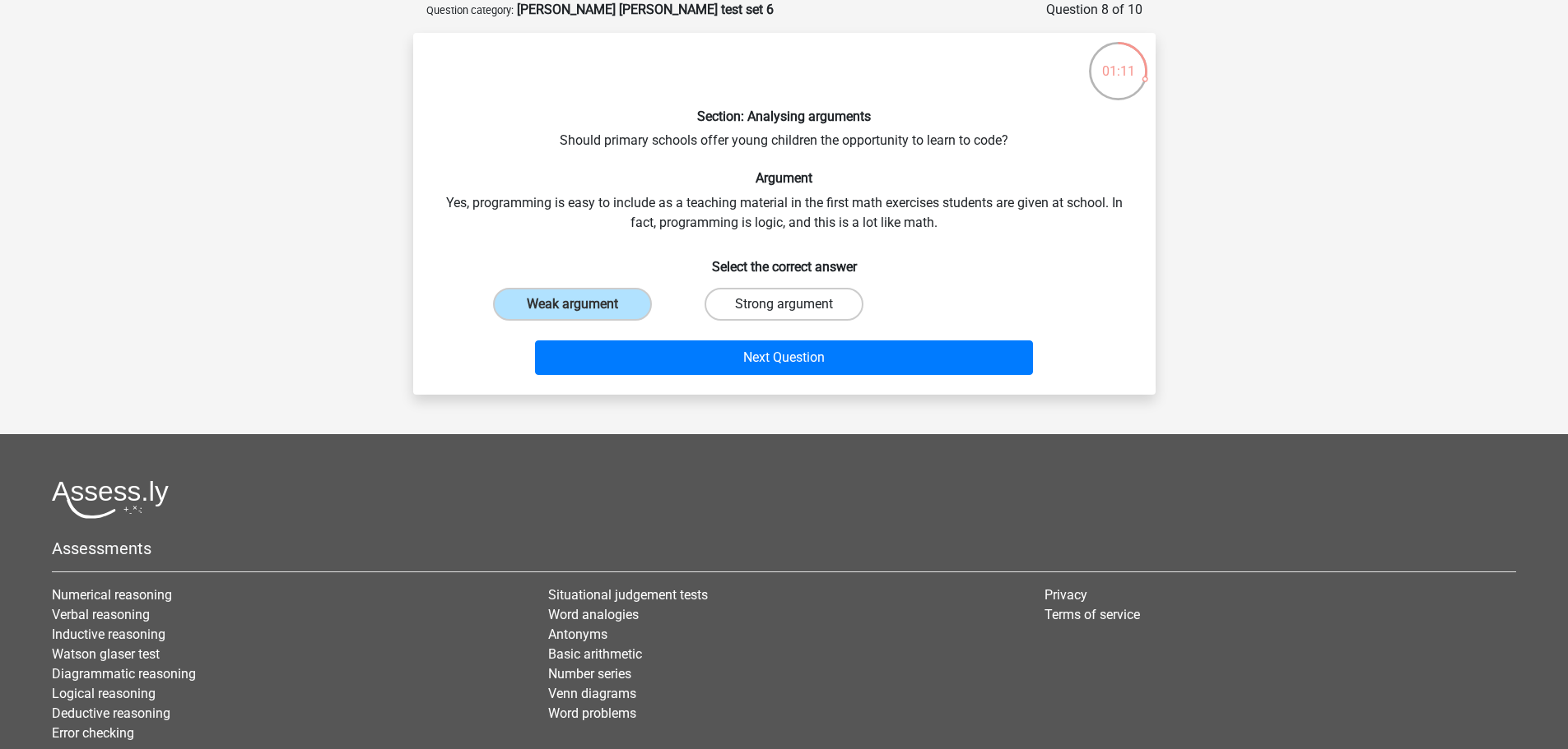
click at [783, 312] on input "Strong argument" at bounding box center [788, 309] width 10 height 10
radio input "true"
click at [539, 313] on label "Weak argument" at bounding box center [572, 304] width 159 height 33
click at [572, 313] on input "Weak argument" at bounding box center [578, 309] width 10 height 10
radio input "true"
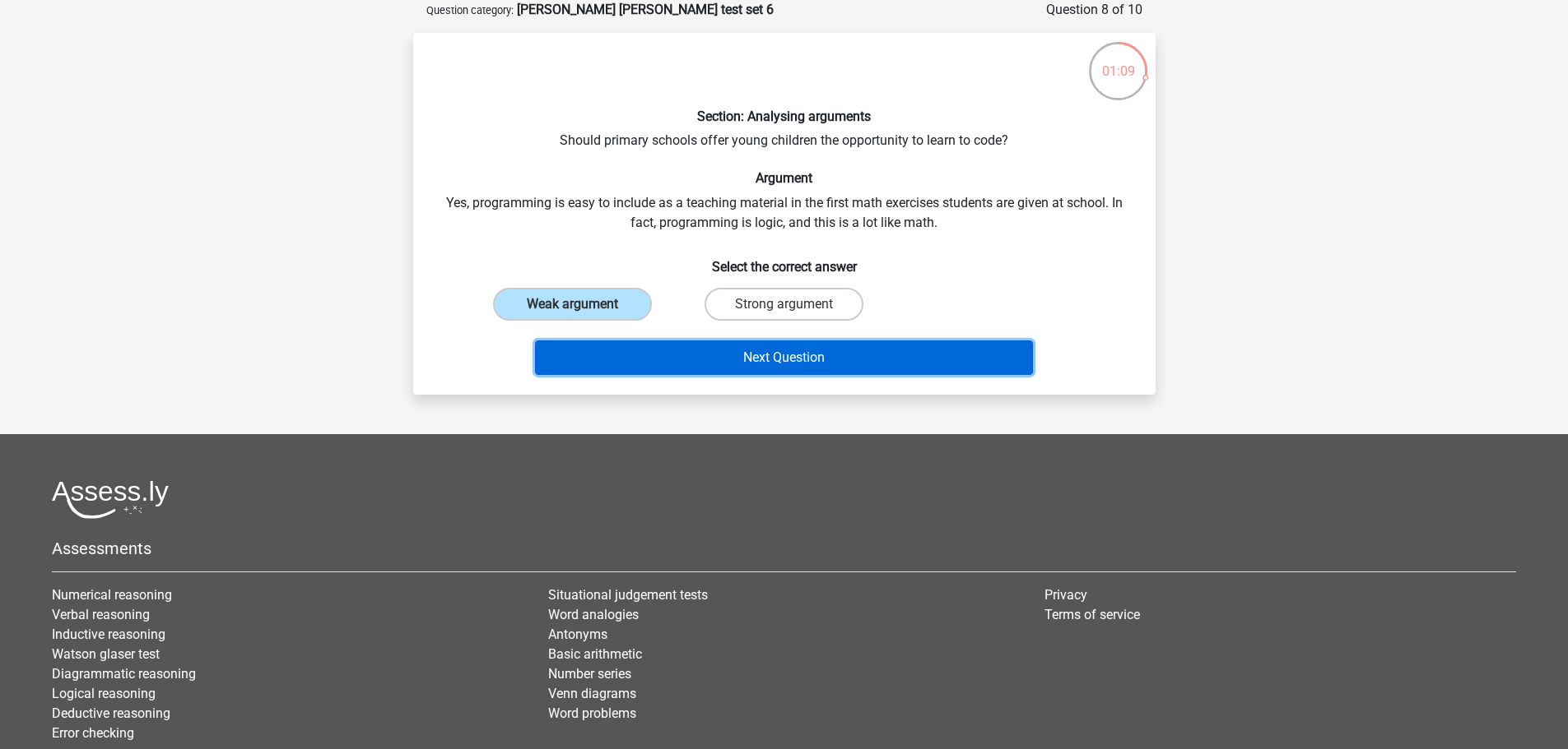
click at [686, 348] on button "Next Question" at bounding box center [784, 358] width 498 height 35
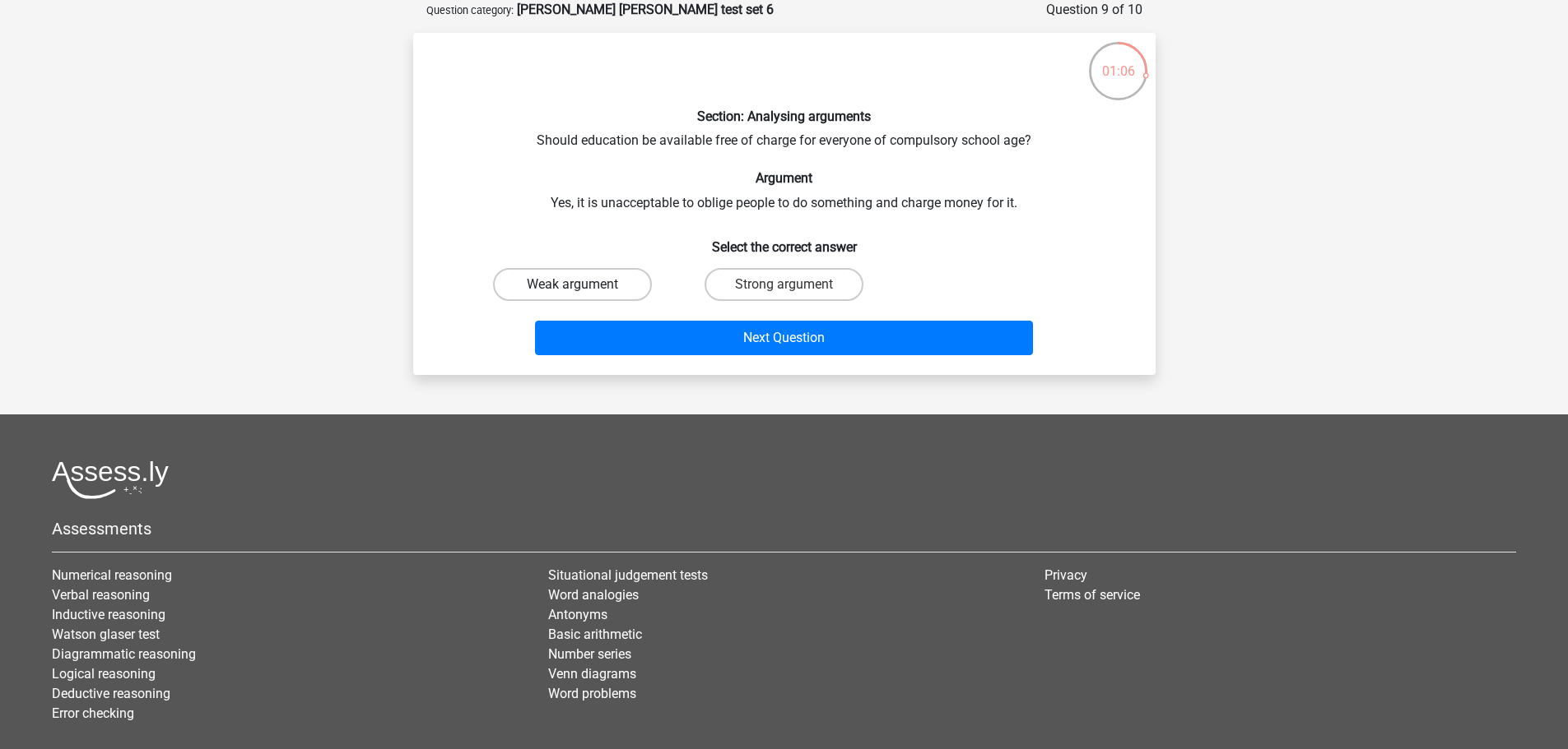
click at [609, 291] on label "Weak argument" at bounding box center [572, 284] width 159 height 33
click at [583, 291] on input "Weak argument" at bounding box center [578, 290] width 10 height 10
radio input "true"
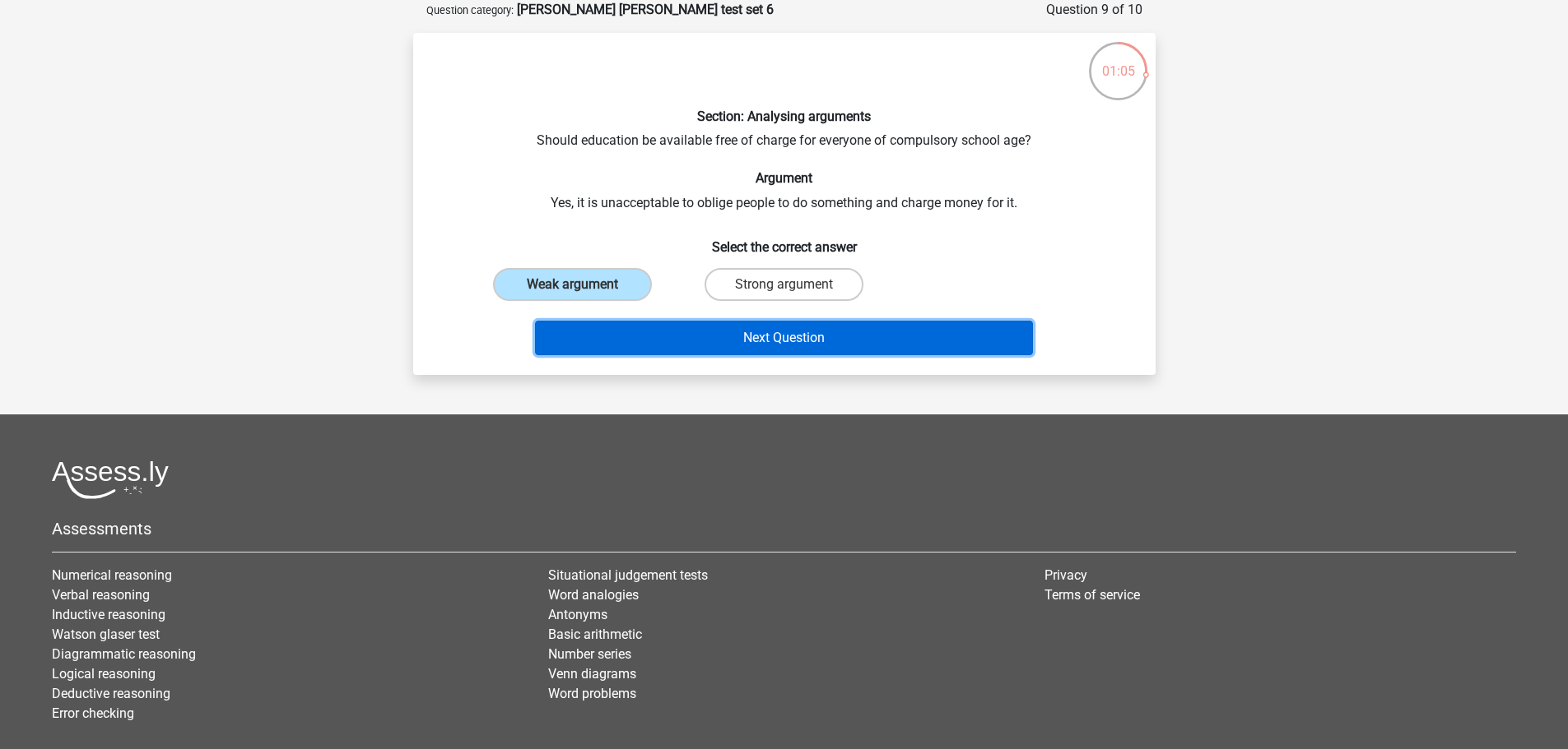
click at [703, 339] on button "Next Question" at bounding box center [784, 338] width 498 height 35
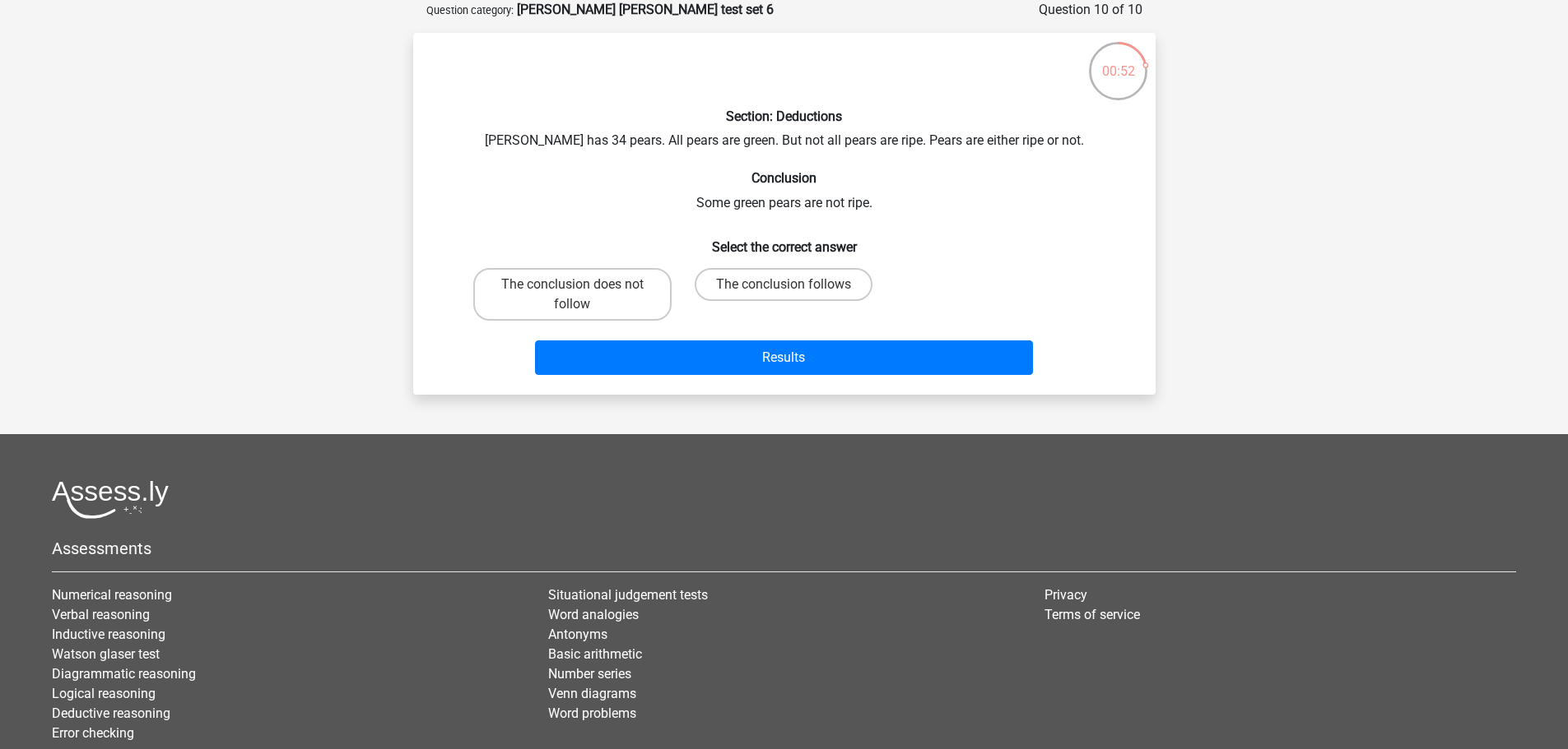
click at [734, 266] on div "The conclusion follows" at bounding box center [784, 295] width 212 height 66
click at [749, 277] on label "The conclusion follows" at bounding box center [783, 284] width 178 height 33
click at [783, 284] on input "The conclusion follows" at bounding box center [788, 290] width 10 height 10
radio input "true"
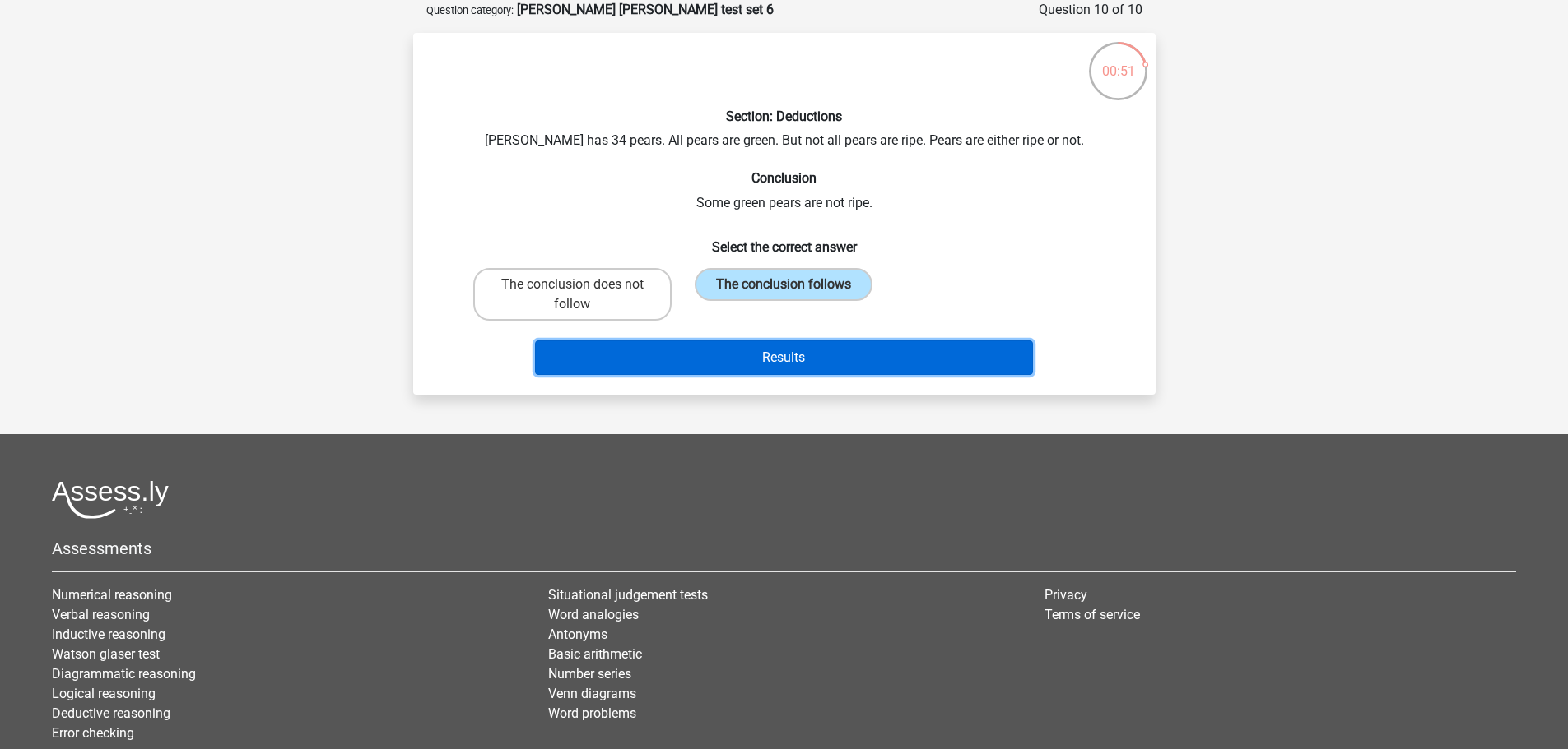
click at [812, 348] on button "Results" at bounding box center [784, 358] width 498 height 35
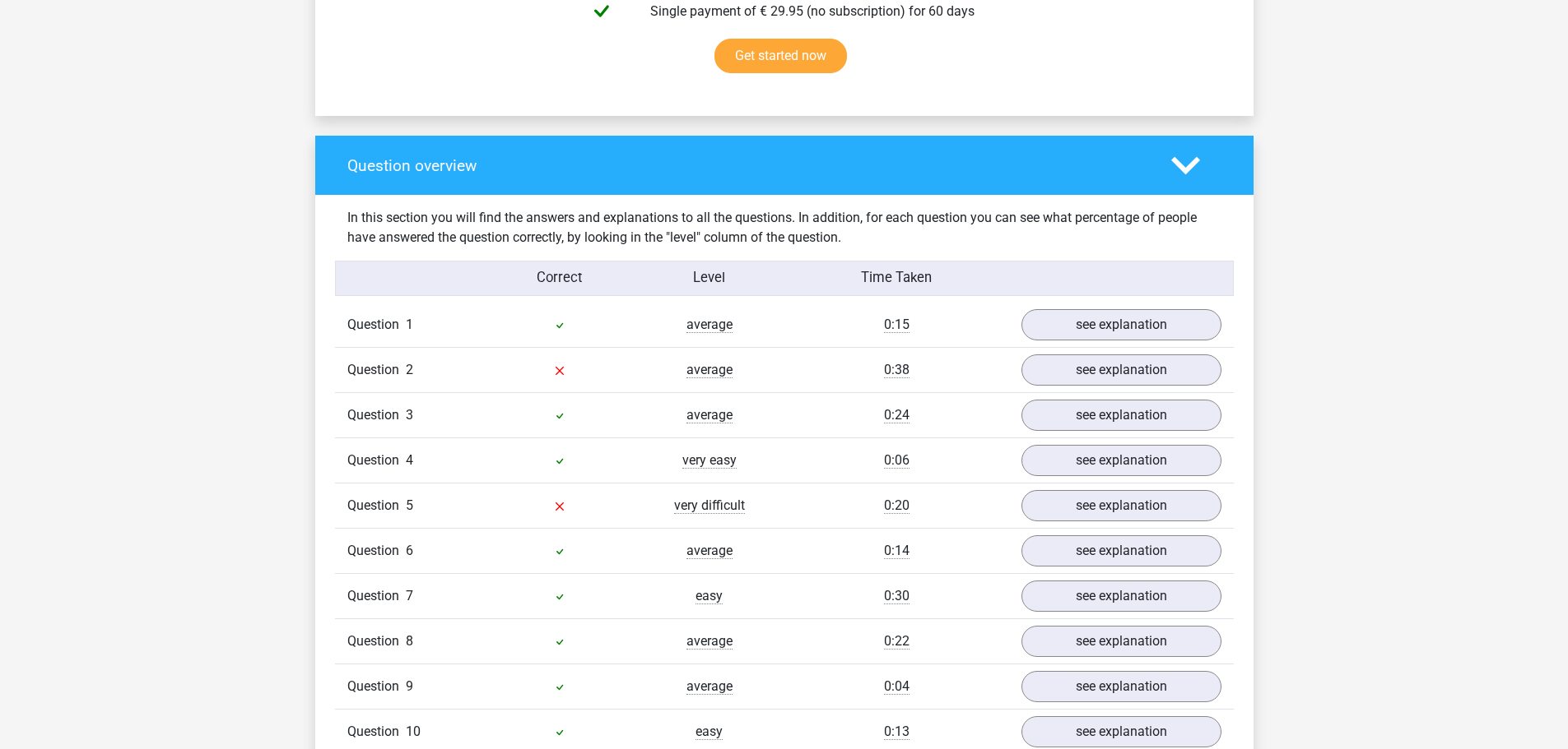
scroll to position [1085, 0]
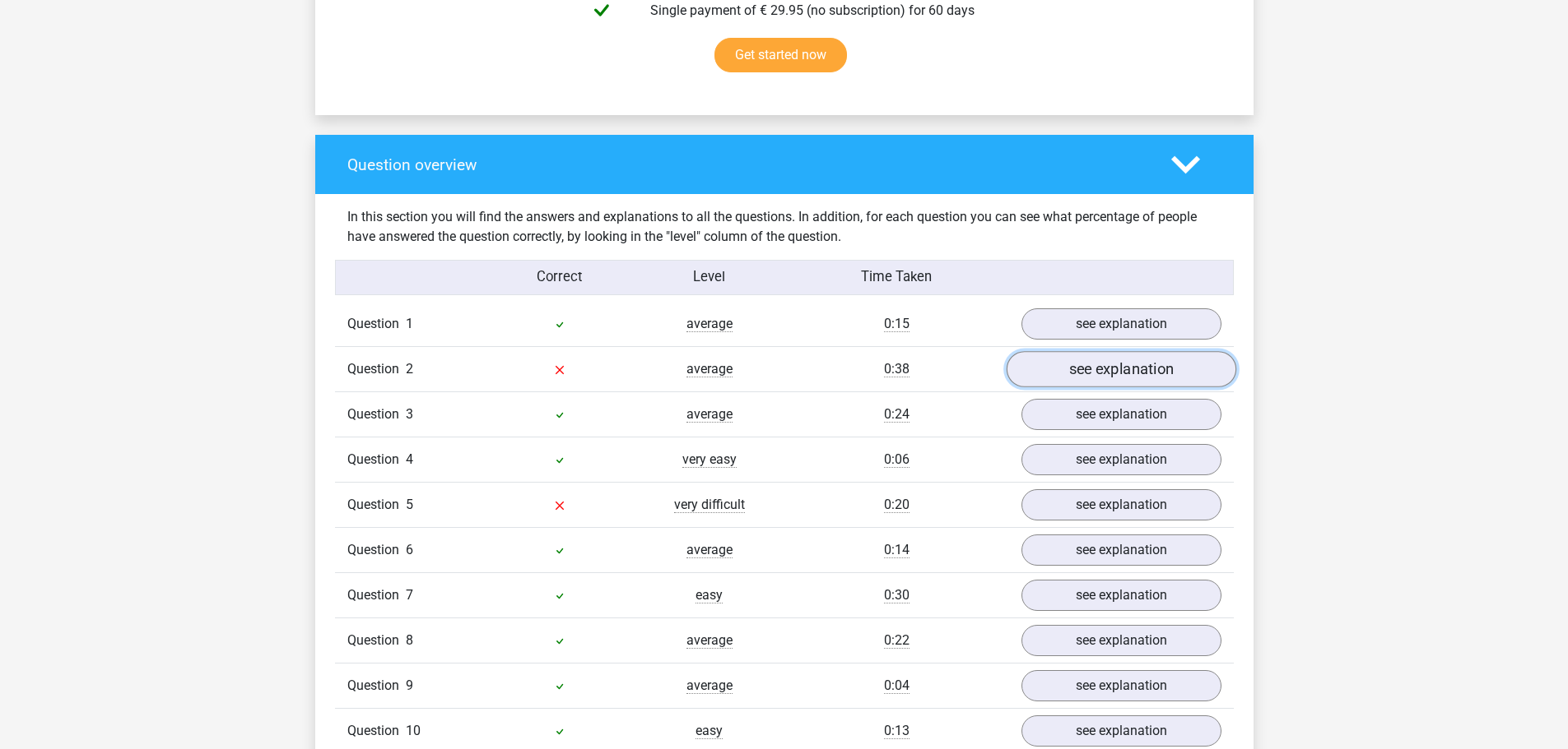
click at [1042, 374] on link "see explanation" at bounding box center [1120, 370] width 230 height 36
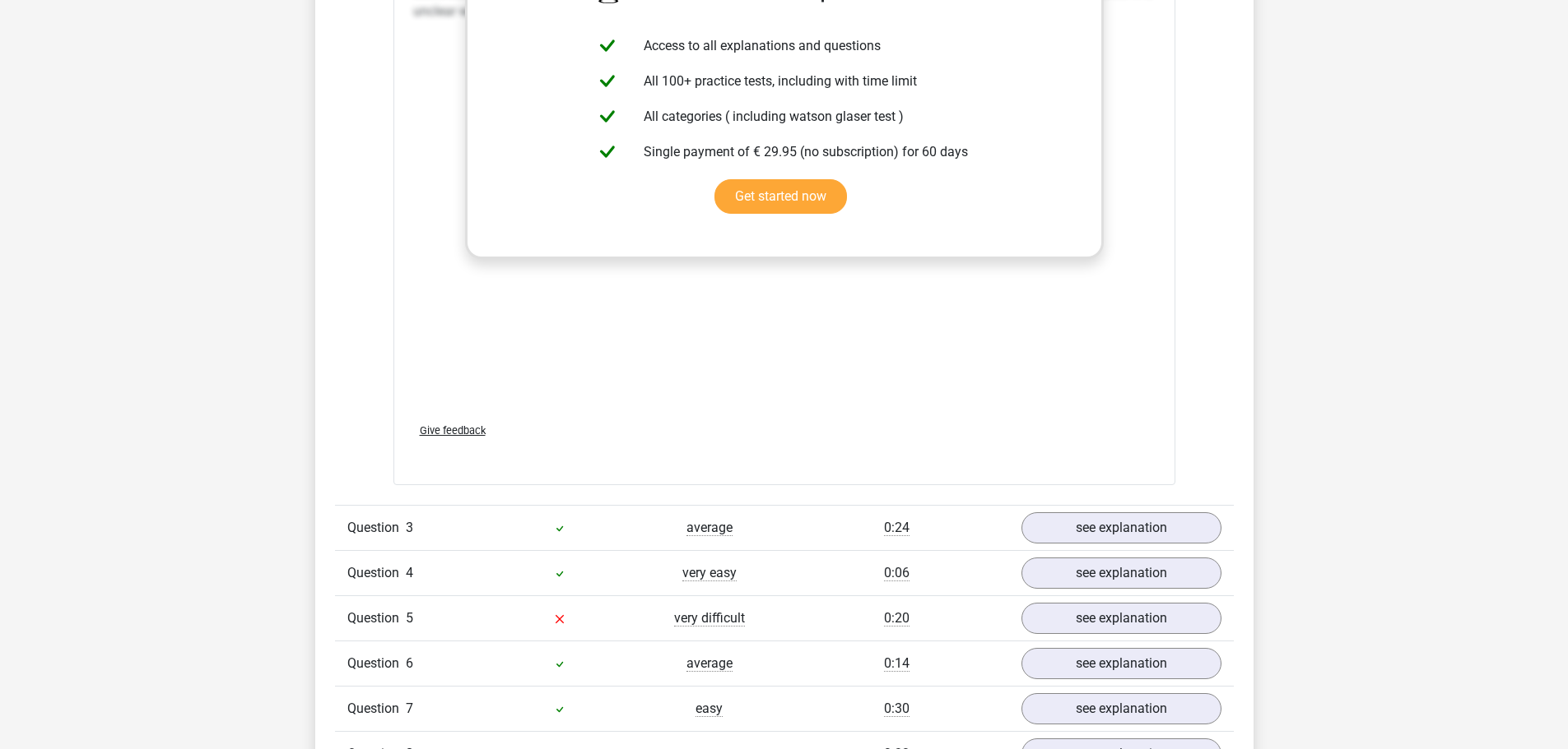
scroll to position [1966, 0]
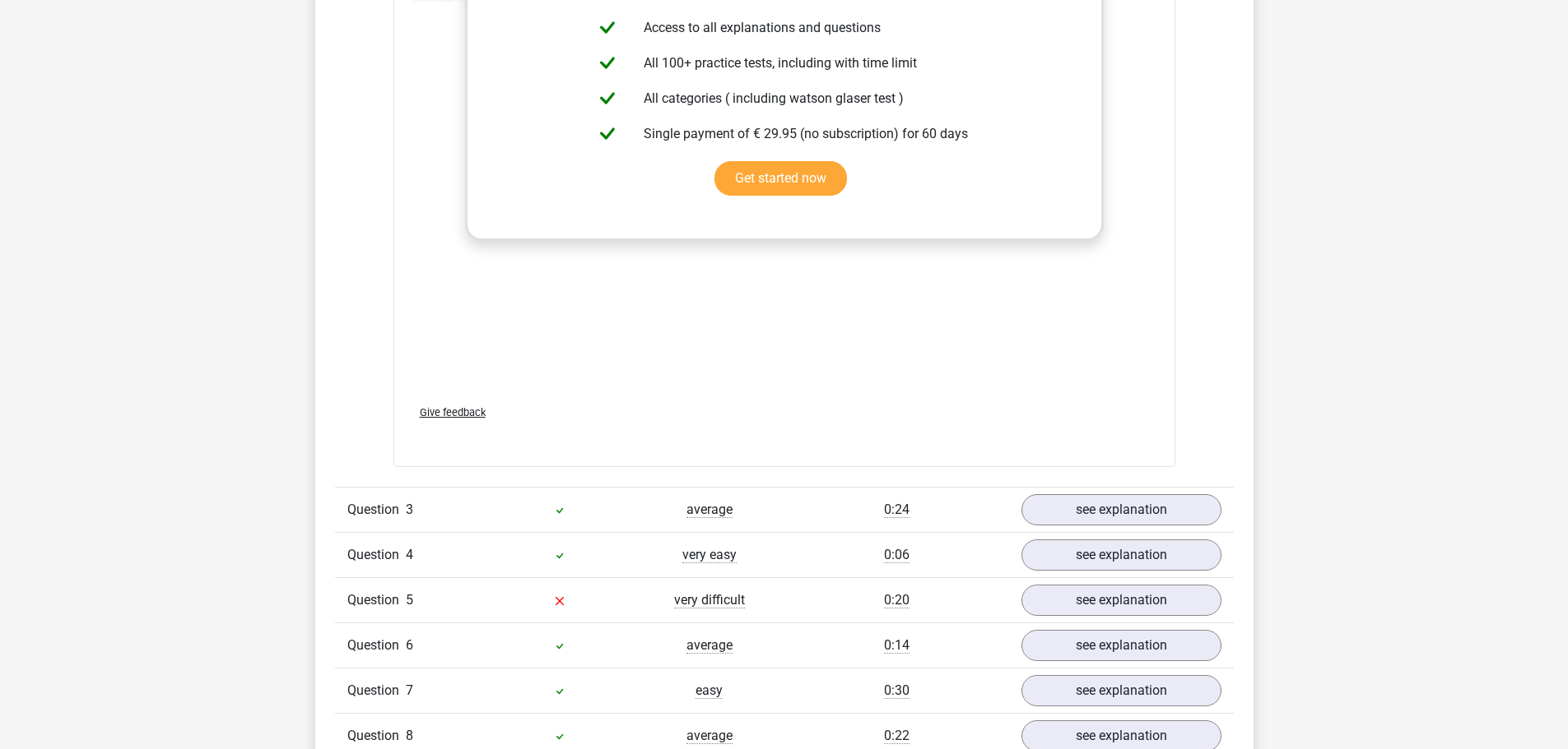
click at [1039, 622] on div "Question 6 average 0:14 see explanation" at bounding box center [784, 645] width 898 height 45
click at [1042, 602] on div "Question 5 very difficult 0:20 see explanation" at bounding box center [784, 600] width 898 height 45
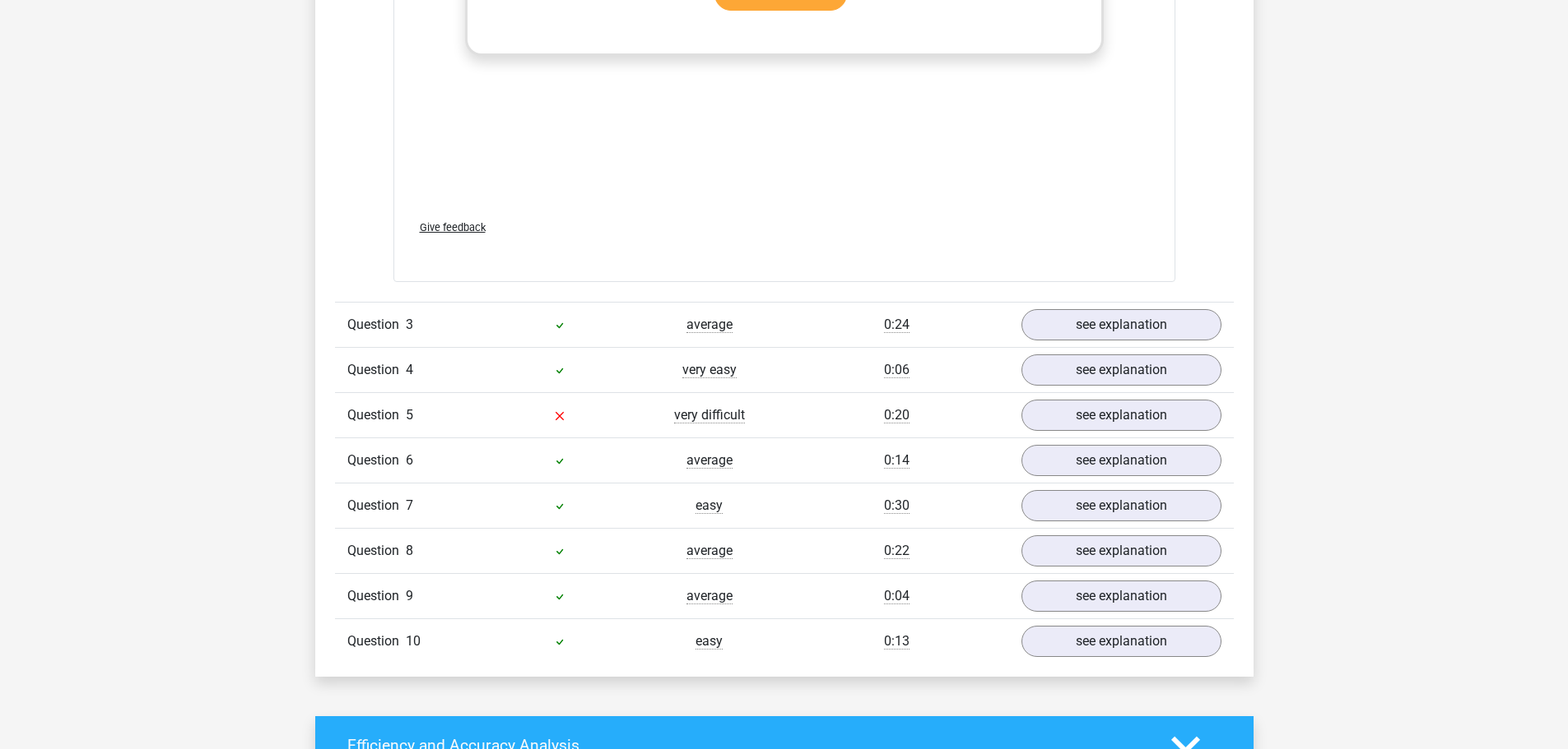
scroll to position [2152, 0]
click at [1066, 396] on link "see explanation" at bounding box center [1120, 414] width 230 height 36
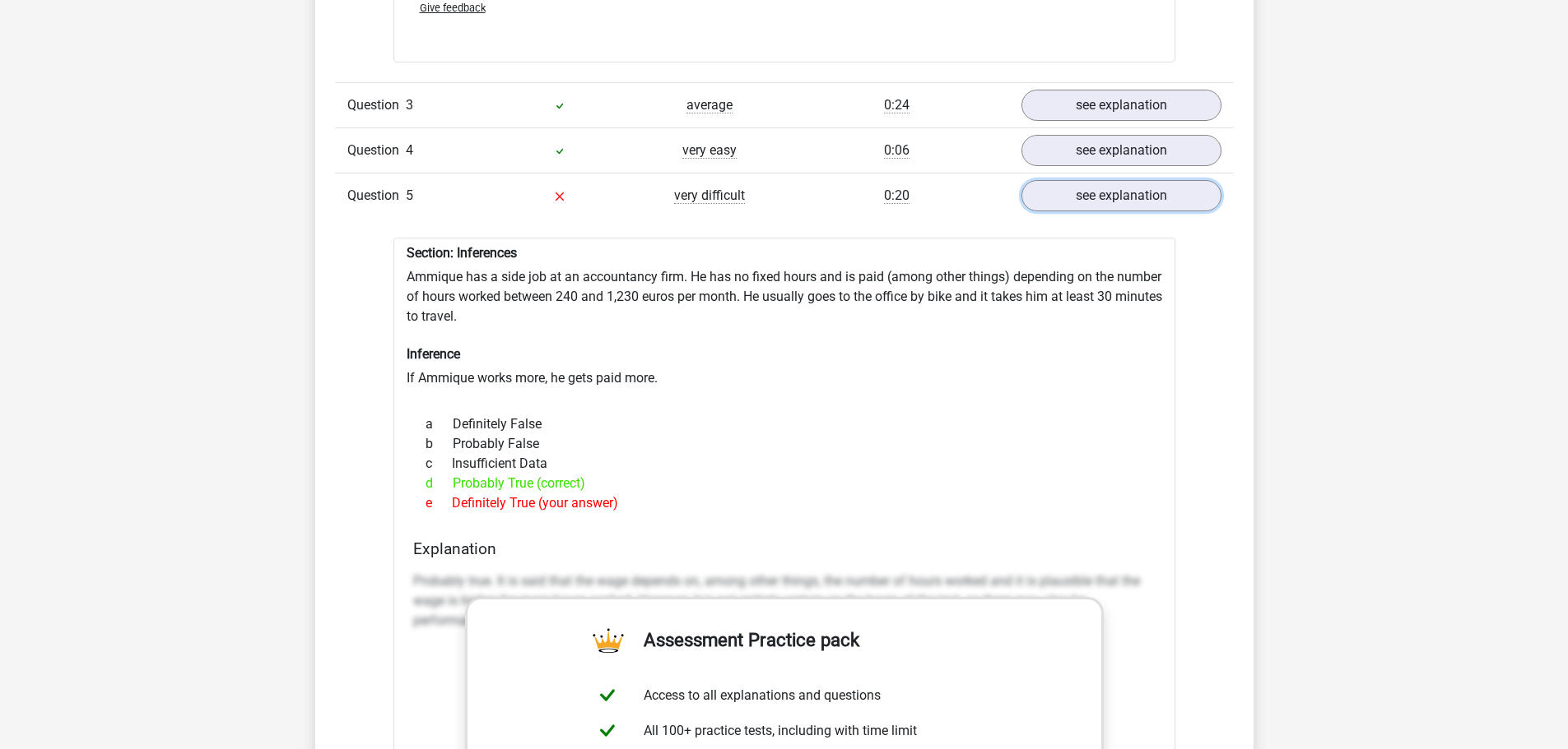
scroll to position [2372, 0]
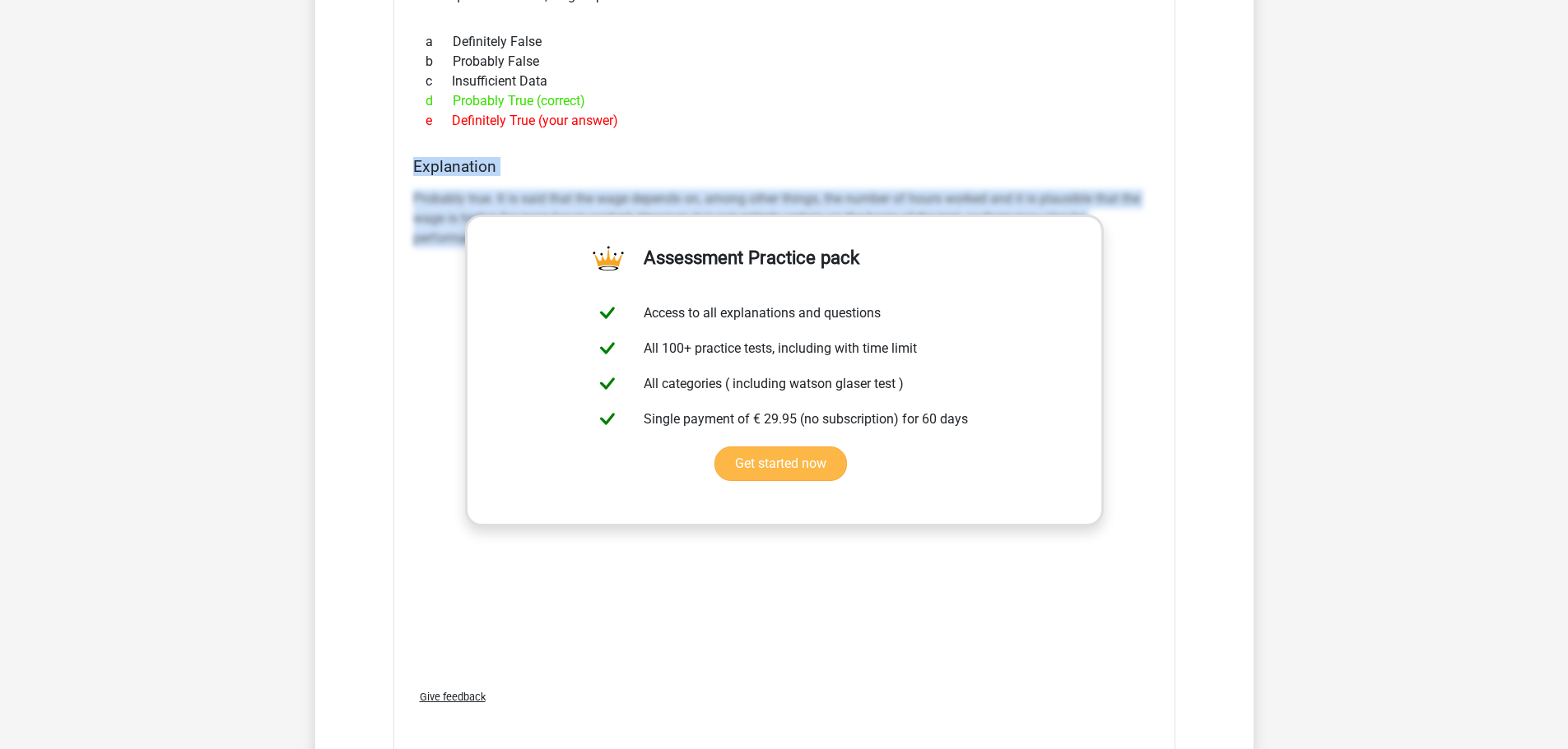
drag, startPoint x: 868, startPoint y: 515, endPoint x: 863, endPoint y: 485, distance: 30.4
click at [863, 485] on div "Section: Inferences Ammique has a side job at an accountancy firm. He has no fi…" at bounding box center [784, 303] width 781 height 897
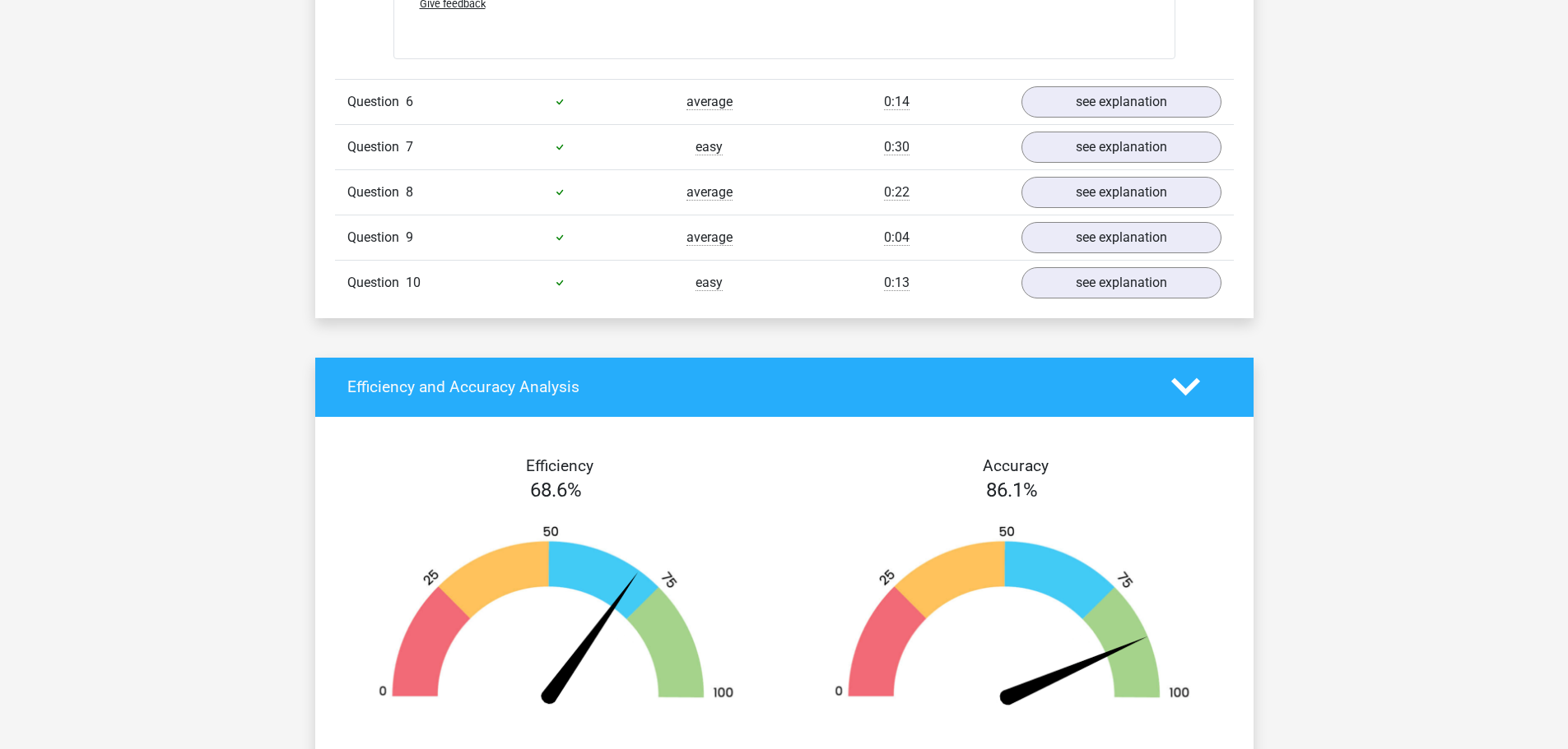
scroll to position [3448, 0]
